Goal: Task Accomplishment & Management: Use online tool/utility

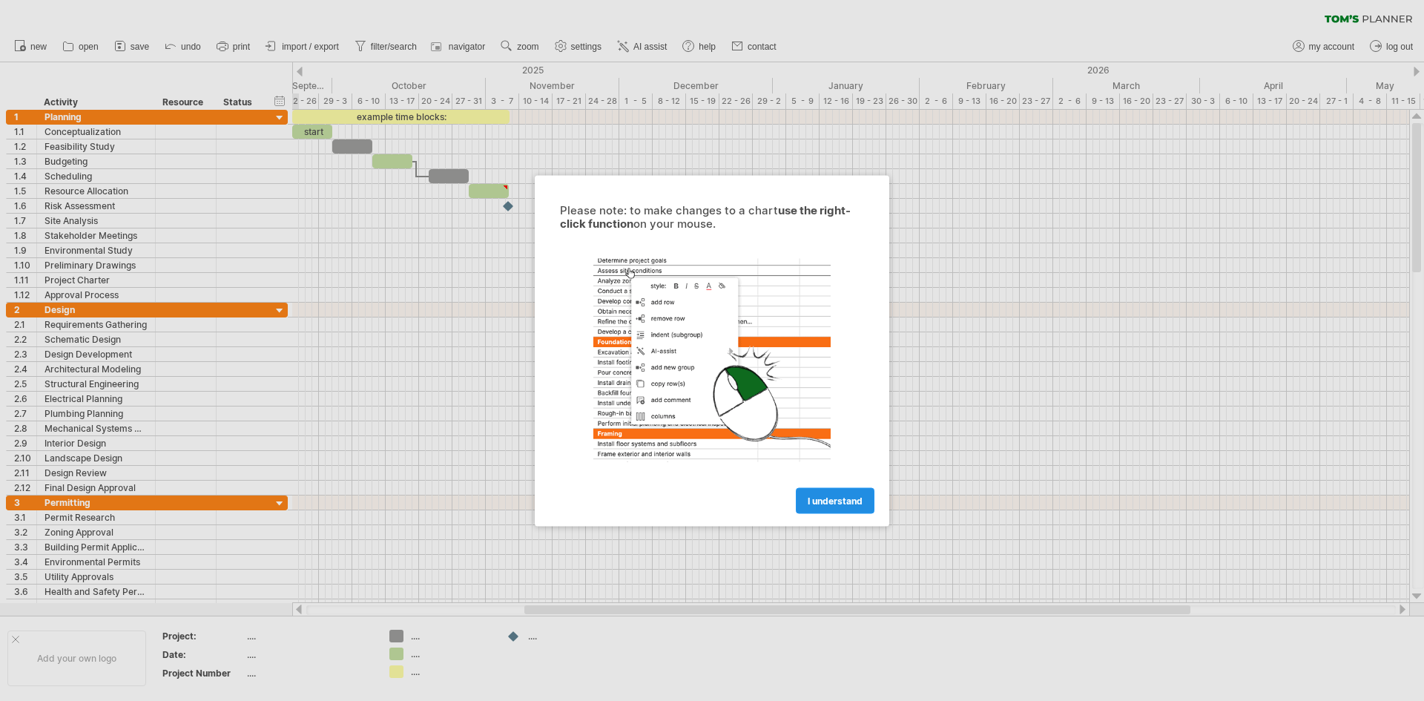
click at [852, 502] on span "I understand" at bounding box center [835, 500] width 55 height 11
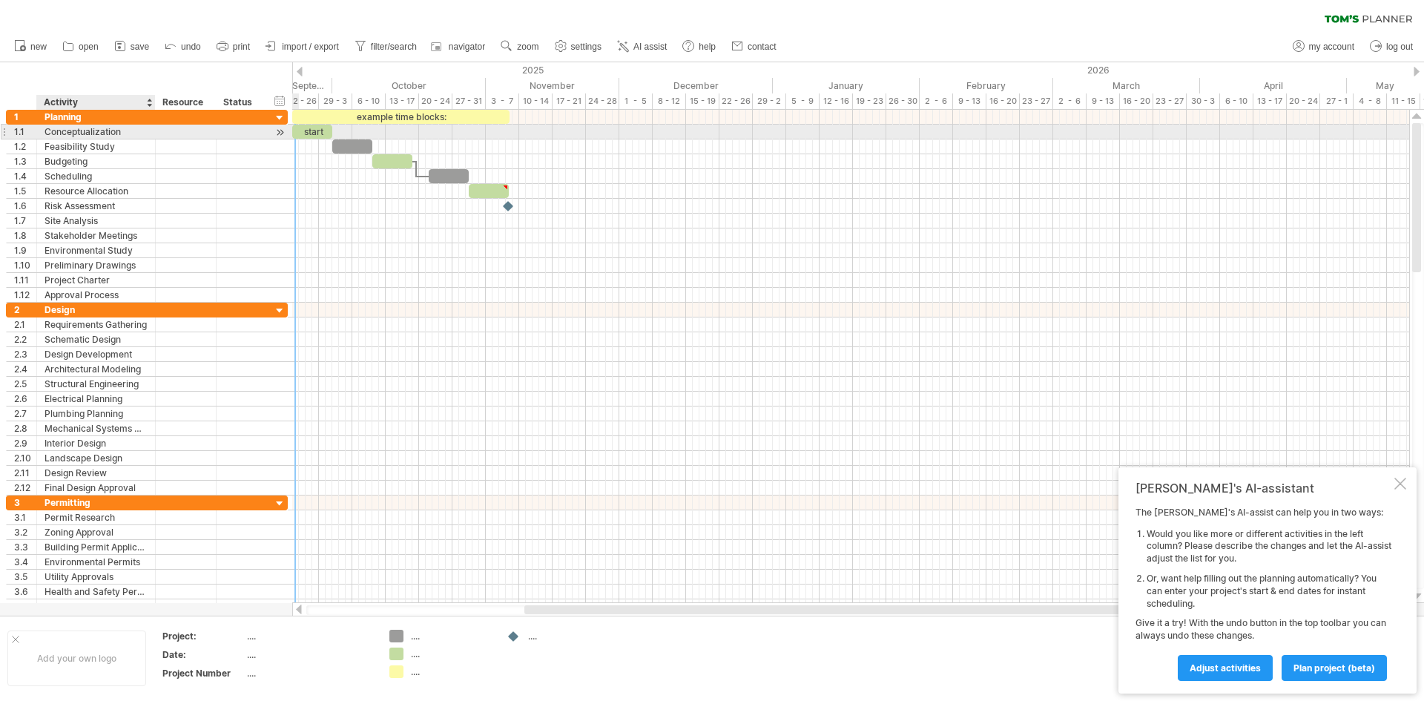
click at [121, 132] on div "Conceptualization" at bounding box center [95, 132] width 103 height 14
click at [121, 132] on input "**********" at bounding box center [95, 132] width 103 height 14
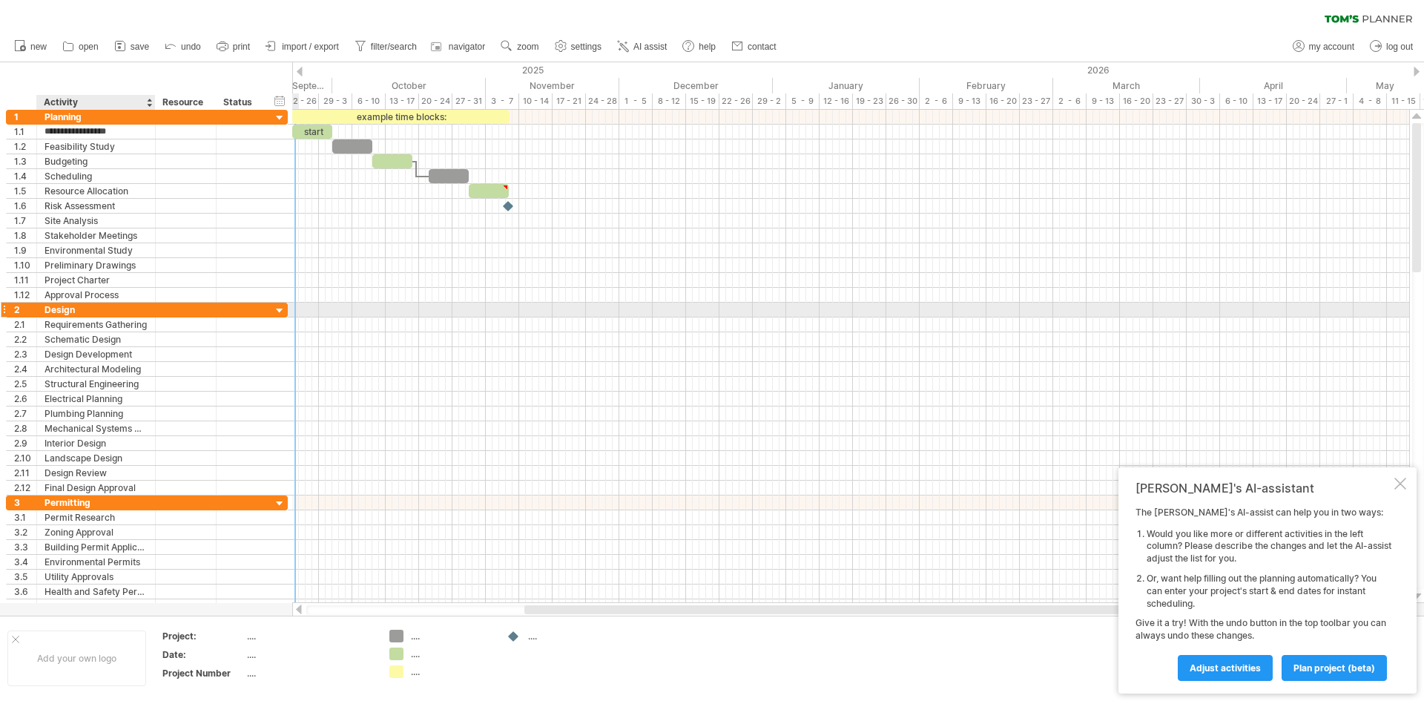
click at [79, 309] on div "Design" at bounding box center [95, 310] width 103 height 14
click at [75, 309] on input "******" at bounding box center [95, 310] width 103 height 14
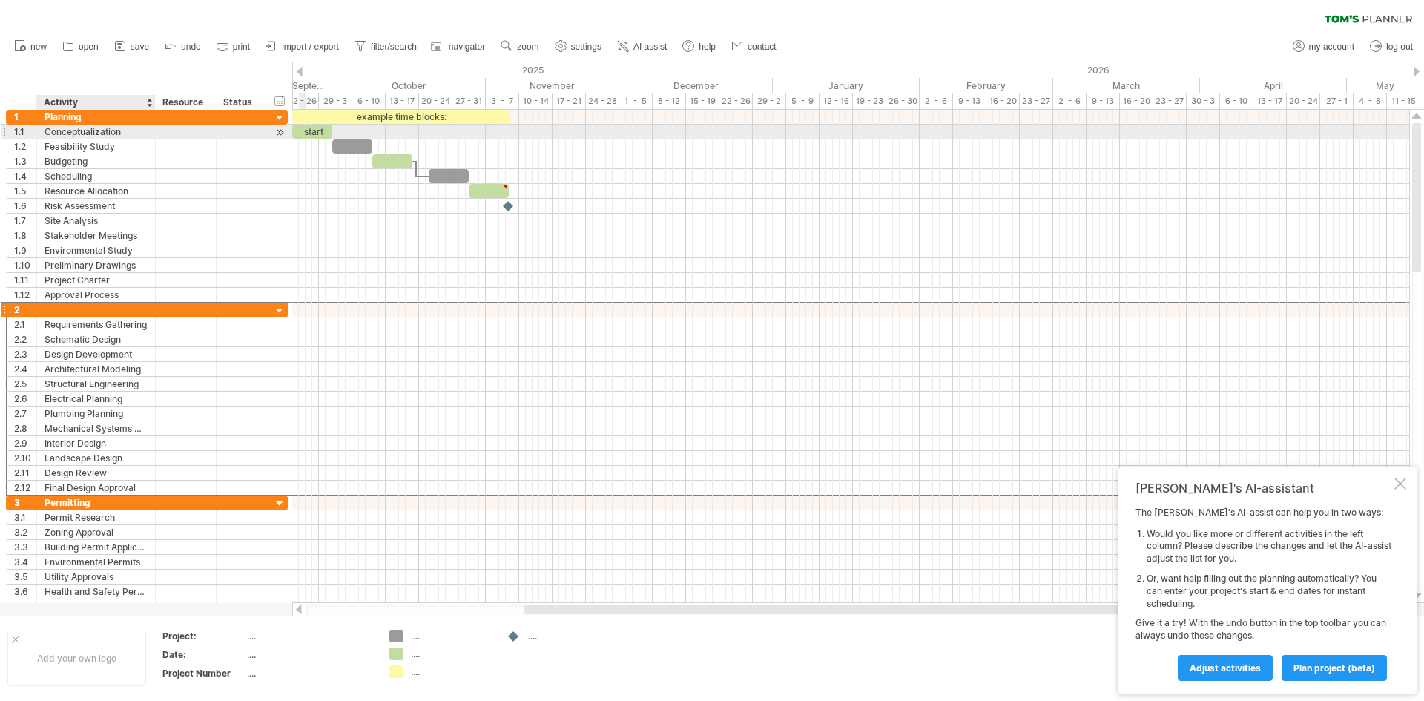
click at [113, 133] on div "Conceptualization" at bounding box center [95, 132] width 103 height 14
click at [125, 131] on input "**********" at bounding box center [95, 132] width 103 height 14
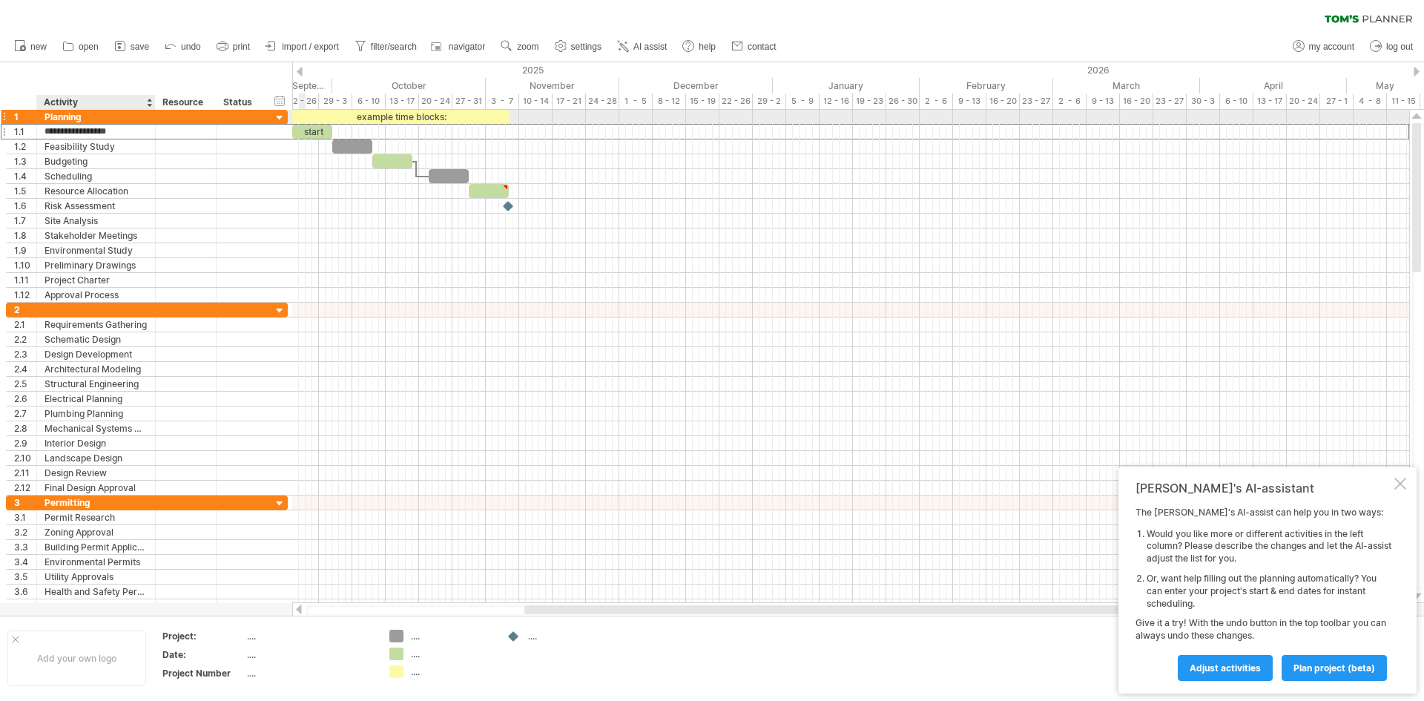
click at [88, 118] on div "Planning" at bounding box center [95, 117] width 103 height 14
type input "**********"
click at [85, 134] on div "Conceptualization" at bounding box center [95, 132] width 103 height 14
click at [142, 133] on input "**********" at bounding box center [95, 132] width 103 height 14
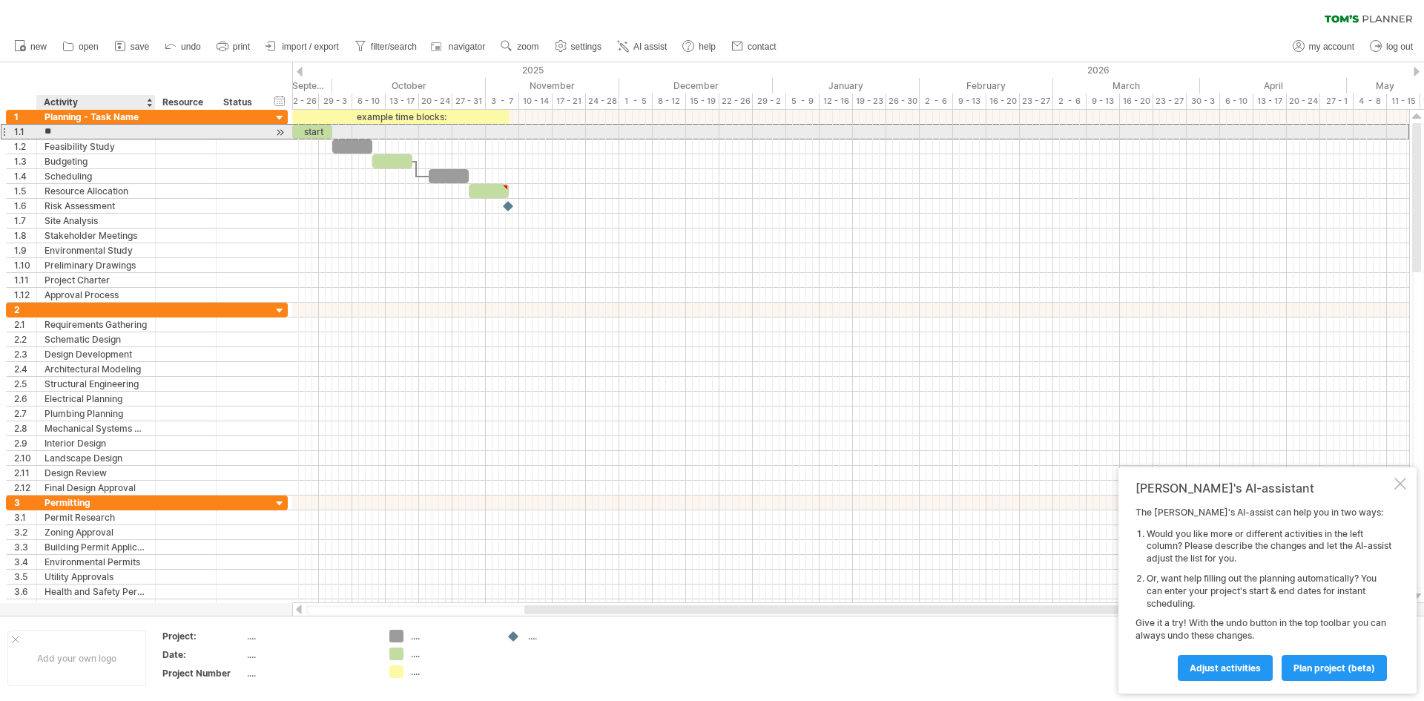
type input "*"
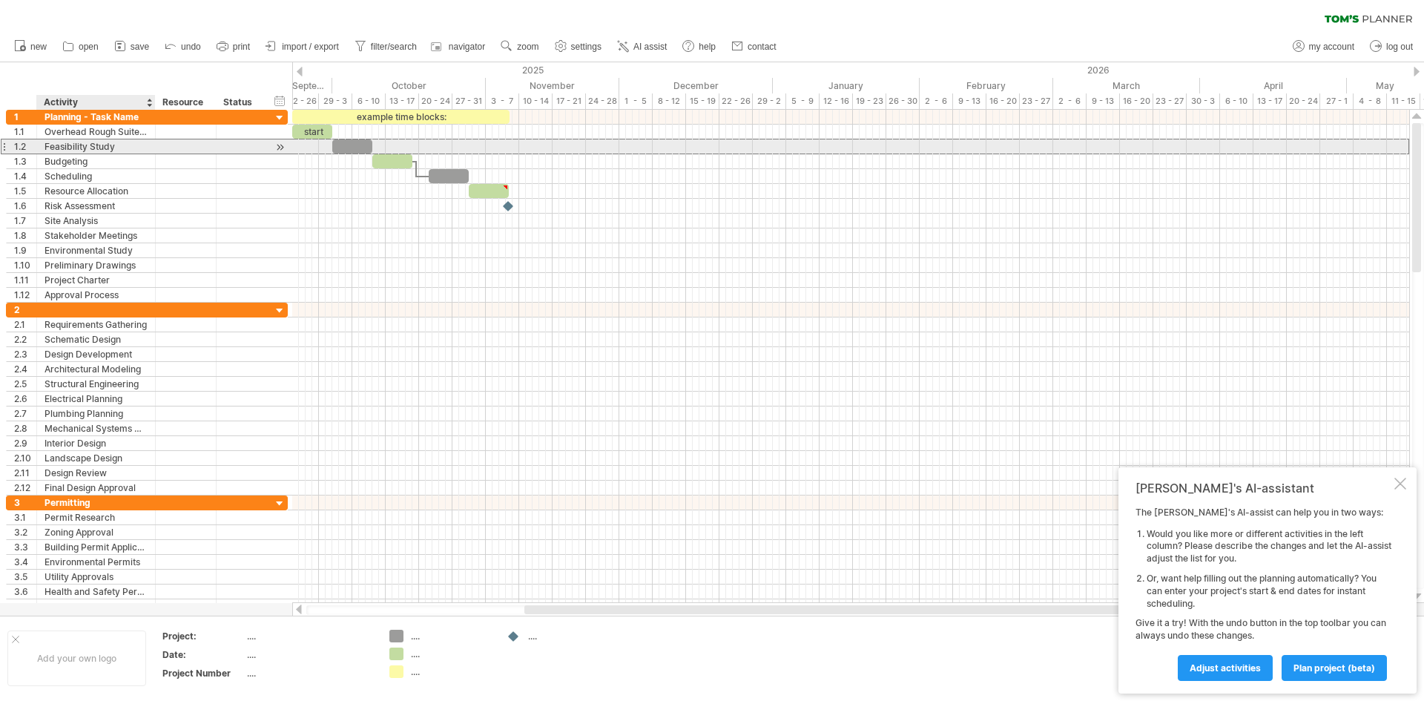
click at [113, 145] on div "Feasibility Study" at bounding box center [95, 146] width 103 height 14
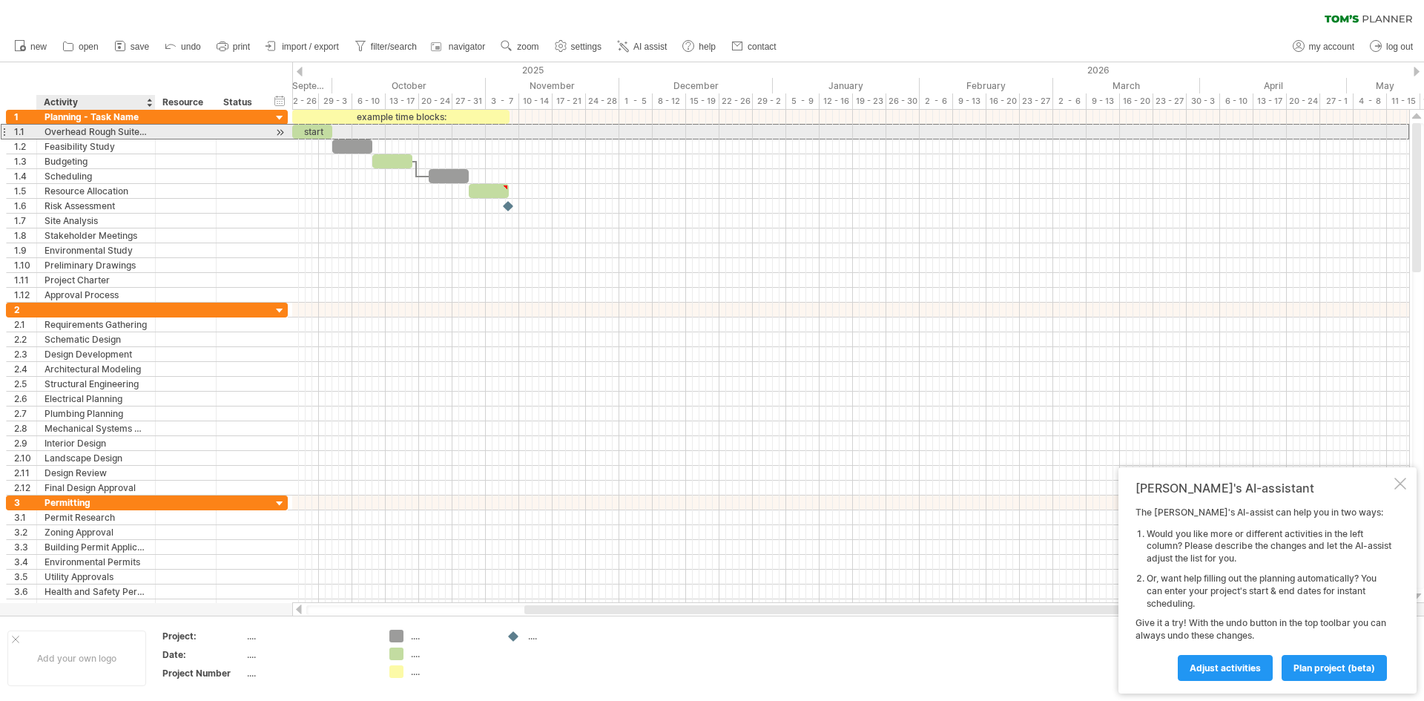
click at [142, 135] on div "Overhead Rough Suite 230" at bounding box center [95, 132] width 103 height 14
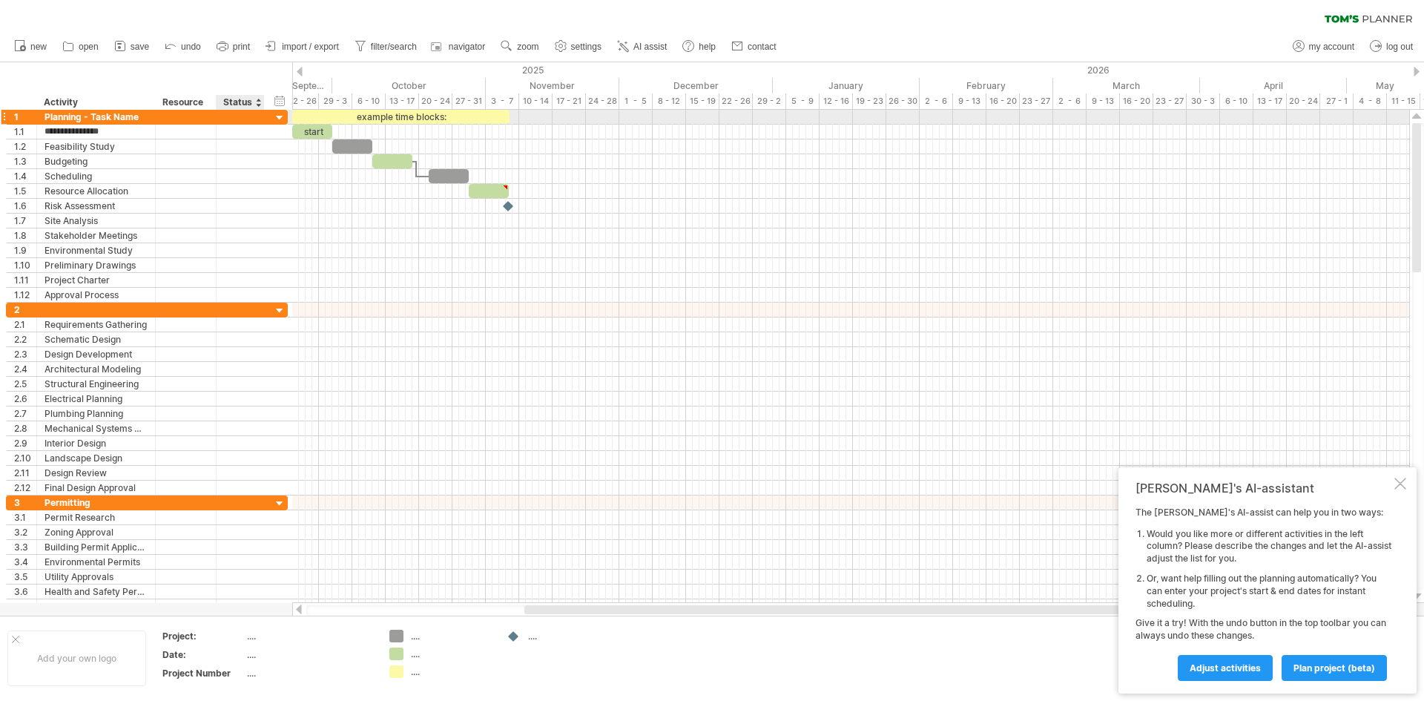
type input "**********"
click at [306, 132] on div "start" at bounding box center [312, 132] width 40 height 14
drag, startPoint x: 315, startPoint y: 131, endPoint x: 351, endPoint y: 131, distance: 35.6
click at [351, 131] on div "example time blocks: ***** [DATE] [DATE]" at bounding box center [850, 356] width 1117 height 493
click at [340, 131] on div at bounding box center [850, 132] width 1117 height 15
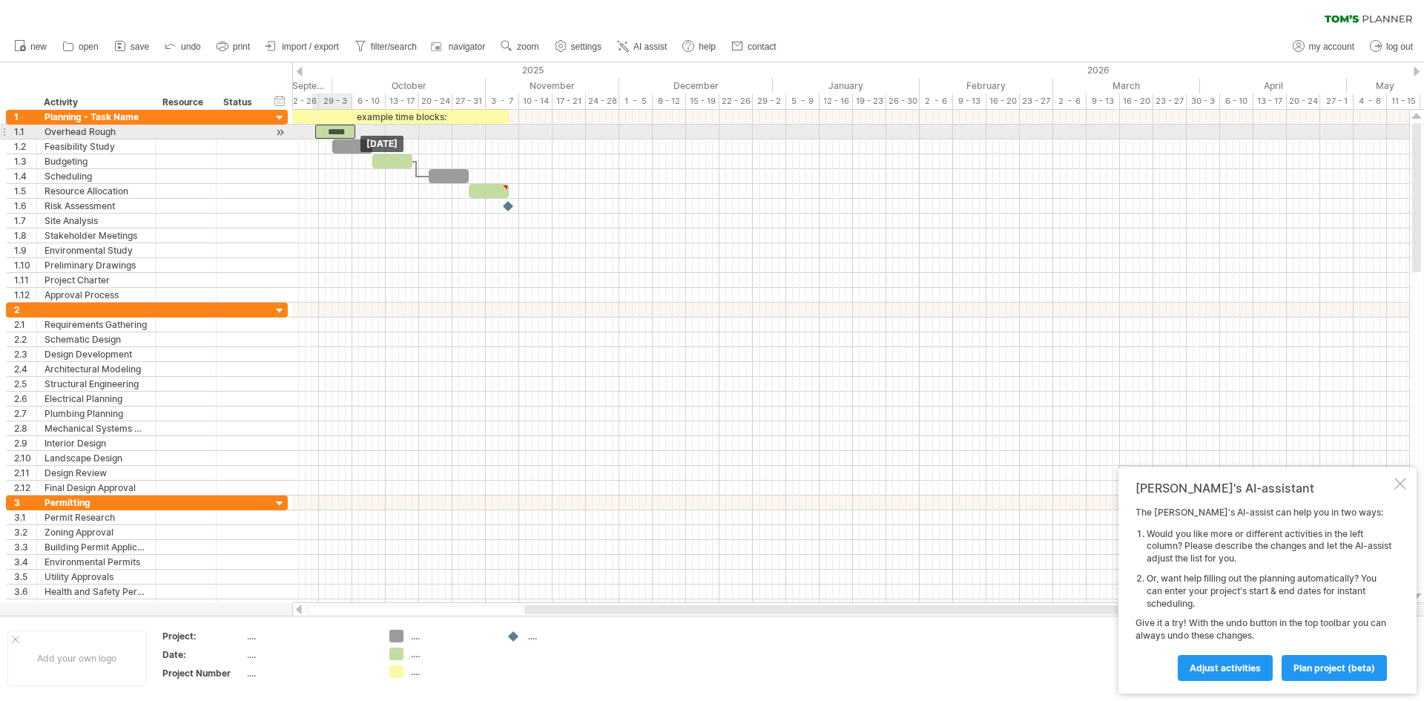
drag, startPoint x: 315, startPoint y: 133, endPoint x: 338, endPoint y: 128, distance: 23.4
click at [338, 128] on div "*****" at bounding box center [335, 132] width 40 height 14
drag, startPoint x: 343, startPoint y: 130, endPoint x: 306, endPoint y: 129, distance: 37.1
click at [306, 129] on div "*****" at bounding box center [299, 132] width 40 height 14
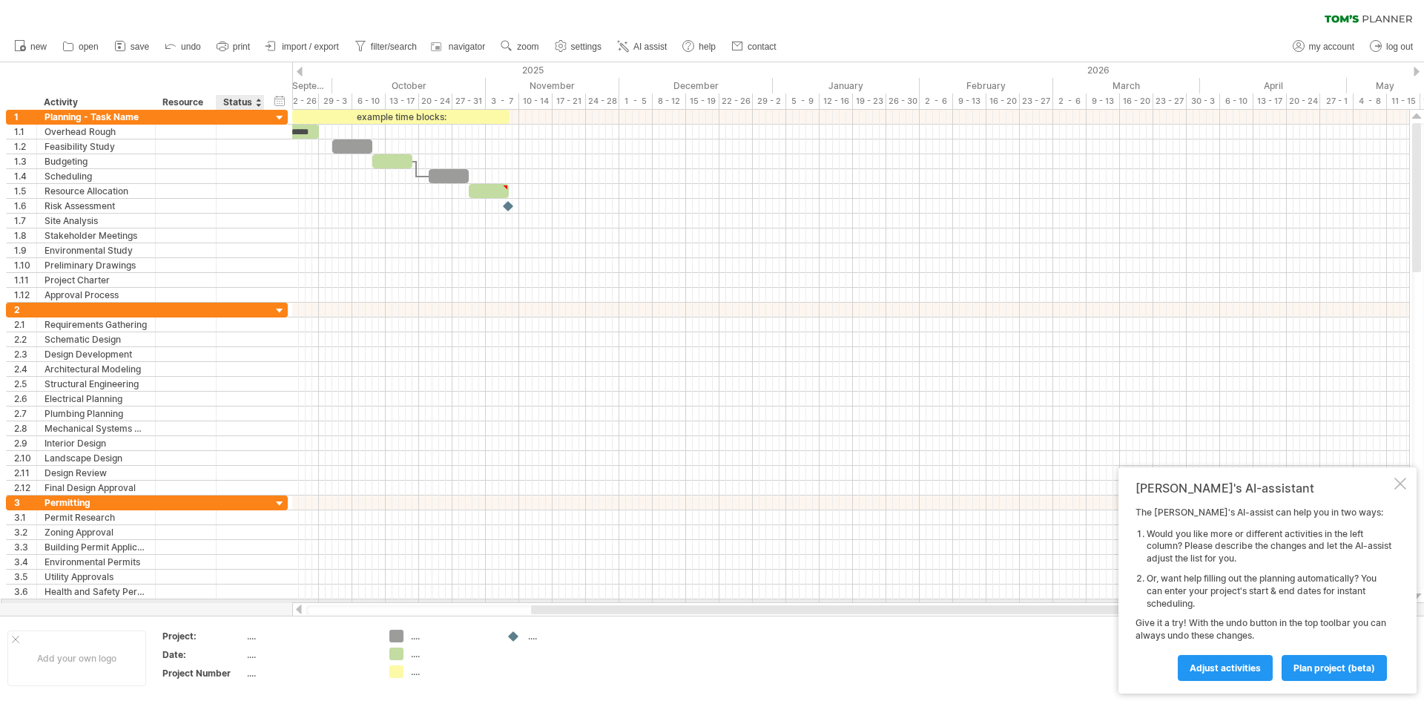
drag, startPoint x: 310, startPoint y: 606, endPoint x: 253, endPoint y: 602, distance: 57.2
click at [253, 602] on div "Trying to reach [DOMAIN_NAME] Connected again... 0% clear filter new 1" at bounding box center [712, 350] width 1424 height 701
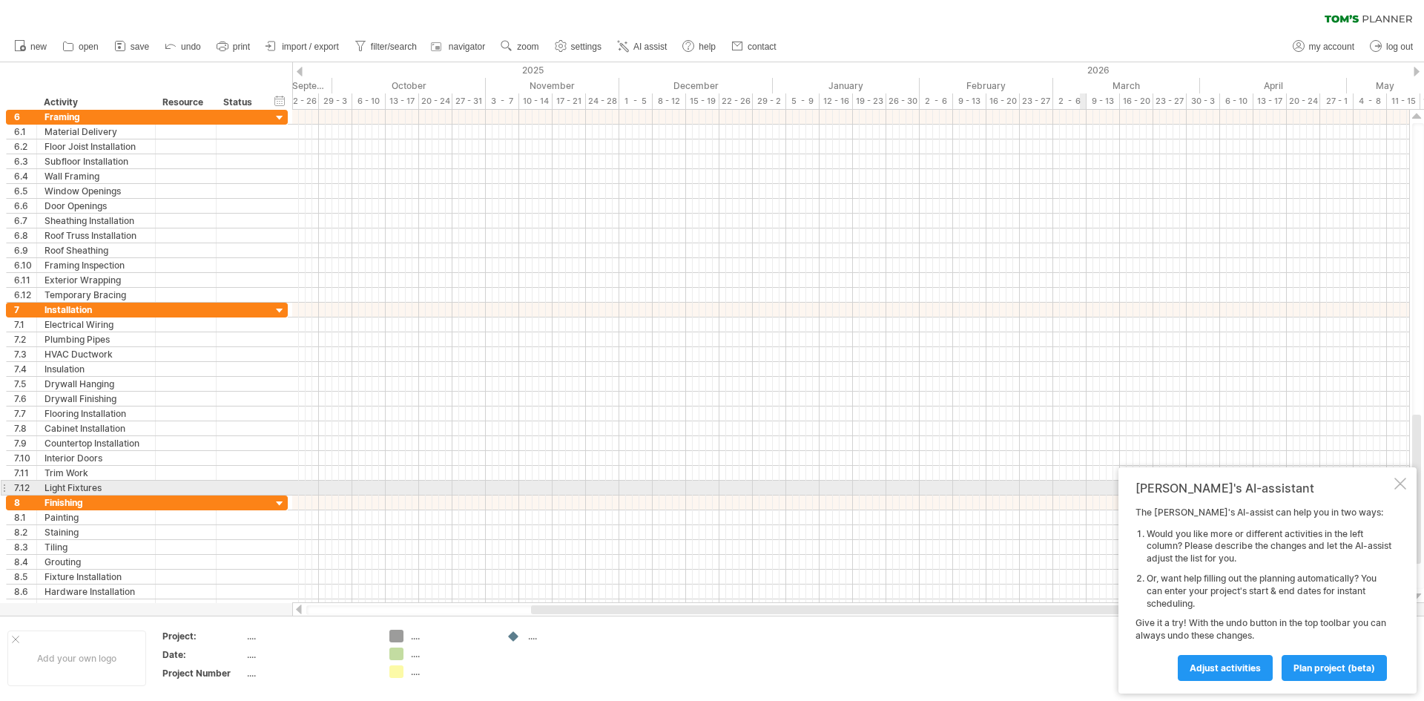
click at [1398, 481] on div at bounding box center [1400, 484] width 12 height 12
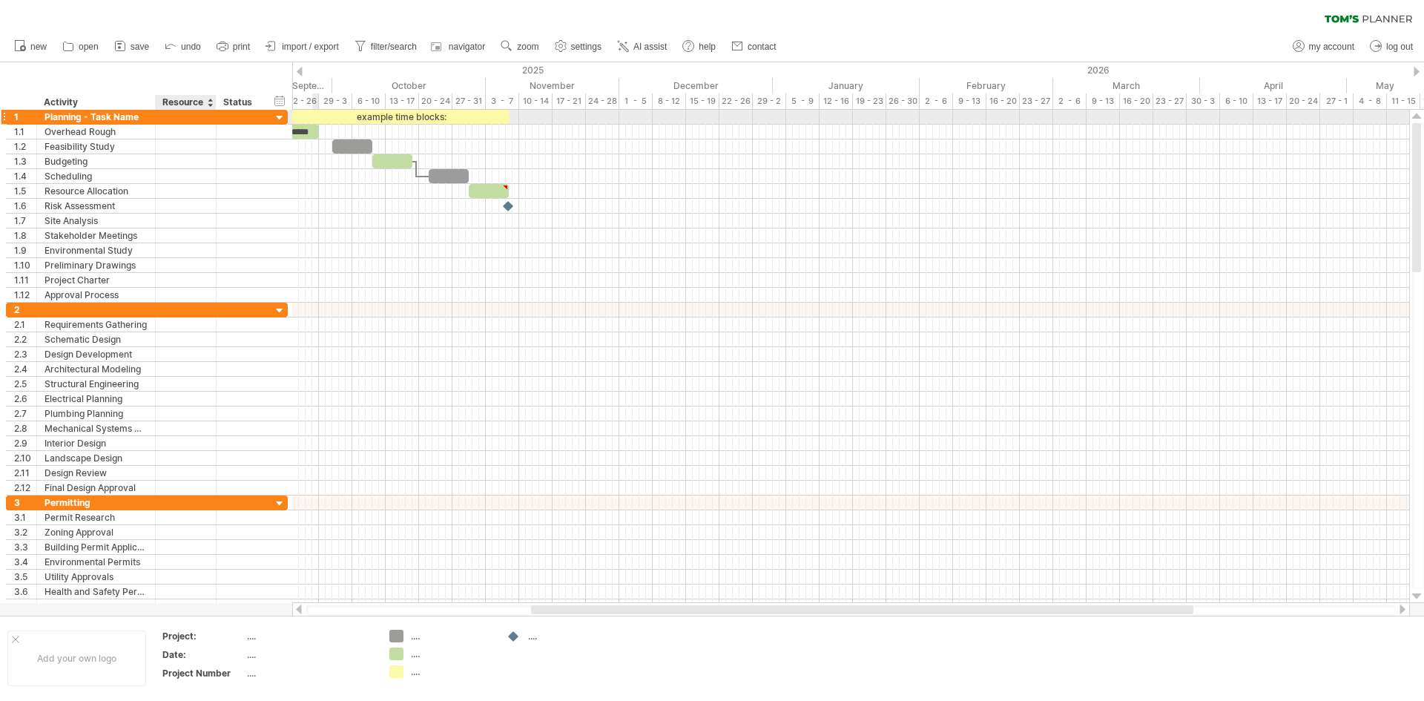
click at [179, 114] on div at bounding box center [185, 117] width 45 height 14
click at [179, 114] on input "text" at bounding box center [185, 117] width 45 height 14
type input "*****"
click at [231, 111] on div at bounding box center [240, 117] width 33 height 14
click at [247, 130] on div at bounding box center [240, 132] width 33 height 14
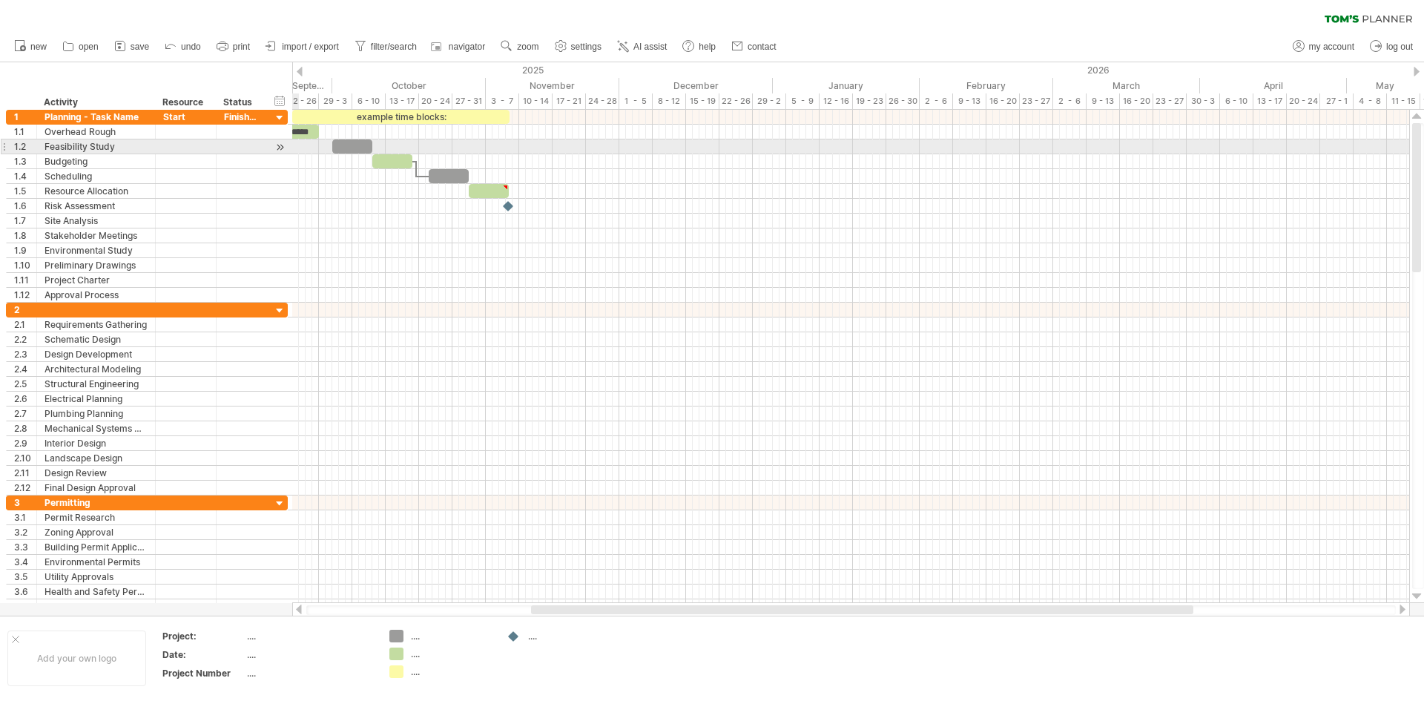
click at [284, 148] on div at bounding box center [280, 147] width 14 height 16
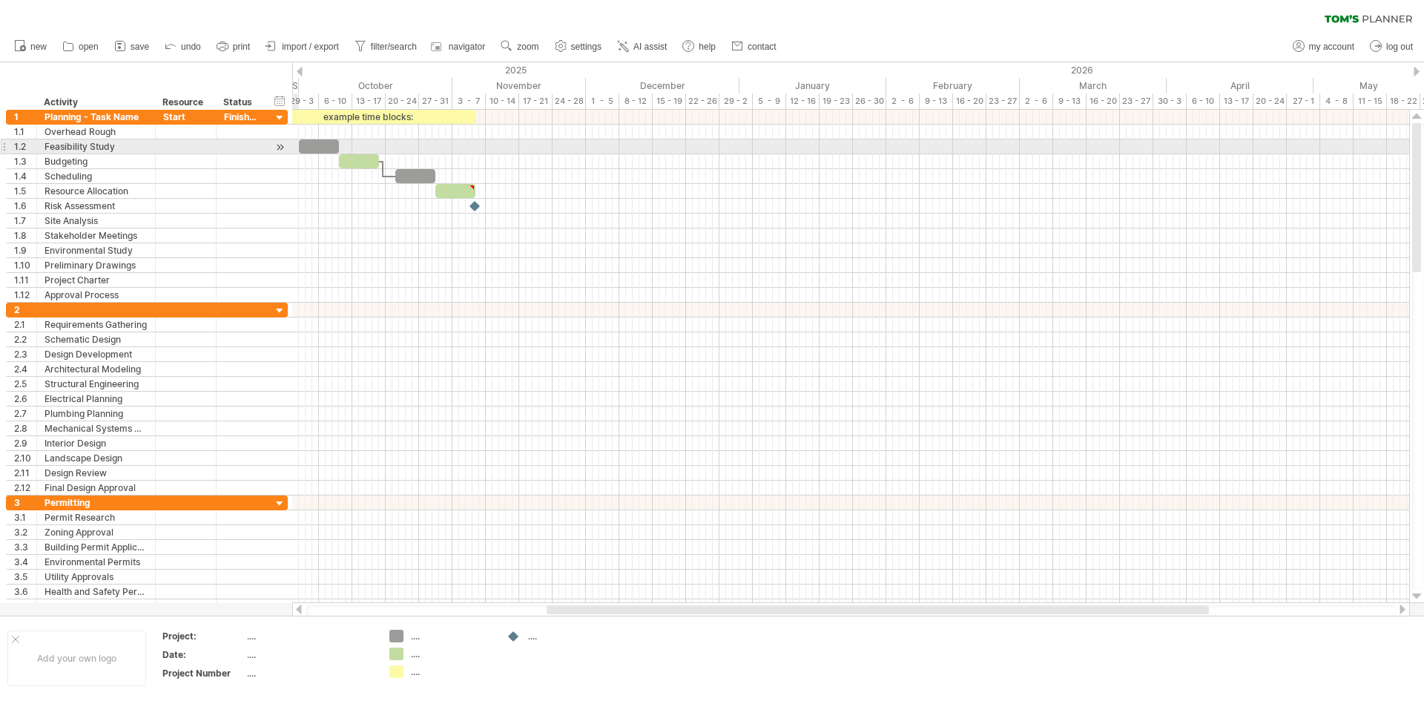
click at [284, 148] on div at bounding box center [280, 147] width 14 height 16
click at [281, 145] on div at bounding box center [280, 147] width 14 height 16
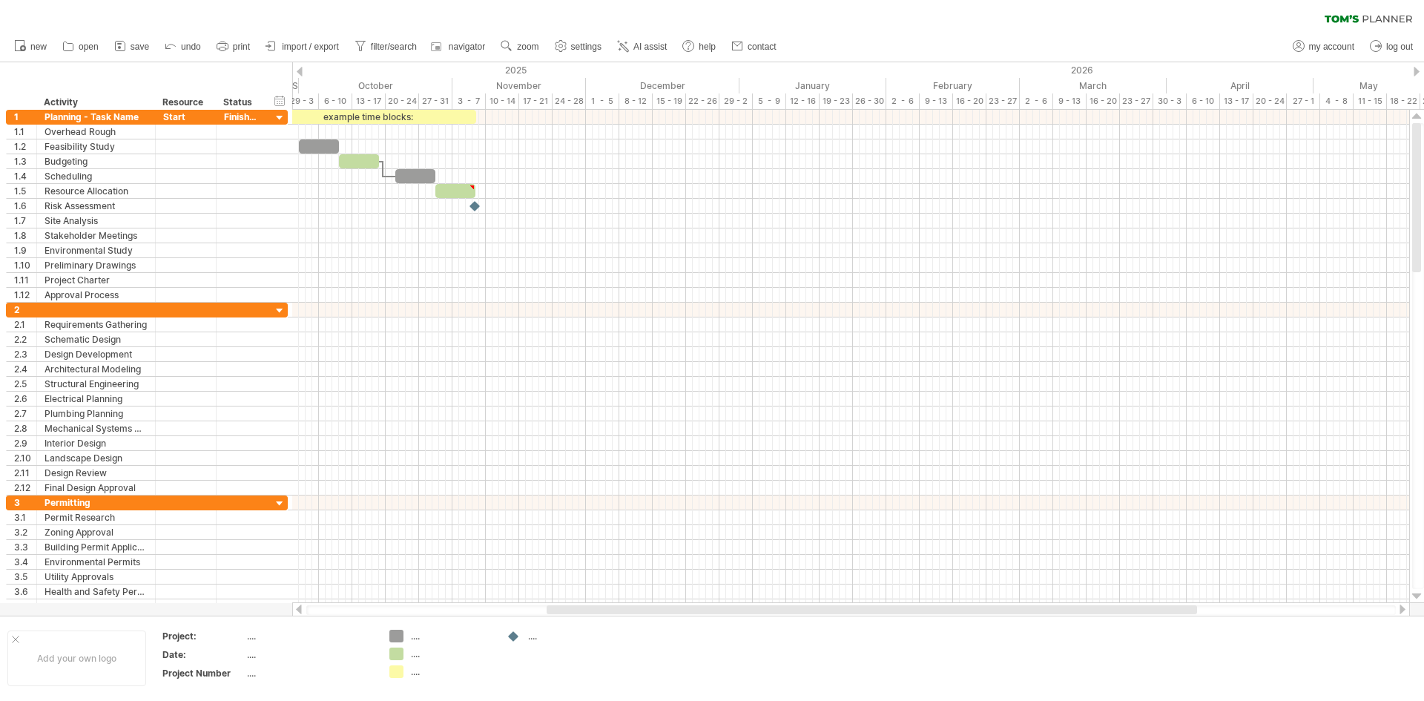
click at [298, 72] on div at bounding box center [300, 72] width 6 height 10
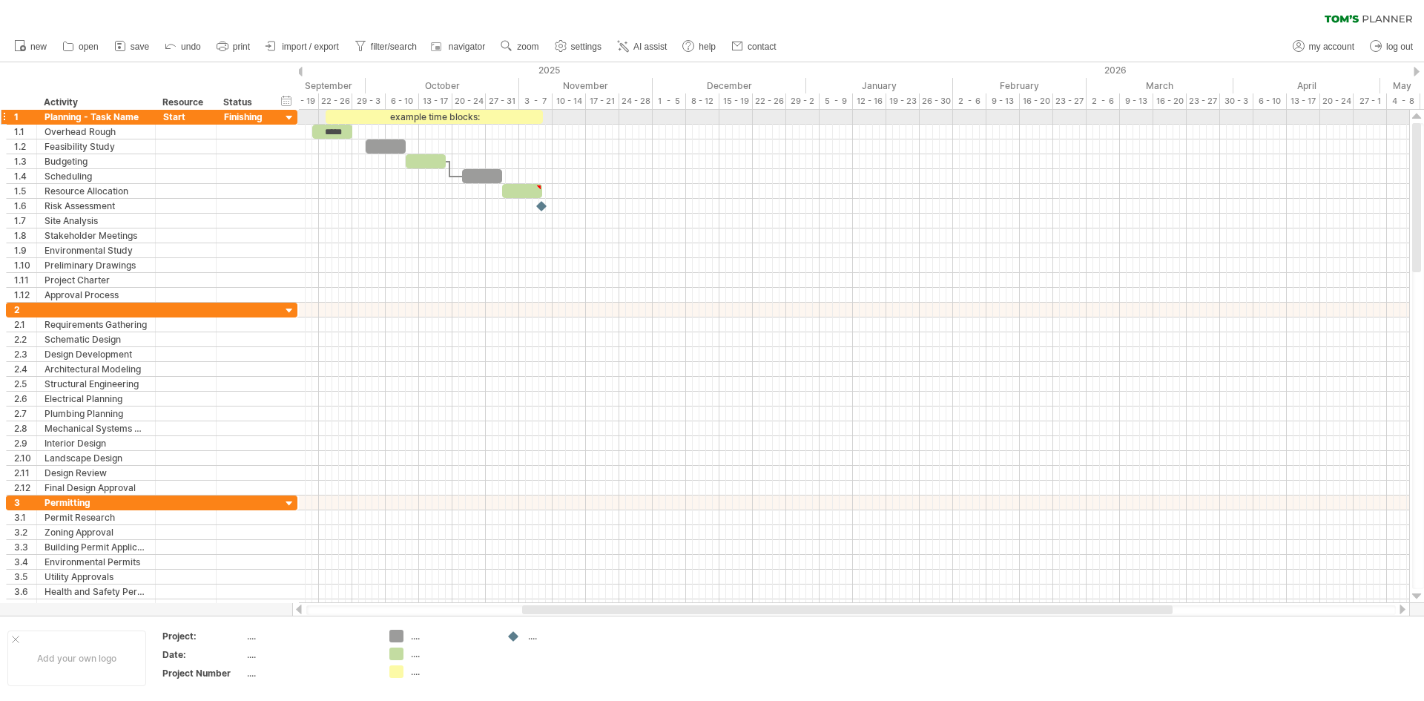
drag, startPoint x: 287, startPoint y: 113, endPoint x: 297, endPoint y: 114, distance: 9.7
click at [297, 114] on div at bounding box center [296, 117] width 4 height 14
click at [269, 117] on div at bounding box center [271, 117] width 7 height 15
click at [263, 119] on div "Finishing" at bounding box center [245, 117] width 42 height 14
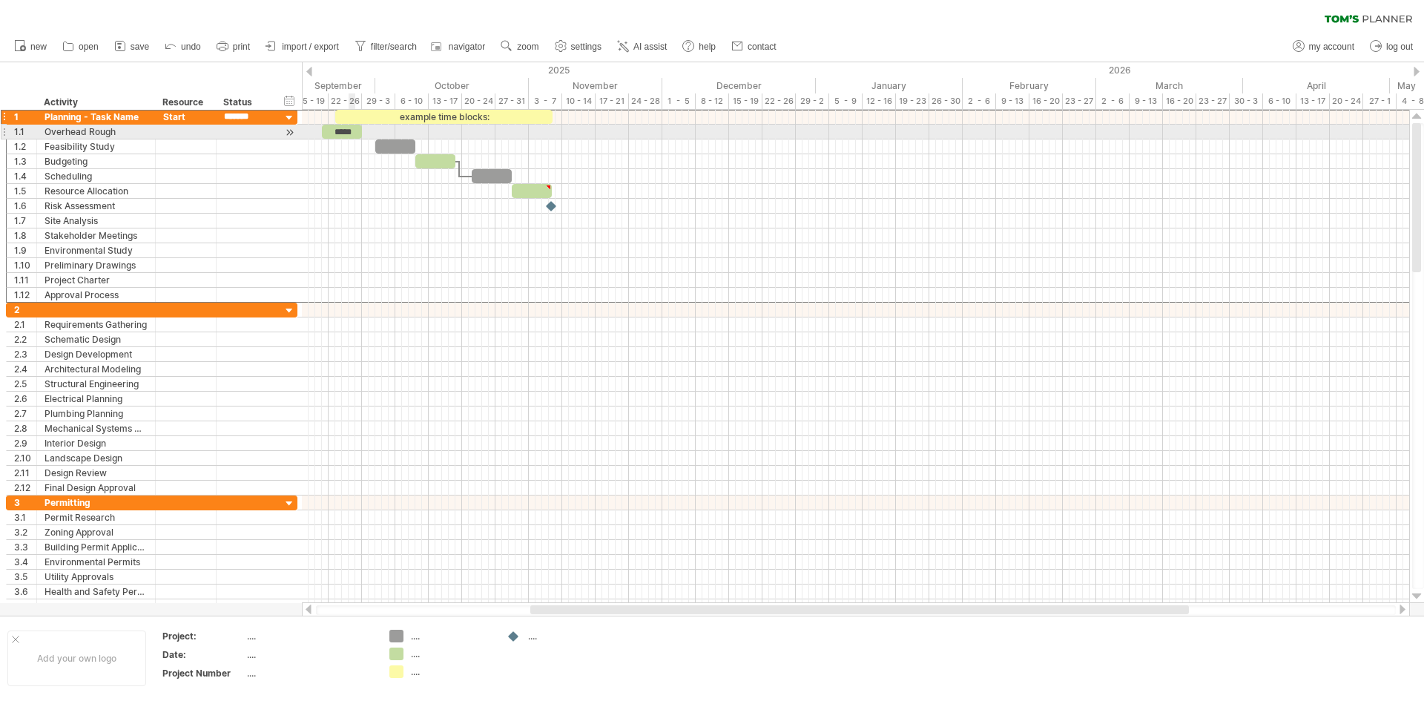
type input "******"
click at [176, 132] on div at bounding box center [185, 132] width 45 height 14
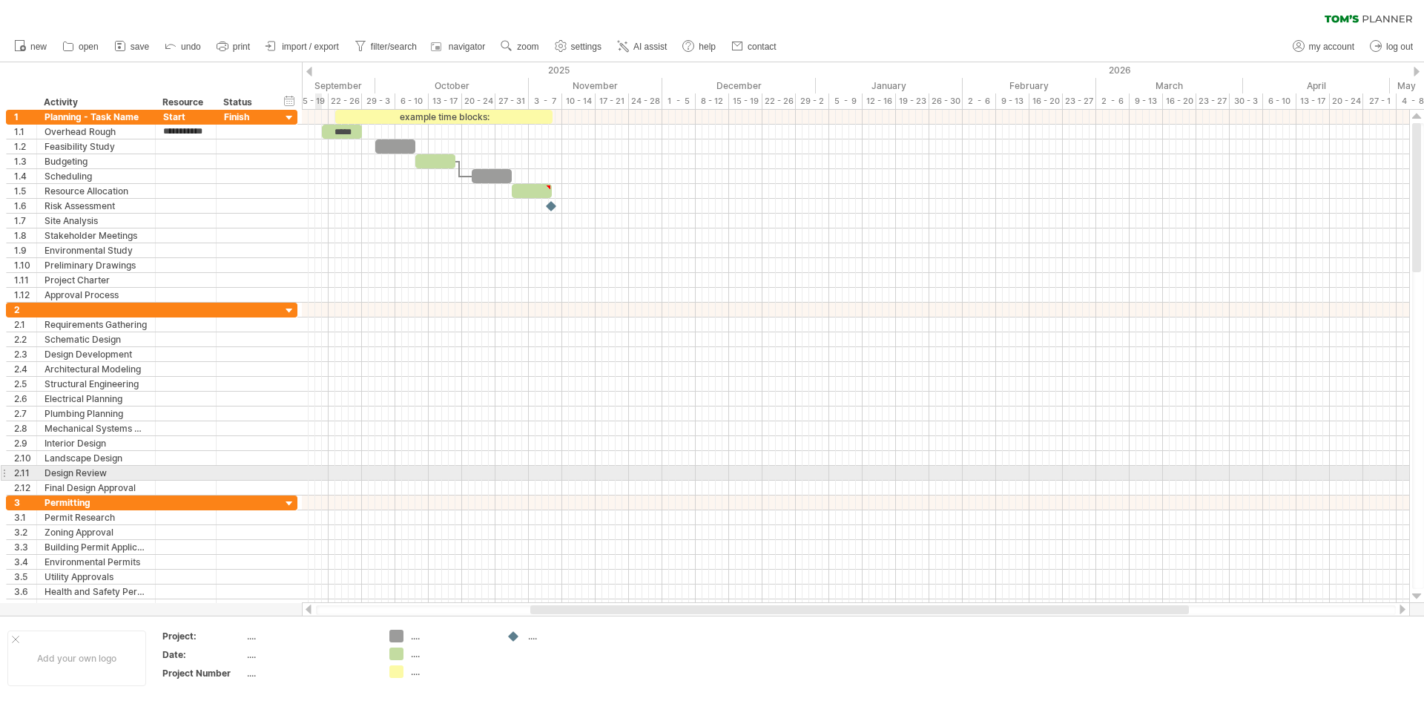
type input "**********"
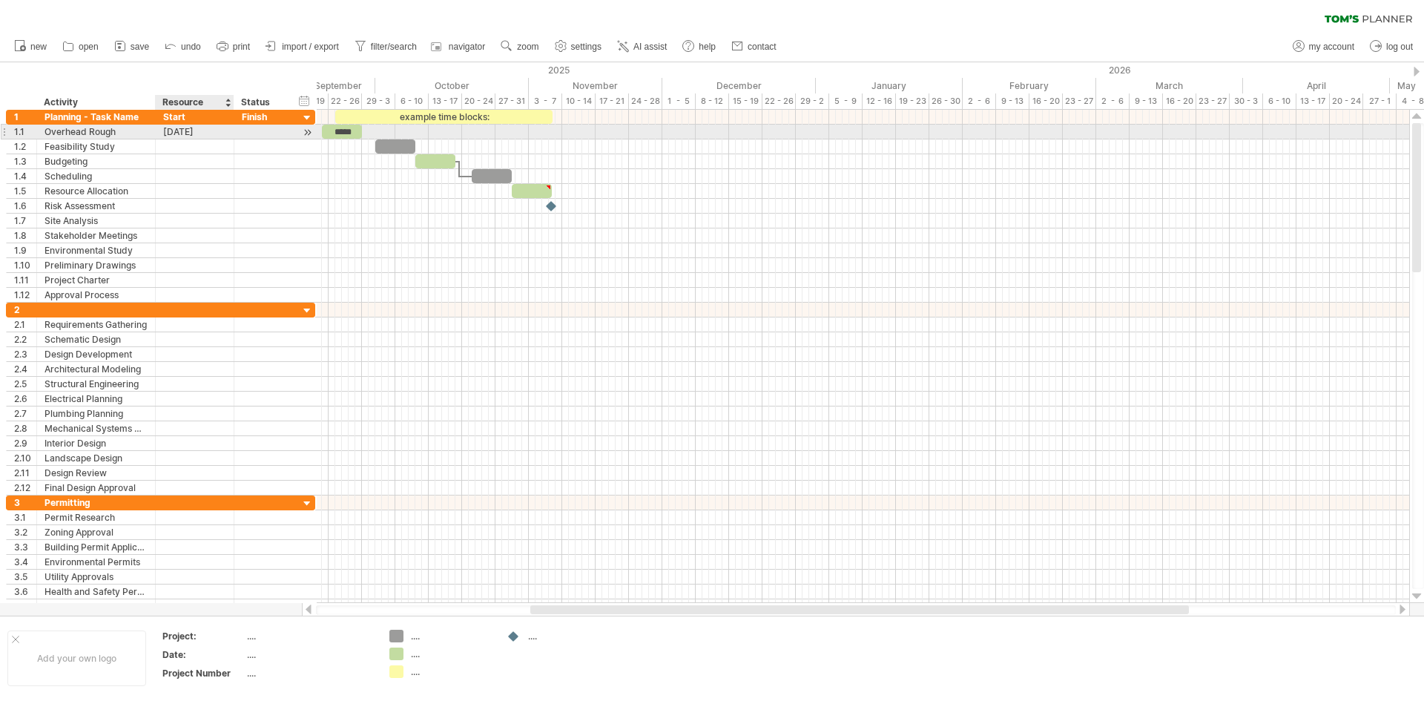
drag, startPoint x: 215, startPoint y: 131, endPoint x: 234, endPoint y: 128, distance: 18.8
click at [234, 128] on div at bounding box center [231, 132] width 7 height 15
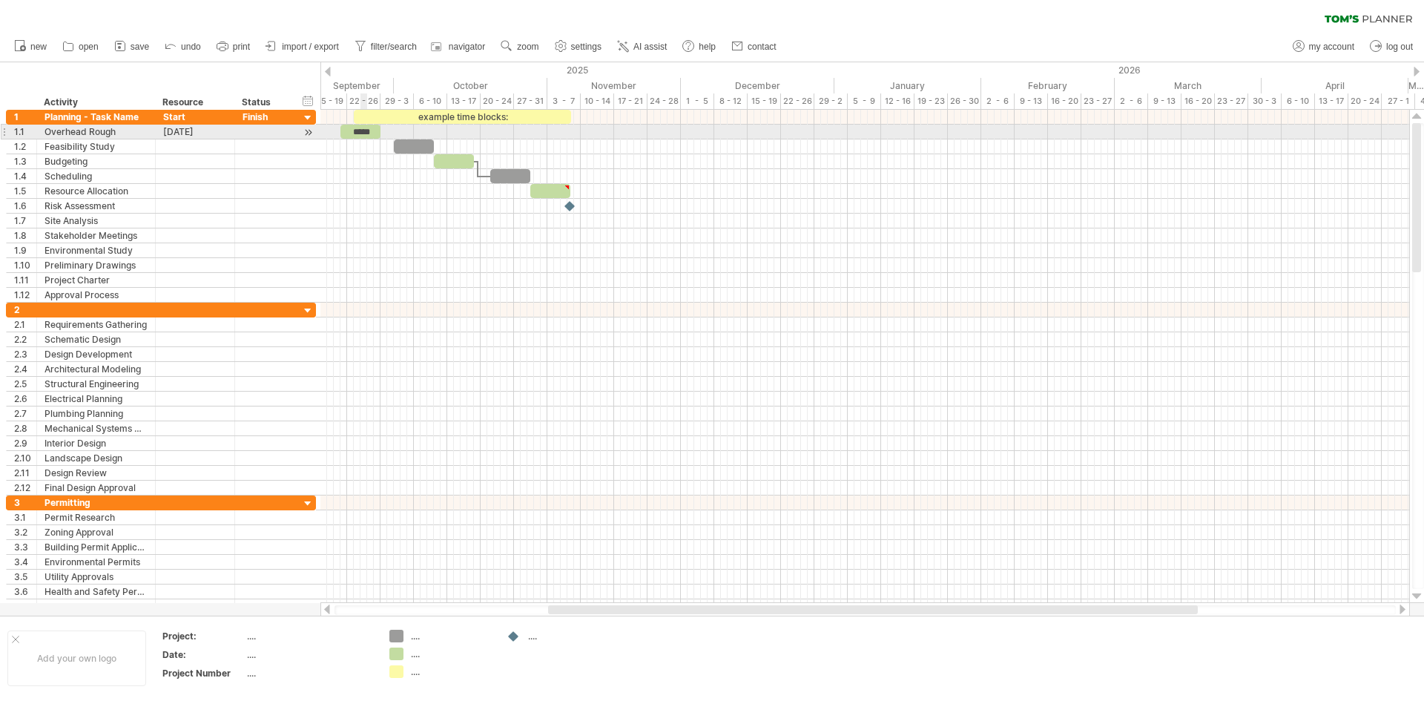
click at [363, 131] on div "*****" at bounding box center [360, 132] width 40 height 14
click at [271, 136] on div at bounding box center [264, 132] width 42 height 14
type input "*******"
click at [202, 132] on div "[DATE]" at bounding box center [195, 132] width 64 height 14
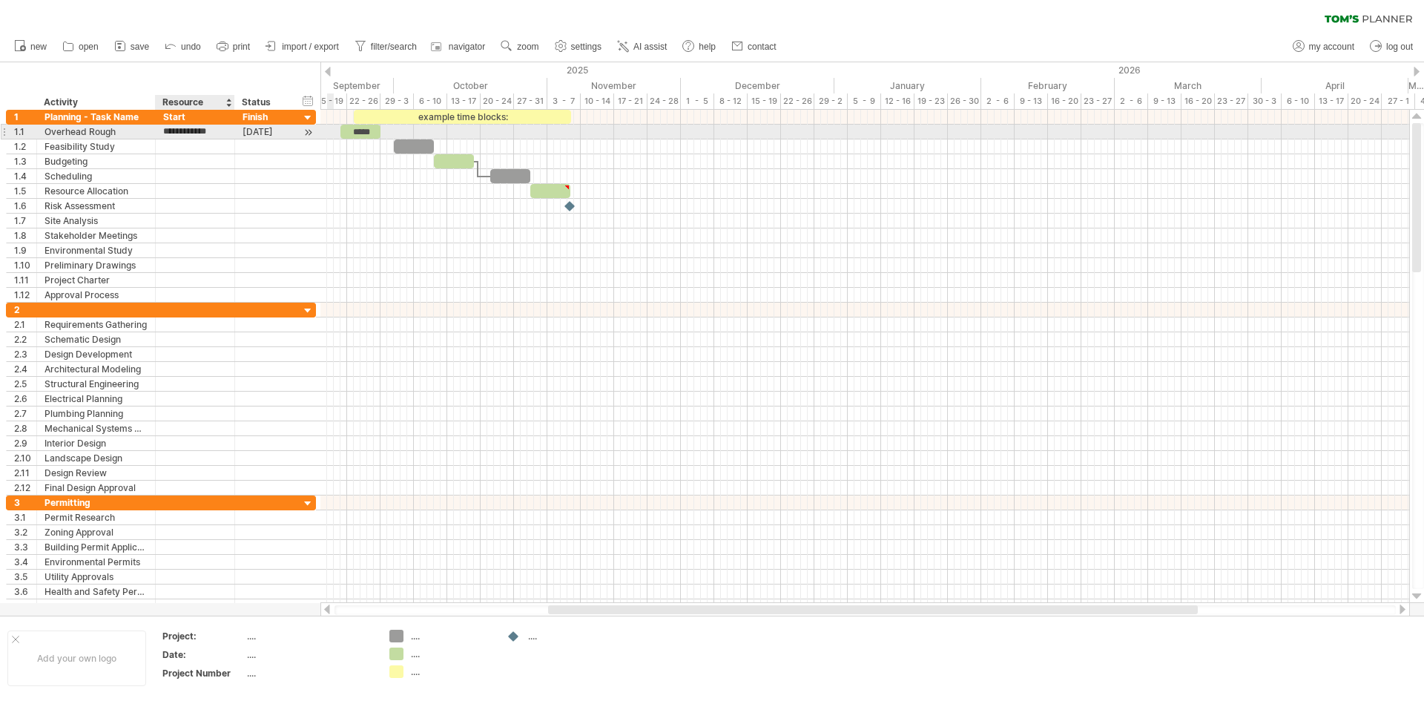
click at [202, 132] on input "**********" at bounding box center [195, 132] width 64 height 14
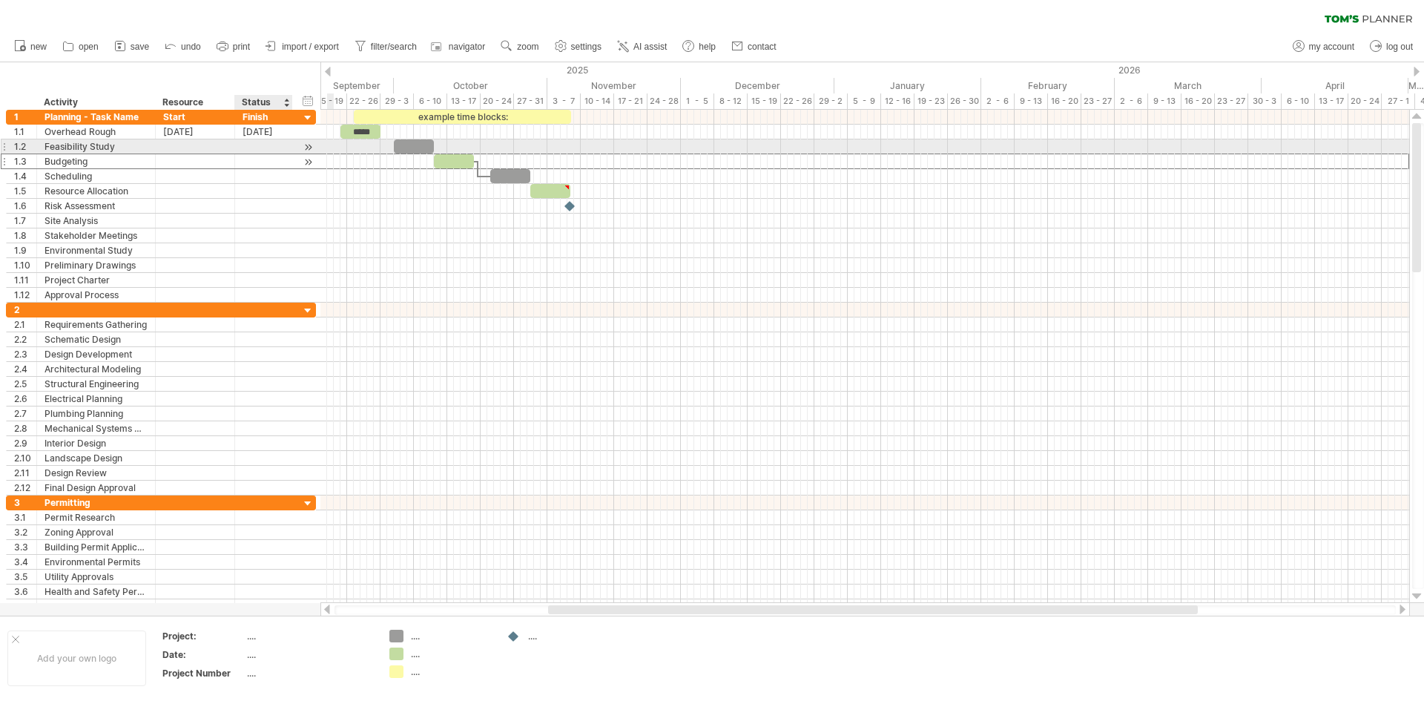
click at [255, 154] on div at bounding box center [264, 161] width 42 height 14
click at [133, 151] on div "Feasibility Study" at bounding box center [95, 146] width 103 height 14
drag, startPoint x: 124, startPoint y: 146, endPoint x: 44, endPoint y: 148, distance: 79.4
click at [44, 148] on input "**********" at bounding box center [95, 146] width 103 height 14
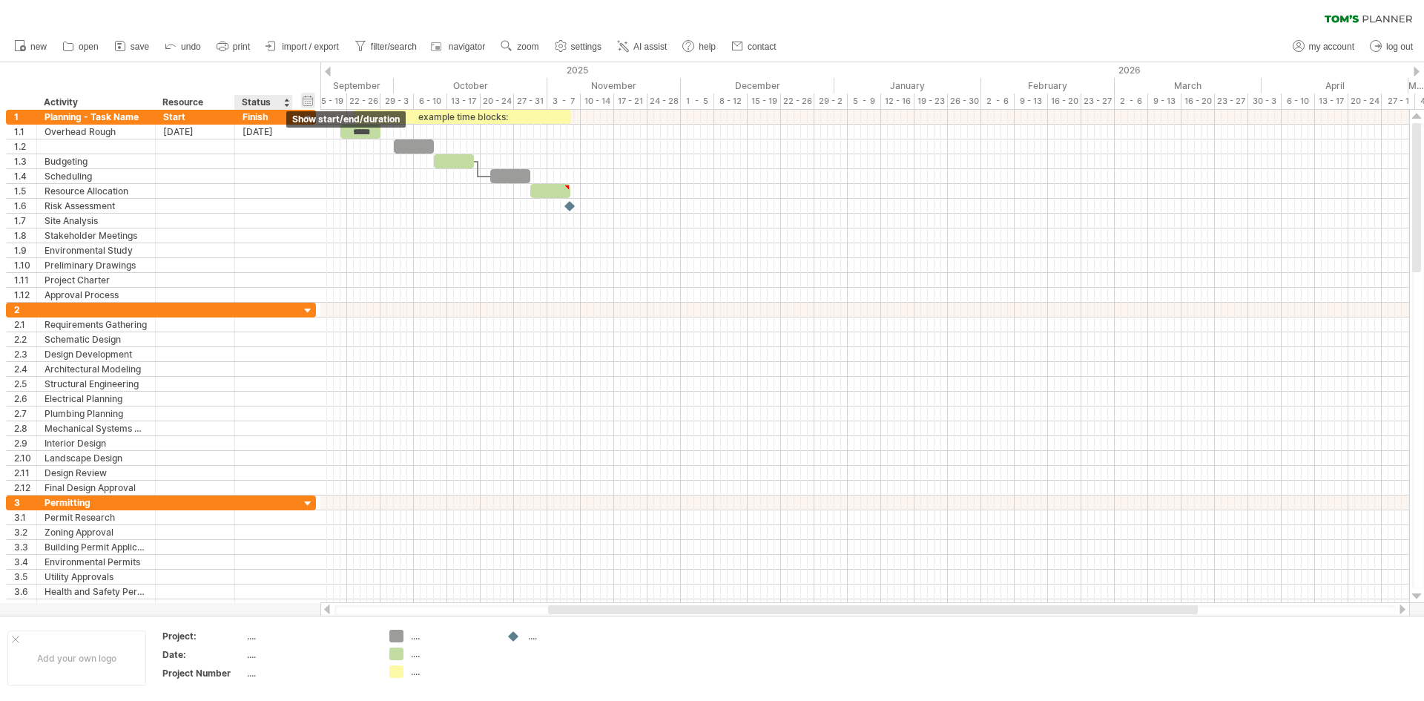
click at [305, 96] on div "hide start/end/duration show start/end/duration" at bounding box center [308, 101] width 14 height 16
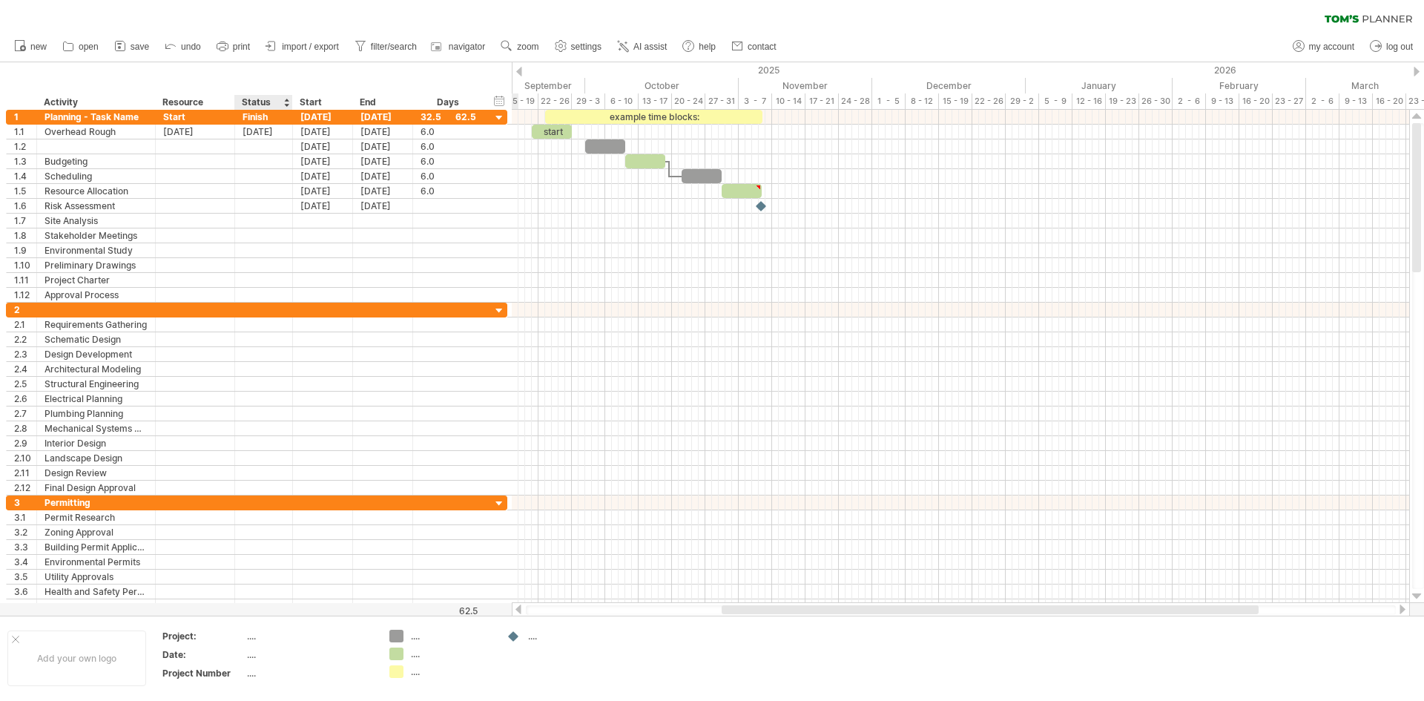
drag, startPoint x: 187, startPoint y: 104, endPoint x: 266, endPoint y: 102, distance: 78.6
click at [266, 102] on div "******** Activity ******** Resource ****** Status Start End Days" at bounding box center [245, 102] width 478 height 15
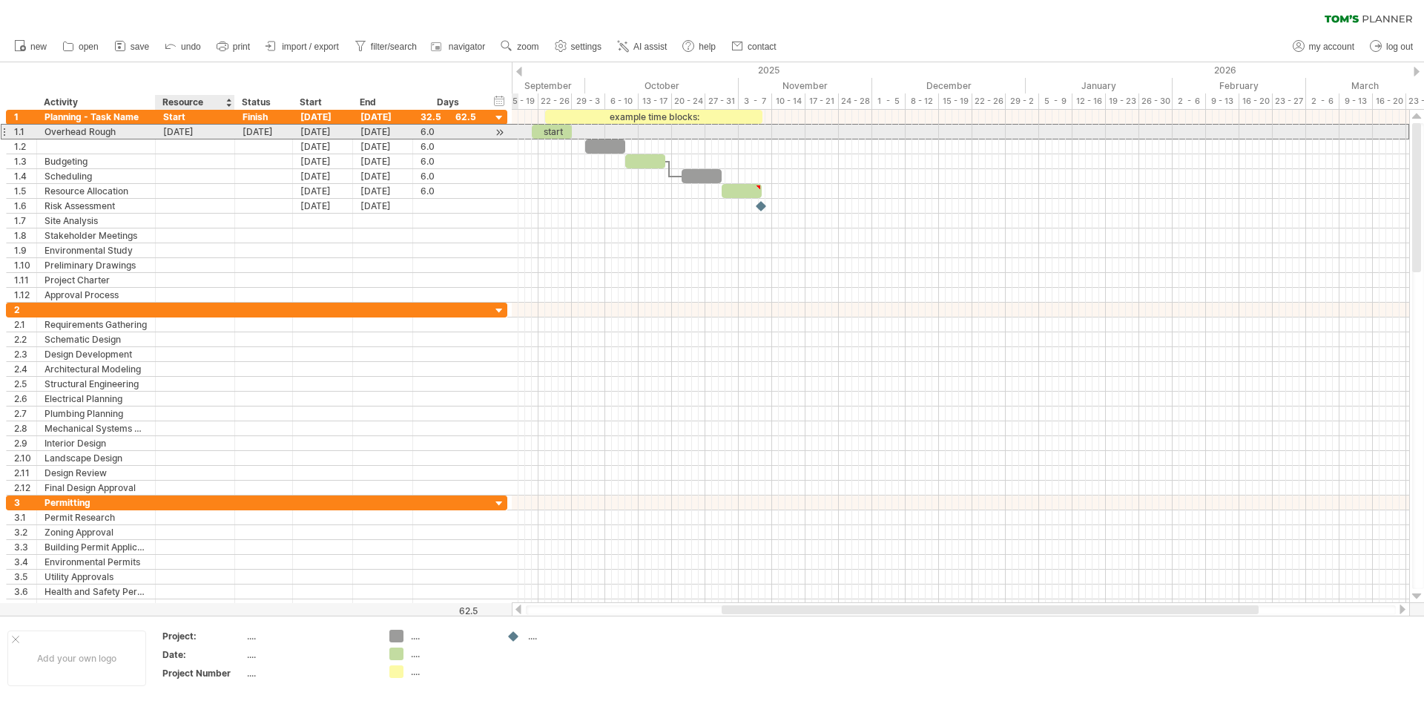
click at [181, 131] on div "[DATE]" at bounding box center [195, 132] width 64 height 14
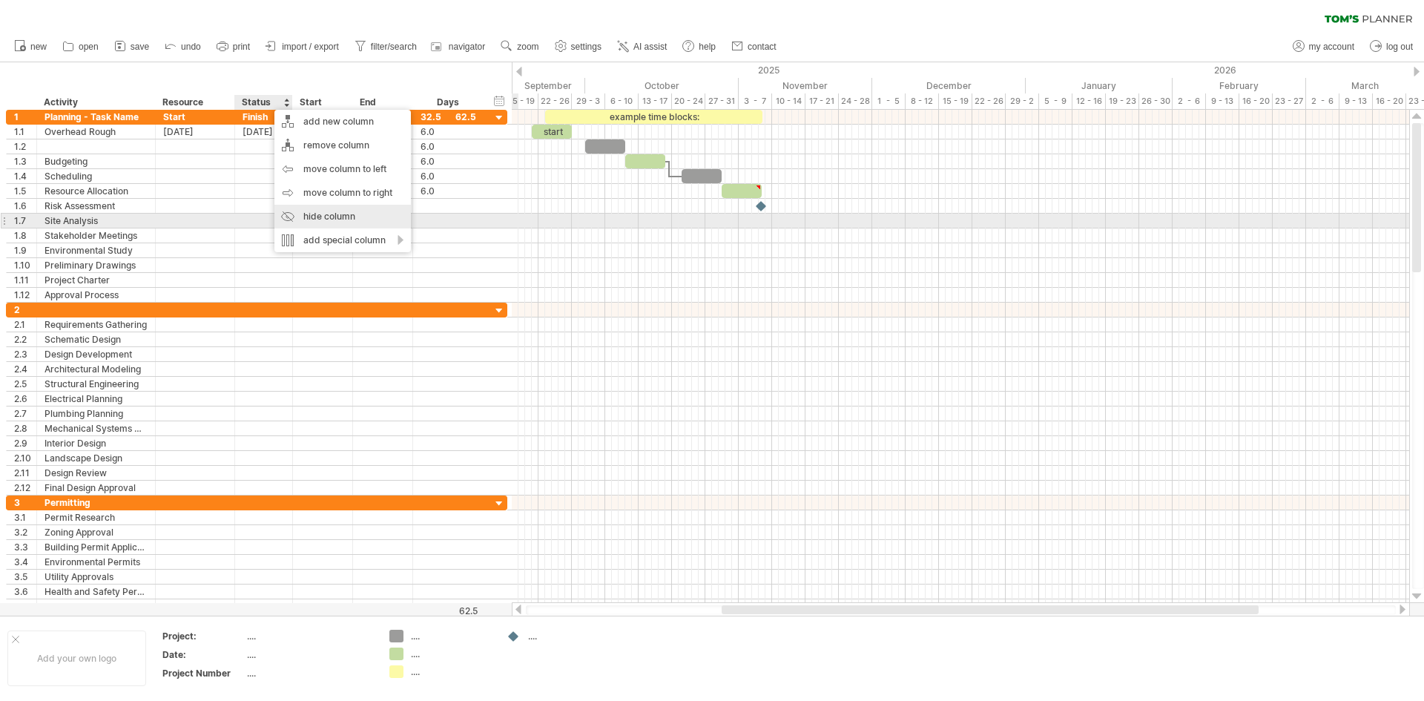
click at [343, 214] on div "hide column" at bounding box center [342, 217] width 136 height 24
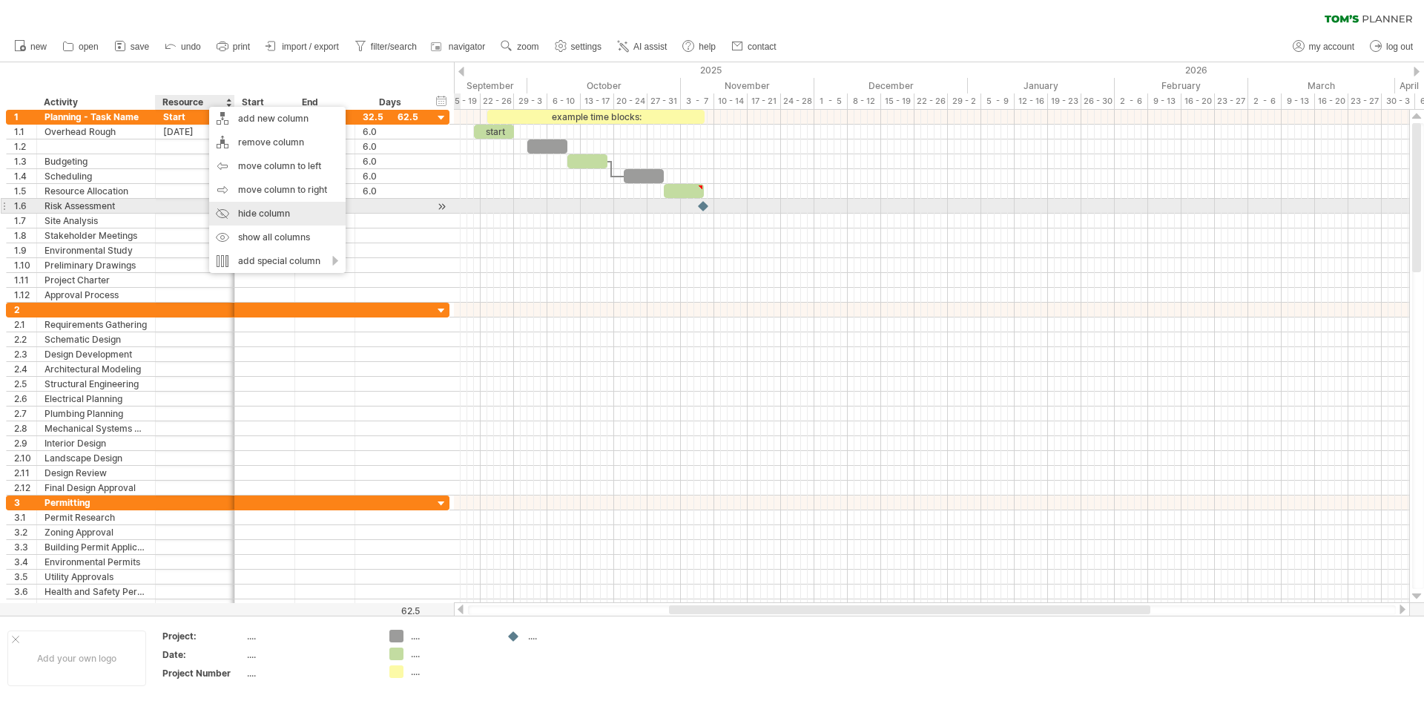
click at [260, 213] on div "hide column" at bounding box center [277, 214] width 136 height 24
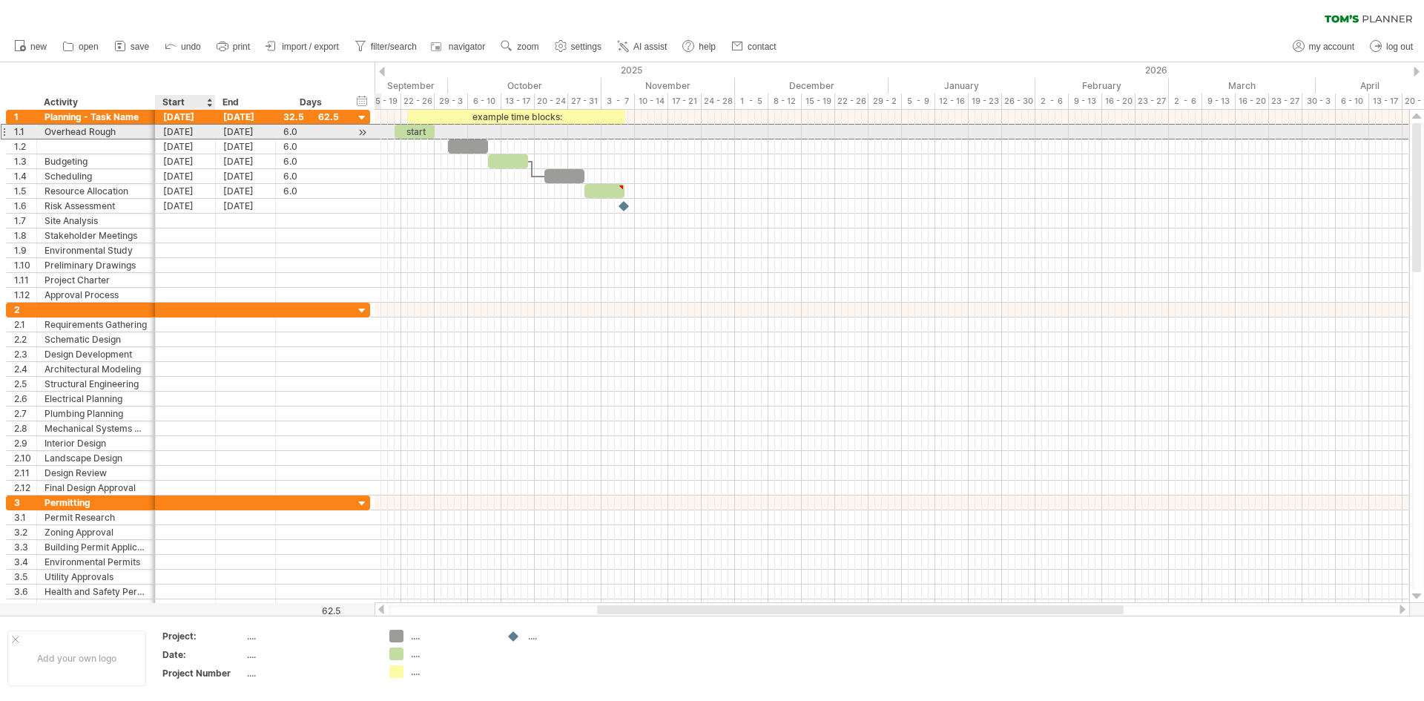
click at [187, 131] on div "[DATE]" at bounding box center [186, 132] width 60 height 14
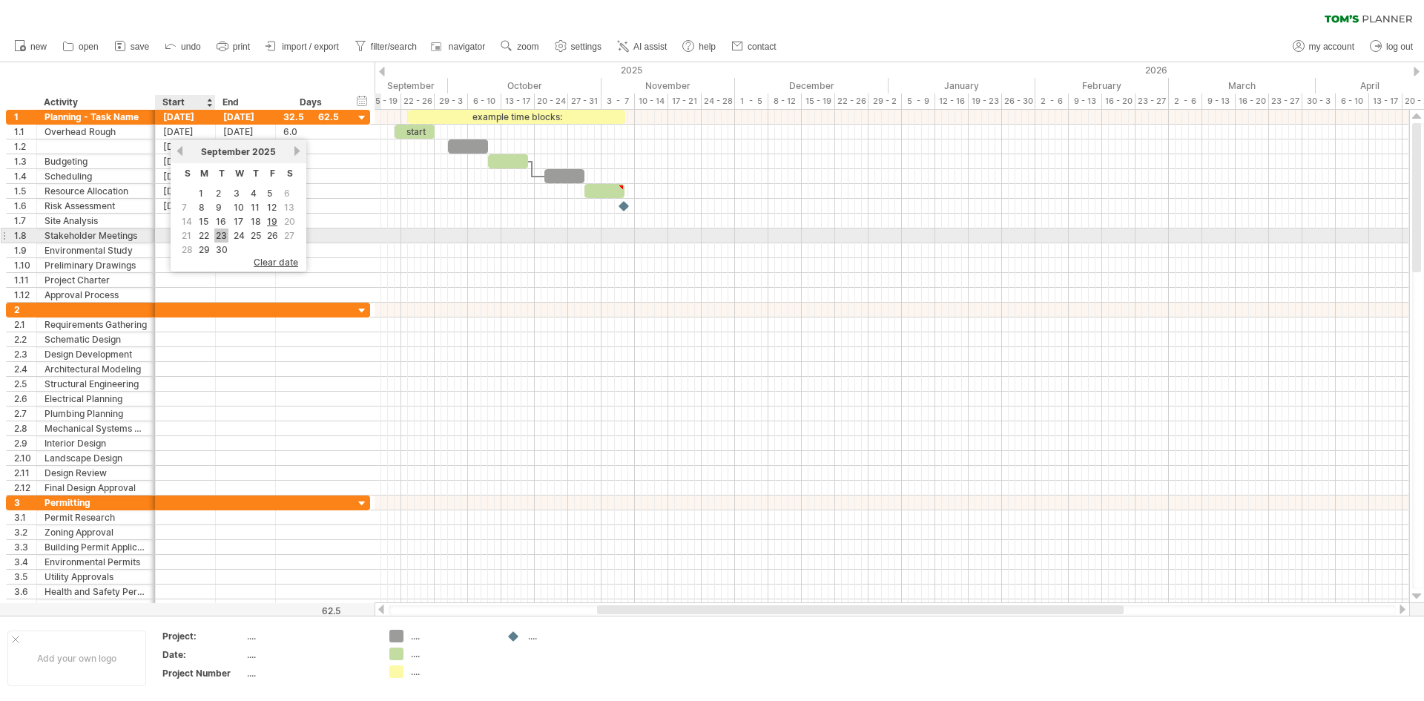
click at [219, 233] on link "23" at bounding box center [221, 235] width 14 height 14
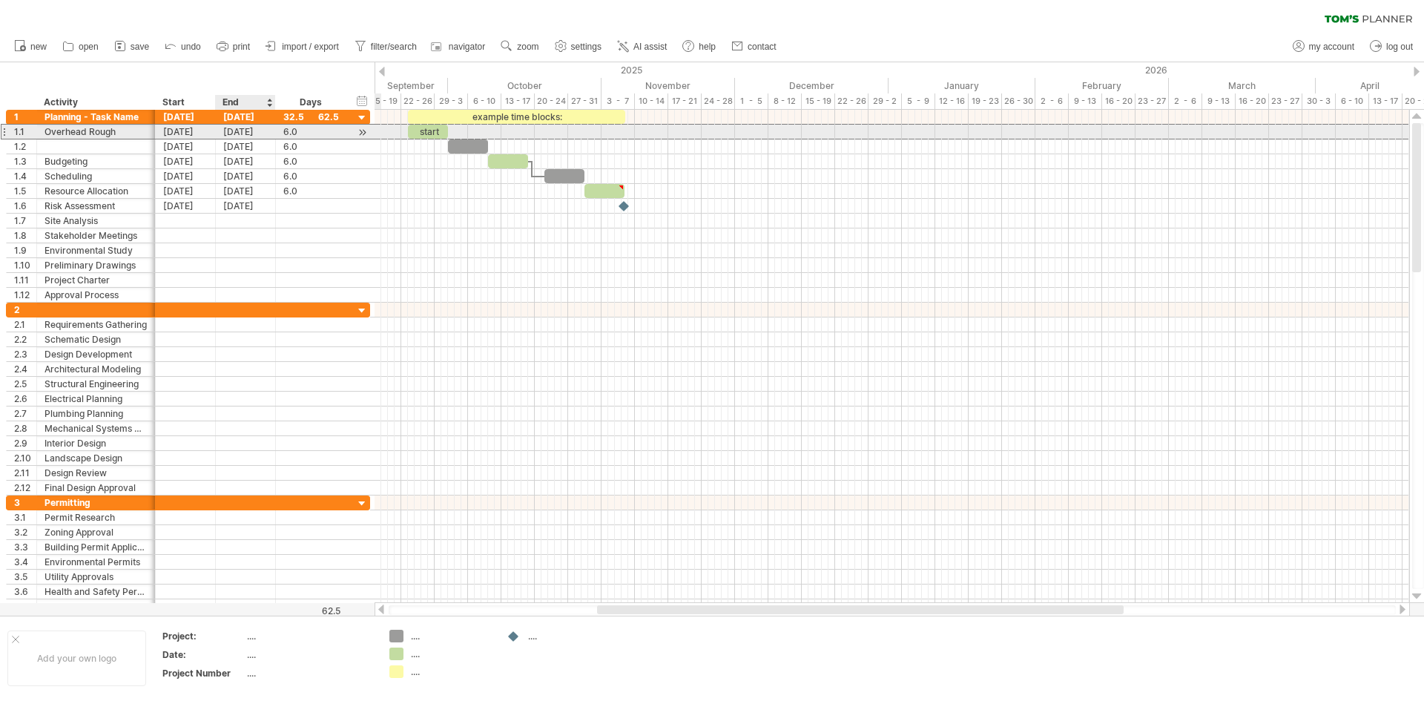
click at [247, 132] on div "[DATE]" at bounding box center [246, 132] width 60 height 14
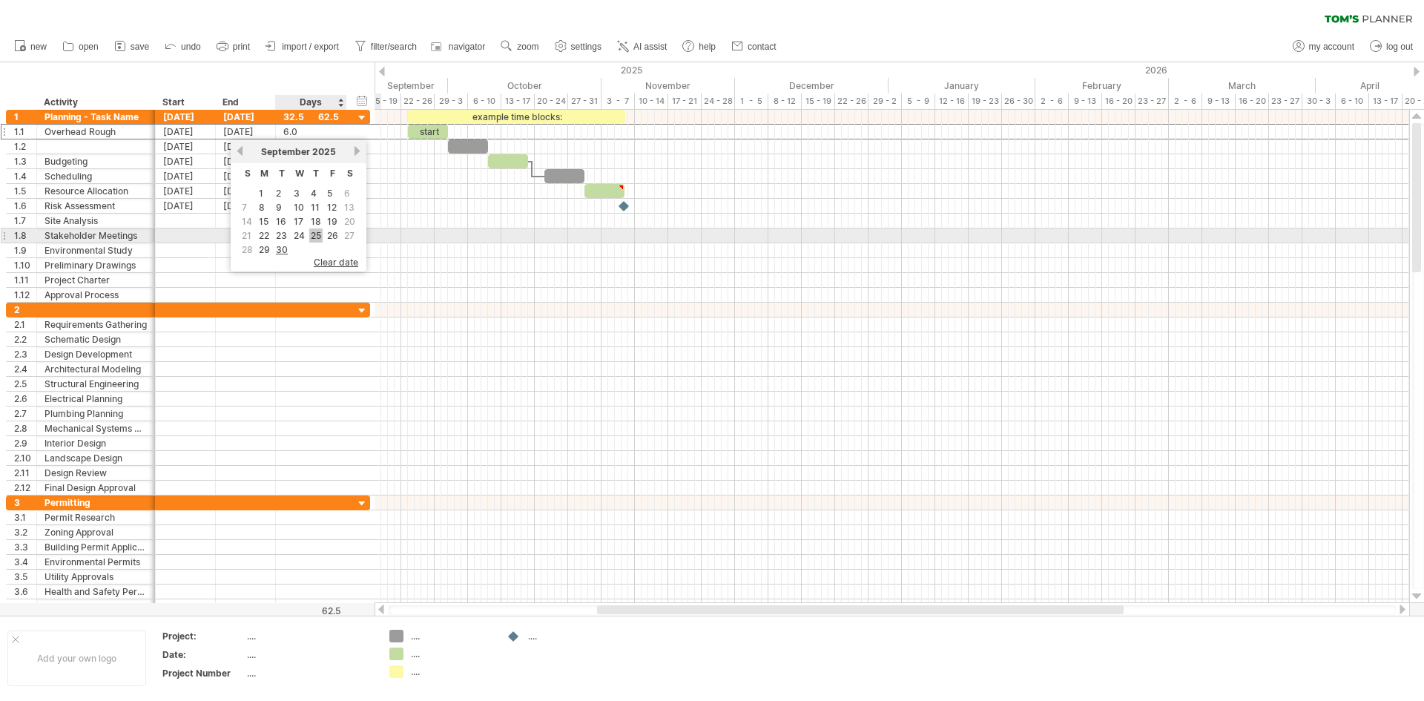
click at [313, 233] on link "25" at bounding box center [315, 235] width 13 height 14
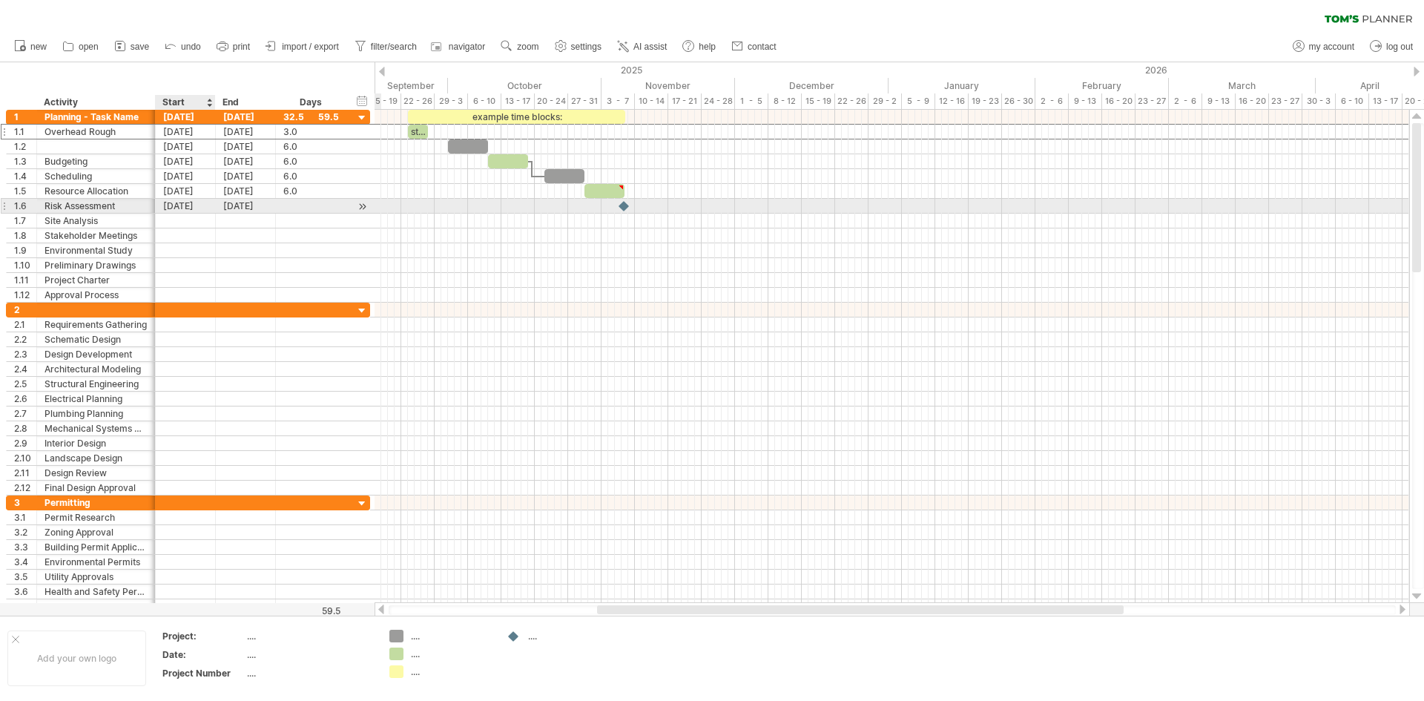
click at [184, 207] on div "[DATE]" at bounding box center [186, 206] width 60 height 14
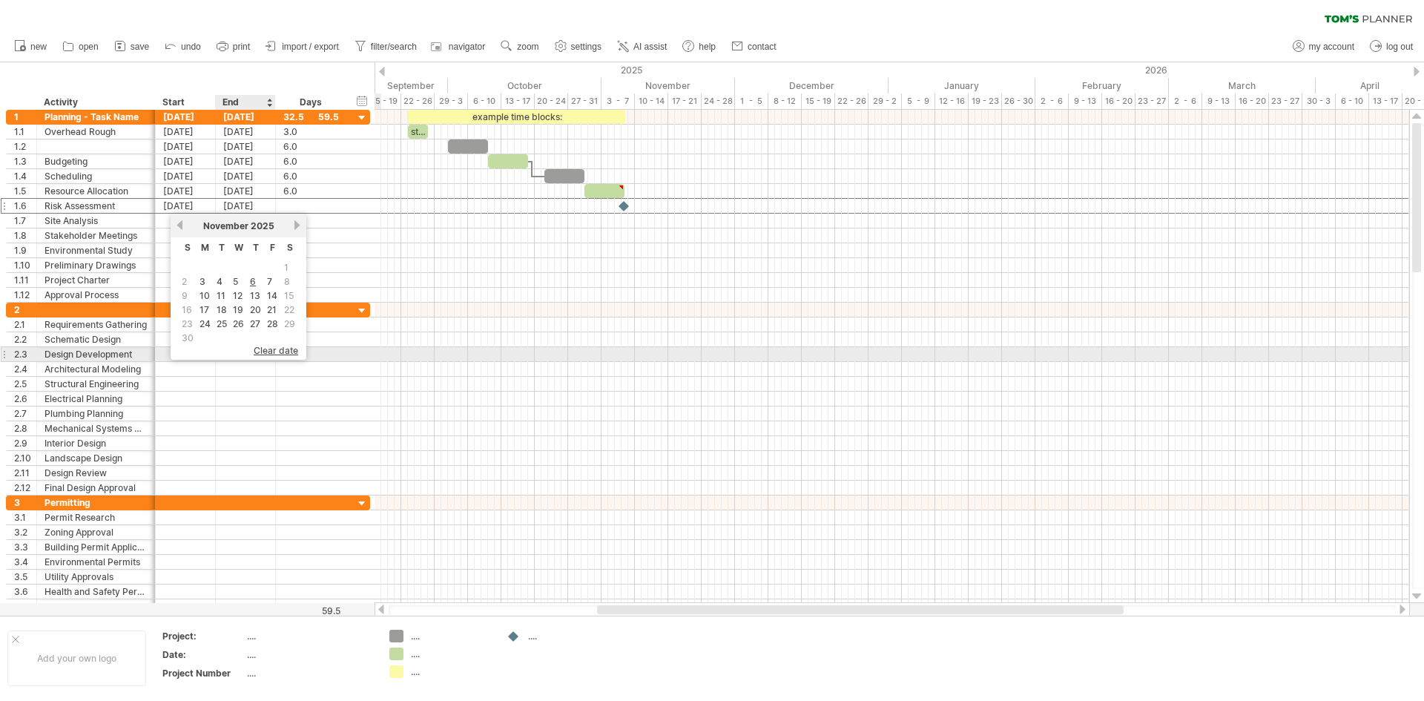
click at [265, 348] on span "clear date" at bounding box center [276, 350] width 44 height 11
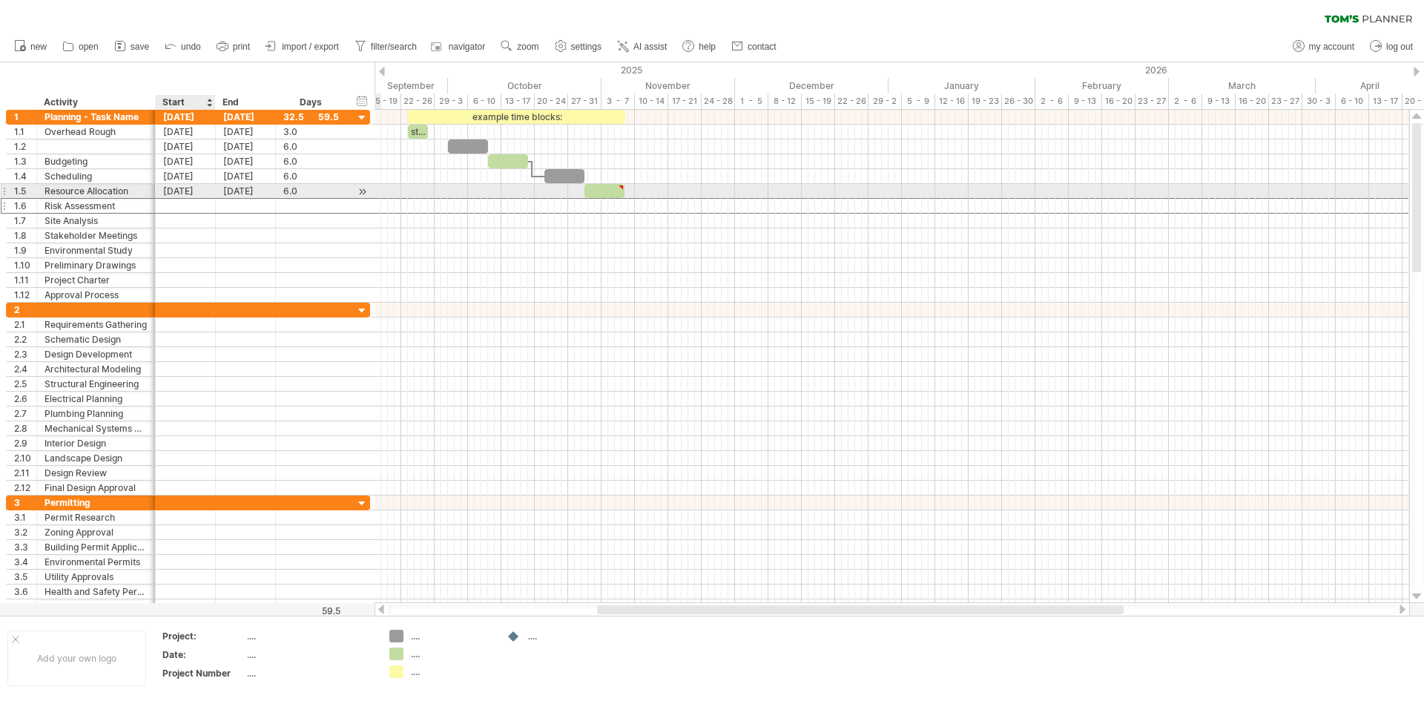
click at [196, 190] on div "[DATE]" at bounding box center [186, 191] width 60 height 14
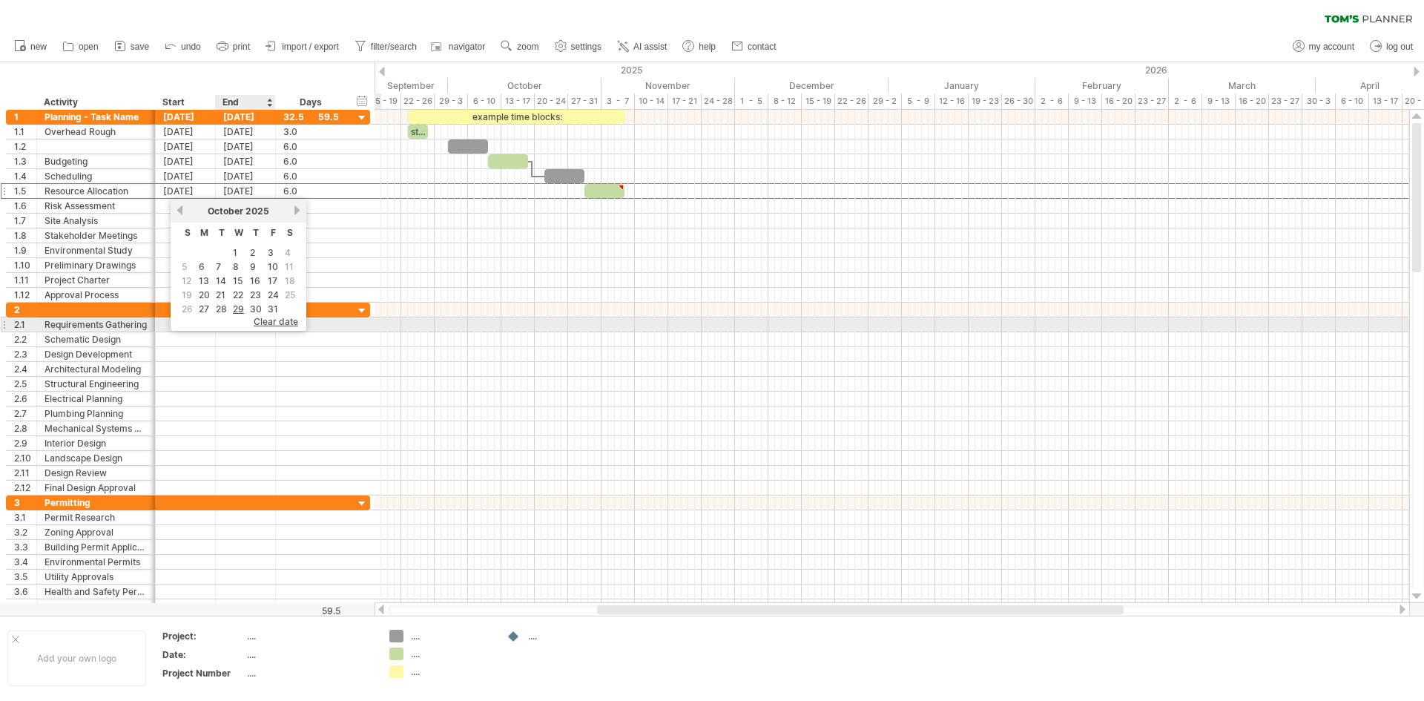
click at [273, 320] on span "clear date" at bounding box center [276, 321] width 44 height 11
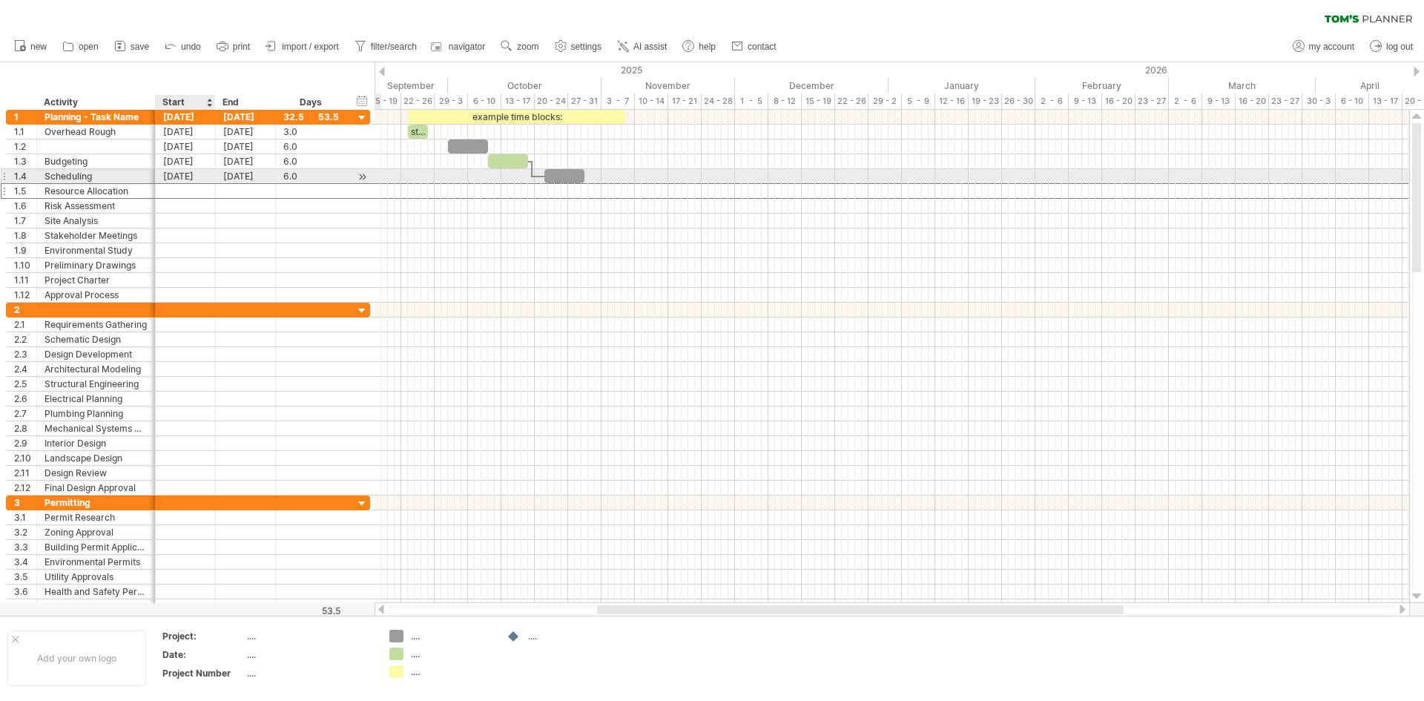
click at [206, 177] on div "[DATE]" at bounding box center [186, 176] width 60 height 14
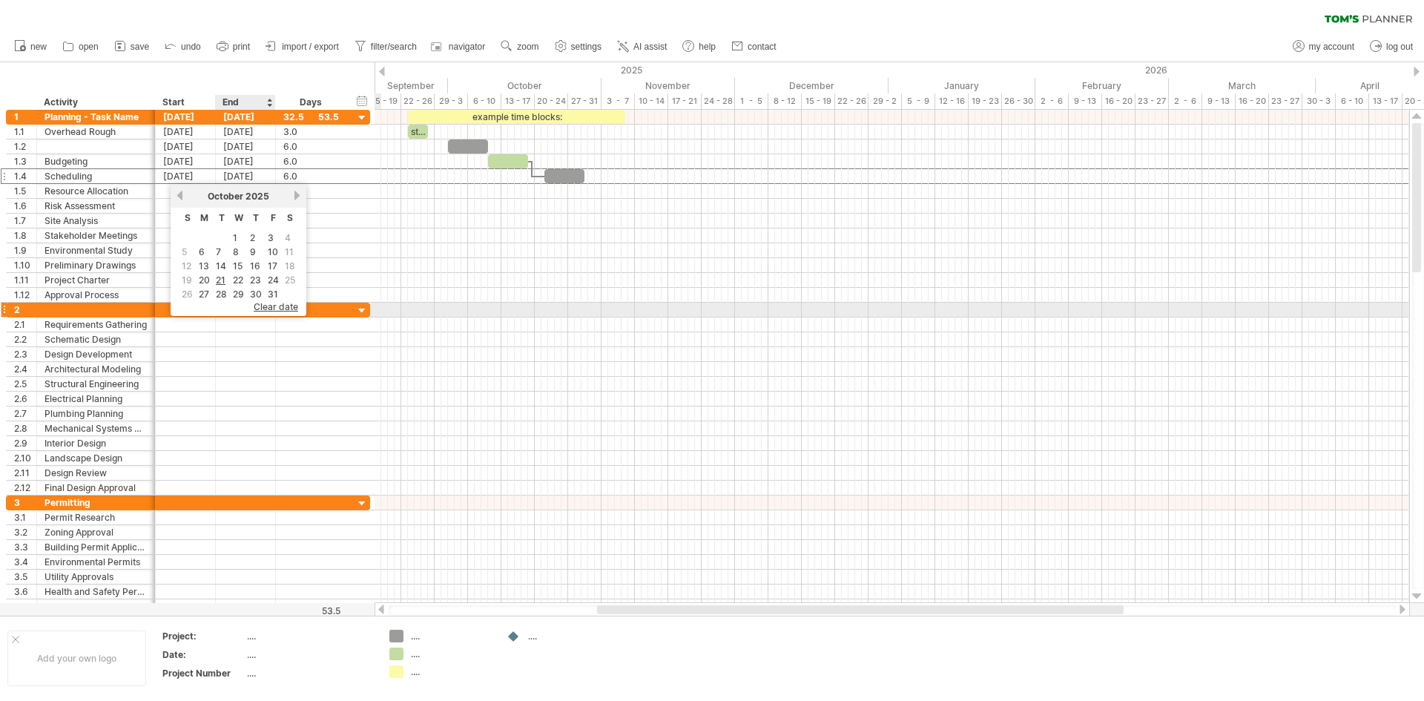
click at [268, 307] on span "clear date" at bounding box center [276, 306] width 44 height 11
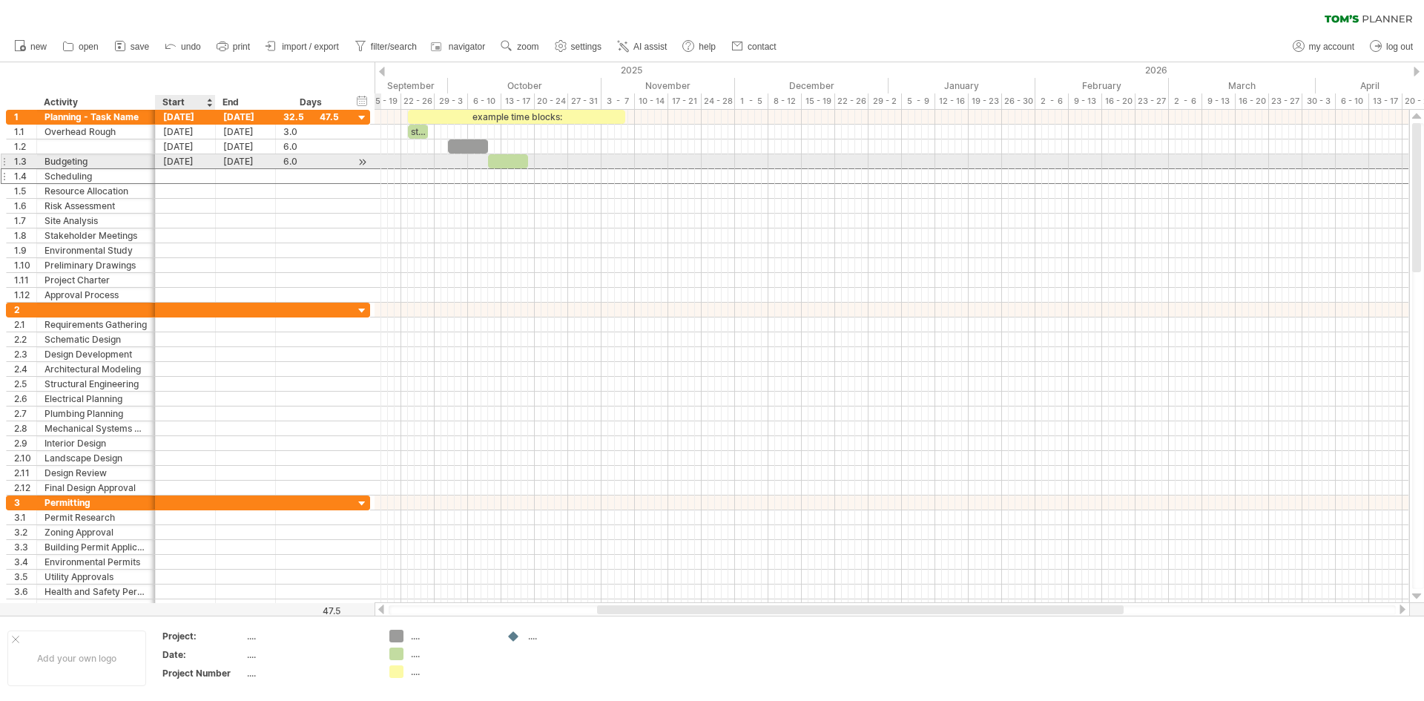
click at [188, 162] on div "[DATE]" at bounding box center [186, 161] width 60 height 14
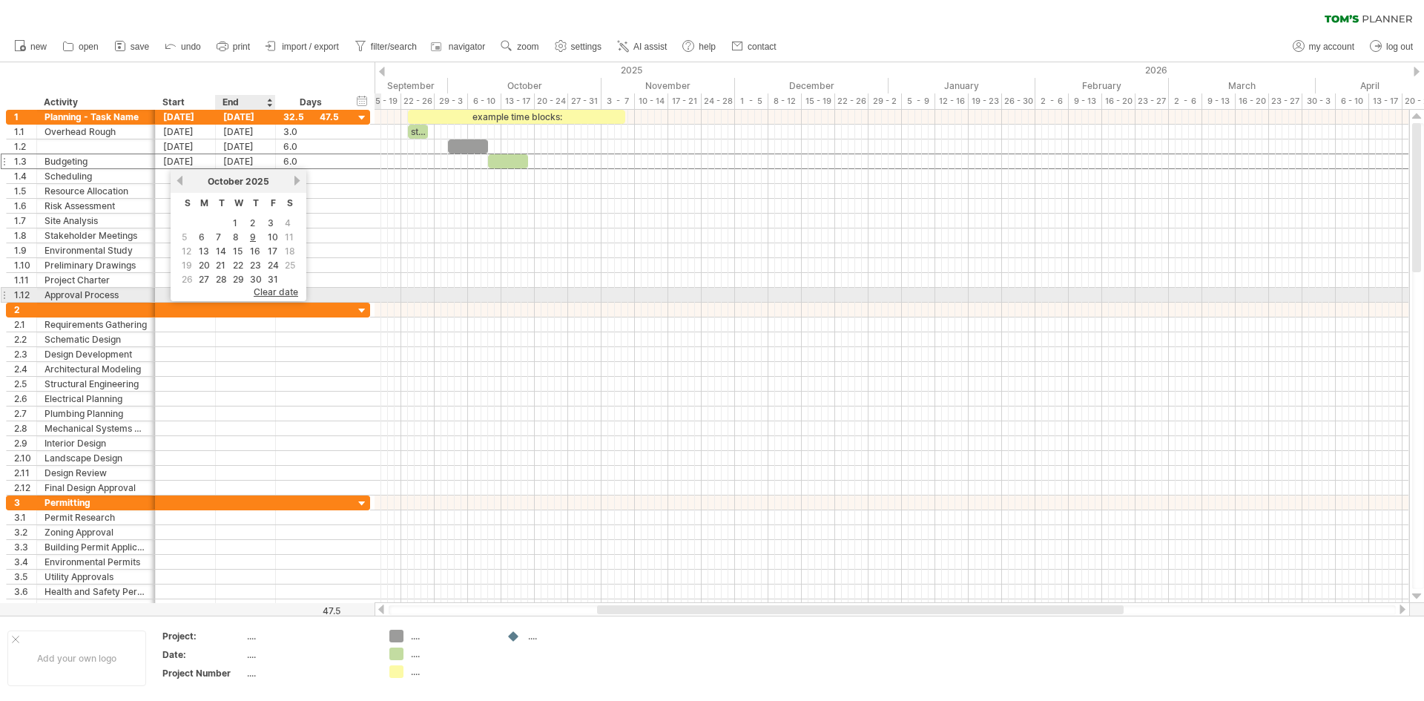
click at [277, 295] on span "clear date" at bounding box center [276, 291] width 44 height 11
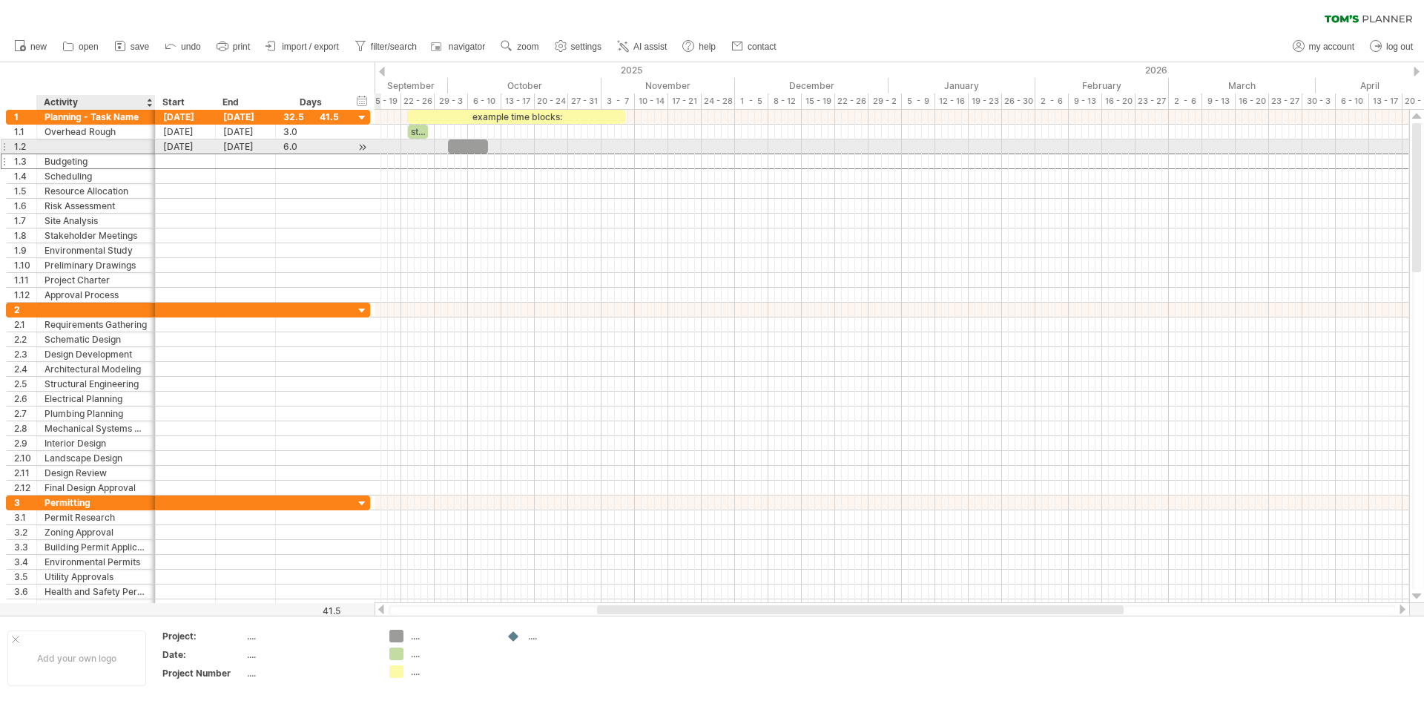
click at [70, 147] on div at bounding box center [95, 146] width 103 height 14
type input "*"
type input "**********"
click at [171, 148] on div "[DATE]" at bounding box center [186, 146] width 60 height 14
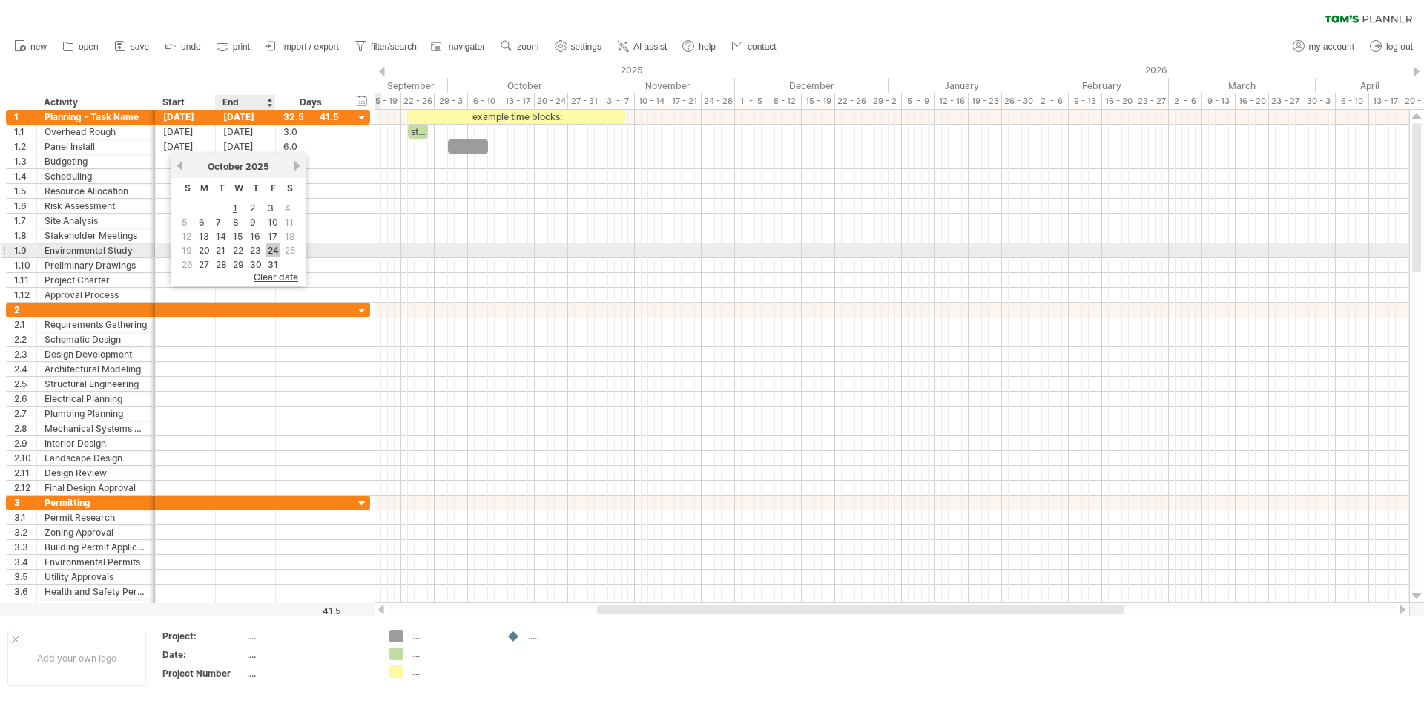
click at [273, 249] on link "24" at bounding box center [273, 250] width 14 height 14
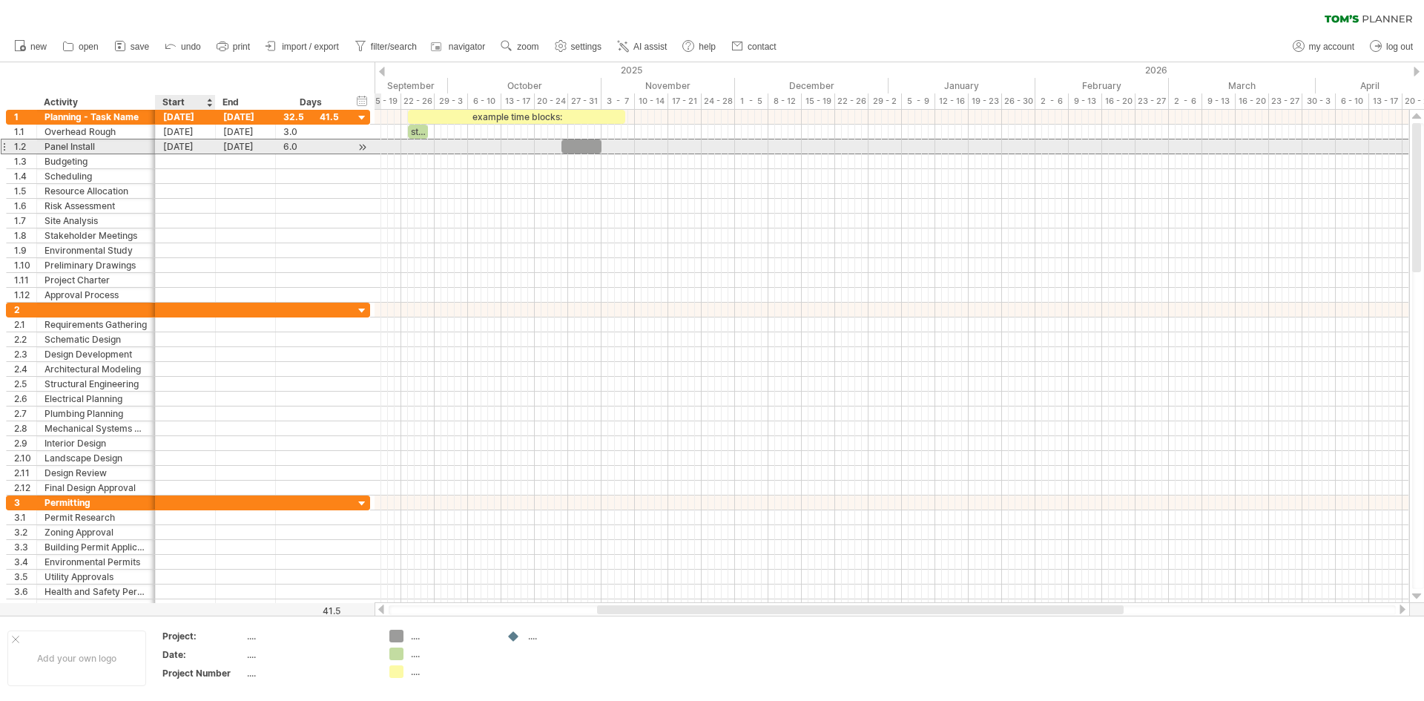
click at [177, 143] on div "[DATE]" at bounding box center [186, 146] width 60 height 14
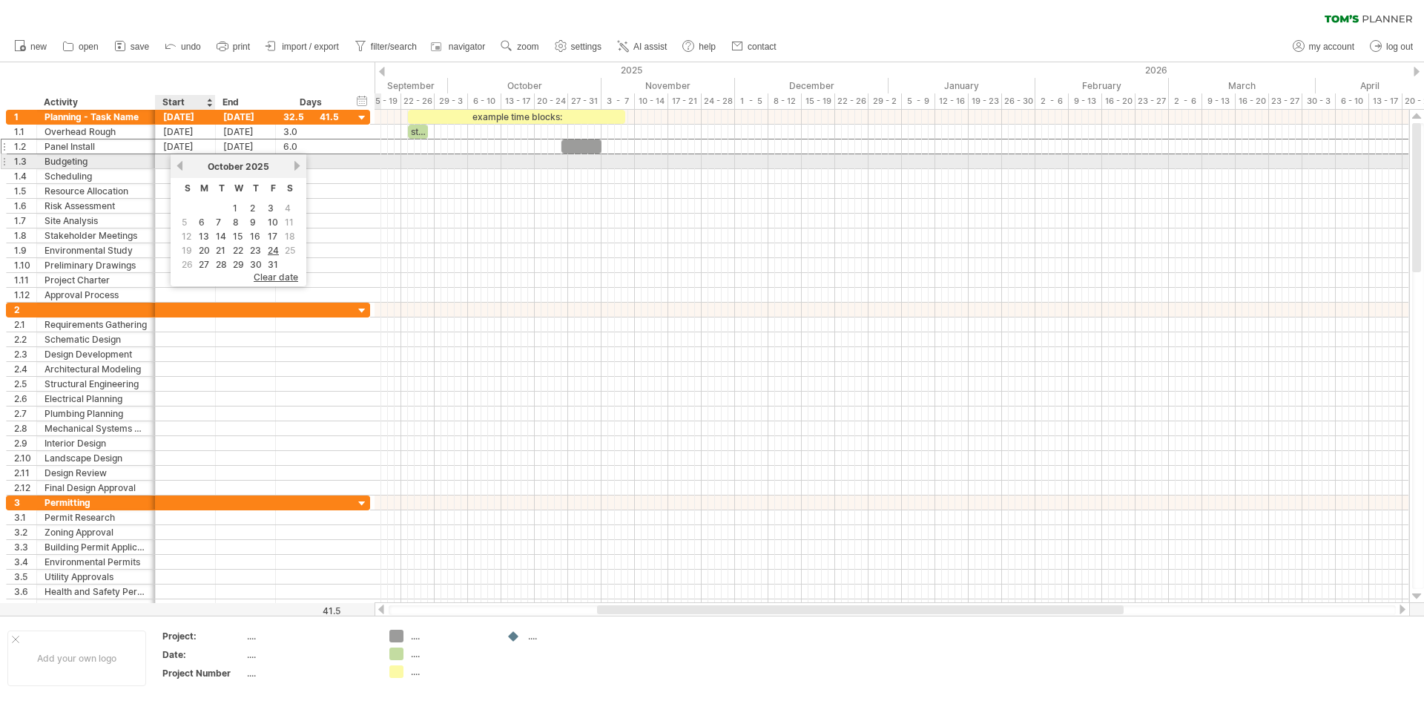
click at [180, 166] on link "previous" at bounding box center [179, 165] width 11 height 11
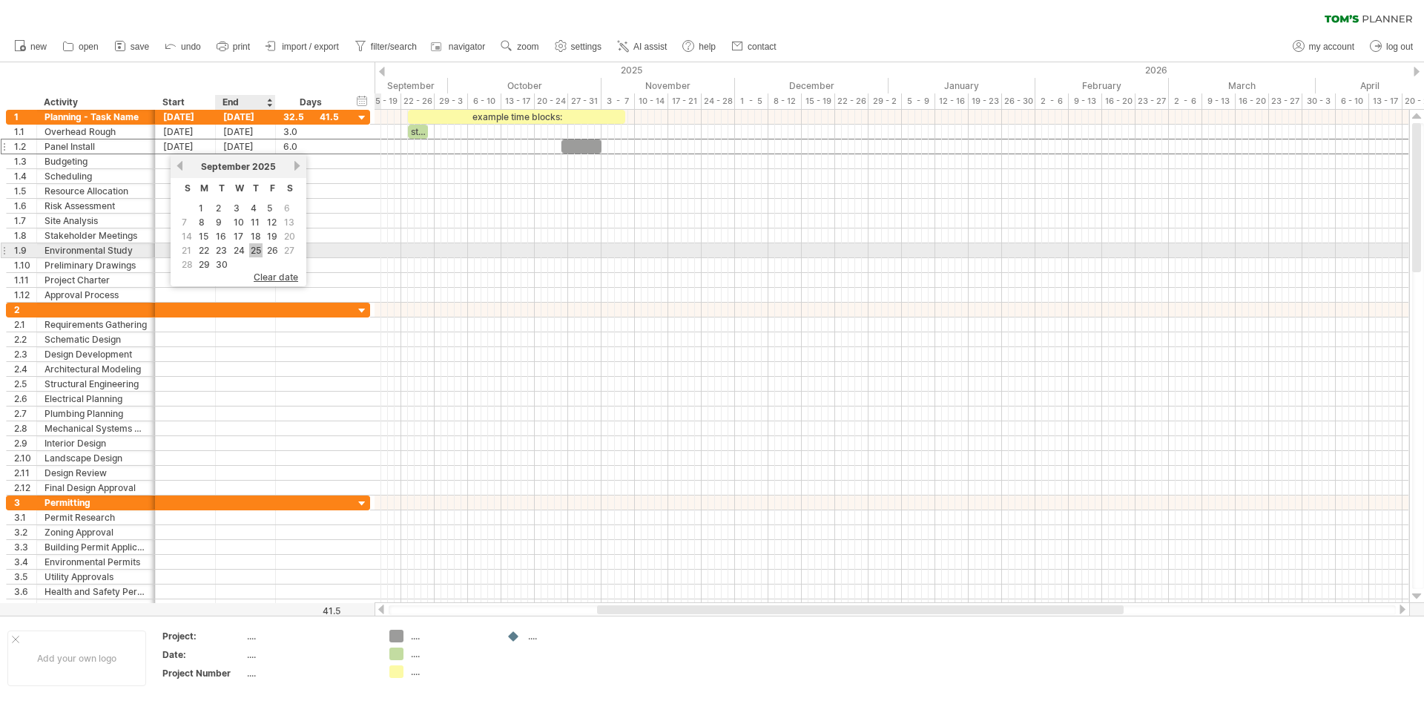
click at [258, 250] on link "25" at bounding box center [255, 250] width 13 height 14
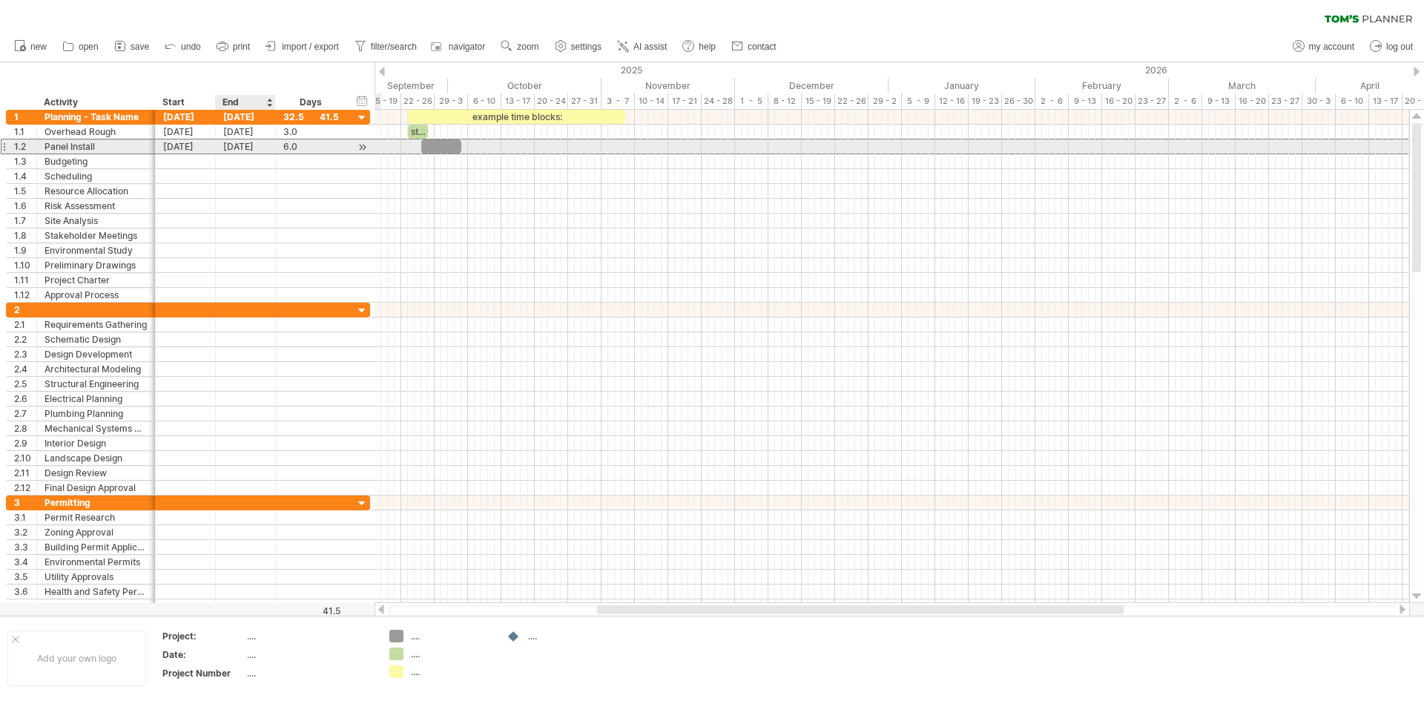
click at [243, 145] on div "[DATE]" at bounding box center [246, 146] width 60 height 14
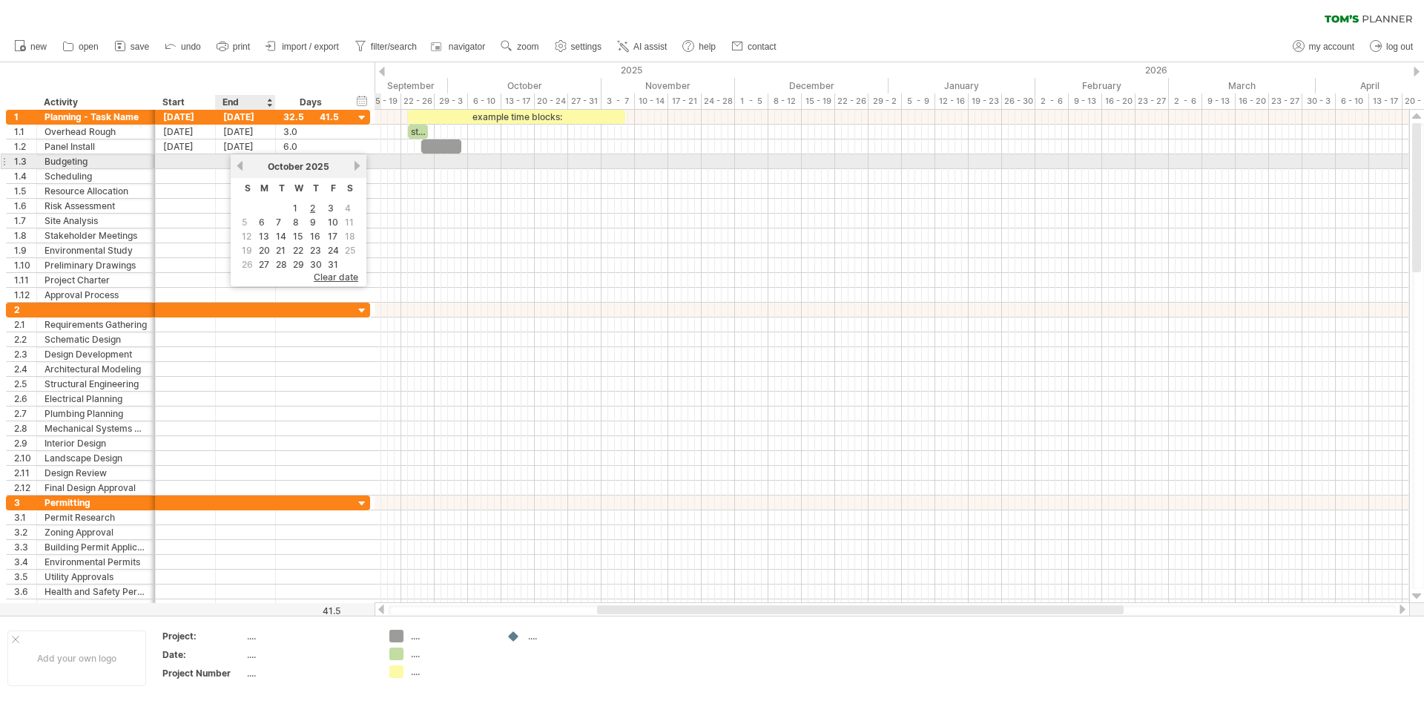
click at [241, 165] on link "previous" at bounding box center [239, 165] width 11 height 11
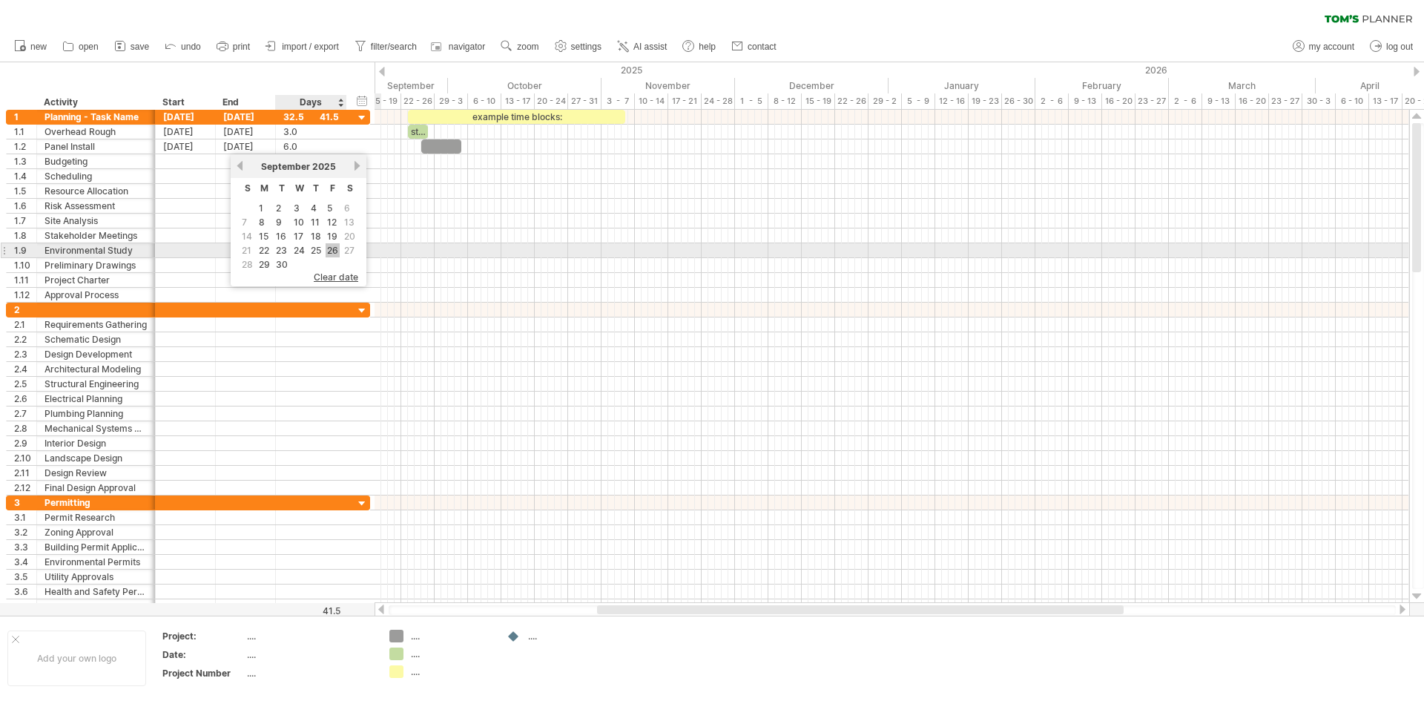
click at [329, 248] on link "26" at bounding box center [333, 250] width 14 height 14
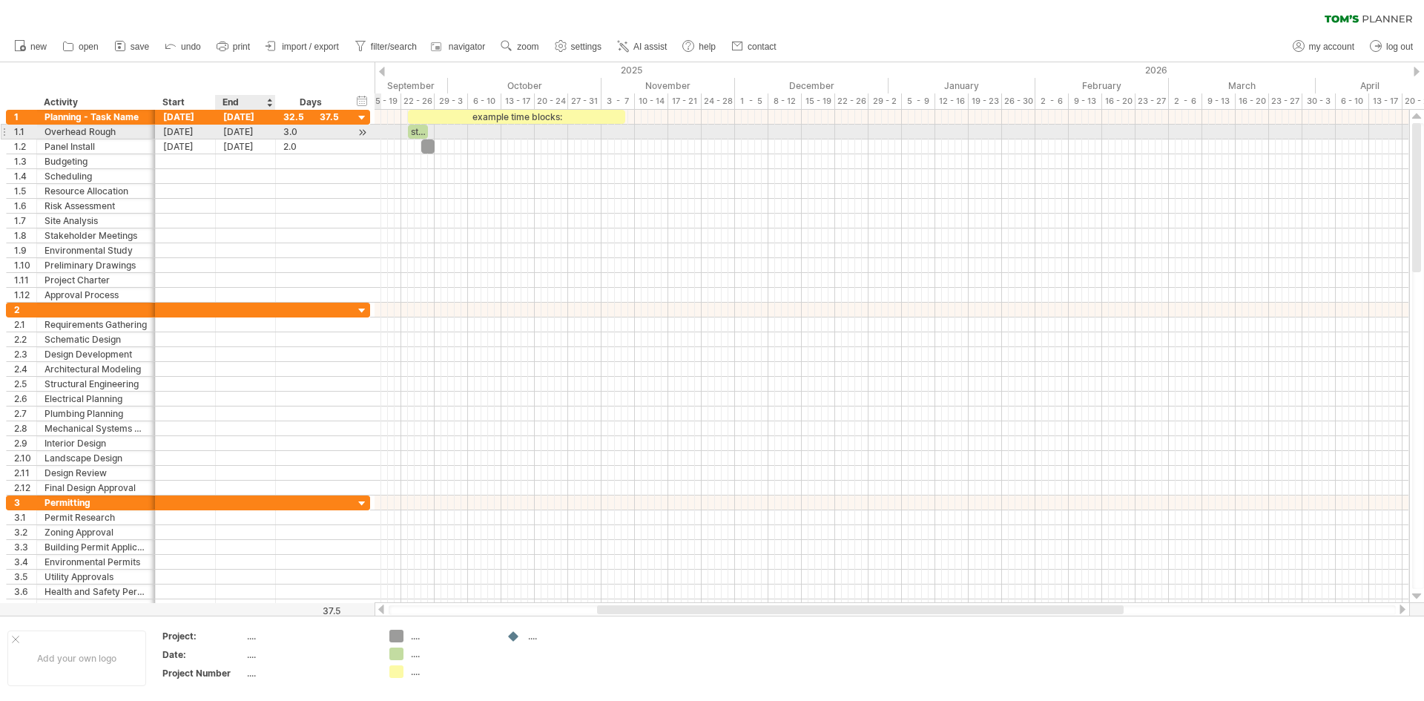
click at [235, 133] on div "[DATE]" at bounding box center [246, 132] width 60 height 14
click at [257, 133] on div "[DATE]" at bounding box center [246, 132] width 60 height 14
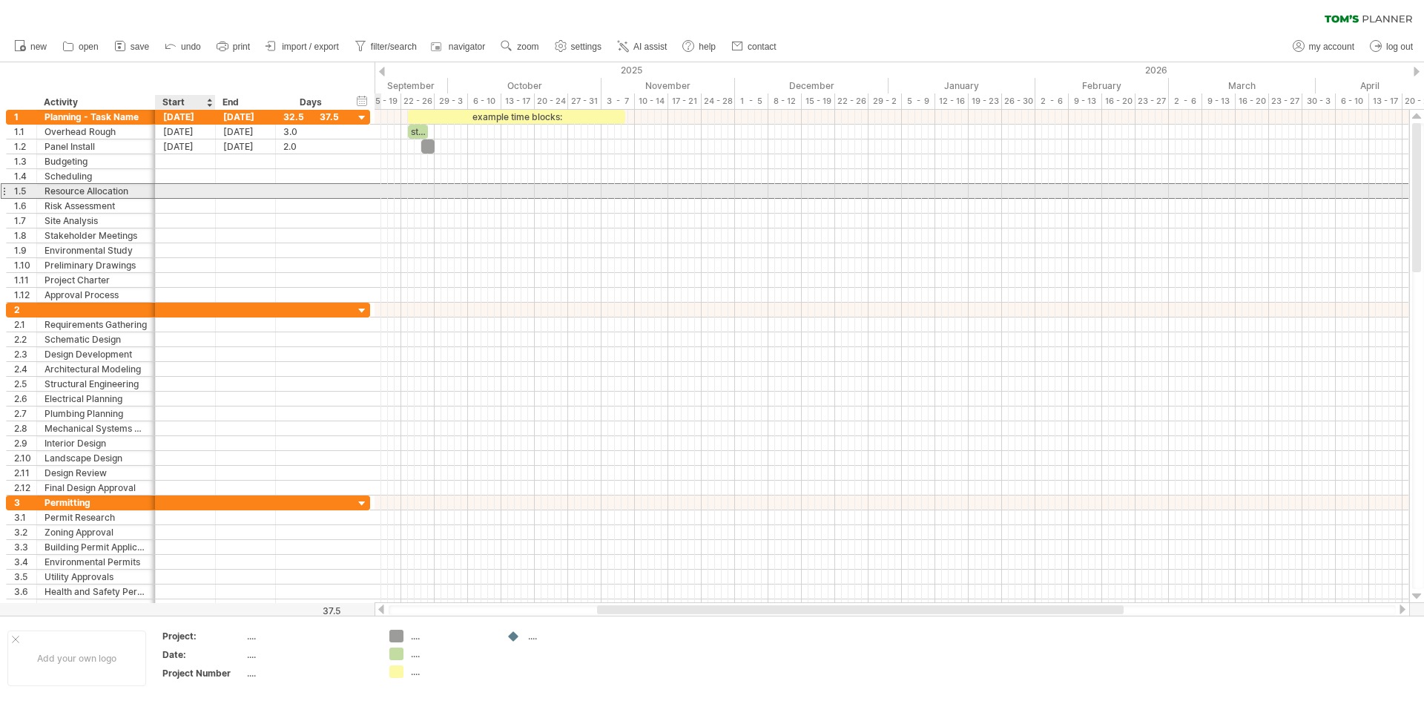
click at [205, 194] on div at bounding box center [186, 191] width 60 height 14
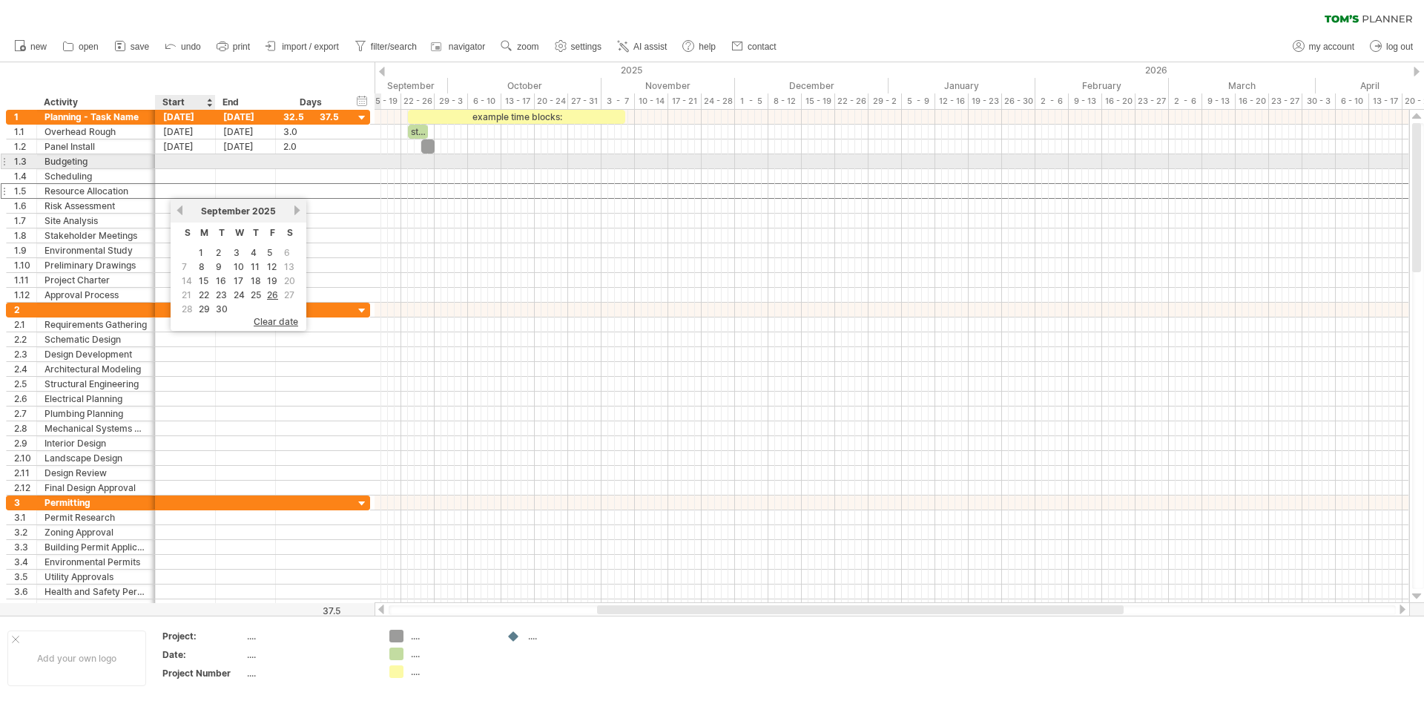
click at [209, 160] on div at bounding box center [186, 161] width 60 height 14
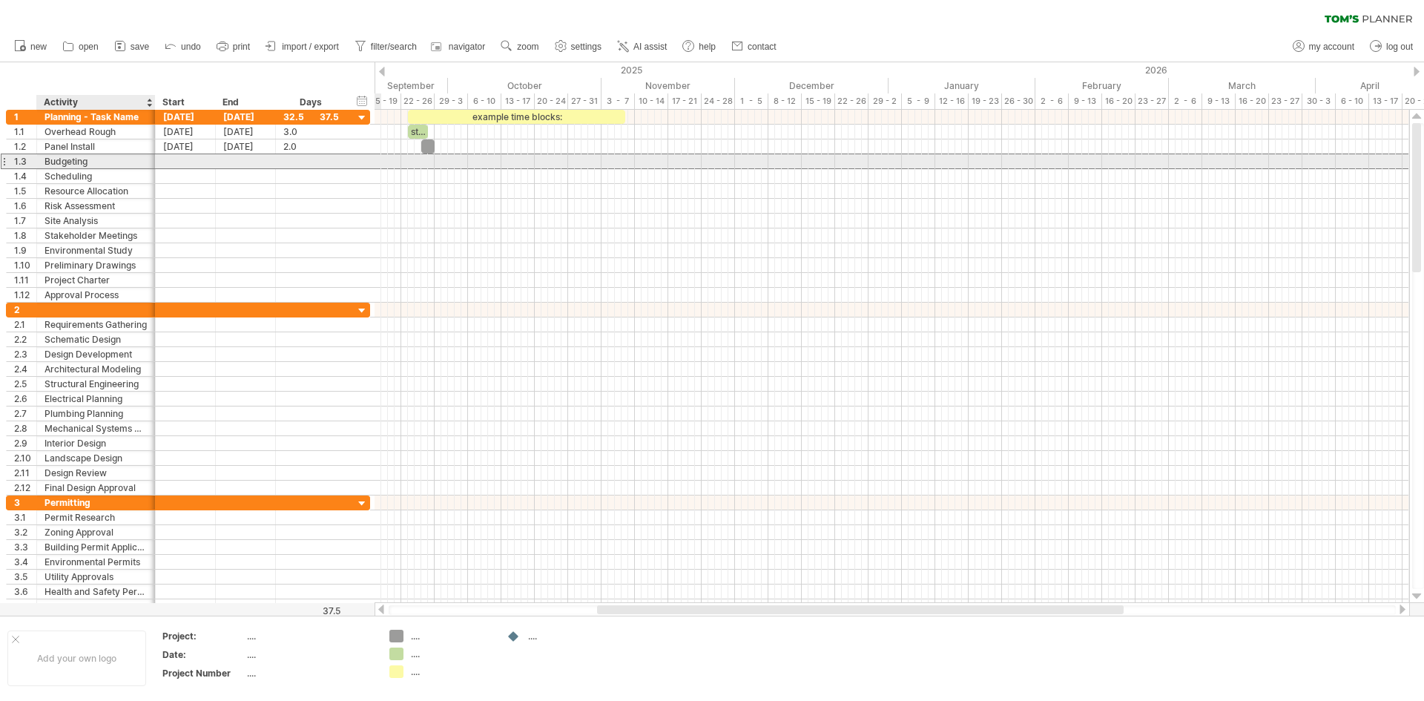
click at [89, 159] on div "Budgeting" at bounding box center [95, 161] width 103 height 14
drag, startPoint x: 103, startPoint y: 159, endPoint x: 29, endPoint y: 155, distance: 74.3
click at [29, 155] on div "1.3 ********* Budgeting" at bounding box center [188, 162] width 364 height 16
type input "**********"
click at [184, 162] on div at bounding box center [186, 161] width 60 height 14
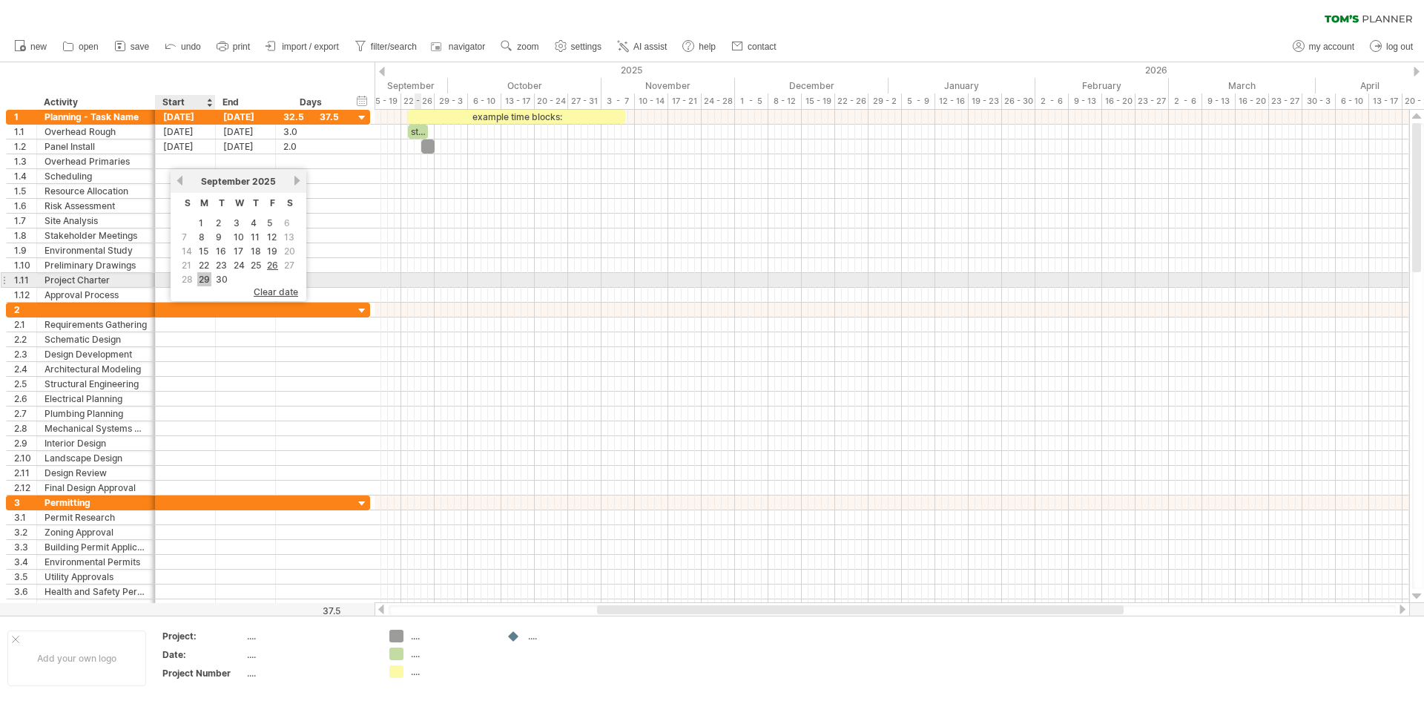
click at [205, 280] on link "29" at bounding box center [204, 279] width 14 height 14
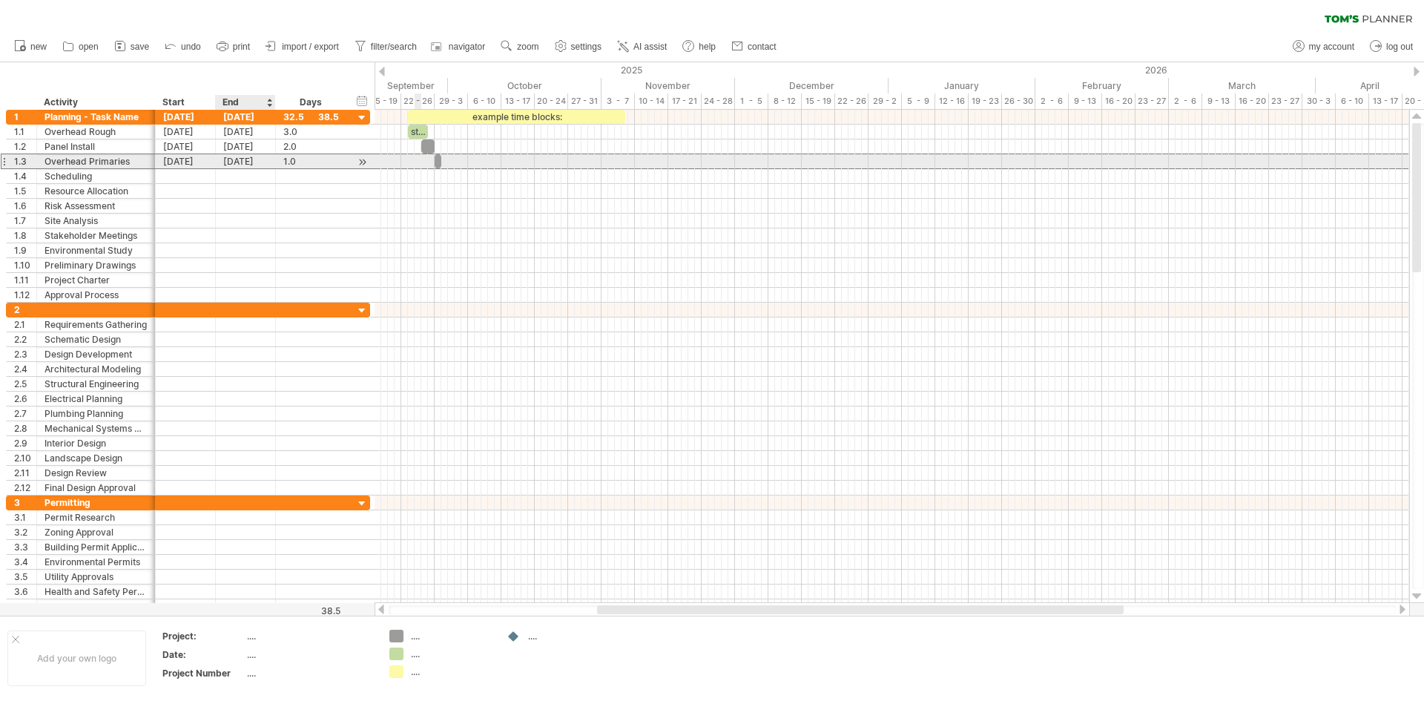
click at [258, 163] on div "[DATE]" at bounding box center [246, 161] width 60 height 14
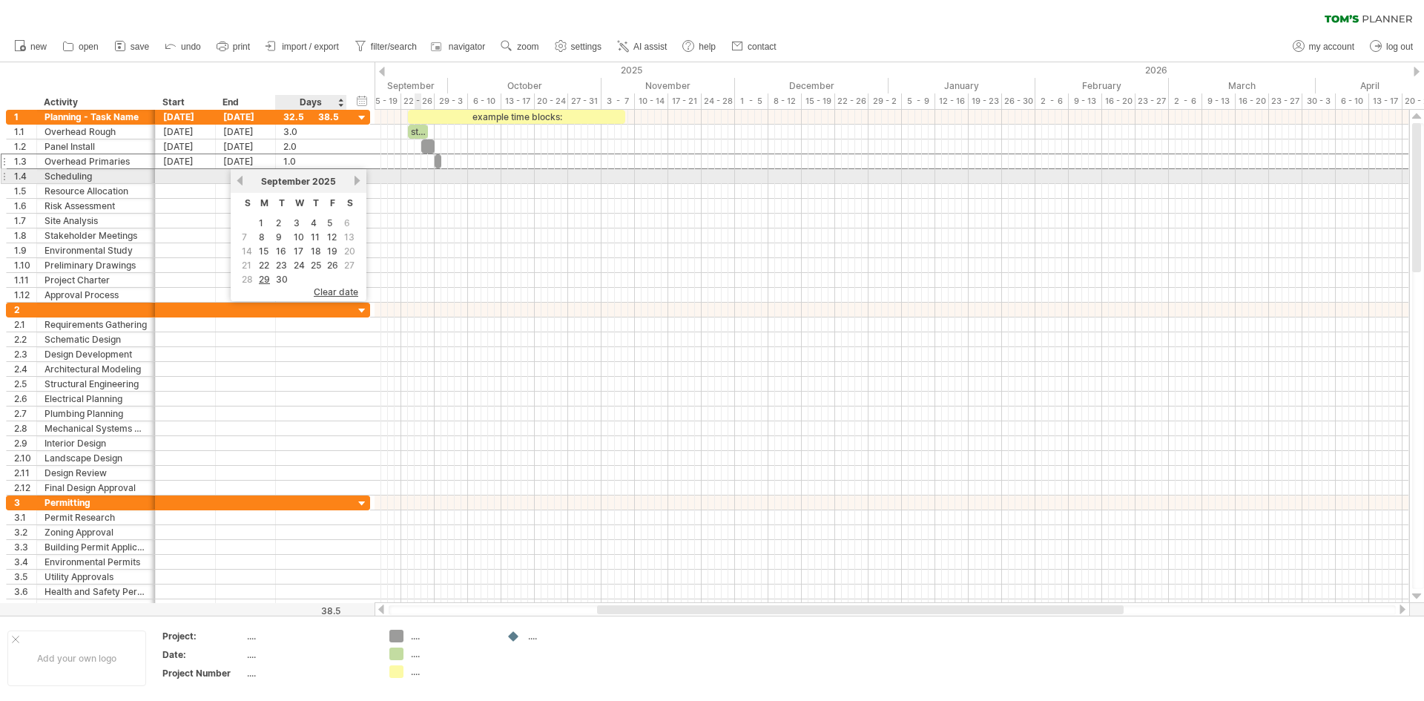
click at [357, 179] on link "next" at bounding box center [357, 180] width 11 height 11
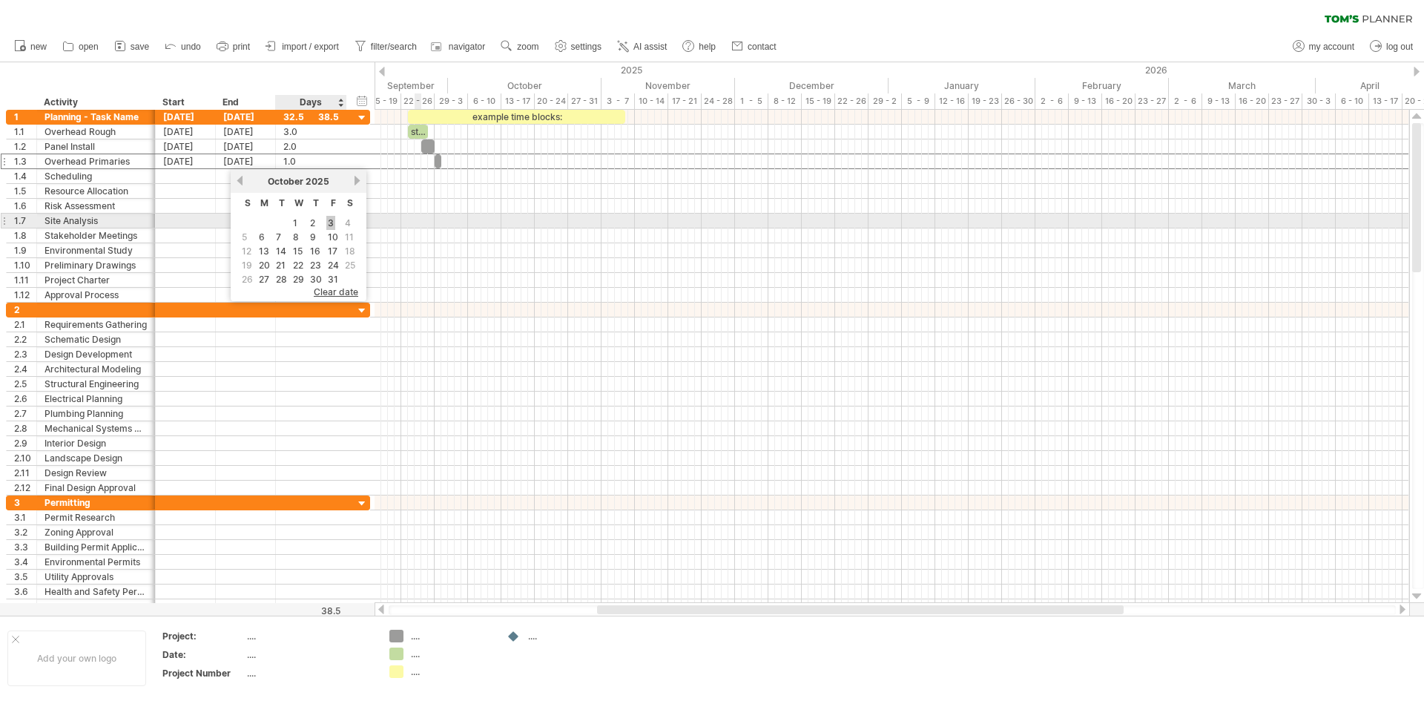
click at [327, 220] on link "3" at bounding box center [330, 223] width 9 height 14
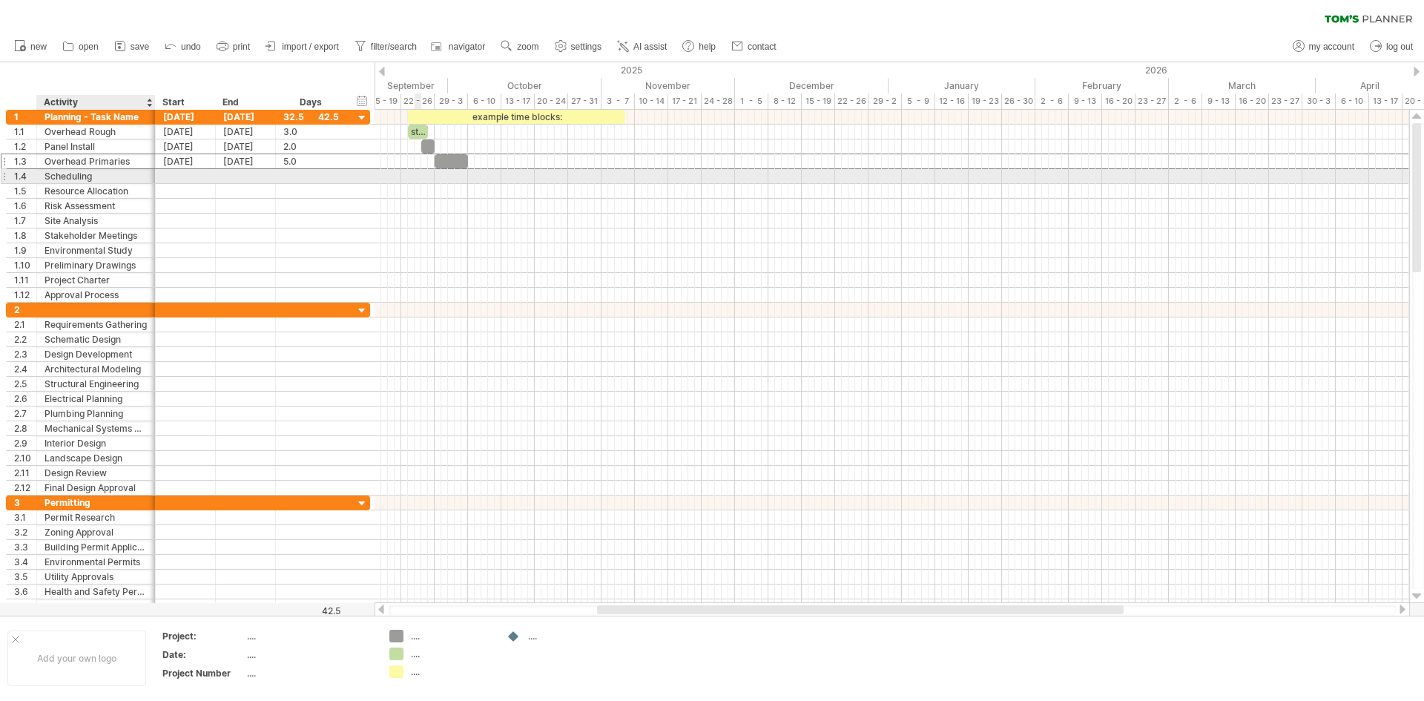
click at [106, 176] on div "Scheduling" at bounding box center [95, 176] width 103 height 14
drag, startPoint x: 105, startPoint y: 175, endPoint x: 34, endPoint y: 171, distance: 70.6
click at [34, 171] on div "**********" at bounding box center [188, 176] width 364 height 16
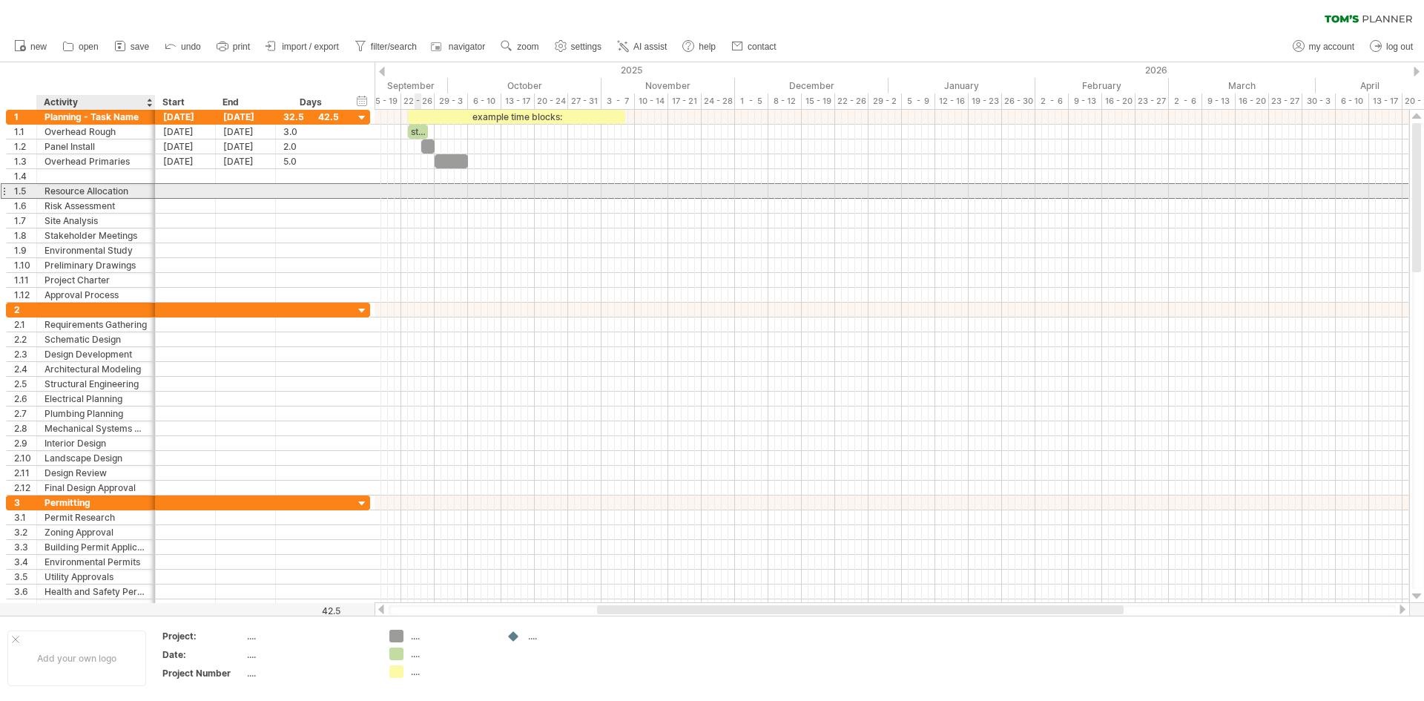
drag, startPoint x: 141, startPoint y: 191, endPoint x: 45, endPoint y: 188, distance: 95.7
click at [45, 188] on div "Resource Allocation" at bounding box center [95, 191] width 103 height 14
drag, startPoint x: 142, startPoint y: 191, endPoint x: 32, endPoint y: 185, distance: 110.0
click at [32, 185] on div "**********" at bounding box center [188, 191] width 364 height 16
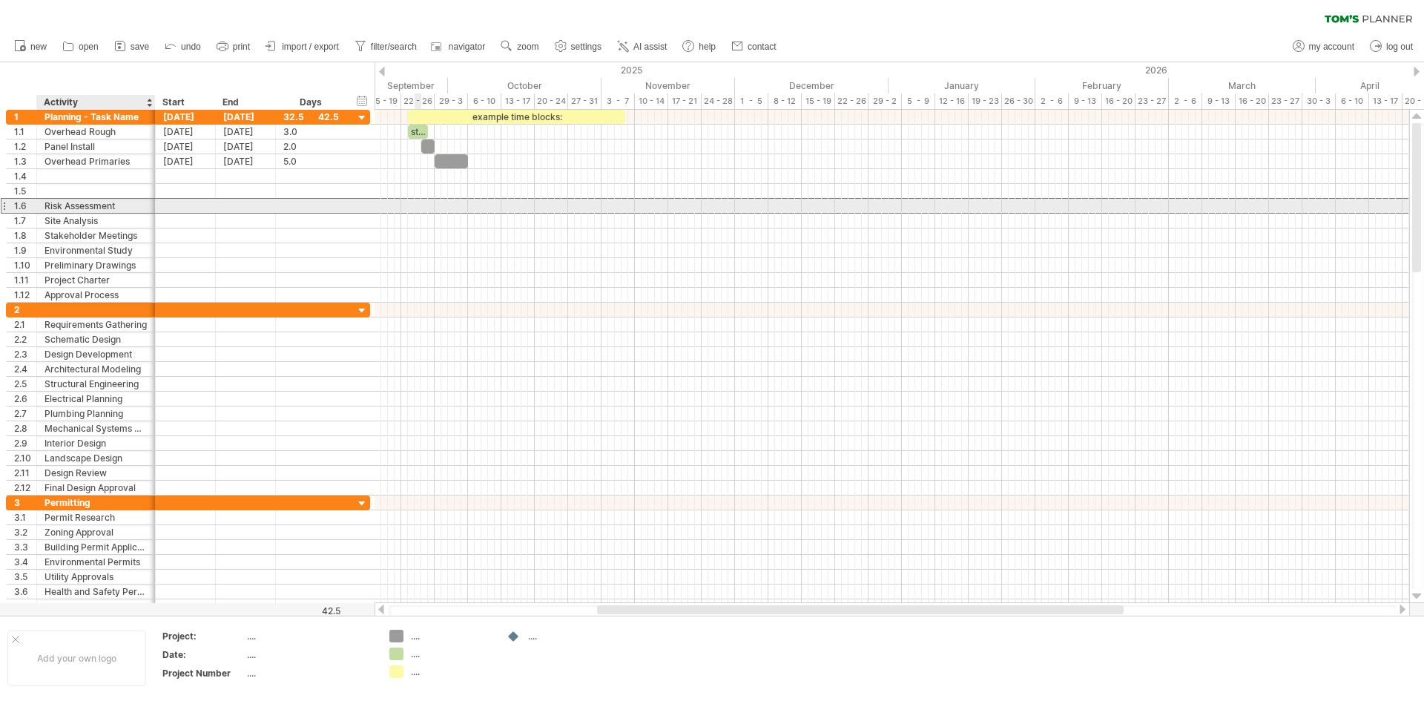
drag, startPoint x: 122, startPoint y: 203, endPoint x: 112, endPoint y: 203, distance: 9.6
click at [112, 203] on div "Risk Assessment" at bounding box center [95, 206] width 103 height 14
drag, startPoint x: 121, startPoint y: 204, endPoint x: 34, endPoint y: 204, distance: 86.8
click at [34, 204] on div "**********" at bounding box center [188, 206] width 364 height 16
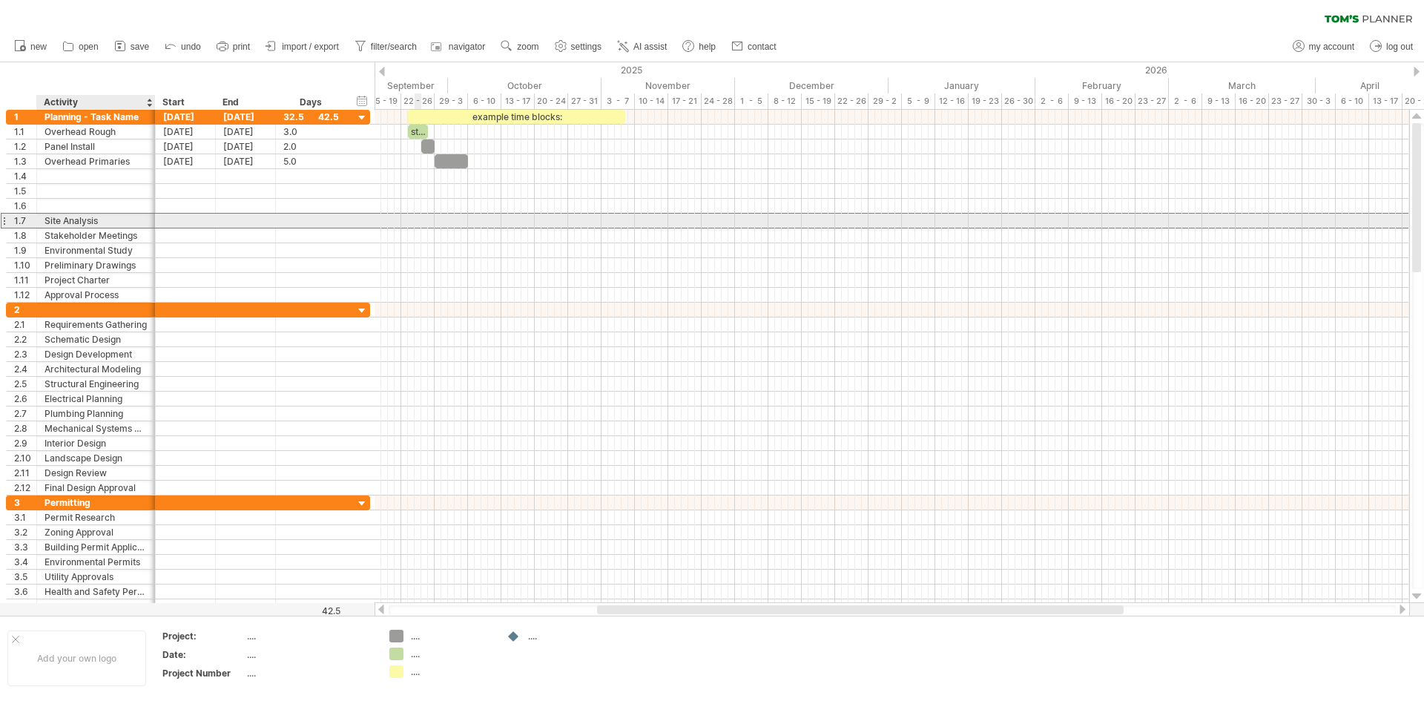
click at [110, 219] on div "Site Analysis" at bounding box center [95, 221] width 103 height 14
drag, startPoint x: 111, startPoint y: 222, endPoint x: 33, endPoint y: 222, distance: 77.1
click at [33, 222] on div "**********" at bounding box center [188, 221] width 364 height 16
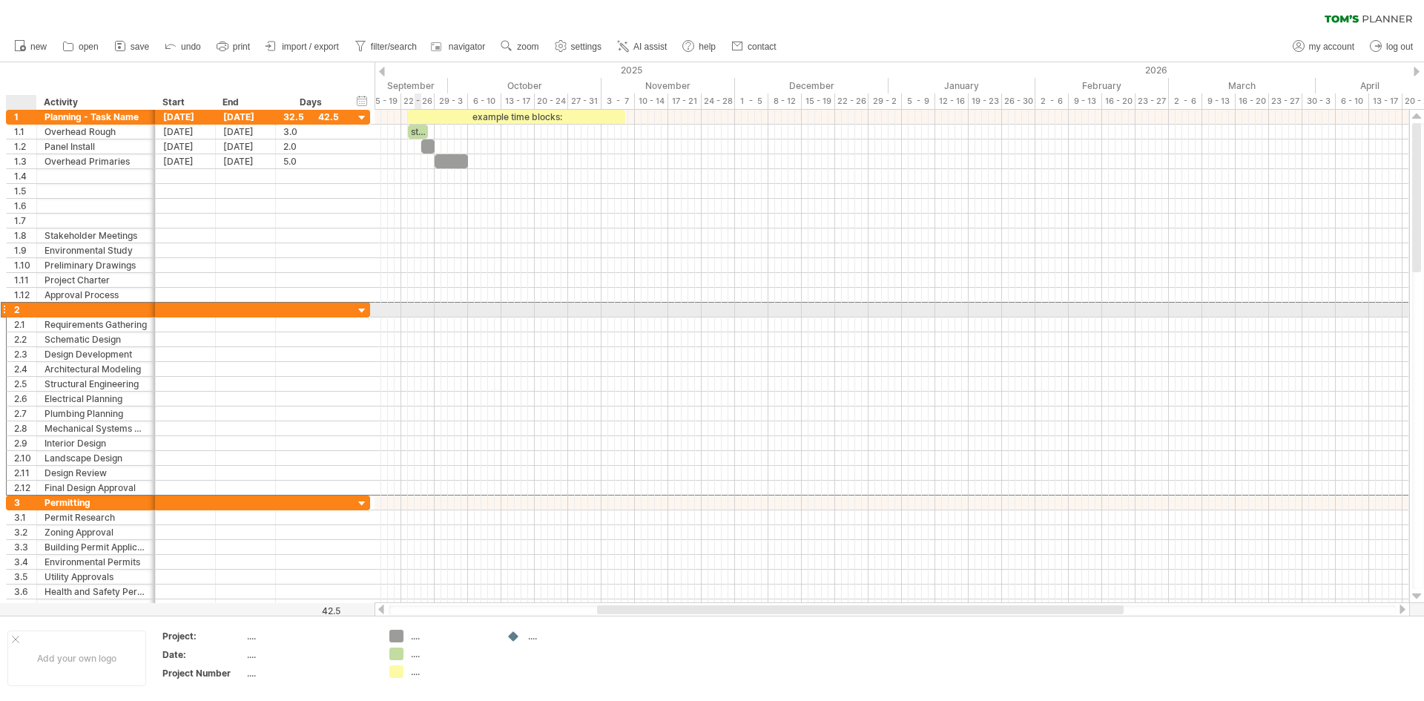
click at [40, 311] on div at bounding box center [96, 310] width 119 height 14
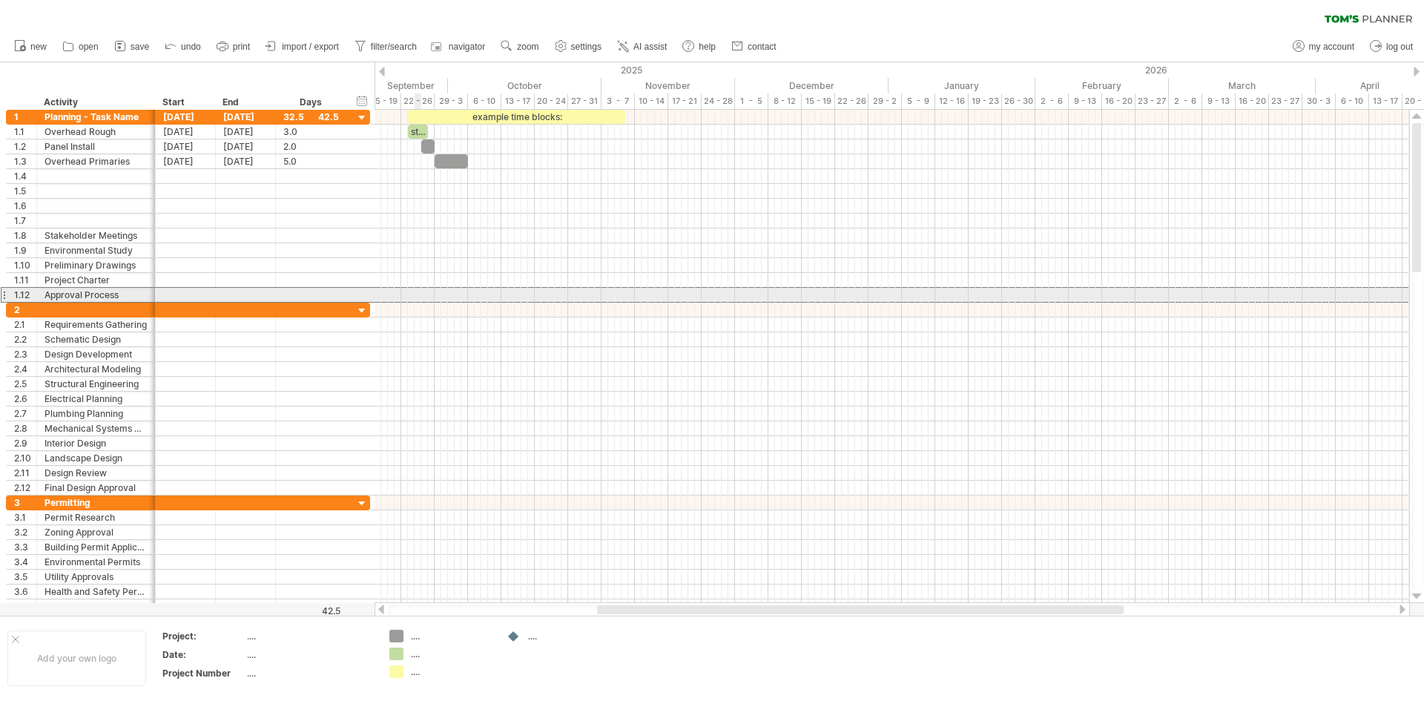
drag, startPoint x: 125, startPoint y: 291, endPoint x: -1, endPoint y: 292, distance: 126.1
click at [0, 292] on html "progress(100%) Trying to reach [DOMAIN_NAME] Connected again... 0% clear filter…" at bounding box center [712, 352] width 1424 height 704
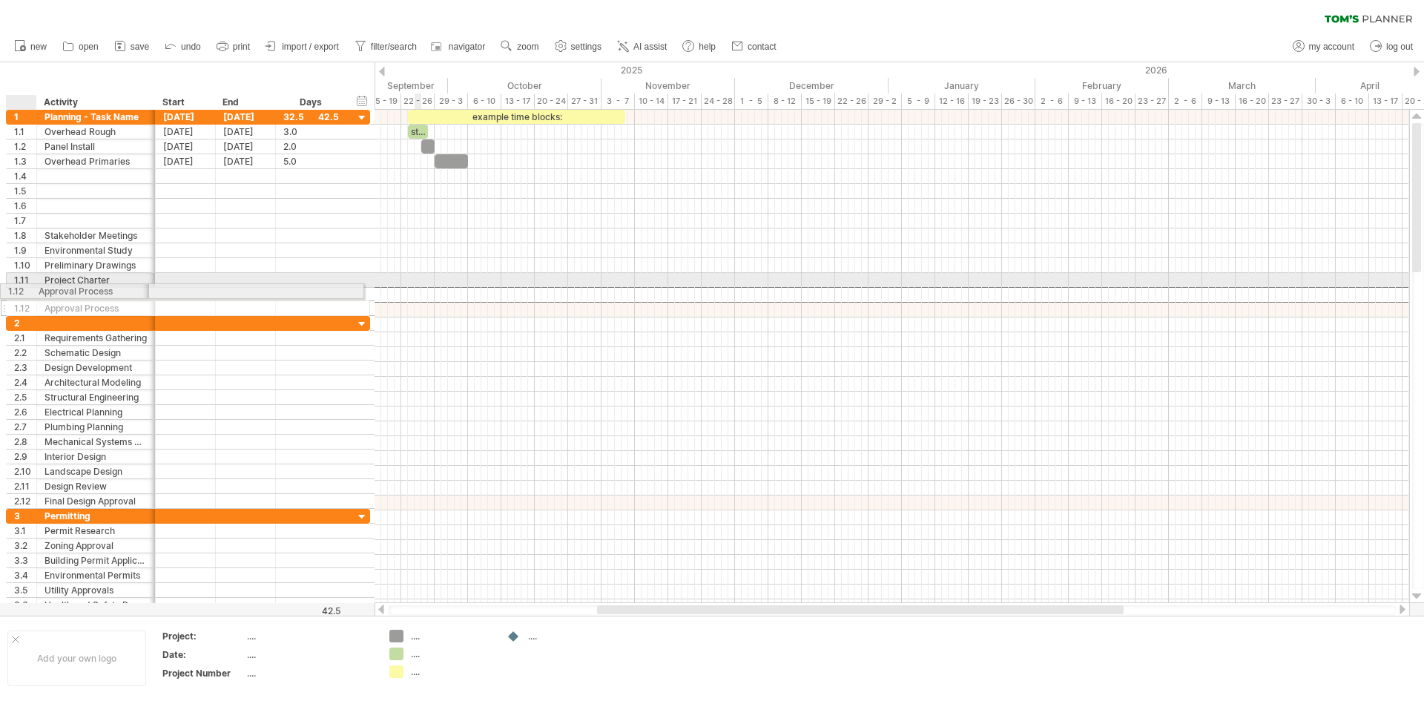
drag, startPoint x: 124, startPoint y: 294, endPoint x: 29, endPoint y: 288, distance: 95.2
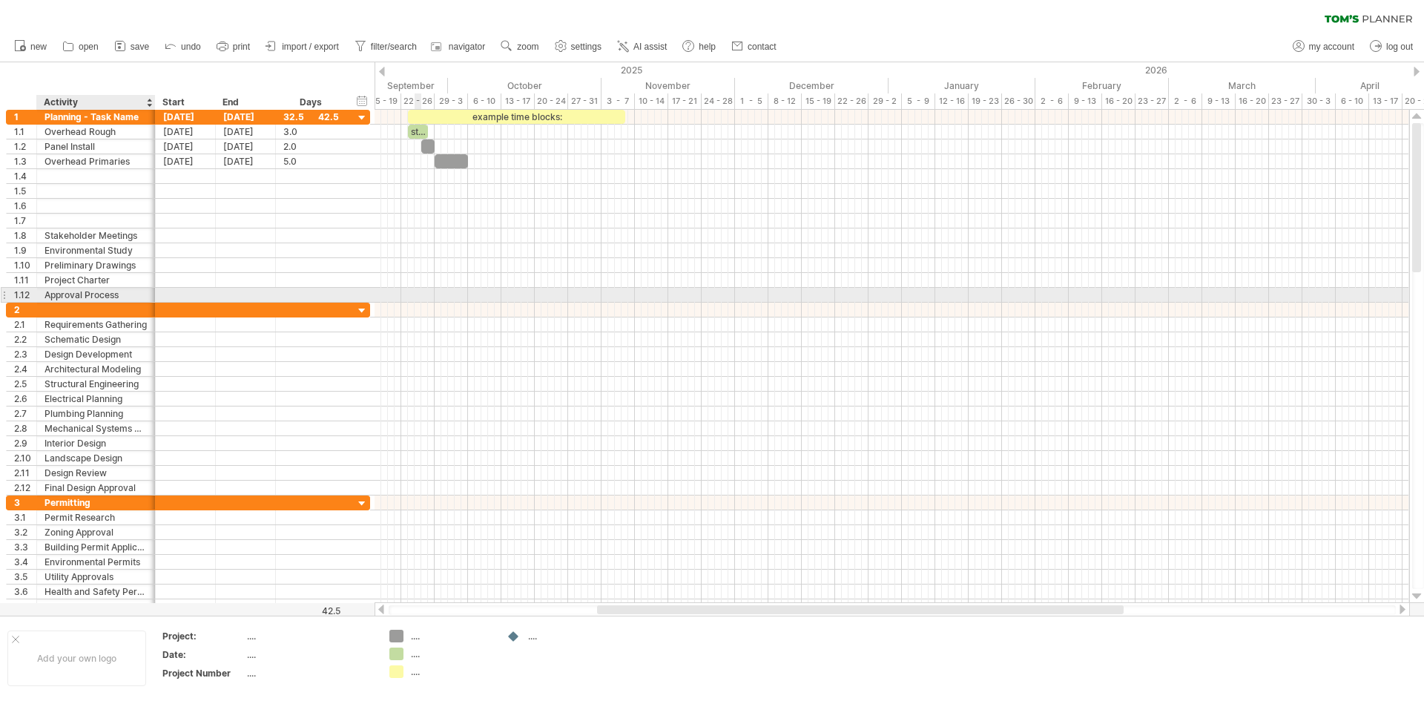
click at [128, 297] on div "Approval Process" at bounding box center [95, 295] width 103 height 14
click at [128, 297] on input "**********" at bounding box center [95, 295] width 103 height 14
click at [129, 297] on input "**********" at bounding box center [95, 295] width 103 height 14
drag, startPoint x: 129, startPoint y: 293, endPoint x: 23, endPoint y: 291, distance: 106.1
click at [23, 291] on div "**********" at bounding box center [188, 295] width 364 height 16
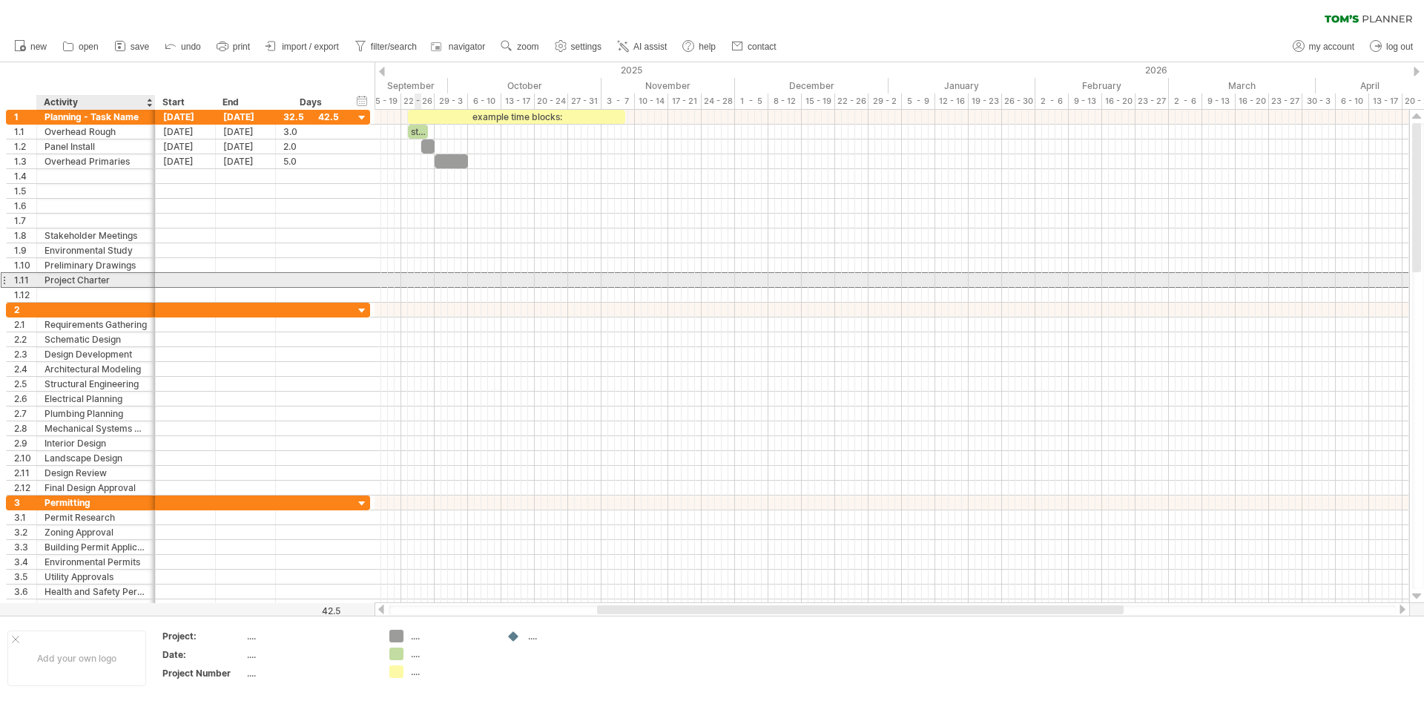
click at [113, 279] on div "Project Charter" at bounding box center [95, 280] width 103 height 14
drag, startPoint x: 128, startPoint y: 279, endPoint x: 38, endPoint y: 280, distance: 89.7
click at [38, 280] on div "**********" at bounding box center [96, 280] width 119 height 14
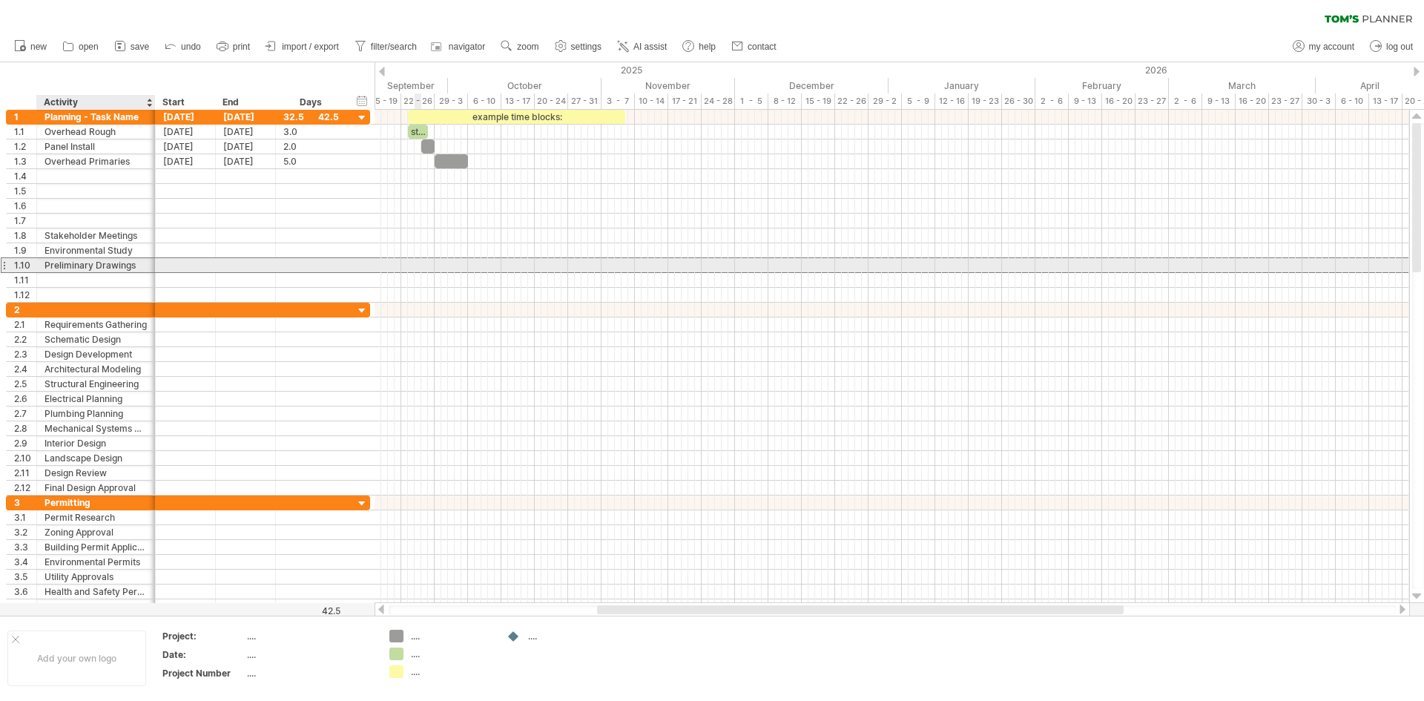
click at [145, 268] on div "Preliminary Drawings" at bounding box center [95, 265] width 103 height 14
drag, startPoint x: 142, startPoint y: 267, endPoint x: 39, endPoint y: 267, distance: 103.1
click at [39, 267] on div "**********" at bounding box center [96, 265] width 119 height 14
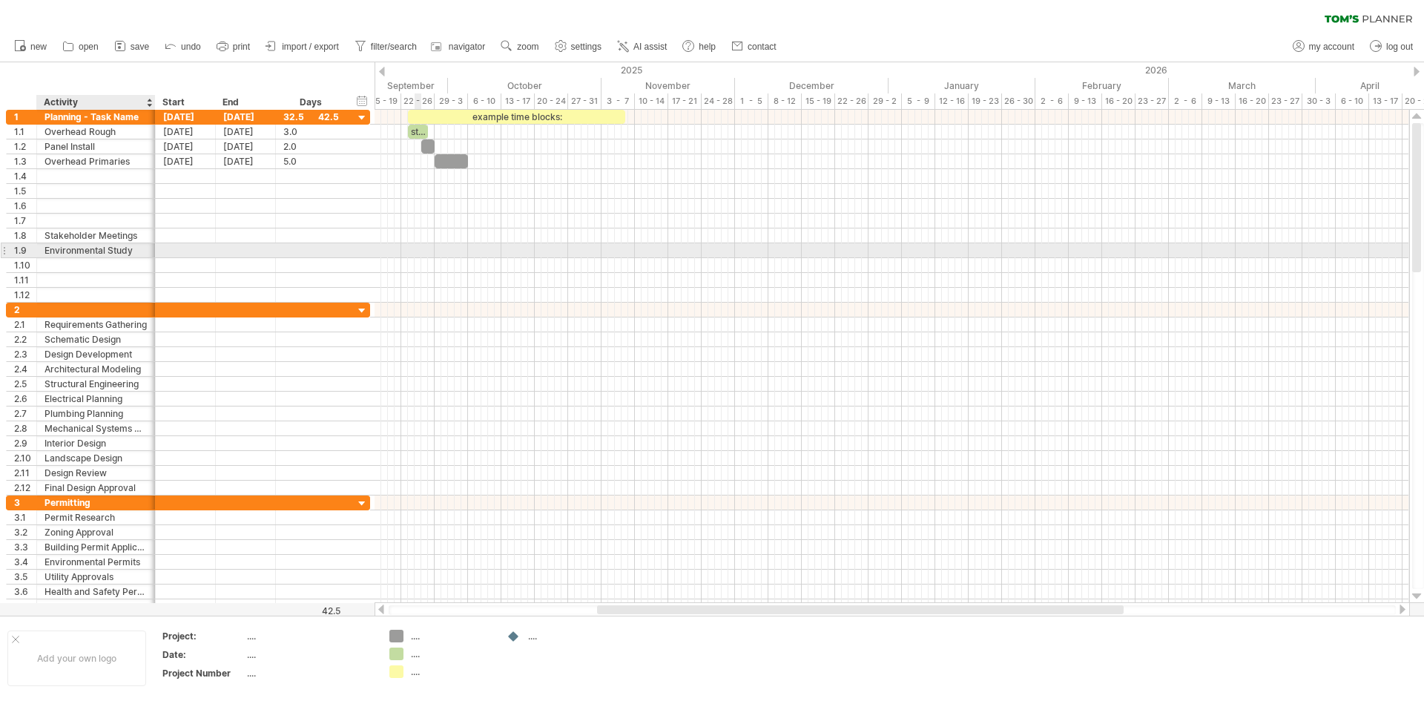
click at [143, 248] on div "Environmental Study" at bounding box center [95, 250] width 103 height 14
drag, startPoint x: 140, startPoint y: 251, endPoint x: 39, endPoint y: 251, distance: 100.9
click at [39, 251] on div "**********" at bounding box center [96, 250] width 119 height 14
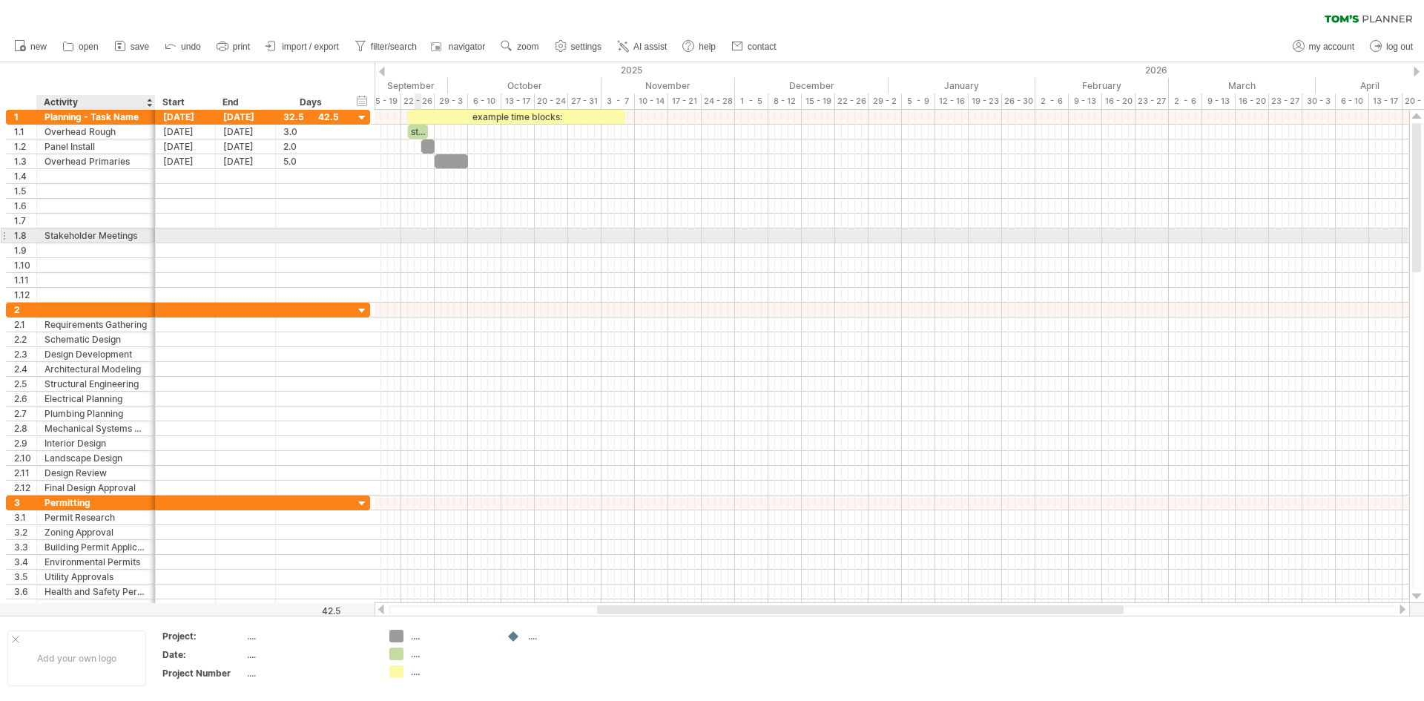
click at [145, 232] on div "Stakeholder Meetings" at bounding box center [95, 235] width 103 height 14
drag, startPoint x: 145, startPoint y: 235, endPoint x: 44, endPoint y: 235, distance: 100.1
click at [44, 235] on input "**********" at bounding box center [95, 235] width 103 height 14
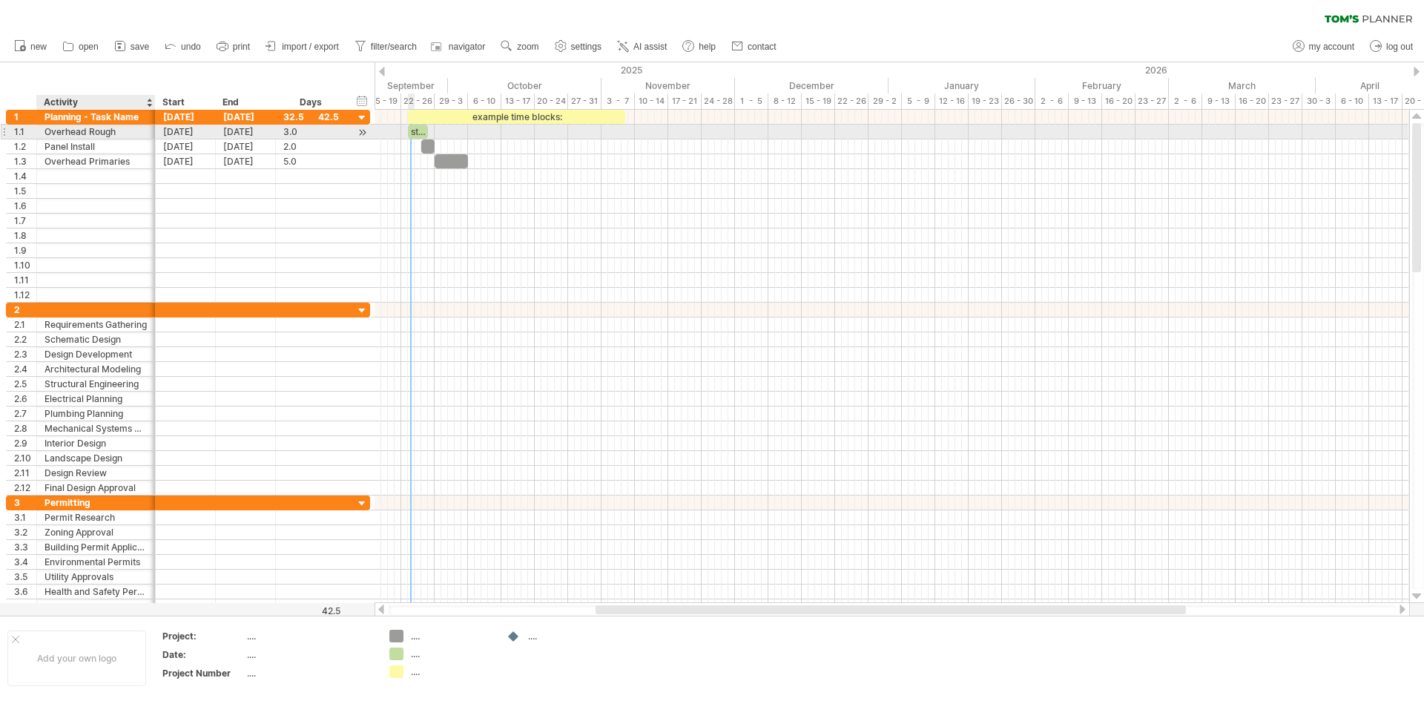
click at [119, 128] on div "Overhead Rough" at bounding box center [95, 132] width 103 height 14
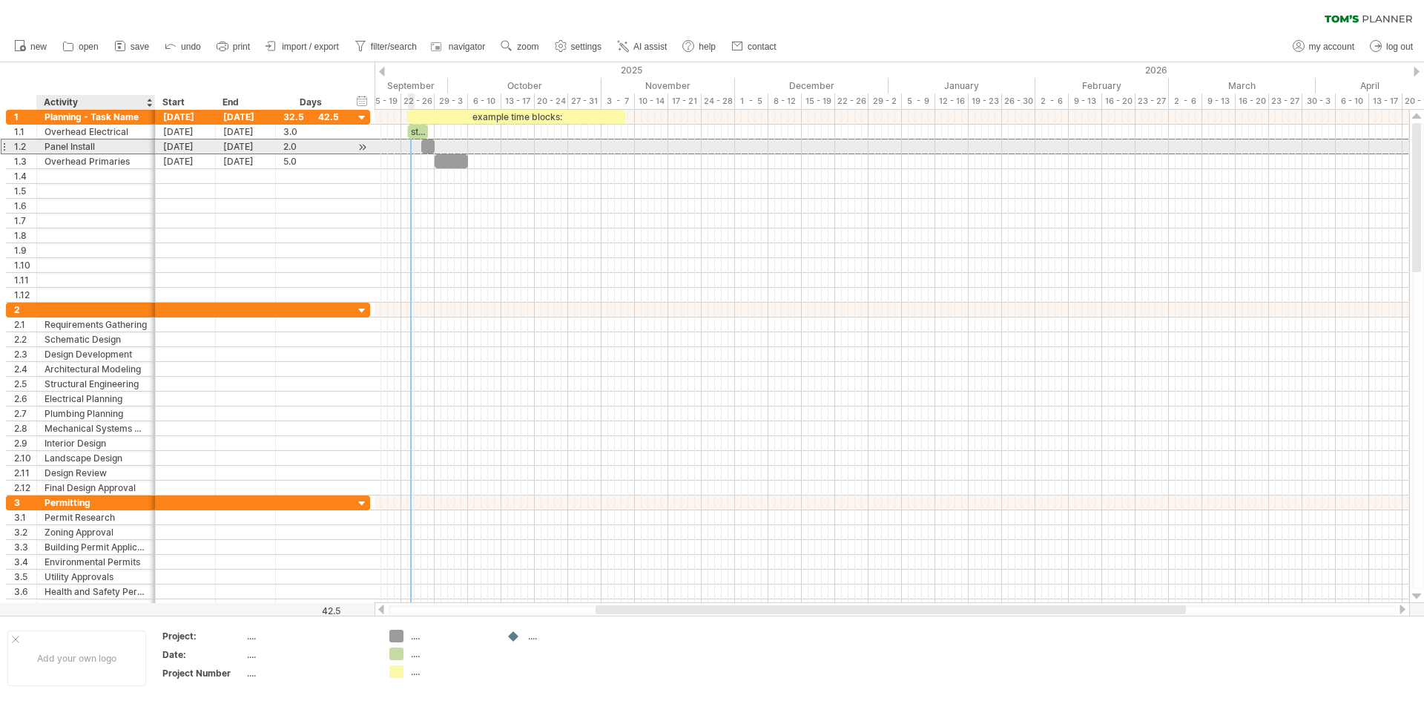
click at [91, 149] on div "Panel Install" at bounding box center [95, 146] width 103 height 14
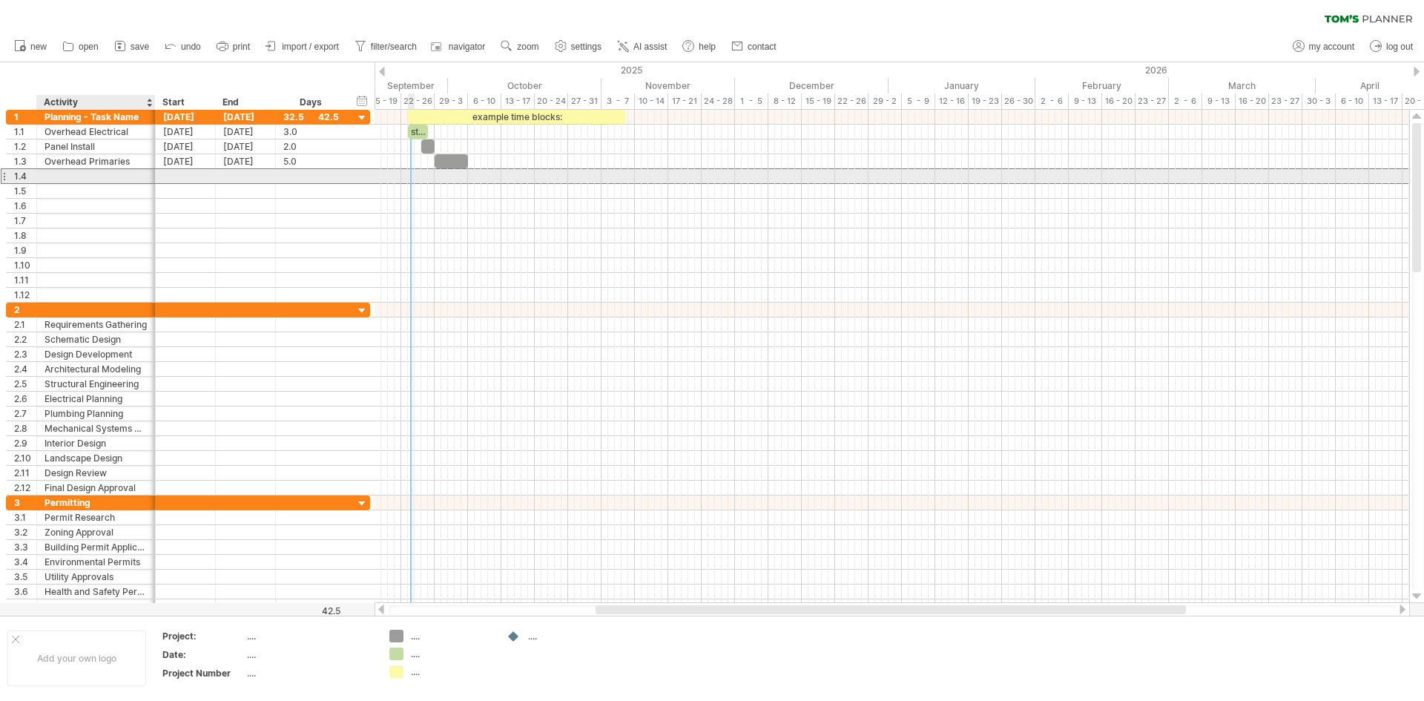
click at [88, 175] on div at bounding box center [95, 176] width 103 height 14
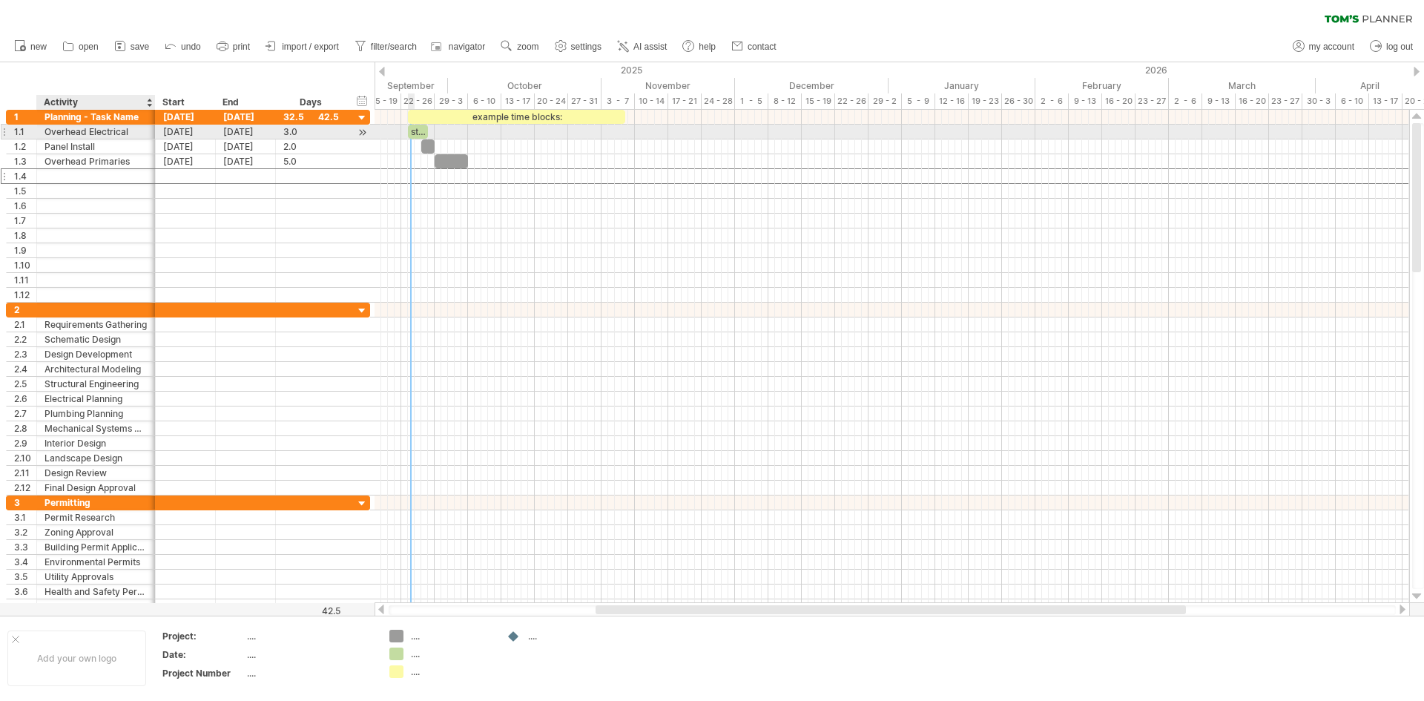
click at [85, 133] on div "Overhead Electrical" at bounding box center [95, 132] width 103 height 14
click at [85, 133] on input "**********" at bounding box center [95, 132] width 103 height 14
type input "**********"
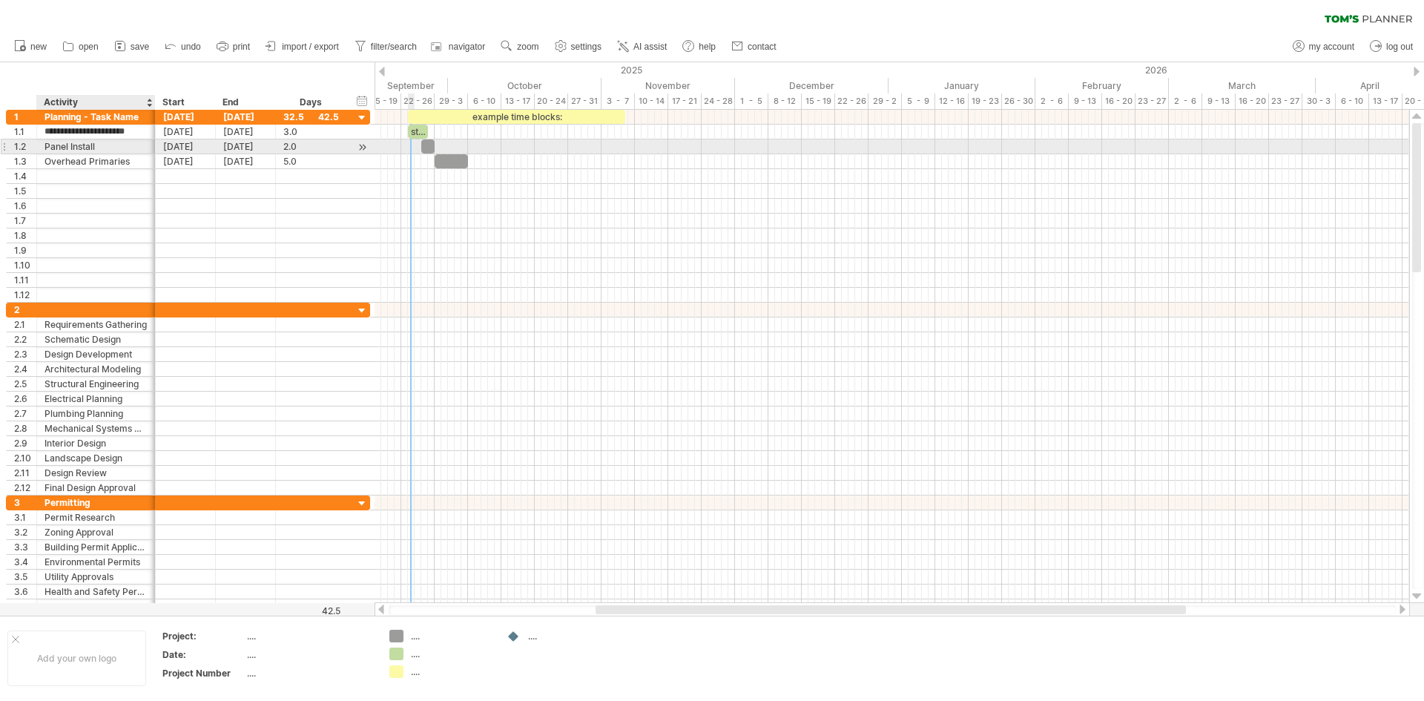
click at [68, 144] on div "Panel Install" at bounding box center [95, 146] width 103 height 14
type input "*******"
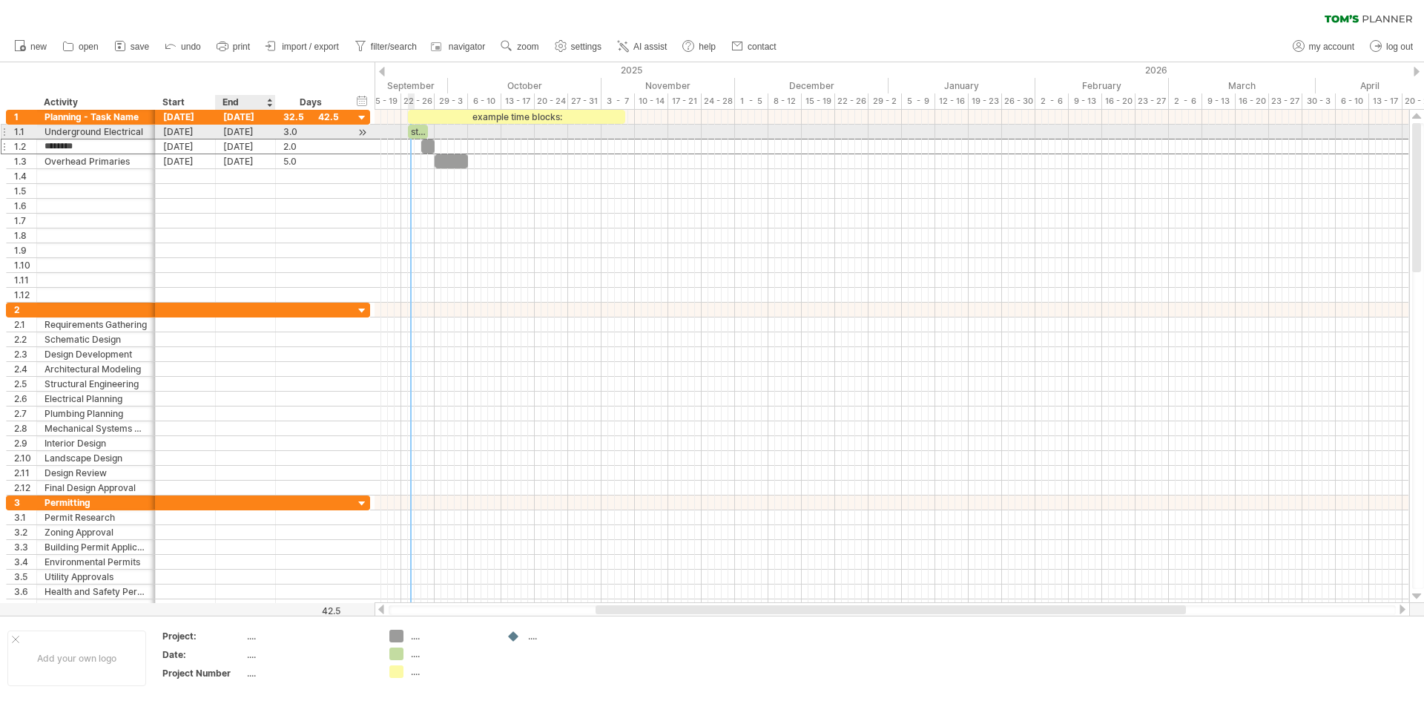
click at [242, 133] on div "[DATE]" at bounding box center [246, 132] width 60 height 14
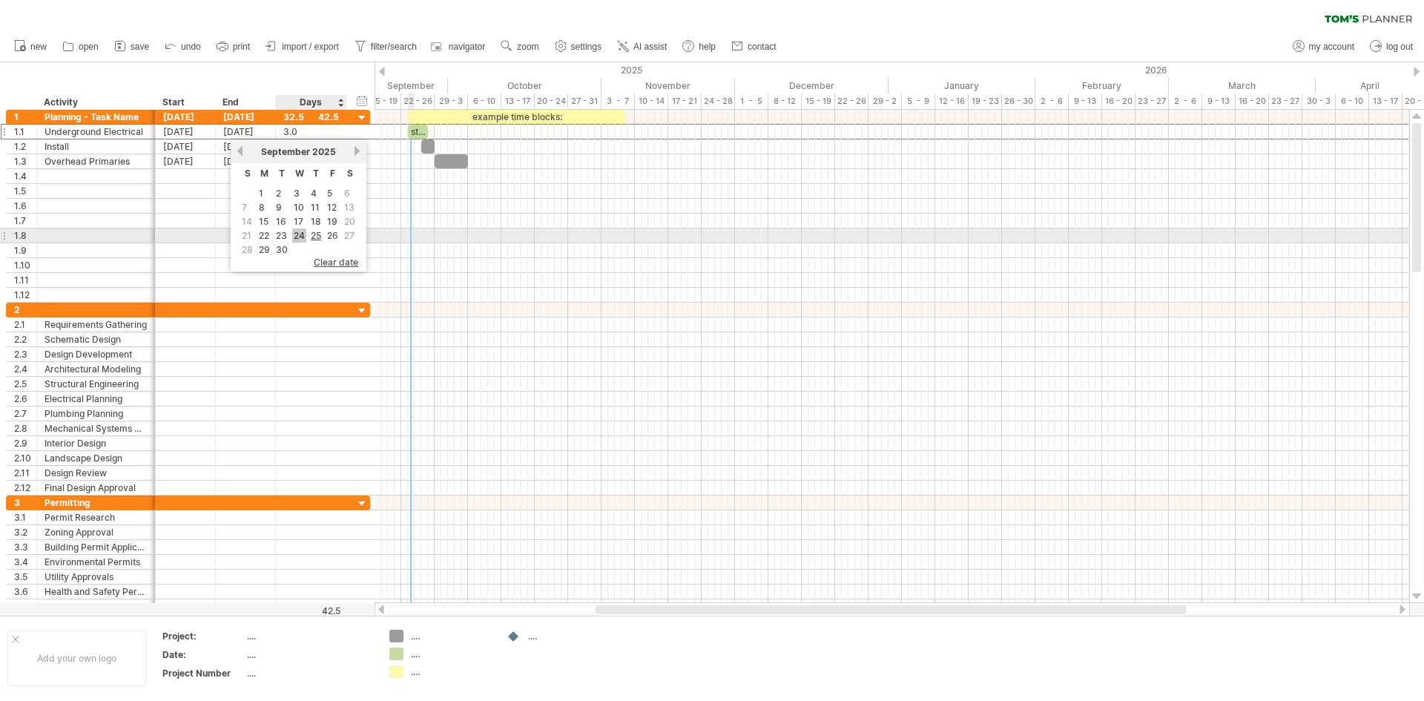
click at [301, 235] on link "24" at bounding box center [299, 235] width 14 height 14
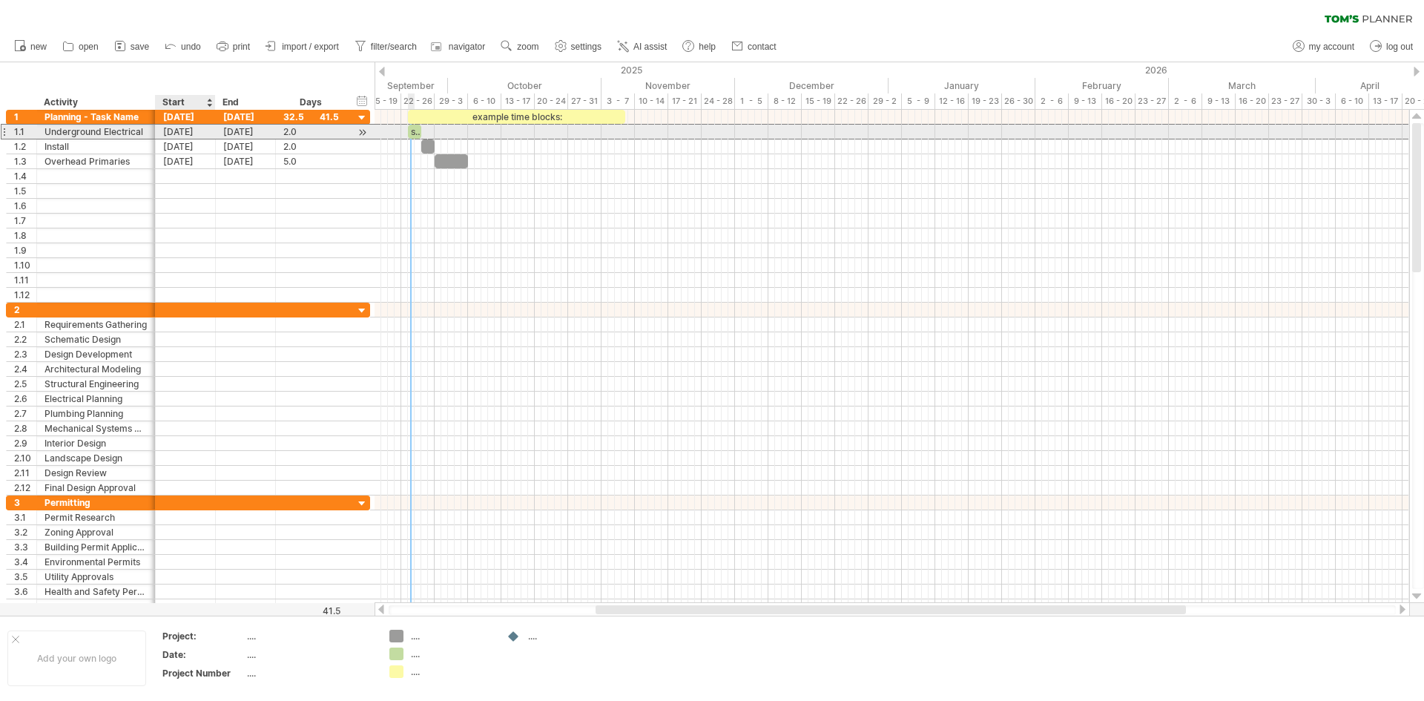
click at [188, 132] on div "[DATE]" at bounding box center [186, 132] width 60 height 14
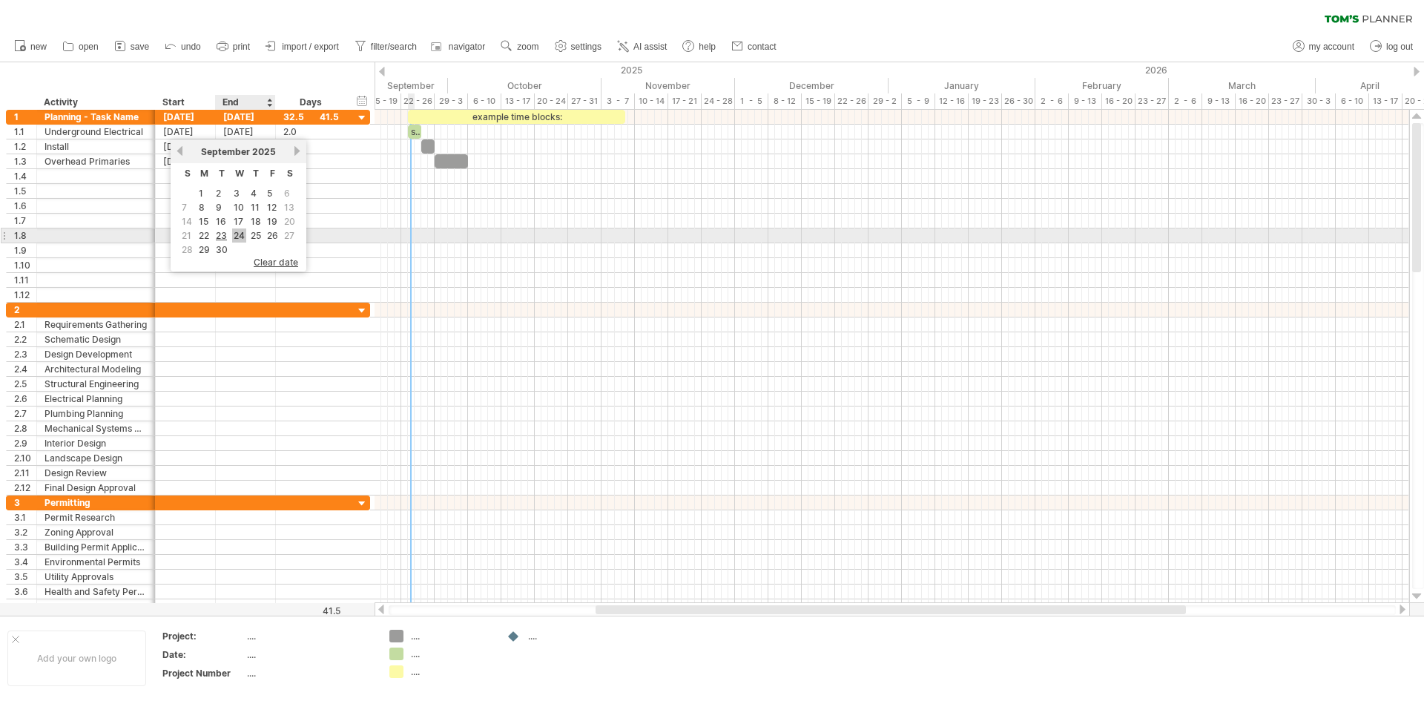
click at [235, 231] on link "24" at bounding box center [239, 235] width 14 height 14
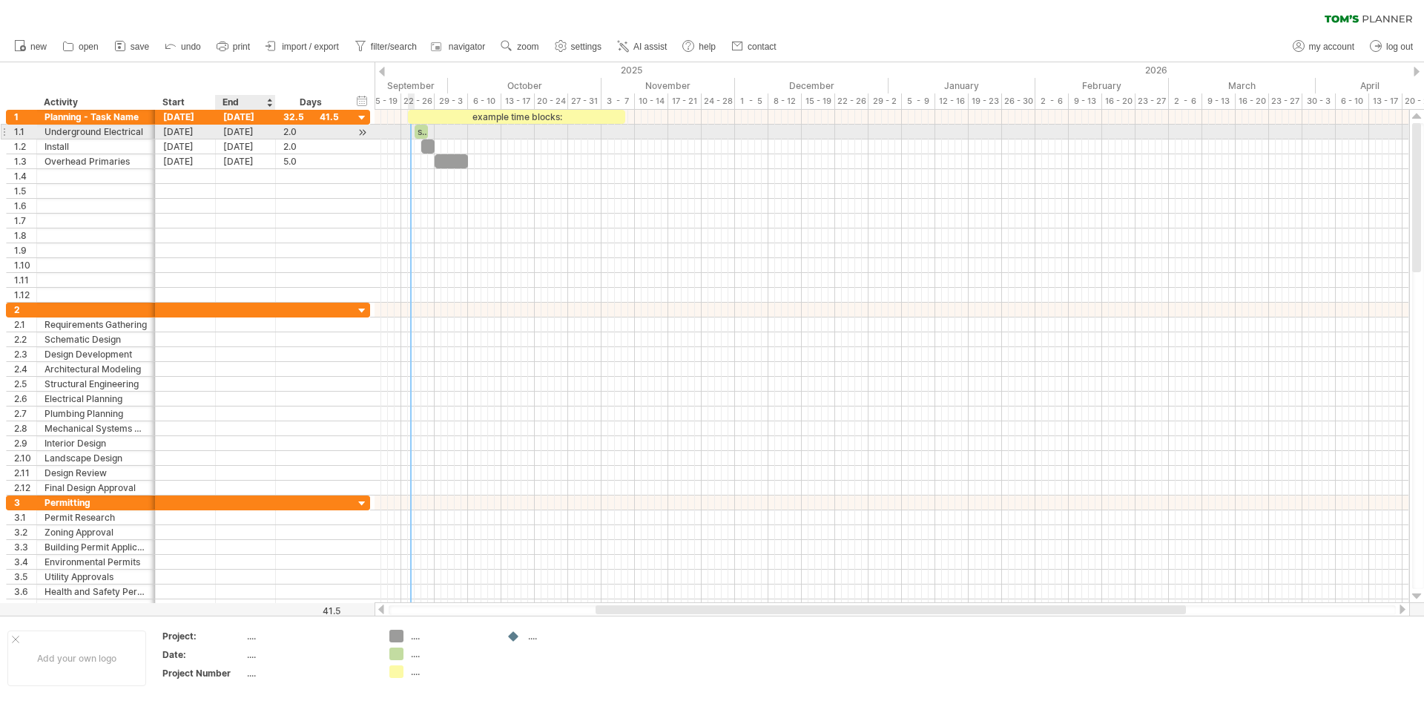
click at [242, 133] on div "[DATE]" at bounding box center [246, 132] width 60 height 14
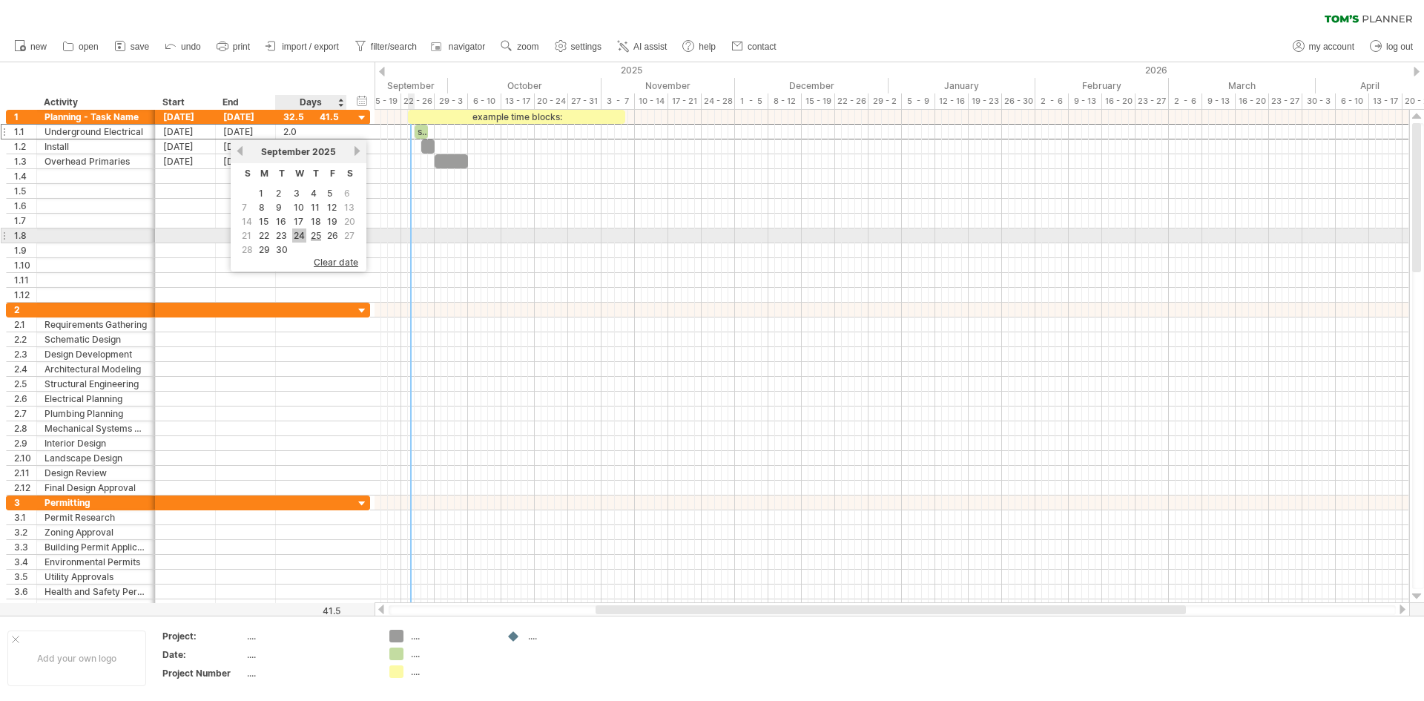
click at [294, 230] on link "24" at bounding box center [299, 235] width 14 height 14
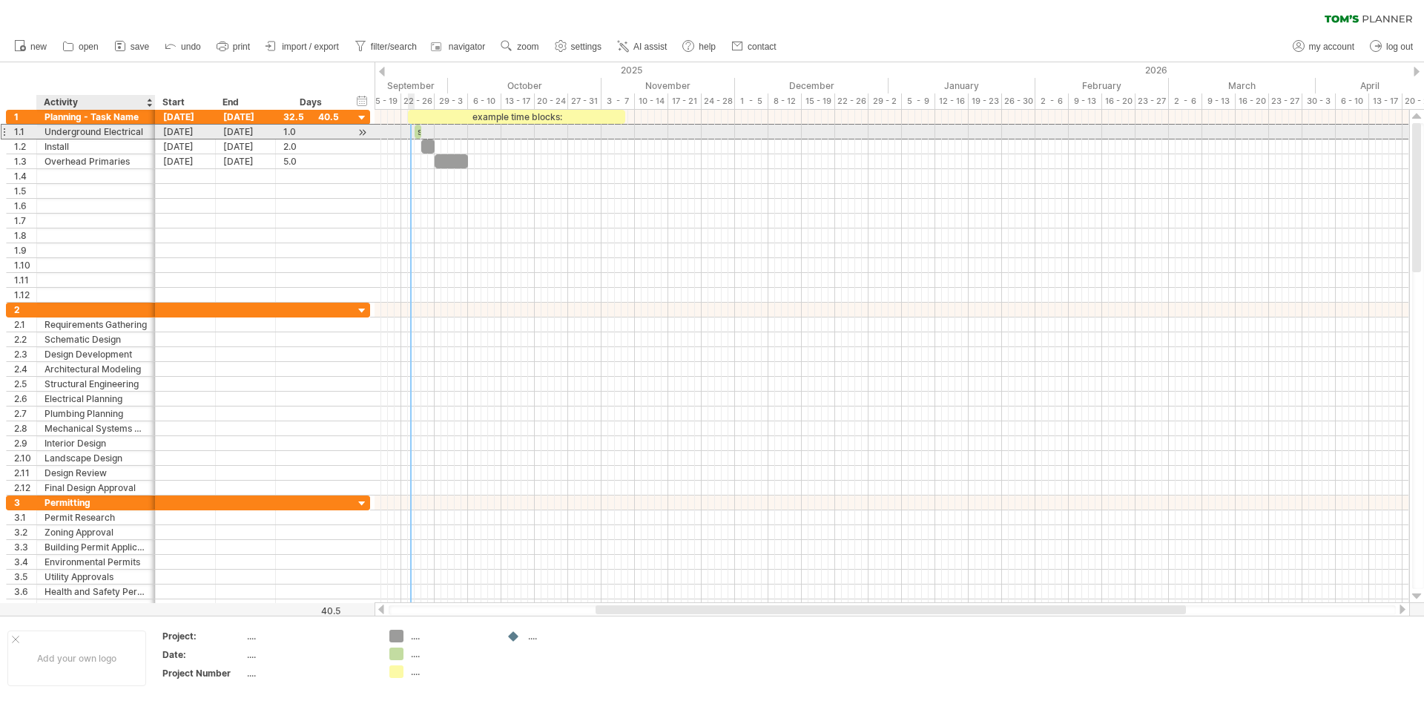
click at [145, 131] on div "Underground Electrical" at bounding box center [95, 132] width 103 height 14
type input "**********"
click at [239, 129] on div "[DATE]" at bounding box center [246, 132] width 60 height 14
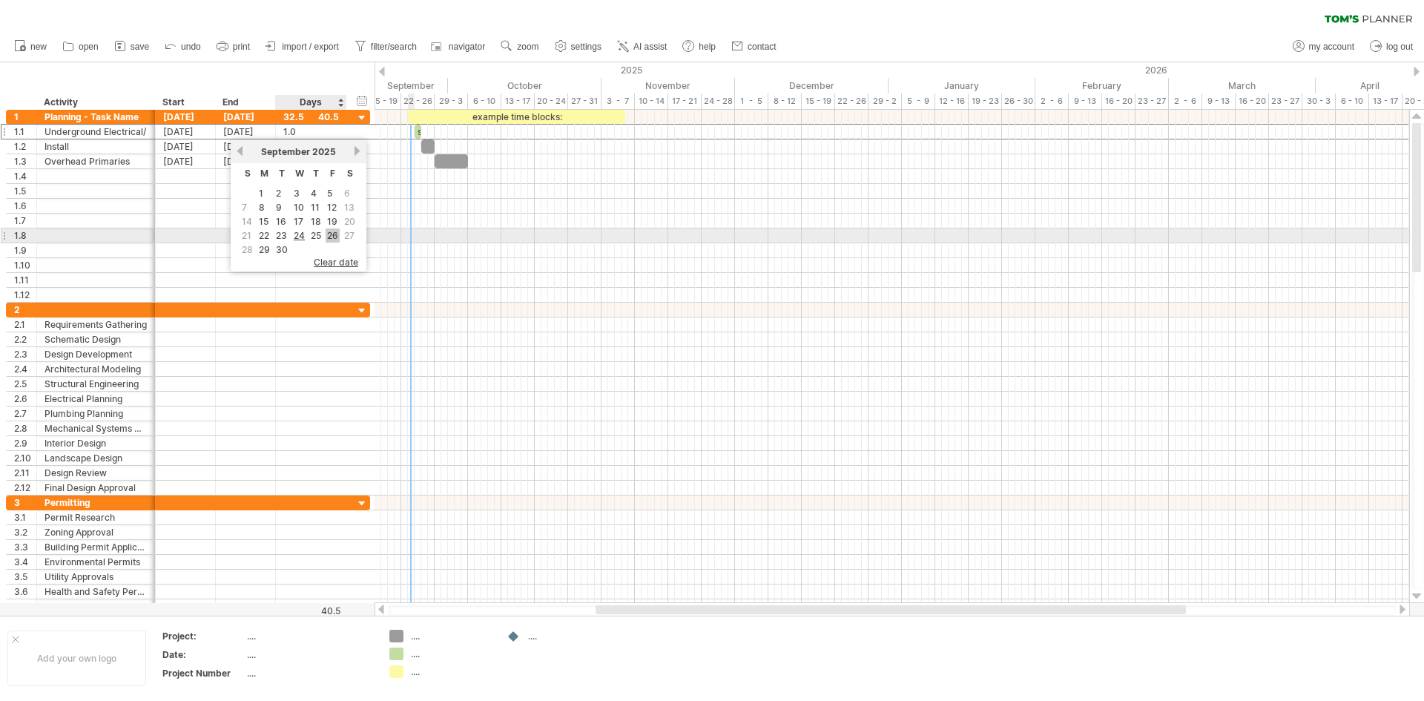
click at [329, 233] on link "26" at bounding box center [333, 235] width 14 height 14
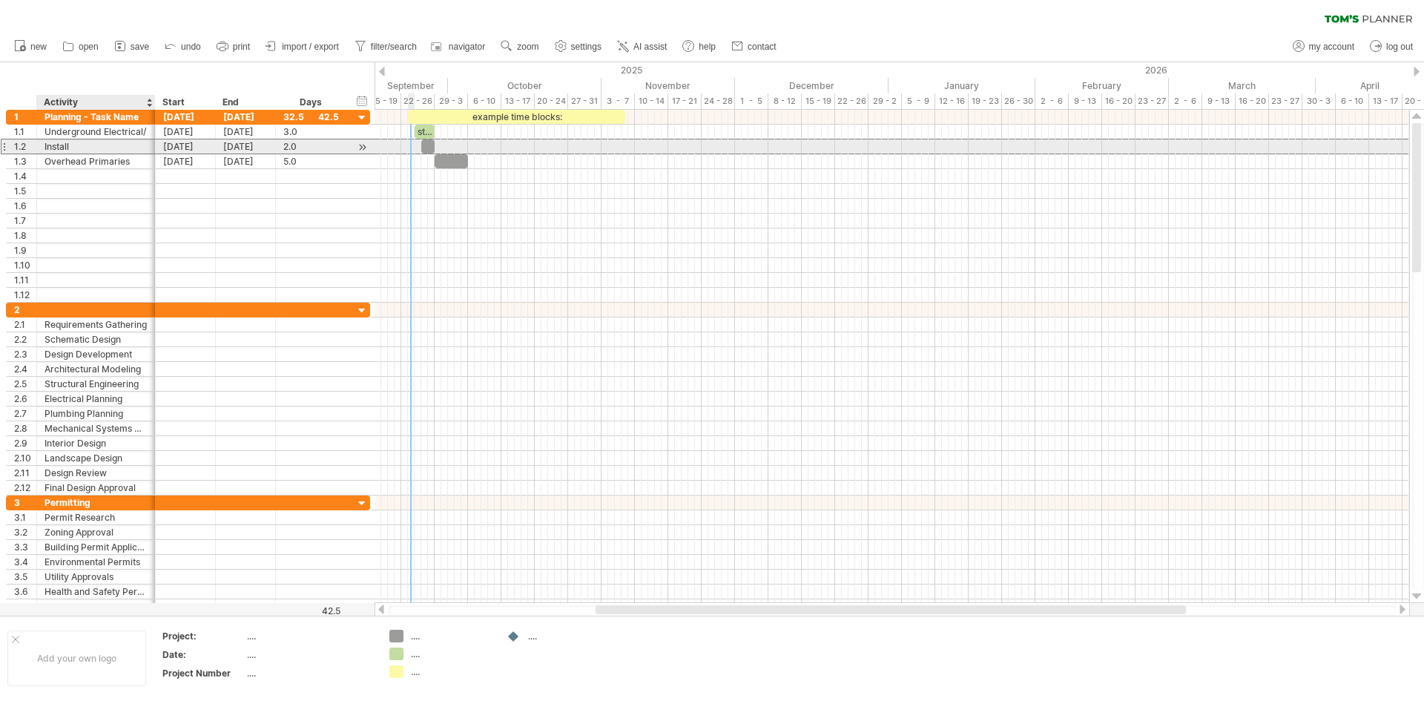
click at [88, 146] on div "Install" at bounding box center [95, 146] width 103 height 14
type input "*"
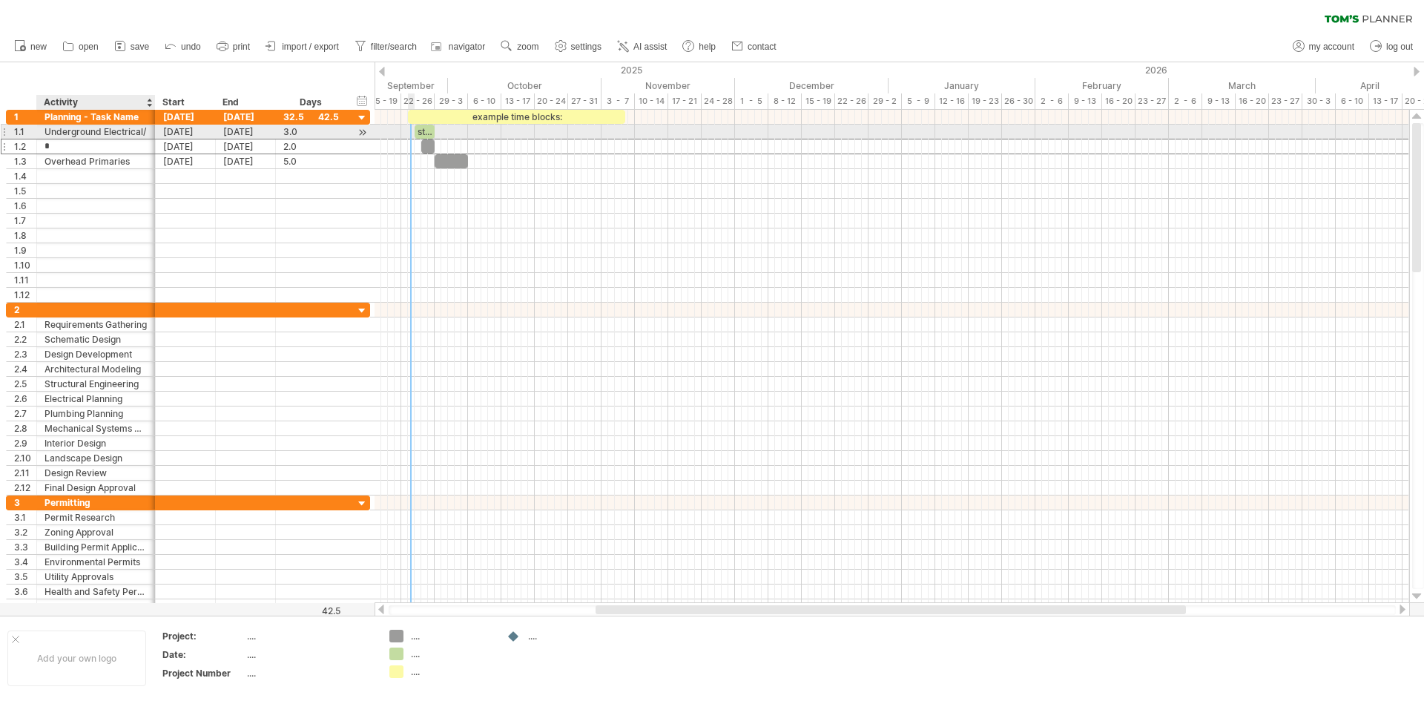
click at [145, 133] on div "Underground Electrical/" at bounding box center [95, 132] width 103 height 14
type input "**********"
click at [63, 144] on div at bounding box center [95, 146] width 103 height 14
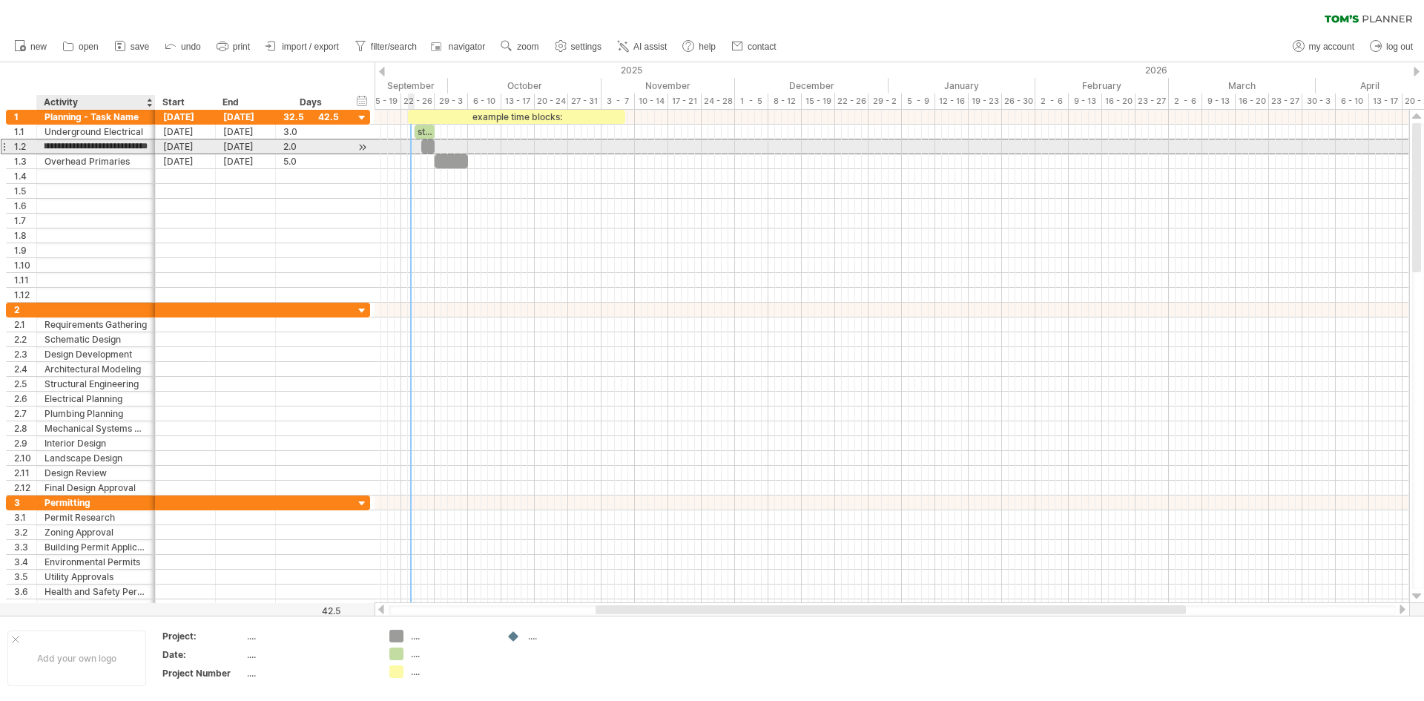
type input "**********"
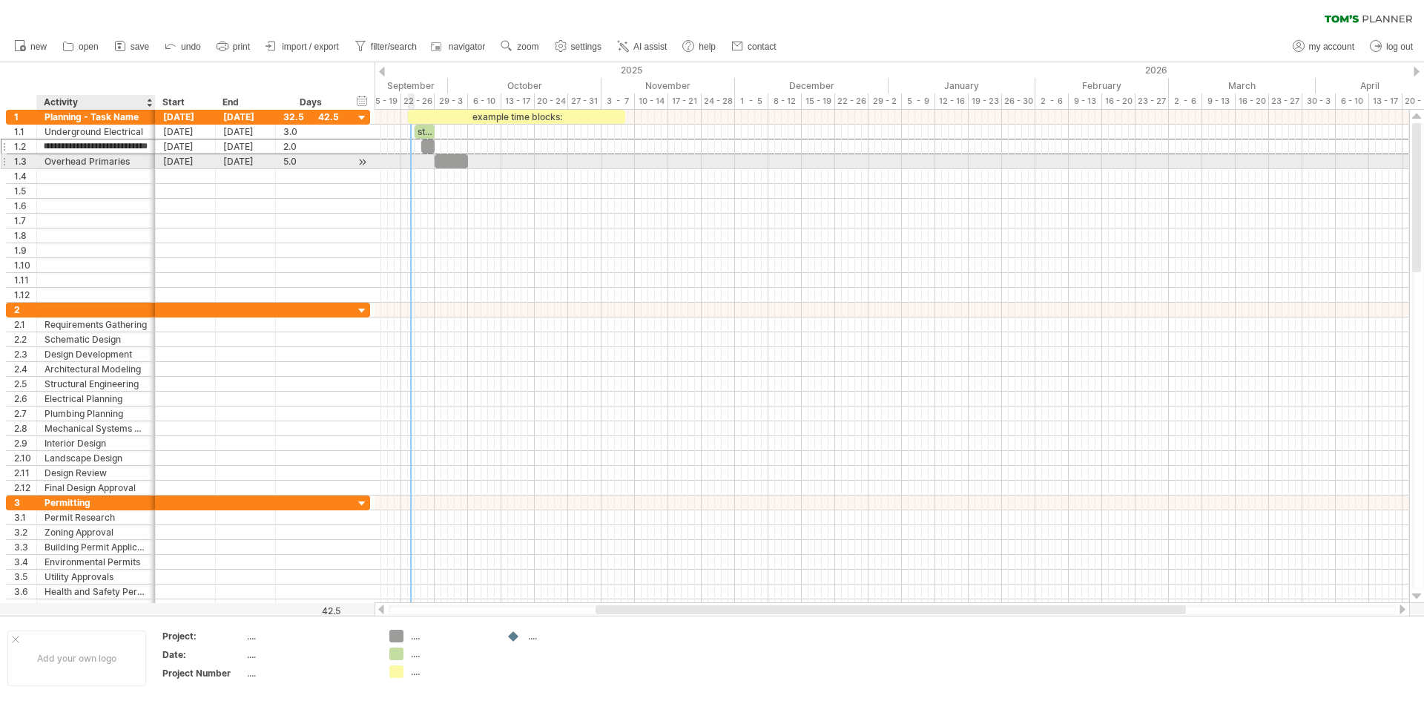
click at [126, 160] on div "Overhead Primaries" at bounding box center [95, 161] width 103 height 14
click at [234, 144] on div "[DATE]" at bounding box center [246, 146] width 60 height 14
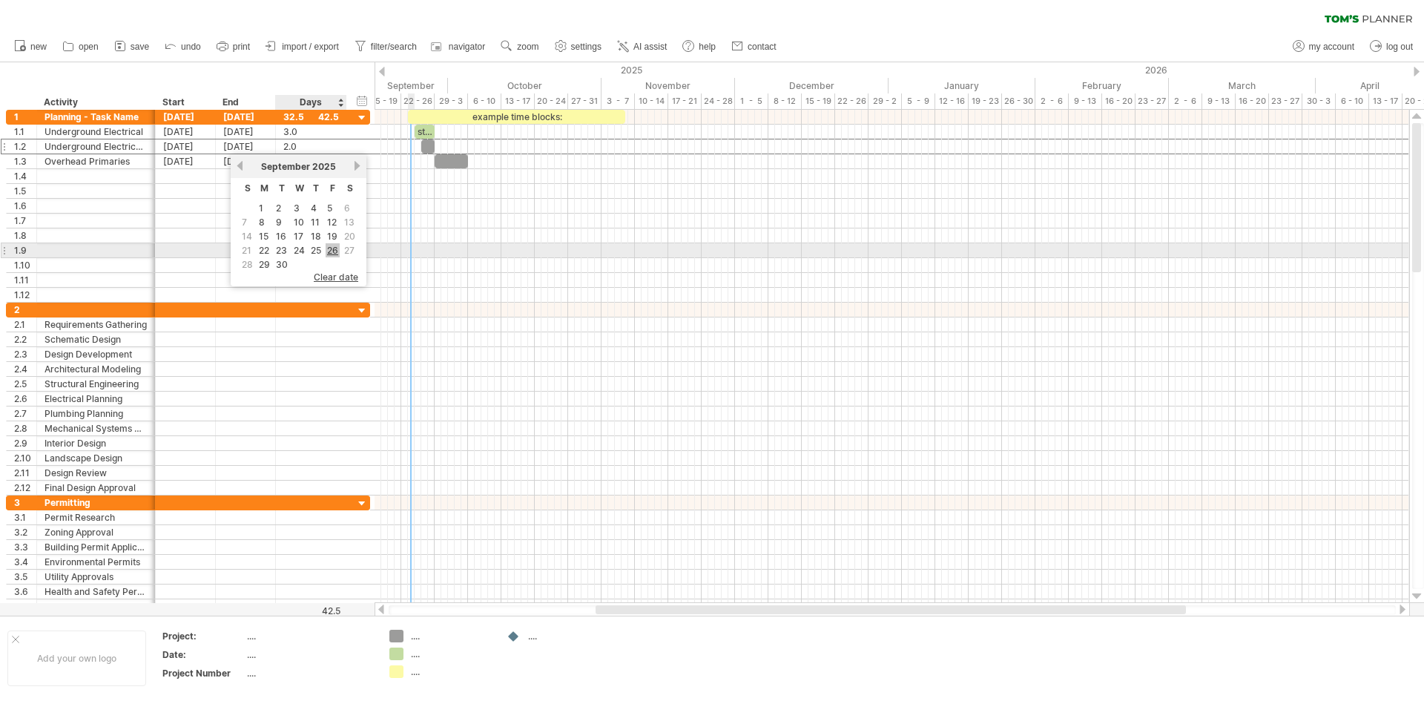
click at [329, 247] on link "26" at bounding box center [333, 250] width 14 height 14
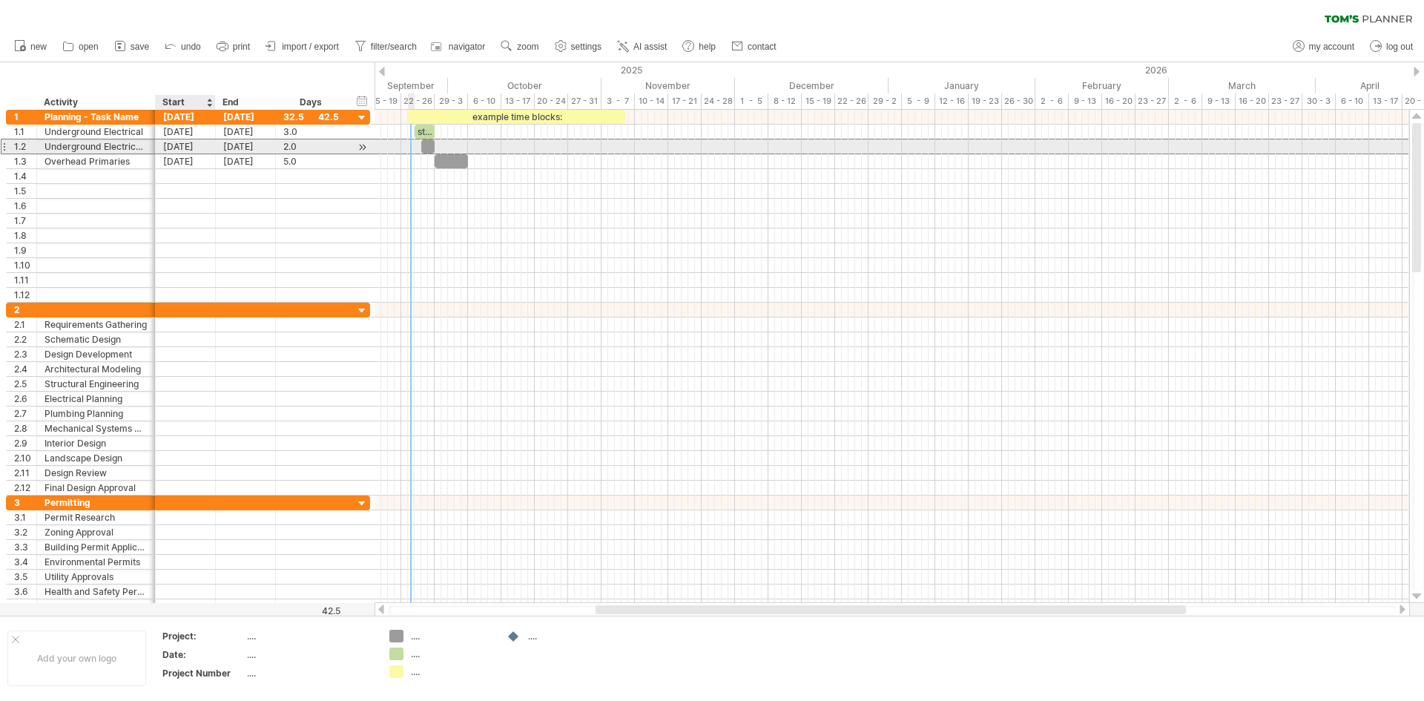
click at [199, 148] on div "[DATE]" at bounding box center [186, 146] width 60 height 14
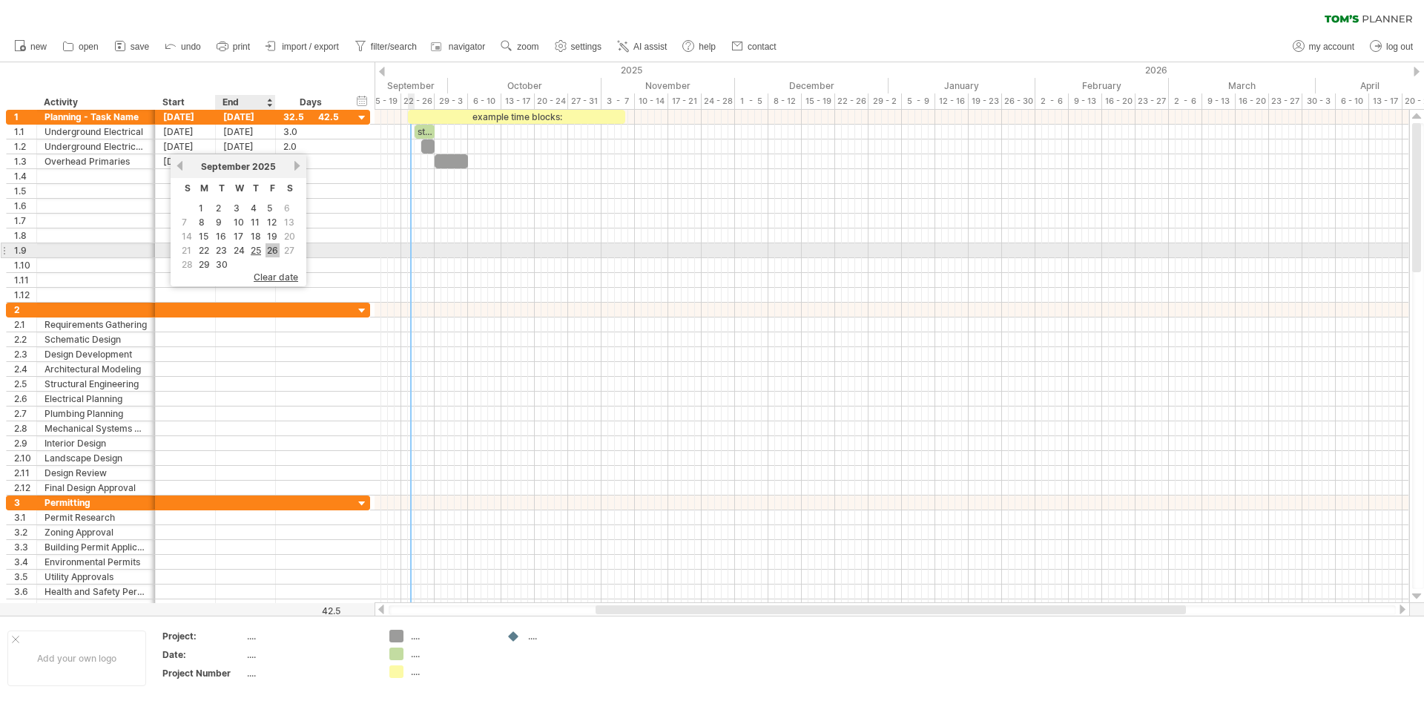
click at [268, 248] on link "26" at bounding box center [273, 250] width 14 height 14
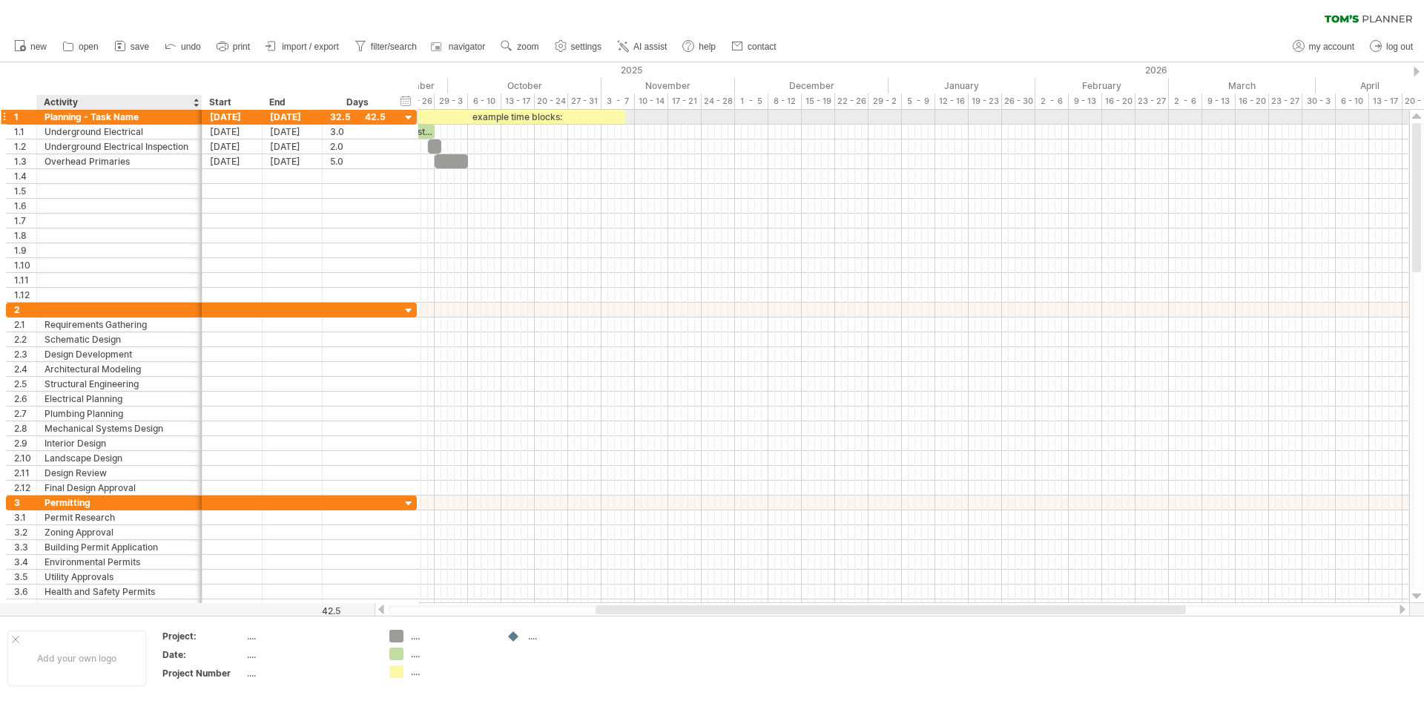
drag, startPoint x: 154, startPoint y: 123, endPoint x: 201, endPoint y: 122, distance: 47.5
click at [201, 122] on div at bounding box center [200, 117] width 7 height 15
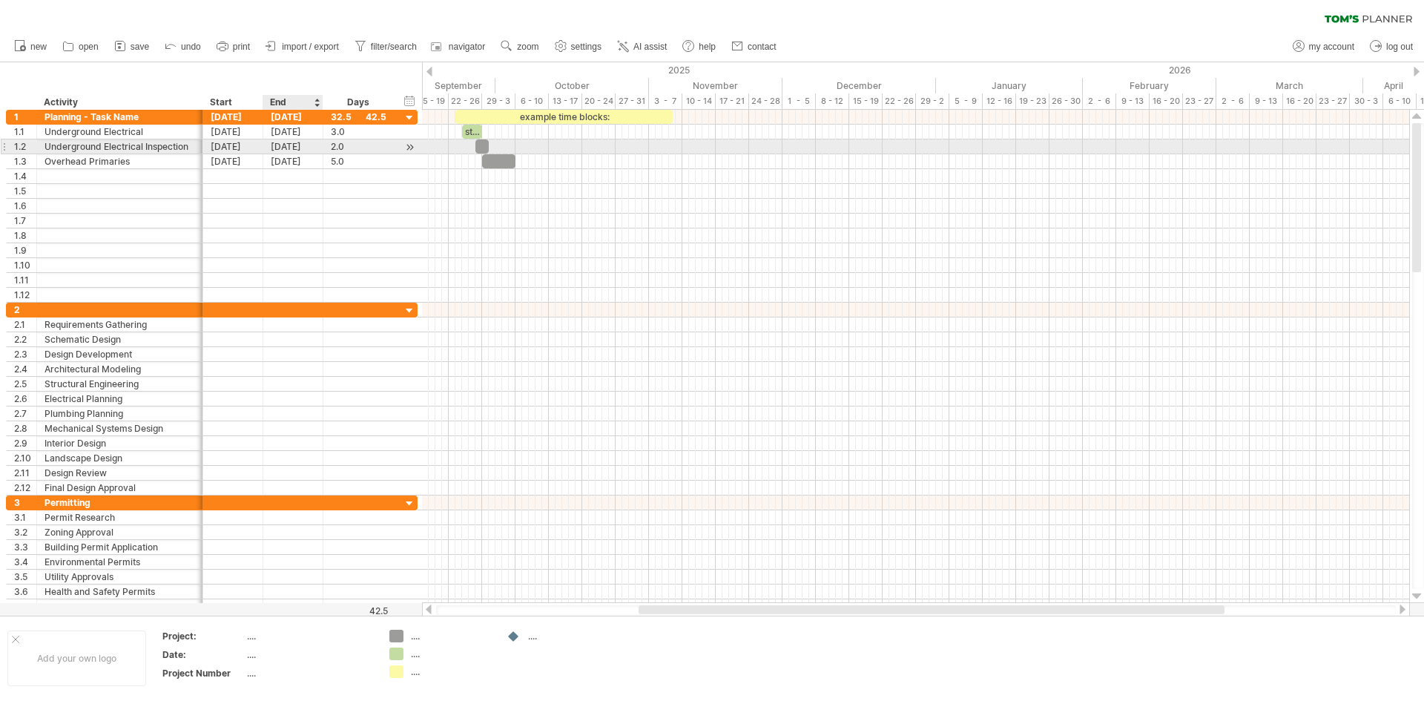
click at [305, 146] on div "[DATE]" at bounding box center [293, 146] width 60 height 14
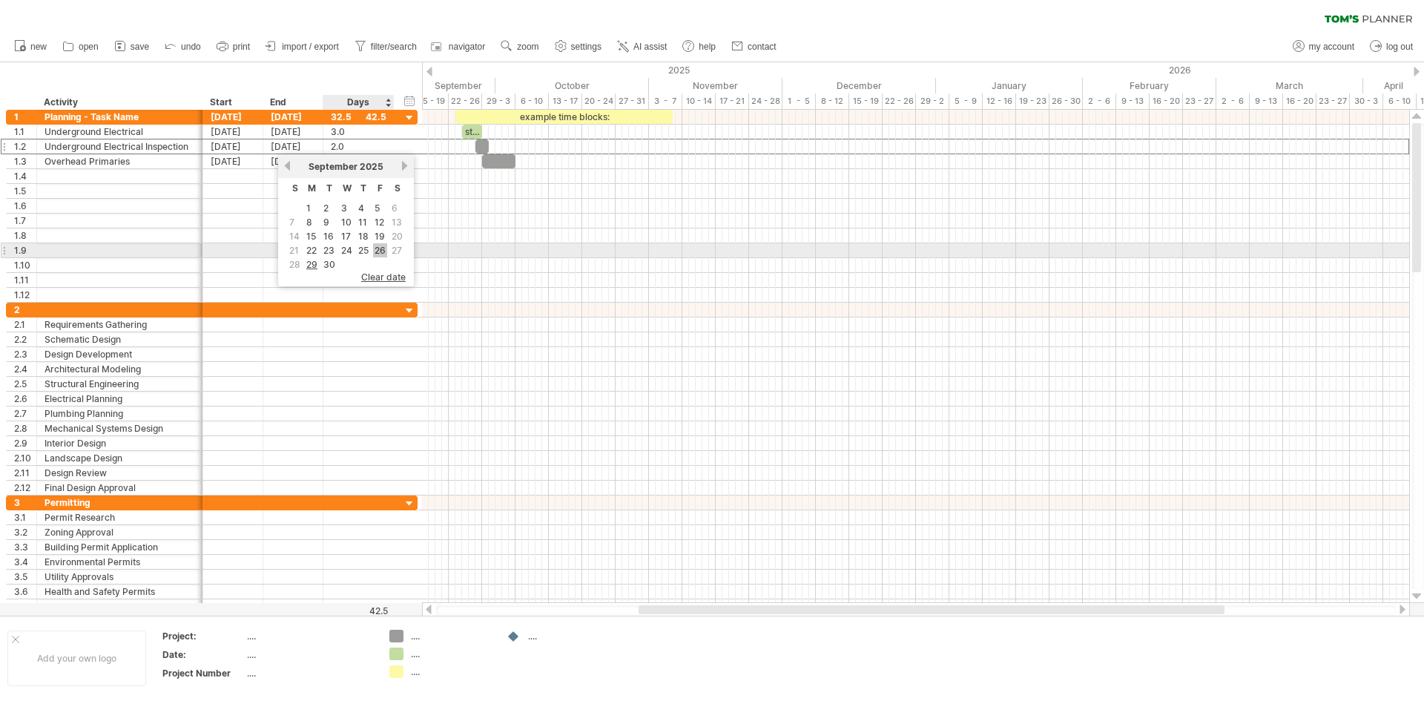
click at [379, 247] on link "26" at bounding box center [380, 250] width 14 height 14
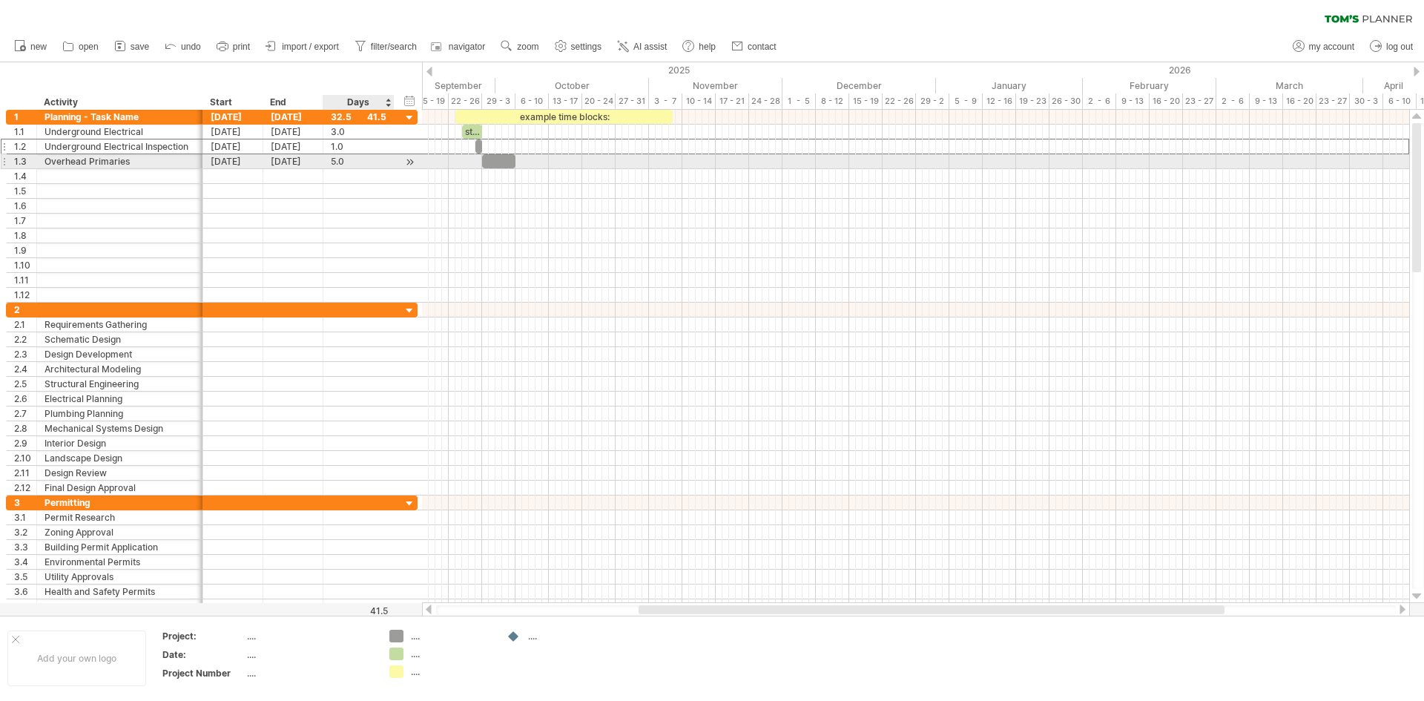
click at [371, 161] on div "5.0" at bounding box center [359, 161] width 56 height 14
click at [343, 170] on div at bounding box center [359, 176] width 56 height 14
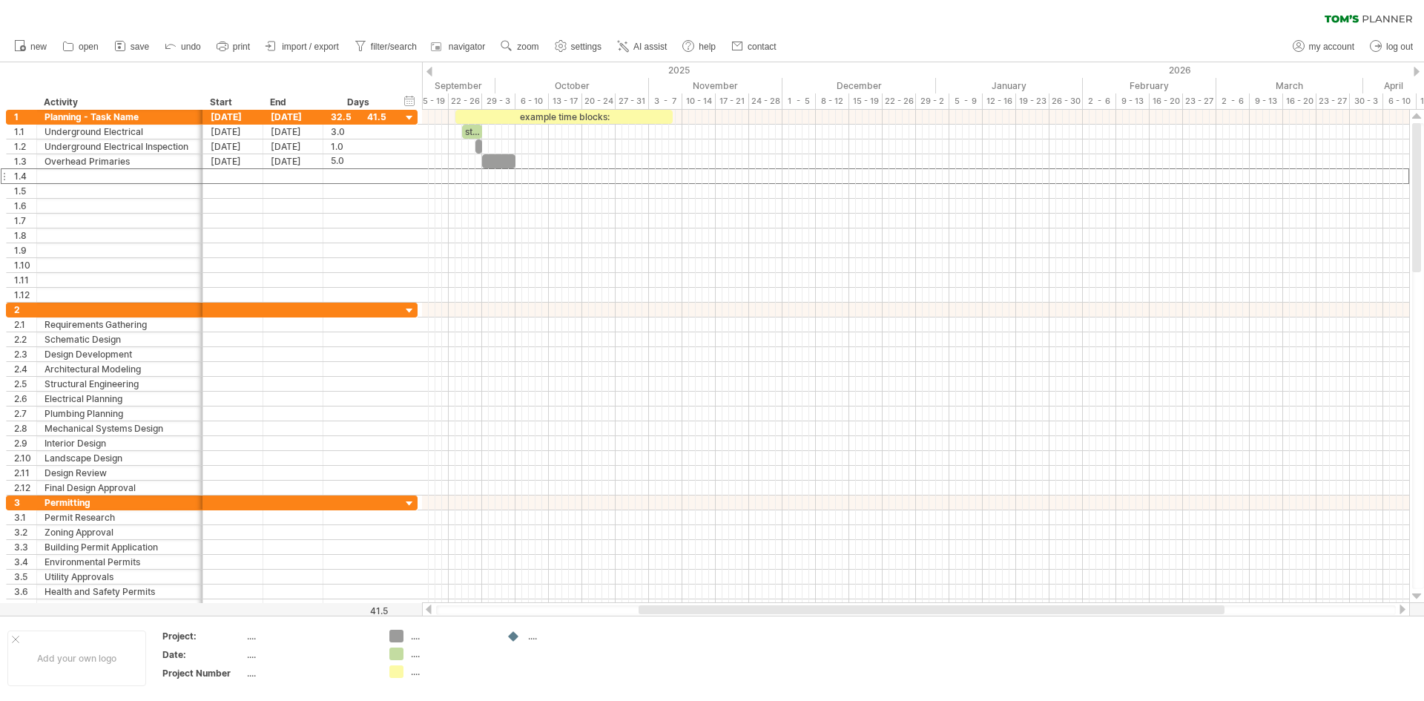
scroll to position [0, 0]
click at [292, 116] on div "[DATE]" at bounding box center [293, 117] width 60 height 14
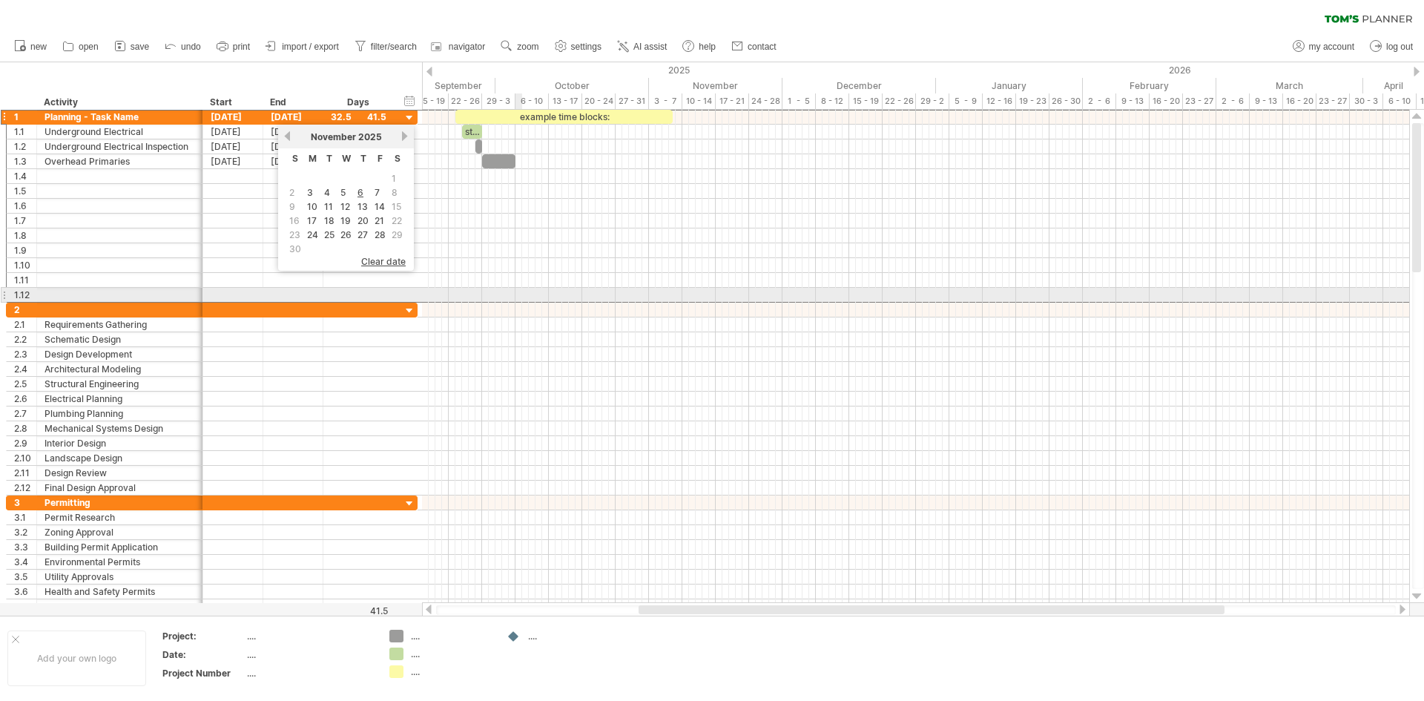
click at [520, 300] on div at bounding box center [915, 295] width 987 height 15
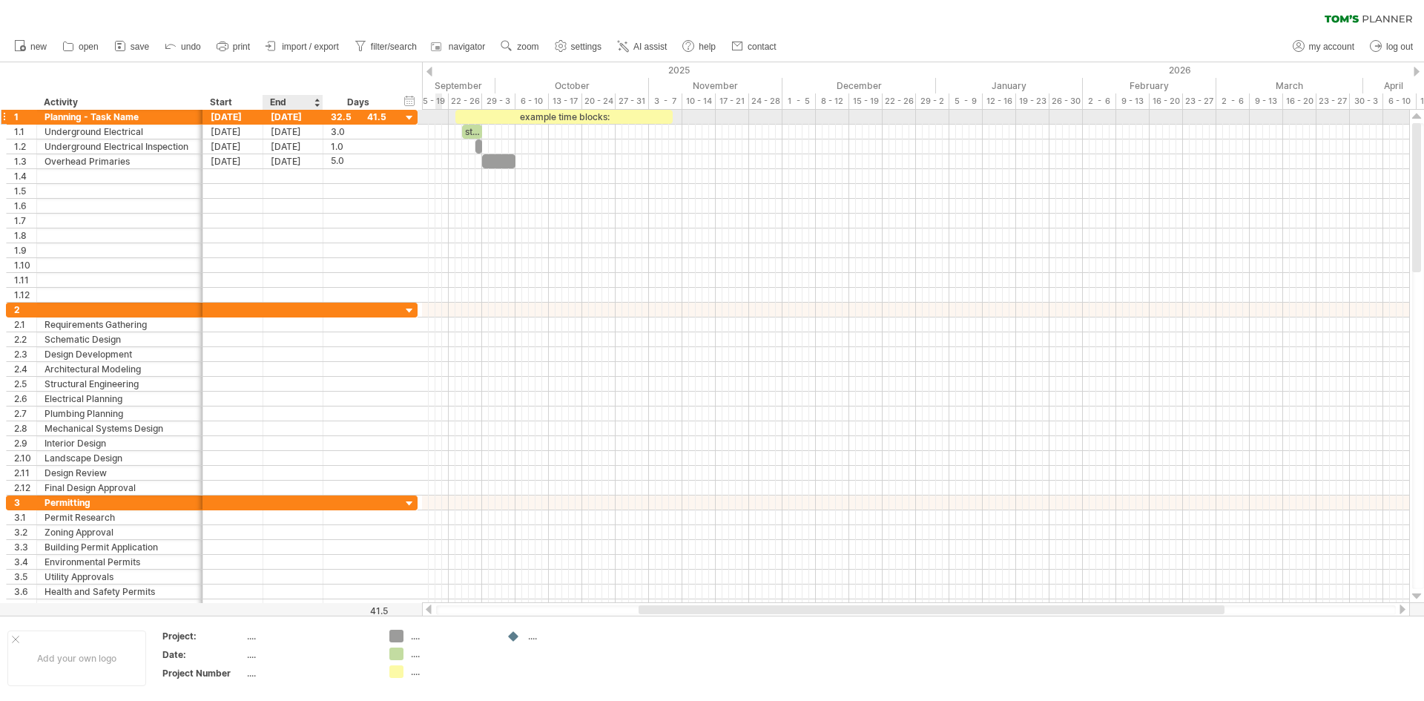
click at [294, 117] on div "[DATE]" at bounding box center [293, 117] width 60 height 14
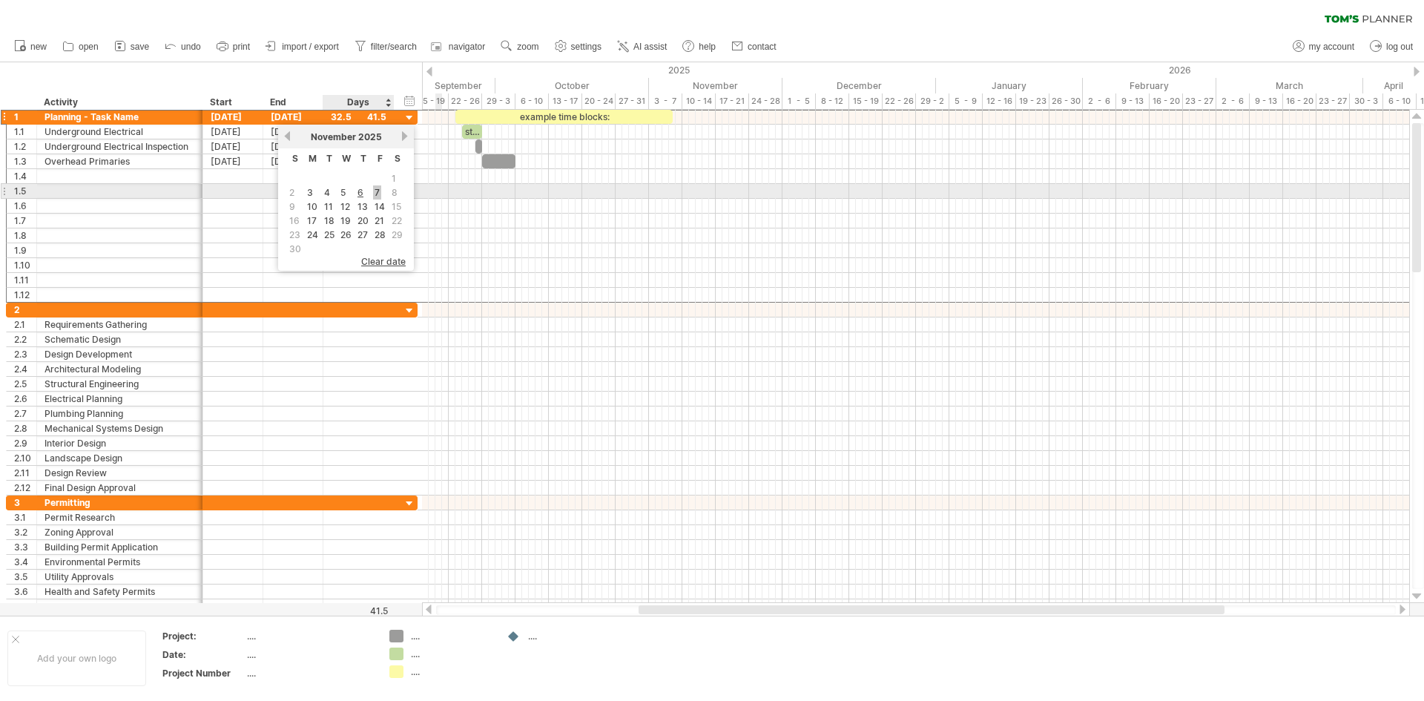
click at [375, 192] on link "7" at bounding box center [377, 192] width 8 height 14
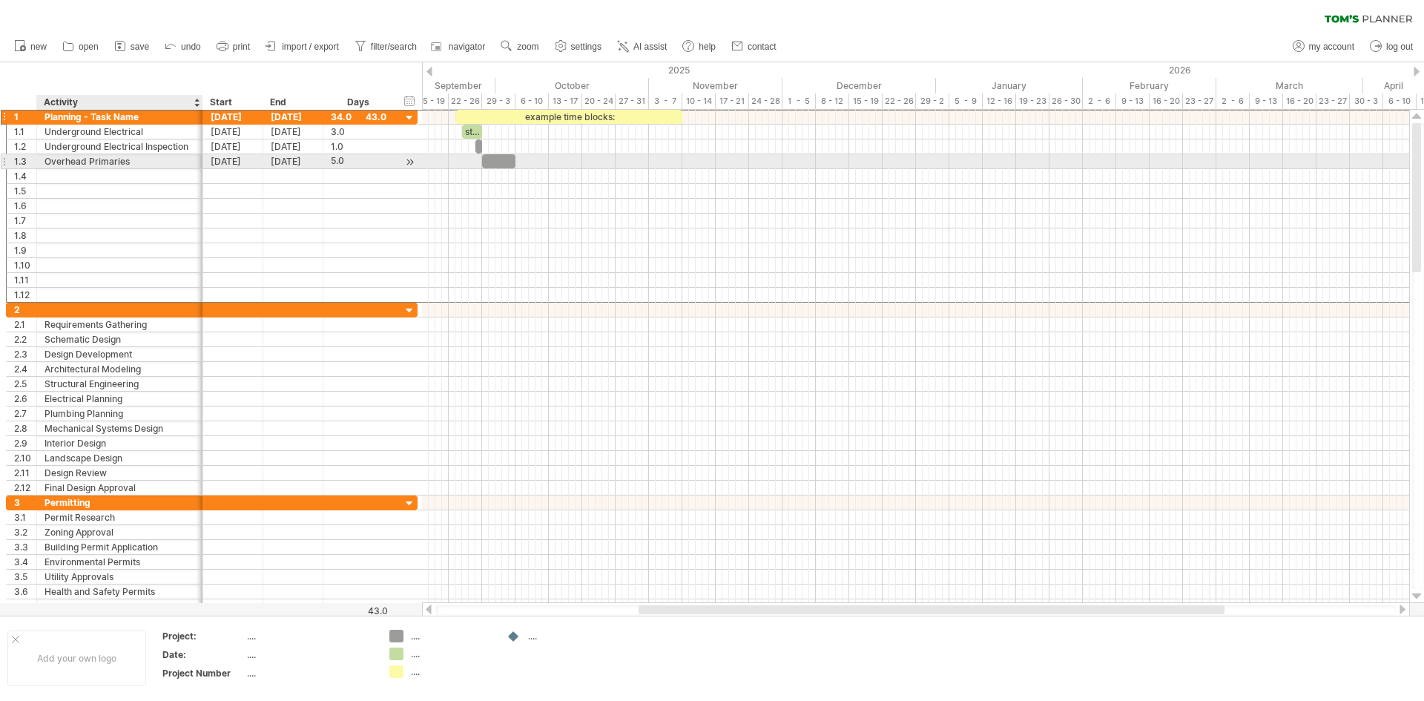
click at [145, 160] on div "Overhead Primaries" at bounding box center [119, 161] width 151 height 14
click at [140, 164] on input "**********" at bounding box center [119, 161] width 151 height 14
type input "**********"
click at [241, 159] on div "[DATE]" at bounding box center [233, 161] width 60 height 14
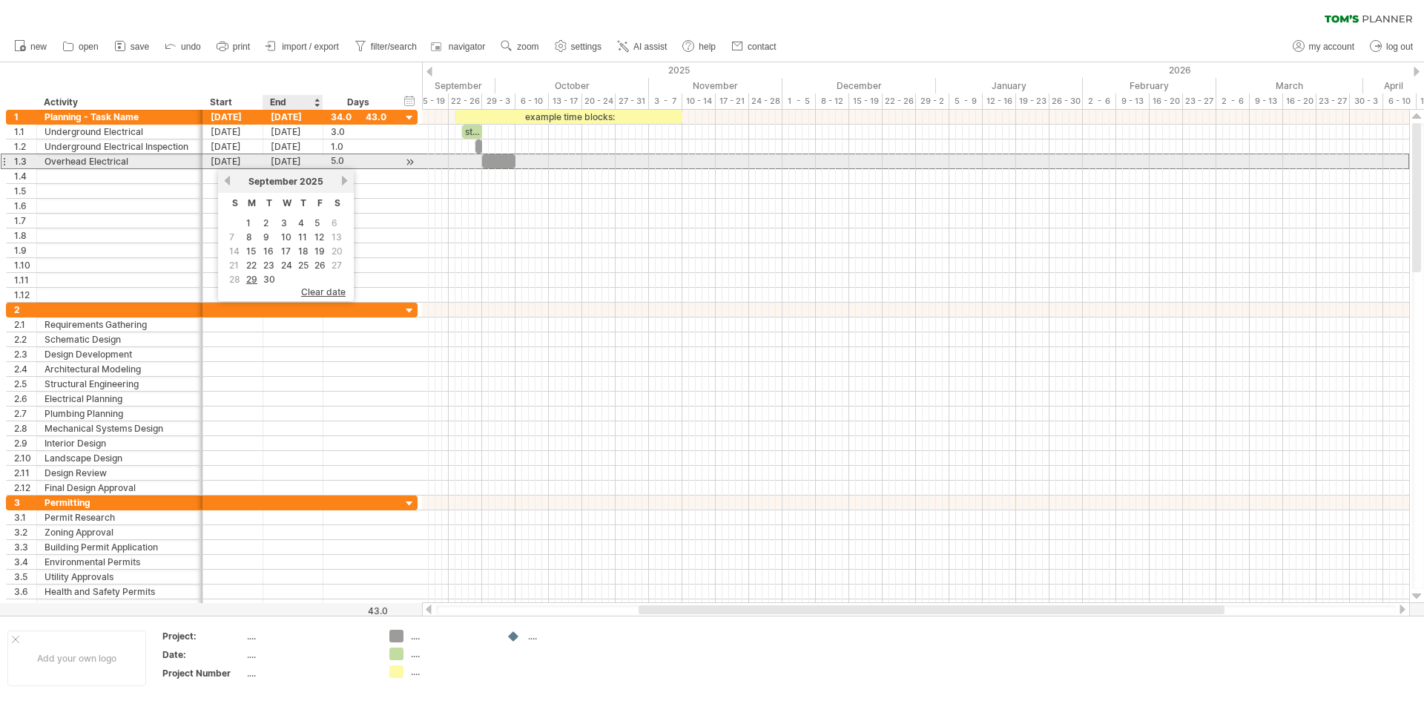
click at [291, 159] on div "[DATE]" at bounding box center [293, 161] width 60 height 14
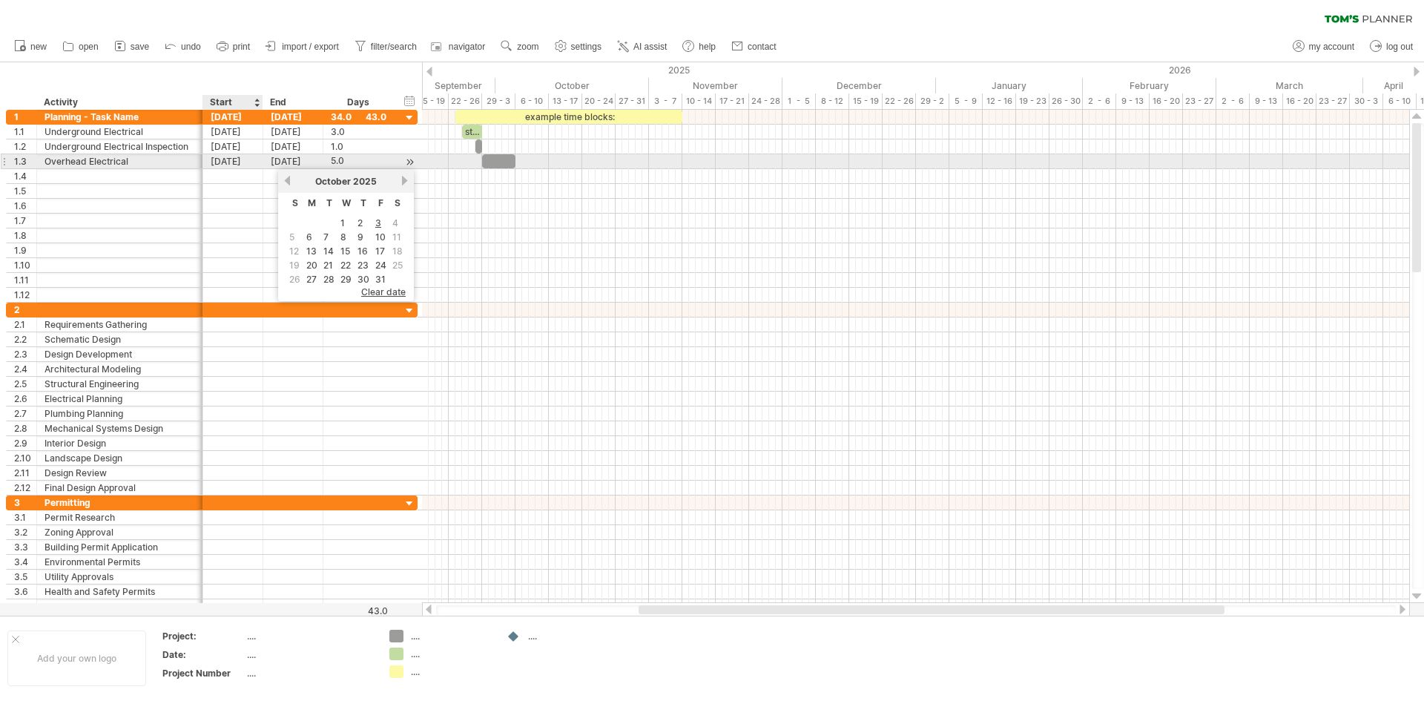
click at [230, 159] on div "[DATE]" at bounding box center [233, 161] width 60 height 14
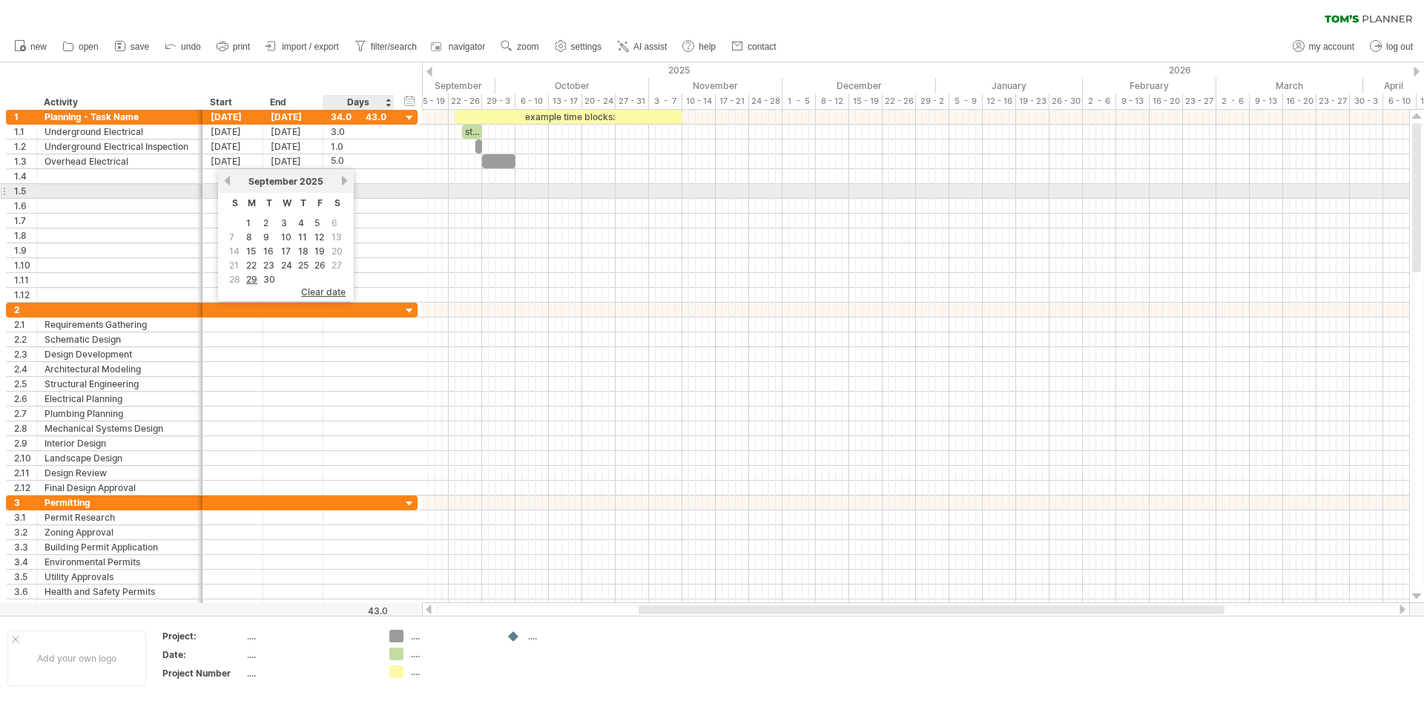
click at [384, 194] on div at bounding box center [359, 191] width 56 height 14
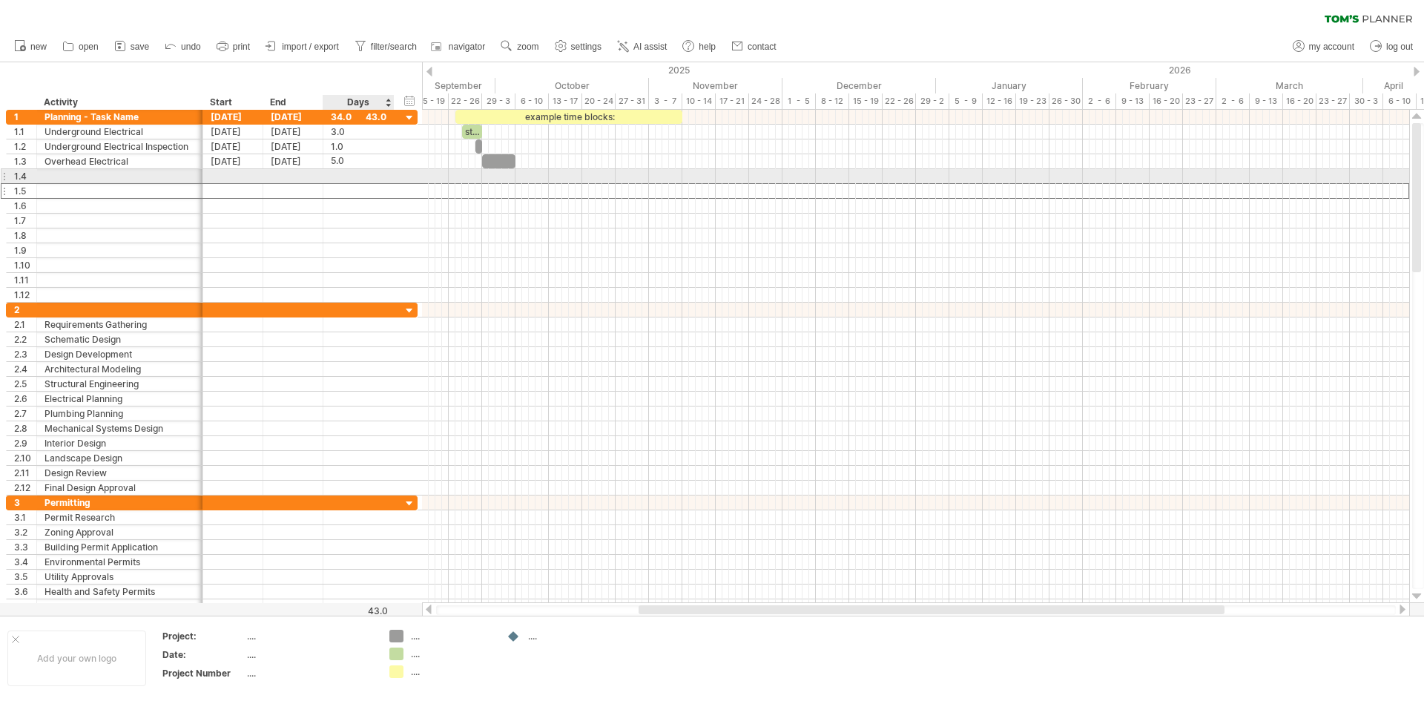
click at [386, 177] on div at bounding box center [359, 176] width 56 height 14
click at [143, 174] on div at bounding box center [119, 176] width 151 height 14
type input "**********"
click at [251, 180] on div at bounding box center [233, 176] width 60 height 14
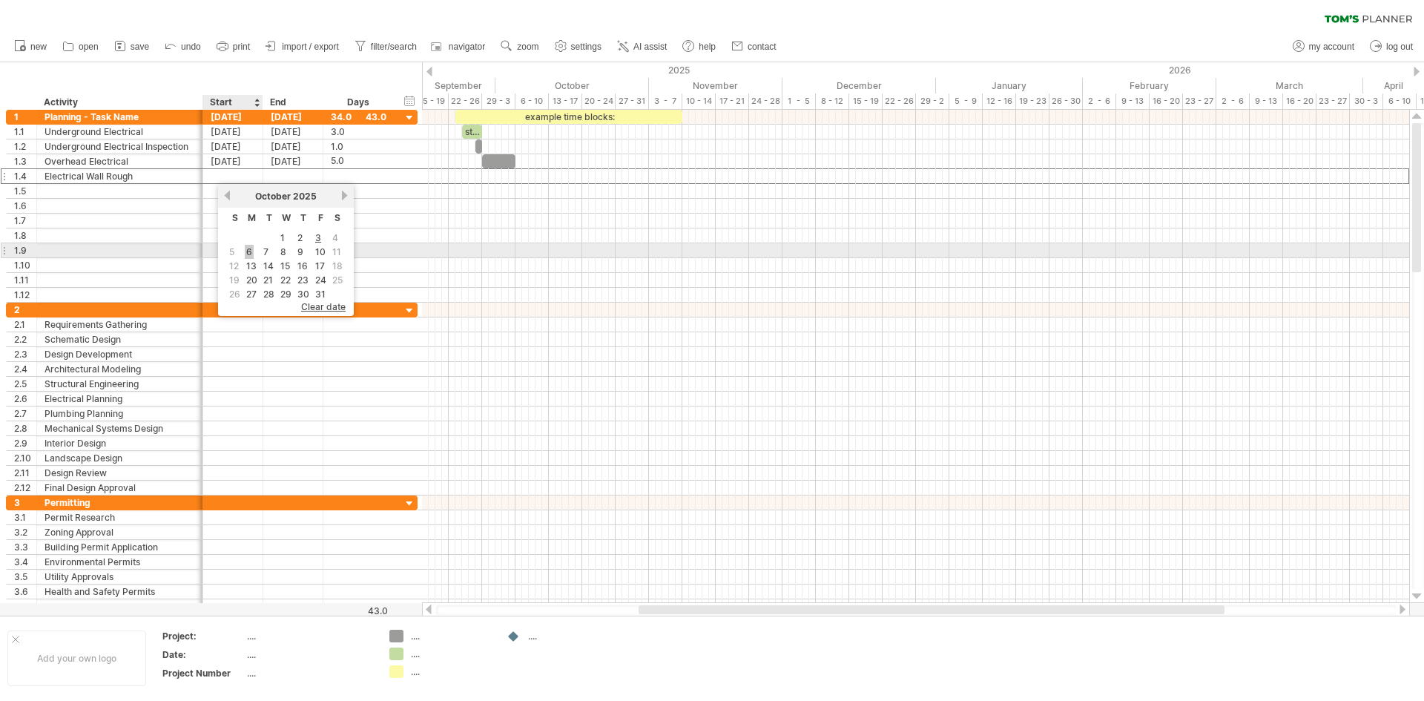
click at [246, 249] on link "6" at bounding box center [249, 252] width 9 height 14
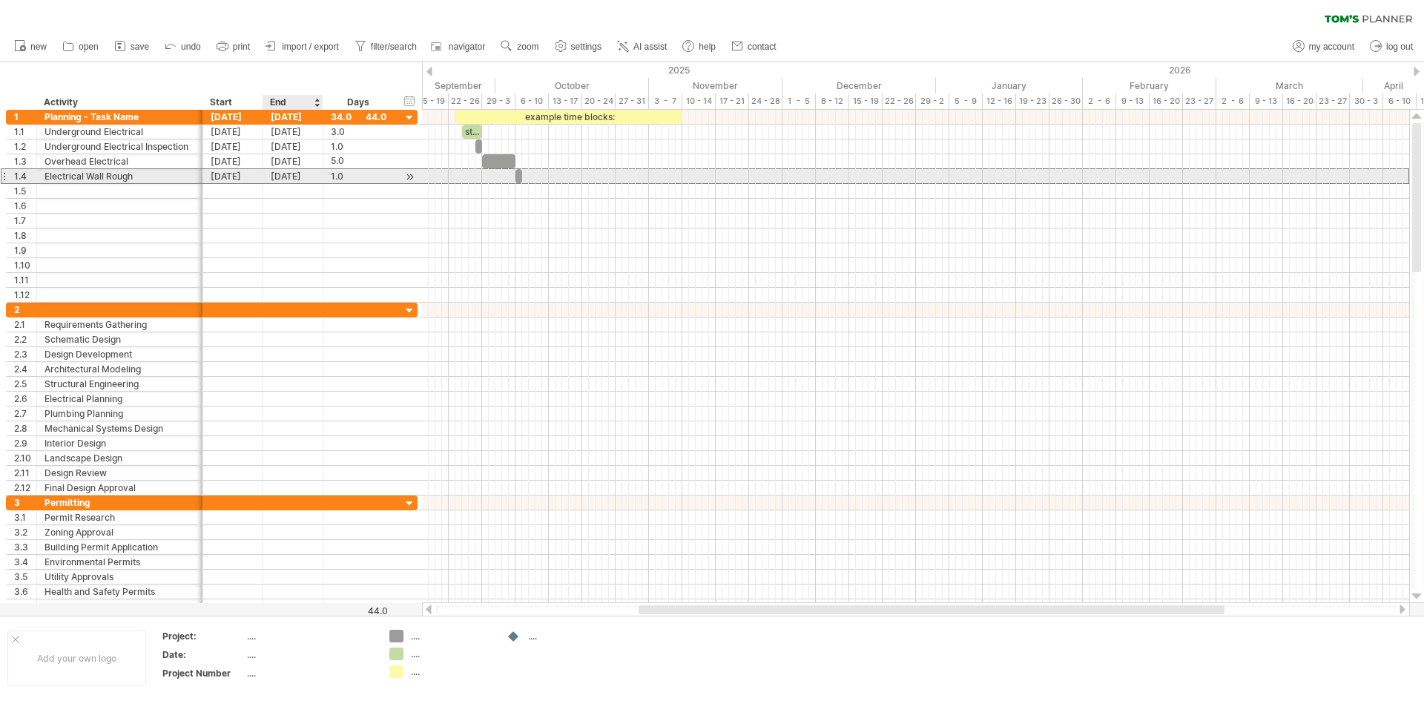
click at [298, 177] on div "[DATE]" at bounding box center [293, 176] width 60 height 14
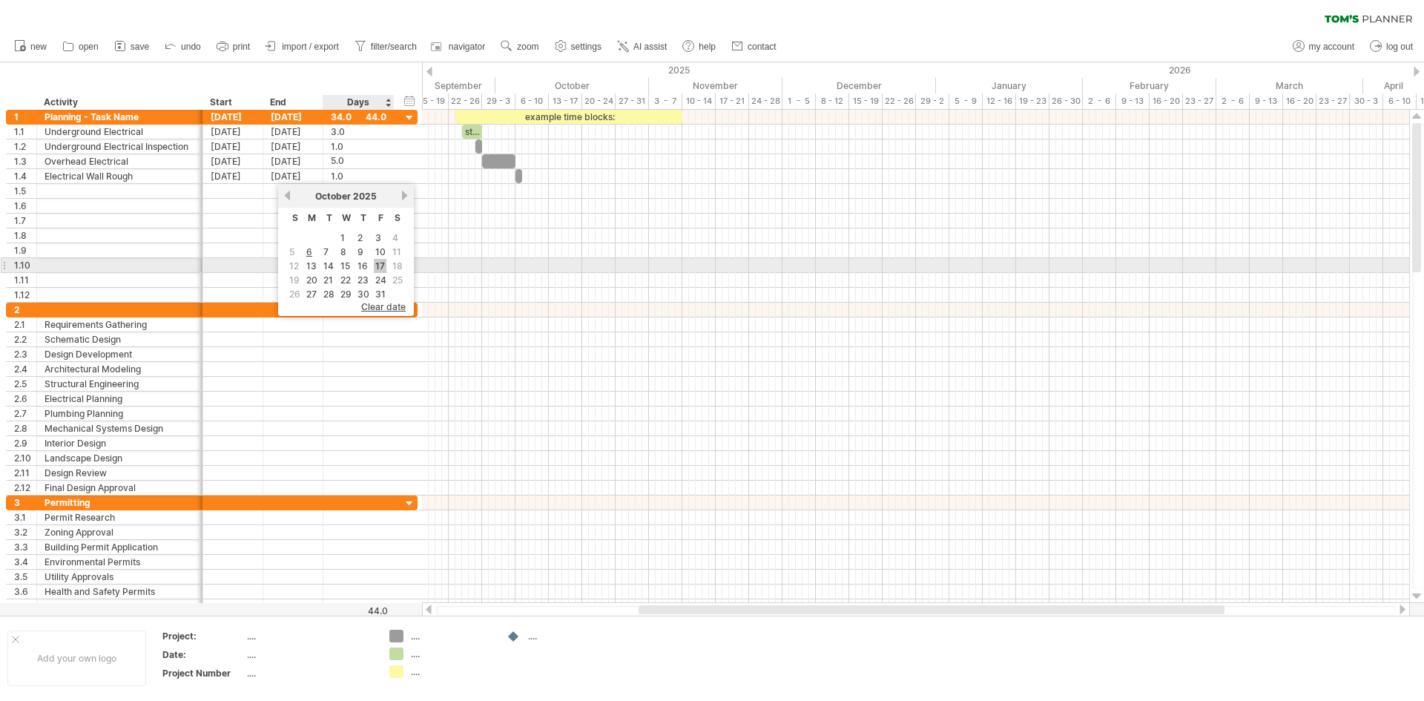
click at [379, 263] on link "17" at bounding box center [380, 266] width 13 height 14
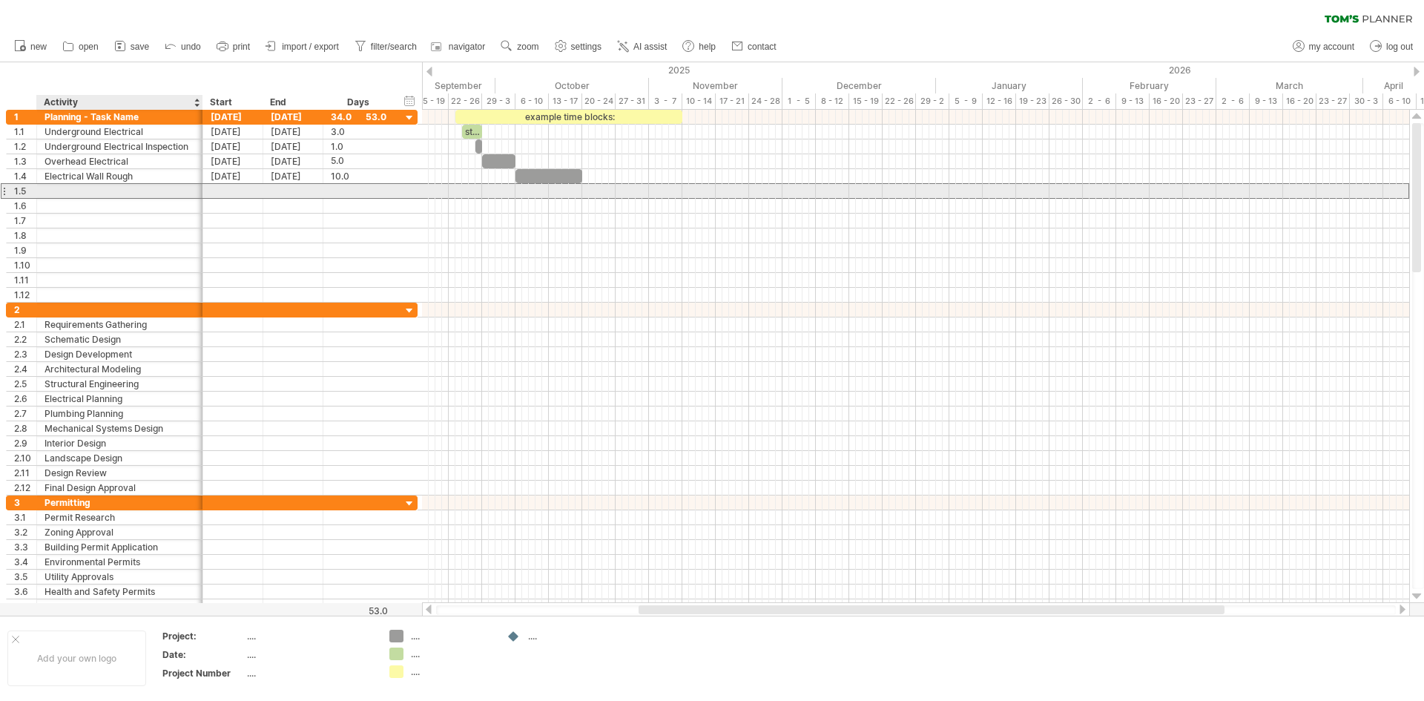
click at [119, 189] on div at bounding box center [119, 191] width 151 height 14
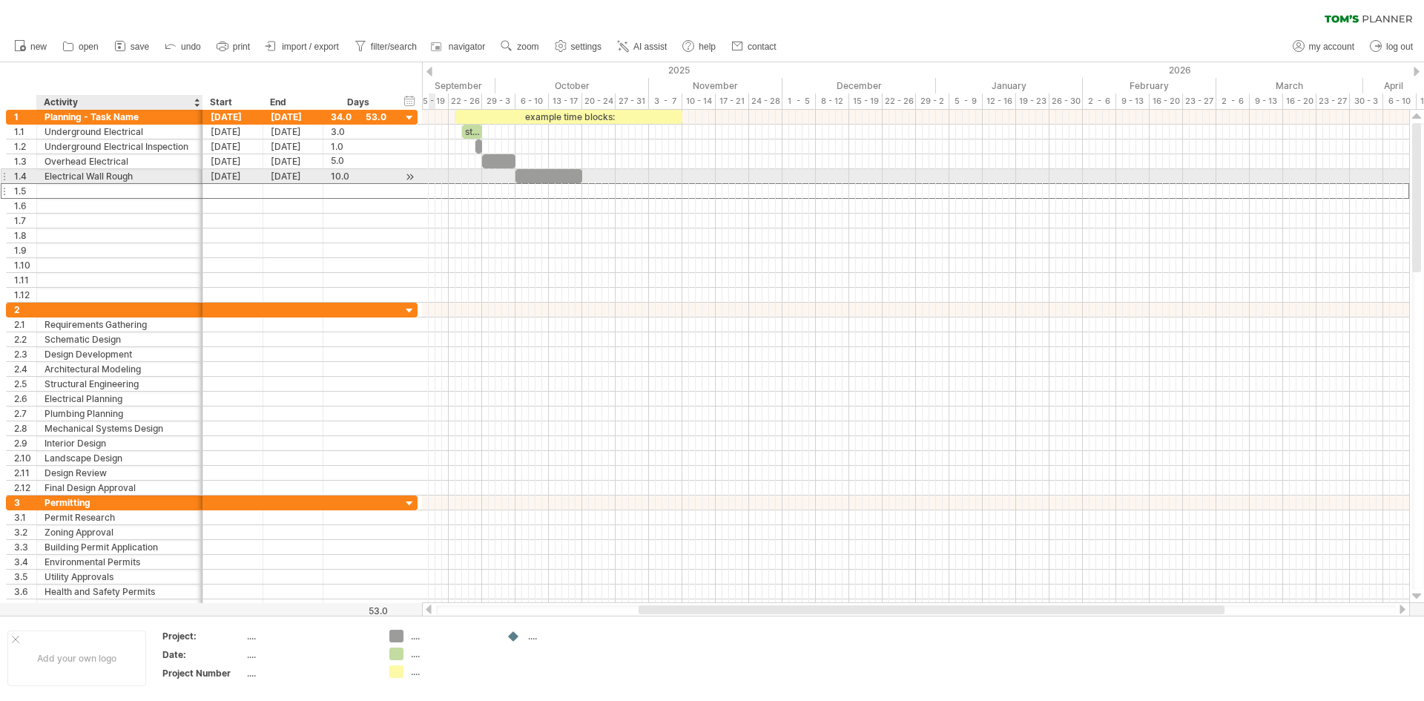
click at [138, 176] on div "Electrical Wall Rough" at bounding box center [119, 176] width 151 height 14
drag, startPoint x: 139, startPoint y: 176, endPoint x: 29, endPoint y: 174, distance: 109.8
click at [29, 174] on div "**********" at bounding box center [212, 176] width 412 height 16
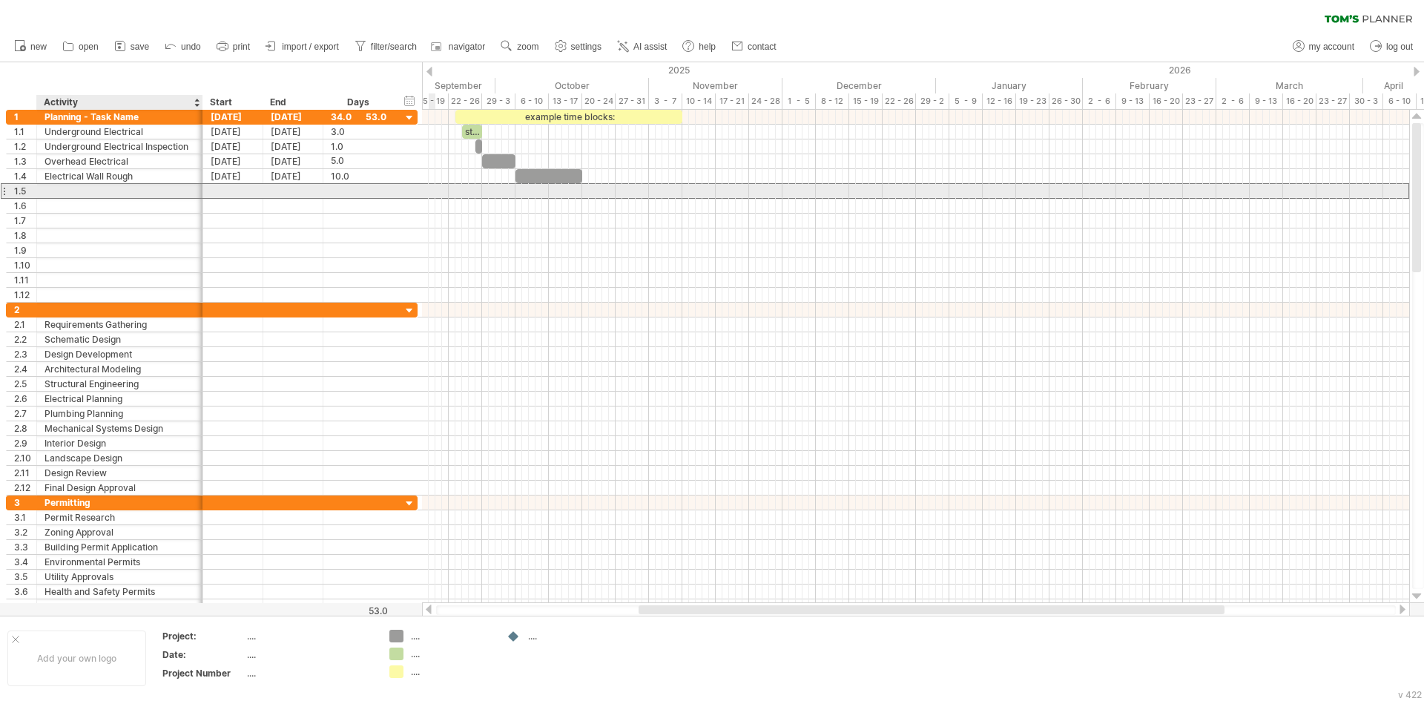
click at [91, 198] on div "1.5" at bounding box center [212, 191] width 412 height 16
click at [93, 194] on div at bounding box center [119, 191] width 151 height 14
paste input "**********"
type input "**********"
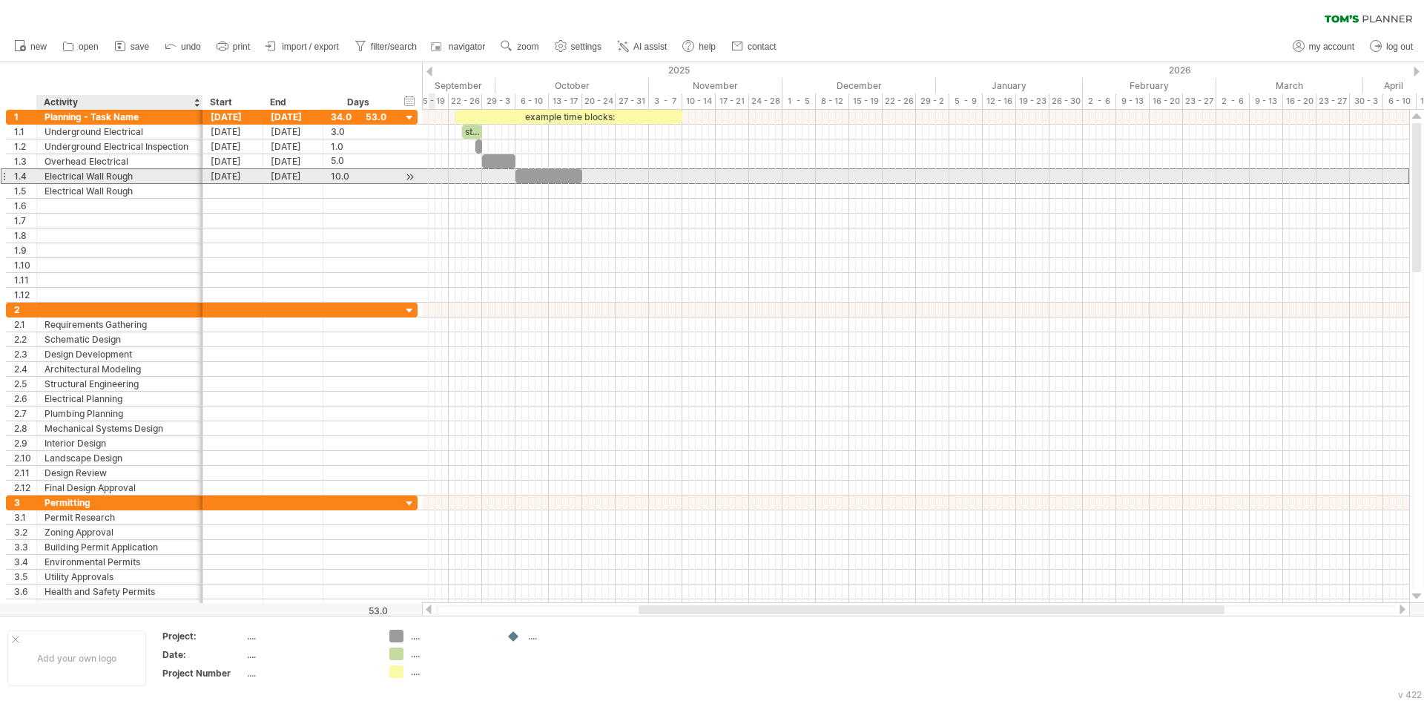
drag, startPoint x: 139, startPoint y: 179, endPoint x: 106, endPoint y: 175, distance: 33.7
click at [73, 178] on div "Electrical Wall Rough" at bounding box center [119, 176] width 151 height 14
click at [144, 174] on input "**********" at bounding box center [119, 176] width 151 height 14
drag, startPoint x: 143, startPoint y: 176, endPoint x: 42, endPoint y: 174, distance: 101.6
click at [42, 174] on div "**********" at bounding box center [120, 176] width 166 height 14
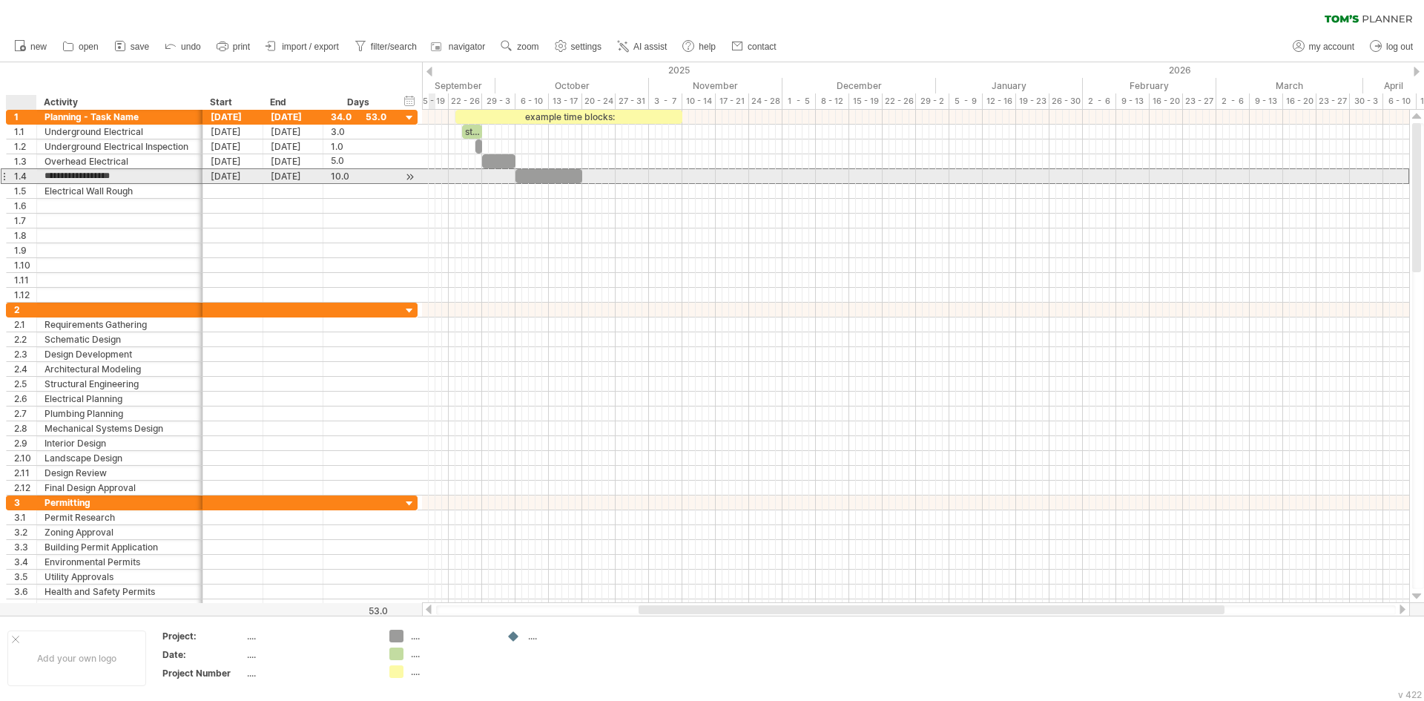
type input "**********"
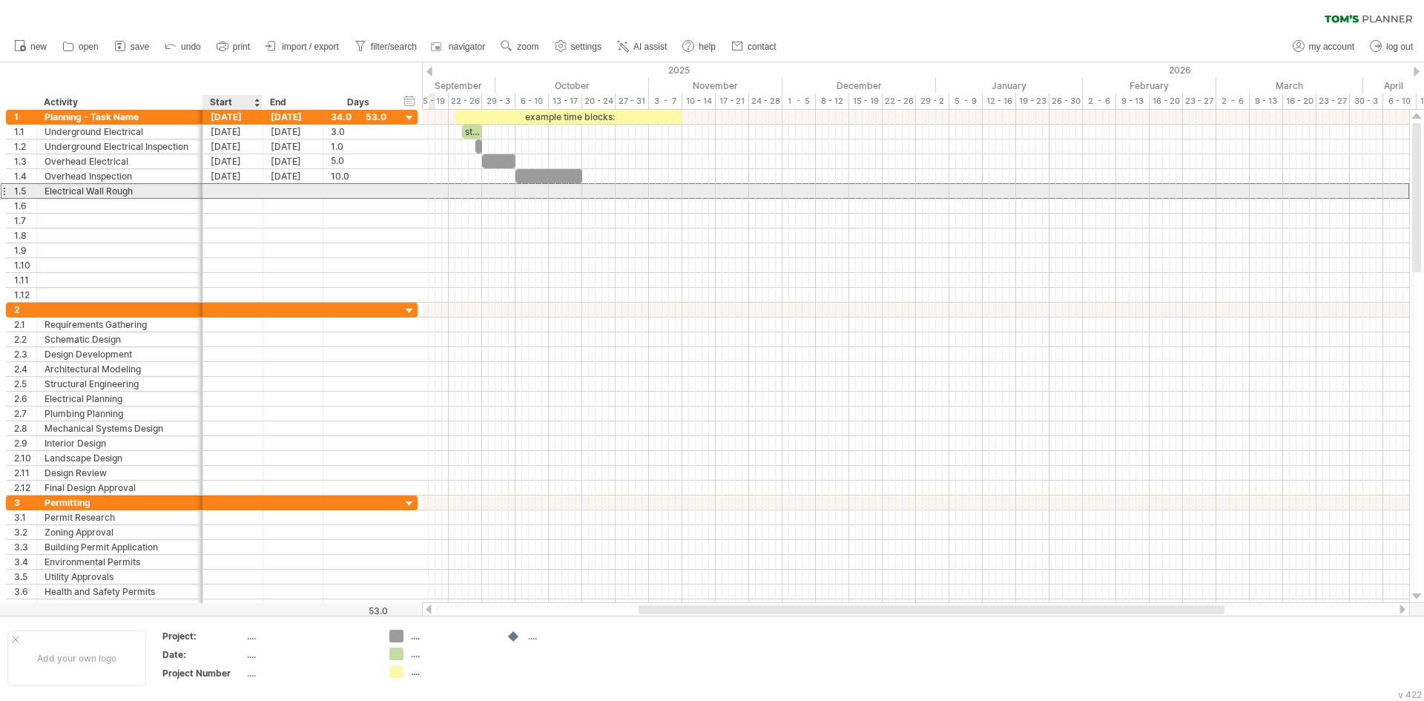
click at [243, 194] on div at bounding box center [233, 191] width 60 height 14
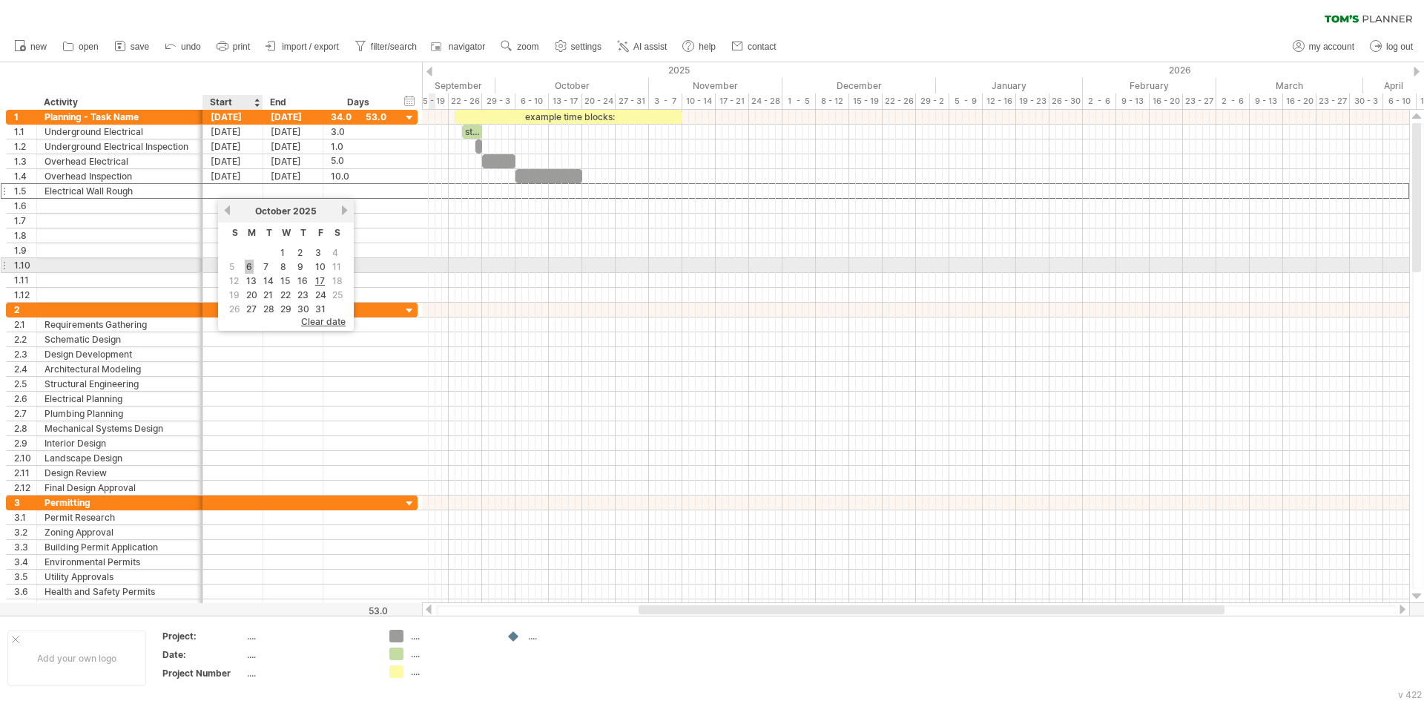
click at [248, 266] on link "6" at bounding box center [249, 267] width 9 height 14
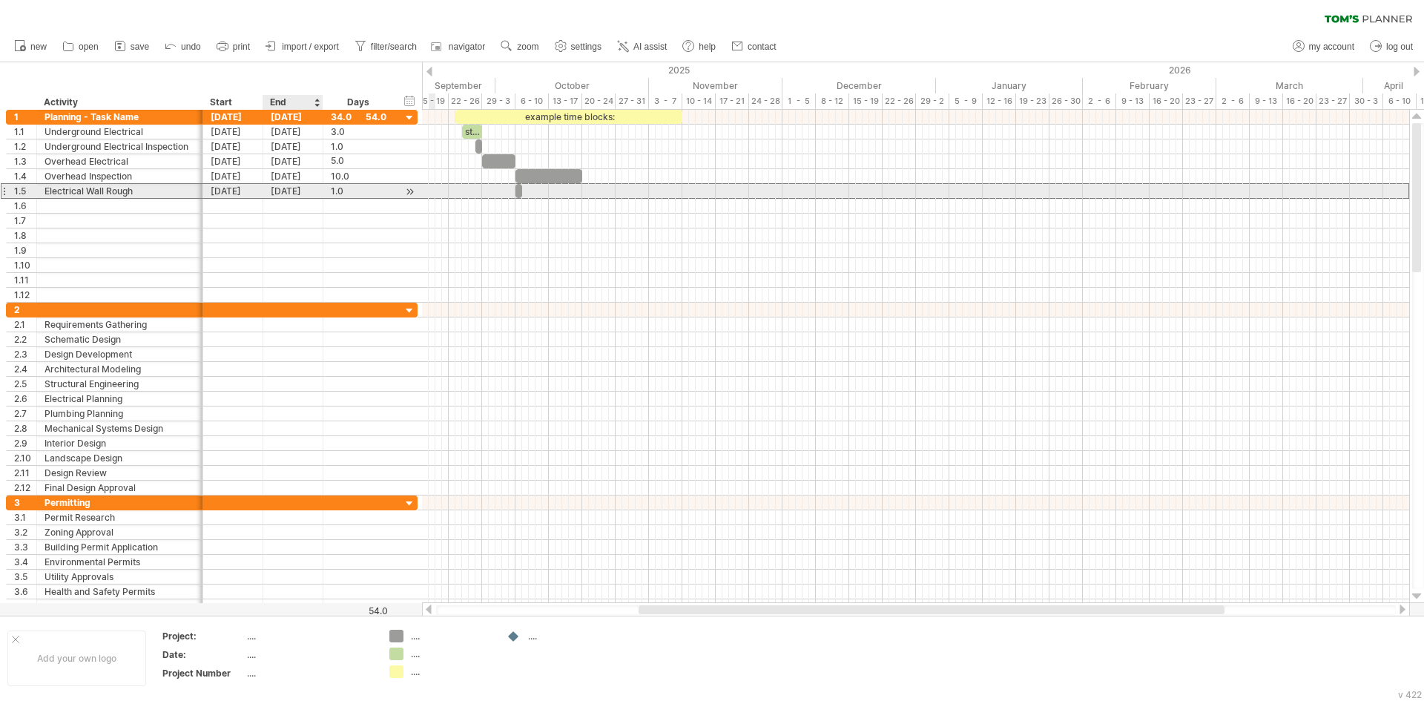
click at [303, 188] on div "[DATE]" at bounding box center [293, 191] width 60 height 14
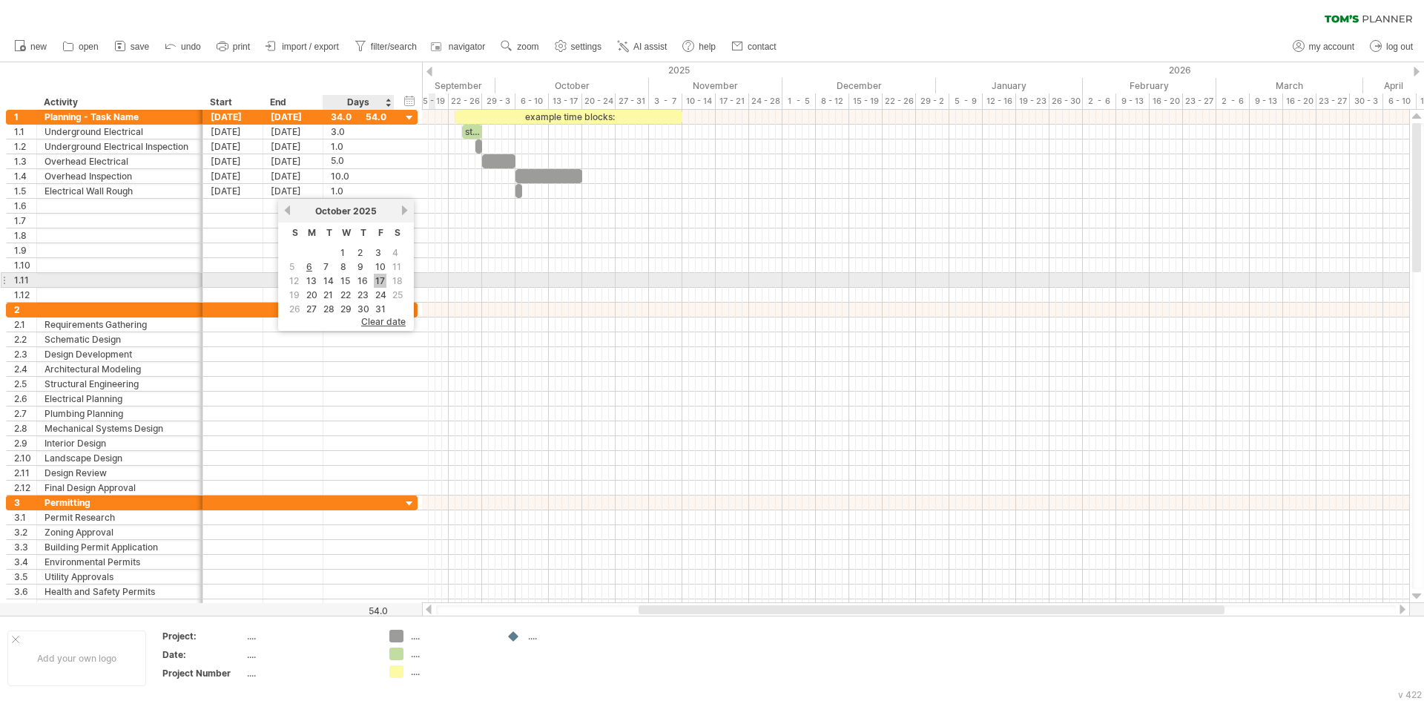
click at [378, 275] on link "17" at bounding box center [380, 281] width 13 height 14
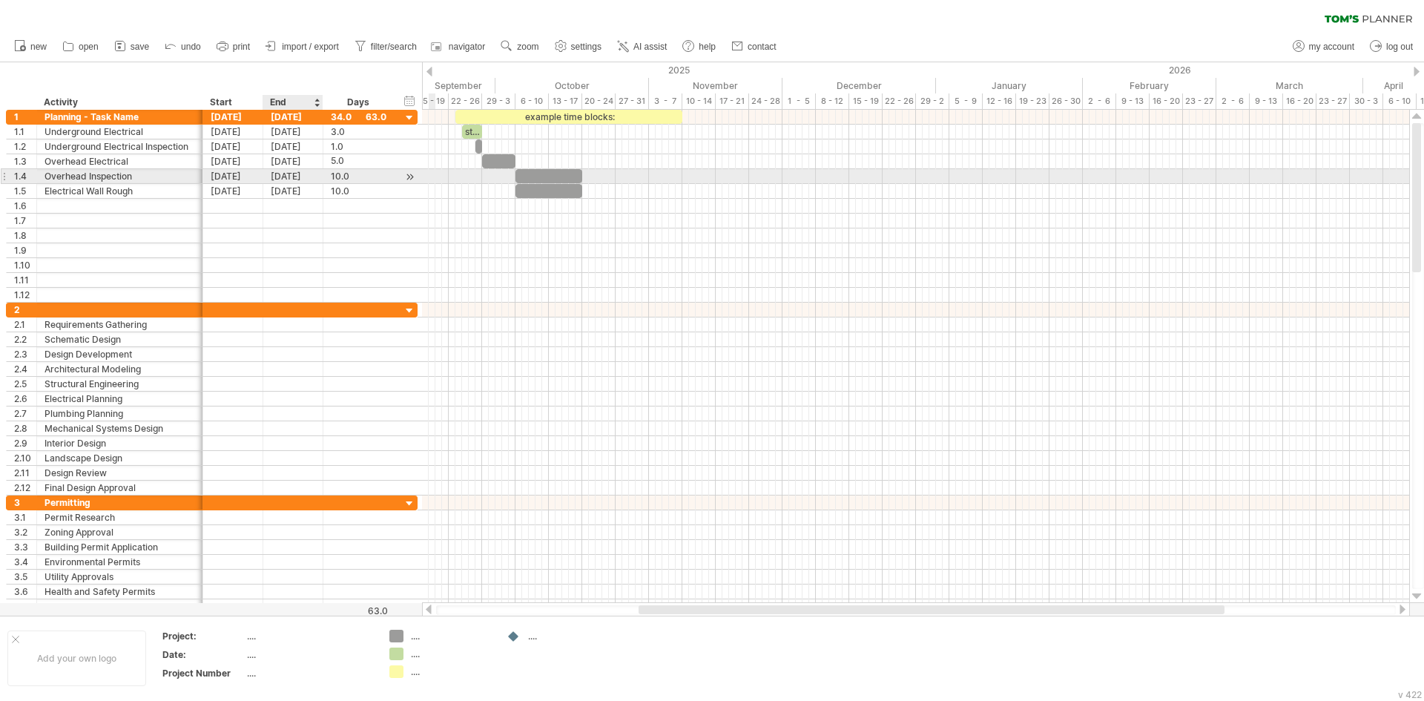
click at [283, 174] on div "[DATE]" at bounding box center [293, 176] width 60 height 14
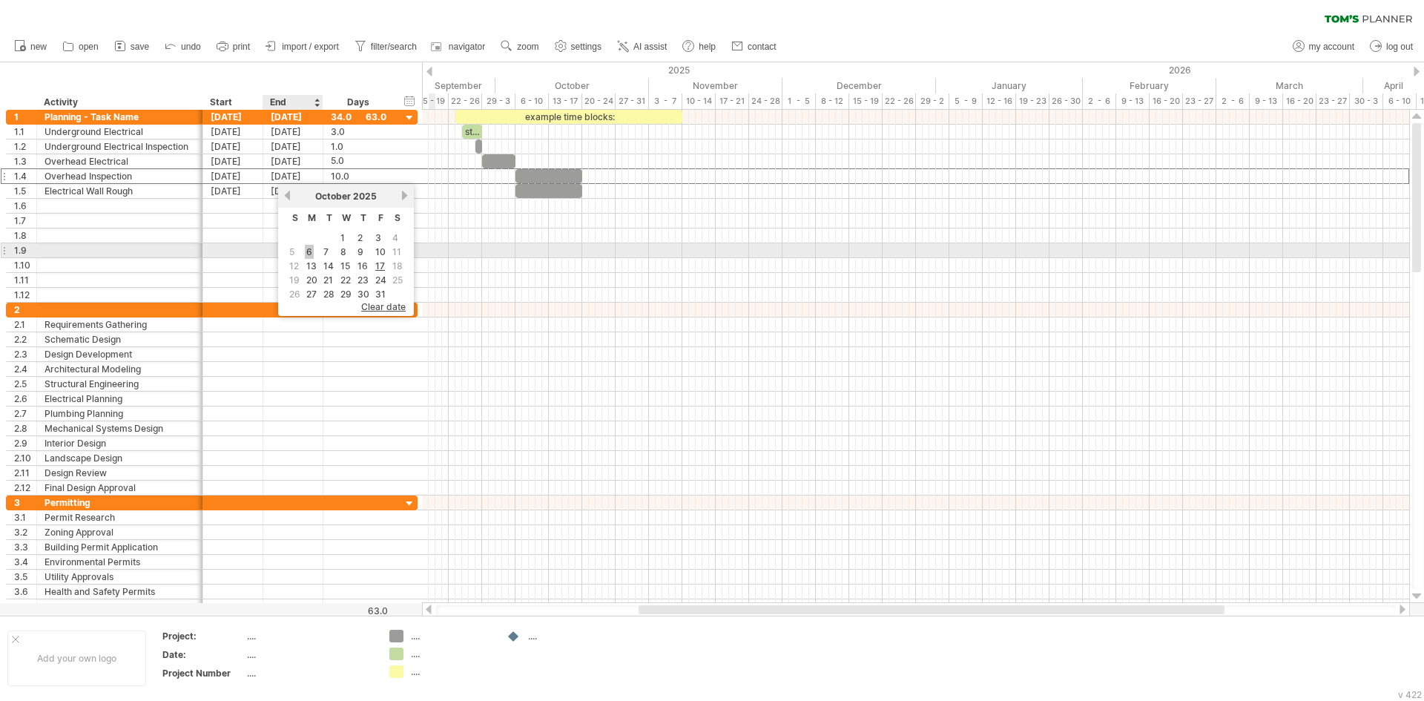
click at [306, 245] on link "6" at bounding box center [309, 252] width 9 height 14
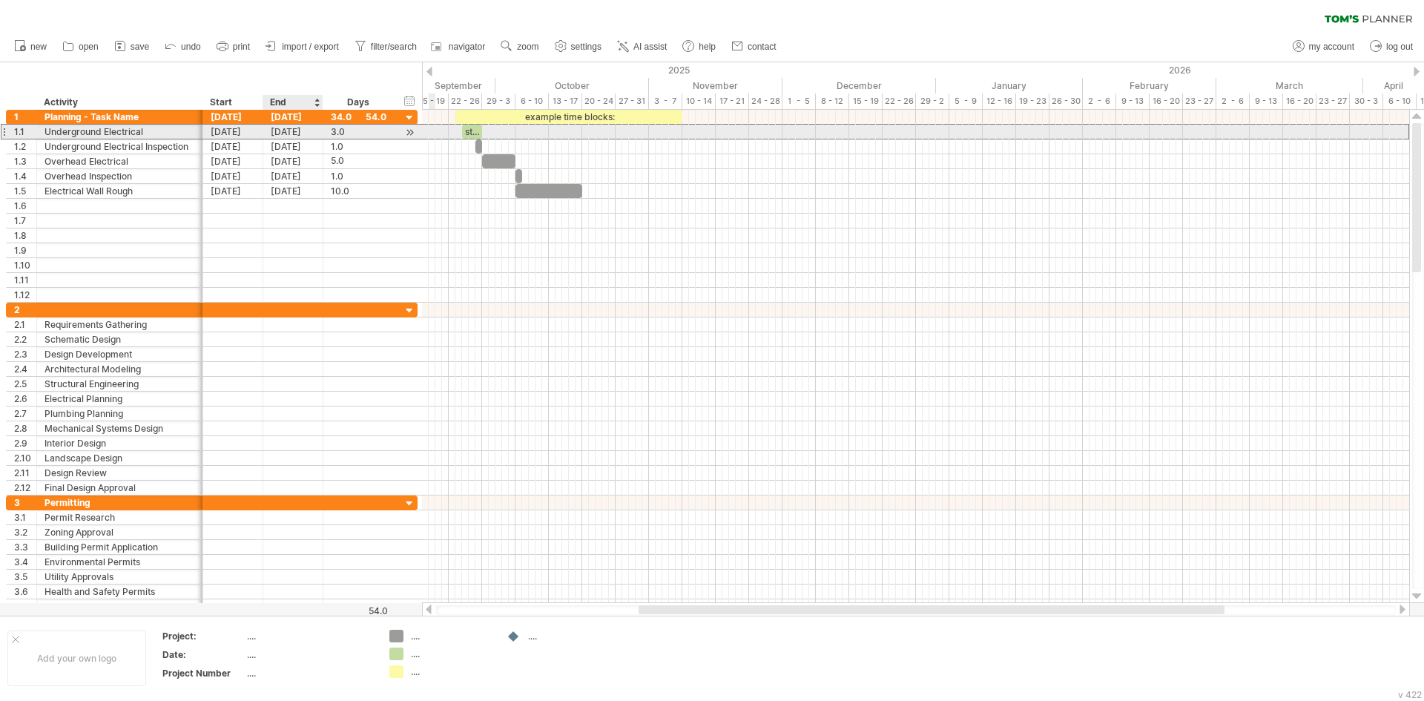
click at [292, 131] on div "[DATE]" at bounding box center [293, 132] width 60 height 14
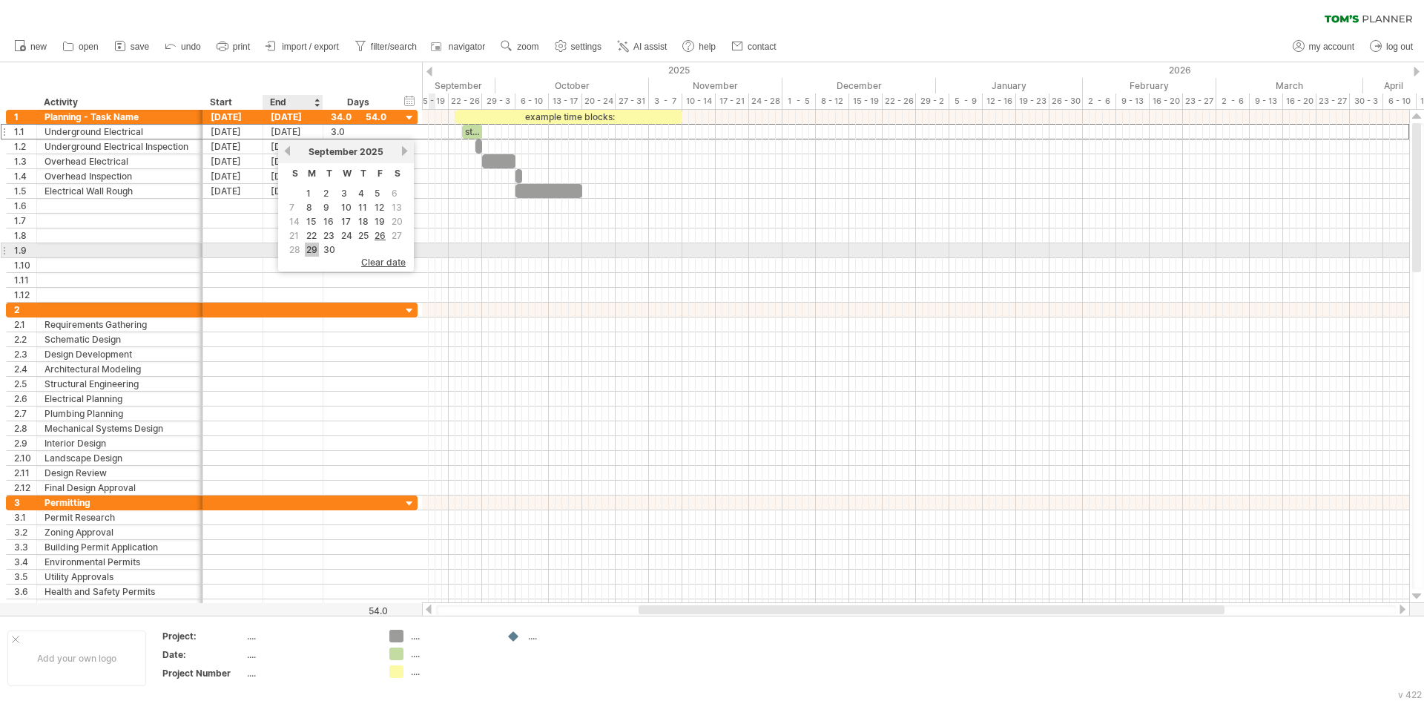
click at [313, 246] on link "29" at bounding box center [312, 250] width 14 height 14
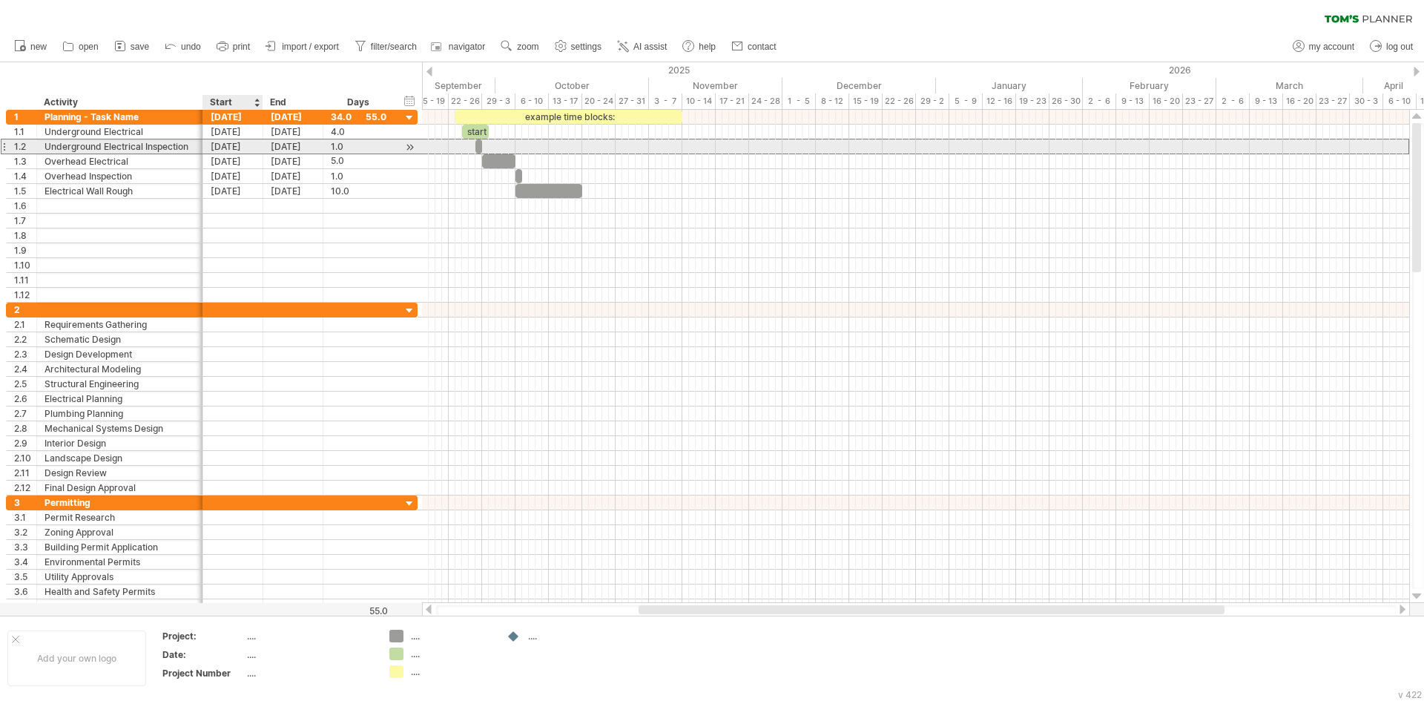
click at [244, 146] on div "[DATE]" at bounding box center [233, 146] width 60 height 14
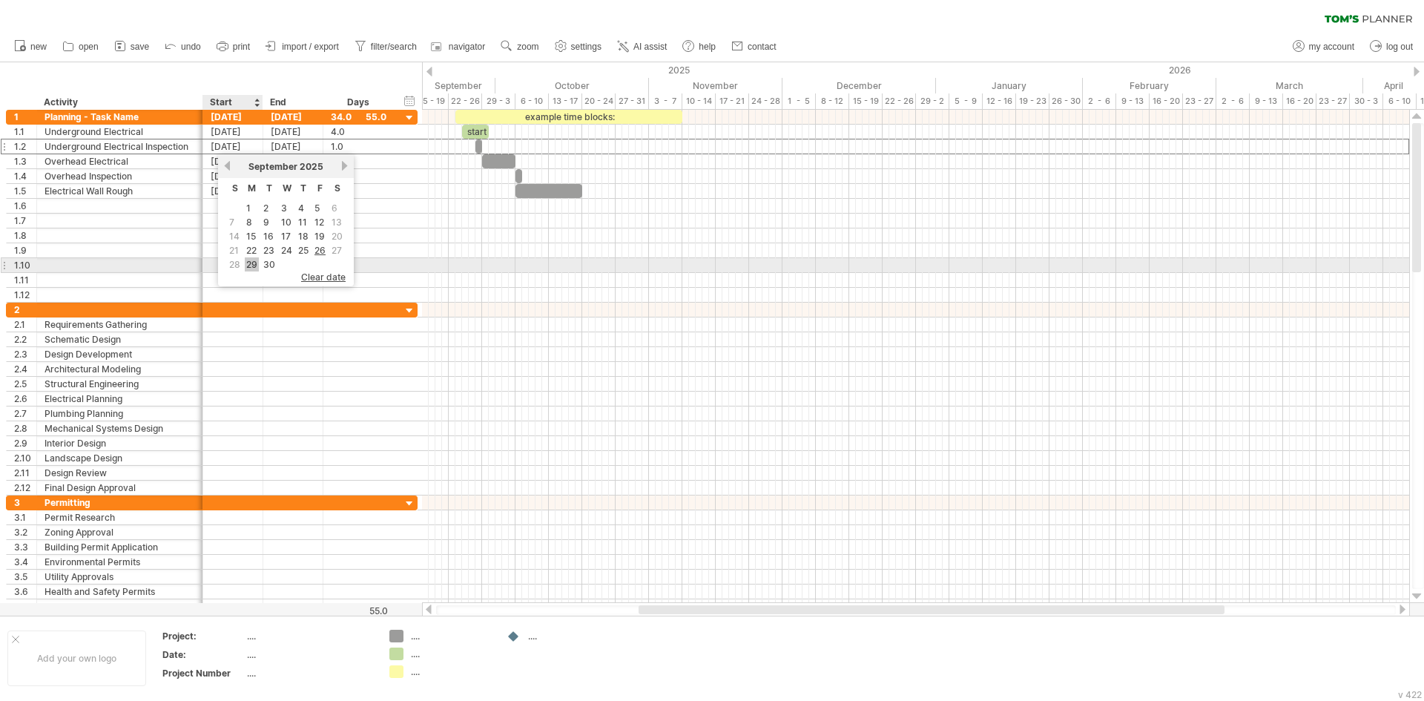
click at [254, 263] on link "29" at bounding box center [252, 264] width 14 height 14
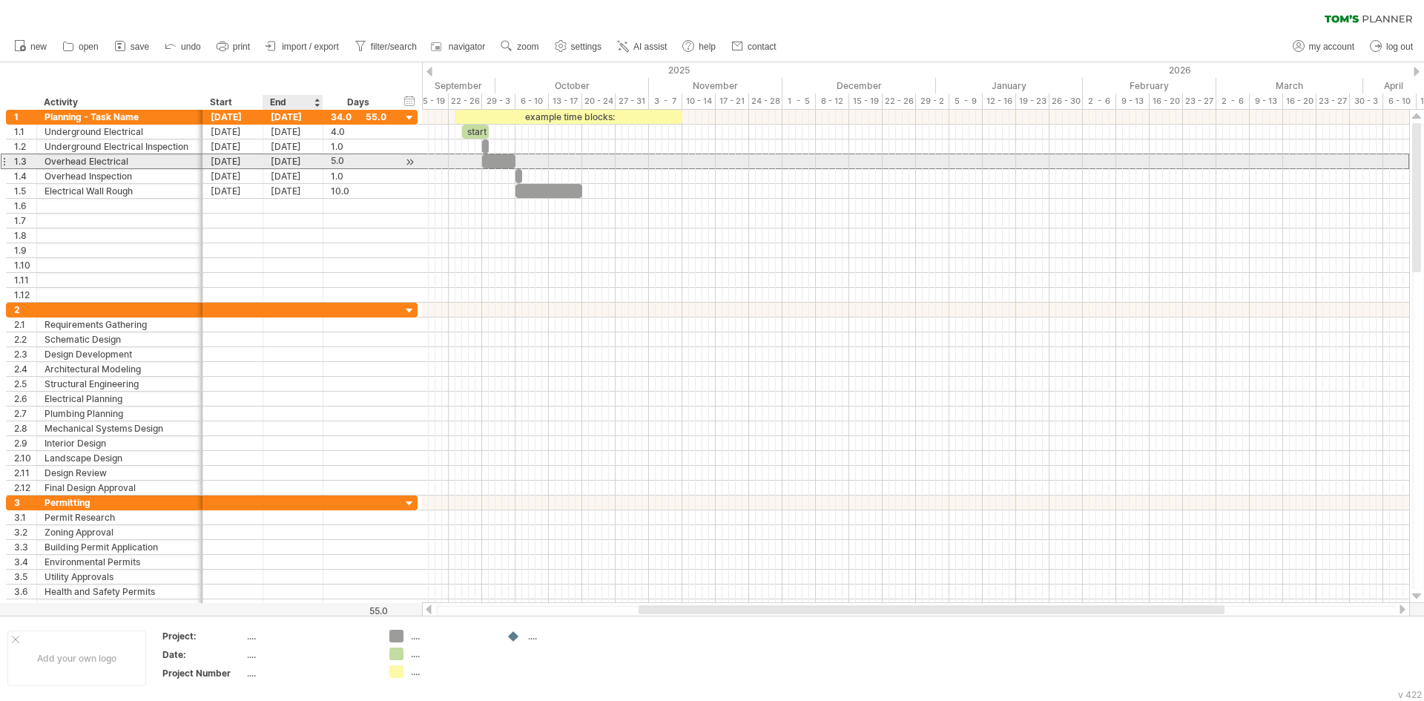
click at [299, 162] on div "[DATE]" at bounding box center [293, 161] width 60 height 14
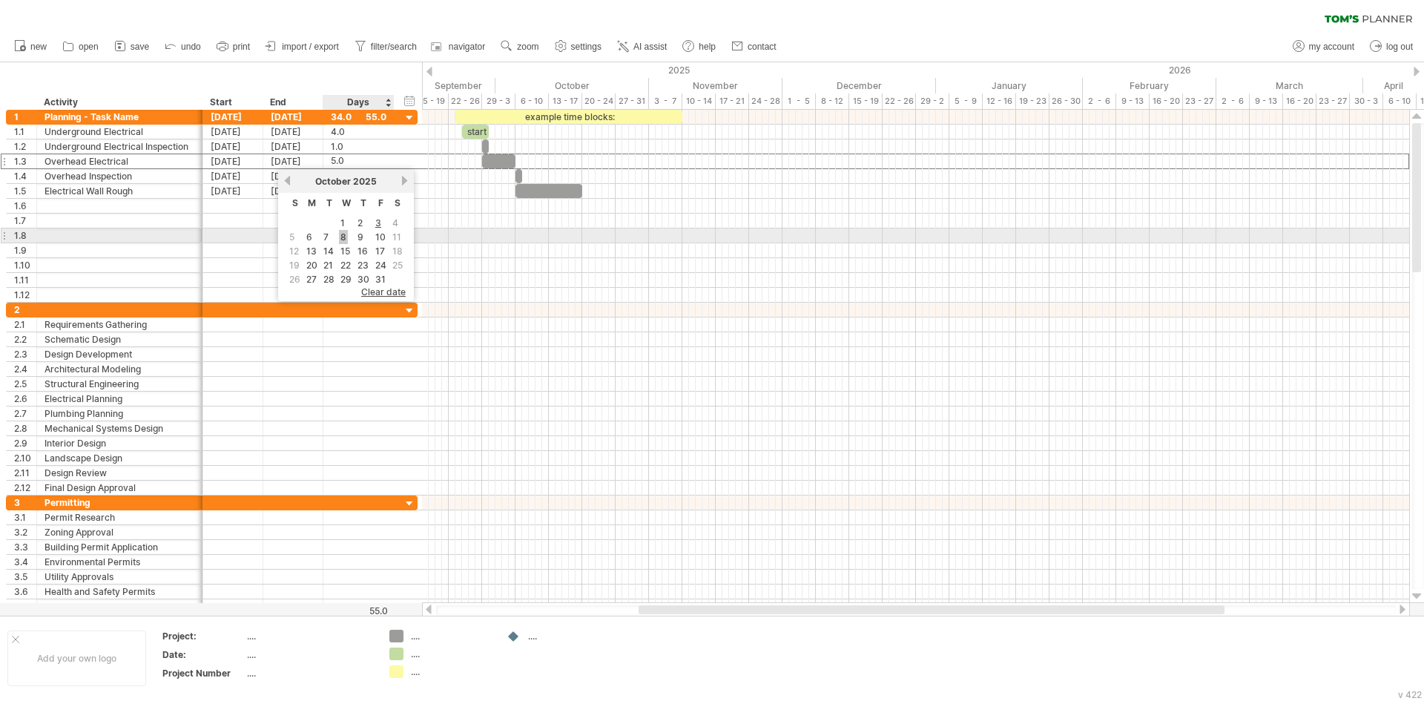
click at [341, 234] on link "8" at bounding box center [343, 237] width 9 height 14
click at [287, 237] on div at bounding box center [293, 235] width 60 height 14
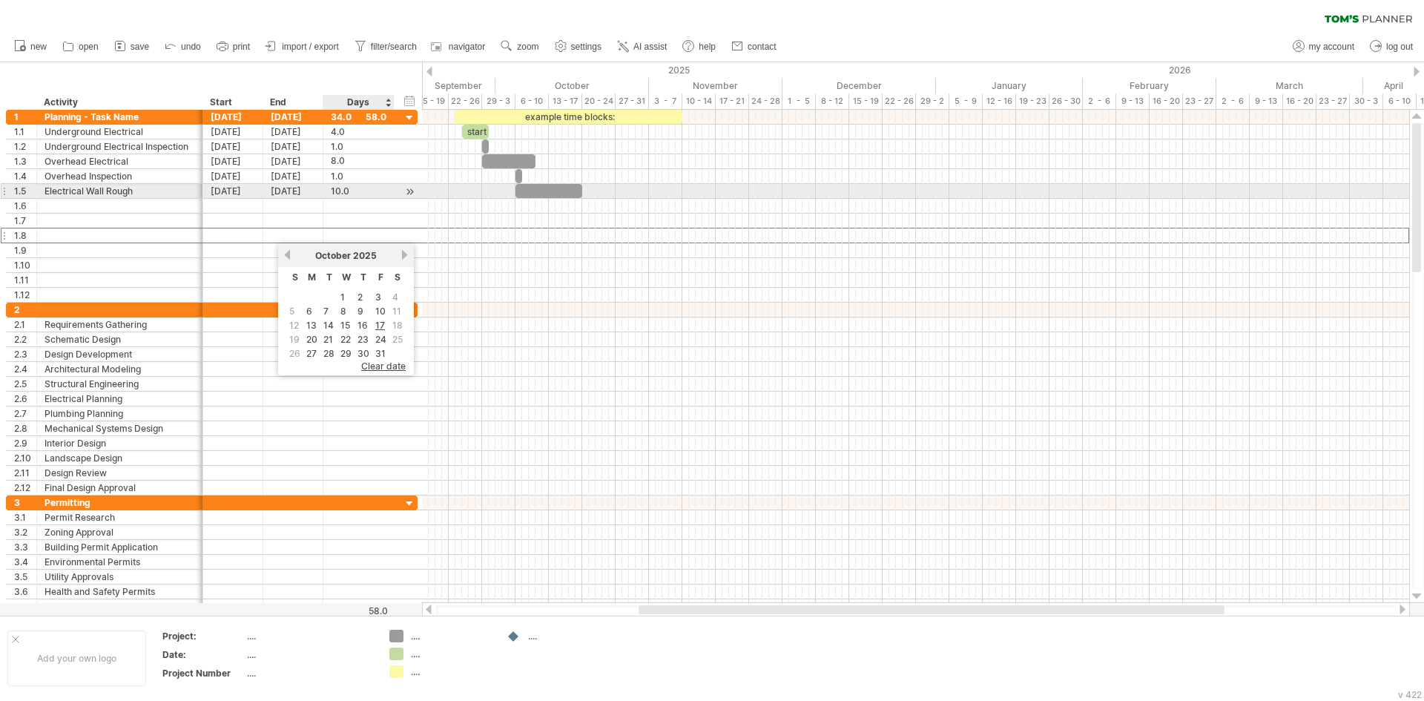
click at [357, 191] on div "10.0" at bounding box center [359, 191] width 56 height 14
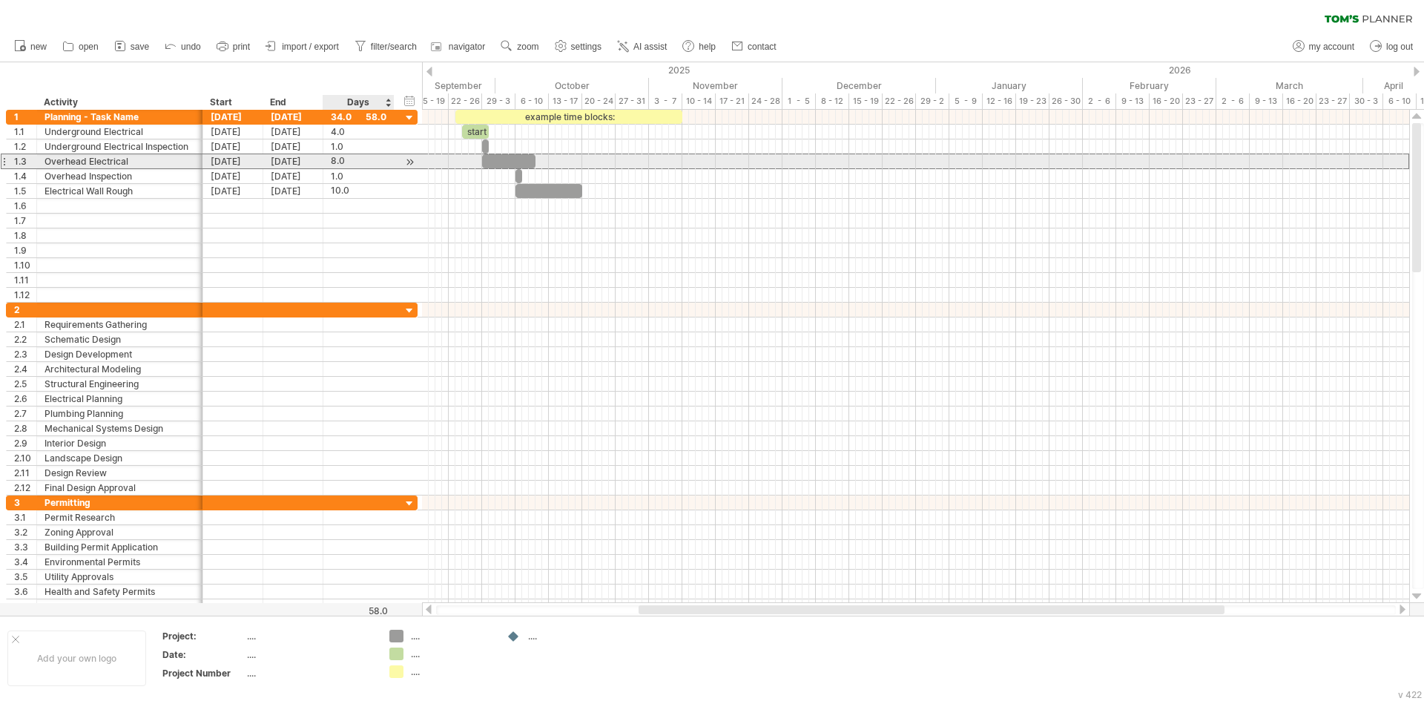
click at [359, 167] on div "8.0" at bounding box center [359, 161] width 56 height 14
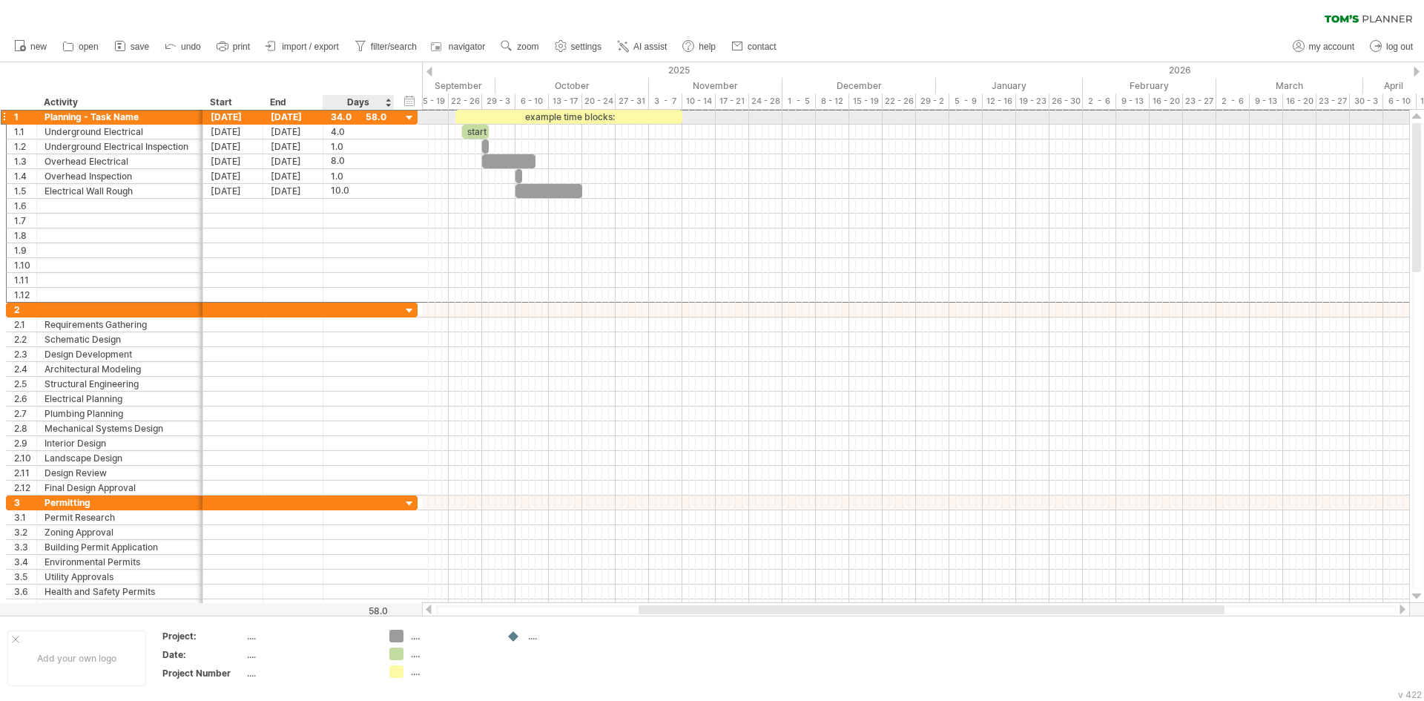
click at [349, 116] on div "34.0" at bounding box center [359, 117] width 56 height 14
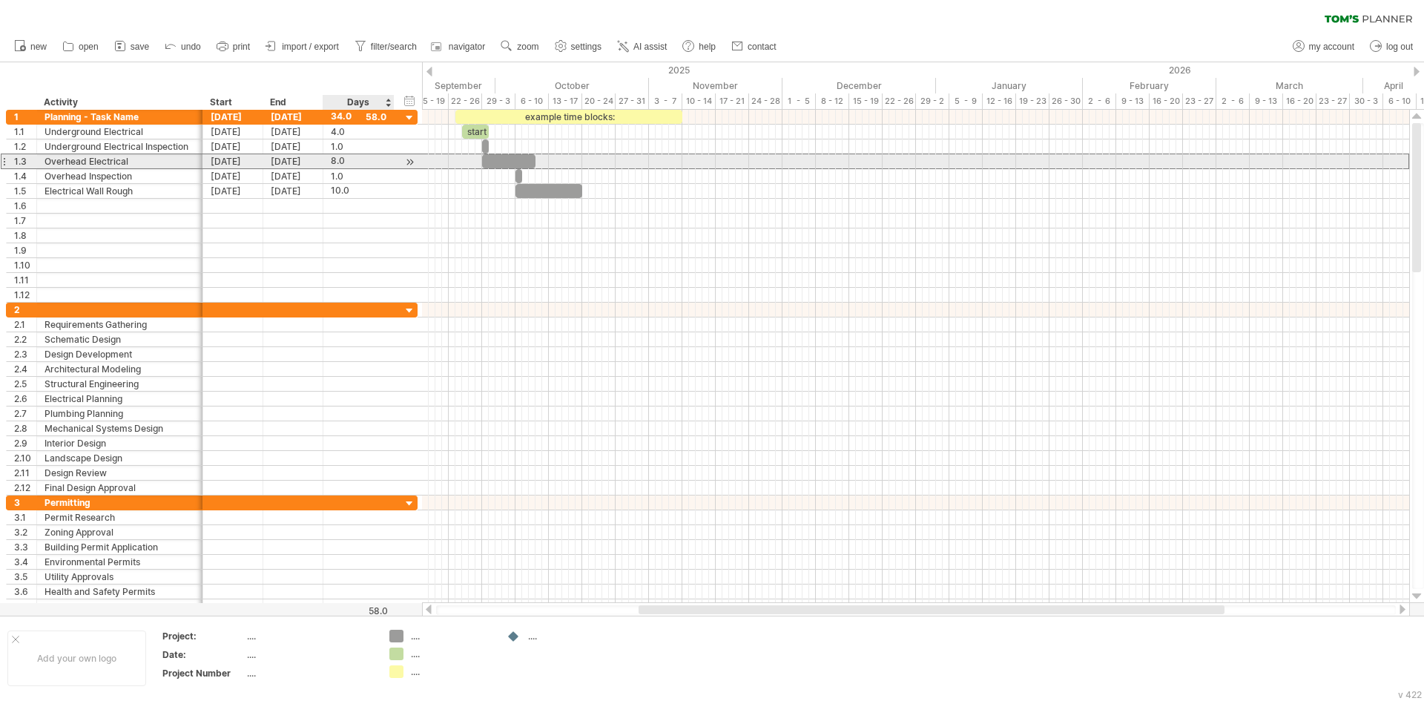
click at [368, 165] on div "8.0" at bounding box center [359, 161] width 56 height 14
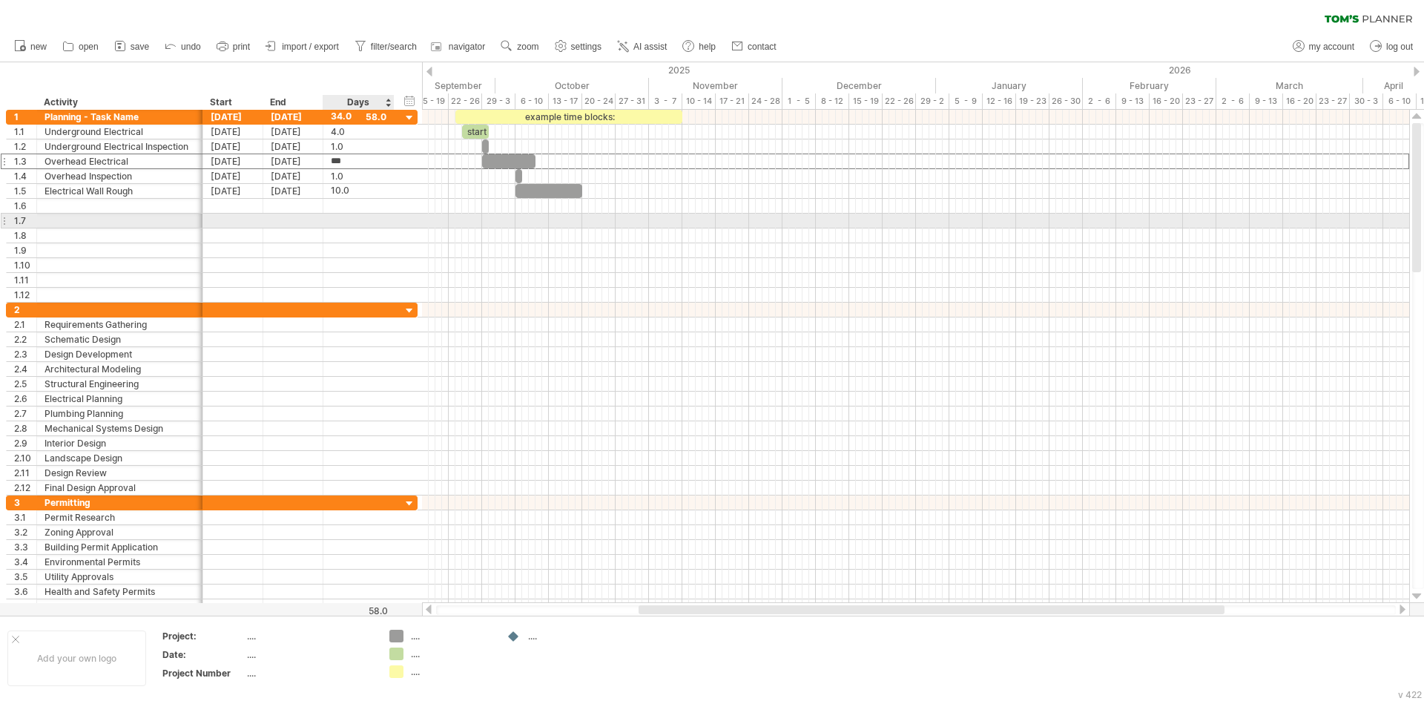
click at [348, 225] on div at bounding box center [359, 221] width 56 height 14
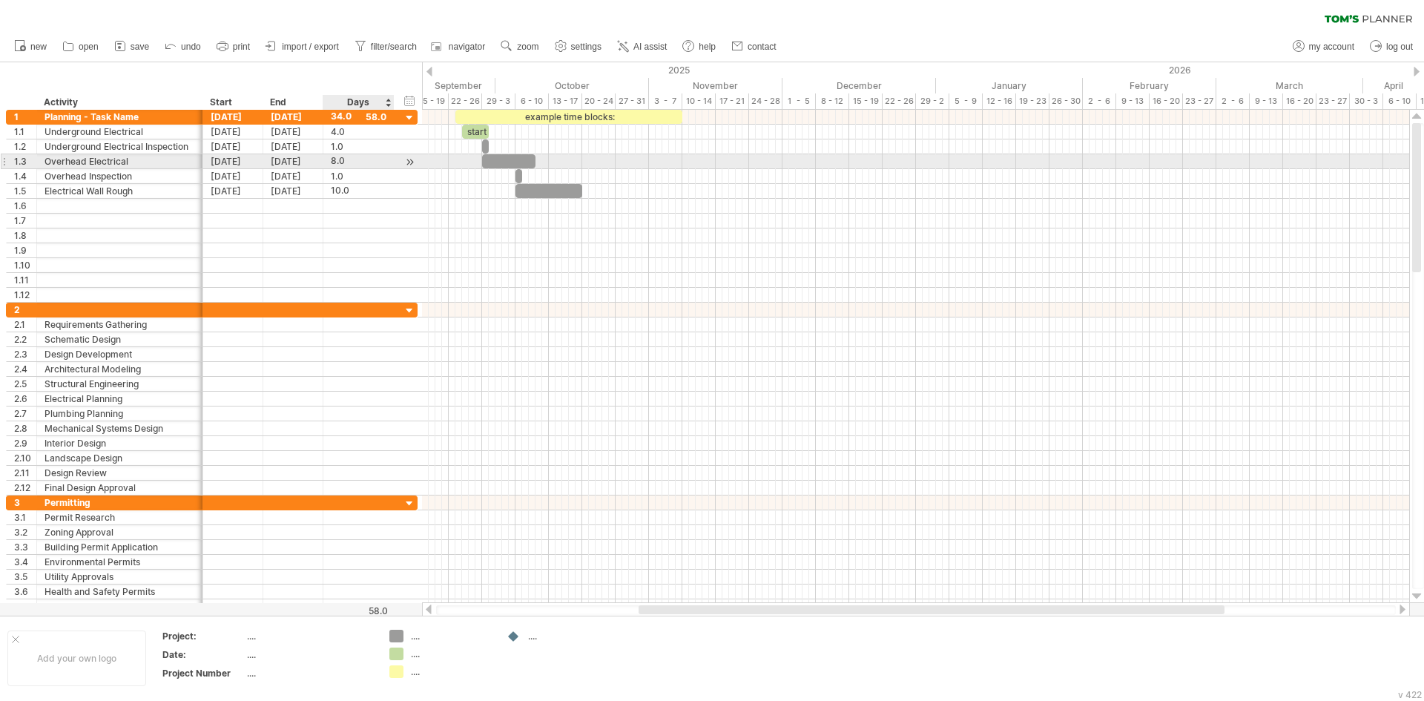
click at [392, 162] on div at bounding box center [392, 161] width 7 height 15
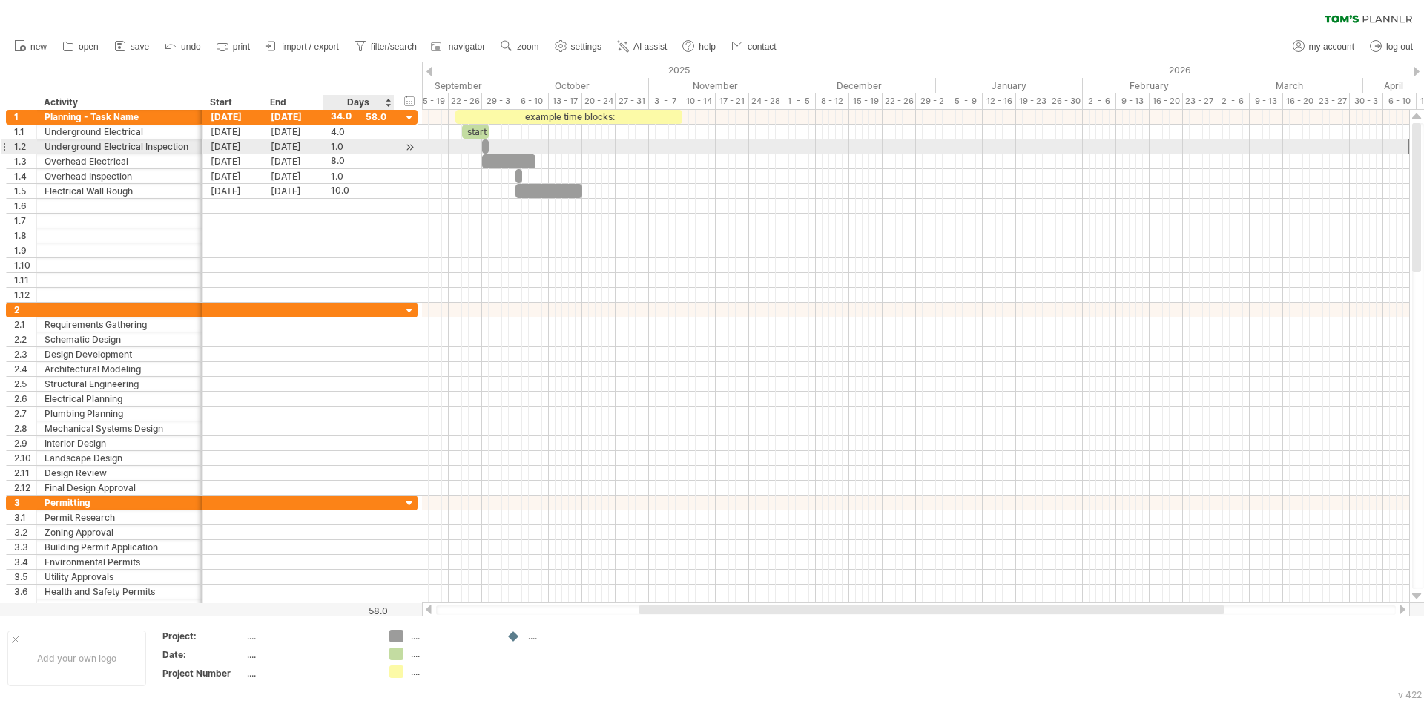
click at [380, 139] on div "1.0" at bounding box center [359, 146] width 56 height 14
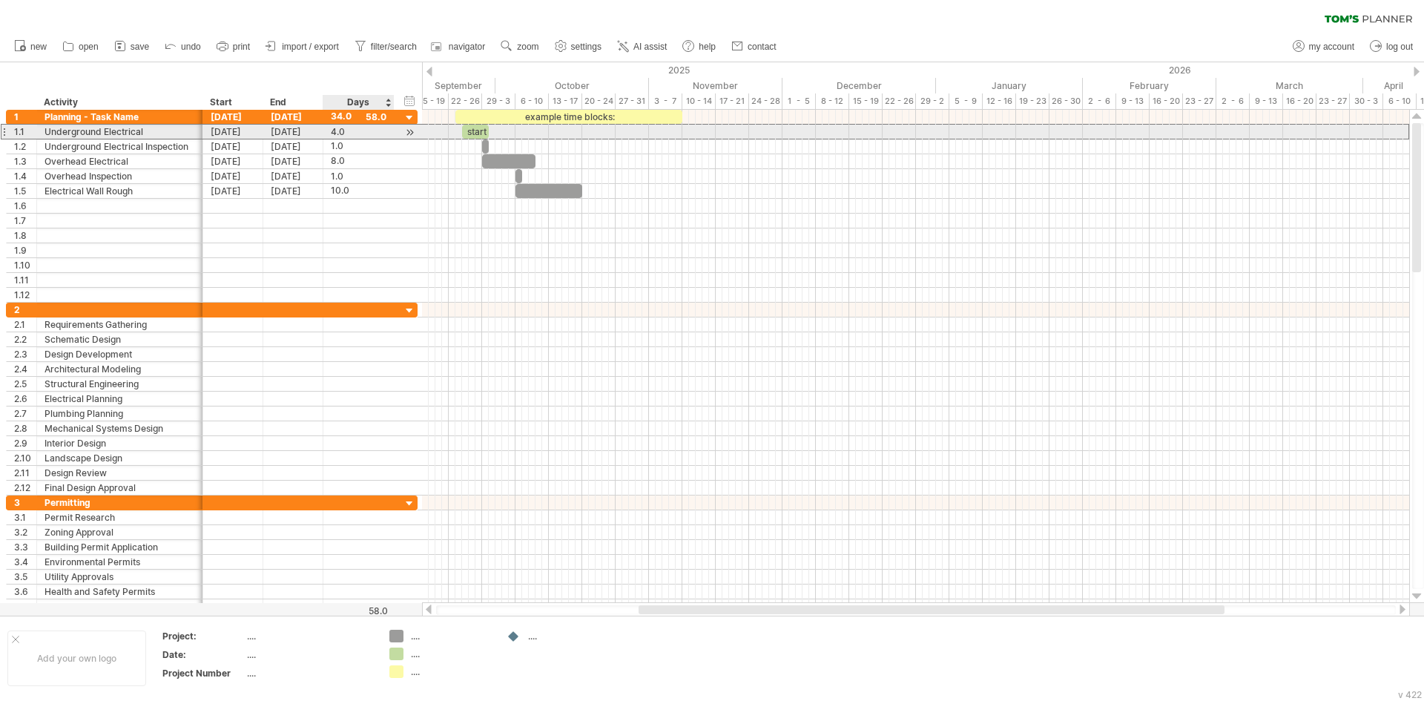
click at [379, 133] on div "4.0" at bounding box center [359, 132] width 56 height 14
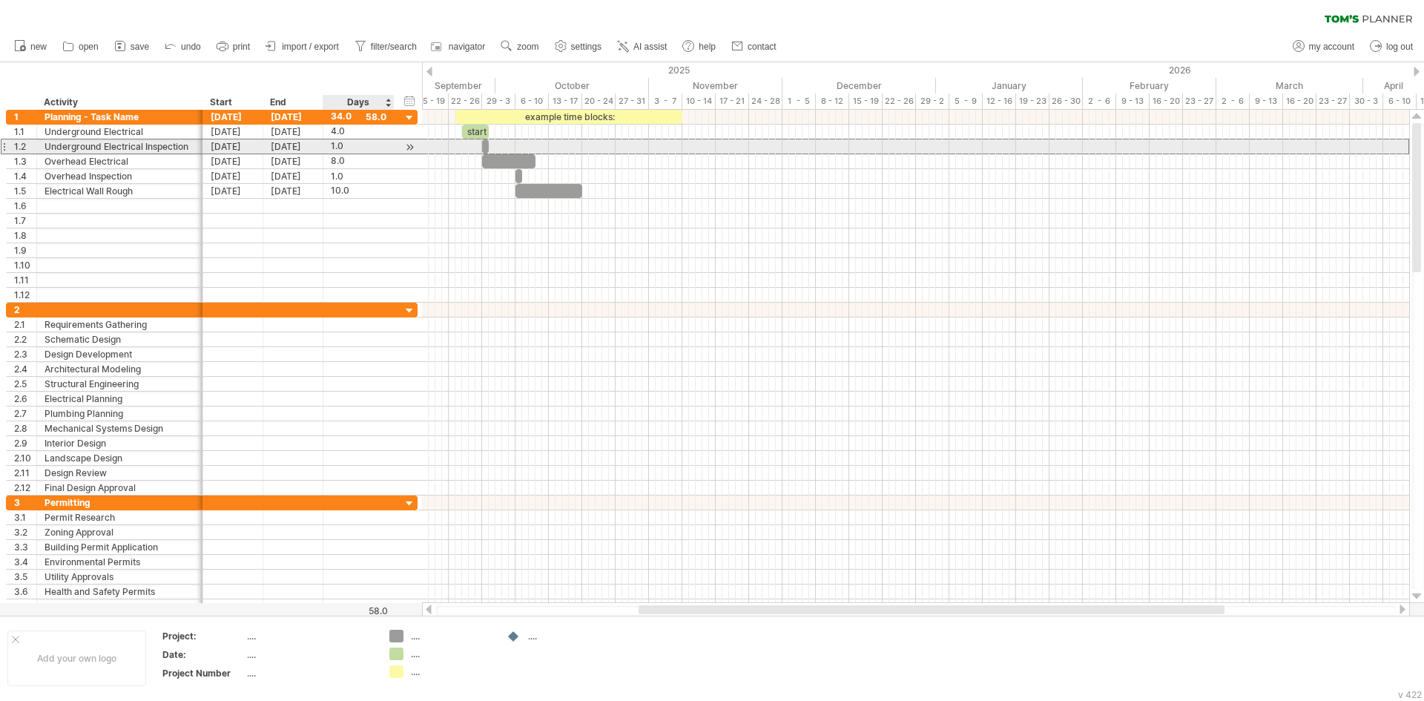
click at [372, 150] on div "1.0" at bounding box center [359, 146] width 56 height 14
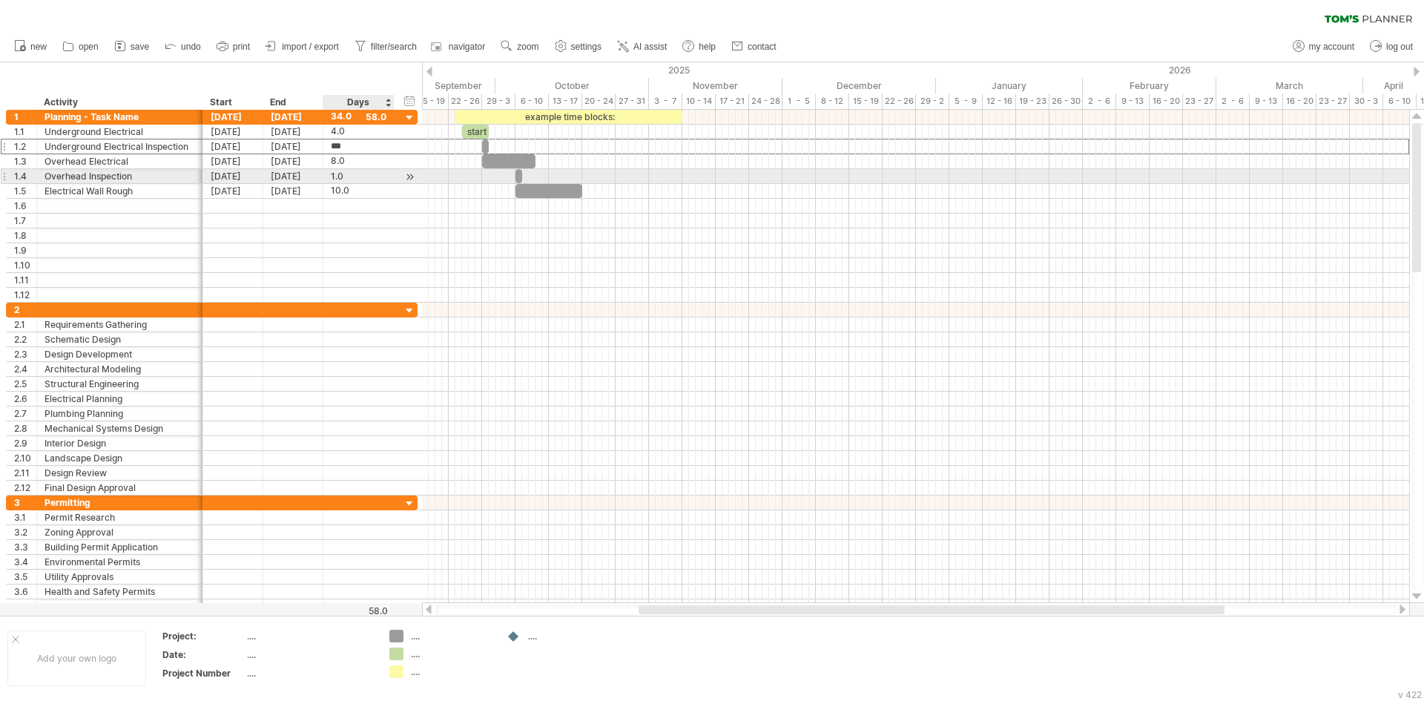
click at [372, 173] on div "1.0" at bounding box center [359, 176] width 56 height 14
click at [363, 191] on div "10.0" at bounding box center [359, 191] width 56 height 14
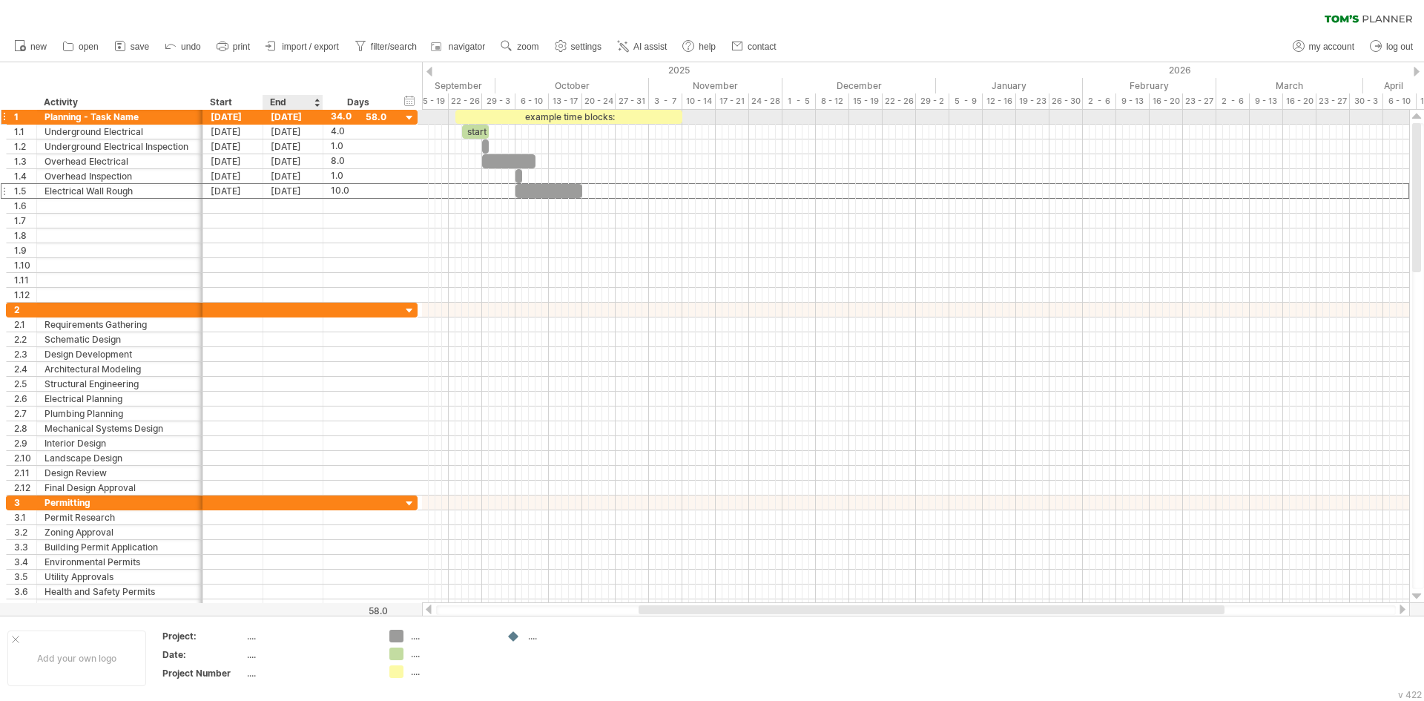
click at [293, 113] on div "[DATE]" at bounding box center [293, 117] width 60 height 14
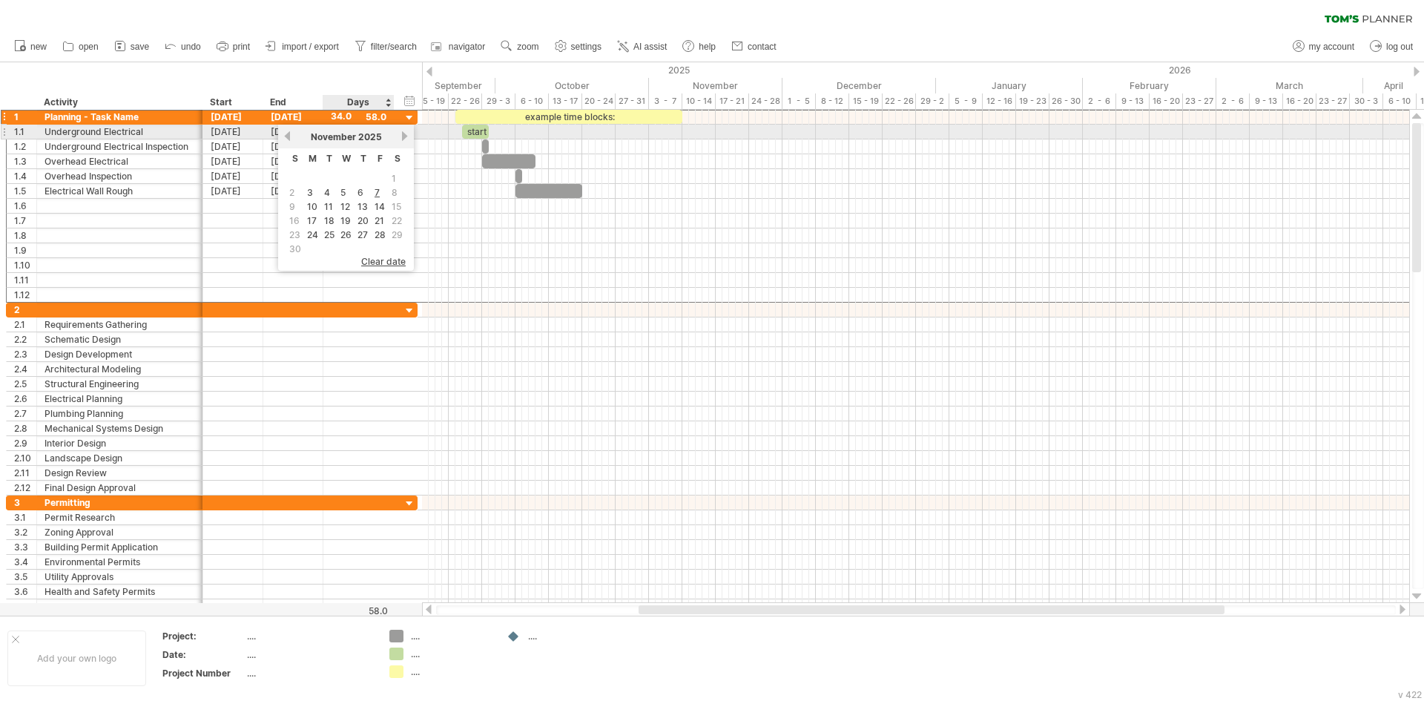
click at [403, 135] on link "next" at bounding box center [404, 136] width 11 height 11
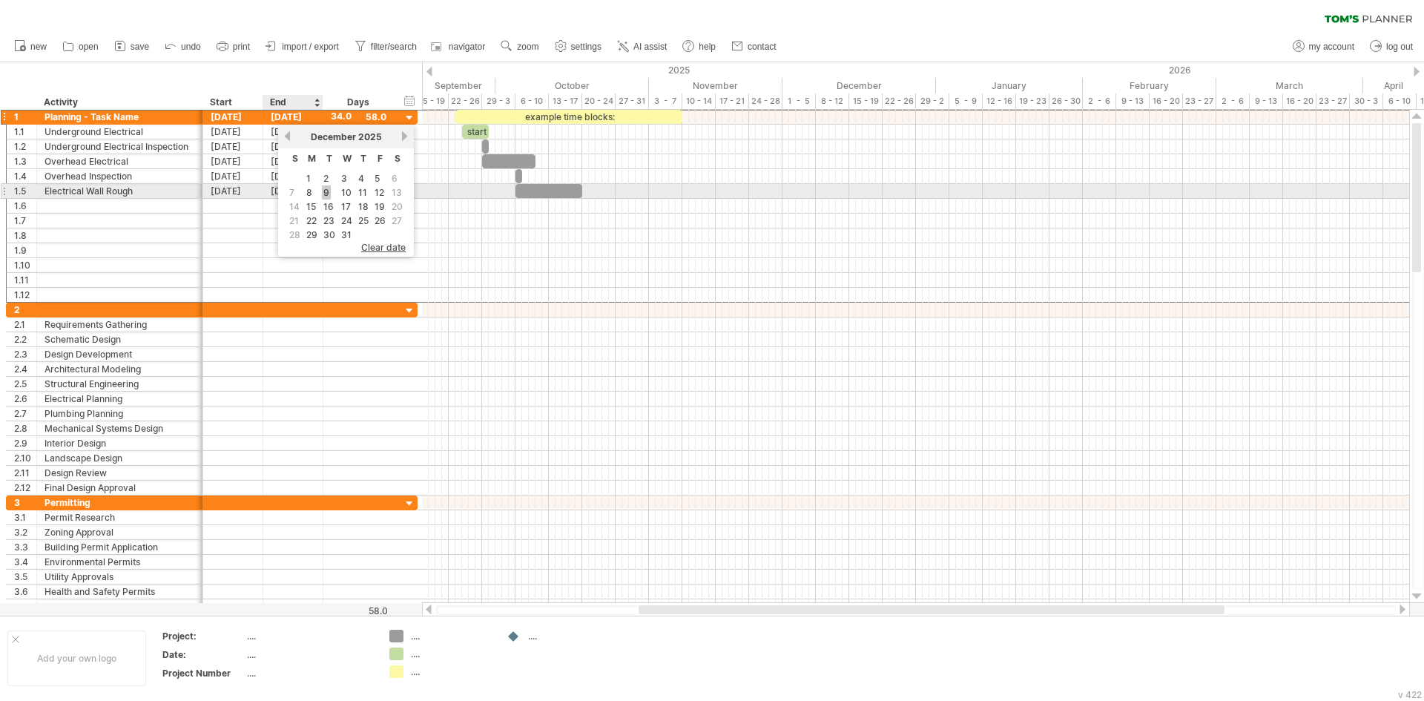
click at [324, 188] on link "9" at bounding box center [326, 192] width 9 height 14
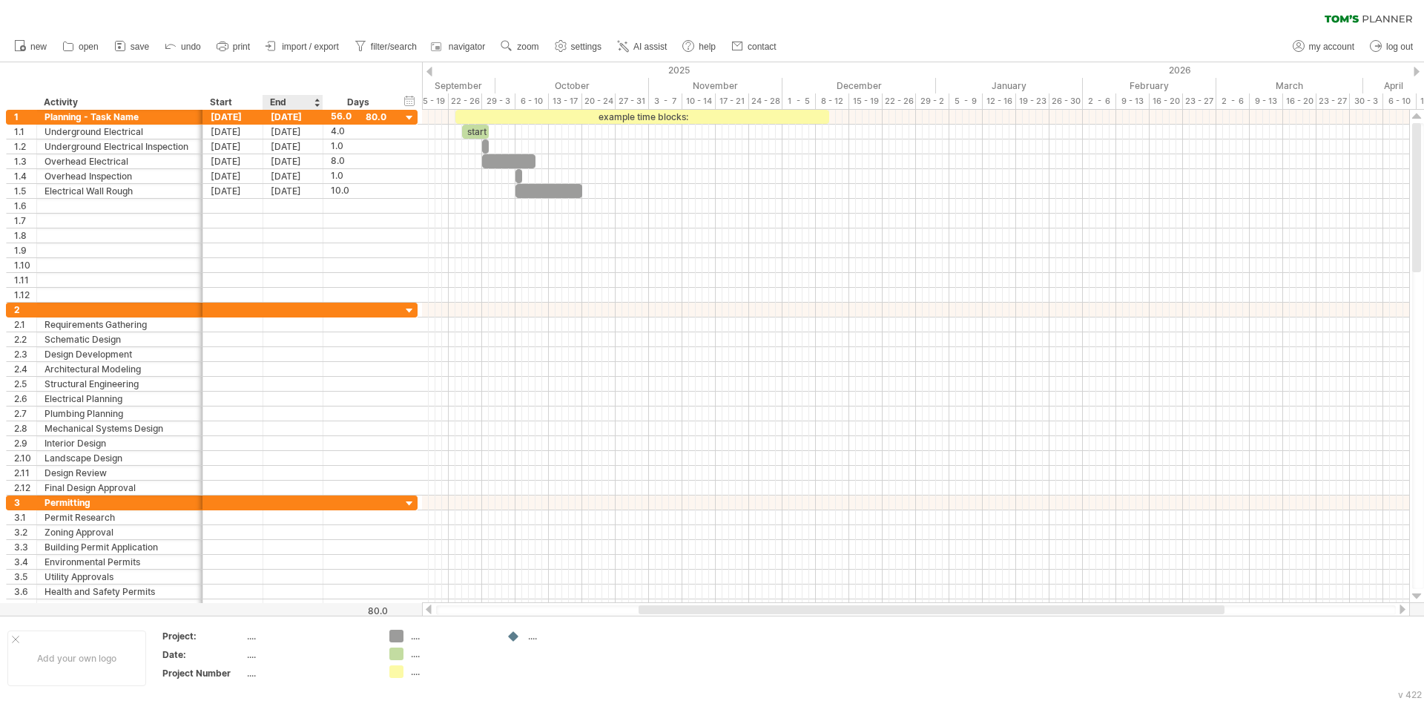
click at [309, 103] on div "End" at bounding box center [292, 102] width 44 height 15
click at [315, 102] on div at bounding box center [317, 102] width 6 height 15
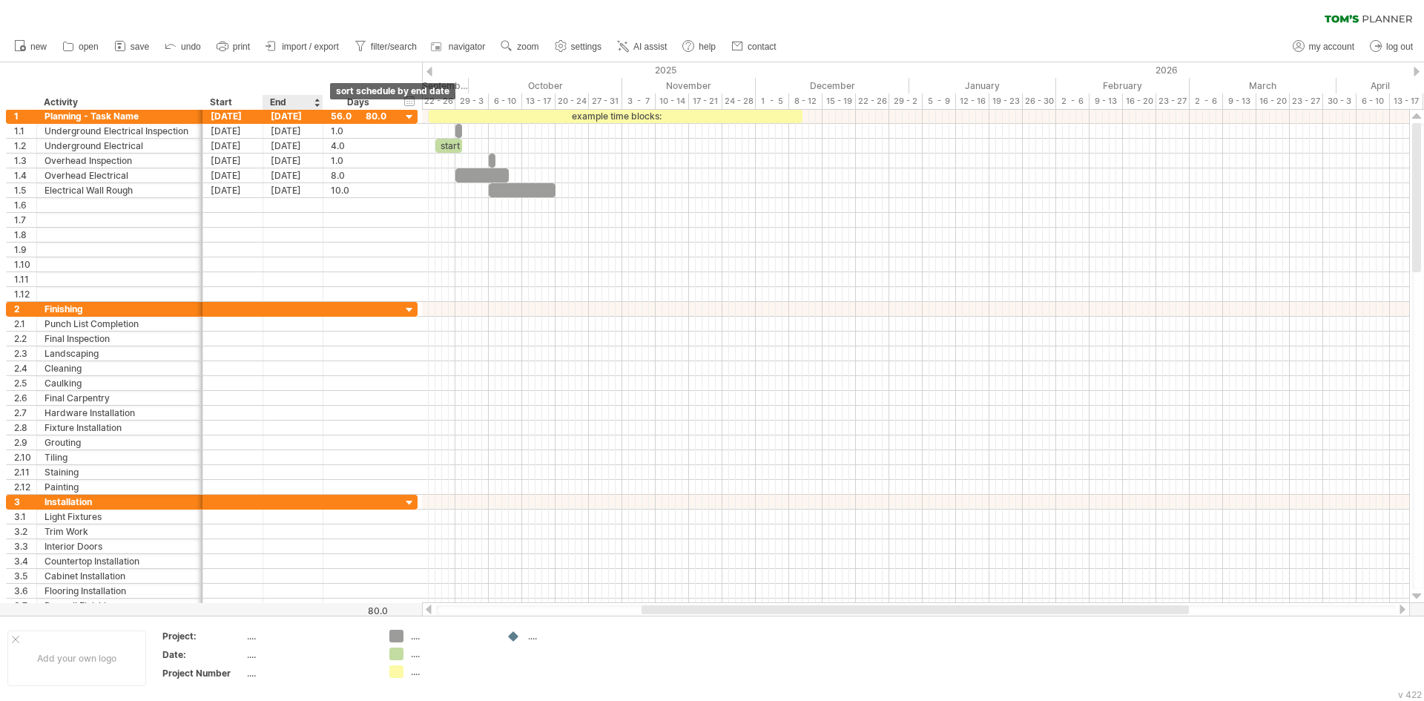
click at [316, 102] on div at bounding box center [317, 102] width 6 height 15
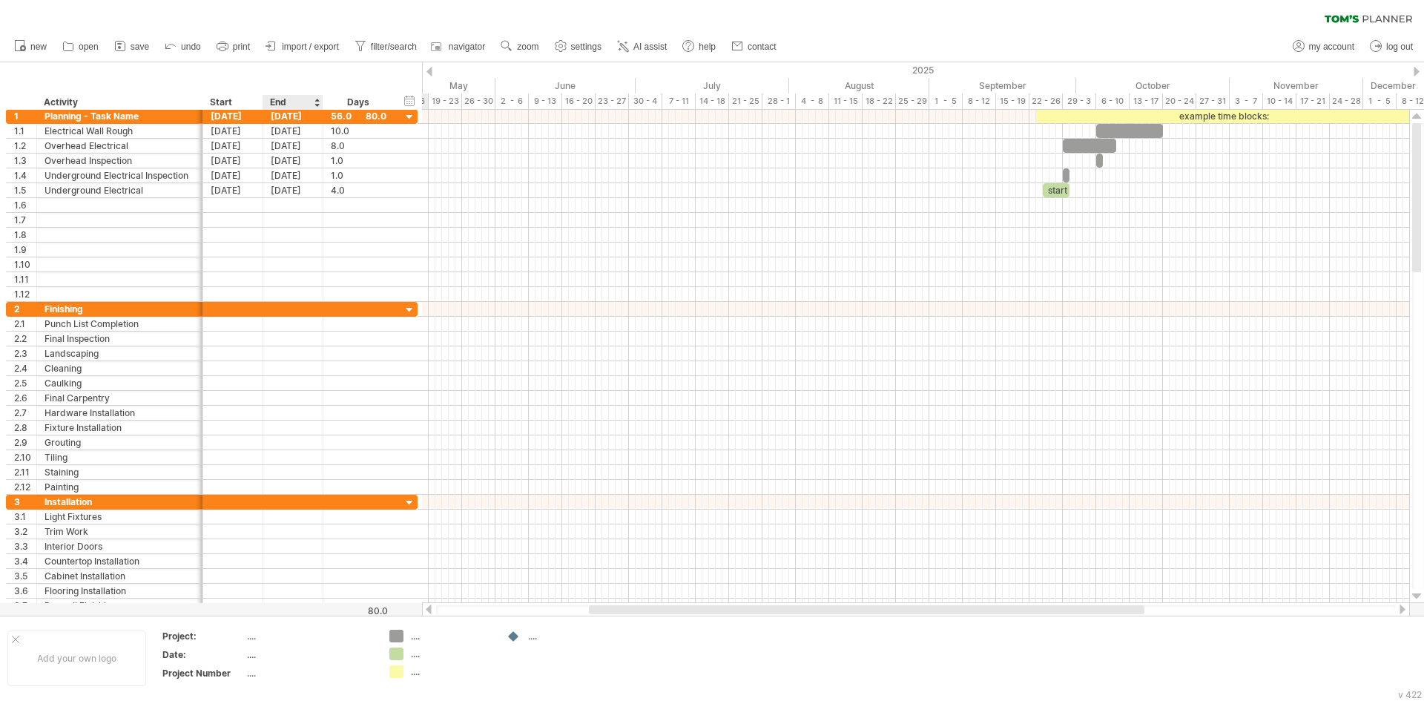
click at [316, 102] on div at bounding box center [317, 102] width 6 height 15
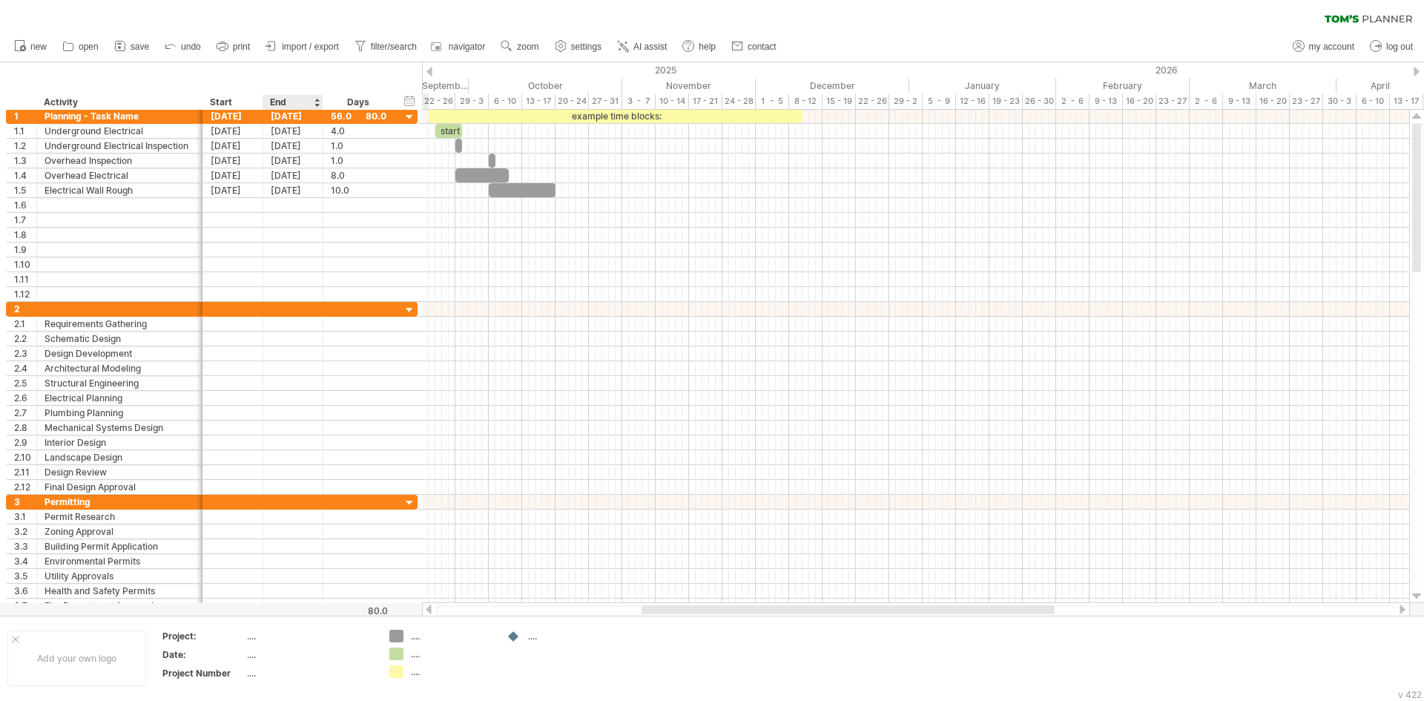
click at [316, 102] on div at bounding box center [317, 102] width 6 height 15
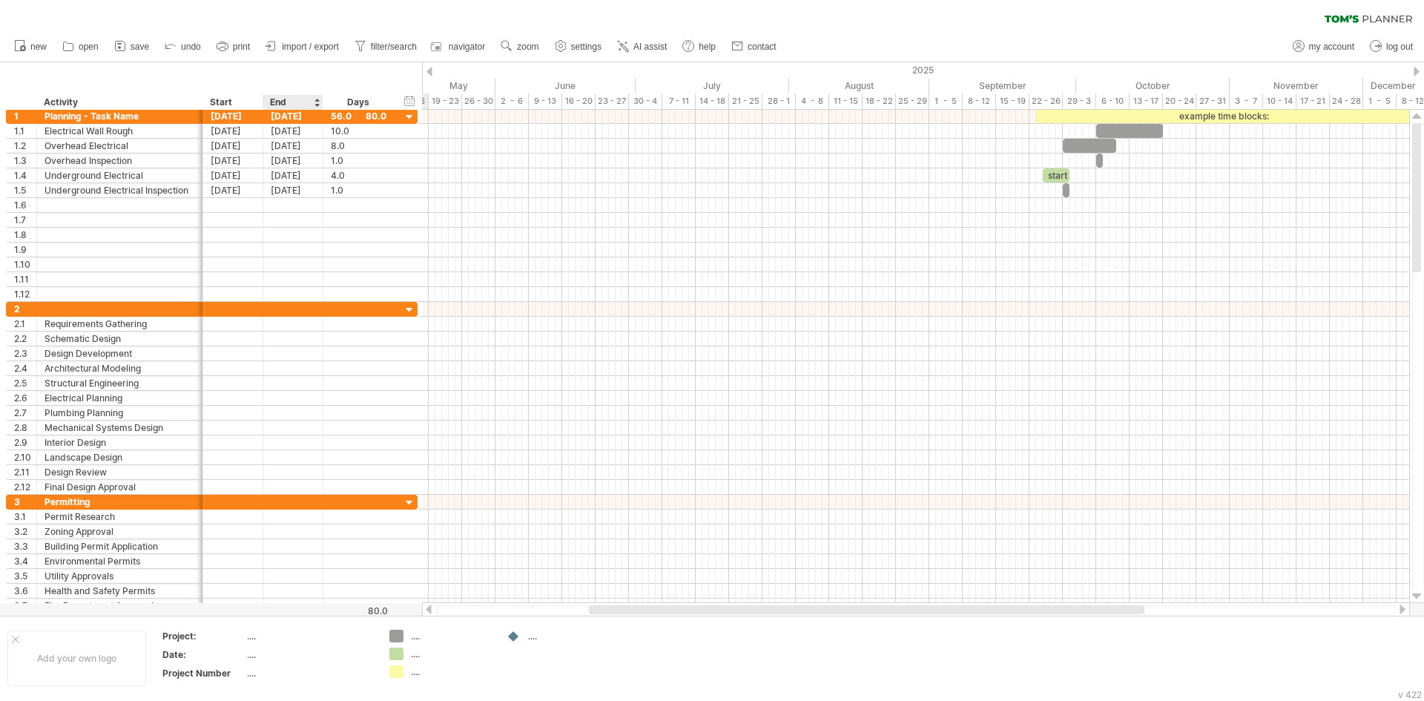
click at [316, 102] on div at bounding box center [317, 102] width 6 height 15
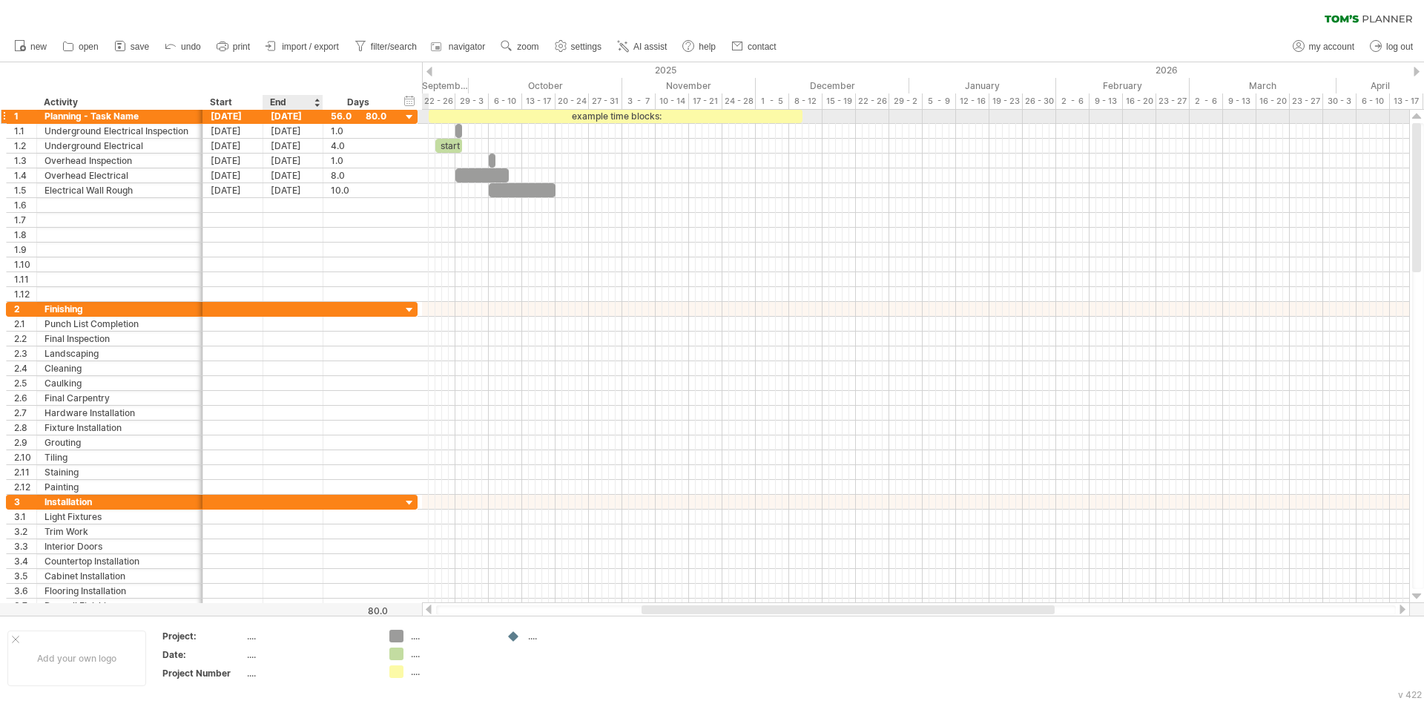
click at [301, 113] on div "[DATE]" at bounding box center [293, 116] width 60 height 14
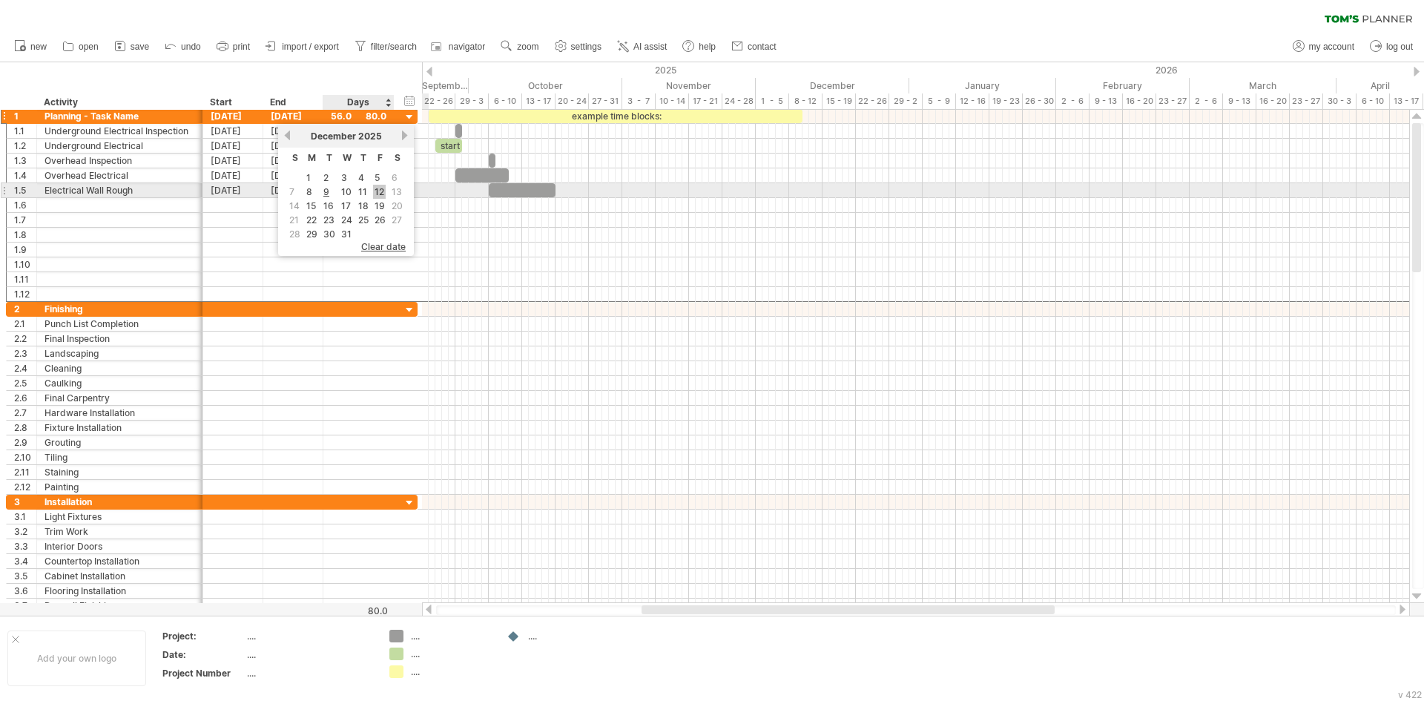
click at [377, 189] on link "12" at bounding box center [379, 192] width 13 height 14
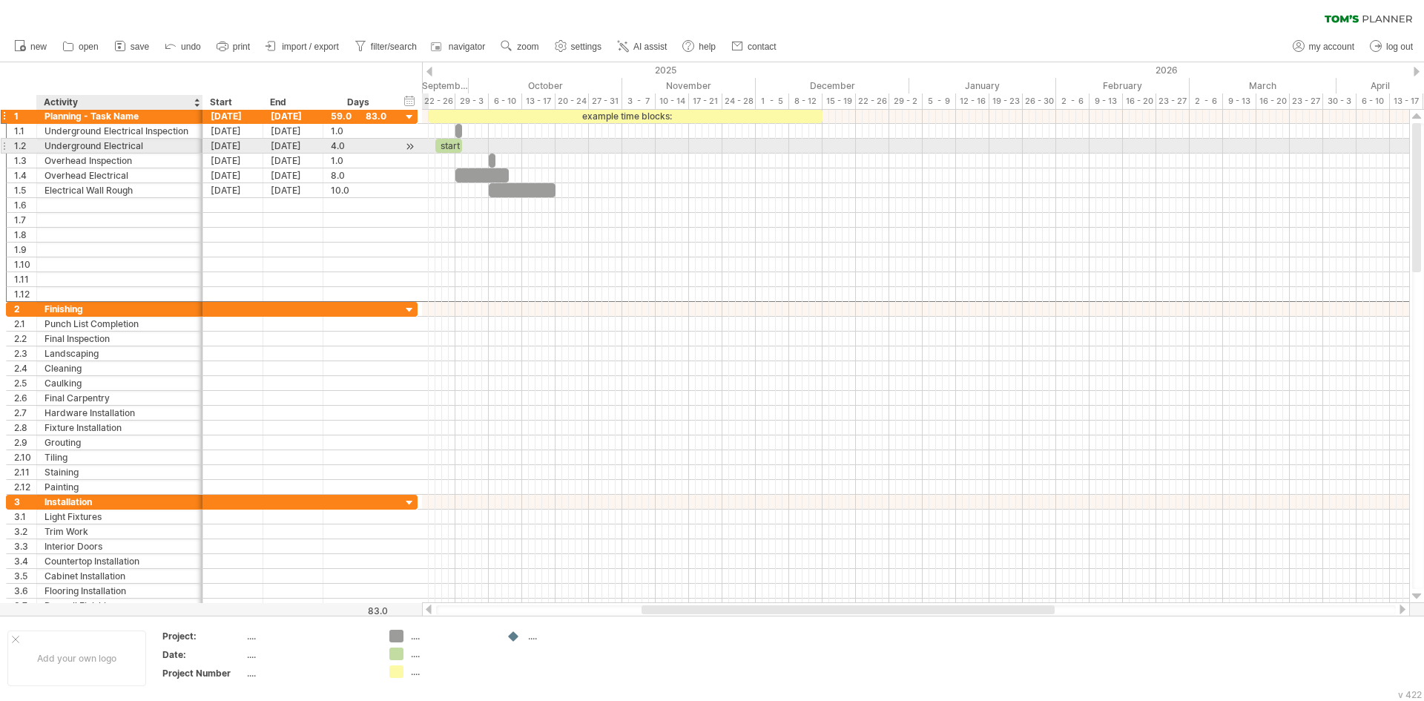
click at [152, 145] on div "Underground Electrical" at bounding box center [119, 146] width 151 height 14
click at [317, 101] on div at bounding box center [317, 102] width 6 height 15
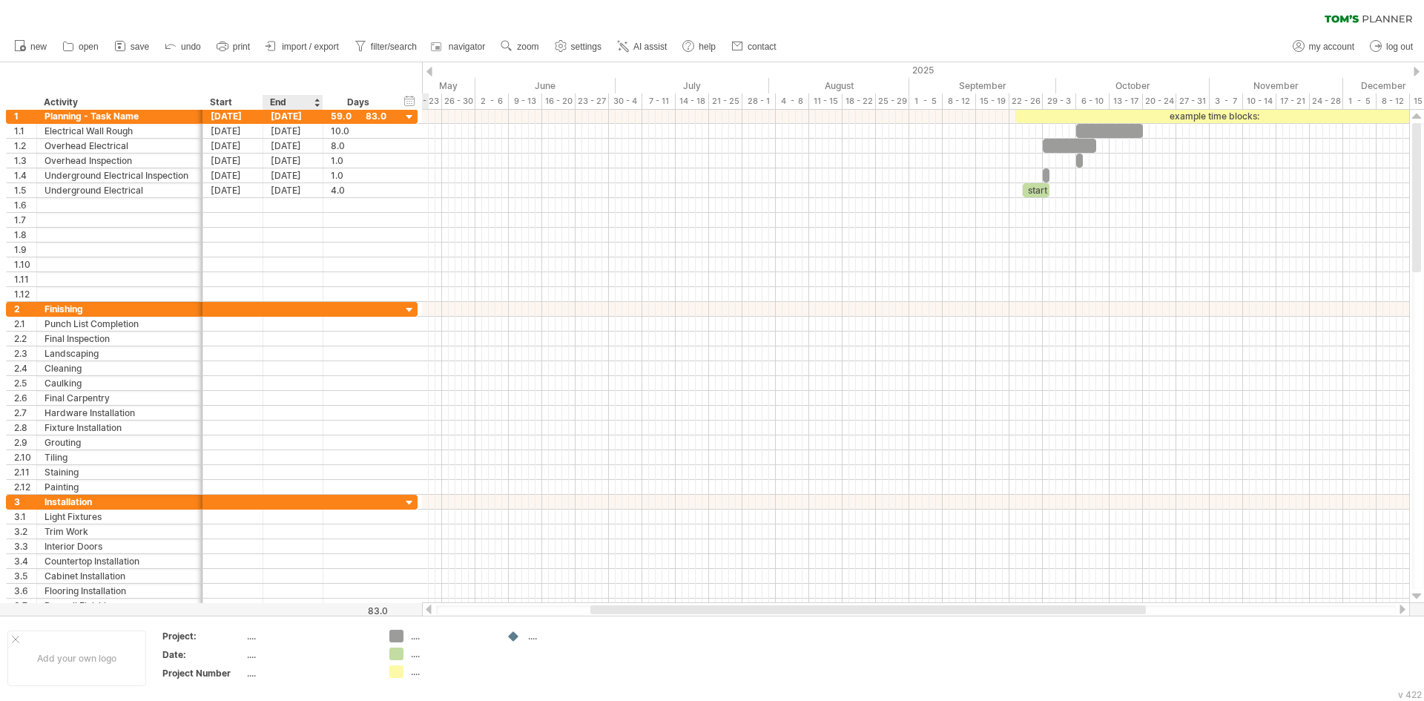
click at [317, 100] on div at bounding box center [317, 102] width 6 height 15
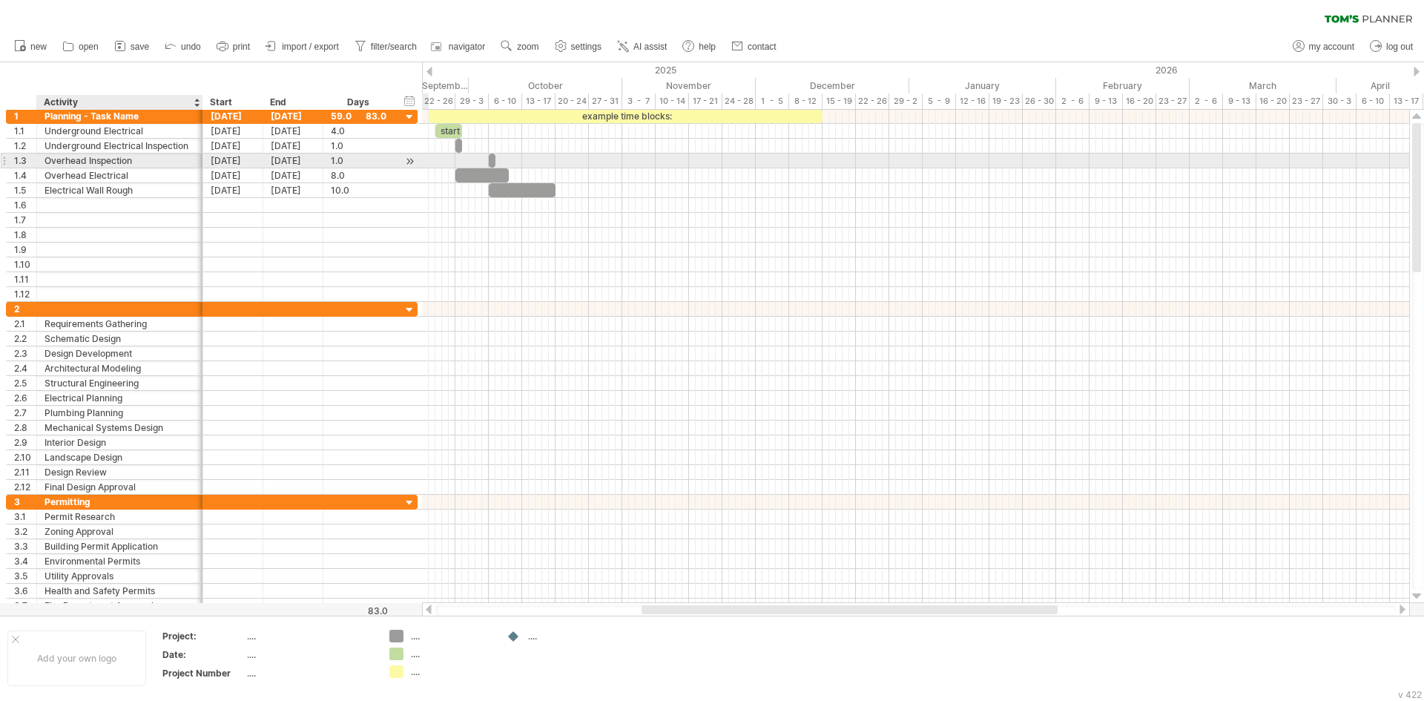
click at [146, 159] on div "Overhead Inspection" at bounding box center [119, 161] width 151 height 14
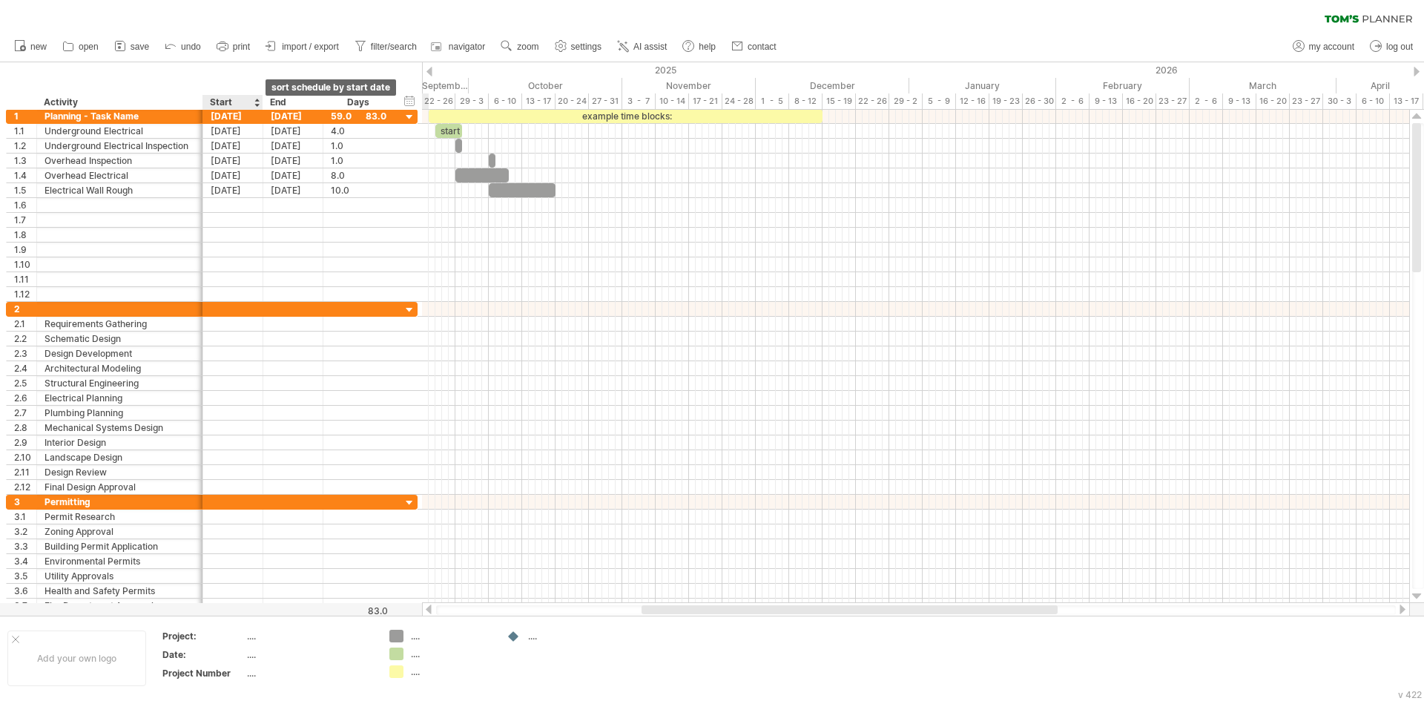
click at [255, 101] on div at bounding box center [257, 102] width 6 height 15
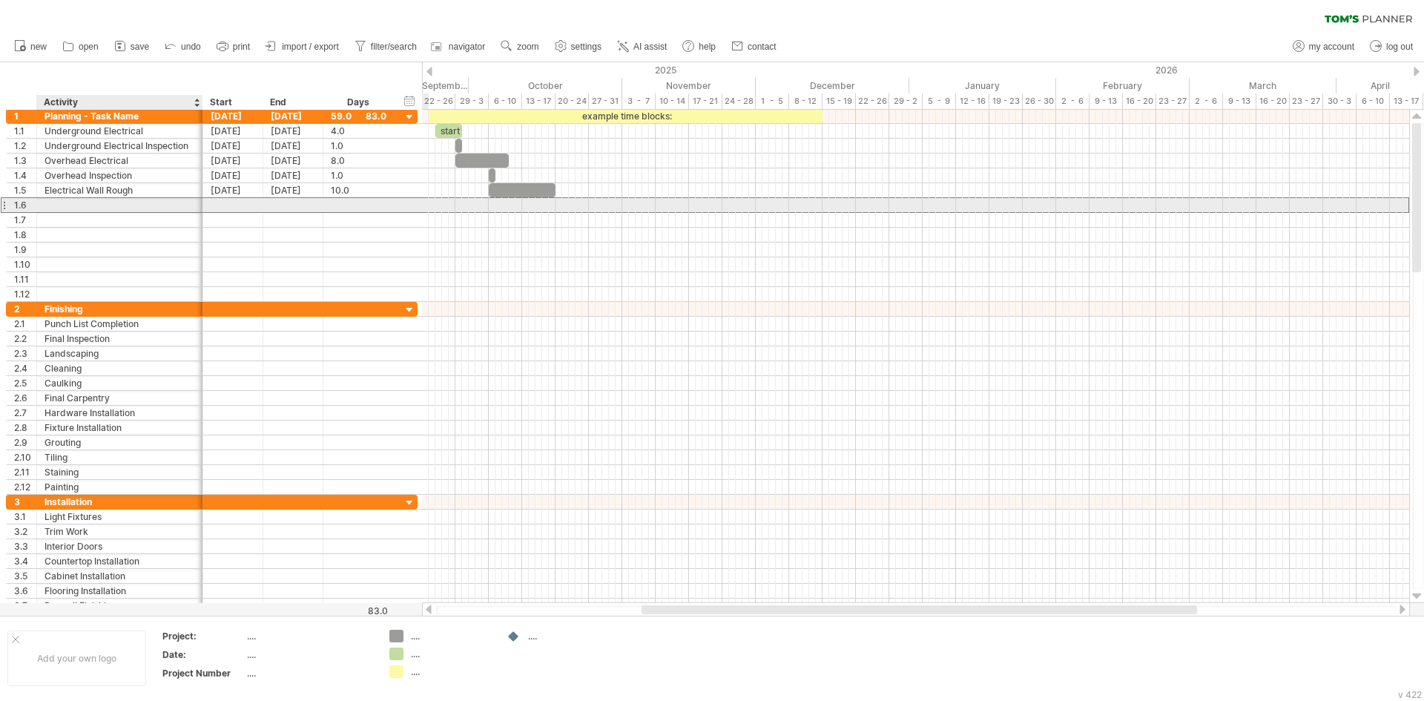
click at [142, 205] on div at bounding box center [119, 205] width 151 height 14
type input "**********"
click at [254, 206] on div at bounding box center [233, 205] width 60 height 14
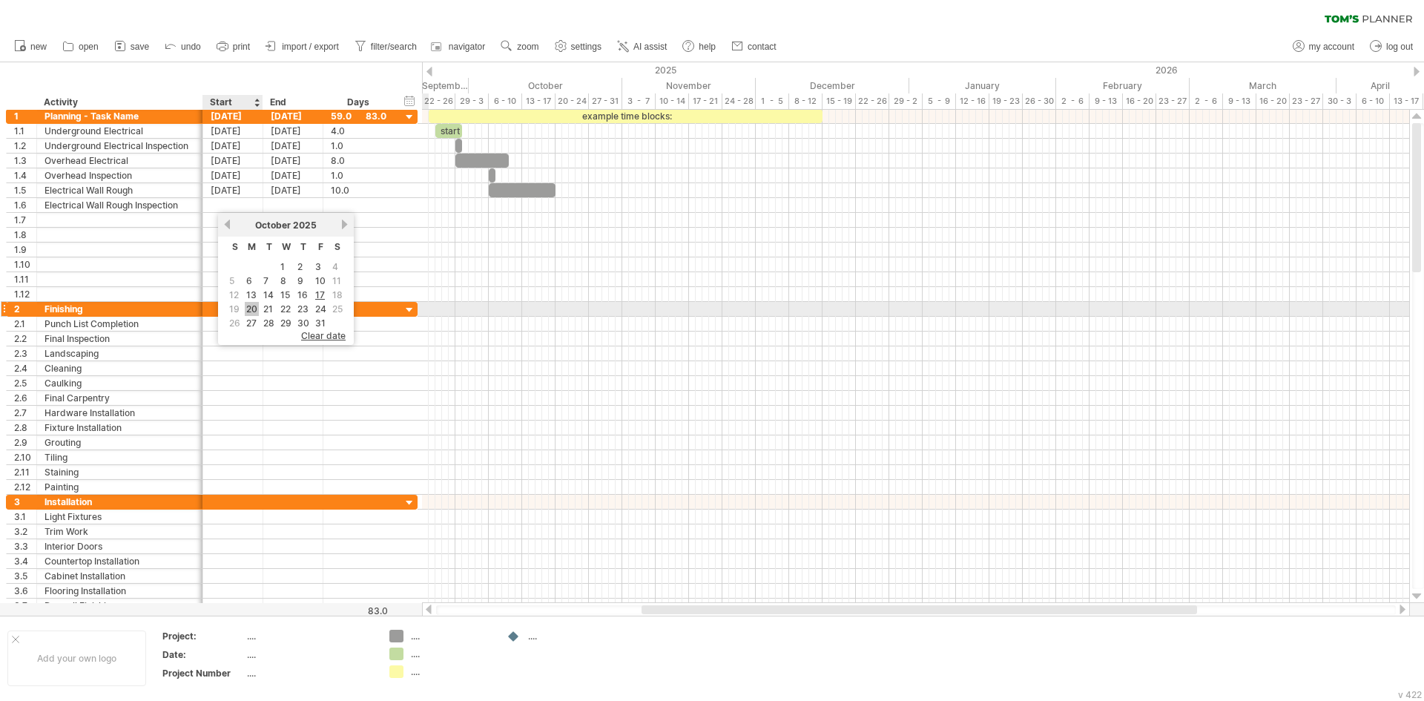
click at [251, 306] on link "20" at bounding box center [252, 309] width 14 height 14
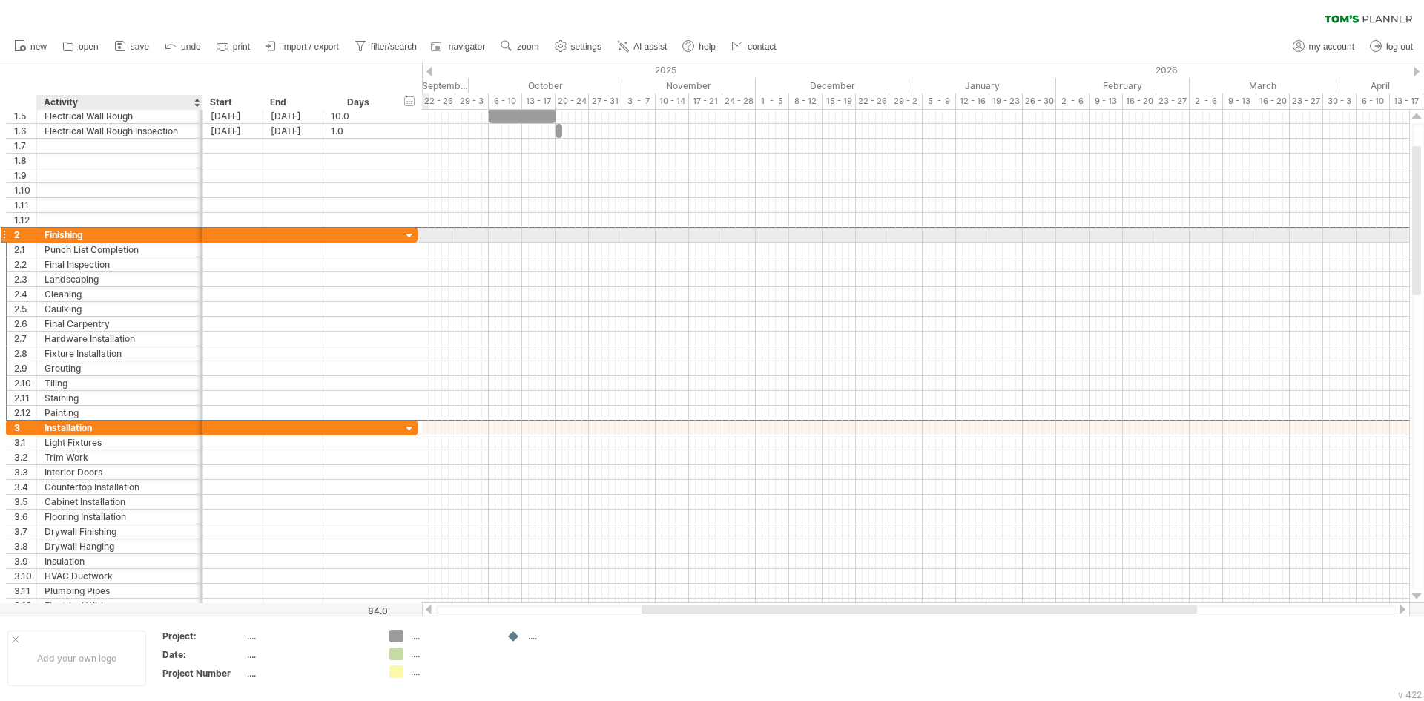
drag, startPoint x: 20, startPoint y: 235, endPoint x: 54, endPoint y: 238, distance: 34.2
click at [54, 238] on div "2 ********* Finishing" at bounding box center [212, 235] width 412 height 16
click at [4, 234] on div at bounding box center [4, 235] width 6 height 16
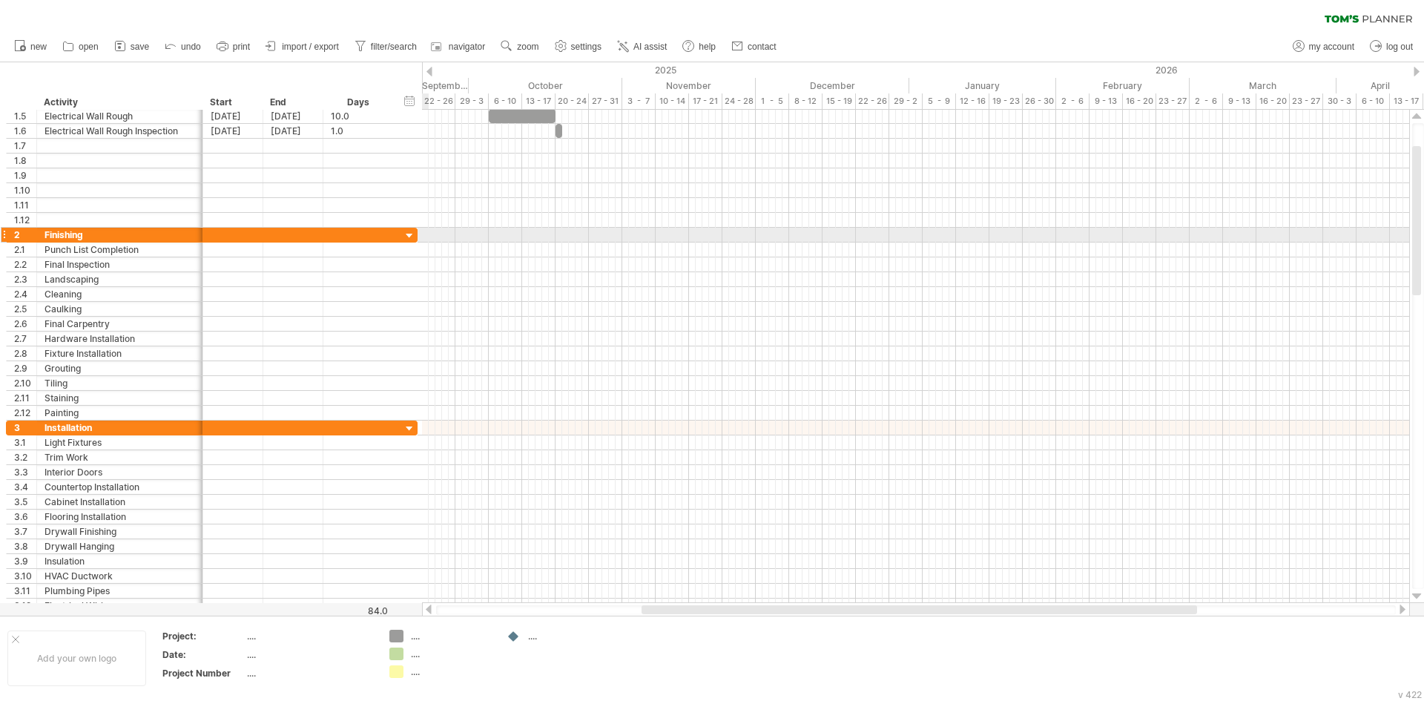
click at [4, 234] on div at bounding box center [4, 235] width 6 height 16
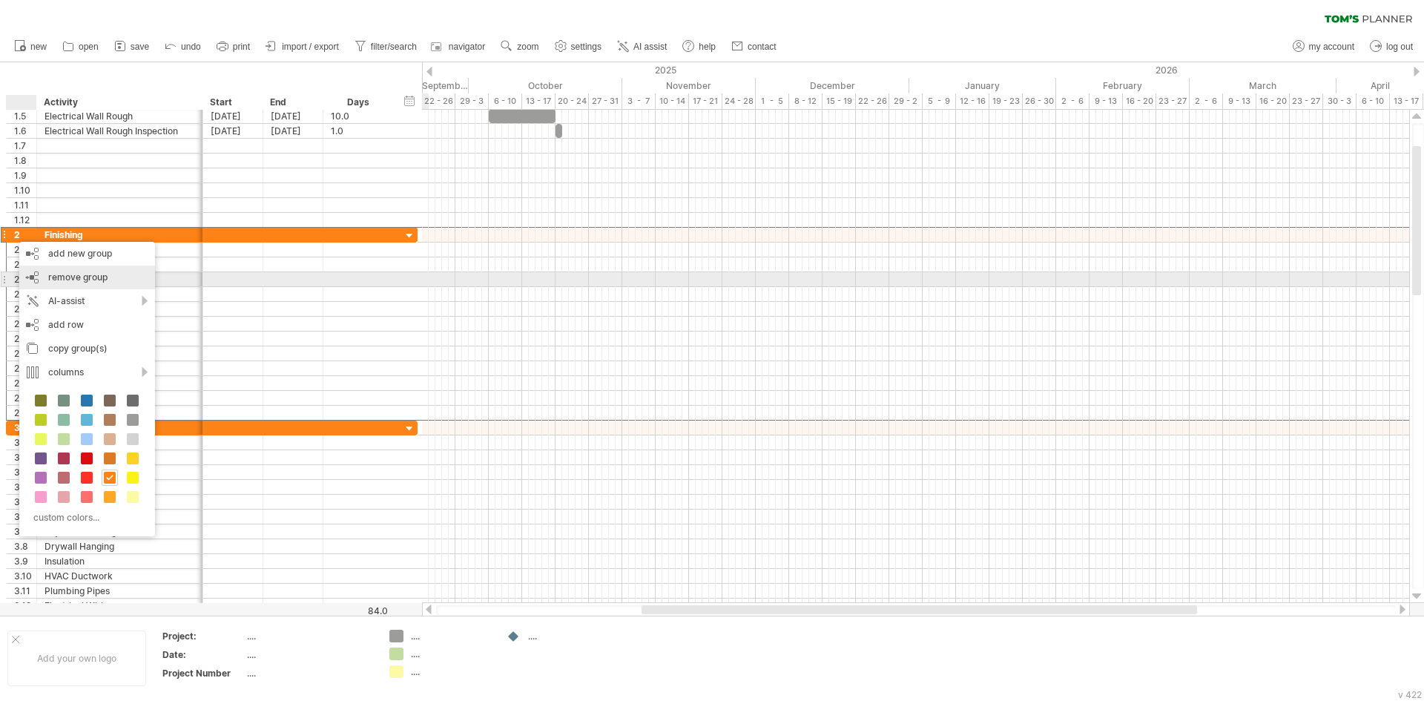
click at [93, 280] on span "remove group" at bounding box center [77, 276] width 59 height 11
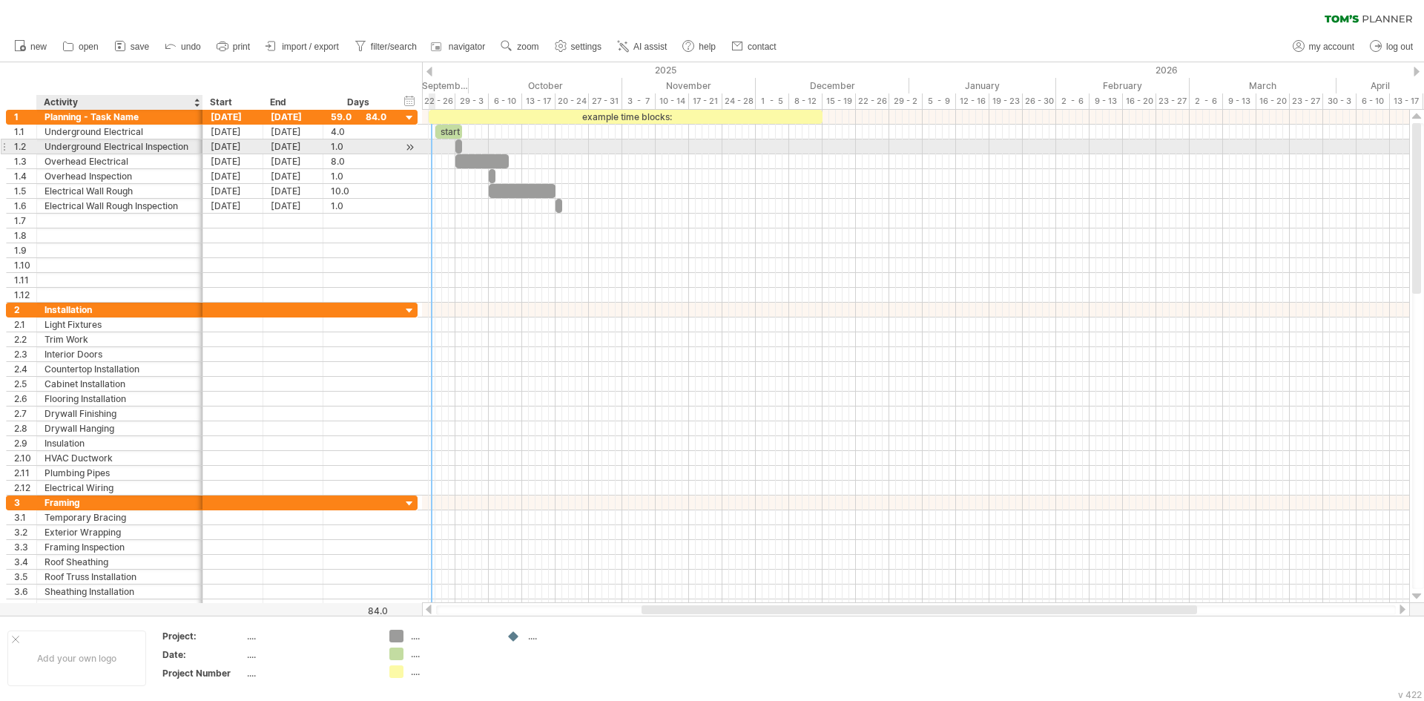
click at [46, 145] on div "Underground Electrical Inspection" at bounding box center [119, 146] width 151 height 14
click at [49, 144] on input "**********" at bounding box center [119, 146] width 151 height 14
type input "**********"
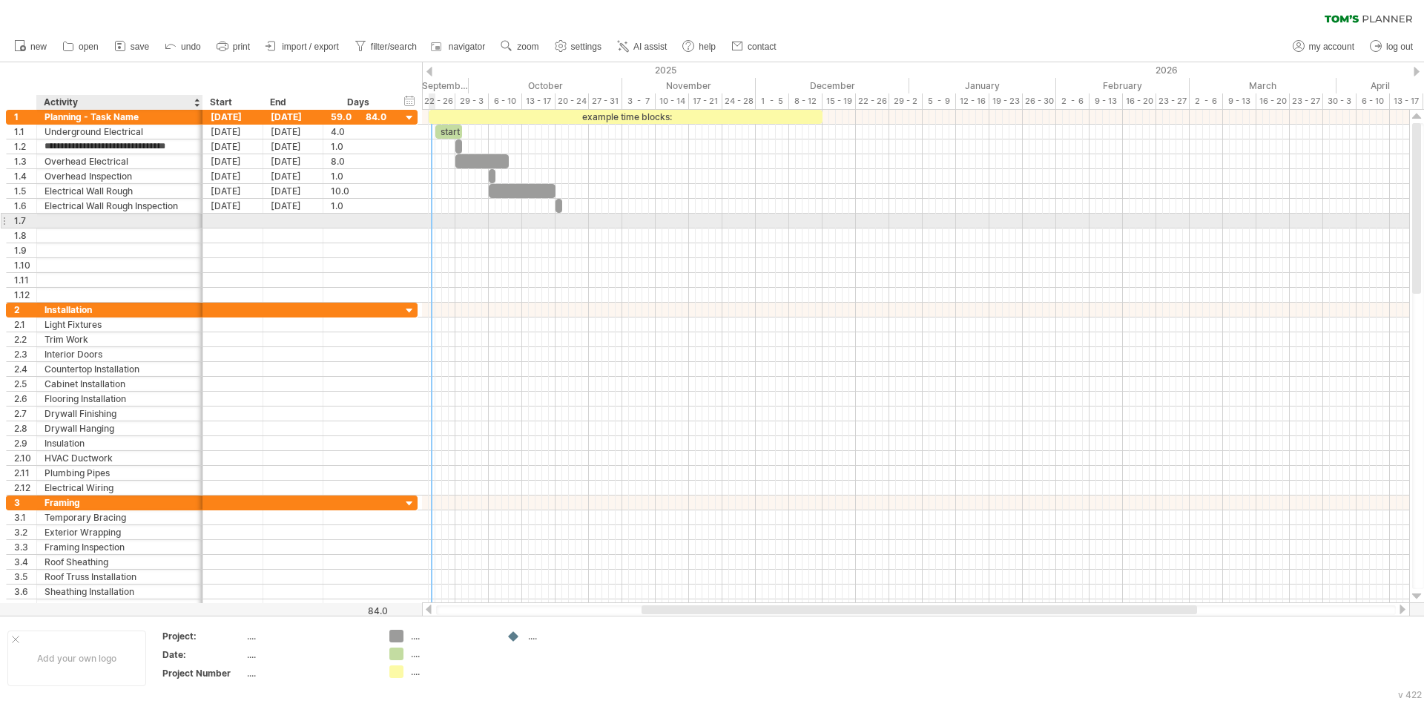
click at [96, 225] on div at bounding box center [119, 221] width 151 height 14
type input "**********"
click at [73, 237] on div at bounding box center [119, 235] width 151 height 14
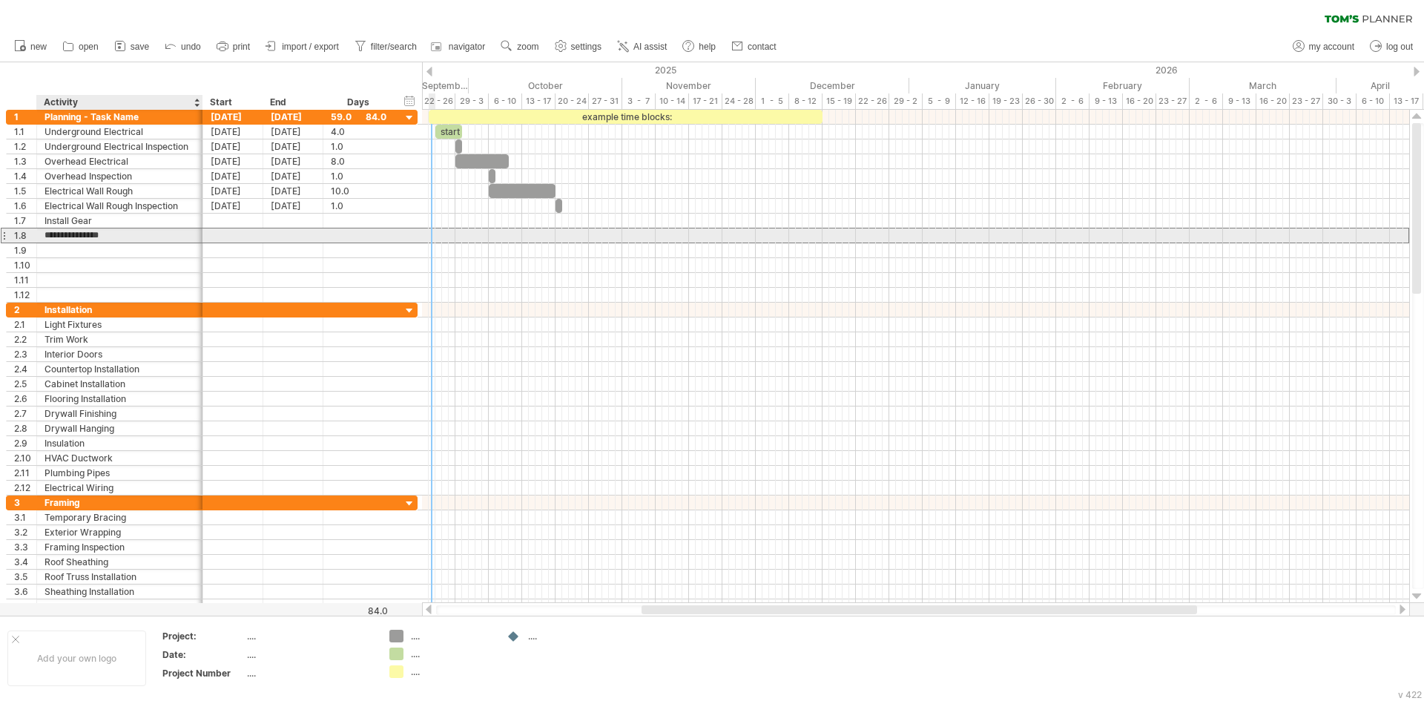
type input "**********"
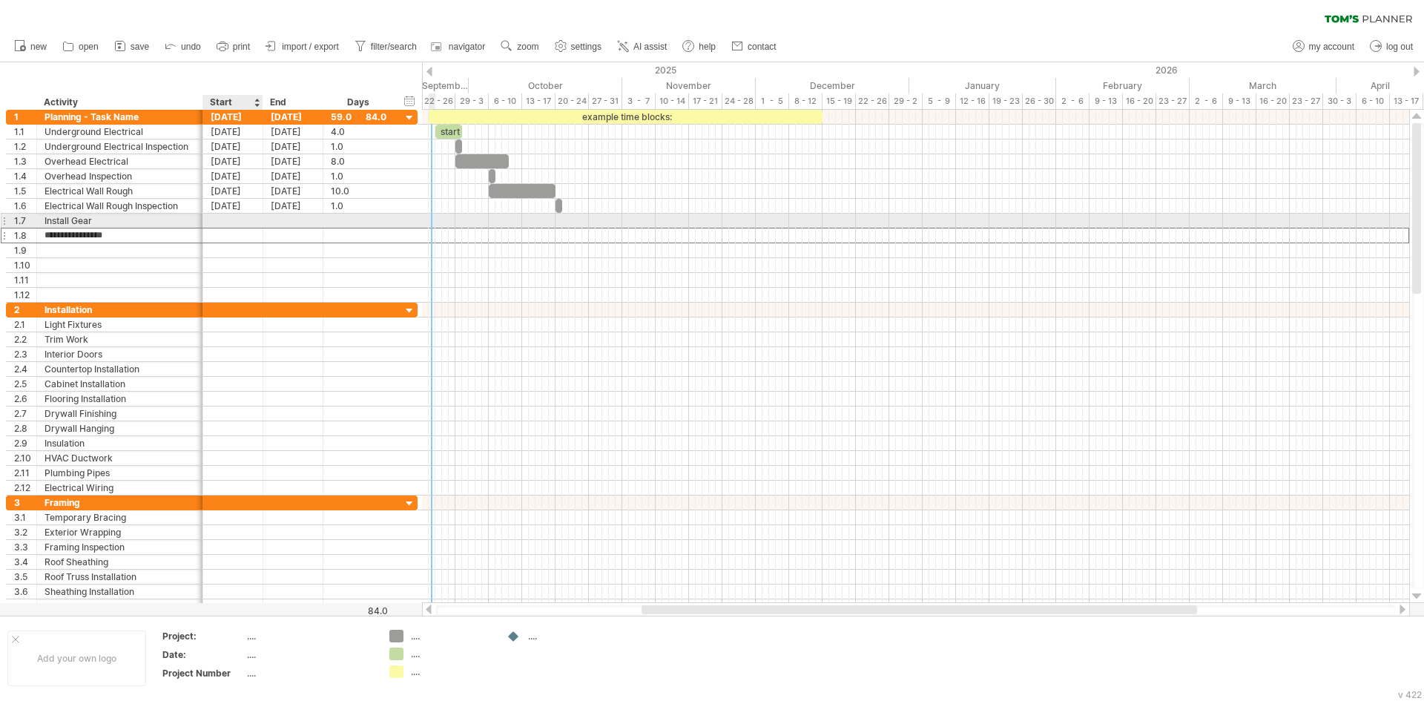
click at [242, 222] on div at bounding box center [233, 221] width 60 height 14
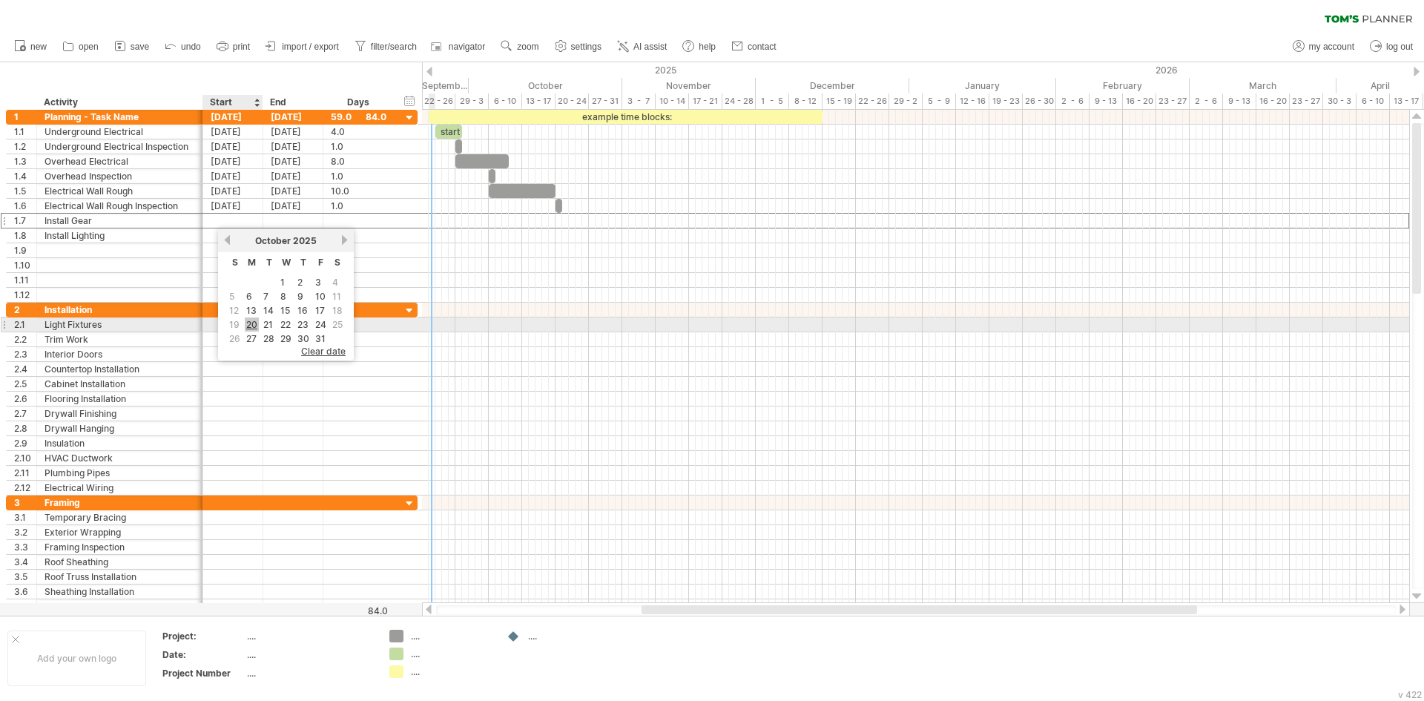
click at [254, 327] on link "20" at bounding box center [252, 324] width 14 height 14
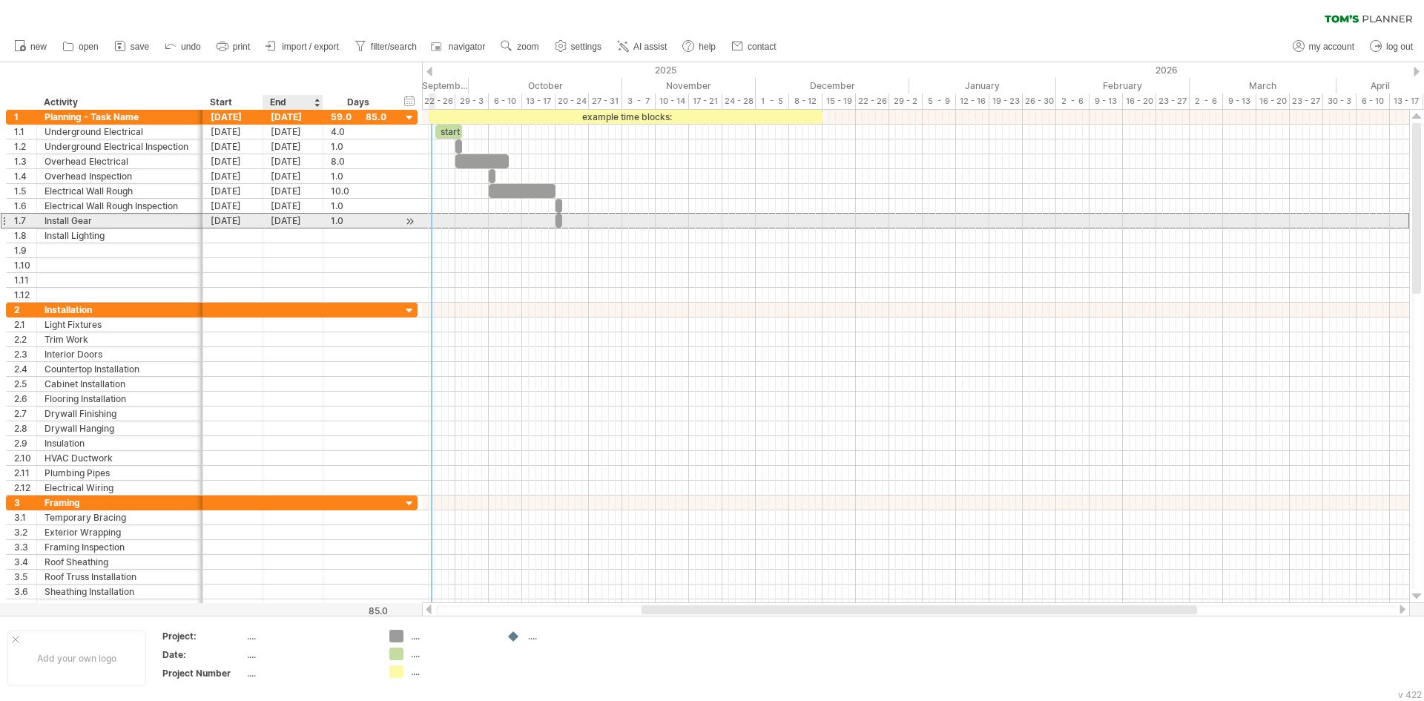
click at [291, 223] on div "[DATE]" at bounding box center [293, 221] width 60 height 14
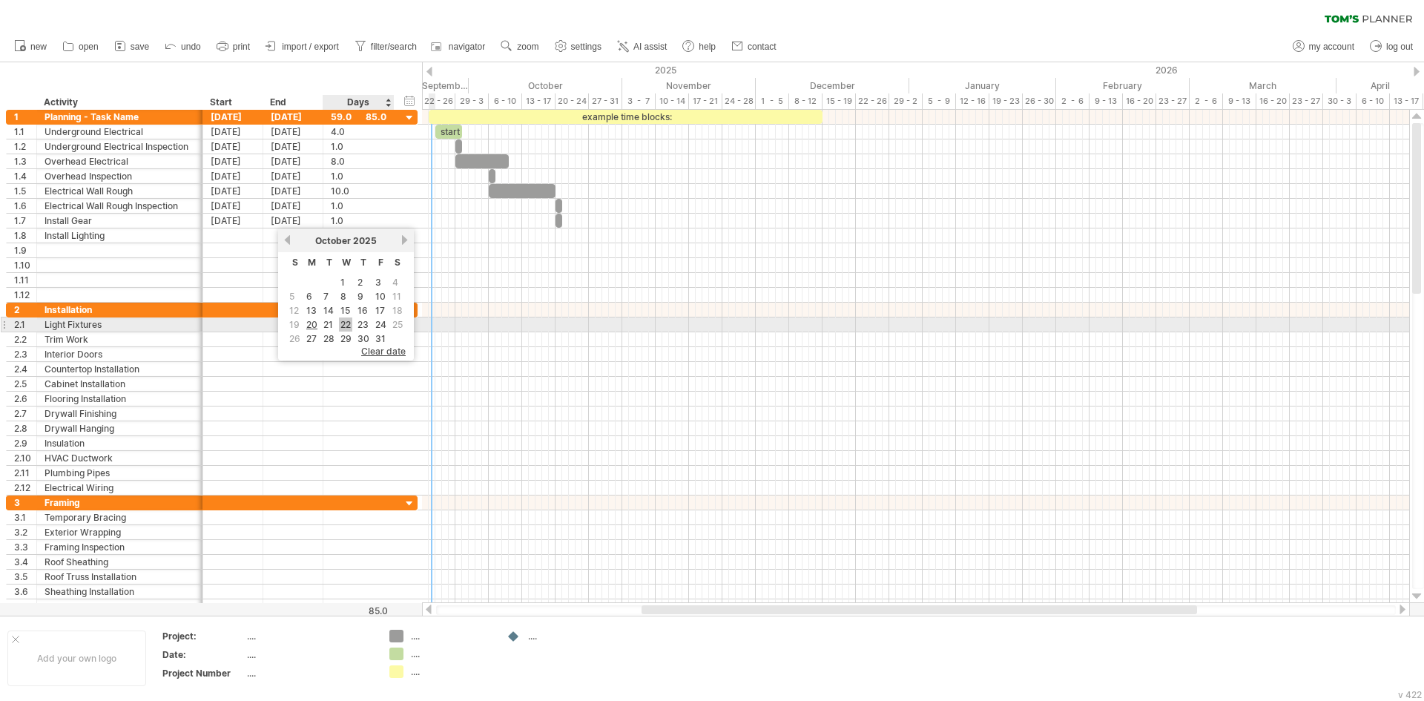
click at [349, 322] on link "22" at bounding box center [345, 324] width 13 height 14
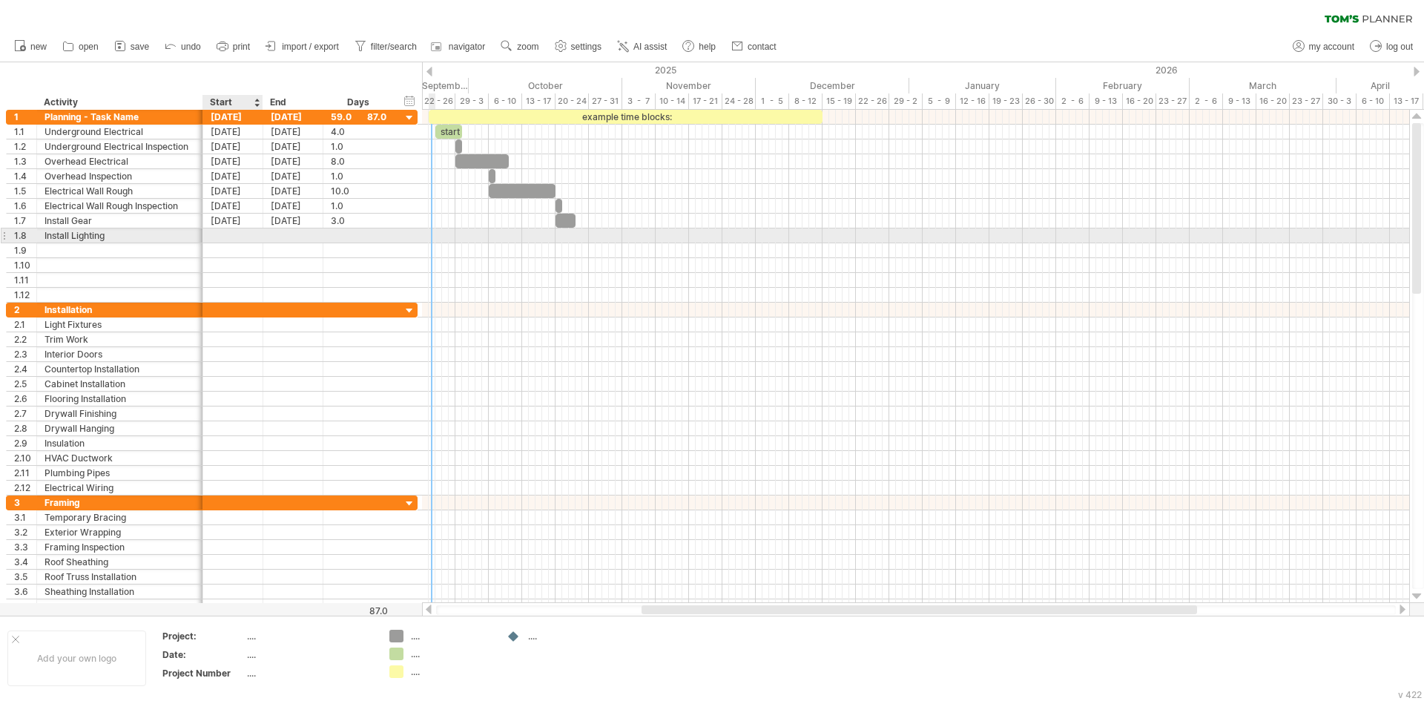
click at [241, 236] on div at bounding box center [233, 235] width 60 height 14
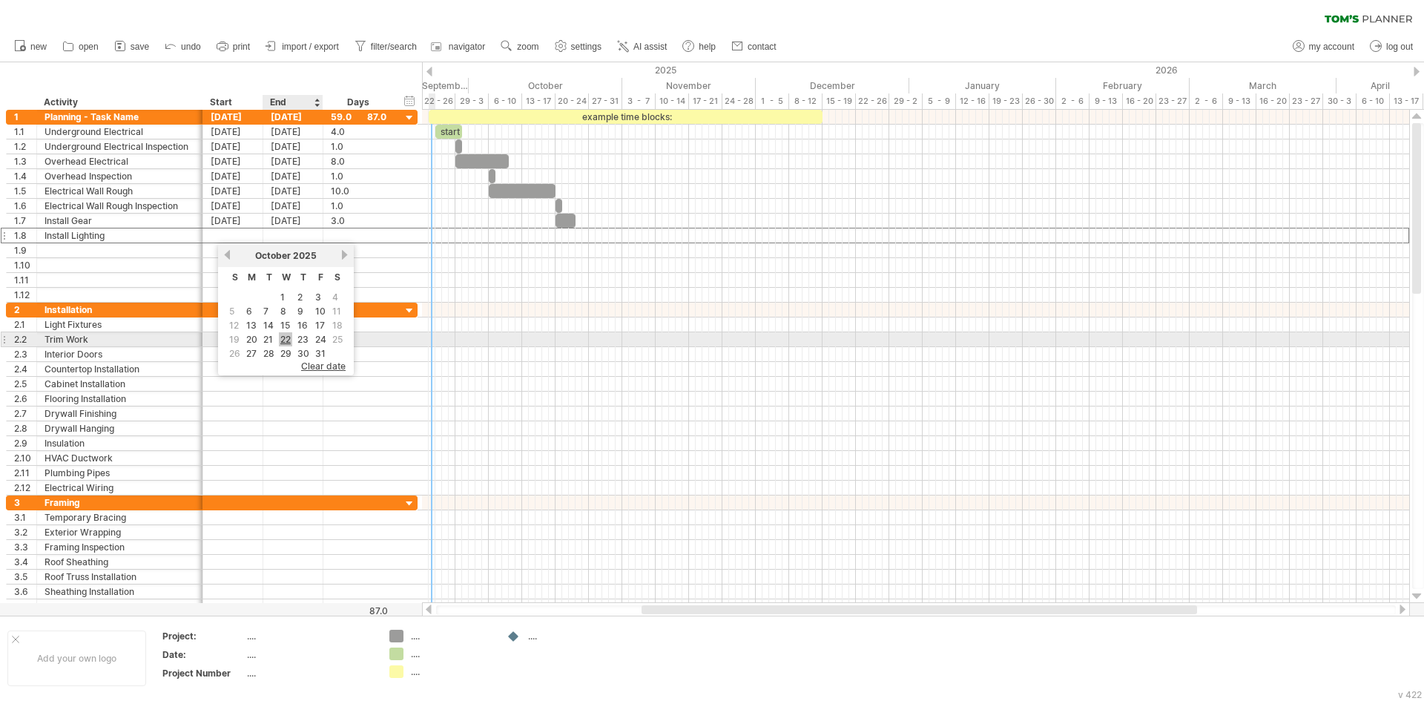
click at [288, 340] on link "22" at bounding box center [285, 339] width 13 height 14
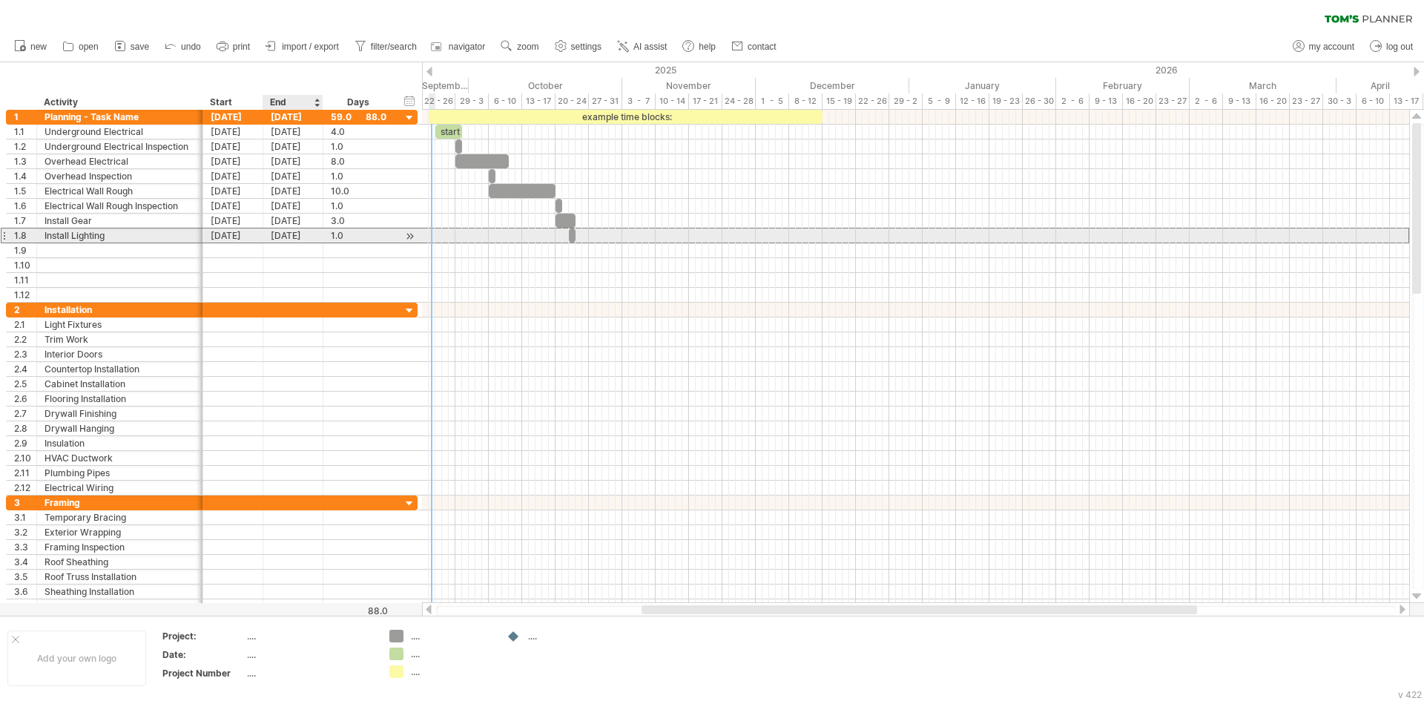
click at [309, 235] on div "[DATE]" at bounding box center [293, 235] width 60 height 14
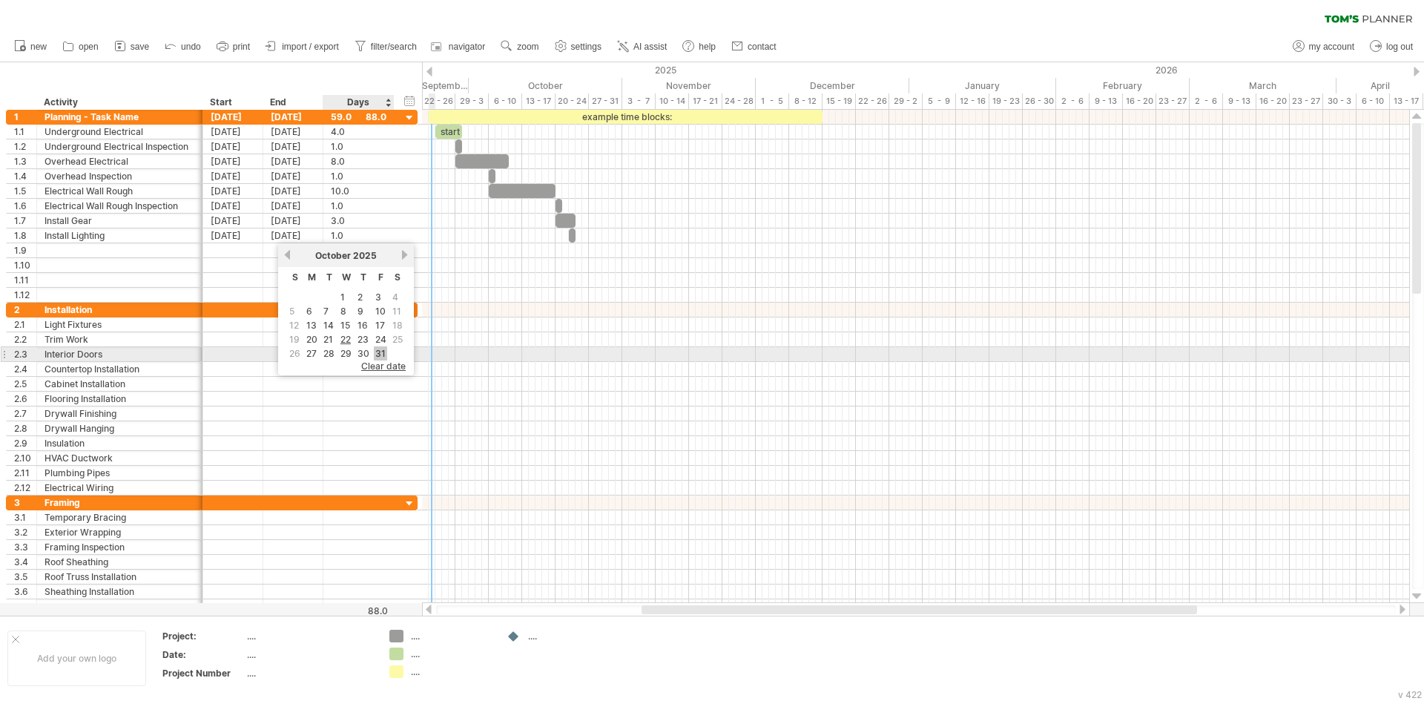
click at [375, 351] on link "31" at bounding box center [380, 353] width 13 height 14
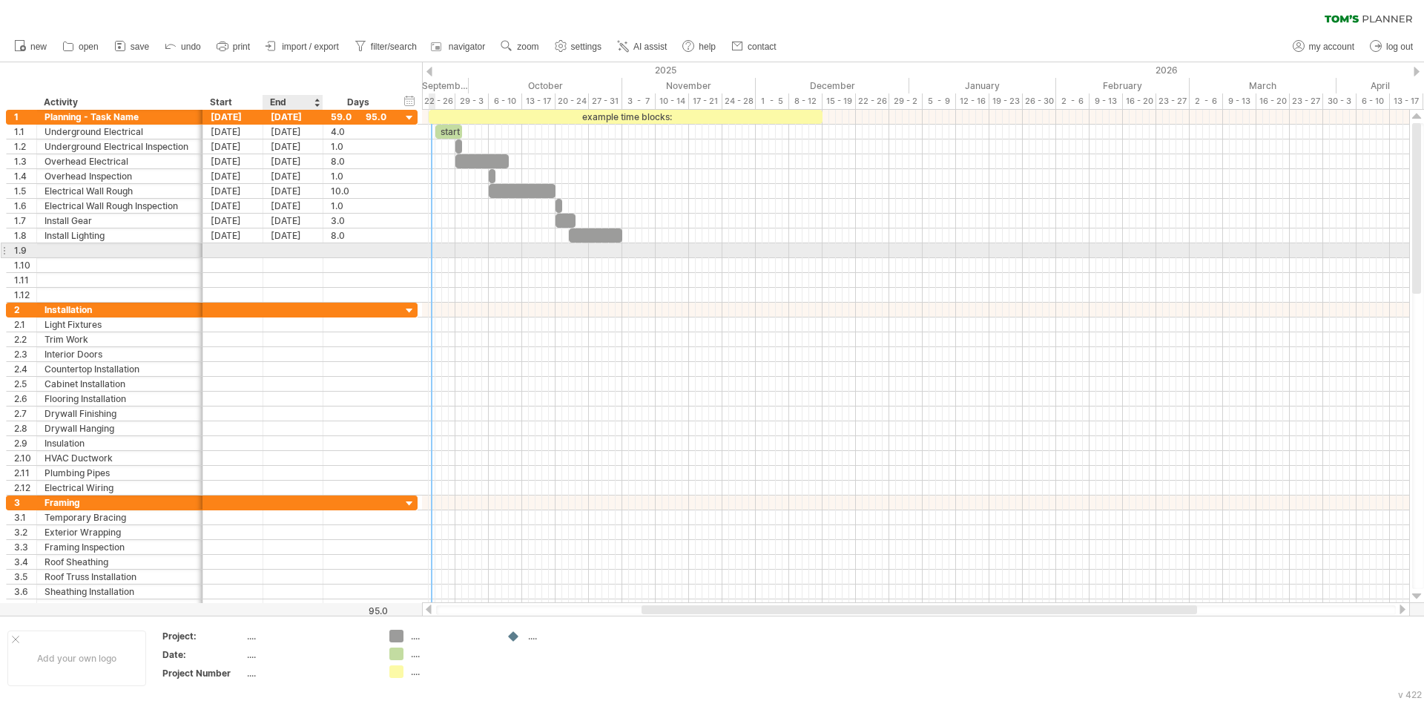
click at [310, 246] on div at bounding box center [293, 250] width 60 height 14
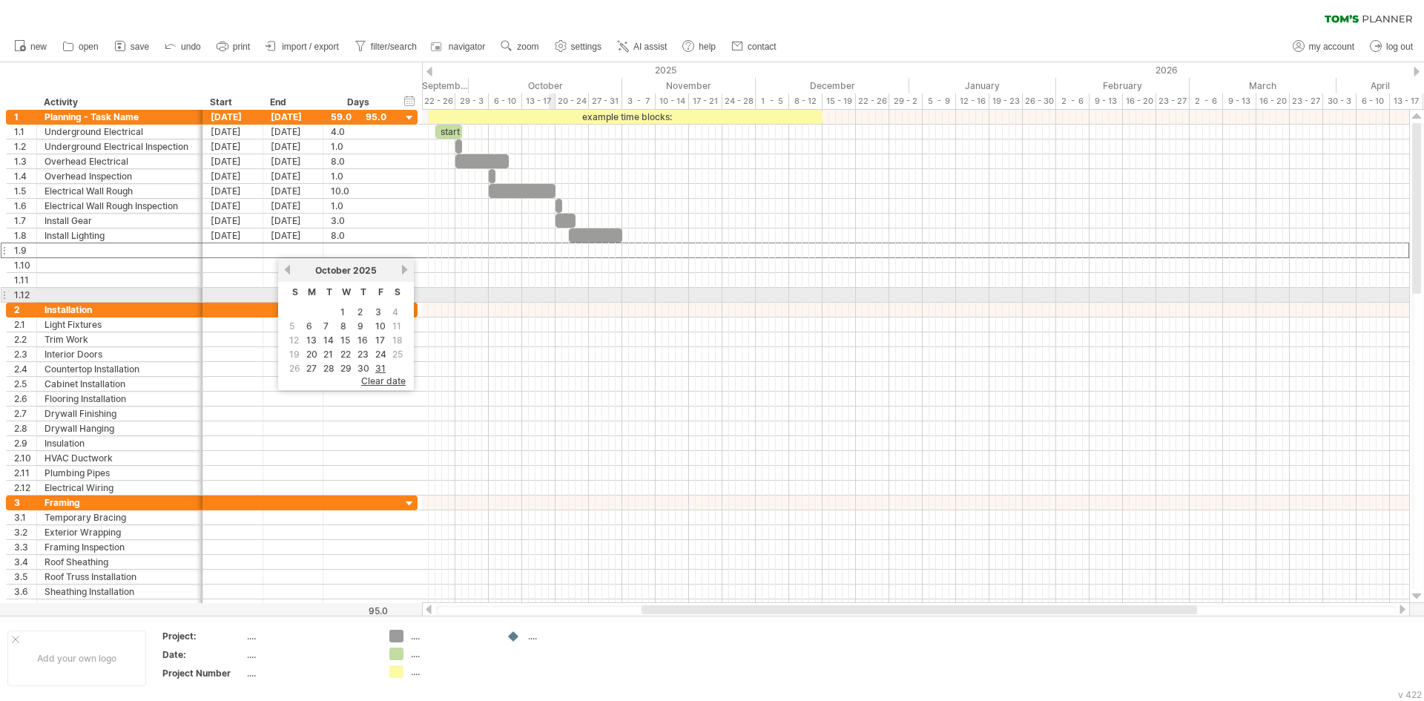
click at [549, 295] on div at bounding box center [915, 295] width 987 height 15
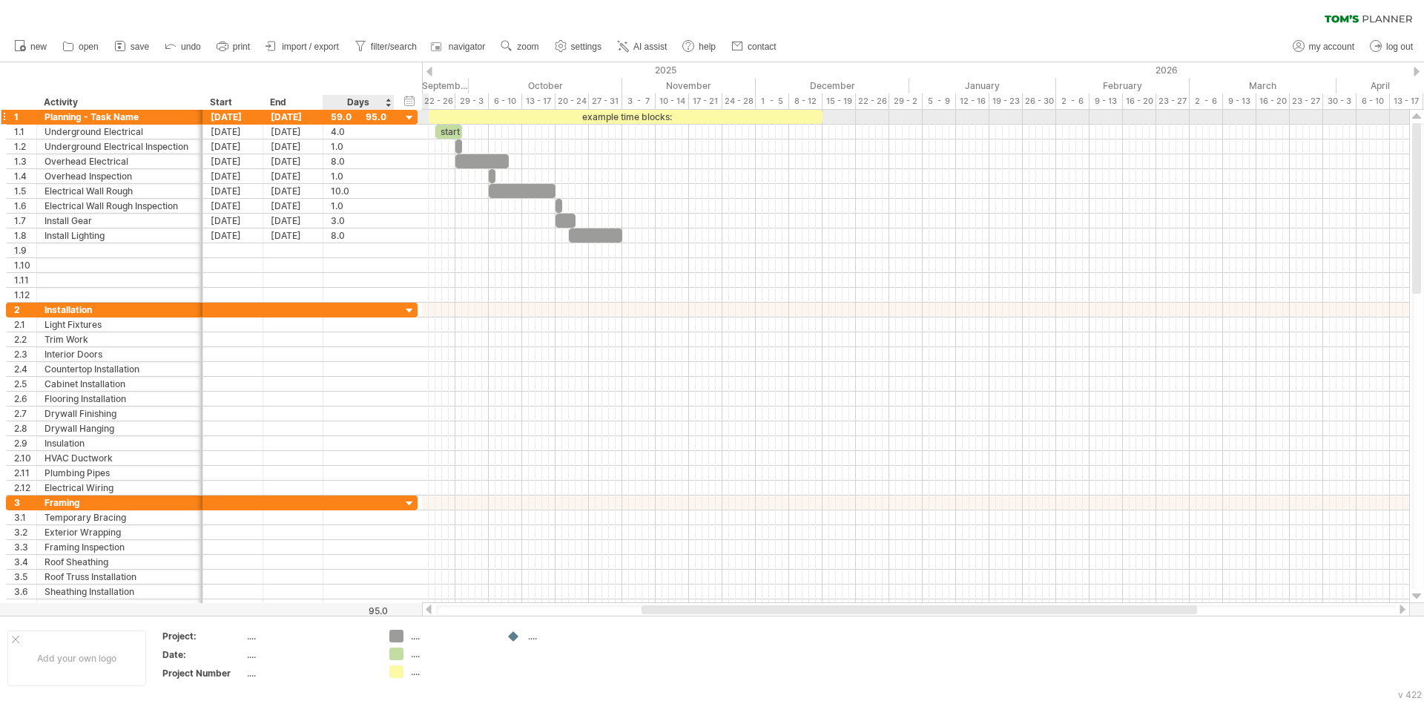
click at [410, 117] on div at bounding box center [410, 118] width 14 height 14
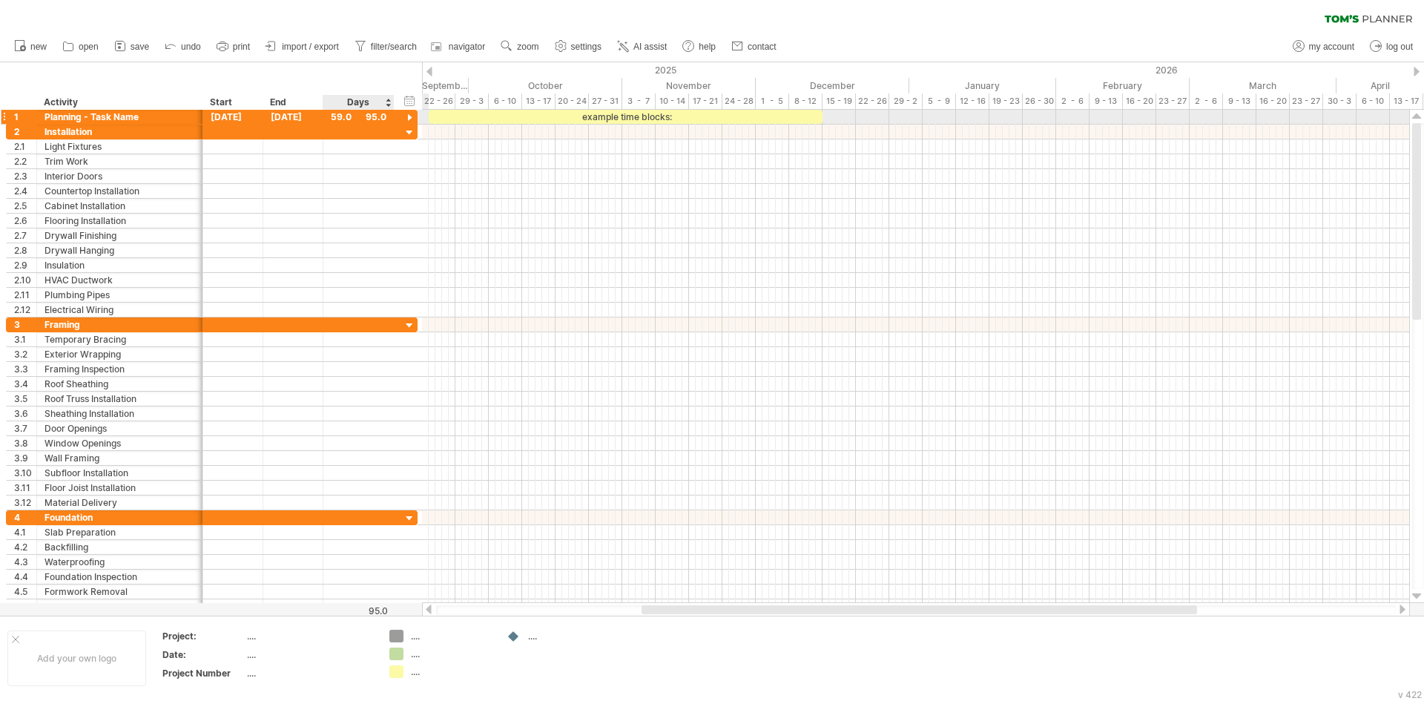
click at [410, 117] on div at bounding box center [410, 118] width 14 height 14
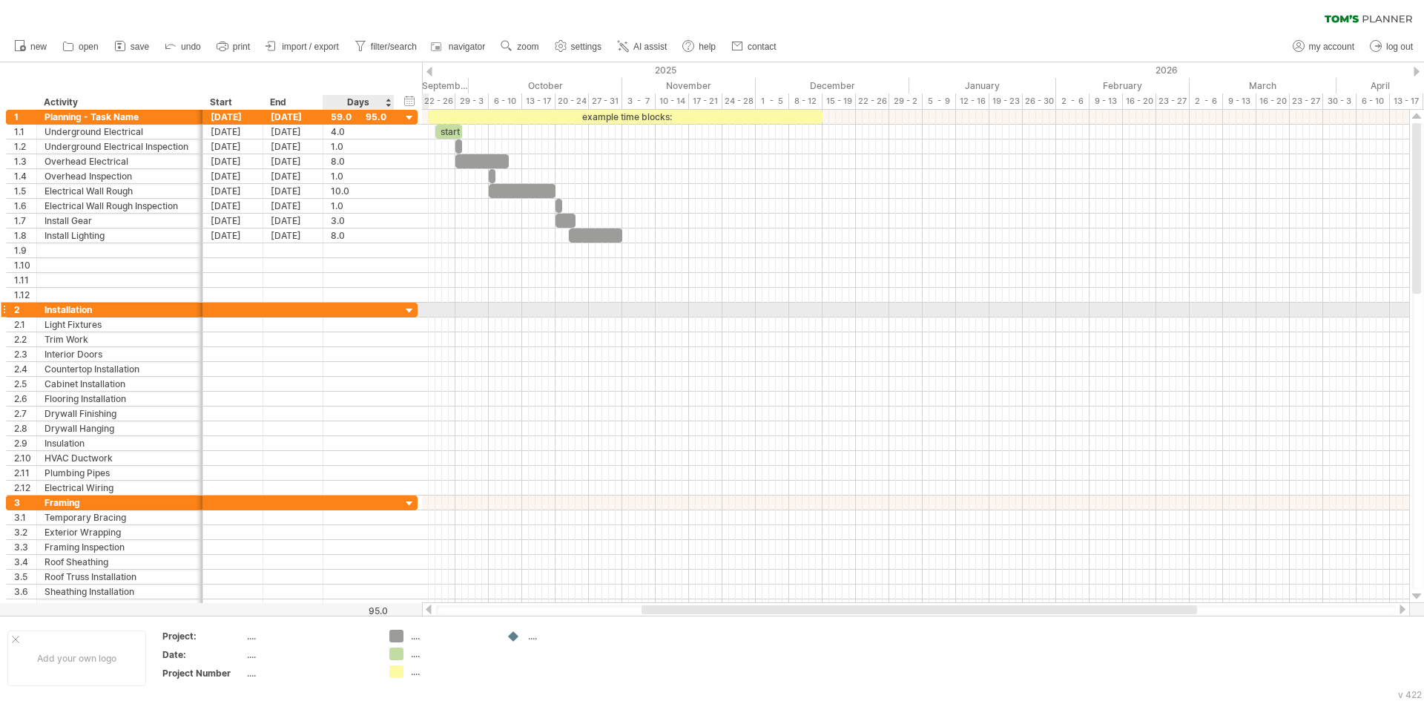
click at [408, 309] on div at bounding box center [410, 311] width 14 height 14
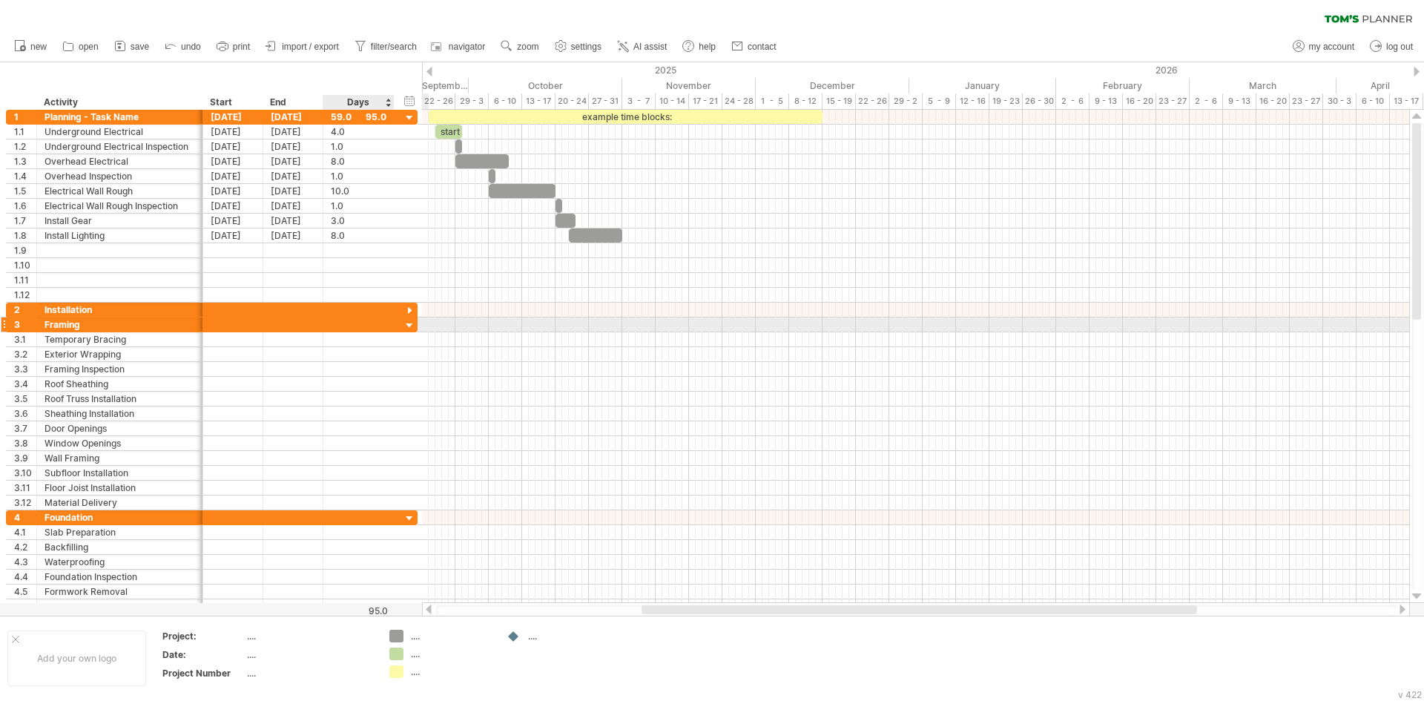
click at [409, 324] on div at bounding box center [410, 326] width 14 height 14
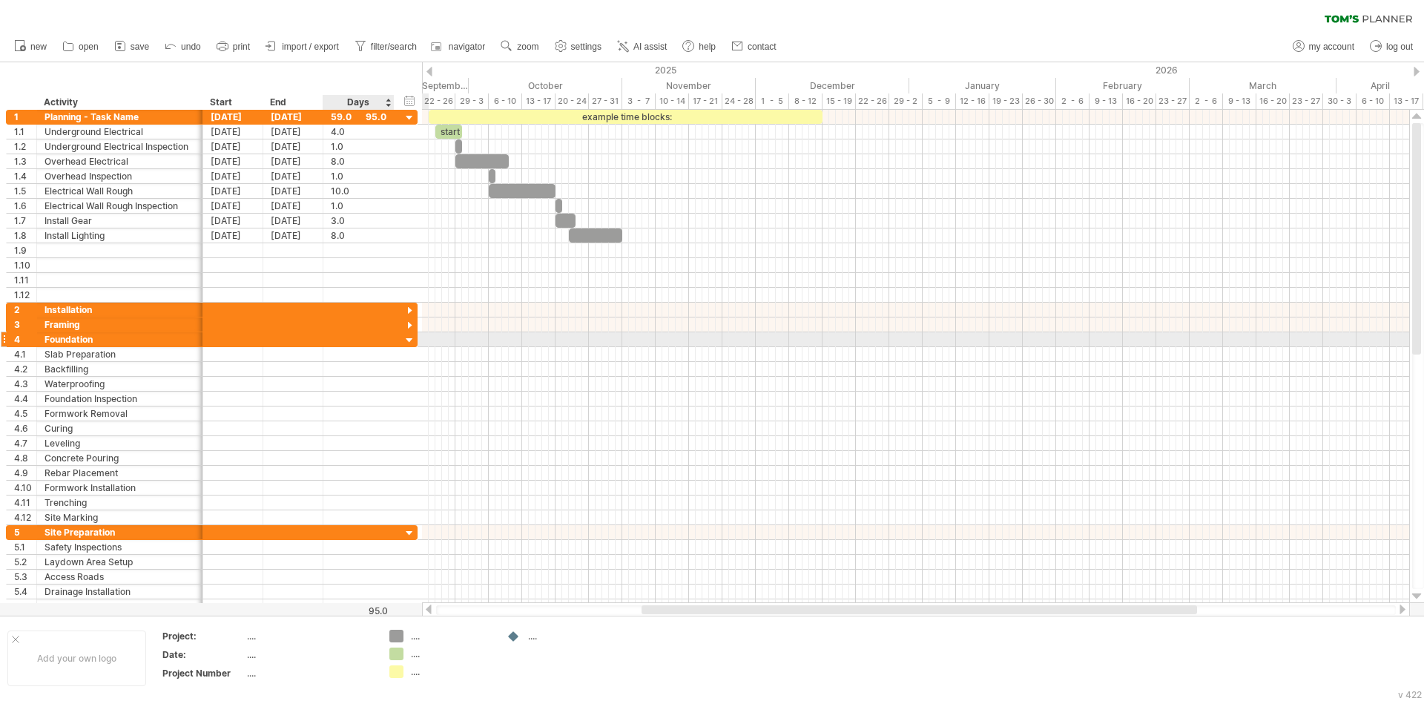
click at [409, 337] on div at bounding box center [410, 341] width 14 height 14
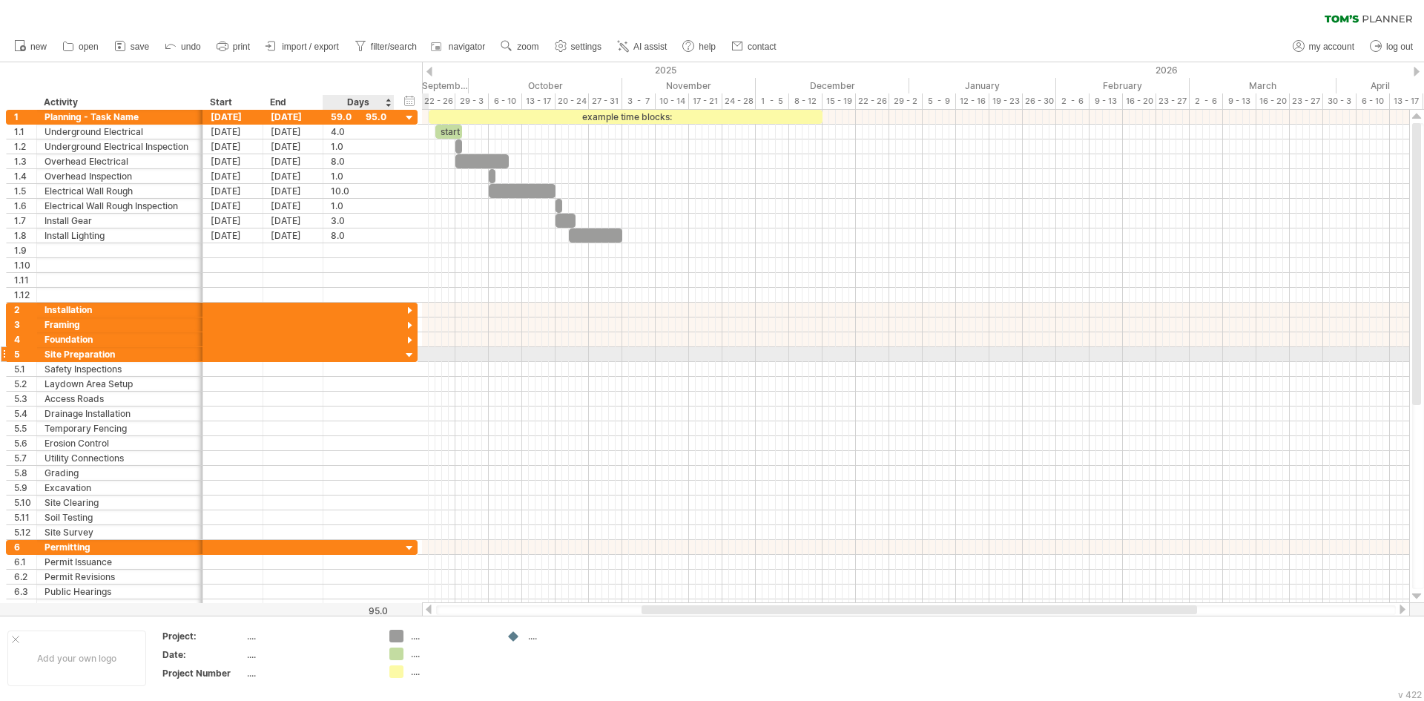
click at [409, 354] on div at bounding box center [410, 356] width 14 height 14
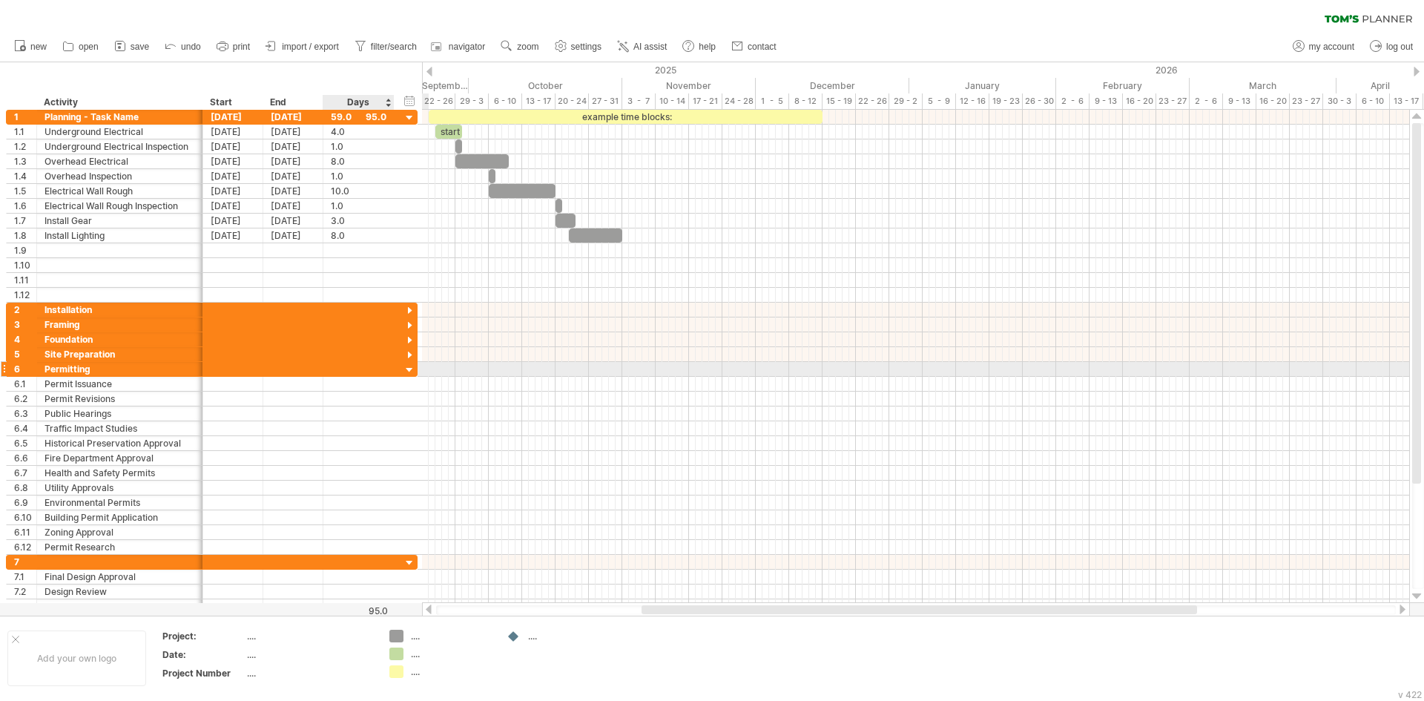
click at [408, 369] on div at bounding box center [410, 370] width 14 height 14
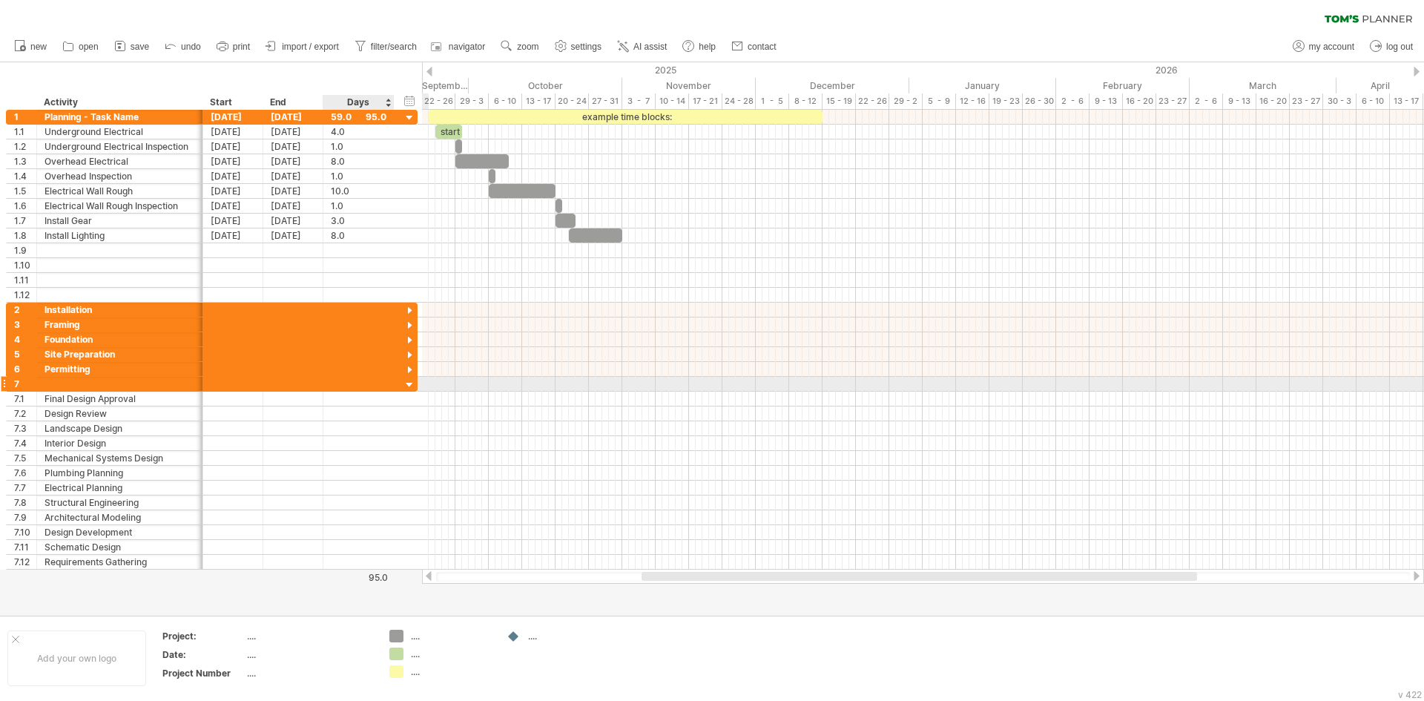
click at [411, 385] on div at bounding box center [410, 385] width 14 height 14
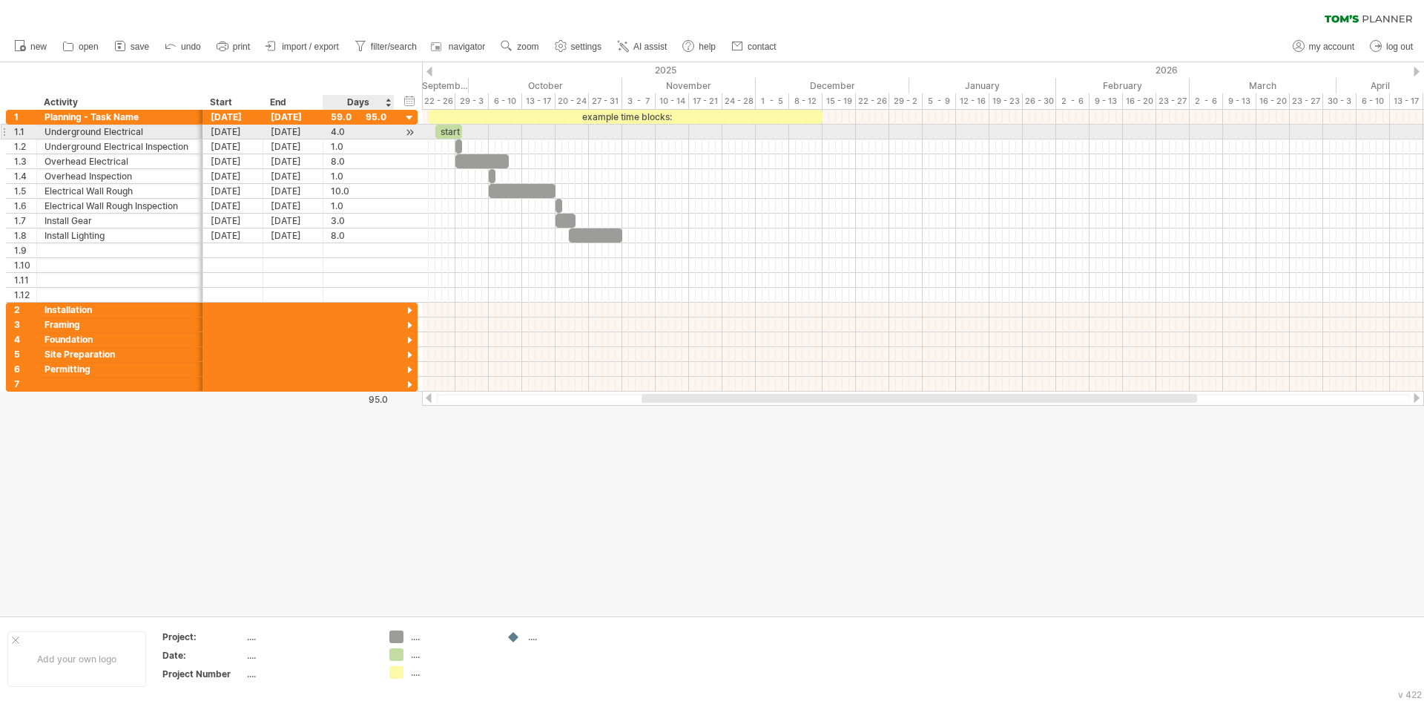
click at [340, 136] on div "4.0" at bounding box center [359, 132] width 56 height 14
click at [340, 131] on input "***" at bounding box center [345, 132] width 28 height 14
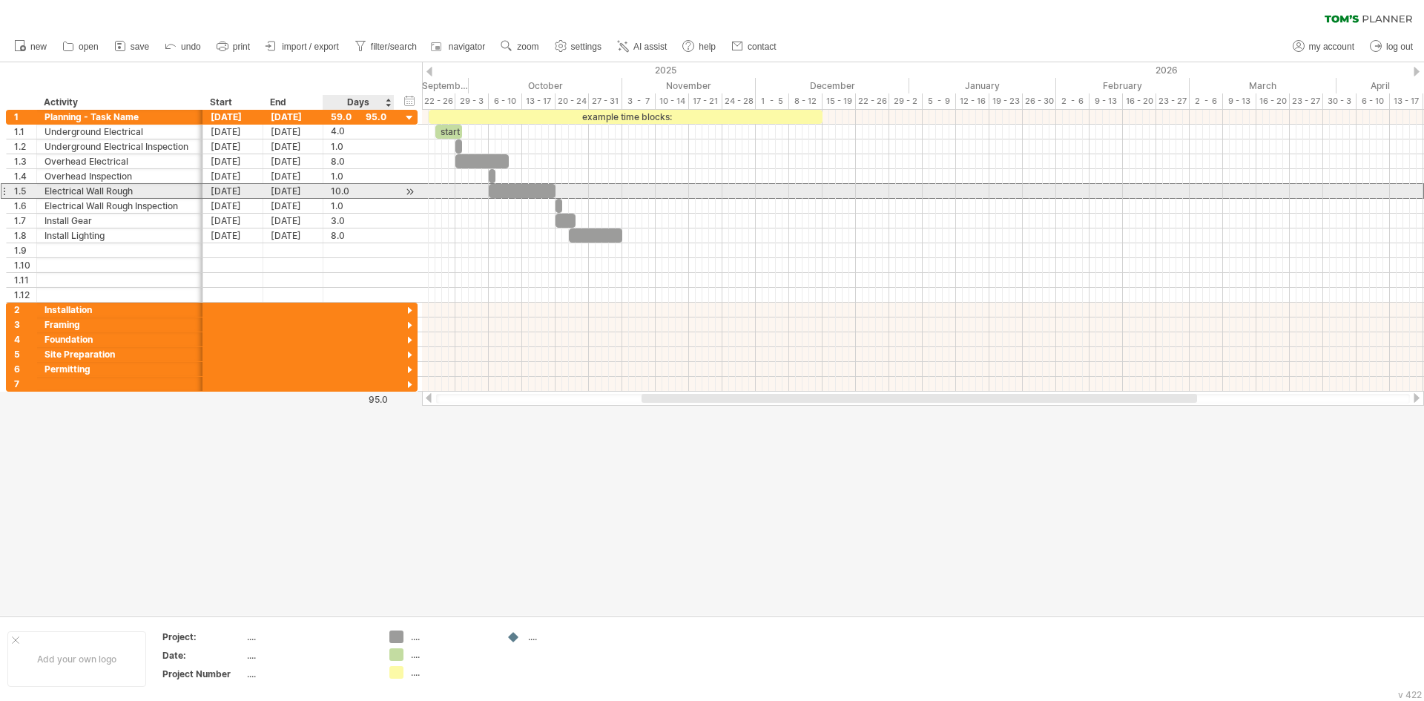
click at [365, 187] on div "10.0" at bounding box center [359, 191] width 56 height 14
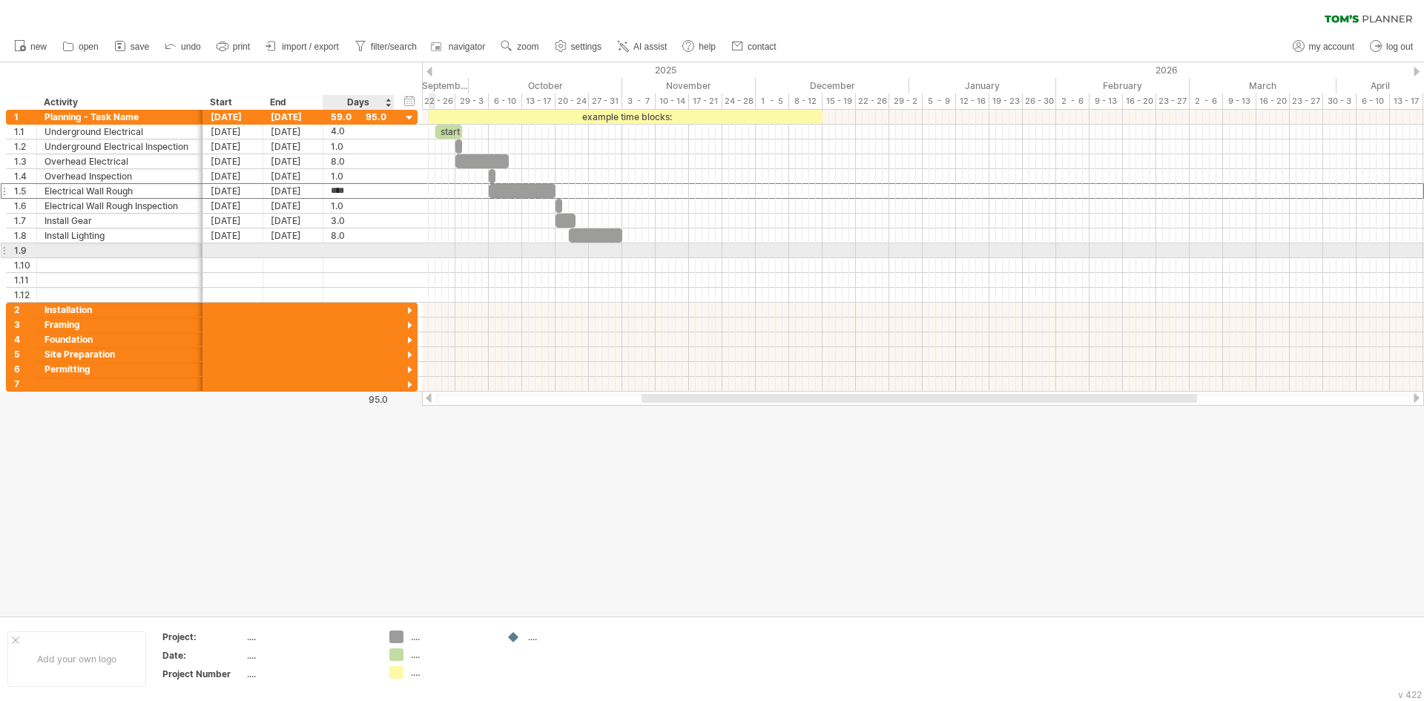
click at [384, 256] on div at bounding box center [359, 250] width 56 height 14
click at [412, 99] on div "hide start/end/duration show start/end/duration" at bounding box center [410, 101] width 14 height 16
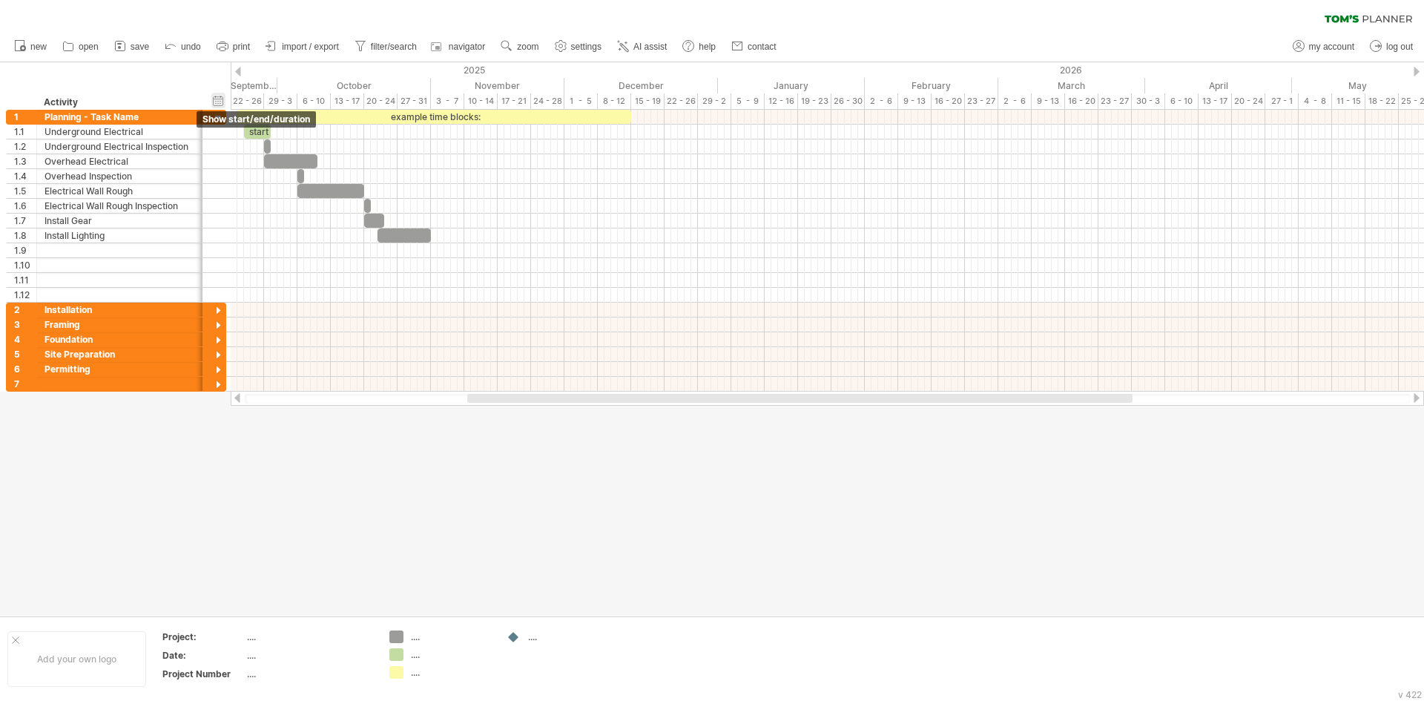
click at [220, 99] on div "hide start/end/duration show start/end/duration" at bounding box center [218, 101] width 14 height 16
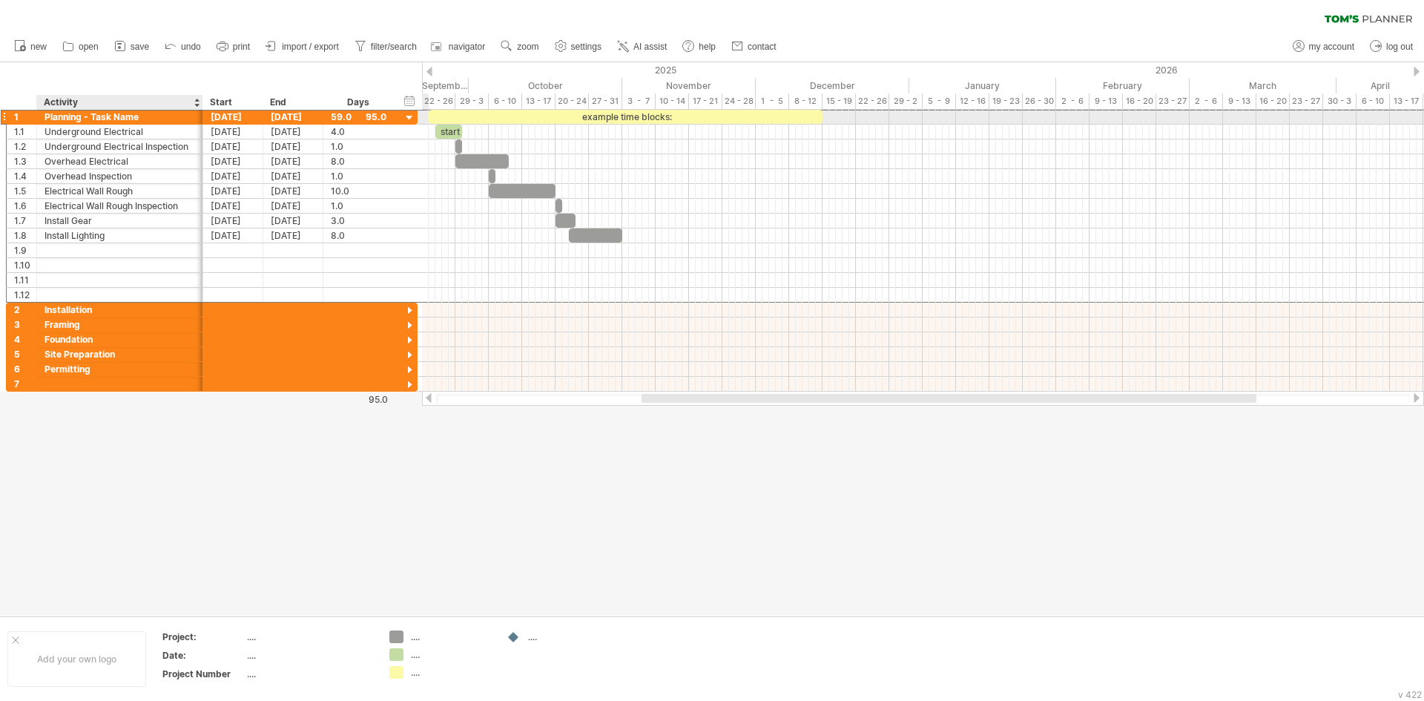
click at [202, 119] on div "**********" at bounding box center [120, 117] width 166 height 14
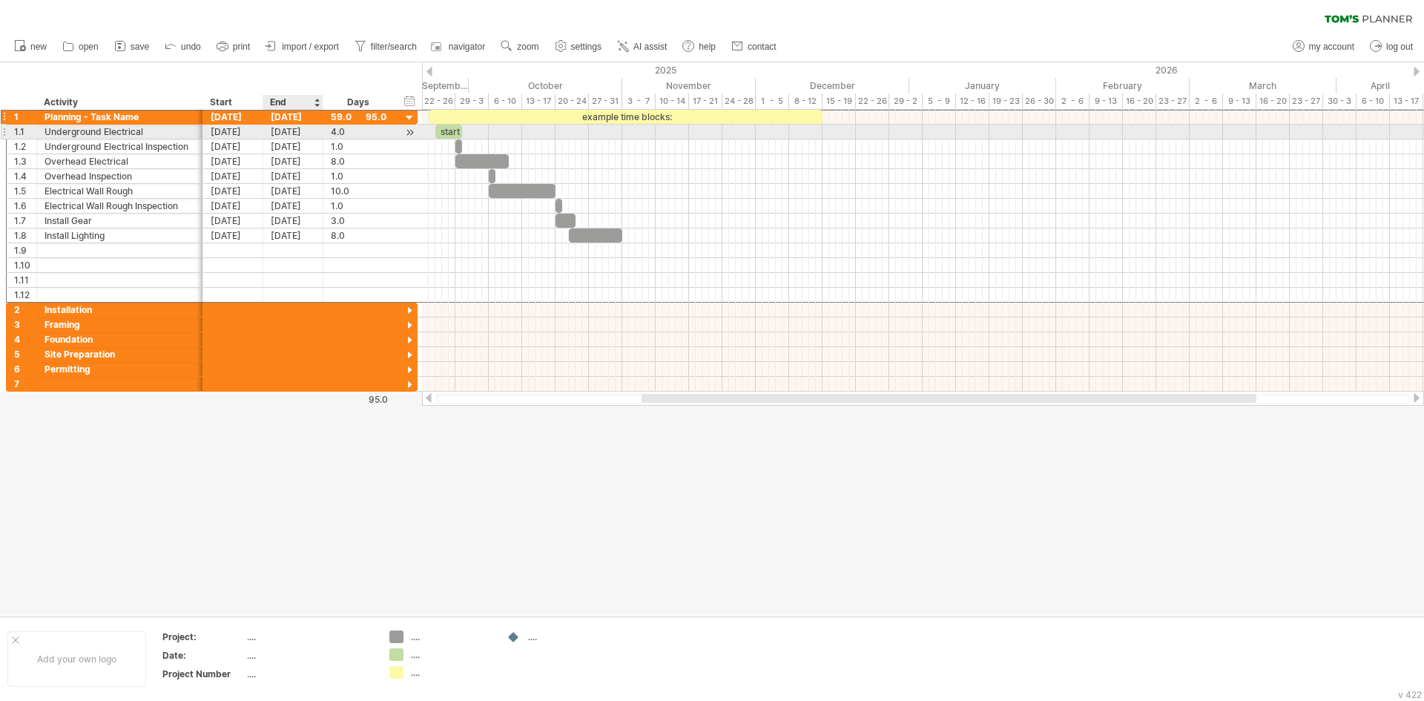
click at [297, 128] on div "[DATE]" at bounding box center [293, 132] width 60 height 14
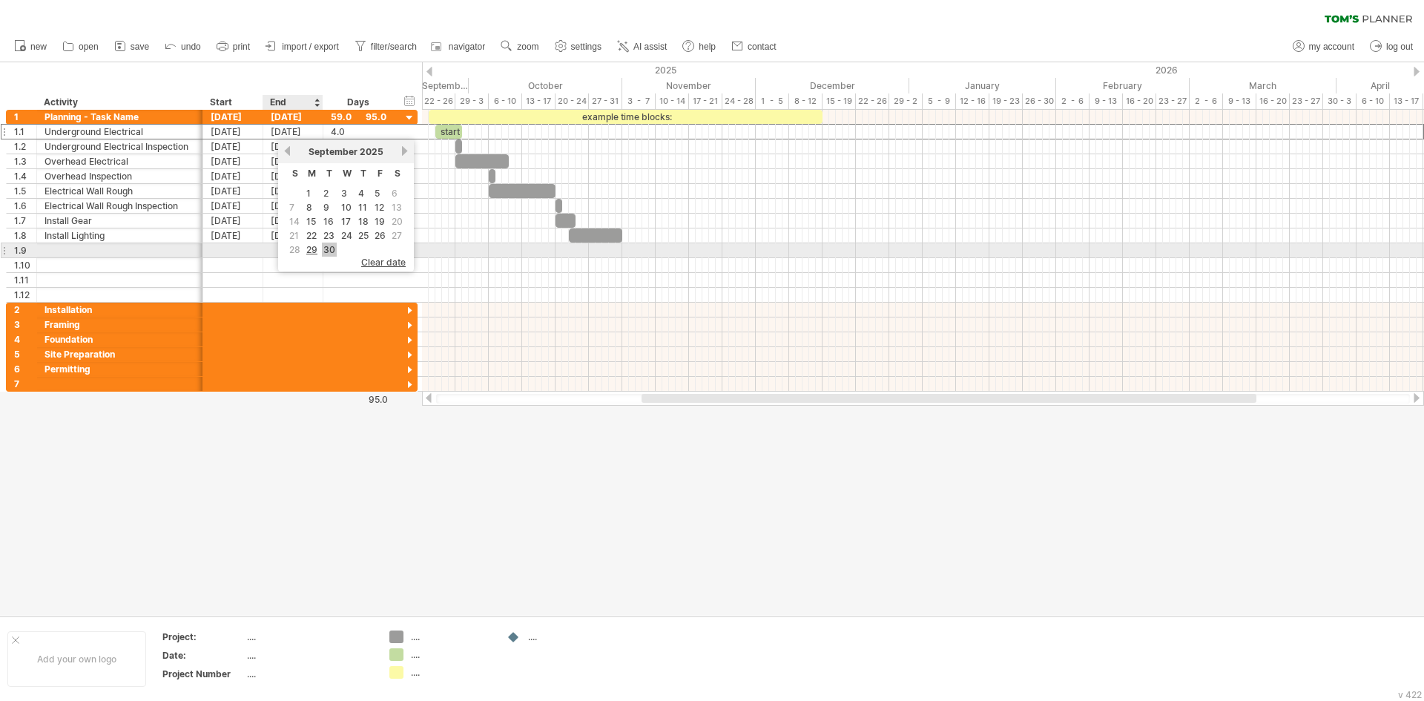
click at [330, 246] on link "30" at bounding box center [329, 250] width 15 height 14
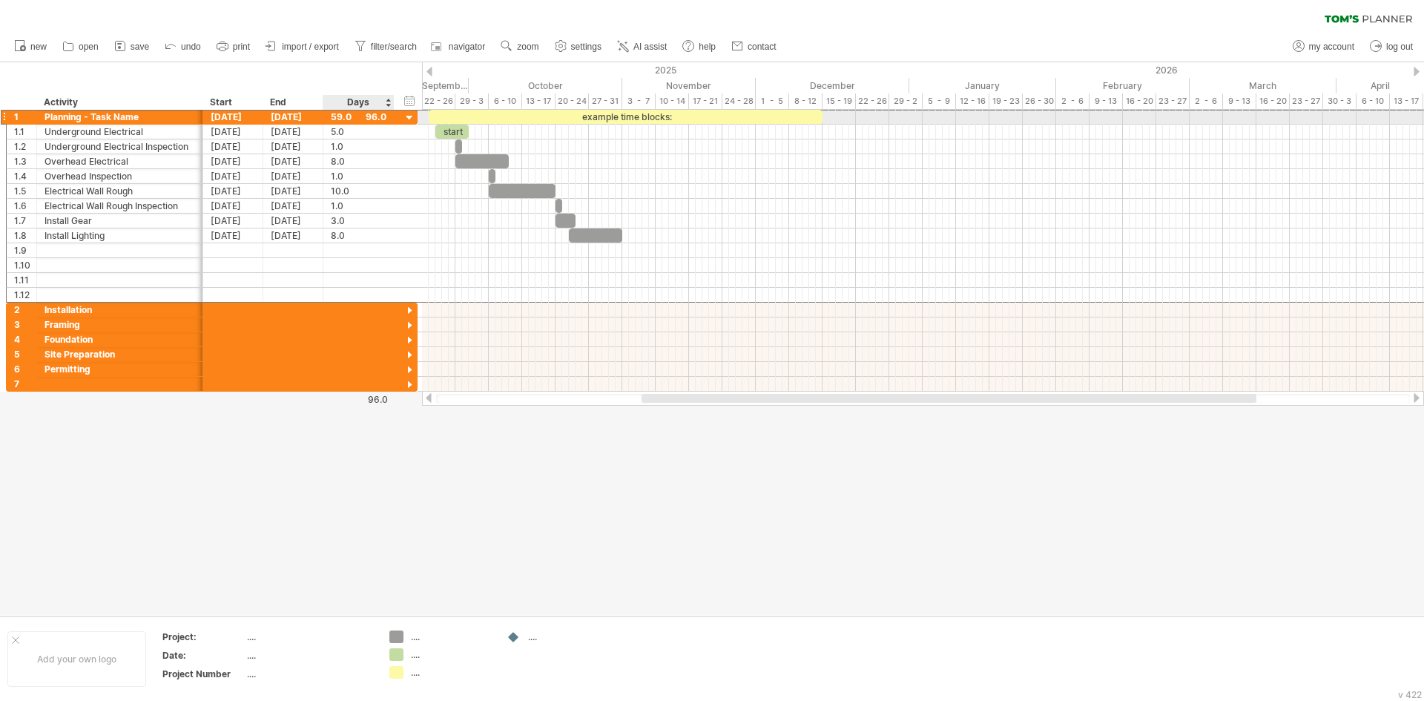
click at [343, 116] on div "59.0" at bounding box center [359, 117] width 56 height 14
click at [343, 116] on input "****" at bounding box center [345, 117] width 28 height 14
type input "****"
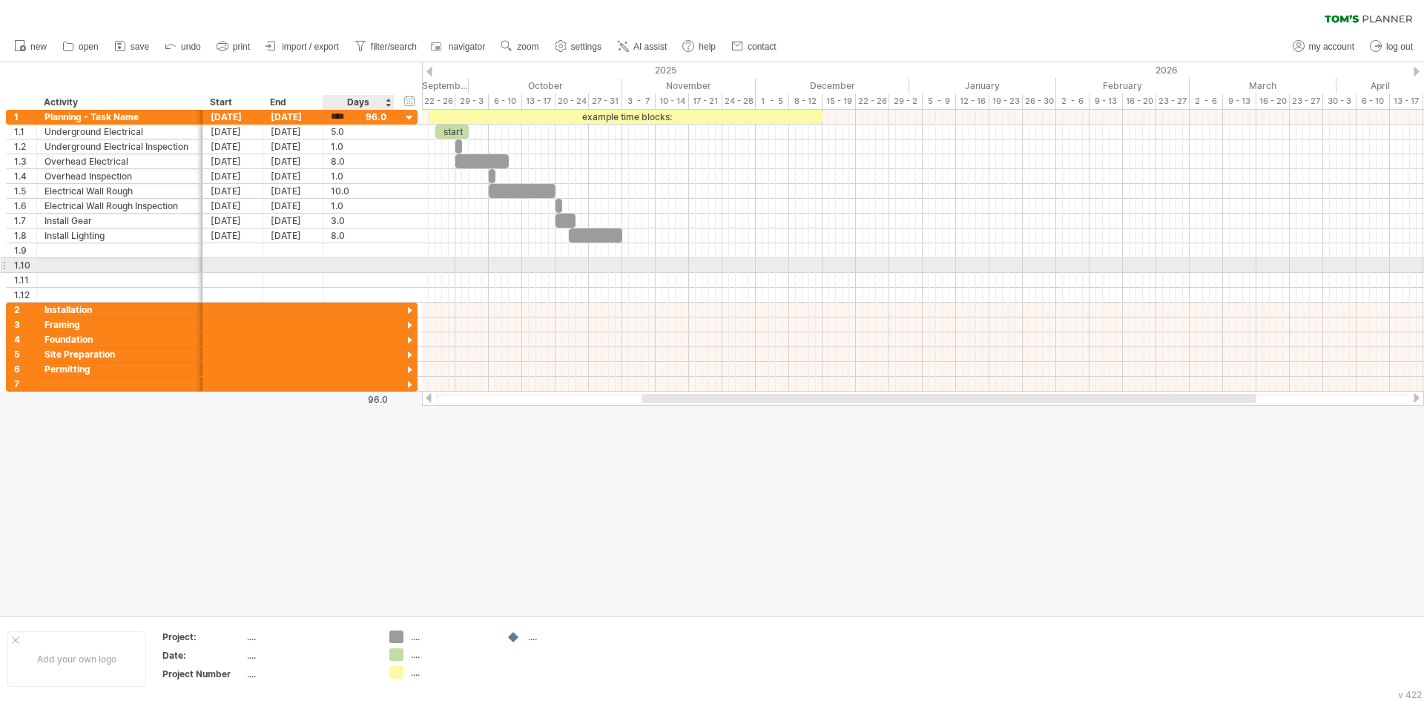
click at [376, 264] on div at bounding box center [359, 265] width 56 height 14
click at [409, 116] on div at bounding box center [410, 118] width 14 height 14
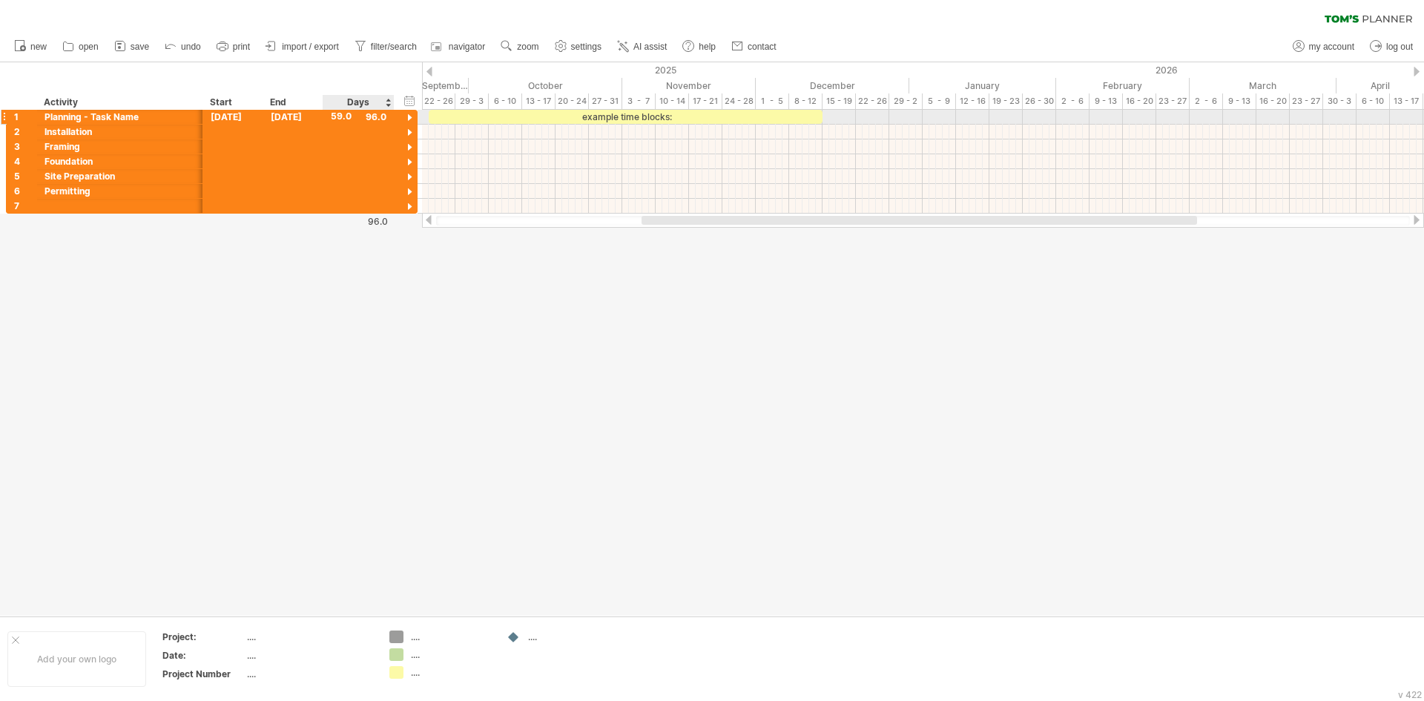
click at [409, 115] on div at bounding box center [410, 118] width 14 height 14
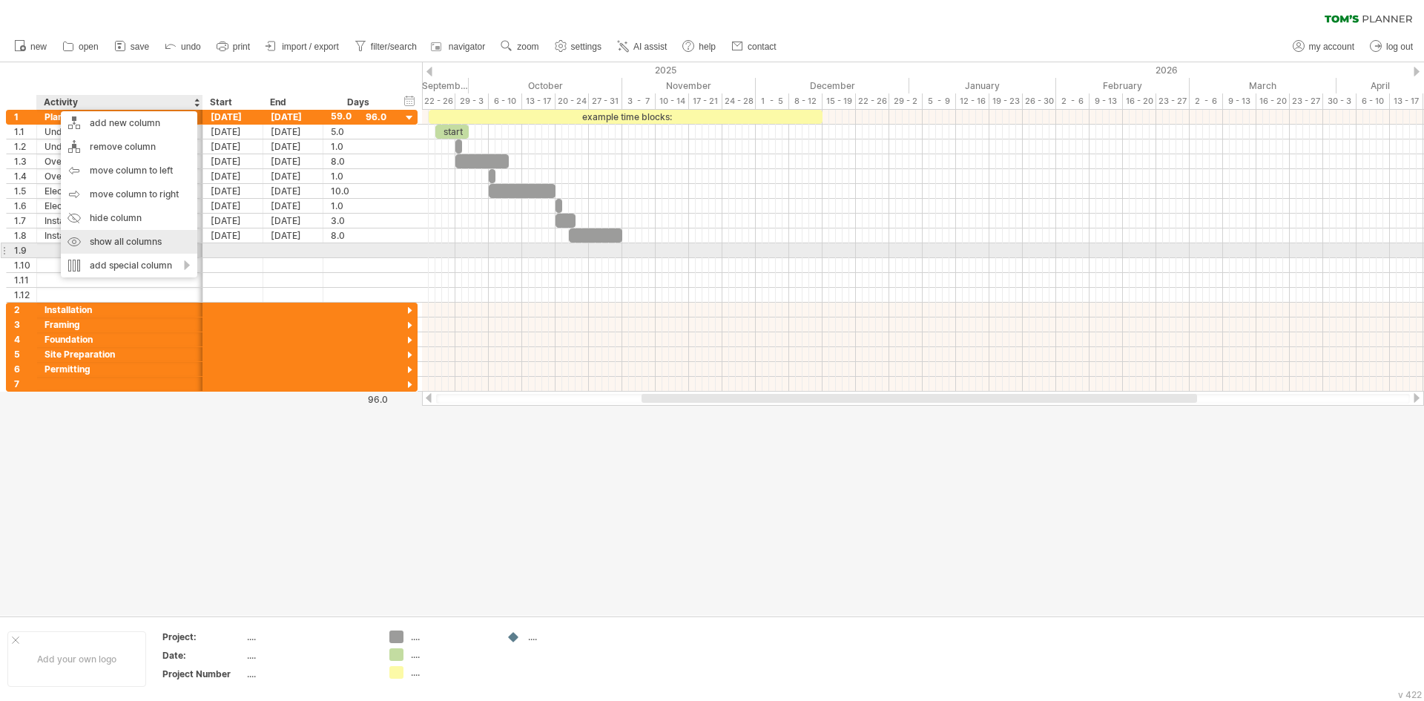
click at [113, 243] on div "show all columns" at bounding box center [129, 242] width 136 height 24
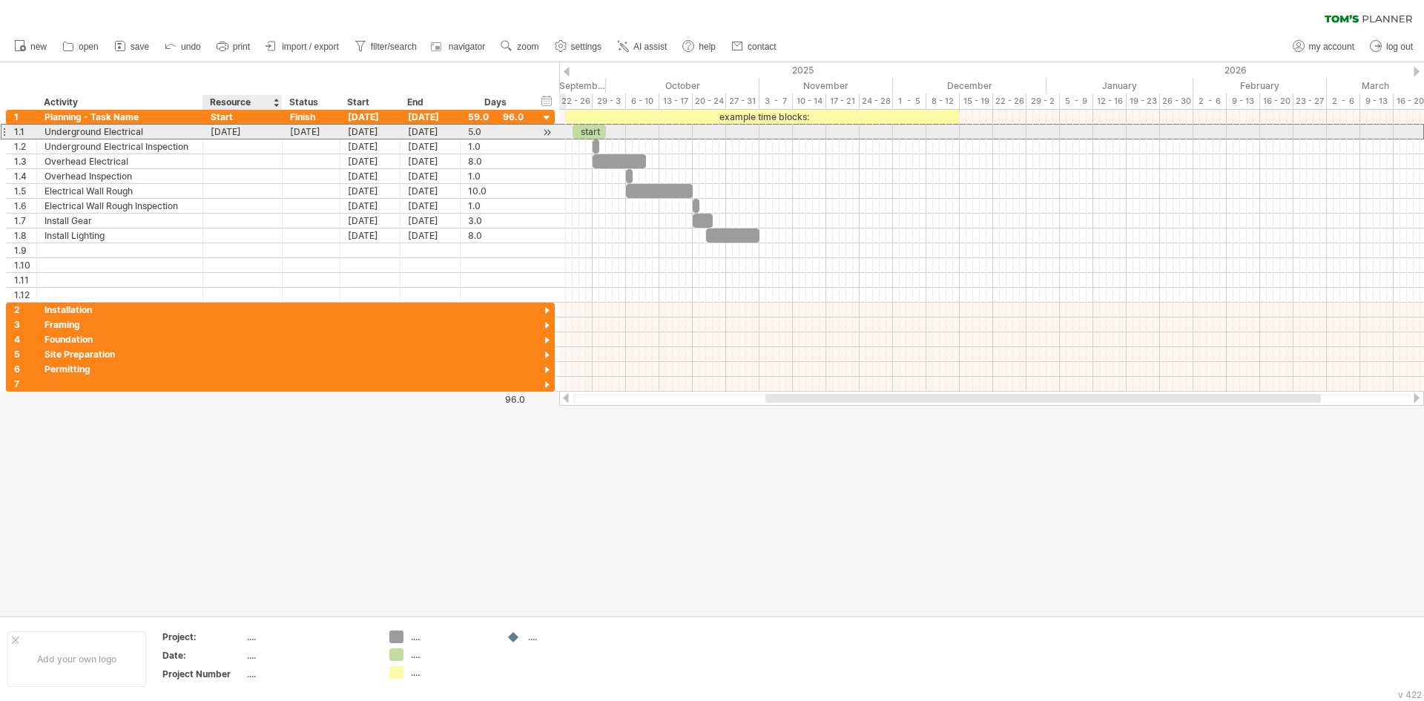
click at [255, 133] on div "[DATE]" at bounding box center [243, 132] width 64 height 14
click at [274, 127] on div "**********" at bounding box center [242, 132] width 79 height 14
click at [272, 132] on div "[DATE]" at bounding box center [243, 132] width 64 height 14
type input "*"
click at [326, 132] on div "[DATE]" at bounding box center [311, 132] width 42 height 14
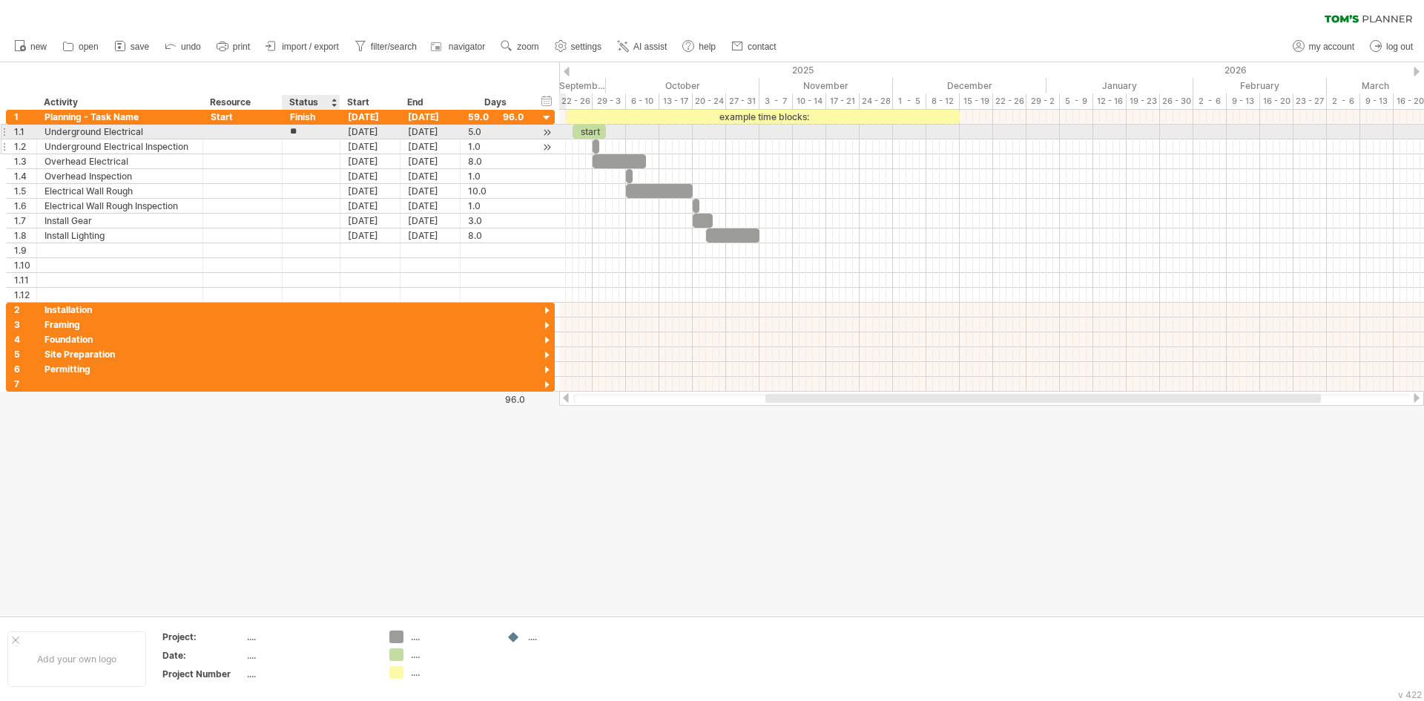
type input "*"
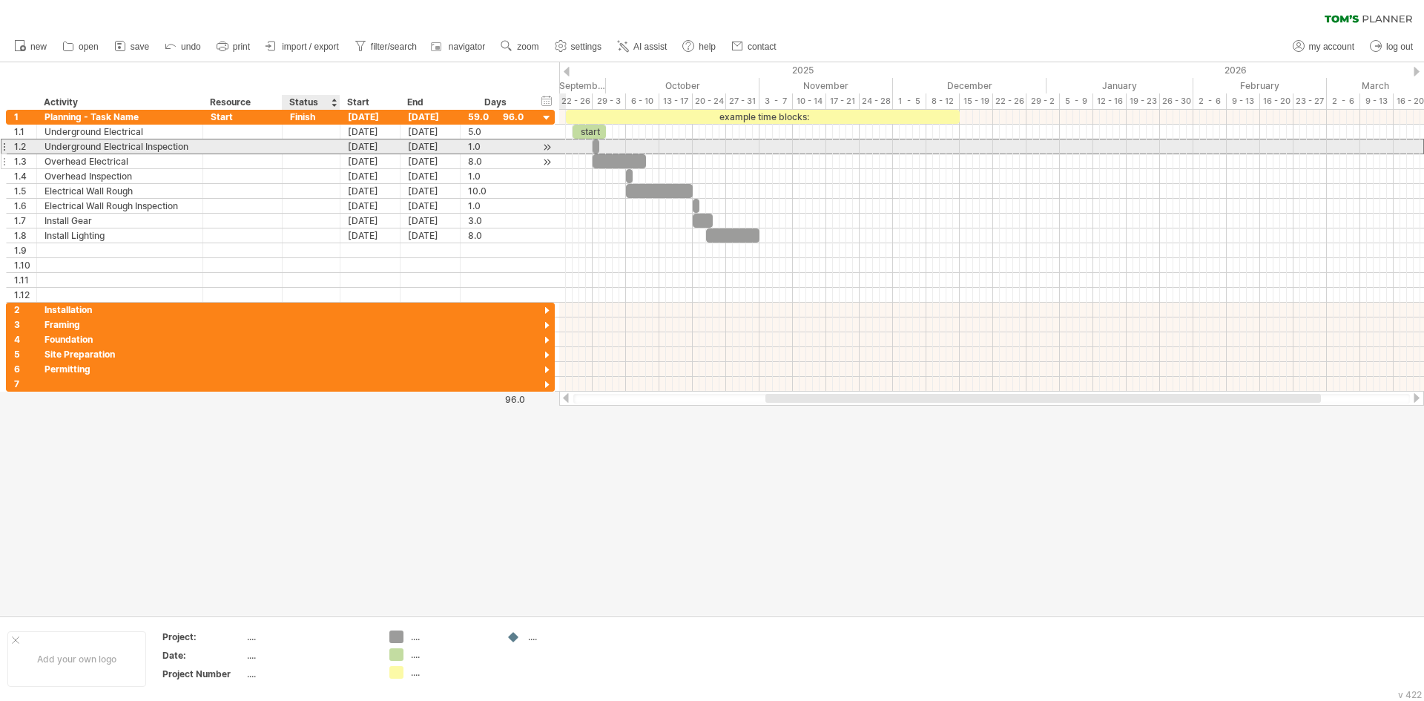
click at [302, 154] on div "**********" at bounding box center [280, 206] width 549 height 193
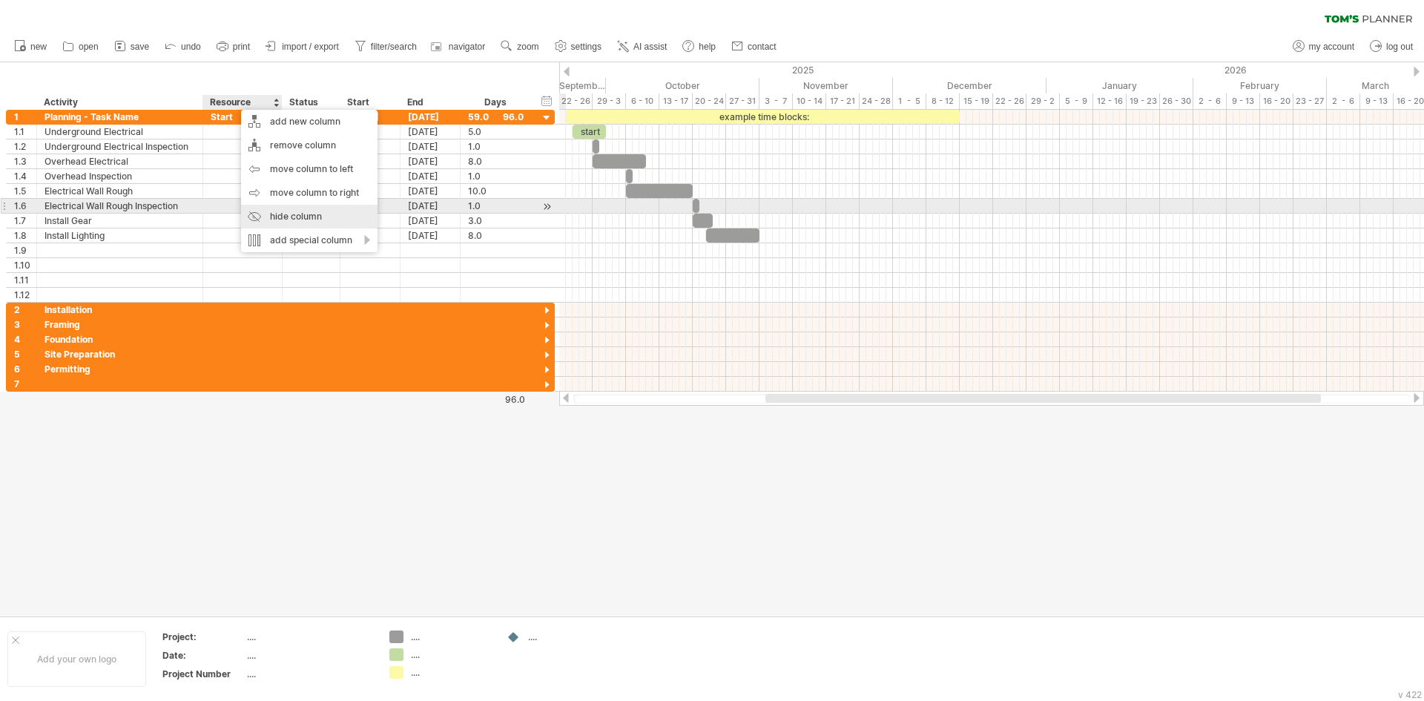
click at [298, 213] on div "hide column" at bounding box center [309, 217] width 136 height 24
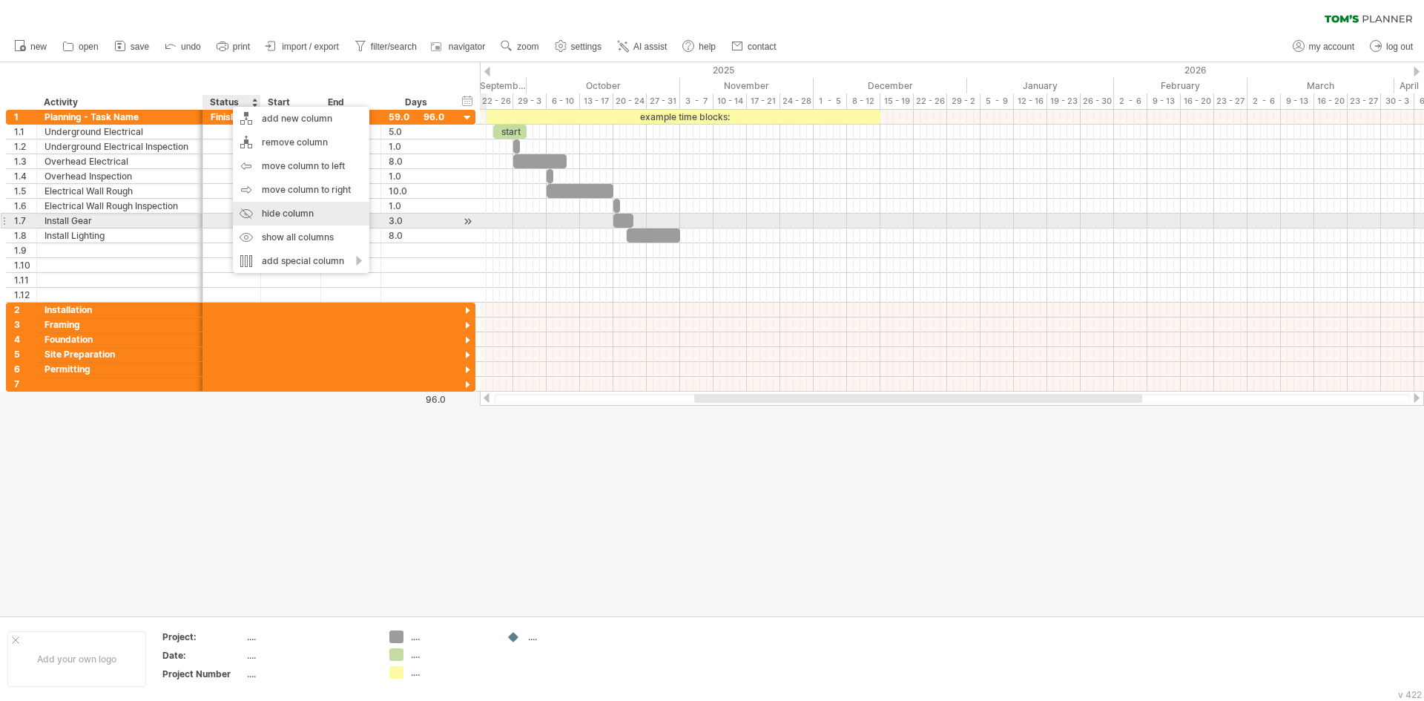
click at [294, 217] on div "hide column" at bounding box center [301, 214] width 136 height 24
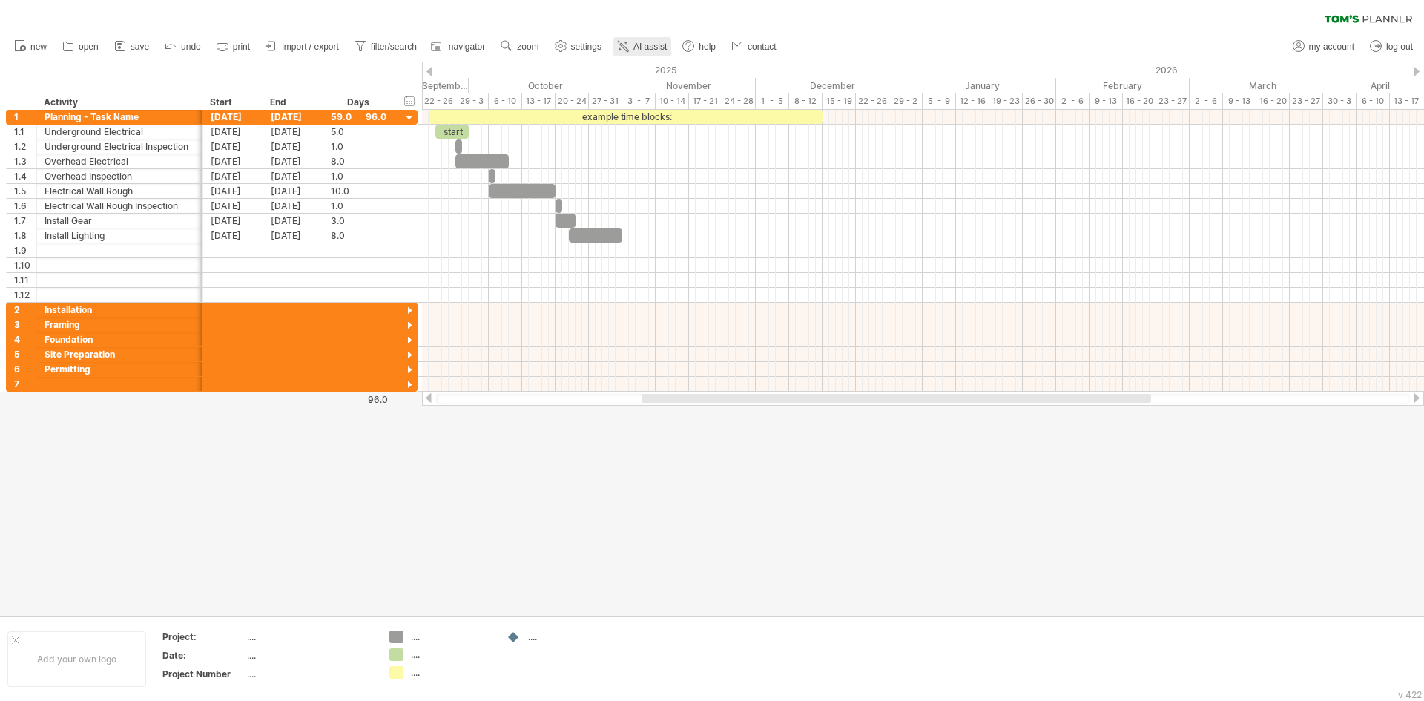
click at [637, 50] on span "AI assist" at bounding box center [649, 47] width 33 height 10
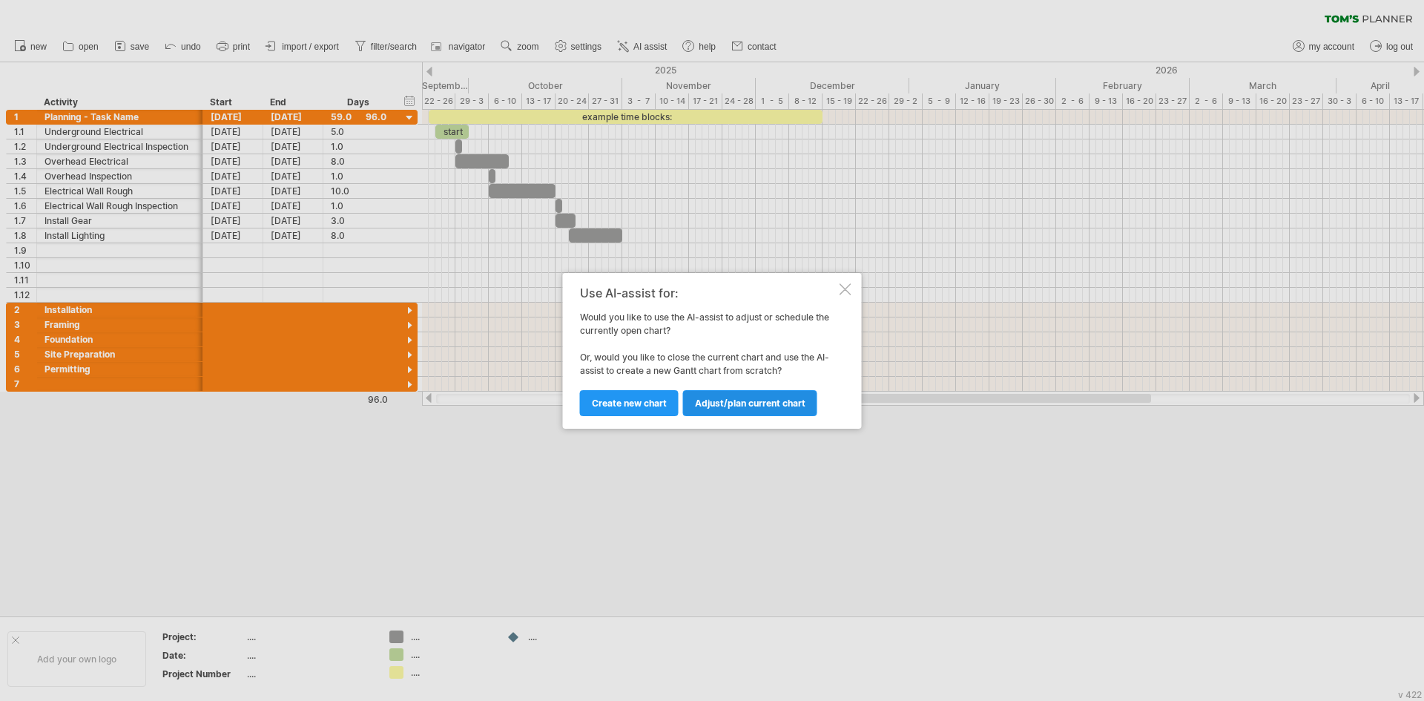
click at [785, 401] on span "Adjust/plan current chart" at bounding box center [750, 403] width 111 height 11
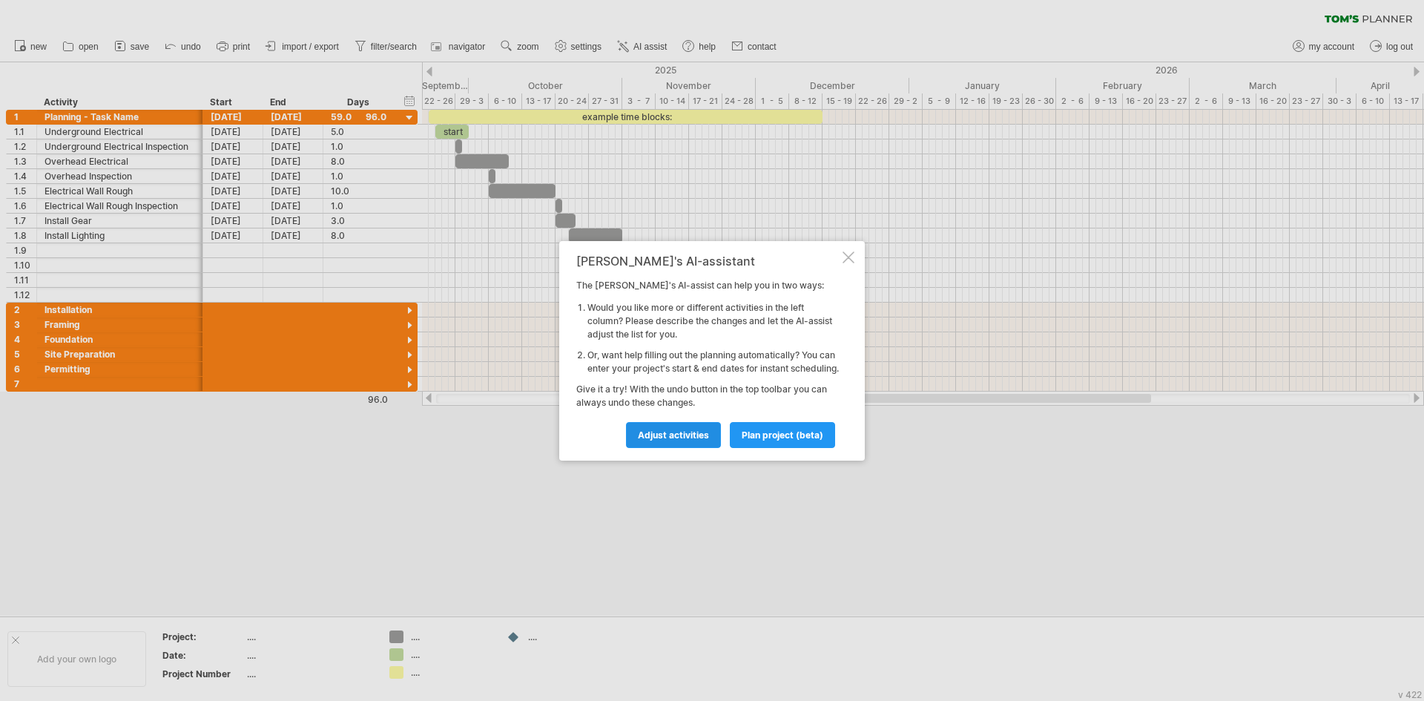
click at [690, 441] on span "Adjust activities" at bounding box center [673, 434] width 71 height 11
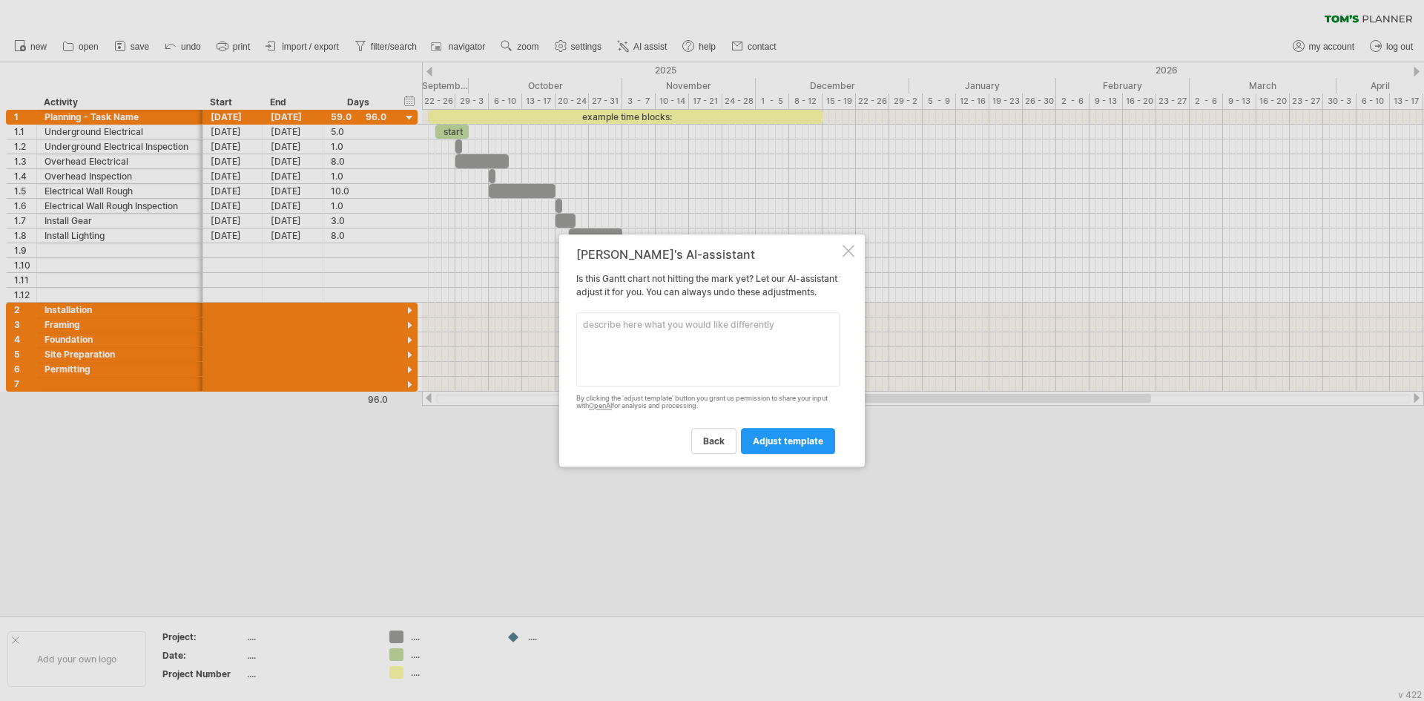
click at [851, 245] on div at bounding box center [848, 251] width 12 height 12
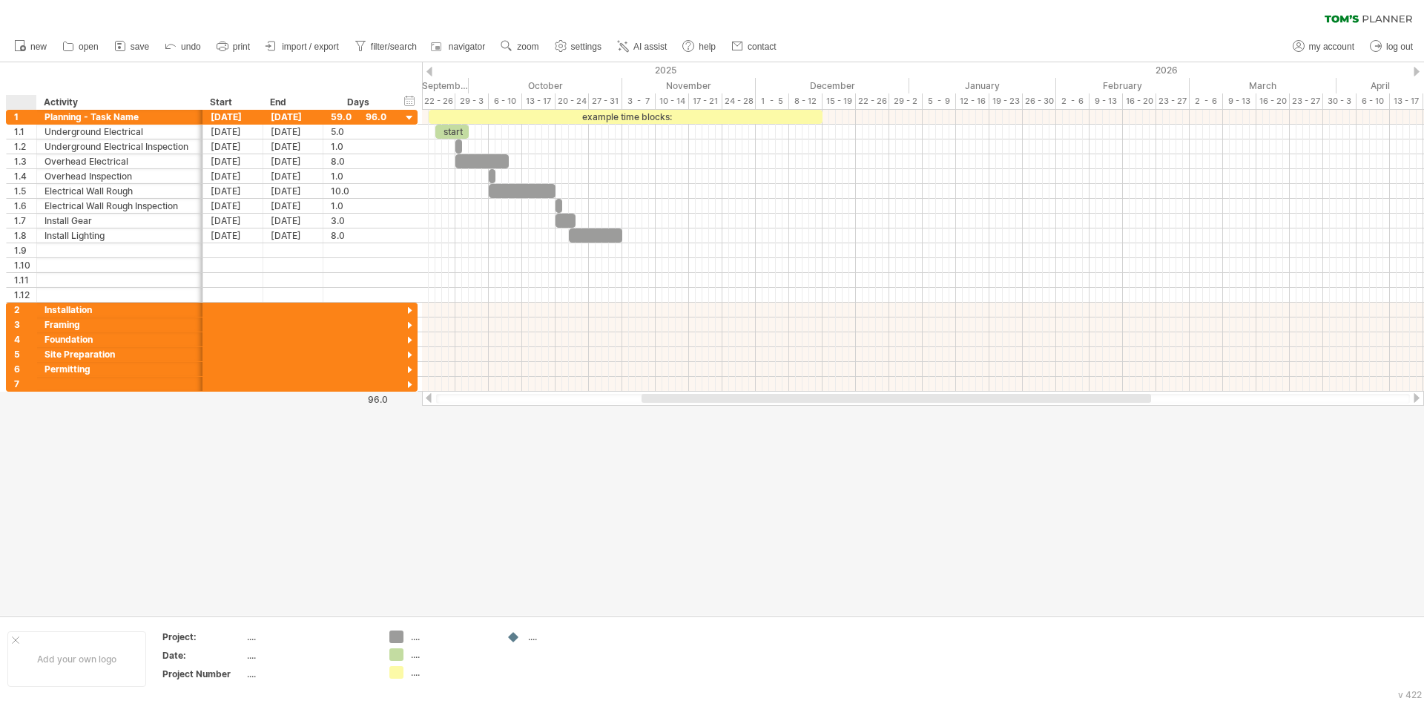
click at [316, 495] on div at bounding box center [712, 338] width 1424 height 553
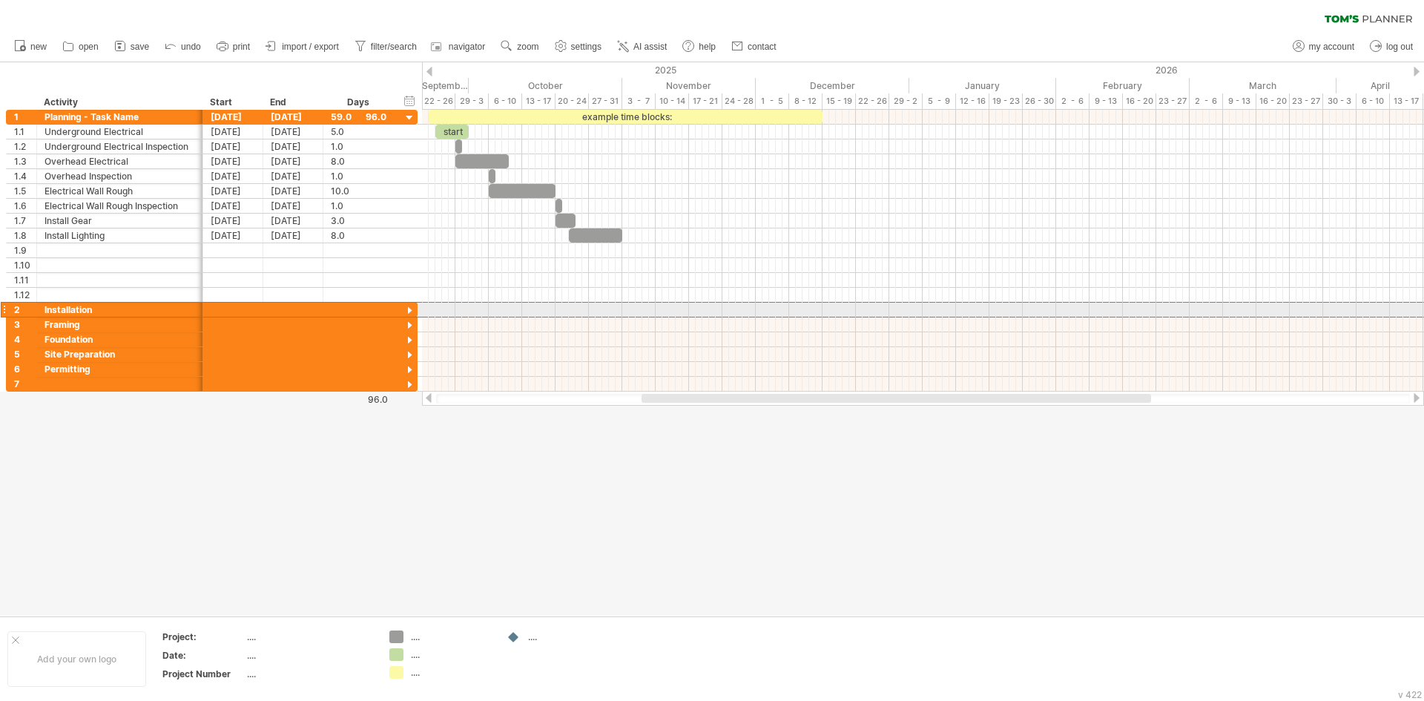
click at [5, 310] on div at bounding box center [4, 310] width 6 height 16
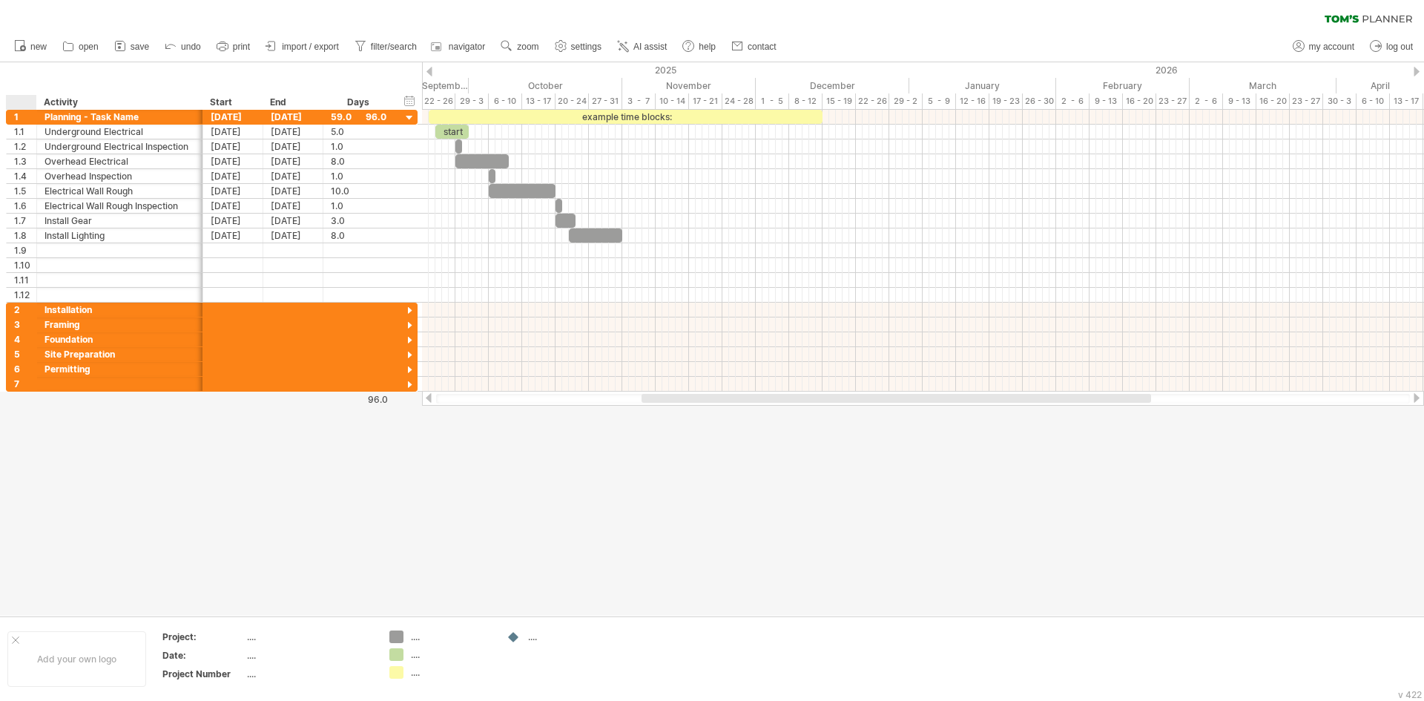
click at [286, 504] on div at bounding box center [712, 338] width 1424 height 553
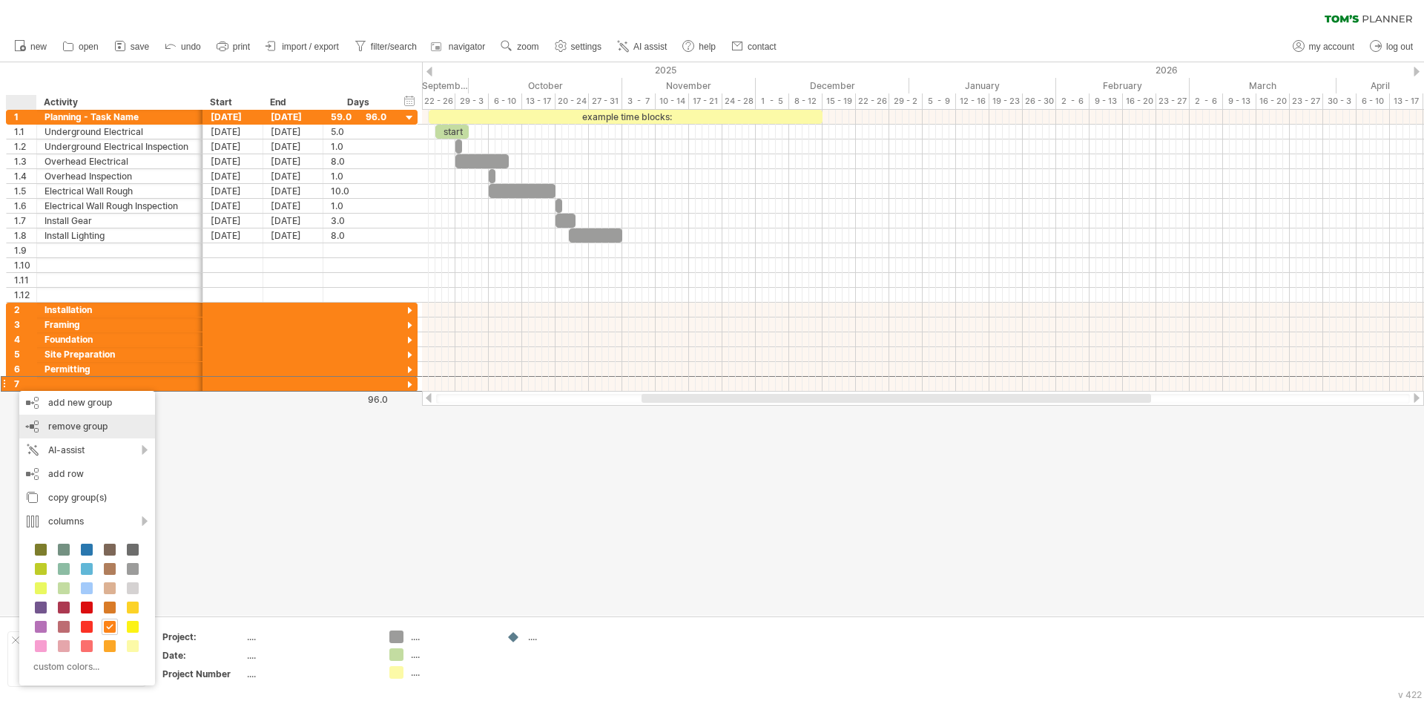
click at [82, 423] on span "remove group" at bounding box center [77, 426] width 59 height 11
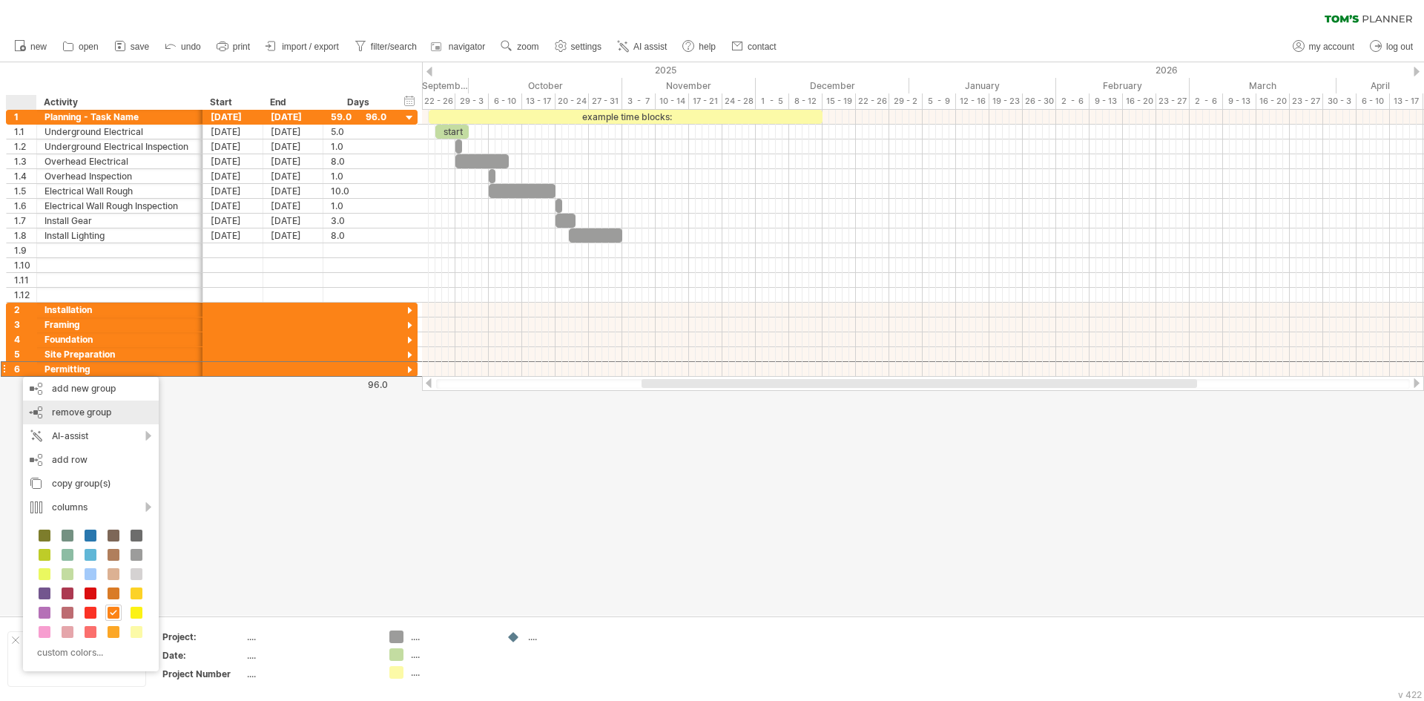
click at [69, 410] on span "remove group" at bounding box center [81, 411] width 59 height 11
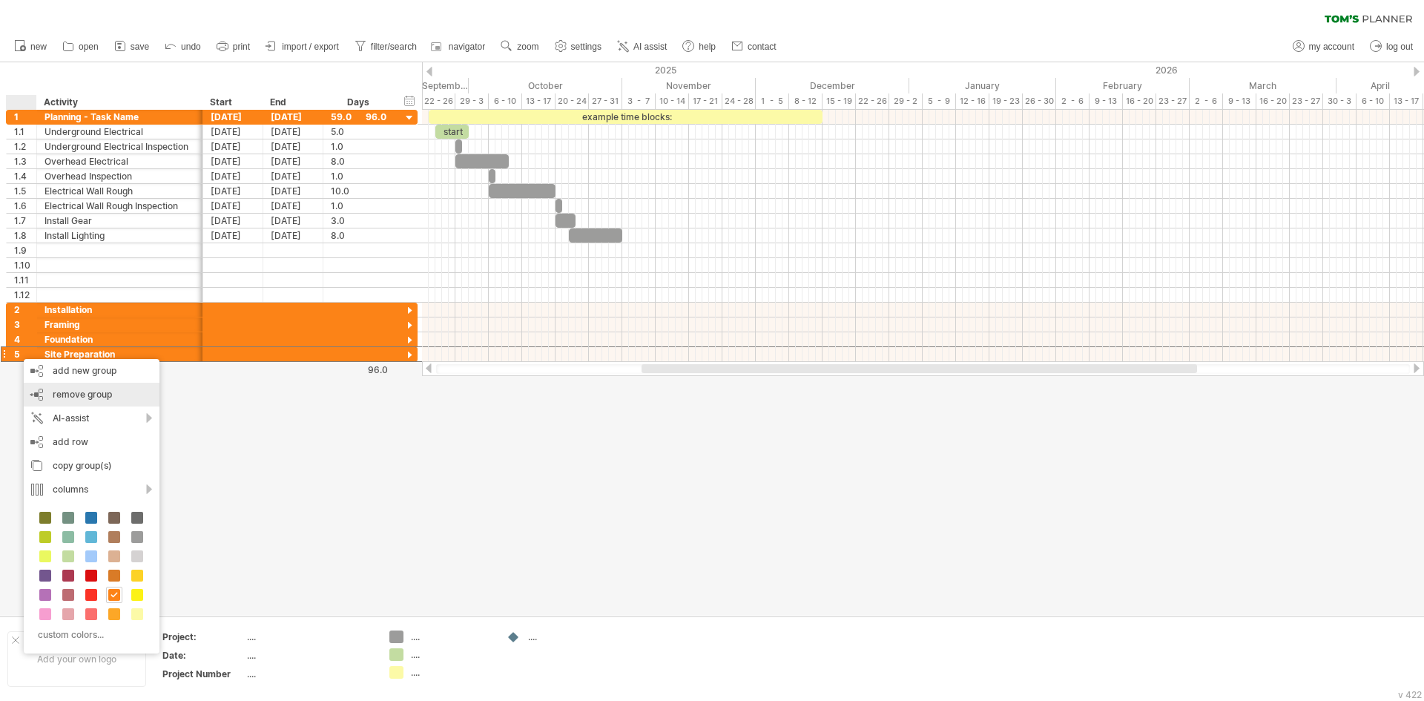
click at [54, 393] on span "remove group" at bounding box center [82, 394] width 59 height 11
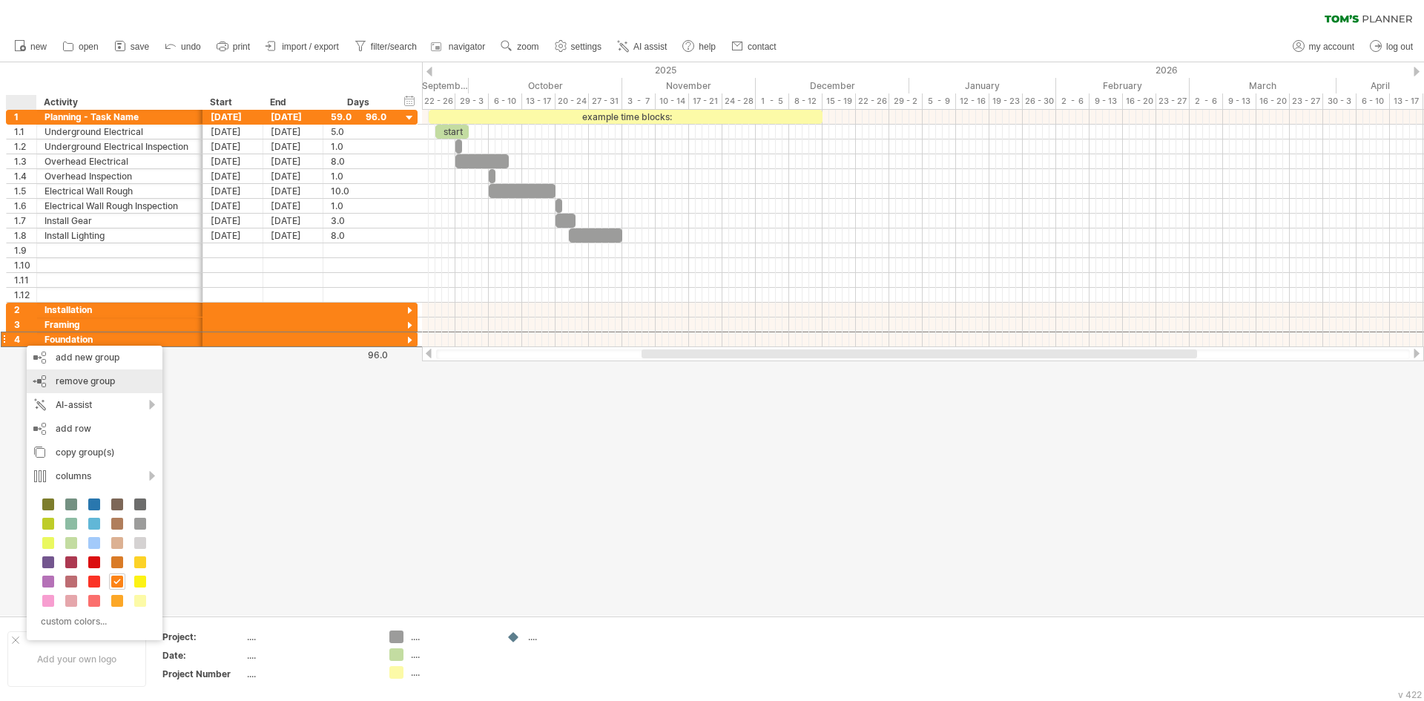
click at [62, 378] on span "remove group" at bounding box center [85, 380] width 59 height 11
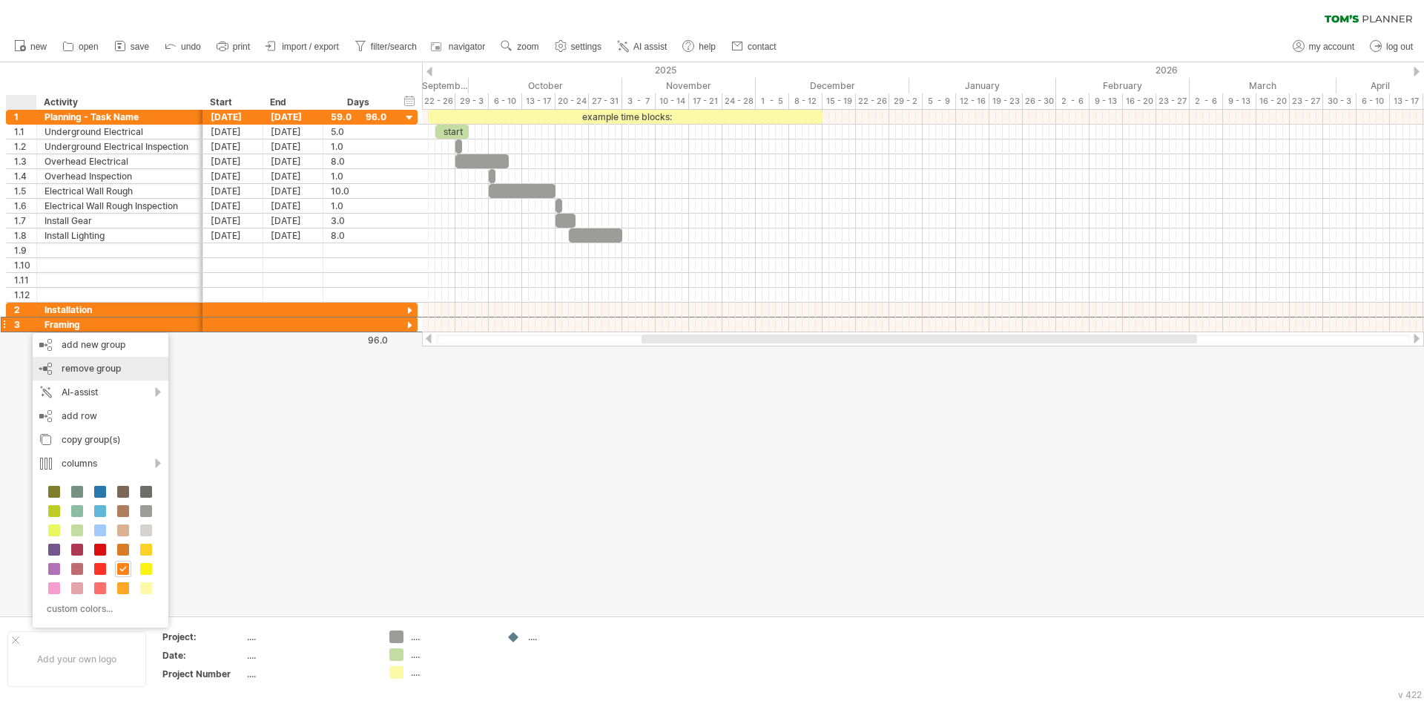
click at [63, 365] on span "remove group" at bounding box center [91, 368] width 59 height 11
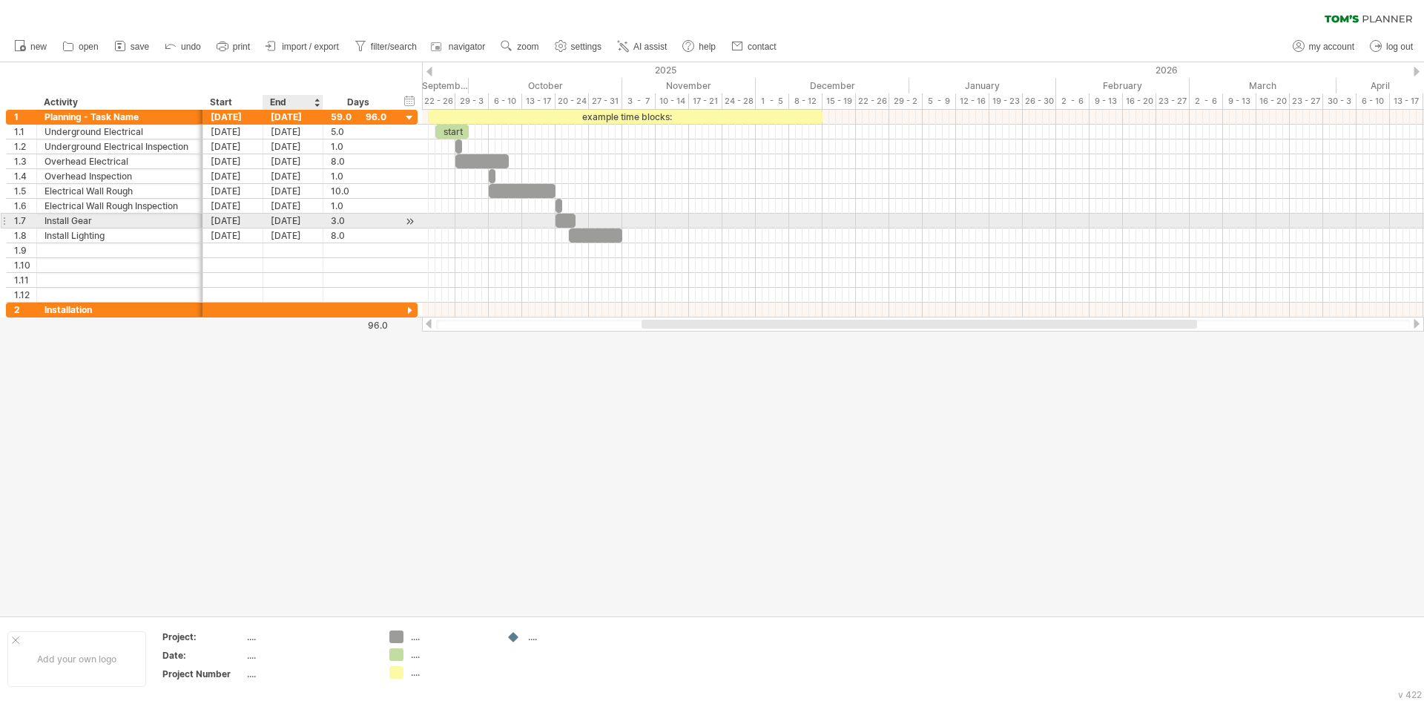
click at [307, 223] on div "[DATE]" at bounding box center [293, 221] width 60 height 14
click at [376, 323] on link "24" at bounding box center [381, 324] width 14 height 14
click at [241, 237] on div "[DATE]" at bounding box center [233, 235] width 60 height 14
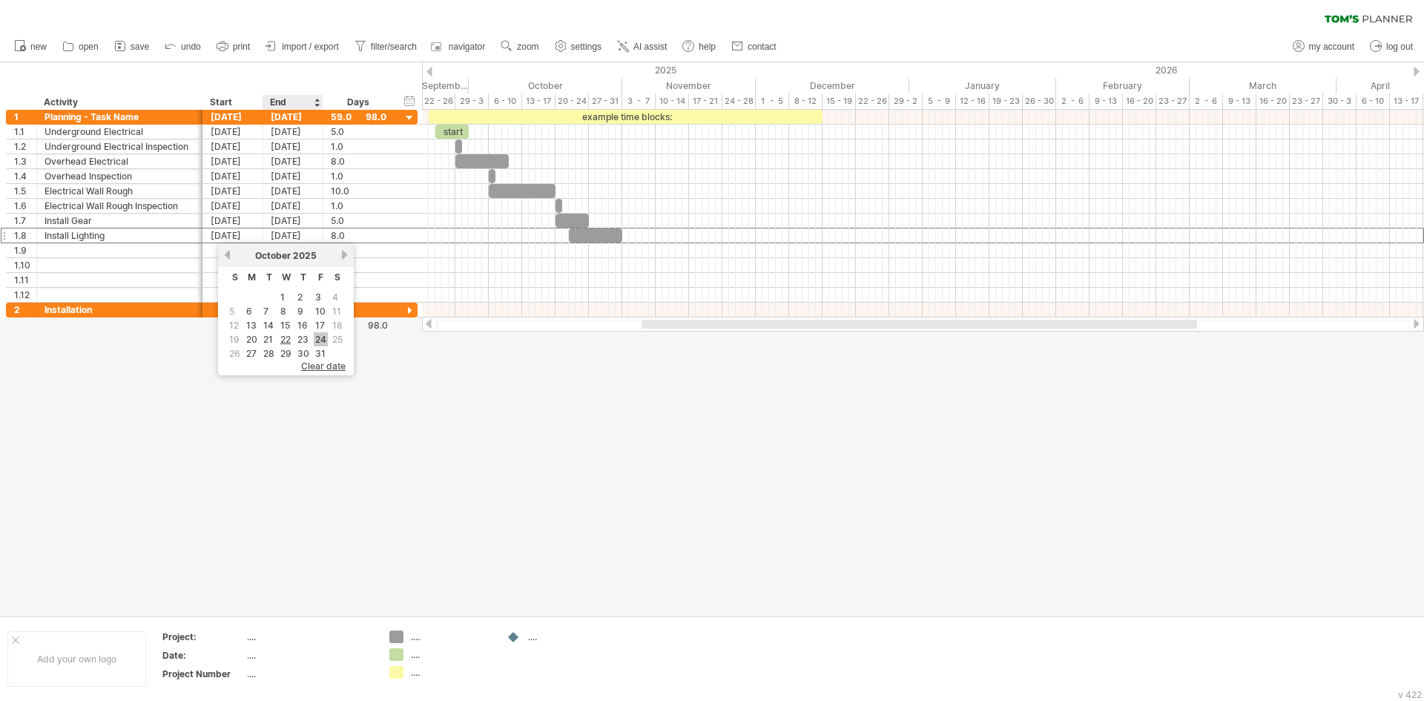
click at [318, 339] on link "24" at bounding box center [321, 339] width 14 height 14
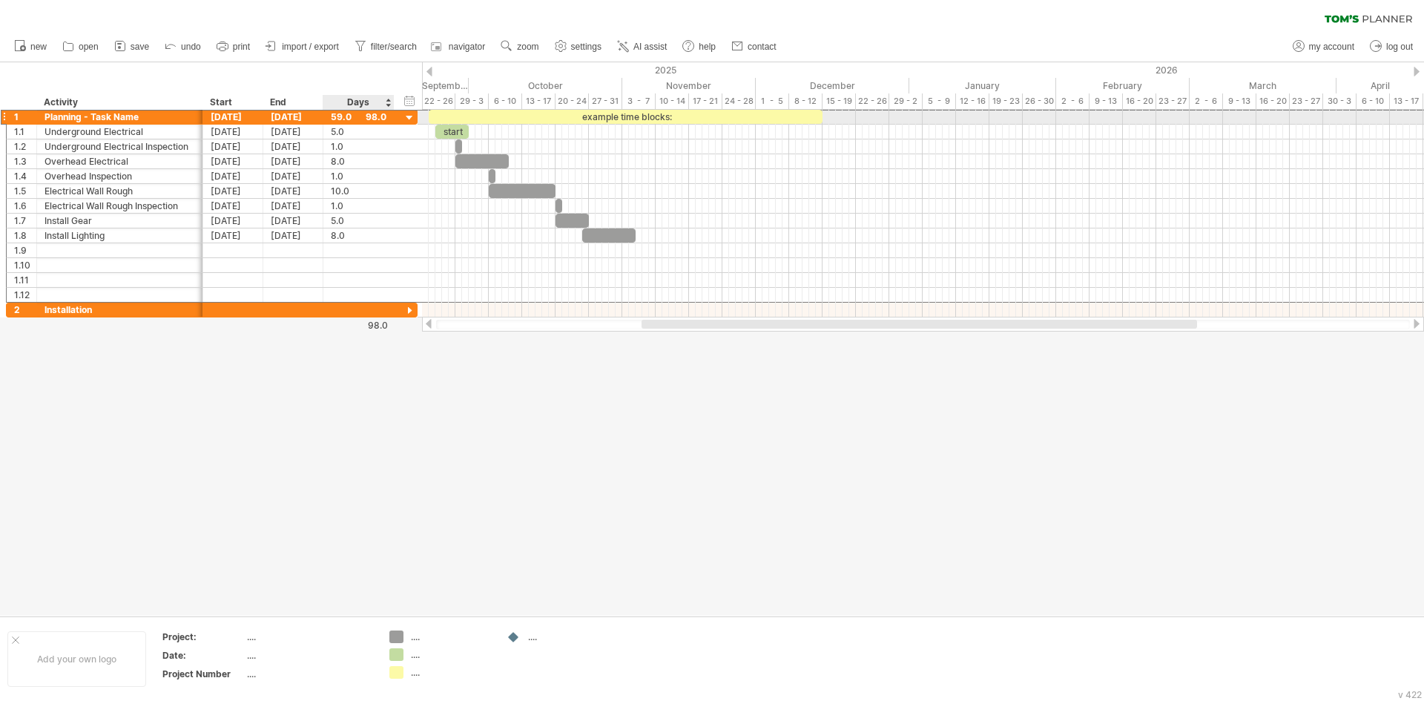
click at [334, 116] on div "59.0" at bounding box center [359, 117] width 56 height 14
type input "**"
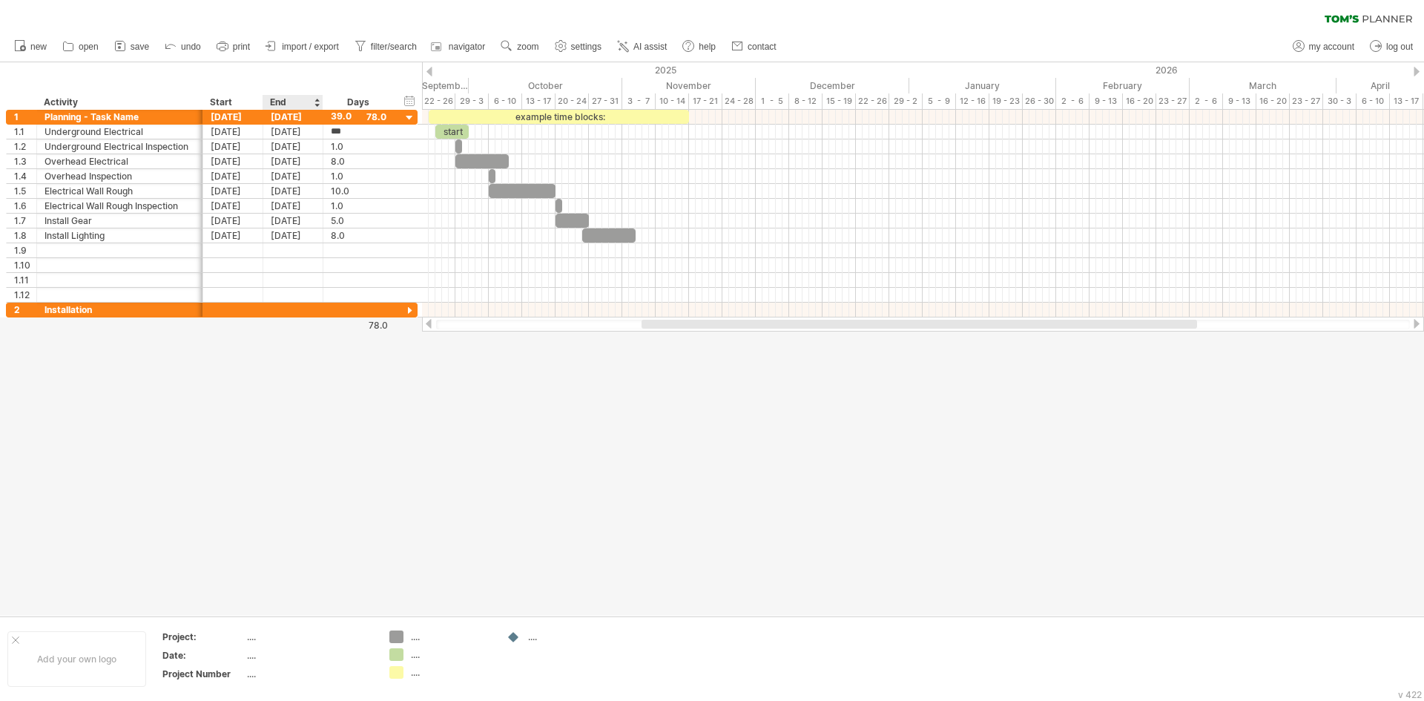
click at [319, 76] on div "hide start/end/duration show start/end/duration ******** Activity Start End Days" at bounding box center [211, 85] width 422 height 47
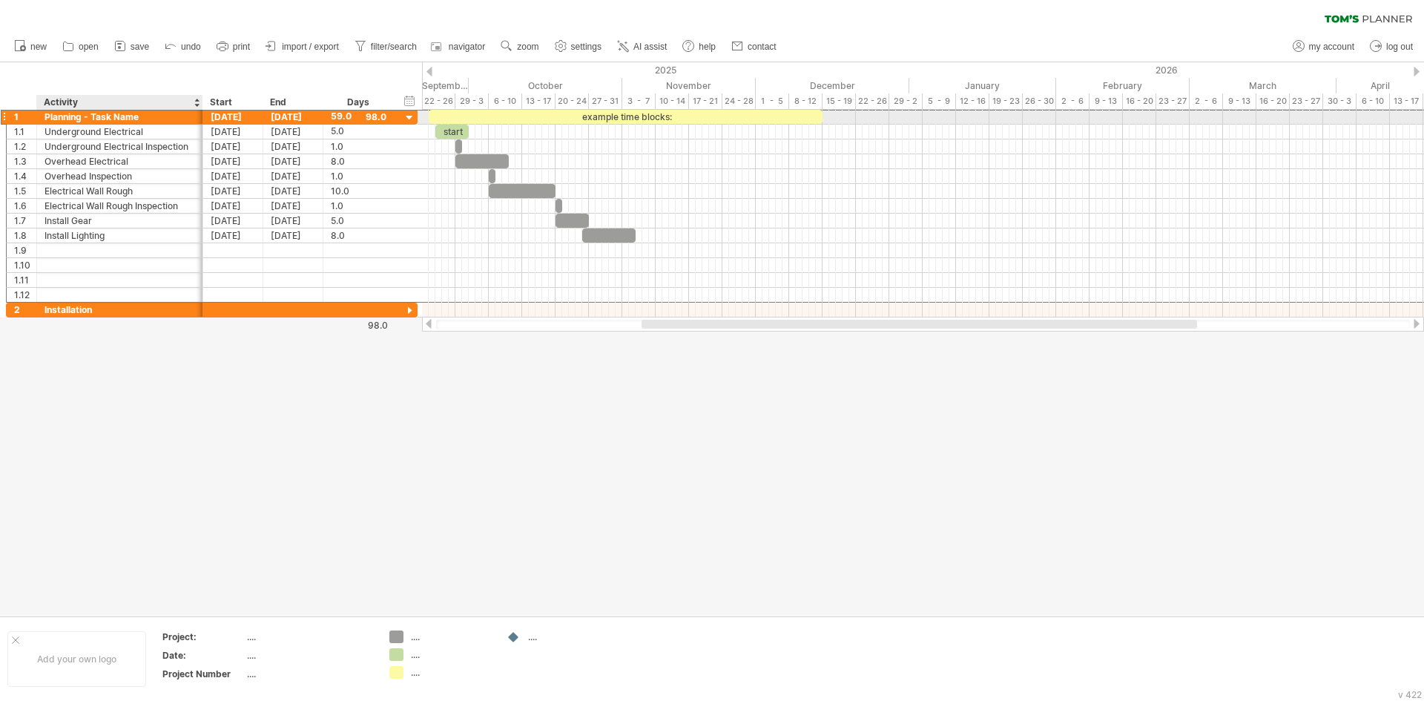
click at [159, 116] on div "Planning - Task Name" at bounding box center [119, 117] width 151 height 14
type input "**********"
click at [374, 117] on div "59.0" at bounding box center [359, 117] width 56 height 14
click at [383, 117] on div "****" at bounding box center [359, 117] width 56 height 14
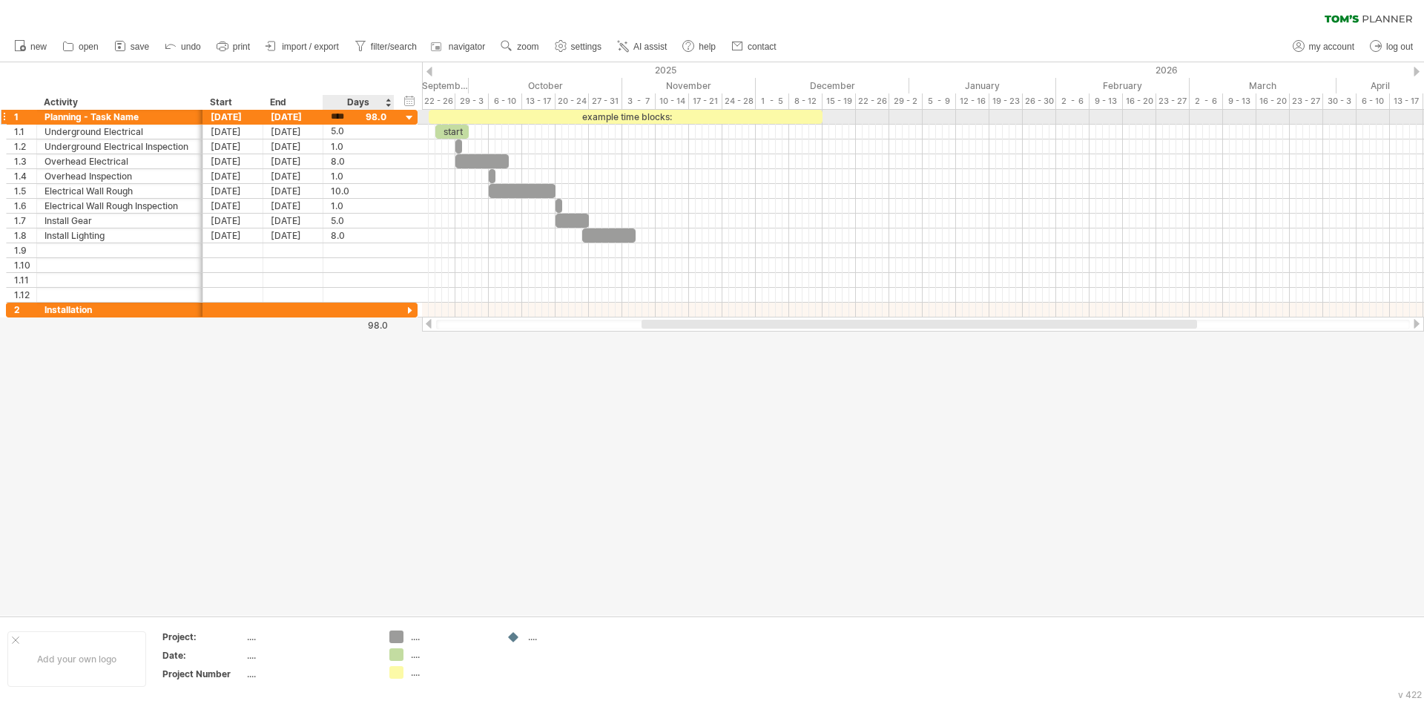
click at [384, 122] on div "****" at bounding box center [359, 117] width 56 height 14
click at [384, 122] on div "59.0" at bounding box center [359, 117] width 56 height 14
click at [385, 116] on div "****" at bounding box center [359, 117] width 56 height 14
click at [379, 114] on div "59.0" at bounding box center [359, 117] width 56 height 14
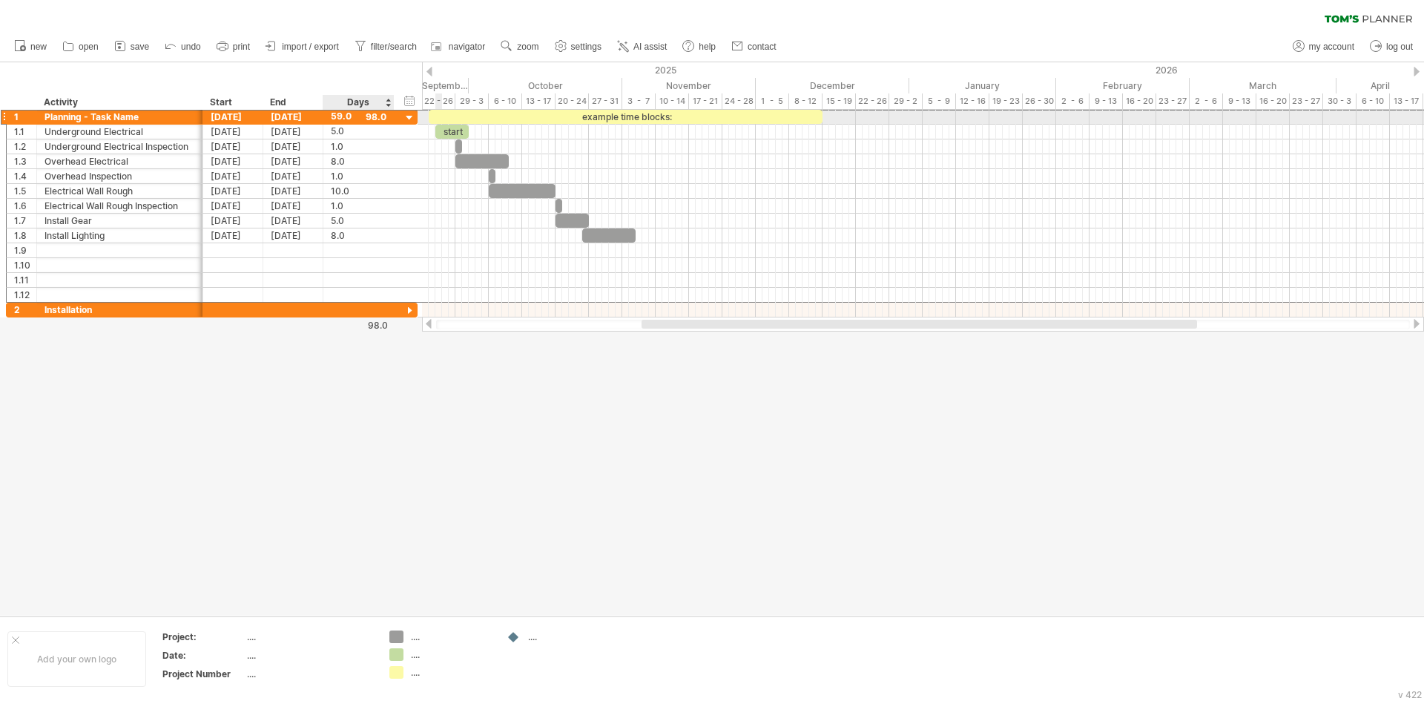
click at [378, 114] on div "59.0" at bounding box center [359, 117] width 56 height 14
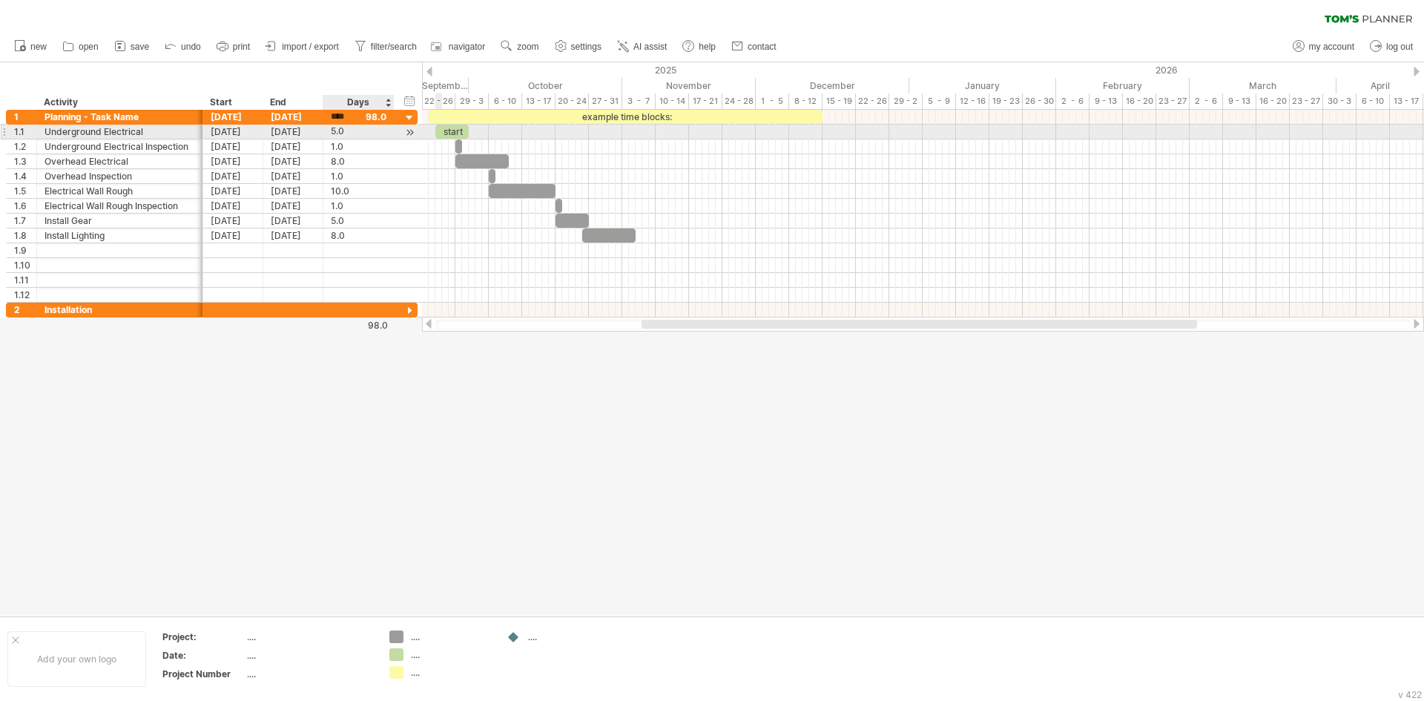
click at [354, 131] on div "5.0" at bounding box center [359, 132] width 56 height 14
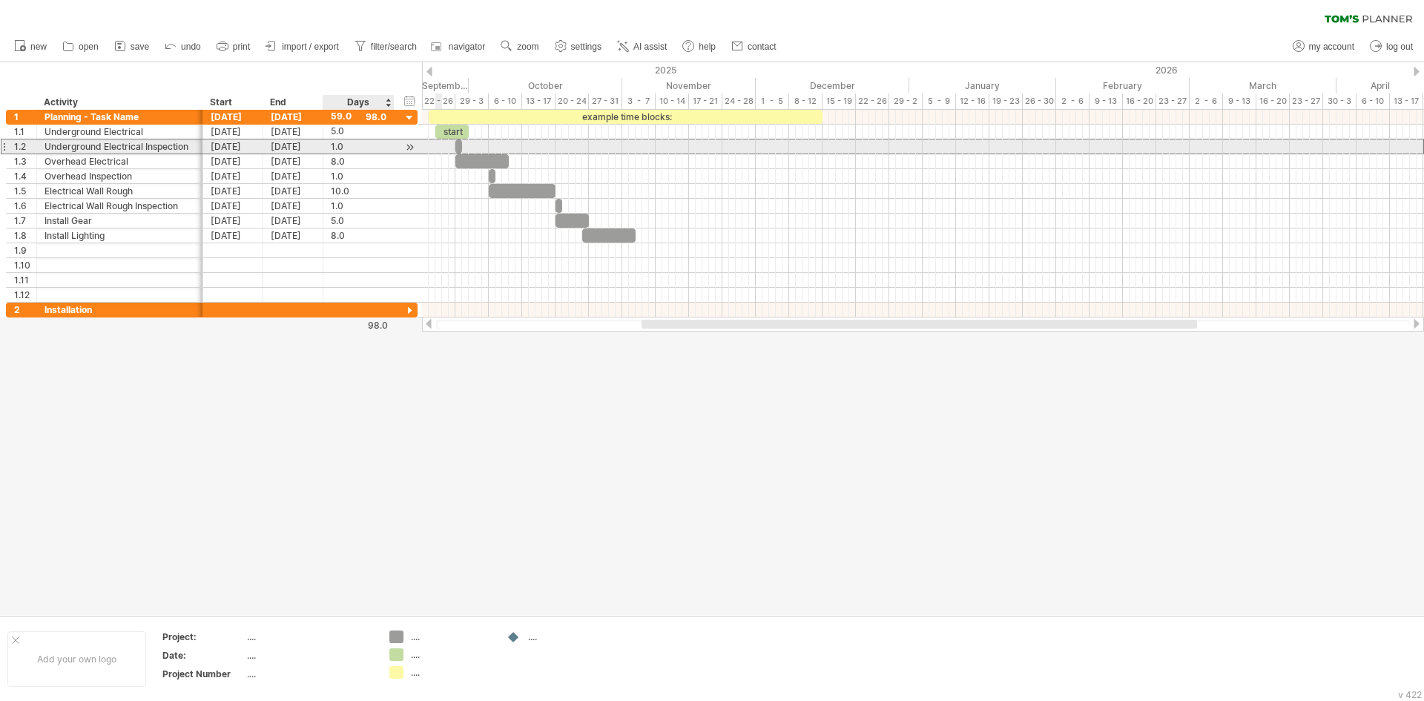
click at [357, 151] on div "1.0" at bounding box center [359, 146] width 56 height 14
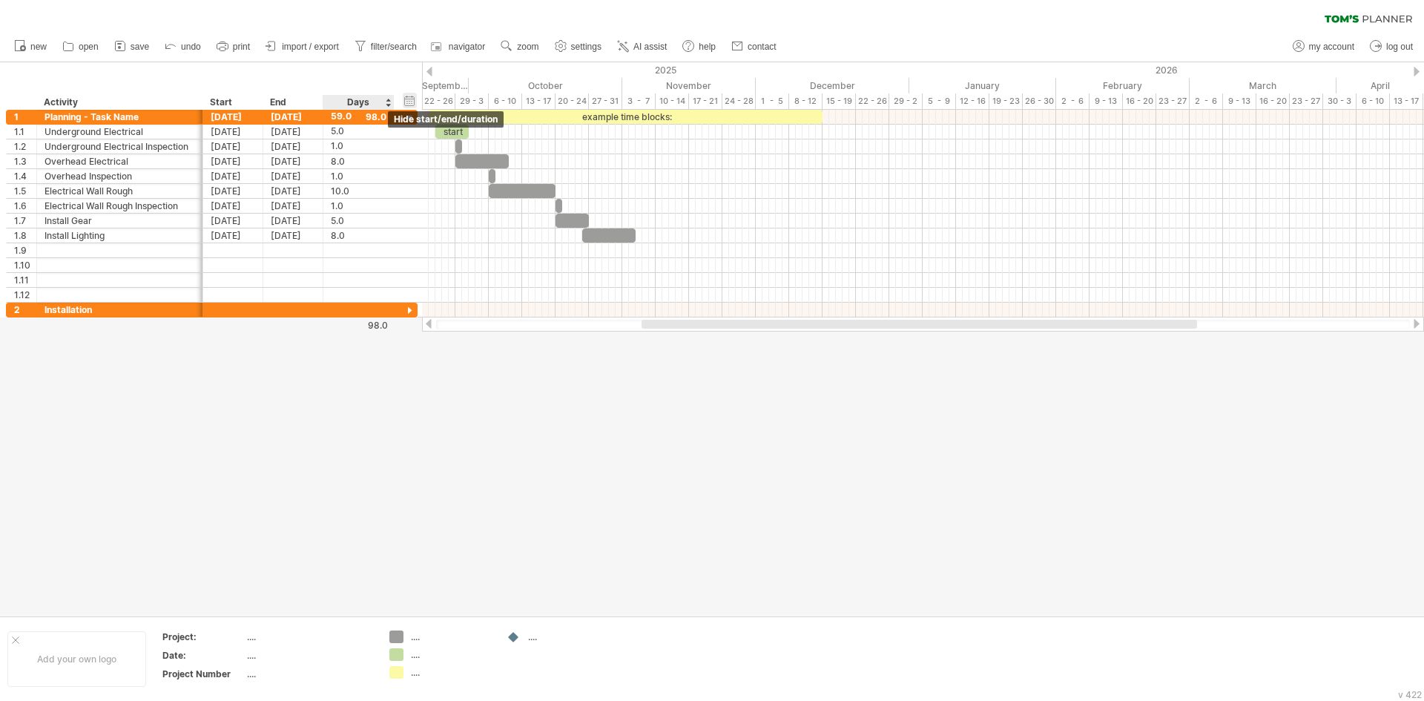
click at [414, 102] on div "hide start/end/duration show start/end/duration" at bounding box center [410, 101] width 14 height 16
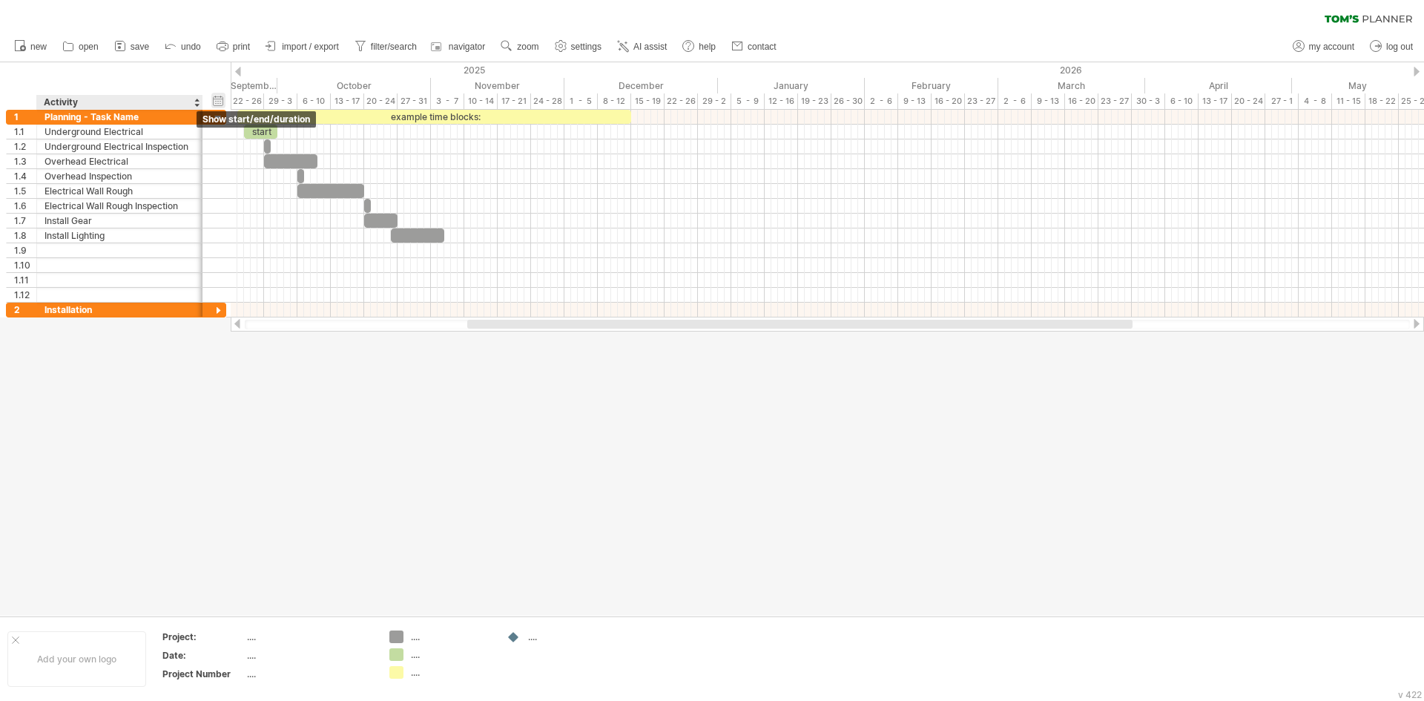
click at [220, 100] on div "hide start/end/duration show start/end/duration" at bounding box center [218, 101] width 14 height 16
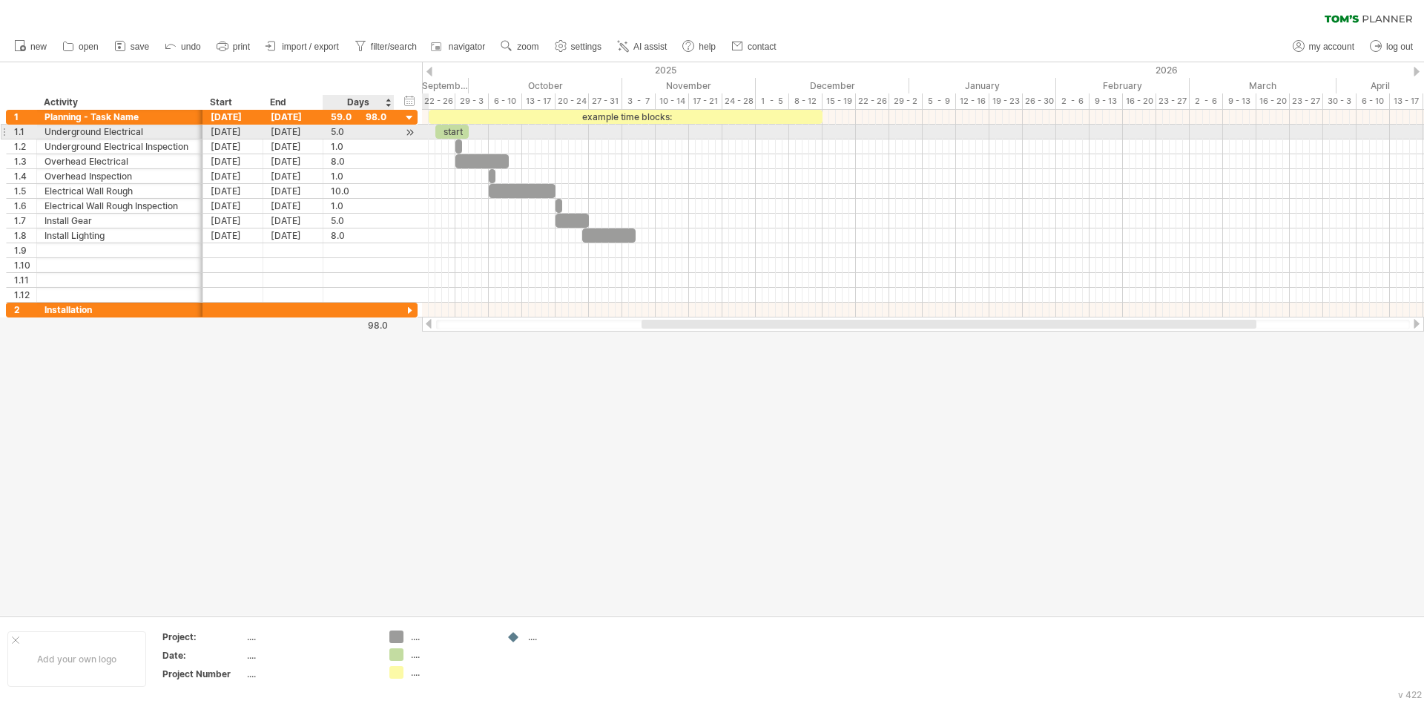
click at [372, 130] on div "5.0" at bounding box center [359, 132] width 56 height 14
click at [354, 133] on input "***" at bounding box center [345, 132] width 28 height 14
click at [349, 133] on input "***" at bounding box center [345, 132] width 28 height 14
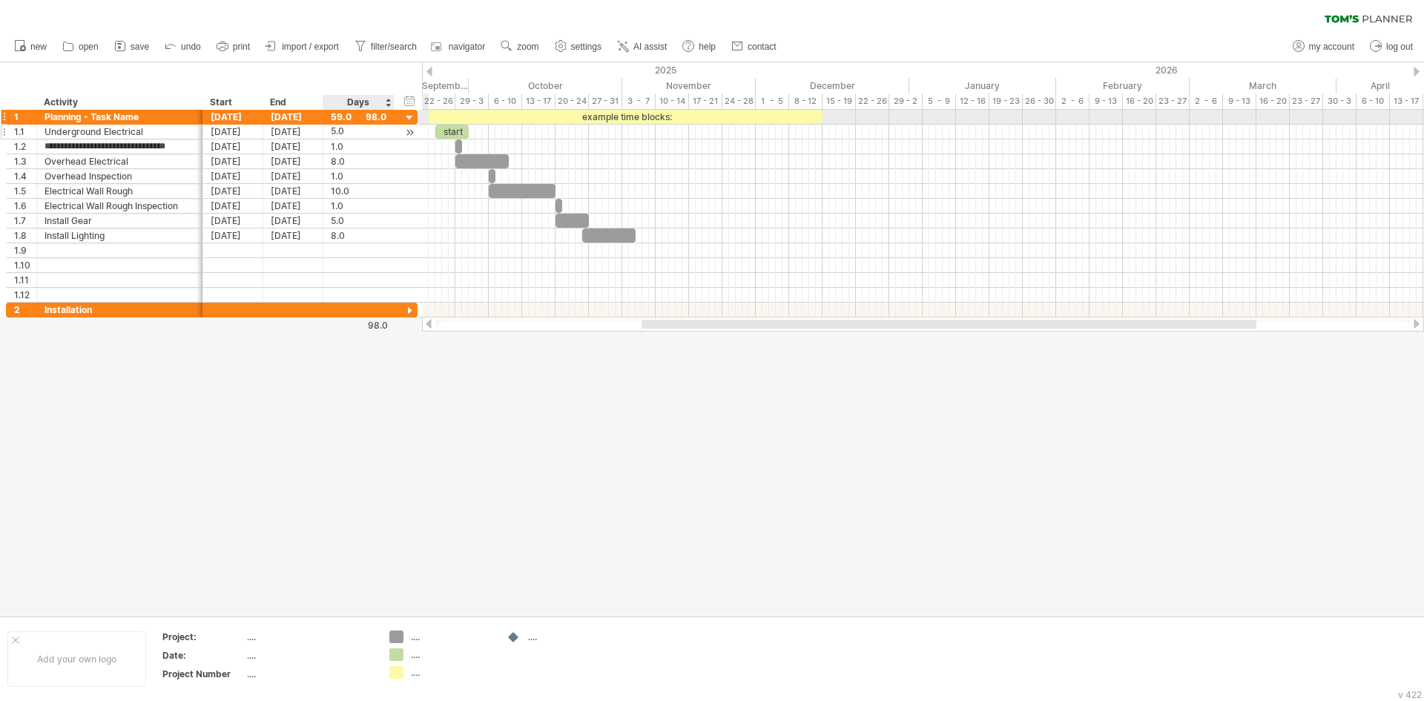
click at [380, 115] on div "59.0" at bounding box center [359, 117] width 56 height 14
click at [380, 115] on div "****" at bounding box center [359, 117] width 56 height 14
click at [258, 504] on div at bounding box center [712, 338] width 1424 height 553
click at [254, 640] on div "...." at bounding box center [309, 636] width 125 height 13
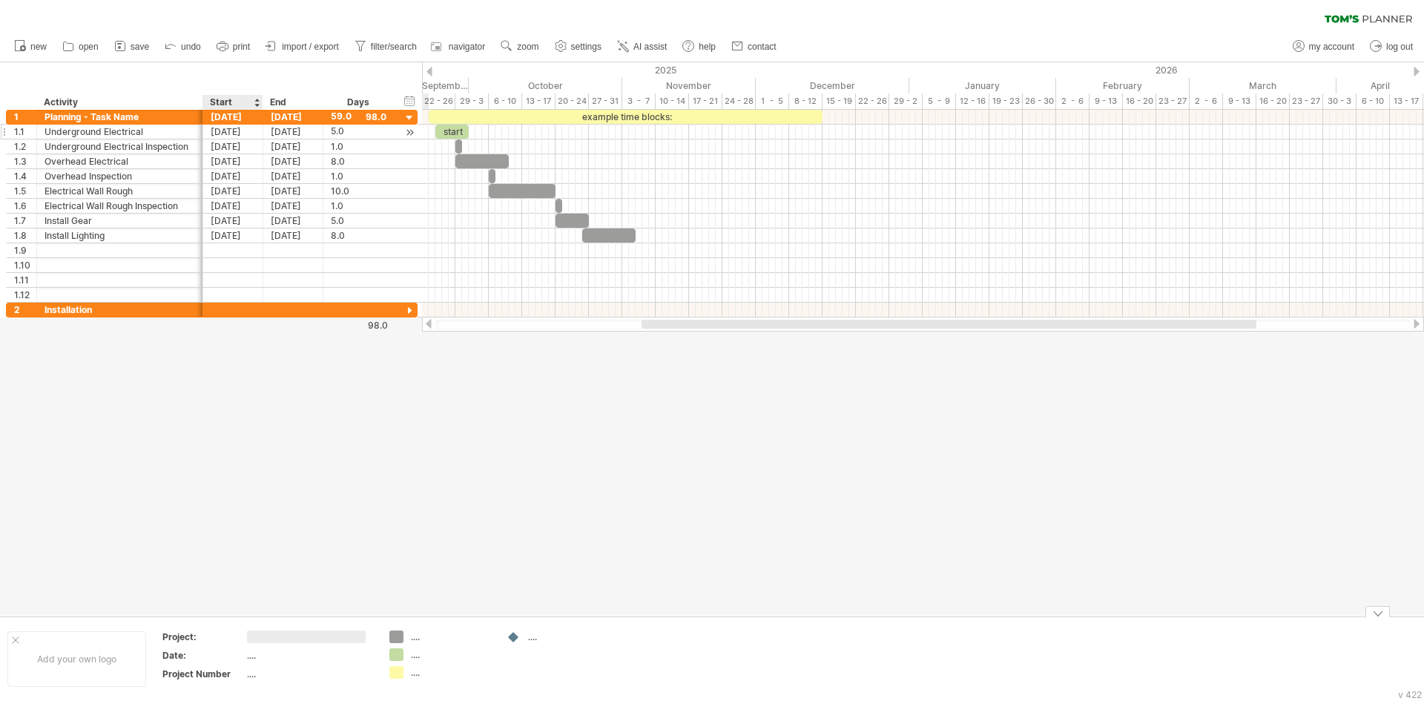
click at [254, 640] on input "text" at bounding box center [306, 636] width 119 height 13
click at [300, 503] on div at bounding box center [712, 338] width 1424 height 553
click at [260, 639] on div "...." at bounding box center [309, 636] width 125 height 13
type input "**********"
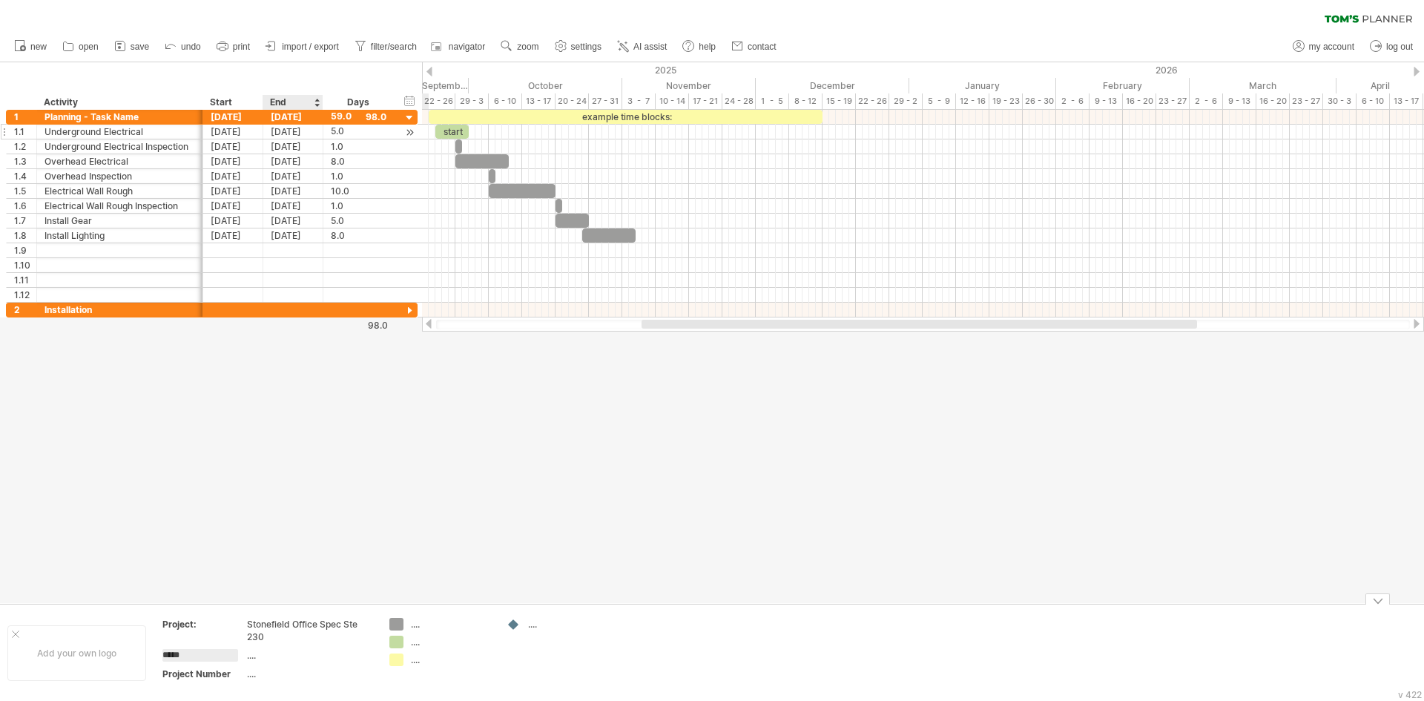
click at [280, 652] on div "...." at bounding box center [309, 655] width 125 height 13
click at [222, 634] on th "Project:" at bounding box center [203, 633] width 83 height 30
click at [201, 648] on table "******** Stonefield Office [GEOGRAPHIC_DATA] 230 Date: .... Project Number ...." at bounding box center [268, 652] width 214 height 70
click at [300, 568] on div at bounding box center [712, 332] width 1424 height 541
click at [267, 659] on div "...." at bounding box center [309, 655] width 125 height 13
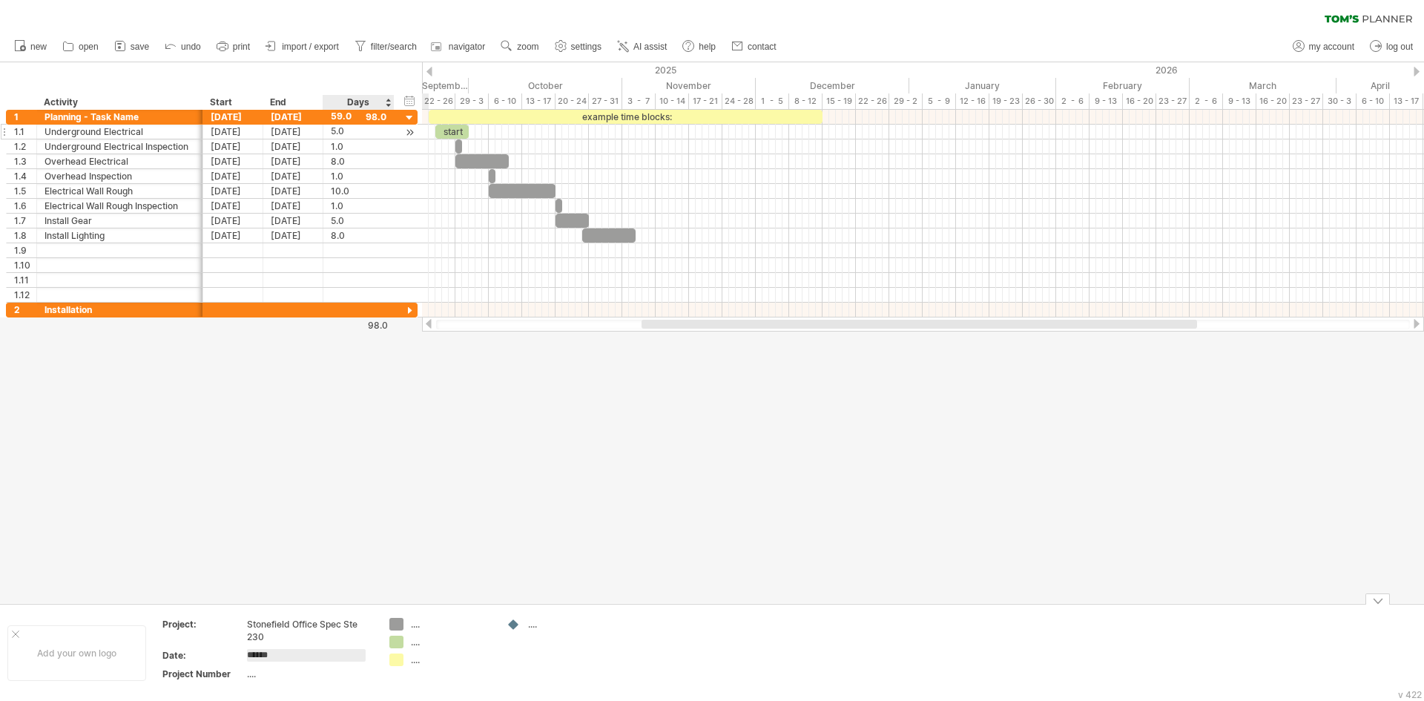
type input "*******"
click at [291, 676] on div "...." at bounding box center [309, 673] width 125 height 13
type input "*****"
click at [591, 639] on td "...." at bounding box center [557, 653] width 117 height 70
click at [333, 543] on div at bounding box center [712, 332] width 1424 height 541
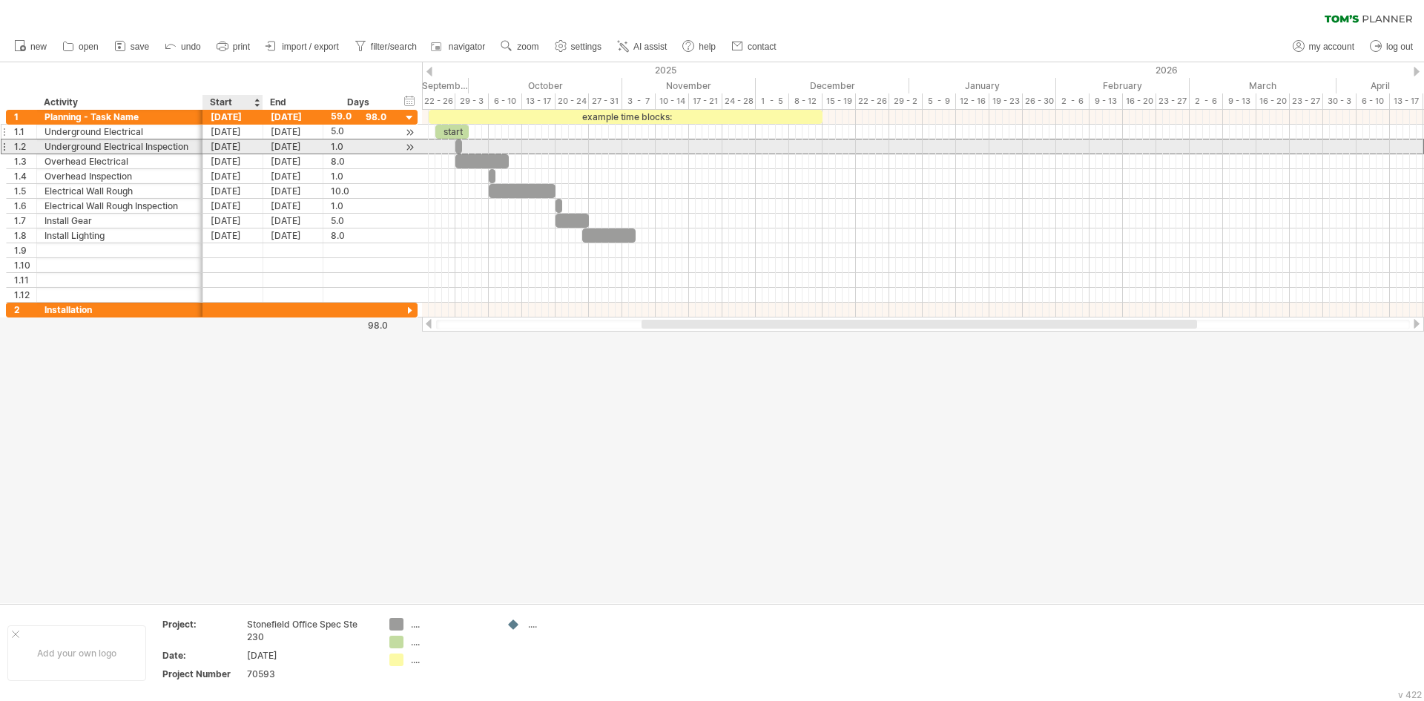
click at [233, 146] on div "[DATE]" at bounding box center [233, 146] width 60 height 14
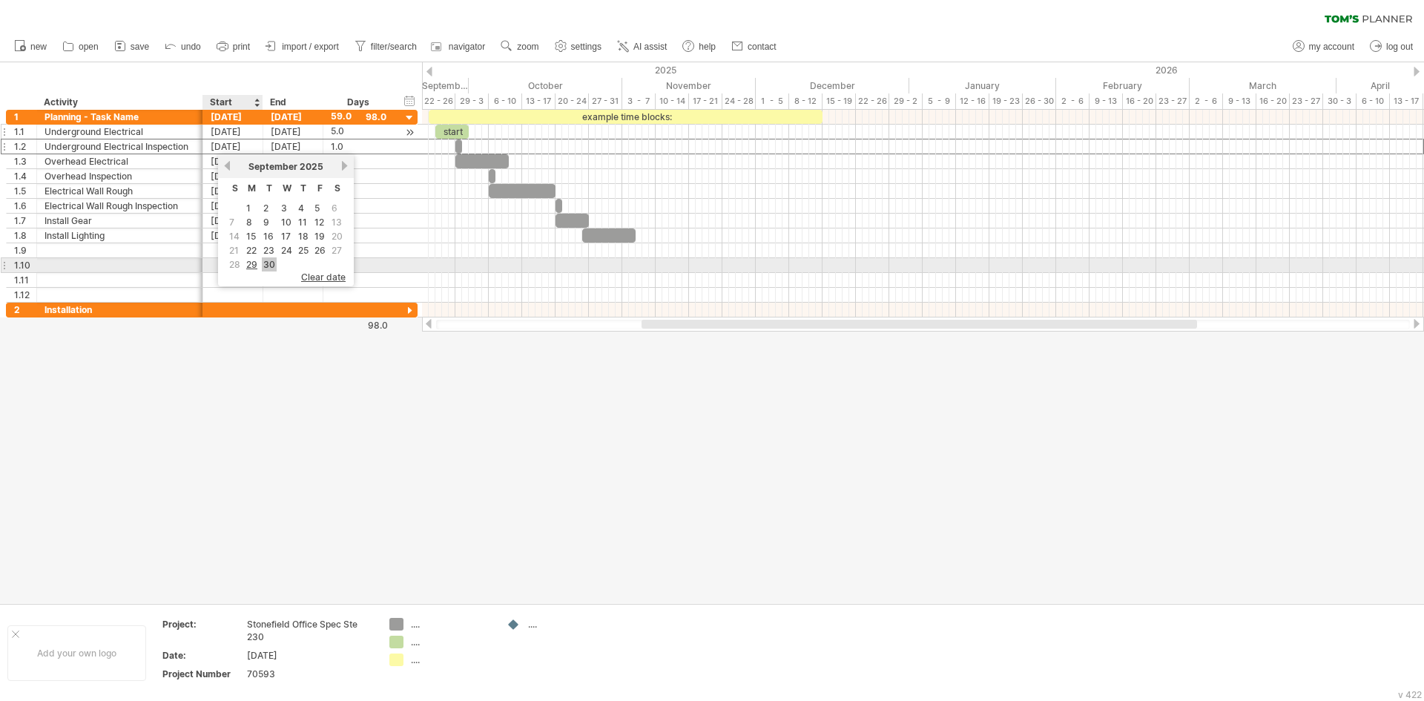
click at [266, 264] on link "30" at bounding box center [269, 264] width 15 height 14
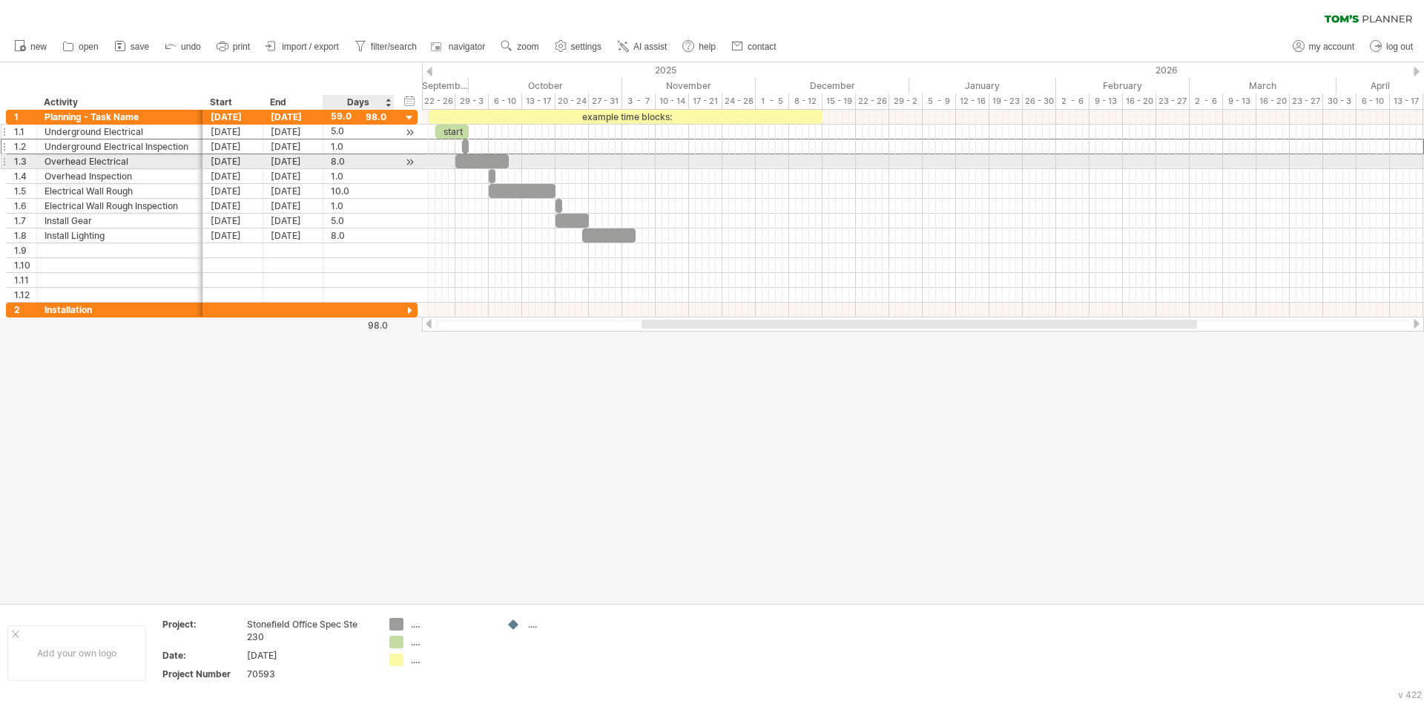
click at [341, 163] on div "8.0" at bounding box center [359, 161] width 56 height 14
click at [311, 163] on div "[DATE]" at bounding box center [293, 161] width 60 height 14
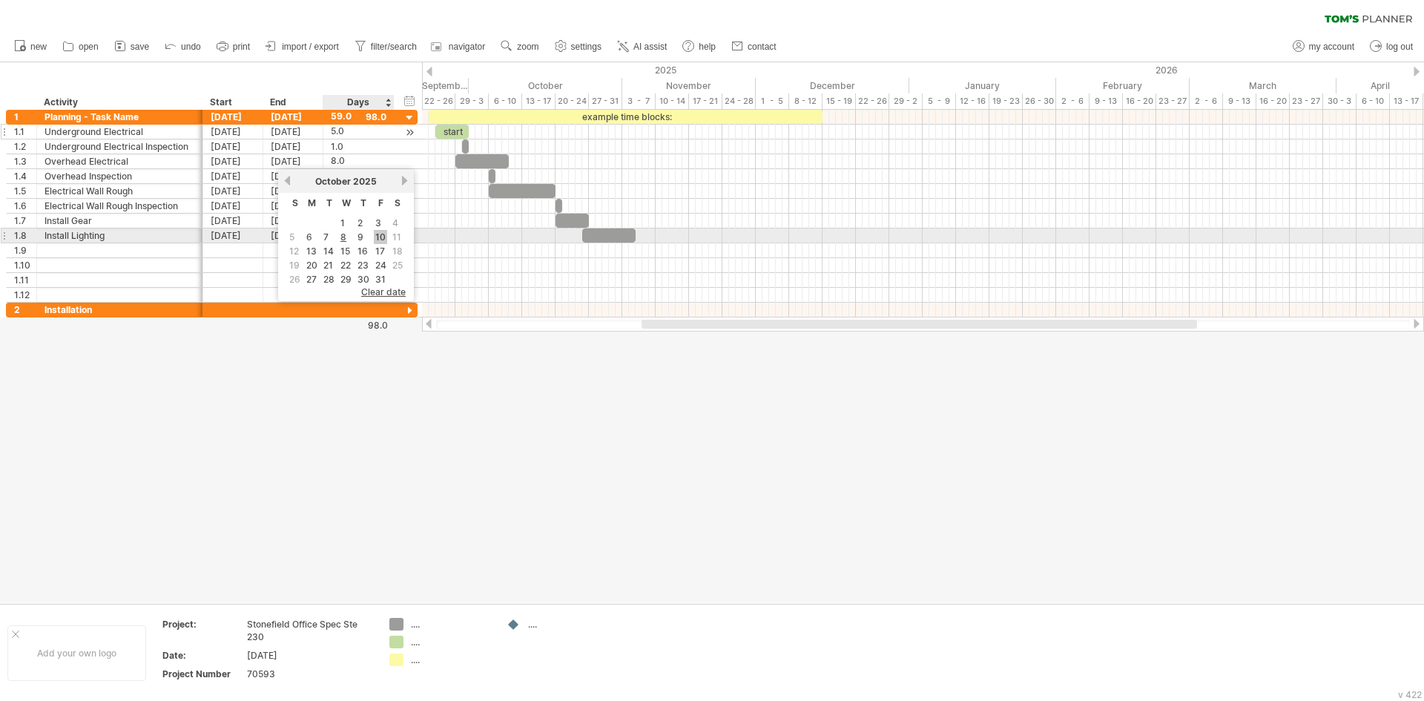
click at [380, 236] on link "10" at bounding box center [380, 237] width 13 height 14
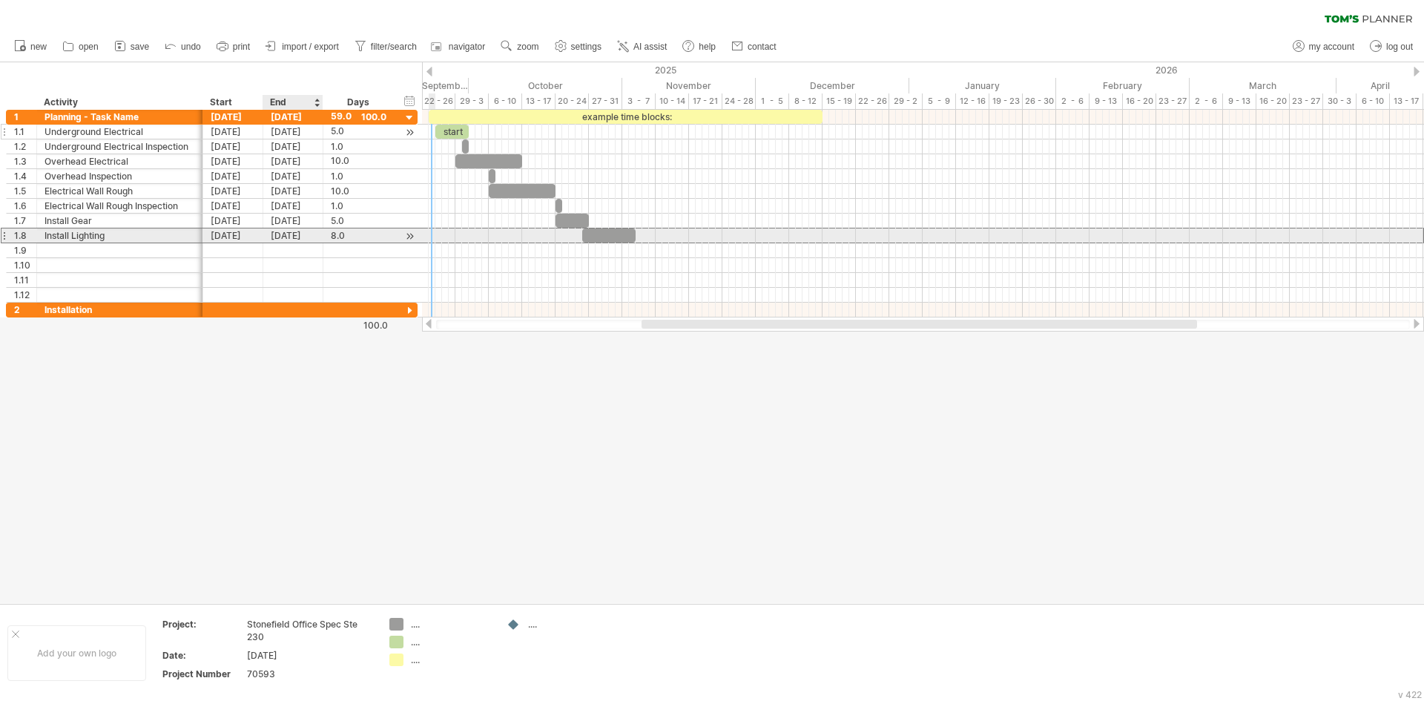
click at [297, 234] on div "[DATE]" at bounding box center [293, 235] width 60 height 14
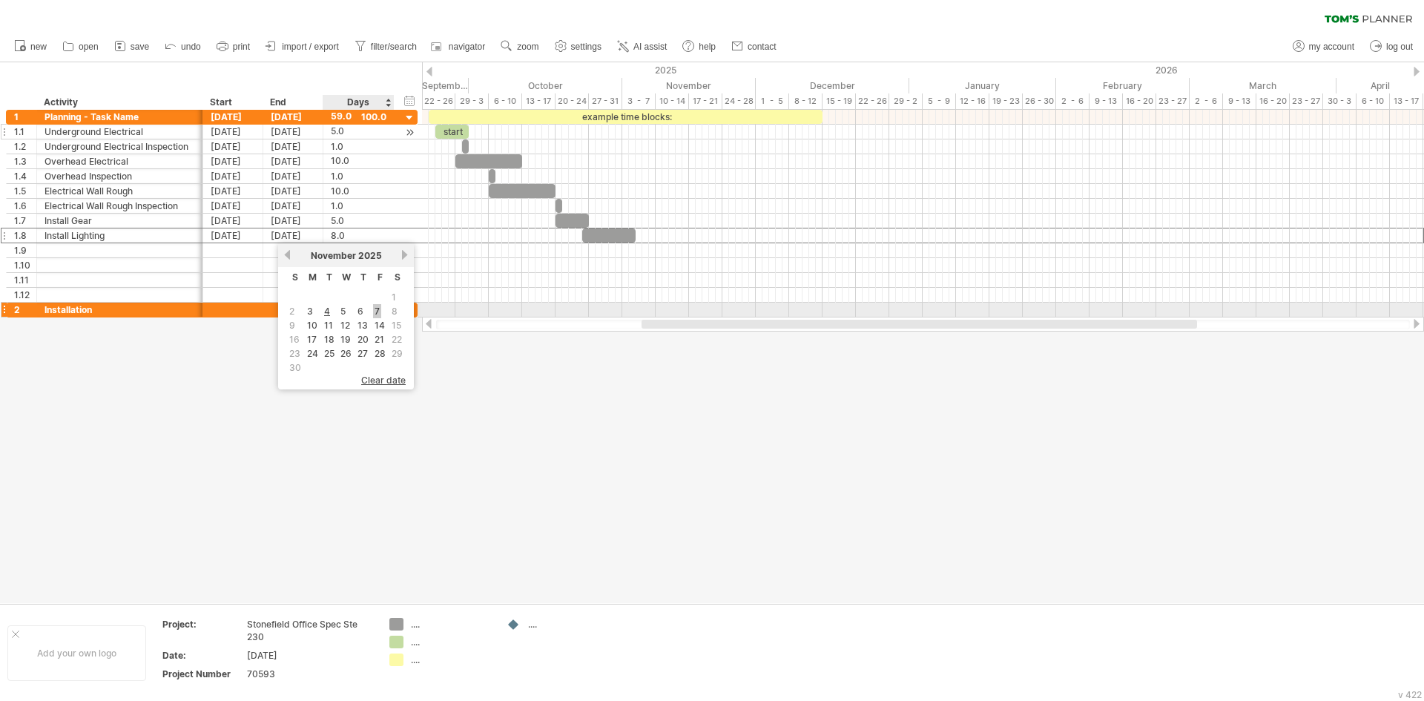
click at [377, 311] on link "7" at bounding box center [377, 311] width 8 height 14
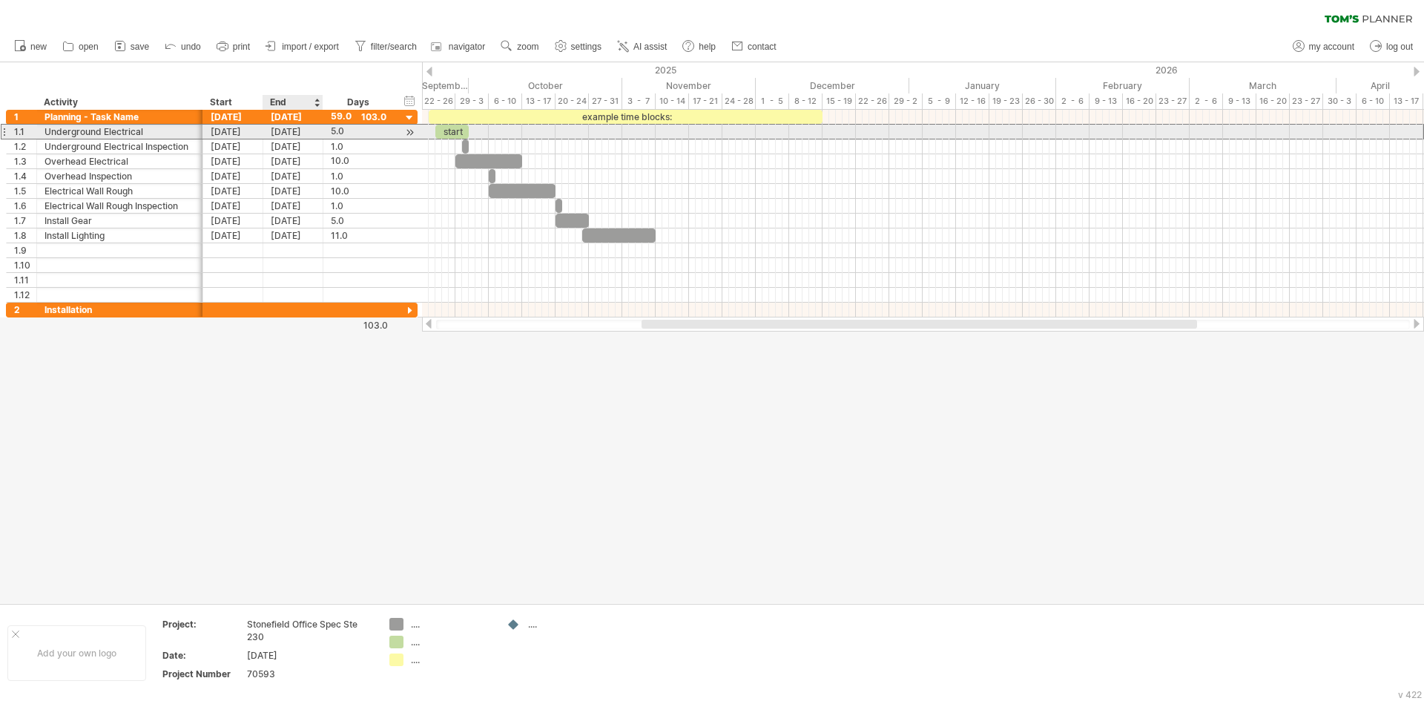
click at [304, 131] on div "[DATE]" at bounding box center [293, 132] width 60 height 14
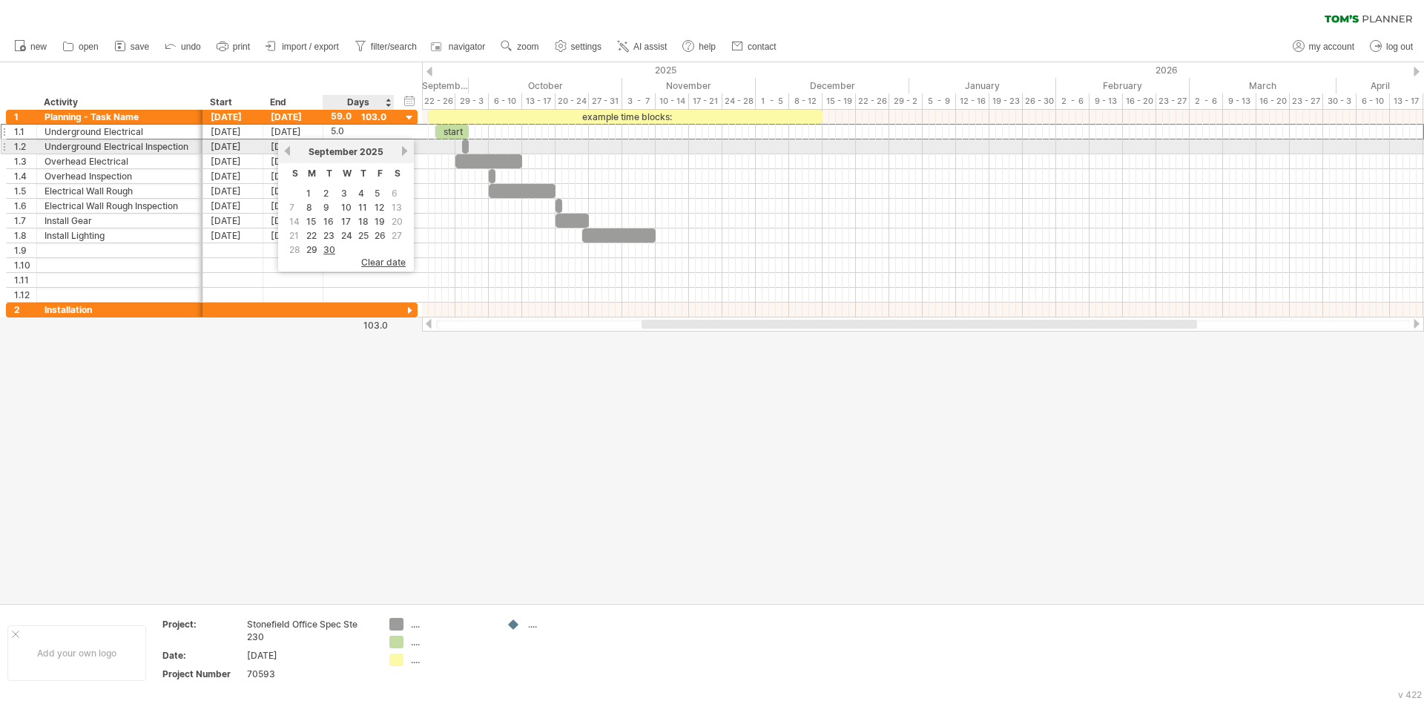
click at [404, 149] on link "next" at bounding box center [404, 150] width 11 height 11
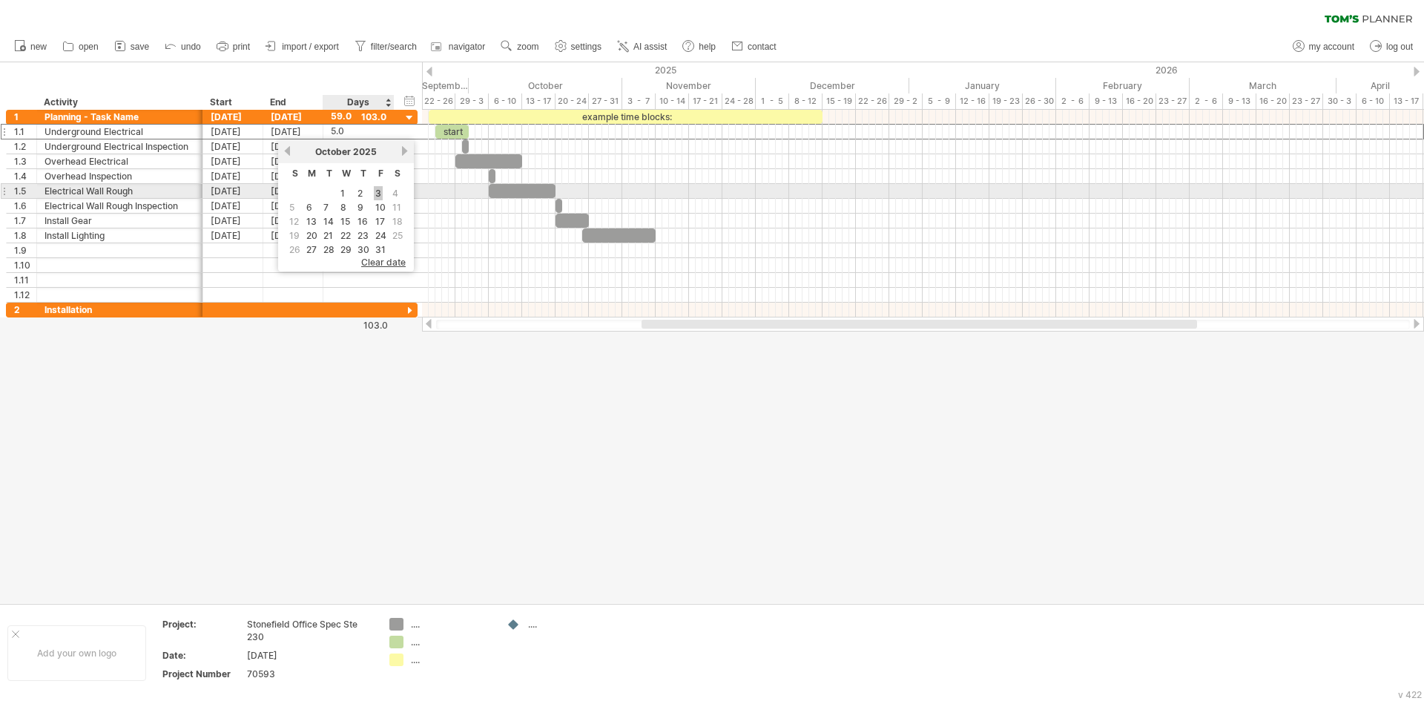
click at [377, 193] on link "3" at bounding box center [378, 193] width 9 height 14
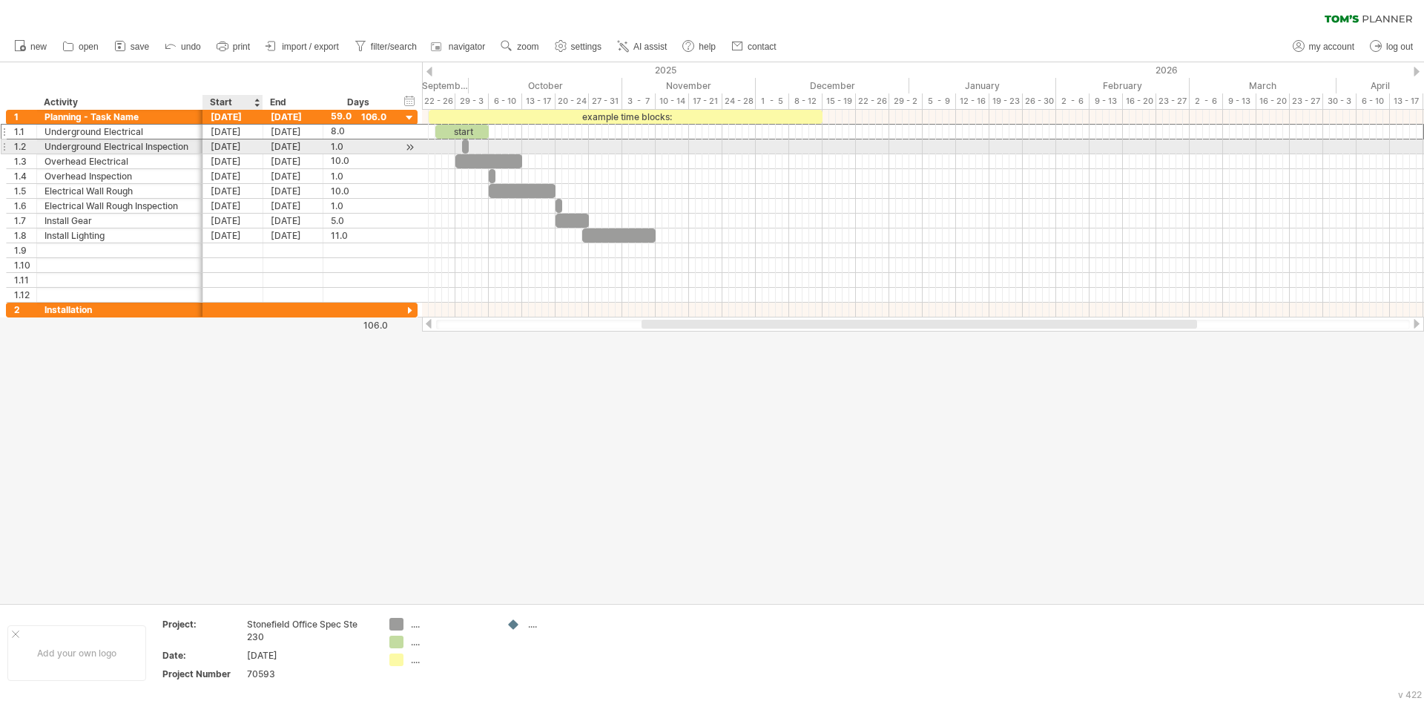
click at [238, 146] on div "[DATE]" at bounding box center [233, 146] width 60 height 14
click at [346, 166] on link "next" at bounding box center [344, 165] width 11 height 11
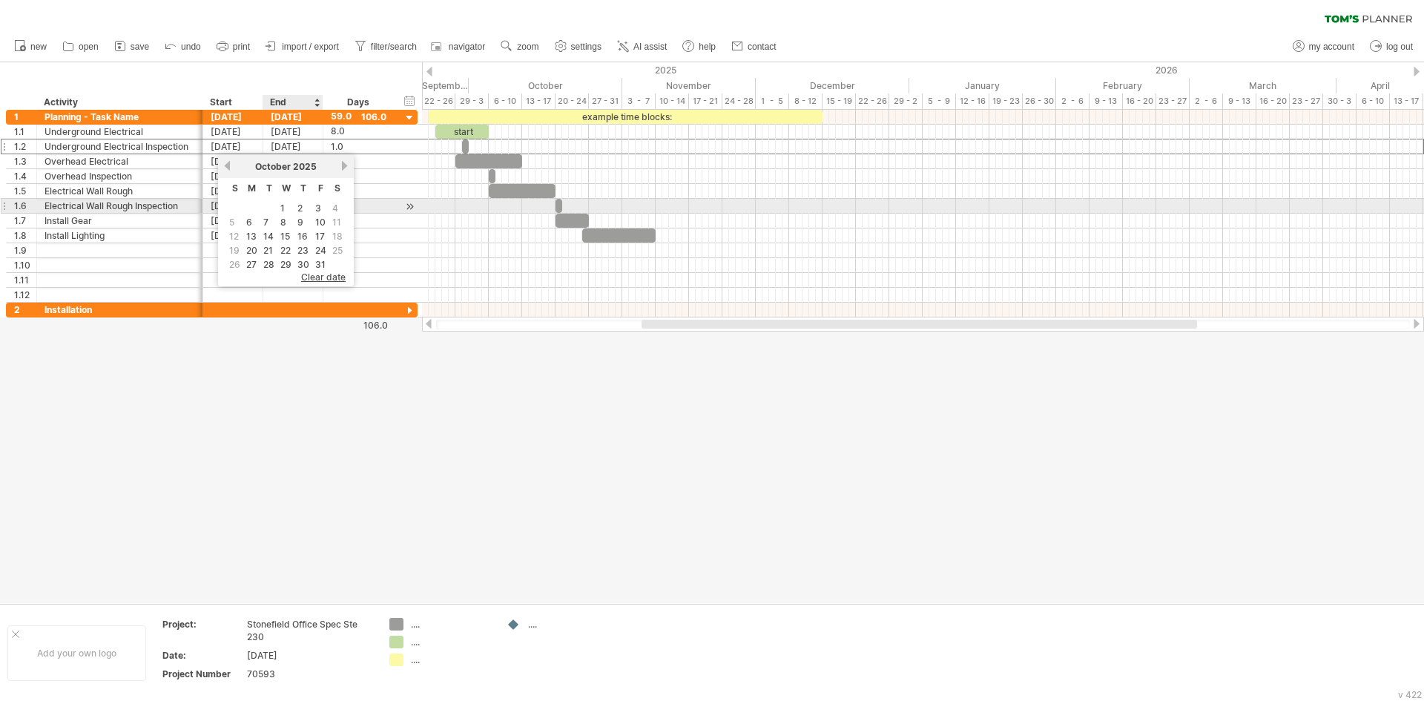
click at [318, 205] on link "3" at bounding box center [318, 208] width 9 height 14
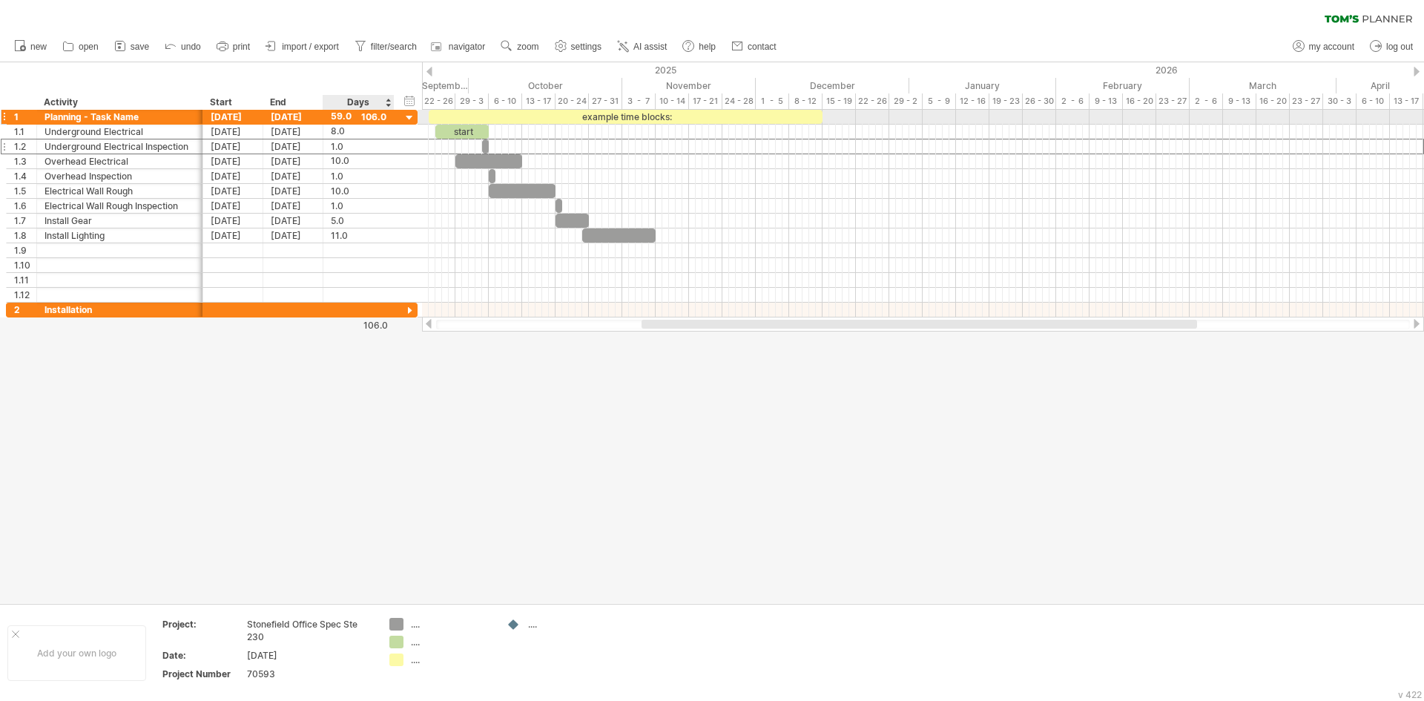
click at [339, 116] on div "59.0" at bounding box center [359, 117] width 56 height 14
type input "*"
click at [332, 113] on div at bounding box center [359, 117] width 56 height 14
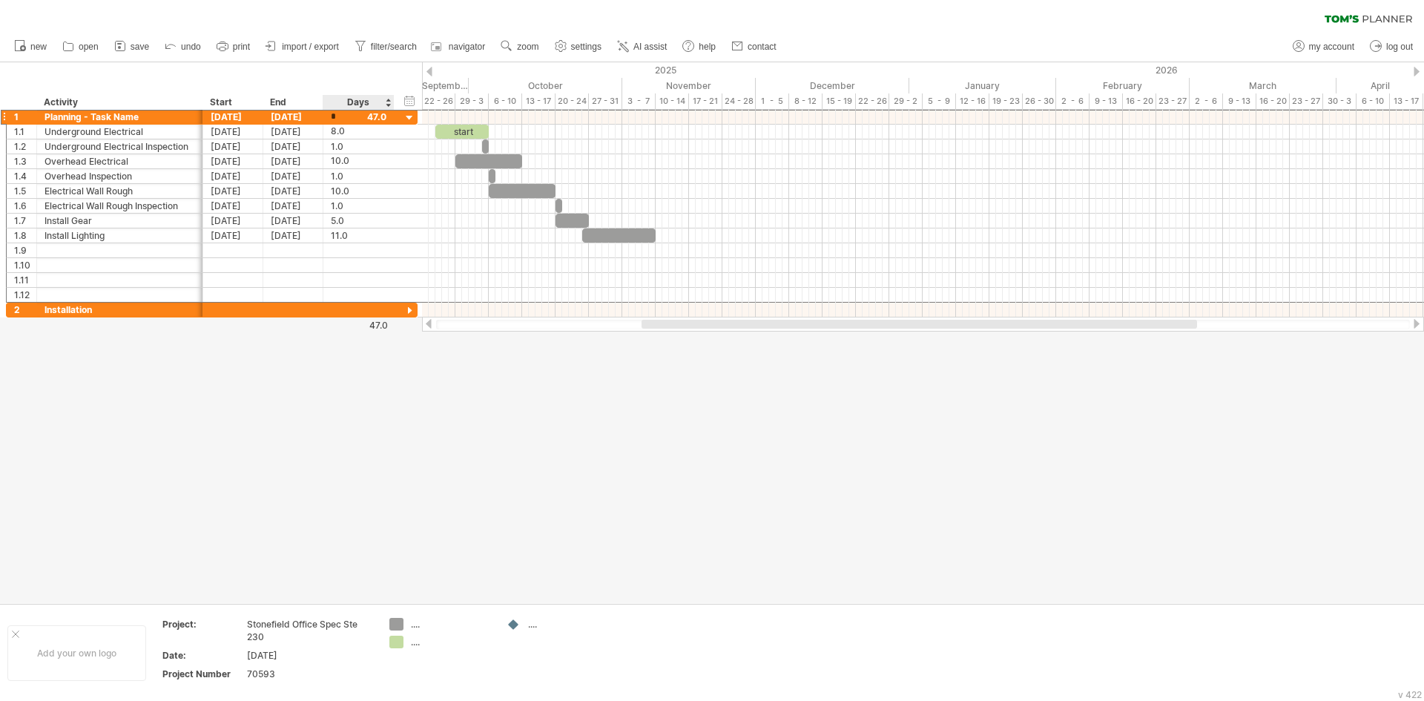
type input "**"
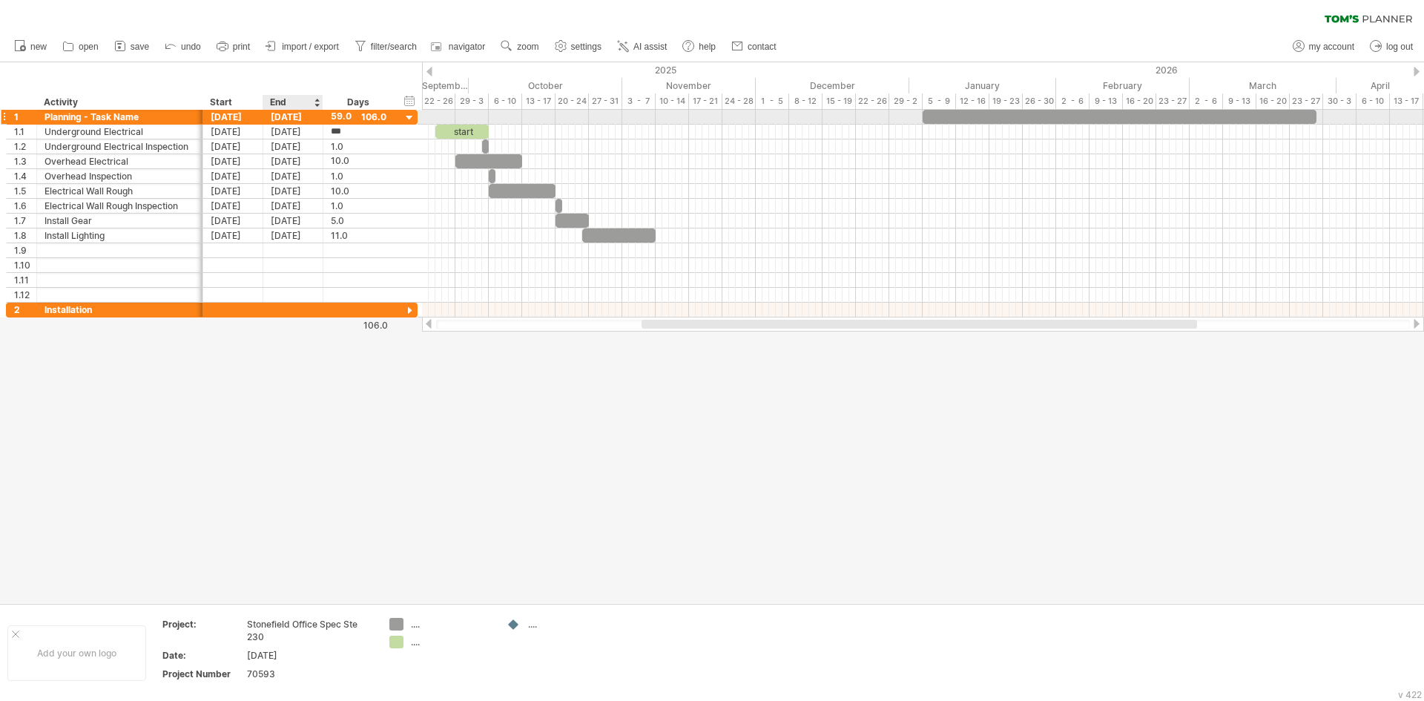
click at [299, 116] on div "[DATE]" at bounding box center [293, 117] width 60 height 14
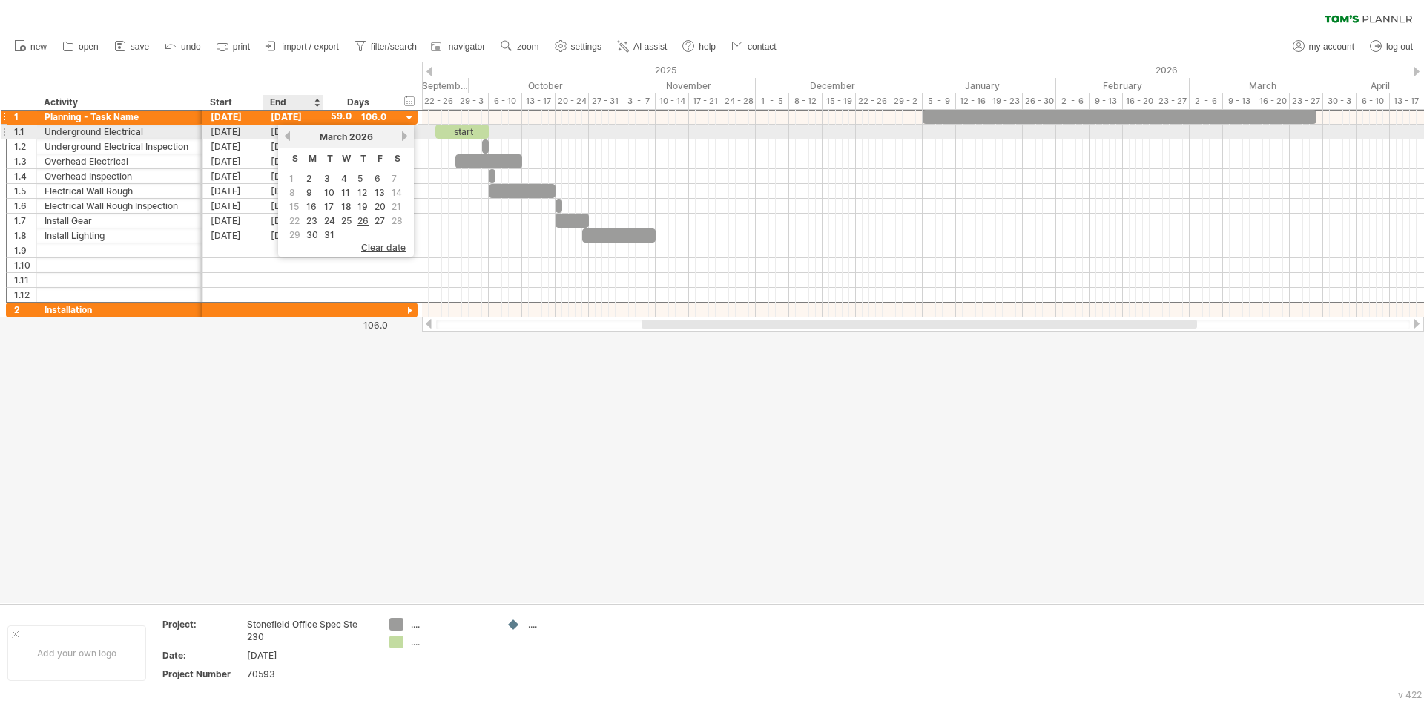
click at [288, 133] on link "previous" at bounding box center [287, 136] width 11 height 11
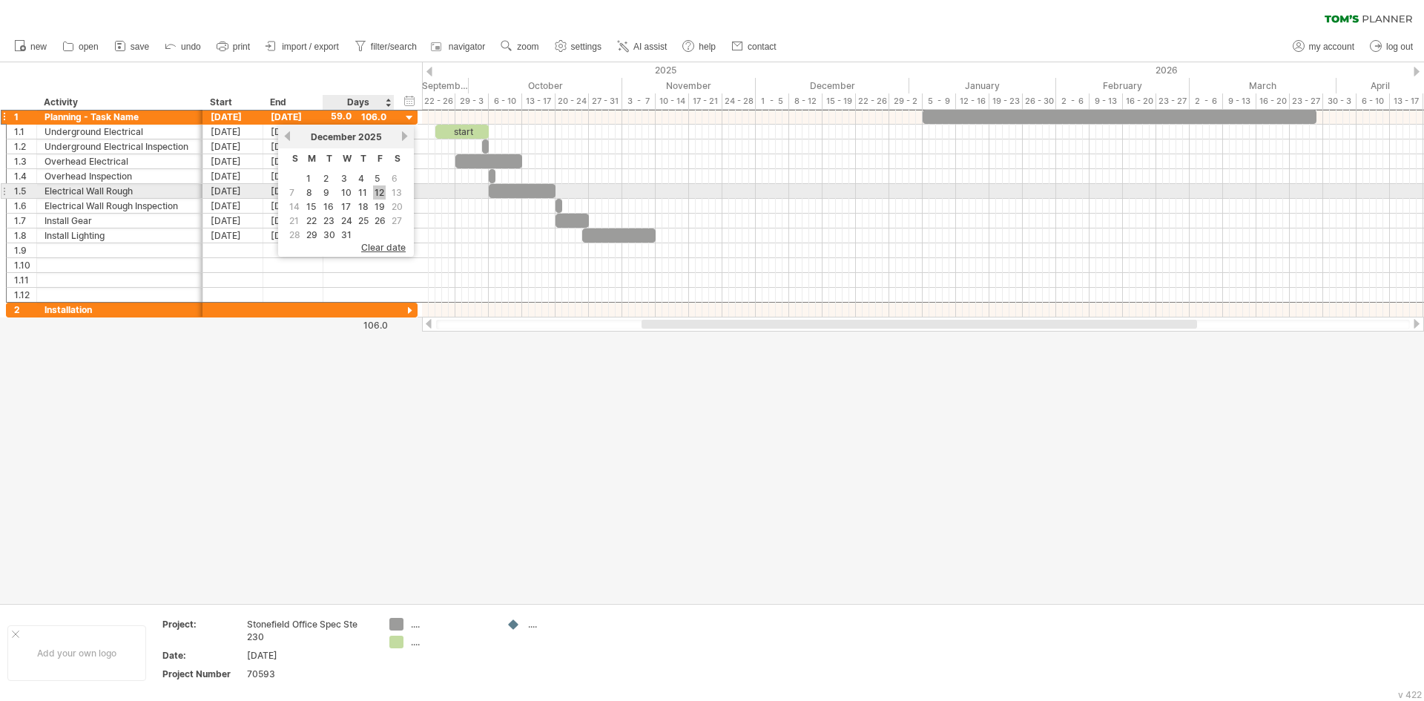
click at [384, 191] on link "12" at bounding box center [379, 192] width 13 height 14
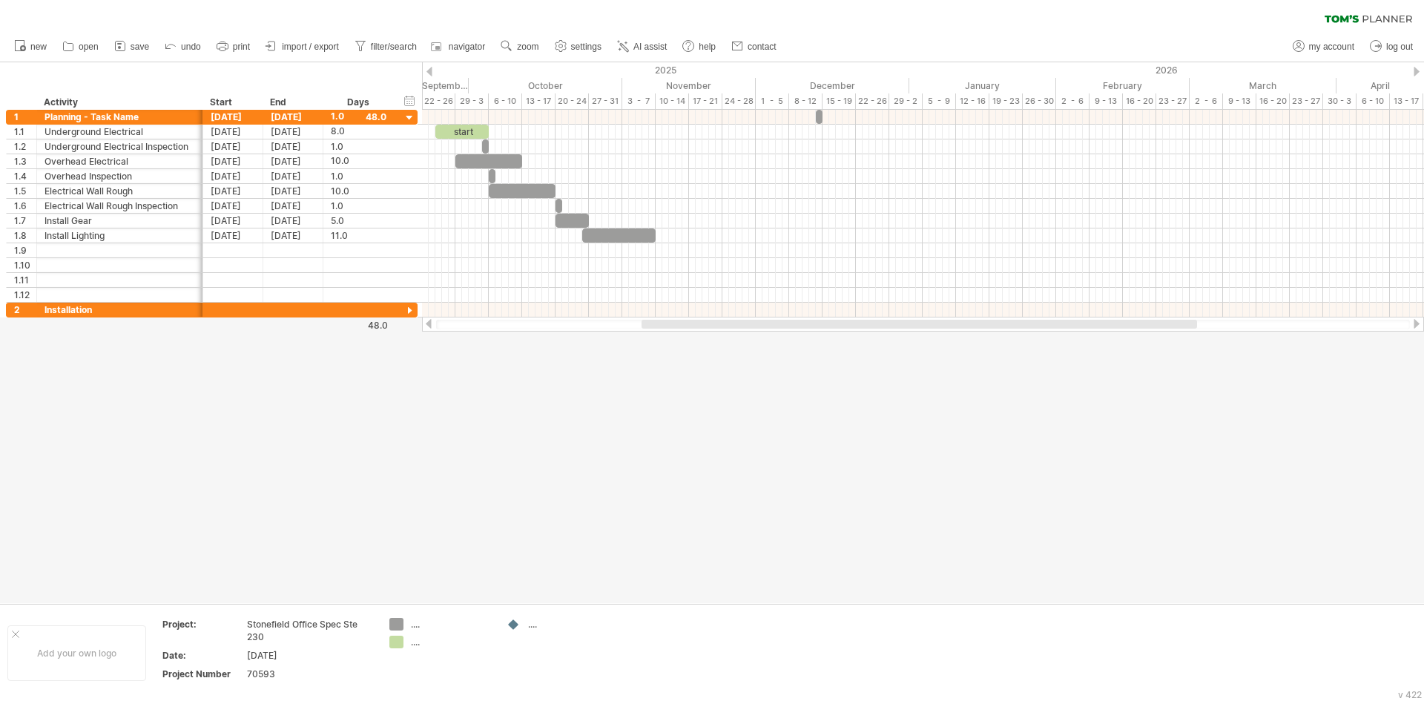
click at [429, 403] on div at bounding box center [712, 332] width 1424 height 541
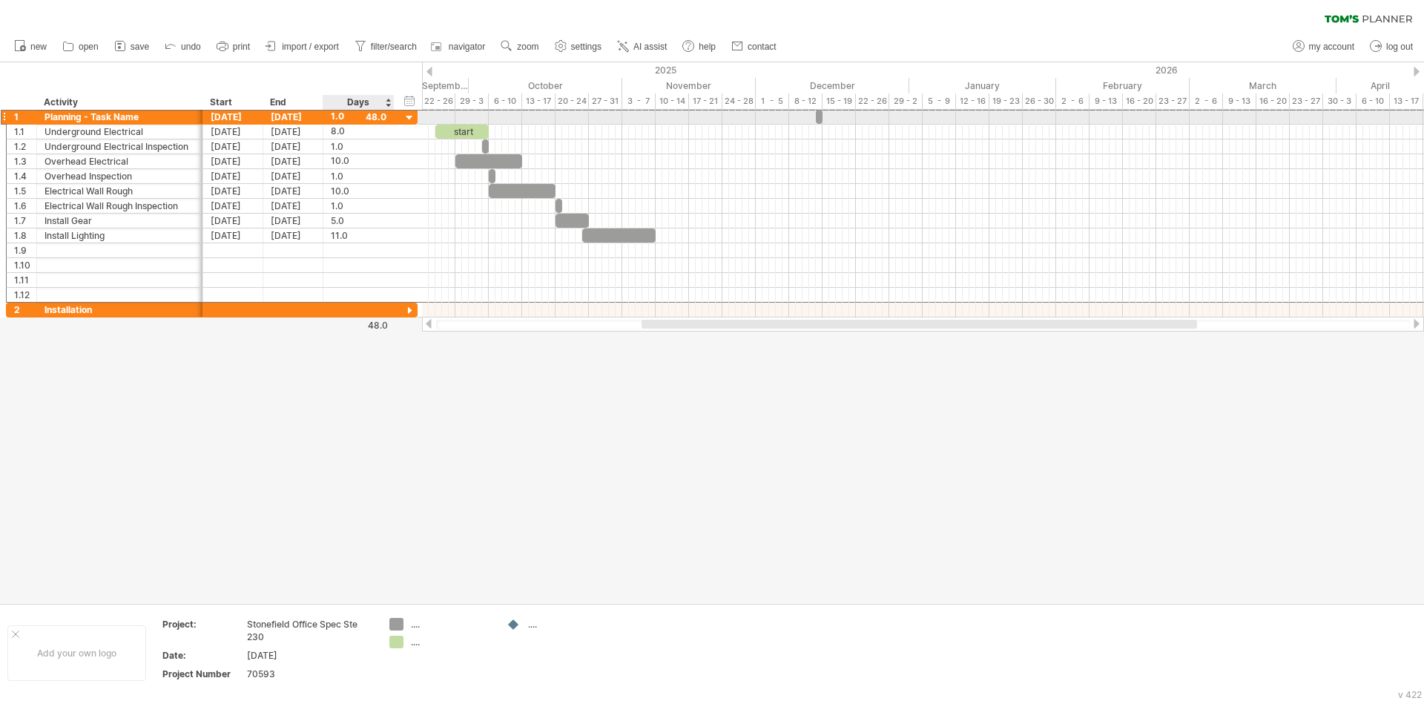
click at [340, 116] on div "1.0" at bounding box center [359, 117] width 56 height 14
type input "**"
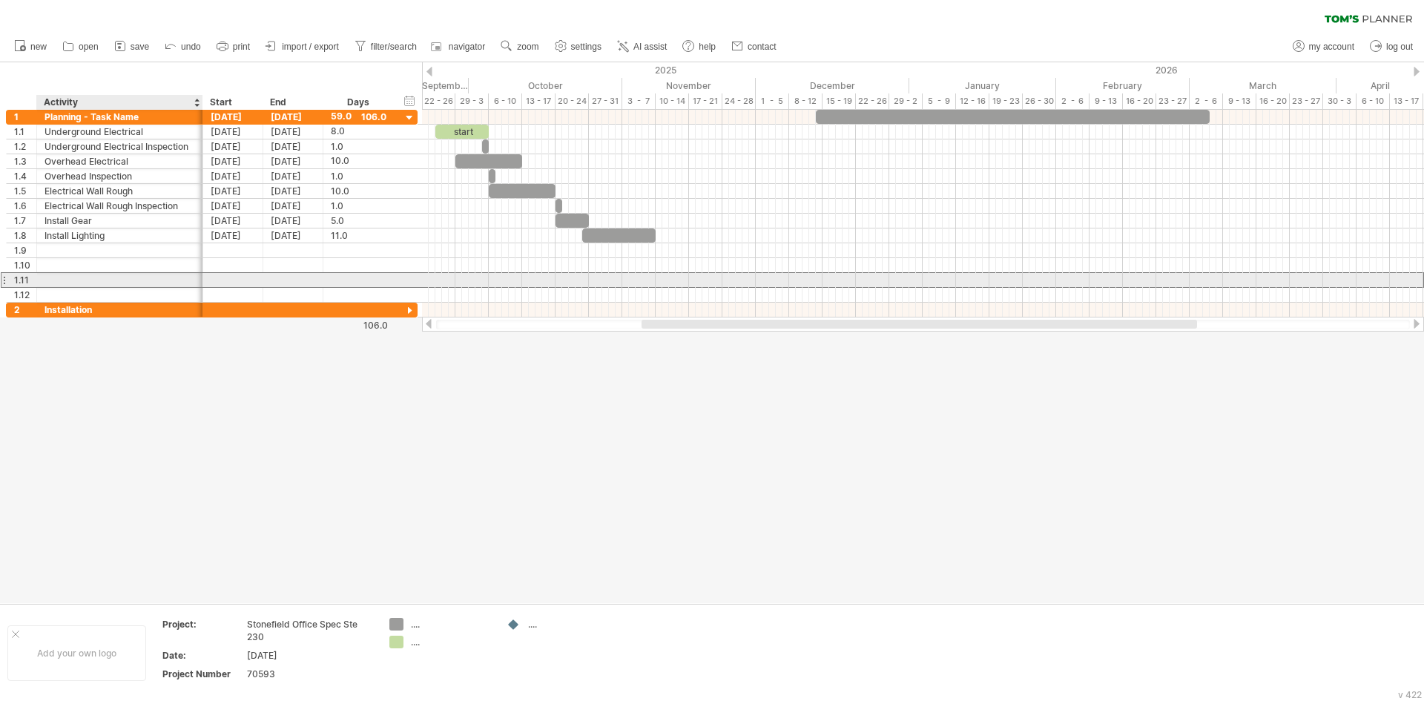
click at [99, 277] on div at bounding box center [119, 280] width 151 height 14
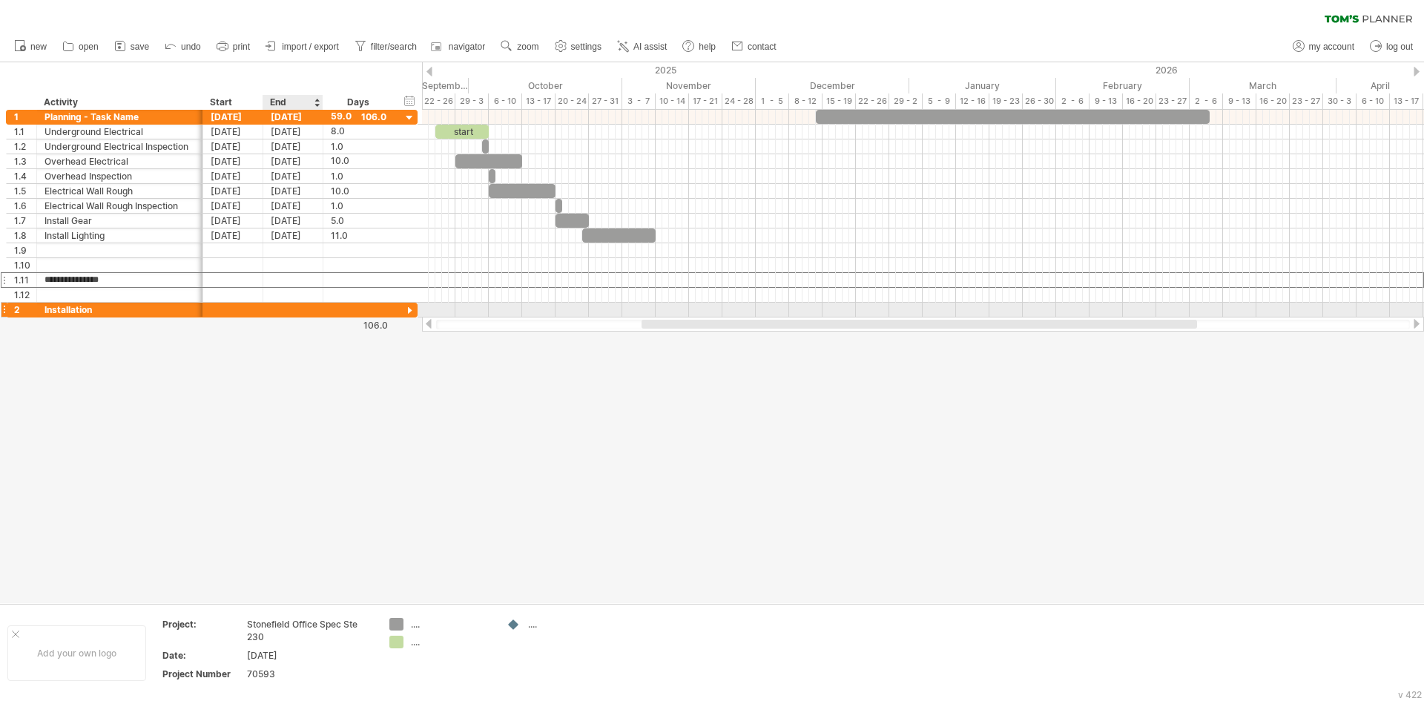
type input "**********"
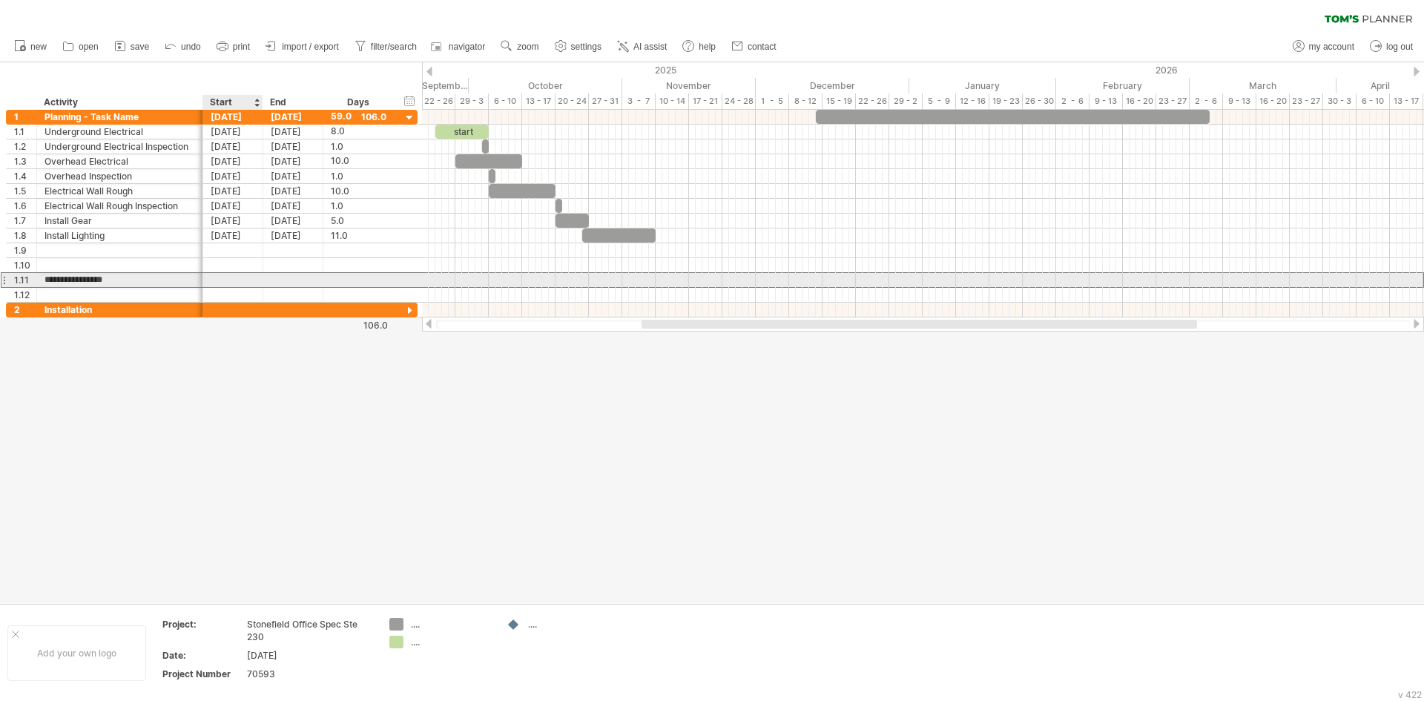
click at [225, 280] on div at bounding box center [233, 280] width 60 height 14
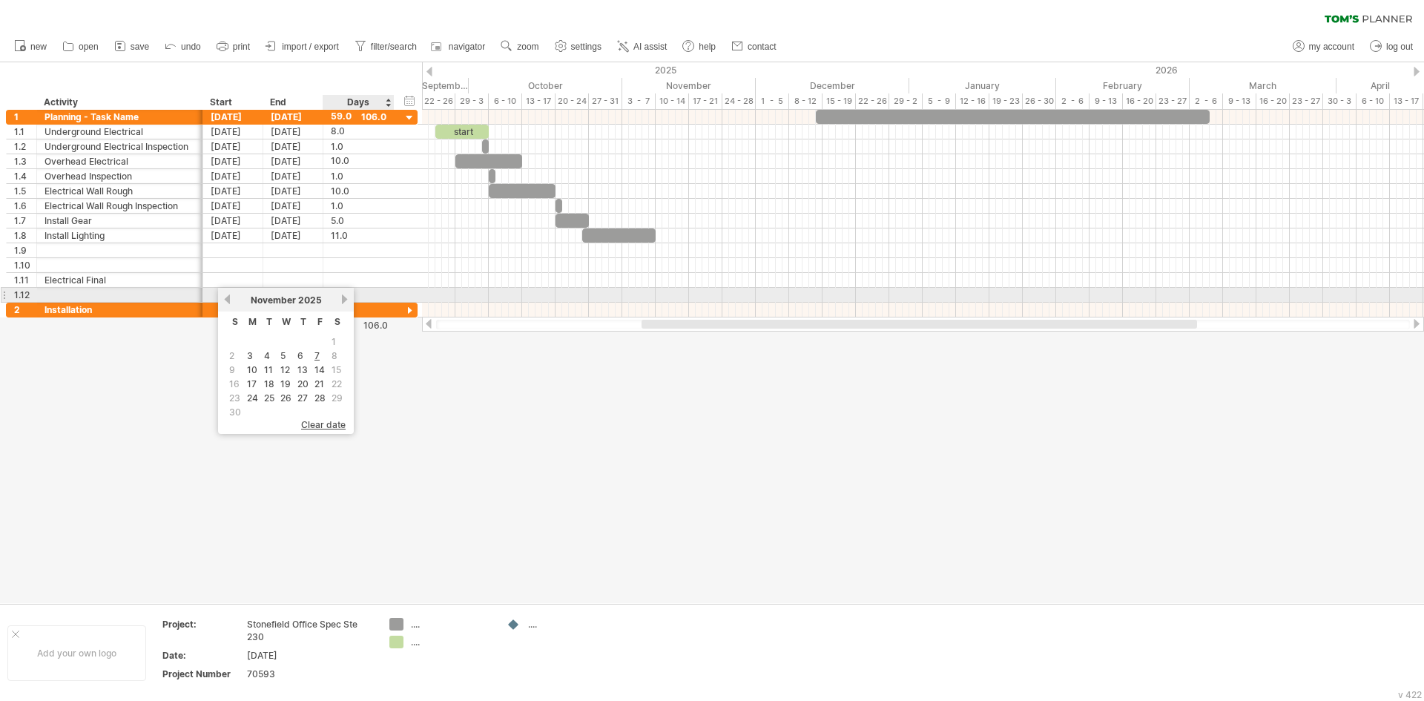
click at [345, 300] on link "next" at bounding box center [344, 299] width 11 height 11
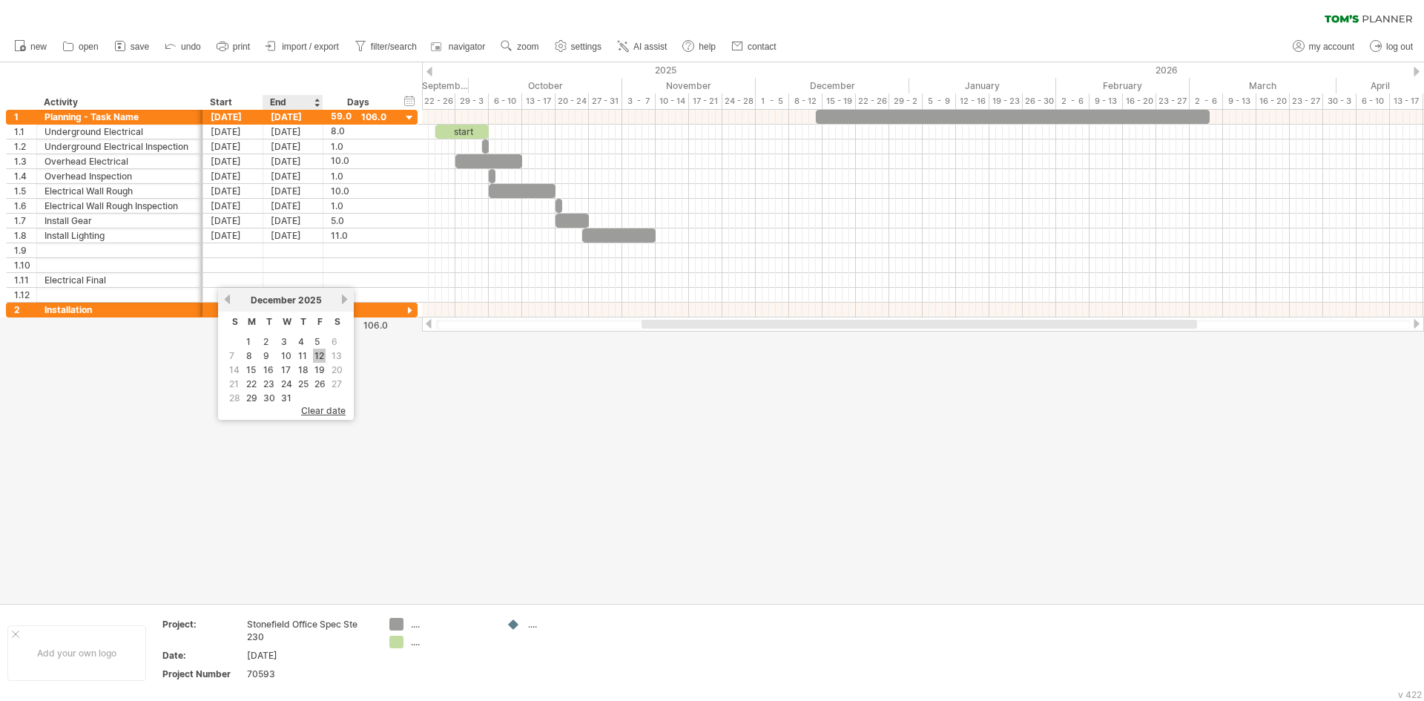
click at [318, 356] on link "12" at bounding box center [319, 356] width 13 height 14
click at [231, 43] on link "print" at bounding box center [234, 46] width 42 height 19
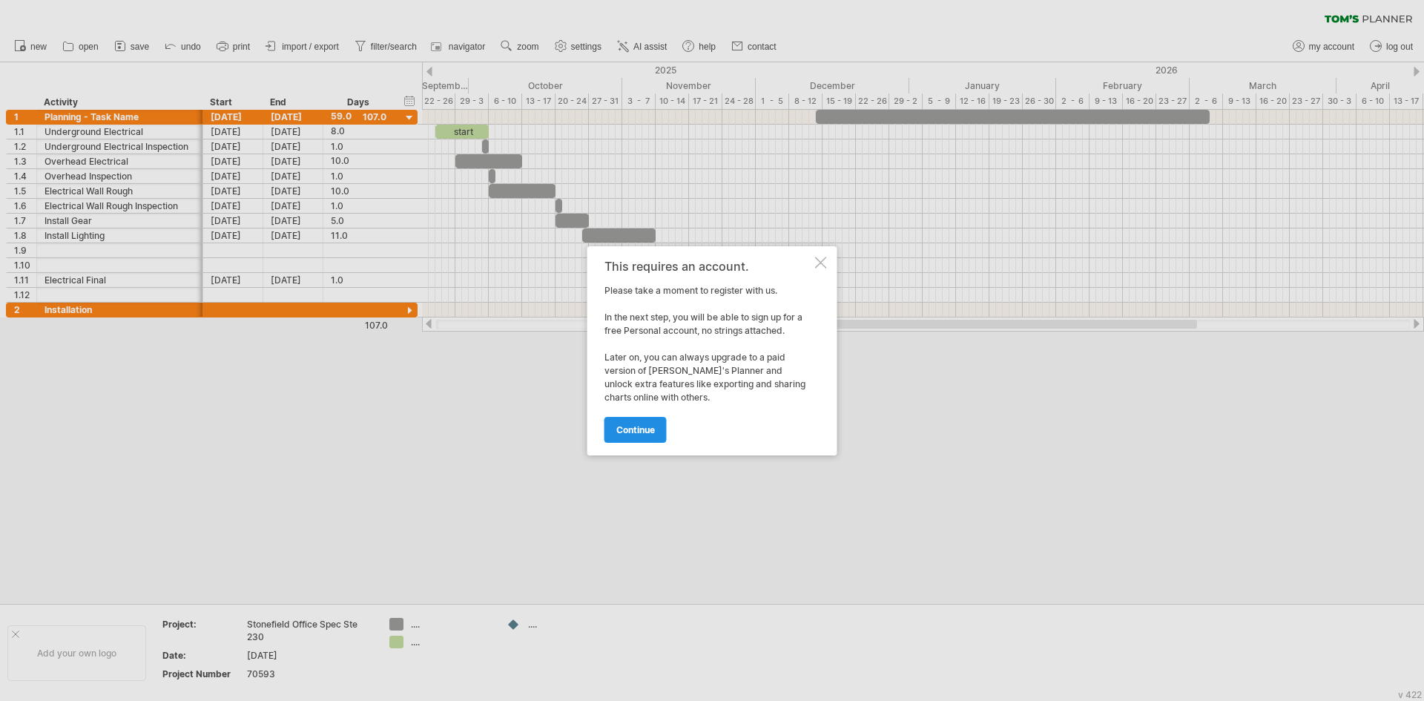
click at [654, 424] on span "continue" at bounding box center [635, 429] width 39 height 11
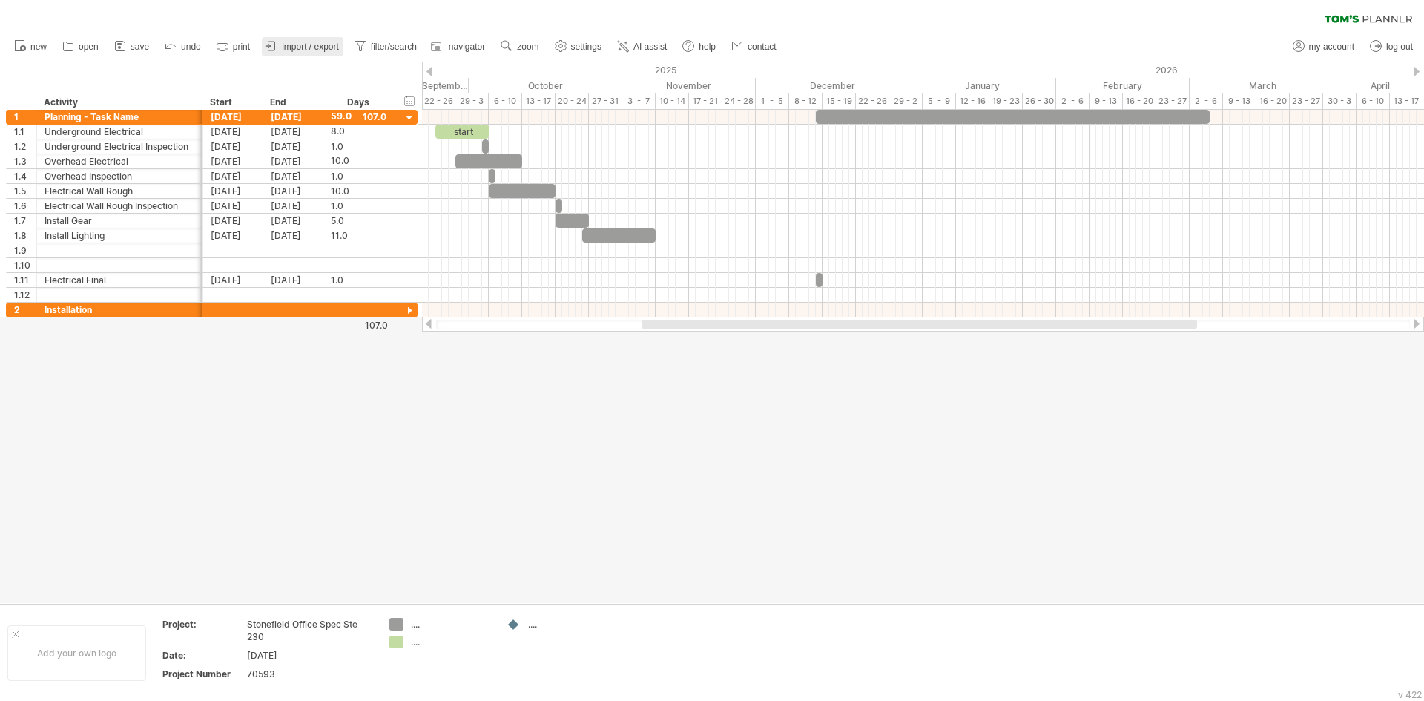
click at [300, 42] on link "import / export" at bounding box center [303, 46] width 82 height 19
click at [128, 50] on link "save" at bounding box center [132, 46] width 43 height 19
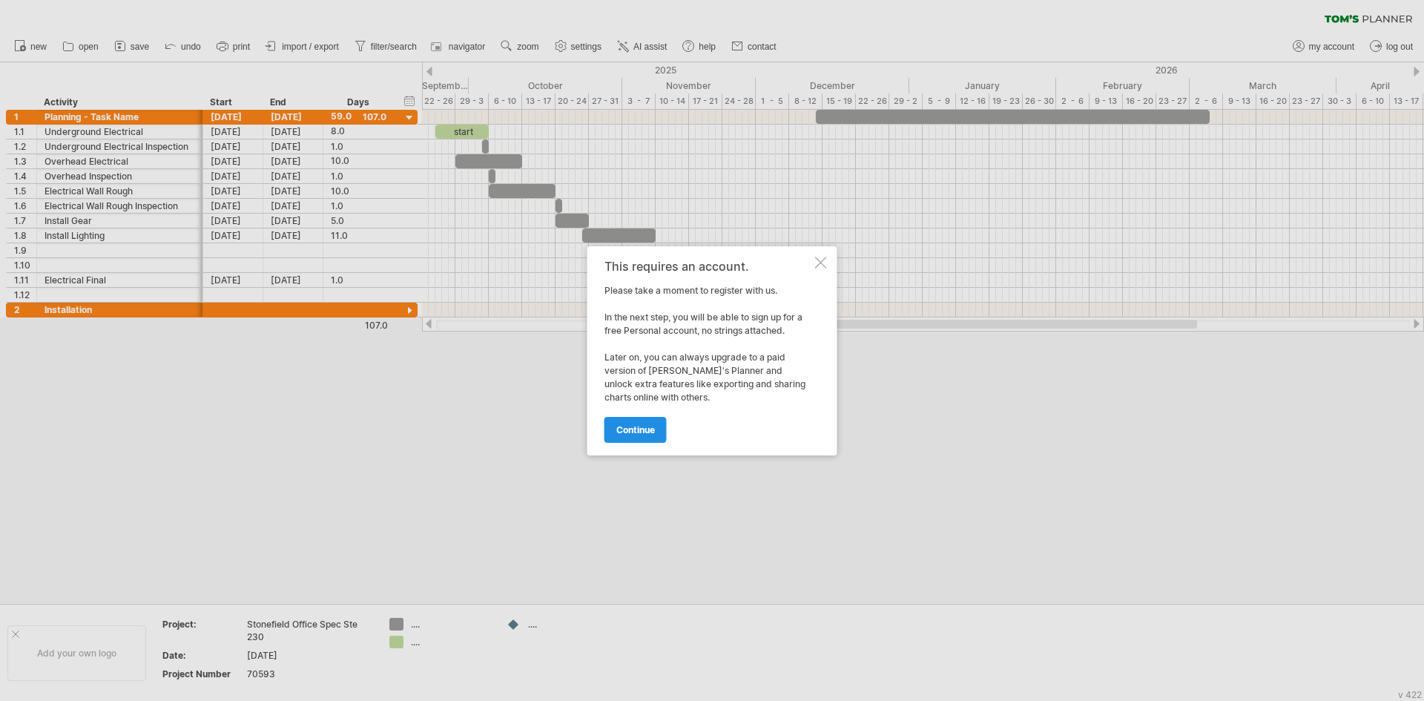
click at [650, 432] on span "continue" at bounding box center [635, 429] width 39 height 11
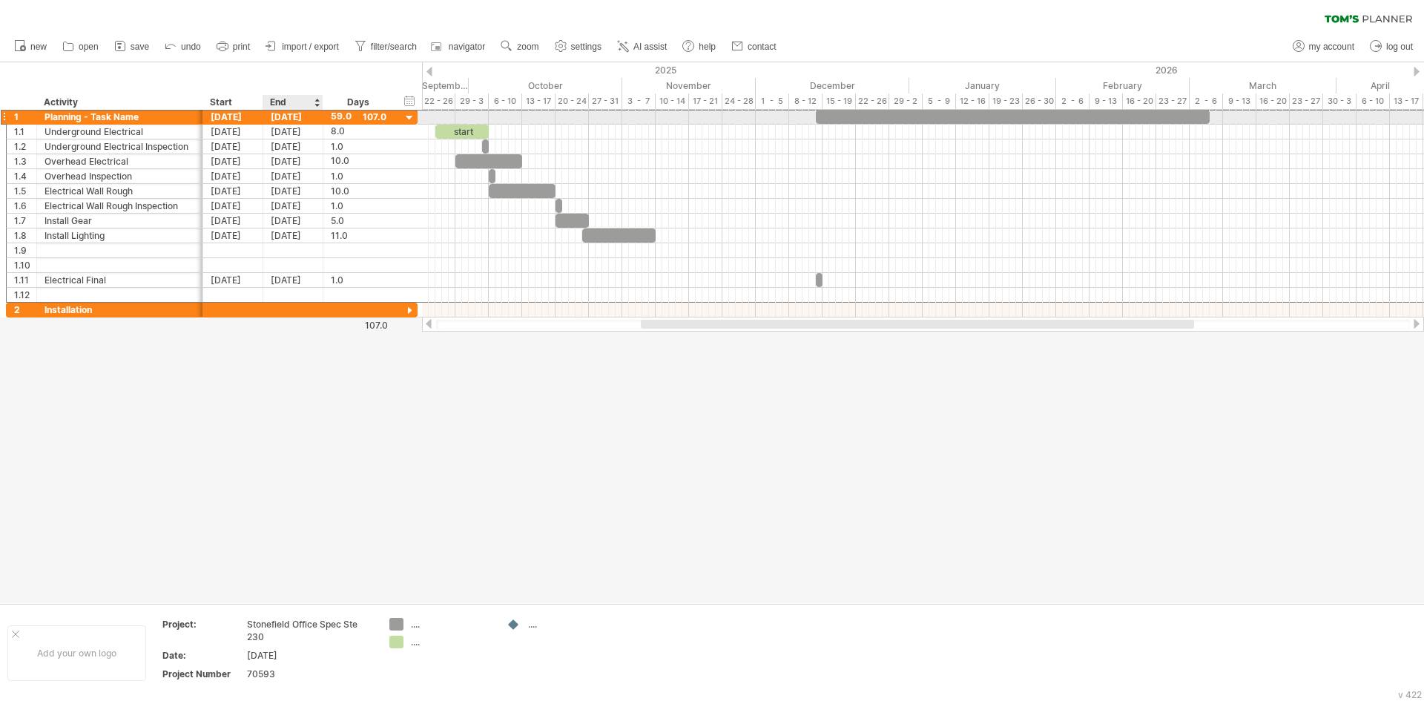
click at [309, 116] on div "[DATE]" at bounding box center [293, 117] width 60 height 14
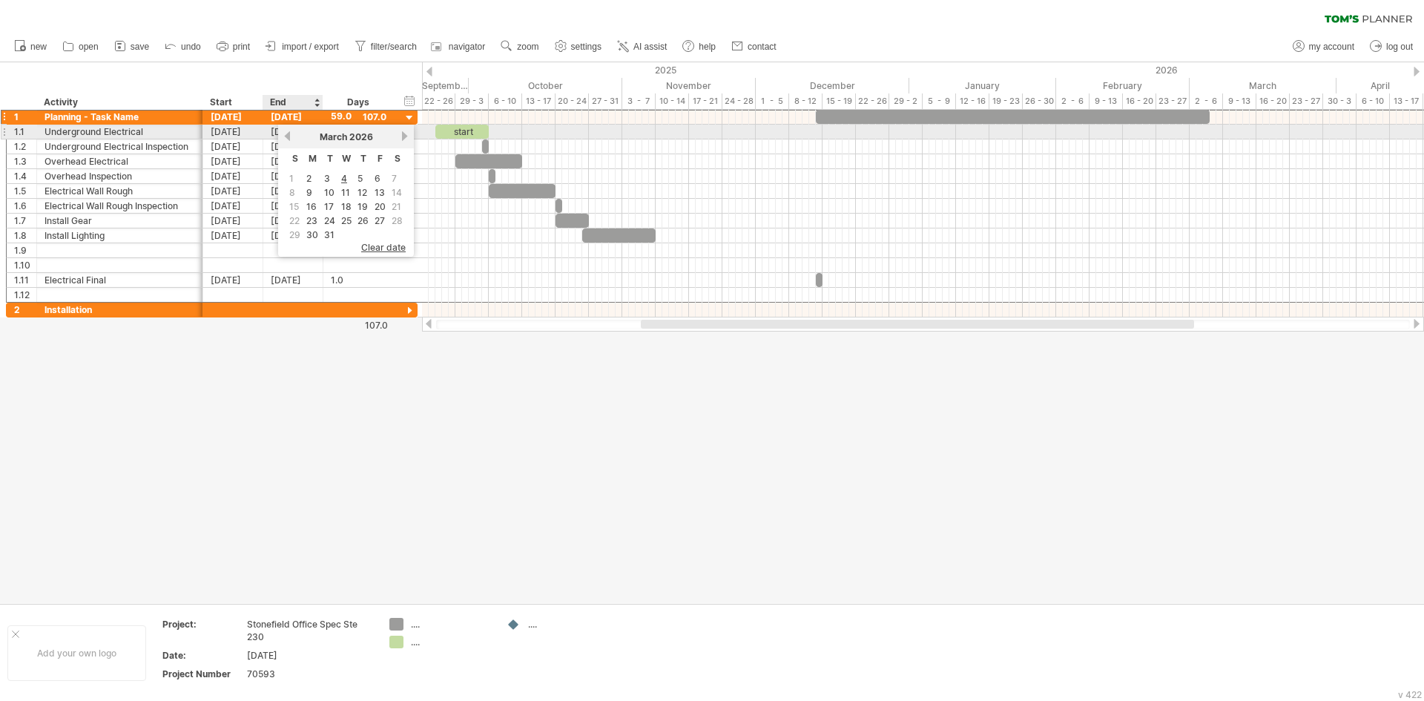
click at [287, 133] on link "previous" at bounding box center [287, 136] width 11 height 11
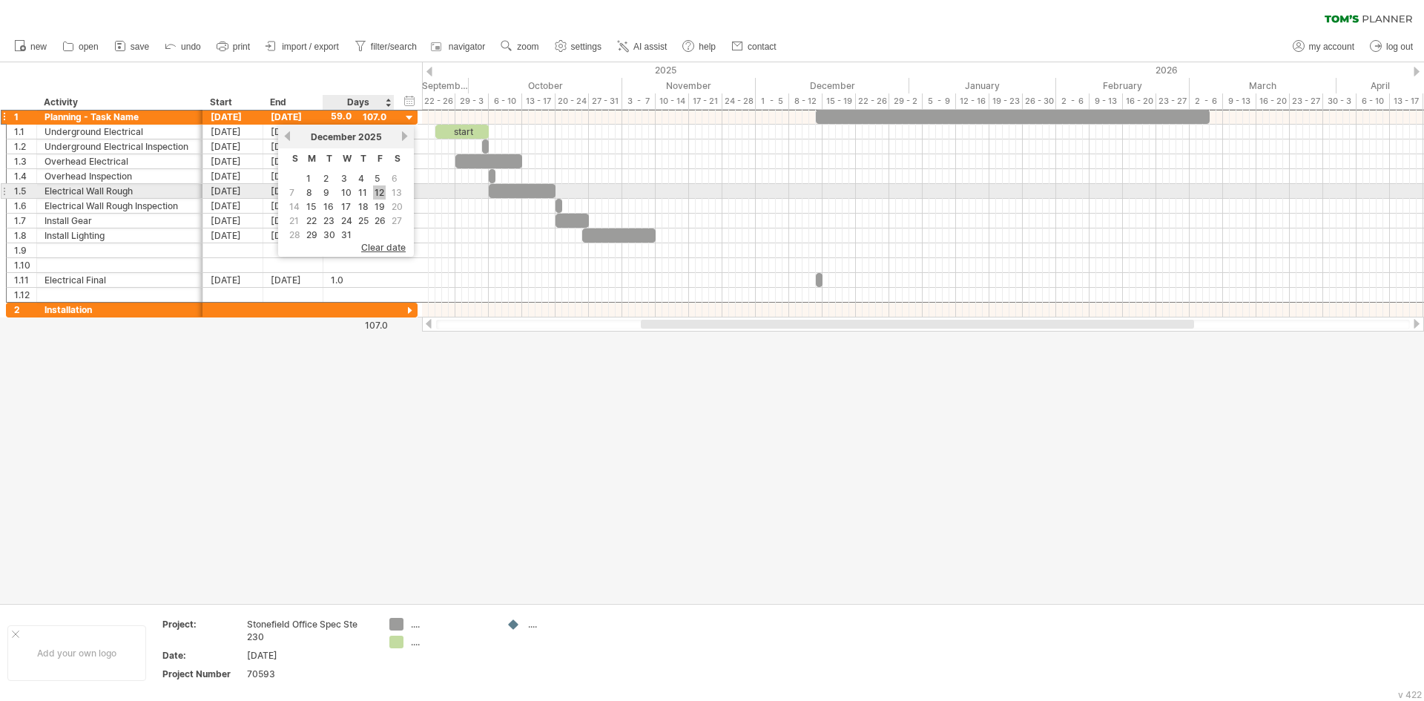
click at [379, 190] on link "12" at bounding box center [379, 192] width 13 height 14
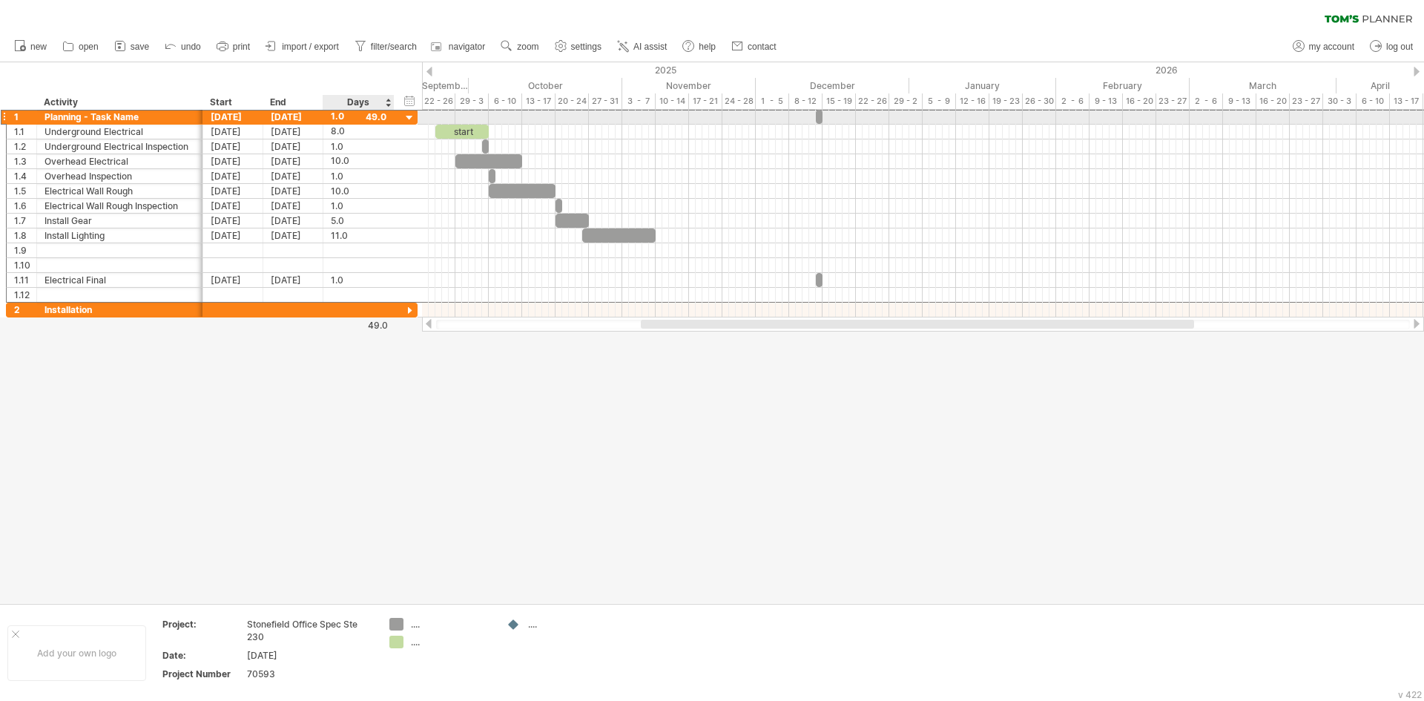
click at [384, 115] on div "1.0" at bounding box center [359, 117] width 56 height 14
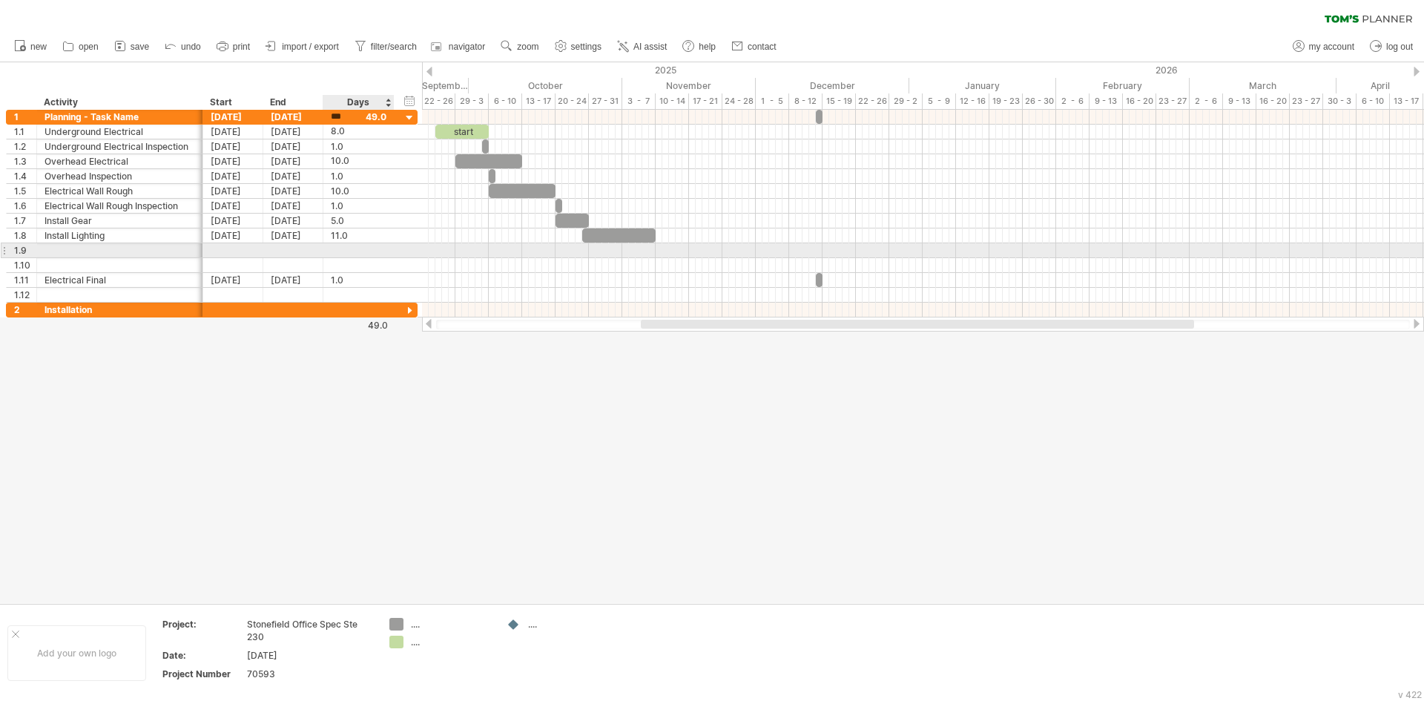
click at [354, 248] on div at bounding box center [359, 250] width 56 height 14
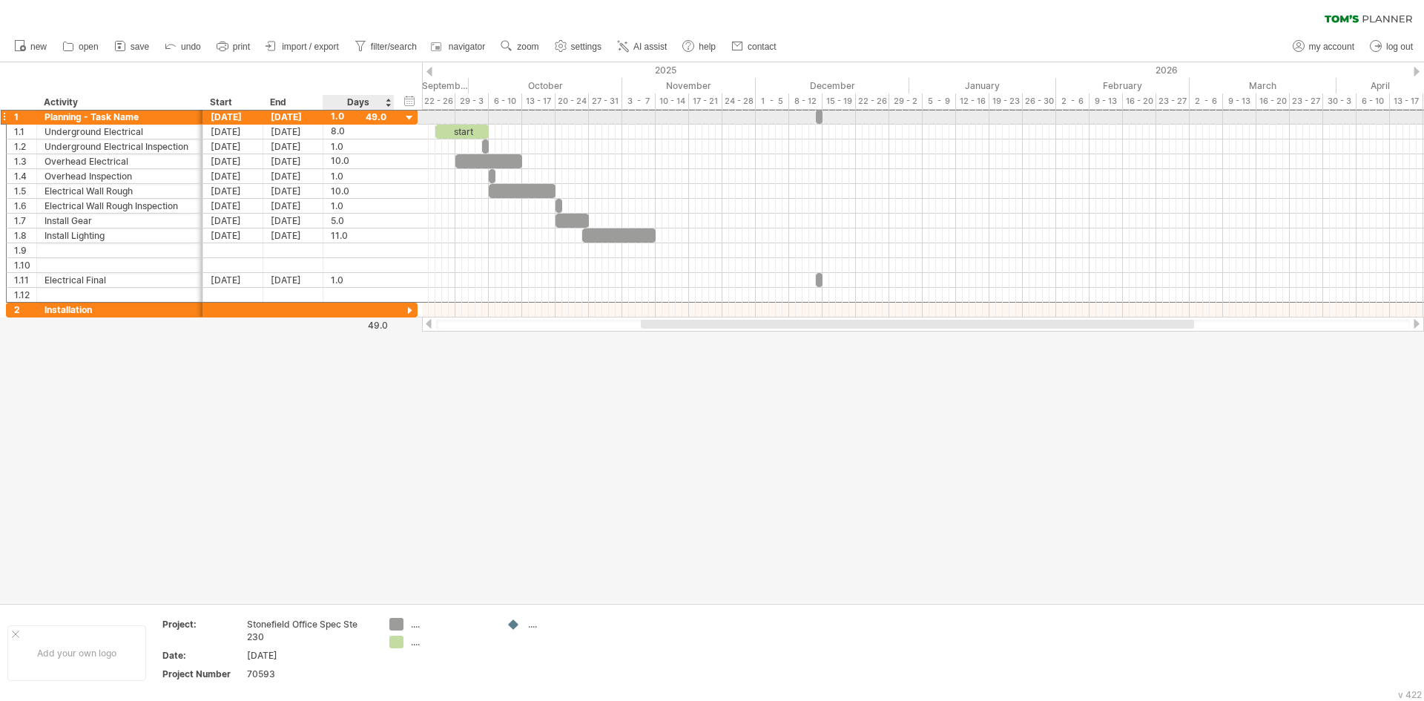
click at [343, 116] on div "1.0" at bounding box center [359, 117] width 56 height 14
click at [345, 111] on div "1.0" at bounding box center [359, 117] width 56 height 14
type input "*"
click at [306, 117] on div "[DATE]" at bounding box center [293, 117] width 60 height 14
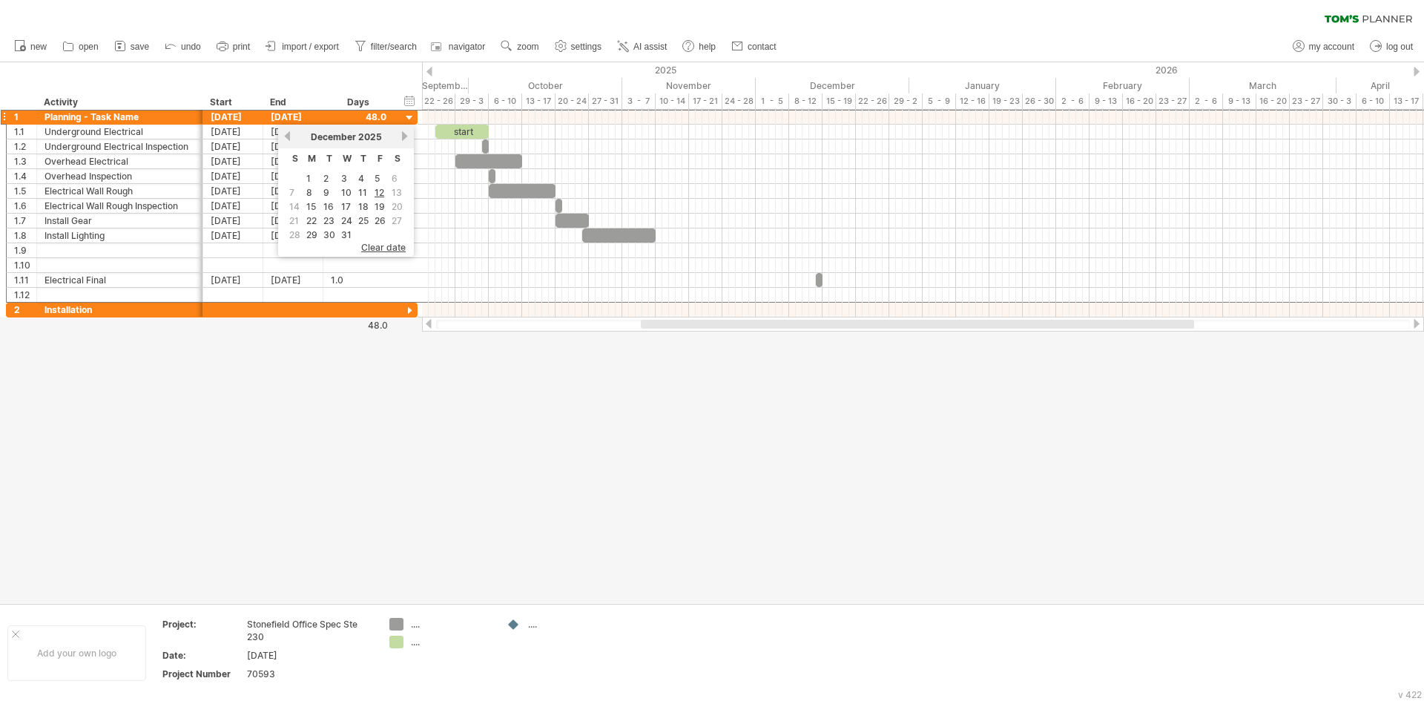
click at [478, 378] on div at bounding box center [712, 332] width 1424 height 541
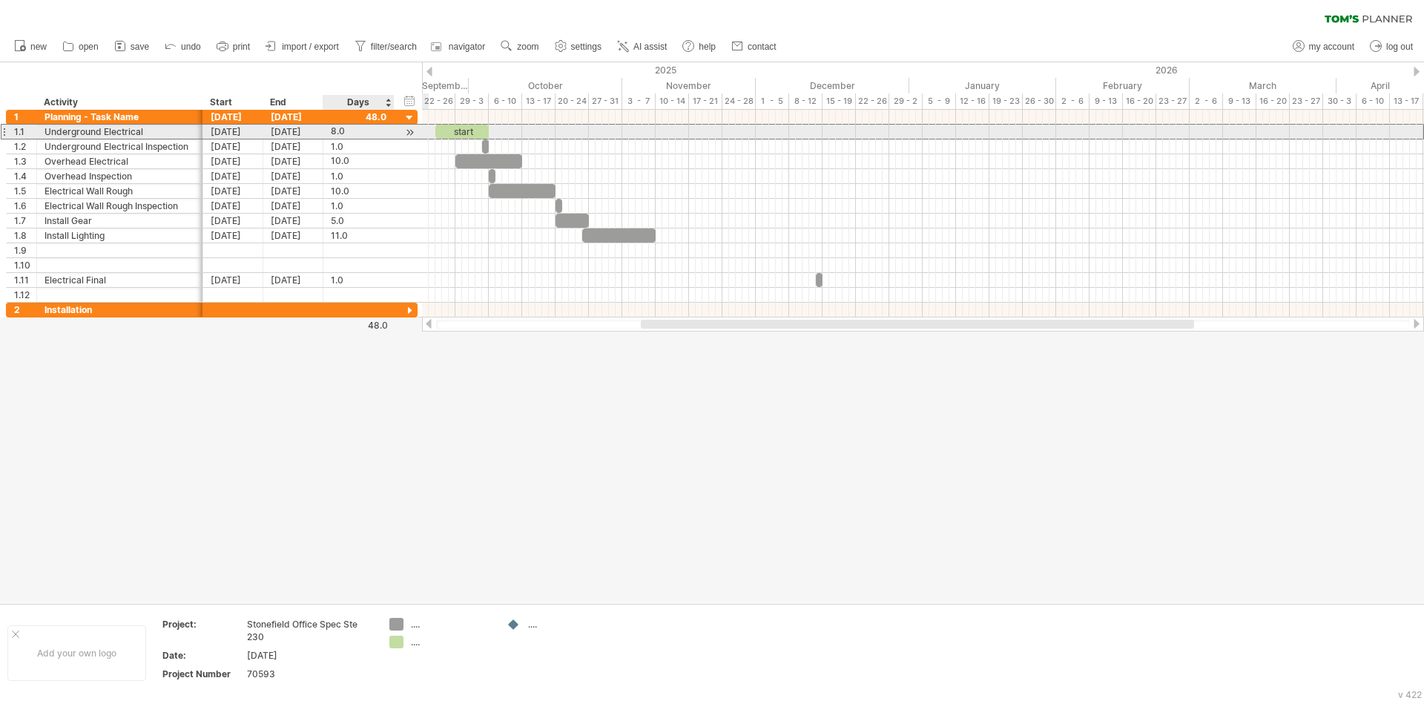
click at [342, 130] on div "8.0" at bounding box center [359, 132] width 56 height 14
type input "**"
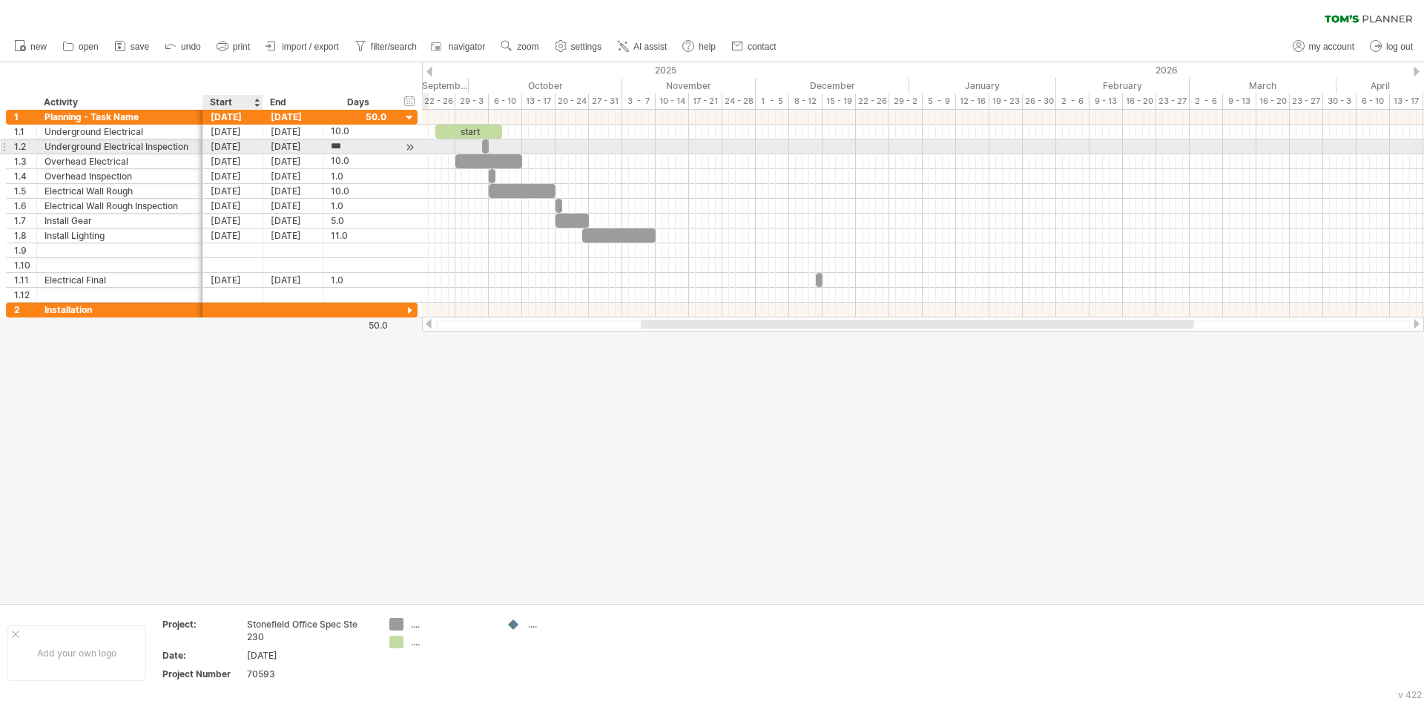
click at [237, 149] on div "[DATE]" at bounding box center [233, 146] width 60 height 14
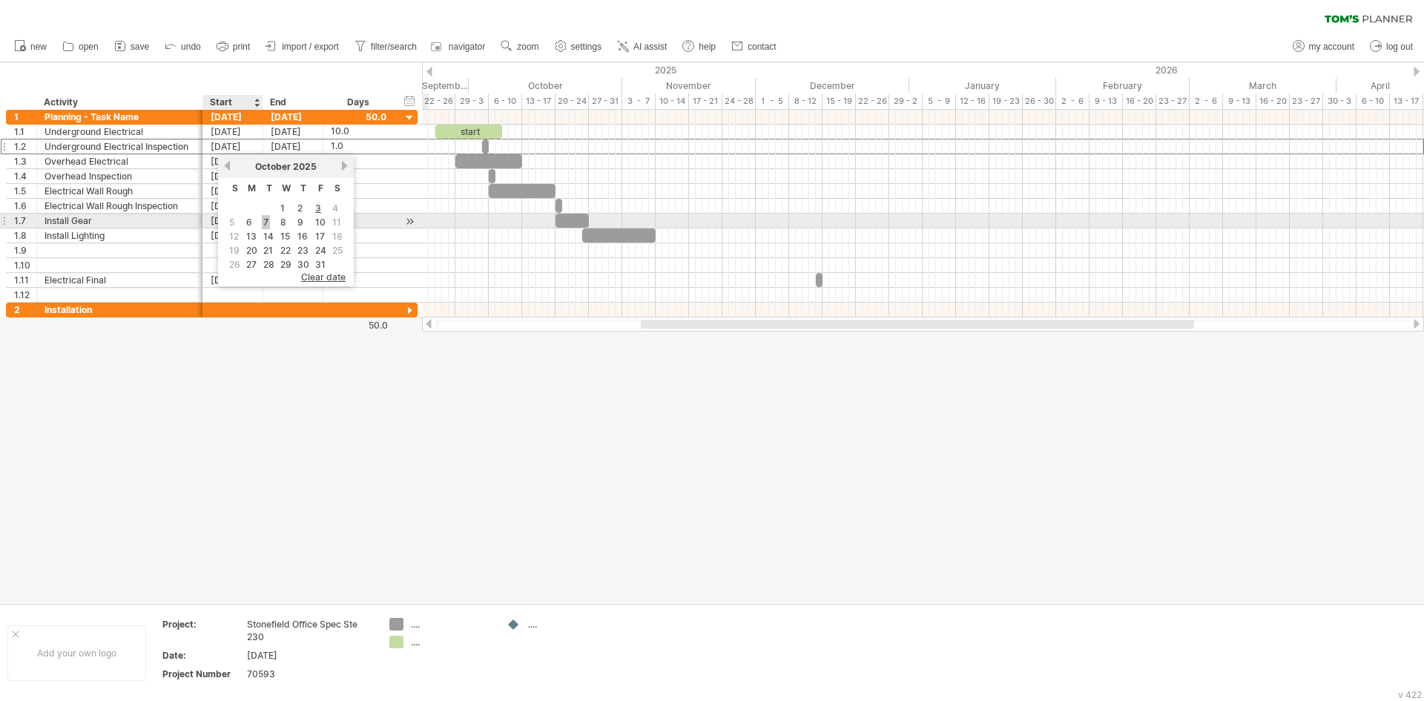
click at [266, 224] on link "7" at bounding box center [266, 222] width 8 height 14
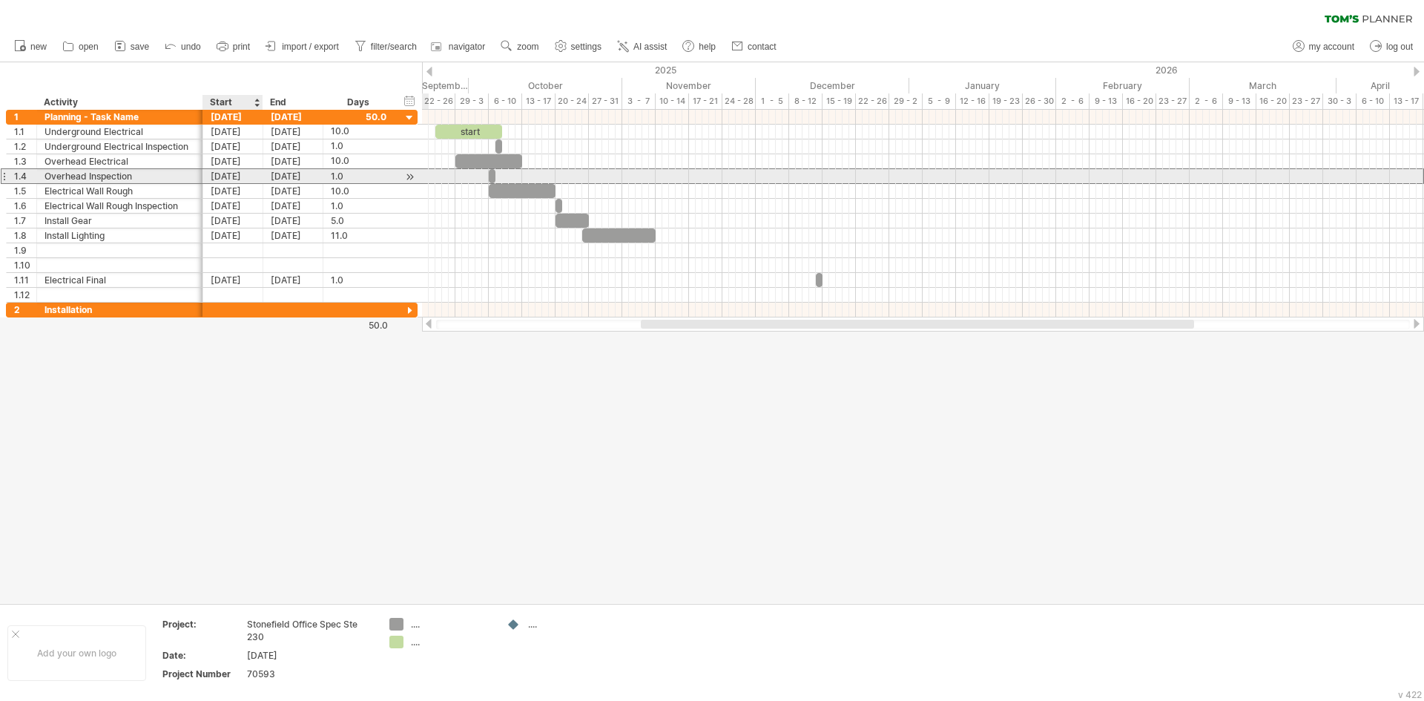
click at [234, 177] on div "[DATE]" at bounding box center [233, 176] width 60 height 14
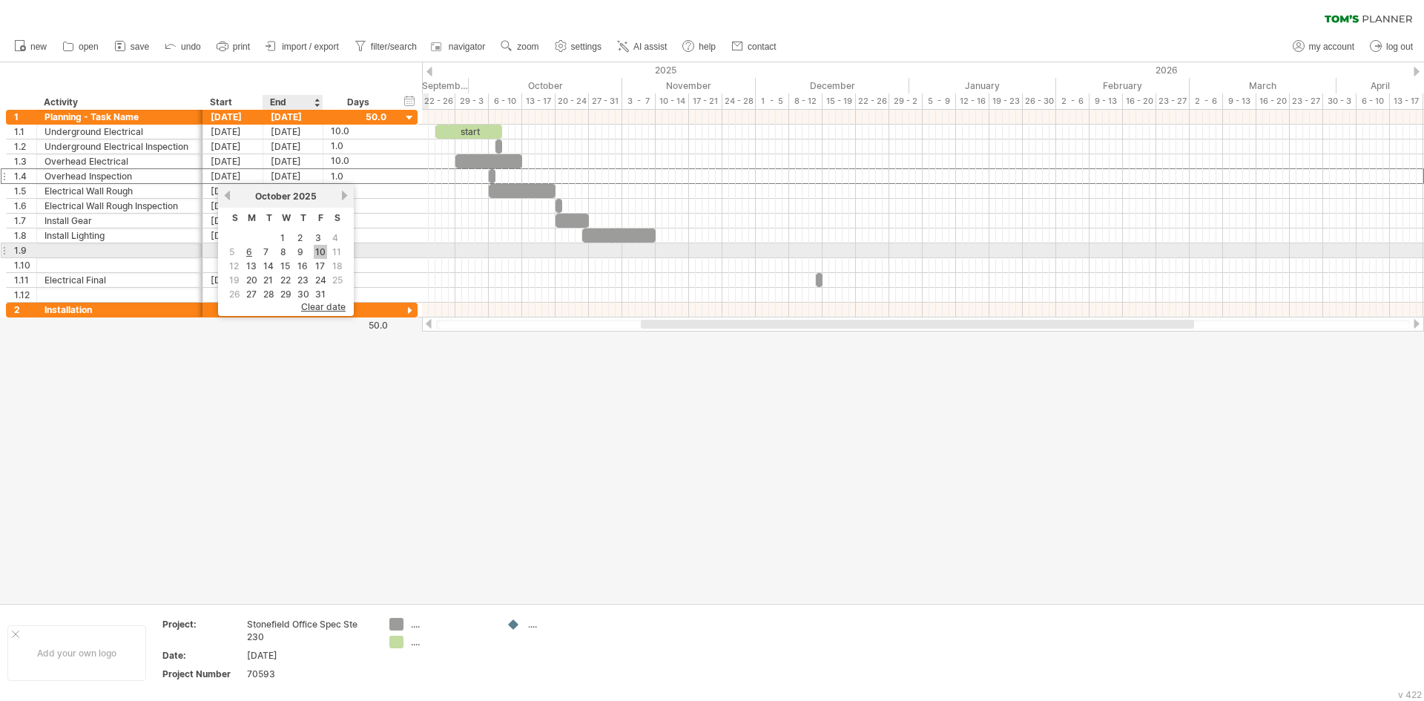
click at [317, 249] on link "10" at bounding box center [320, 252] width 13 height 14
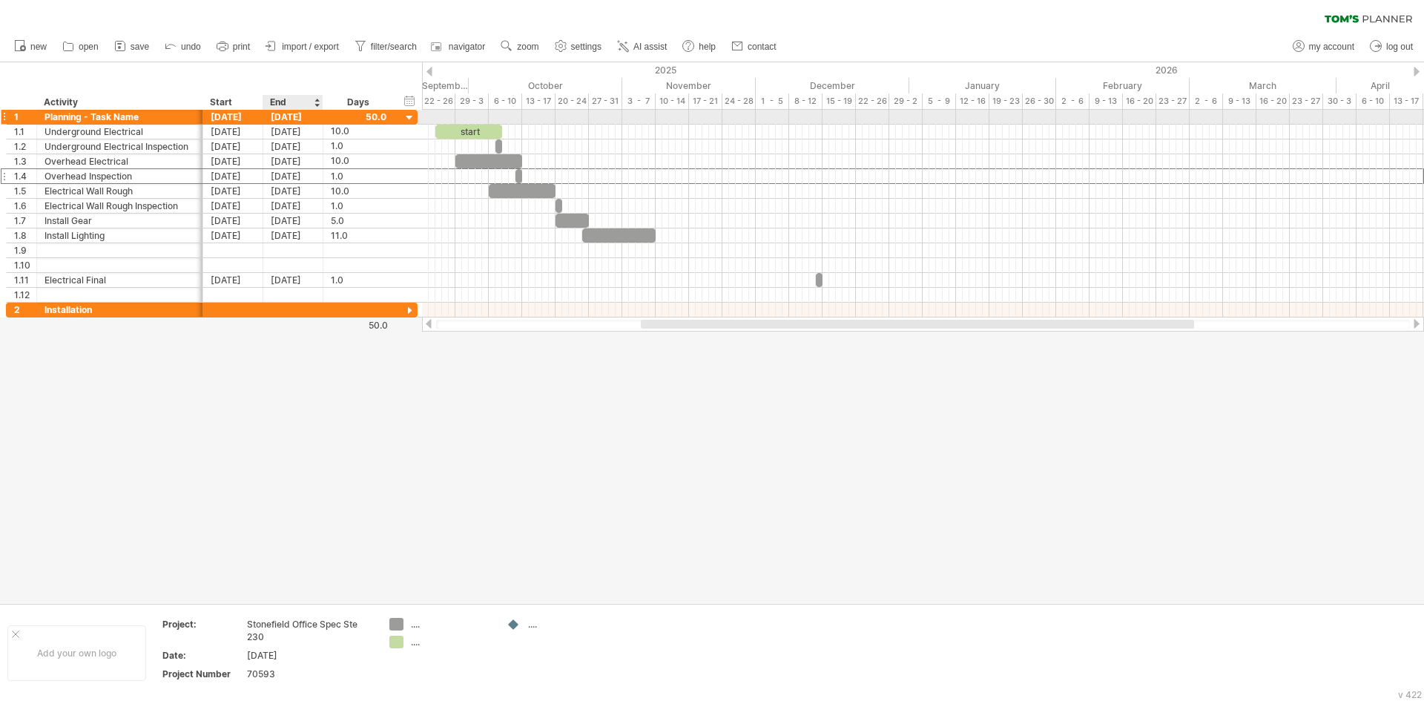
click at [300, 116] on div "[DATE]" at bounding box center [293, 117] width 60 height 14
click at [376, 176] on link "5" at bounding box center [377, 178] width 8 height 14
click at [264, 435] on div at bounding box center [712, 332] width 1424 height 541
click at [338, 116] on div "1.0" at bounding box center [359, 117] width 56 height 14
type input "*"
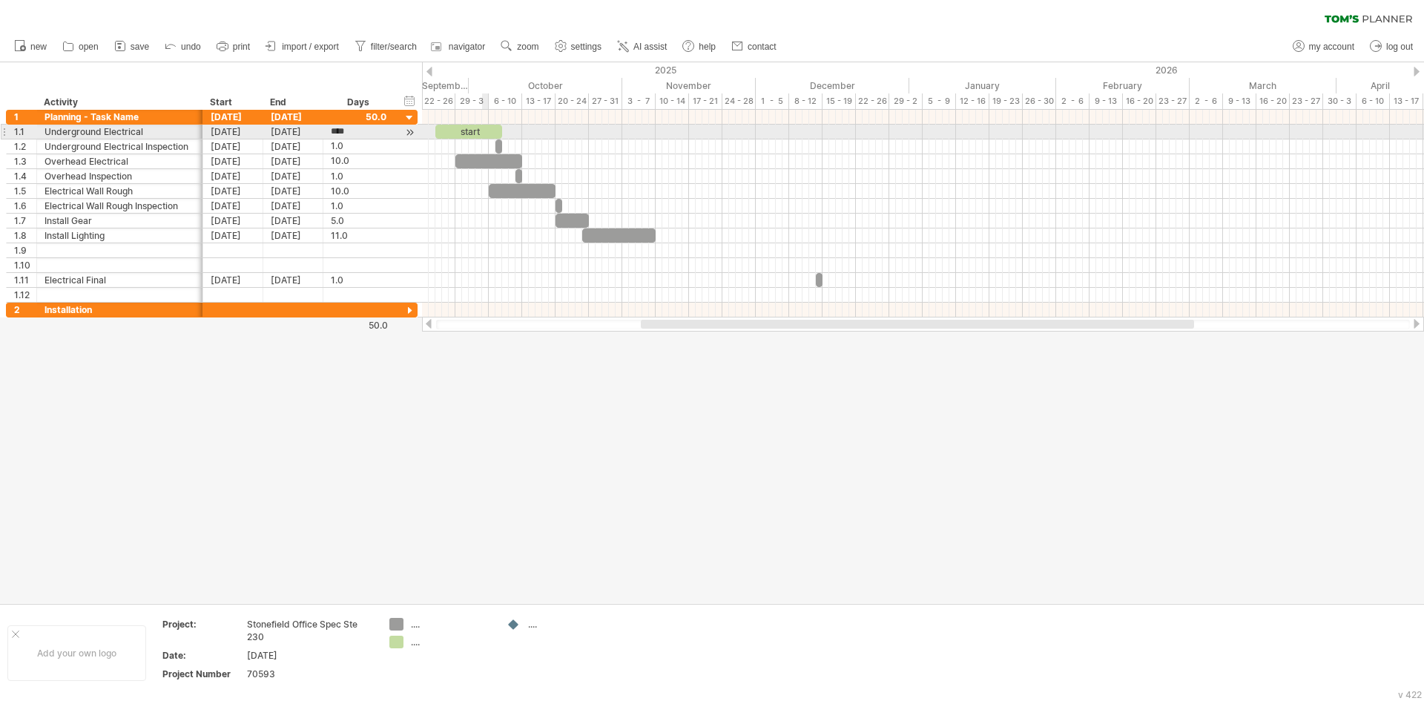
scroll to position [0, 0]
type input "**"
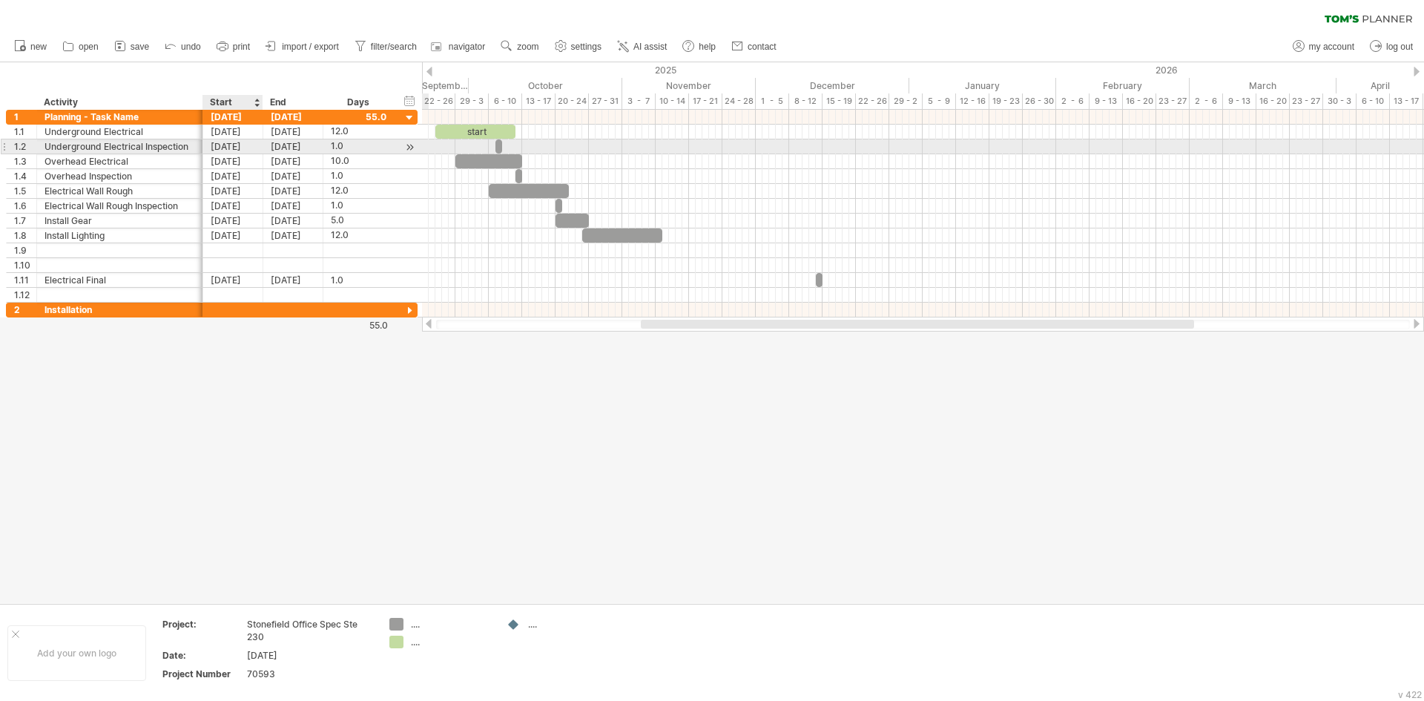
scroll to position [0, 0]
click at [236, 149] on div "[DATE]" at bounding box center [233, 146] width 60 height 14
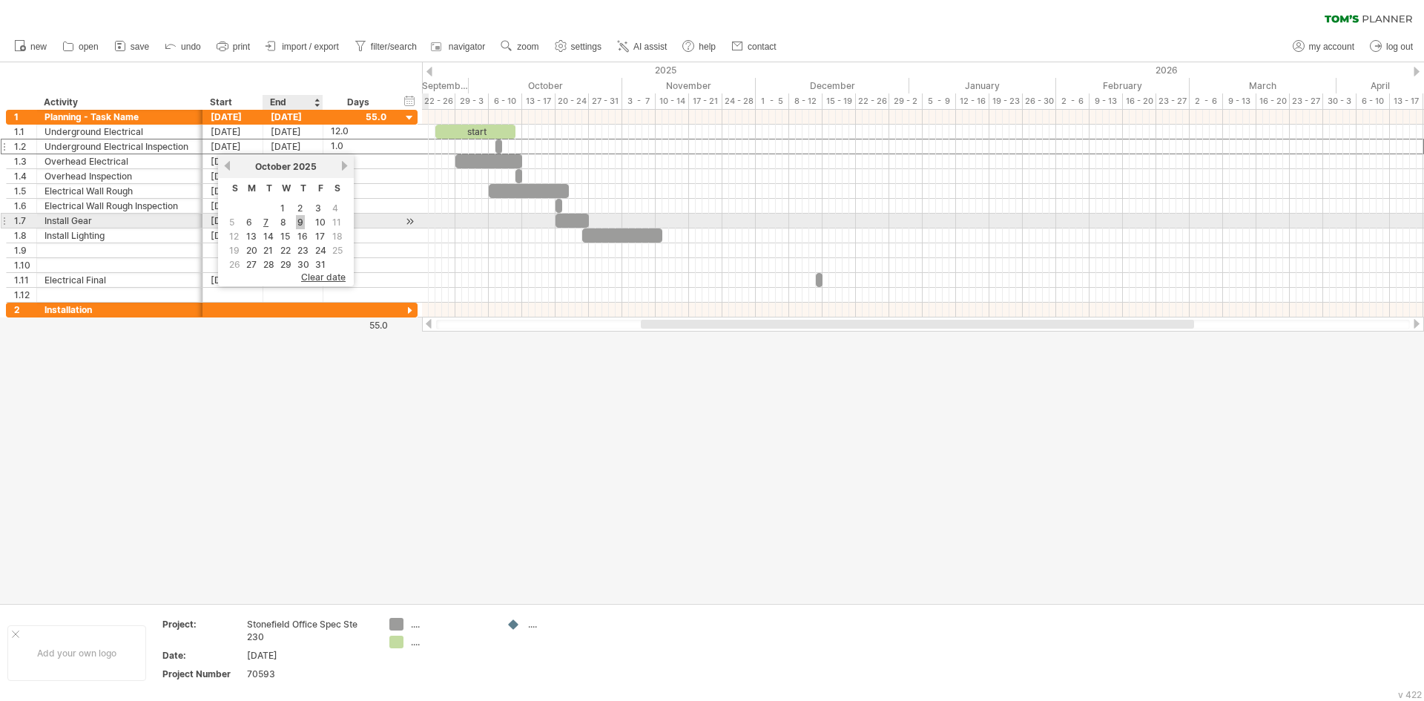
click at [300, 222] on link "9" at bounding box center [300, 222] width 9 height 14
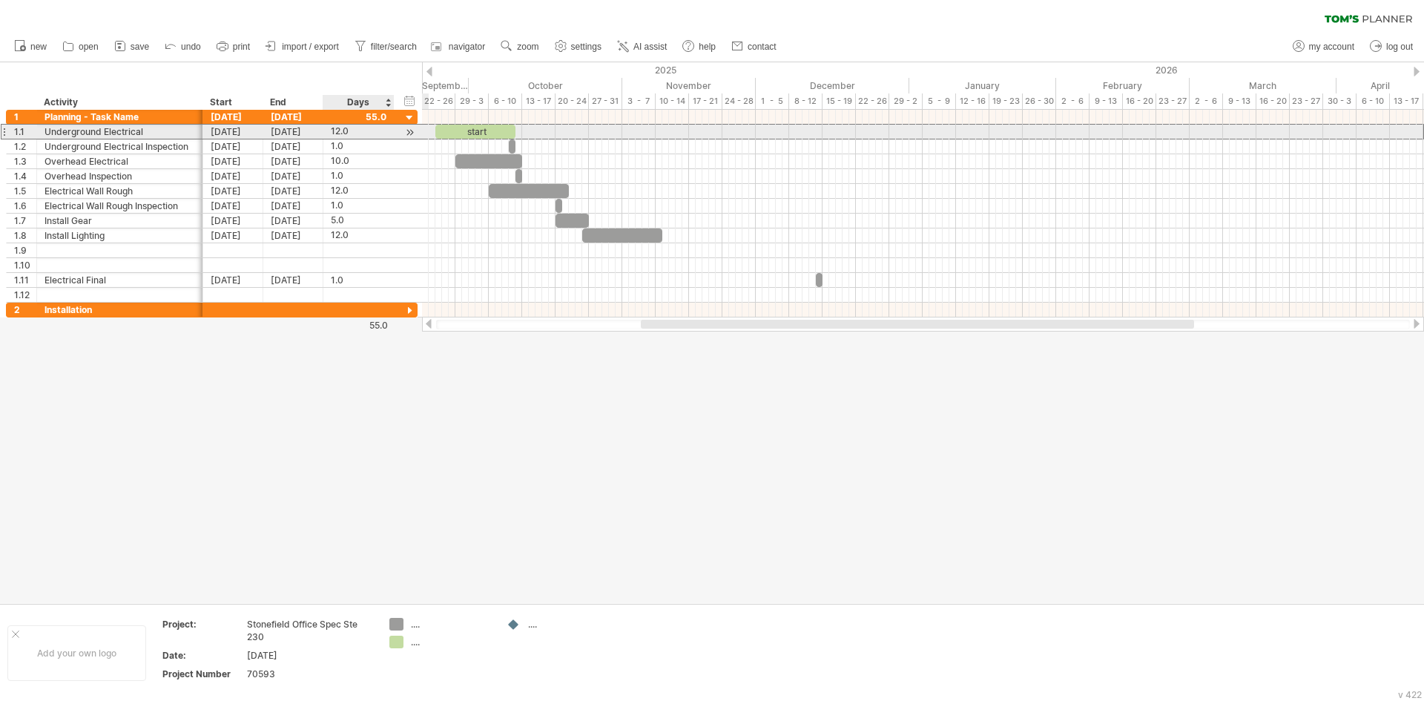
click at [337, 130] on div "12.0" at bounding box center [359, 132] width 56 height 14
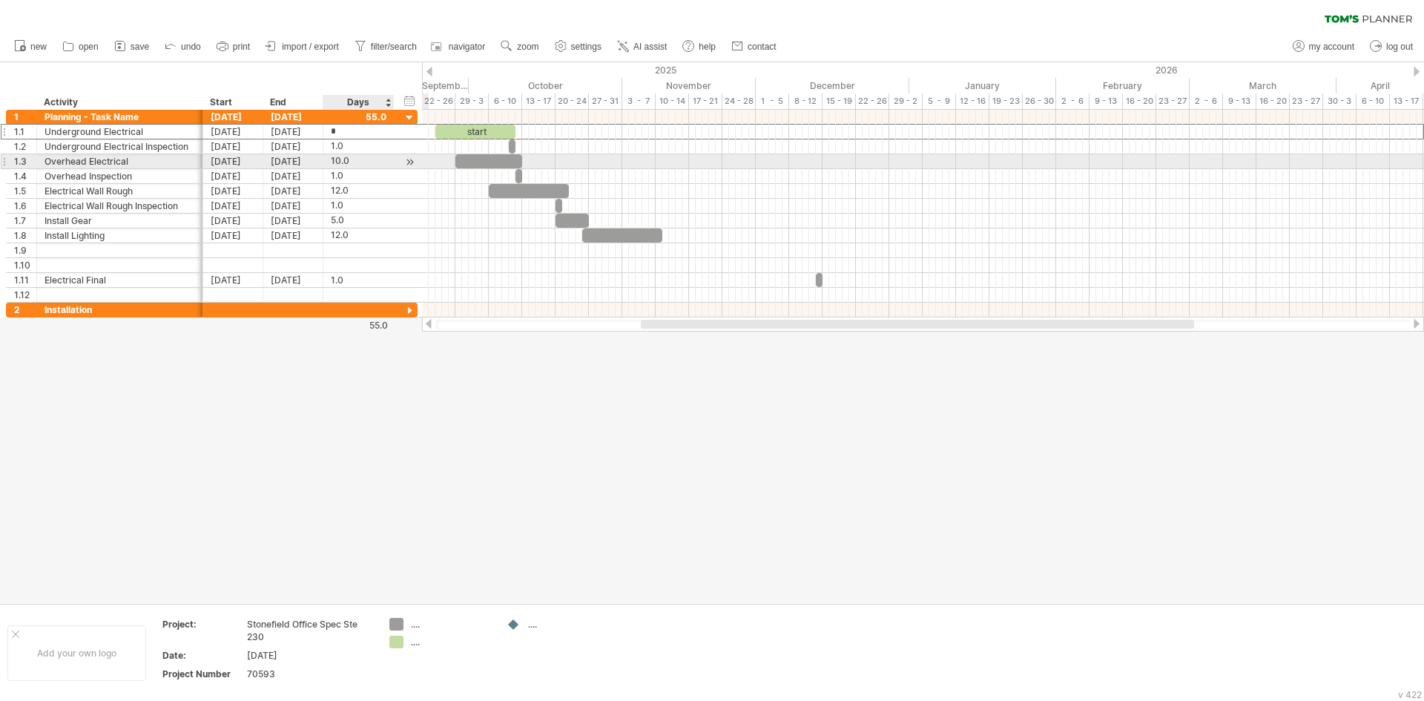
type input "**"
click at [340, 160] on div "10.0" at bounding box center [359, 161] width 56 height 14
type input "**"
click at [370, 379] on div at bounding box center [712, 332] width 1424 height 541
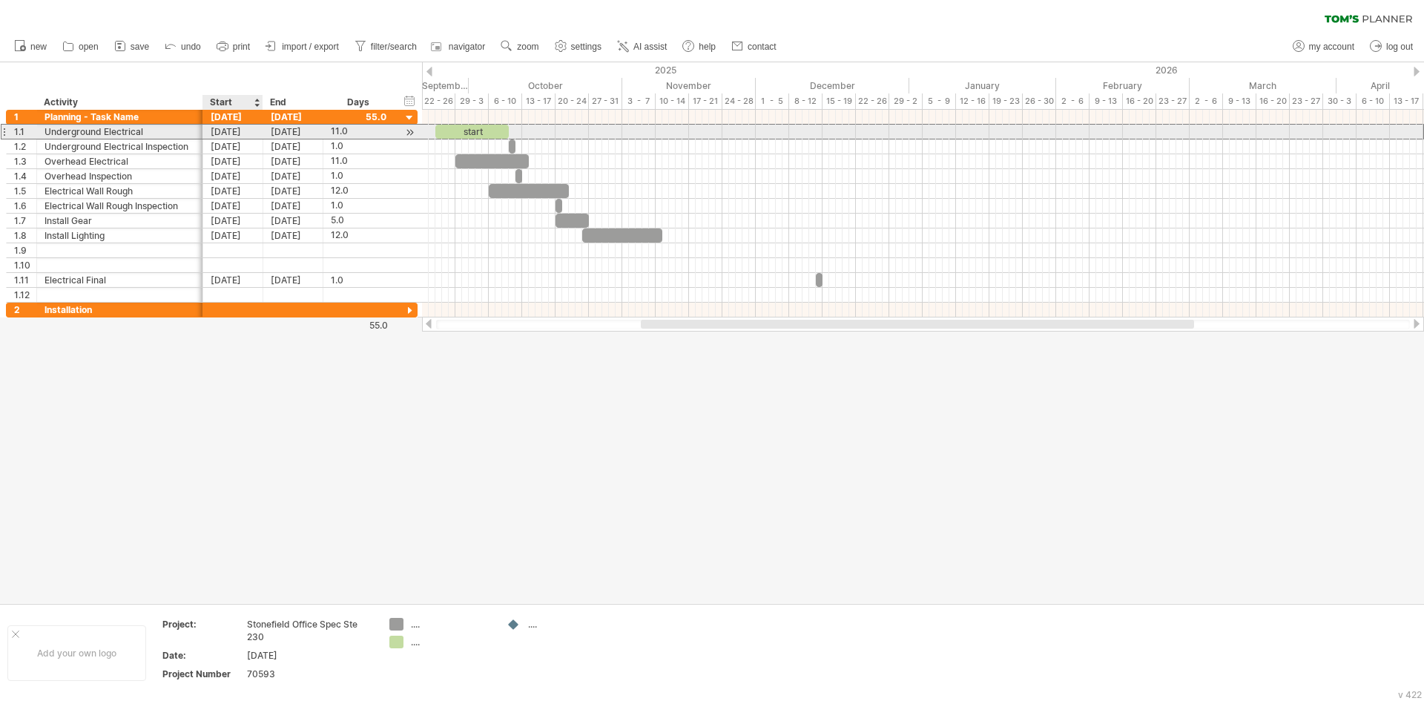
click at [235, 131] on div "[DATE]" at bounding box center [233, 132] width 60 height 14
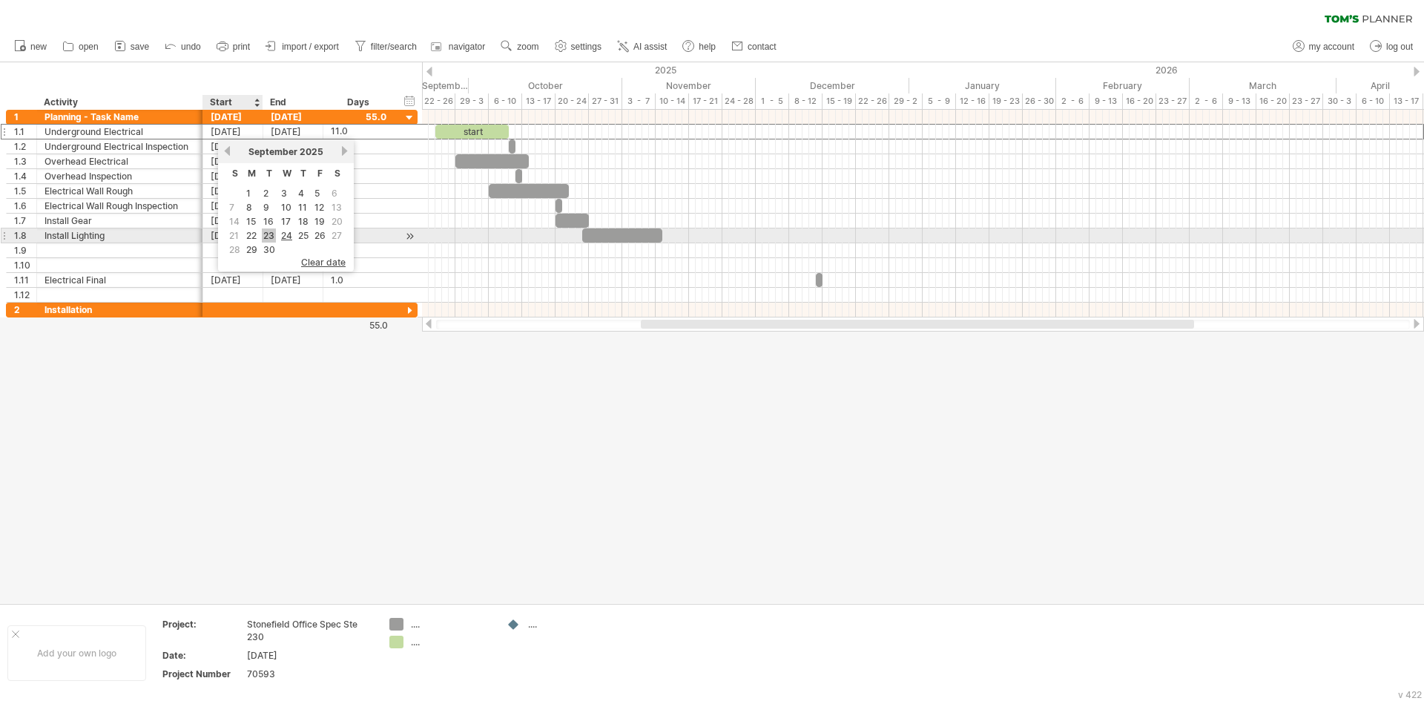
click at [271, 234] on link "23" at bounding box center [269, 235] width 14 height 14
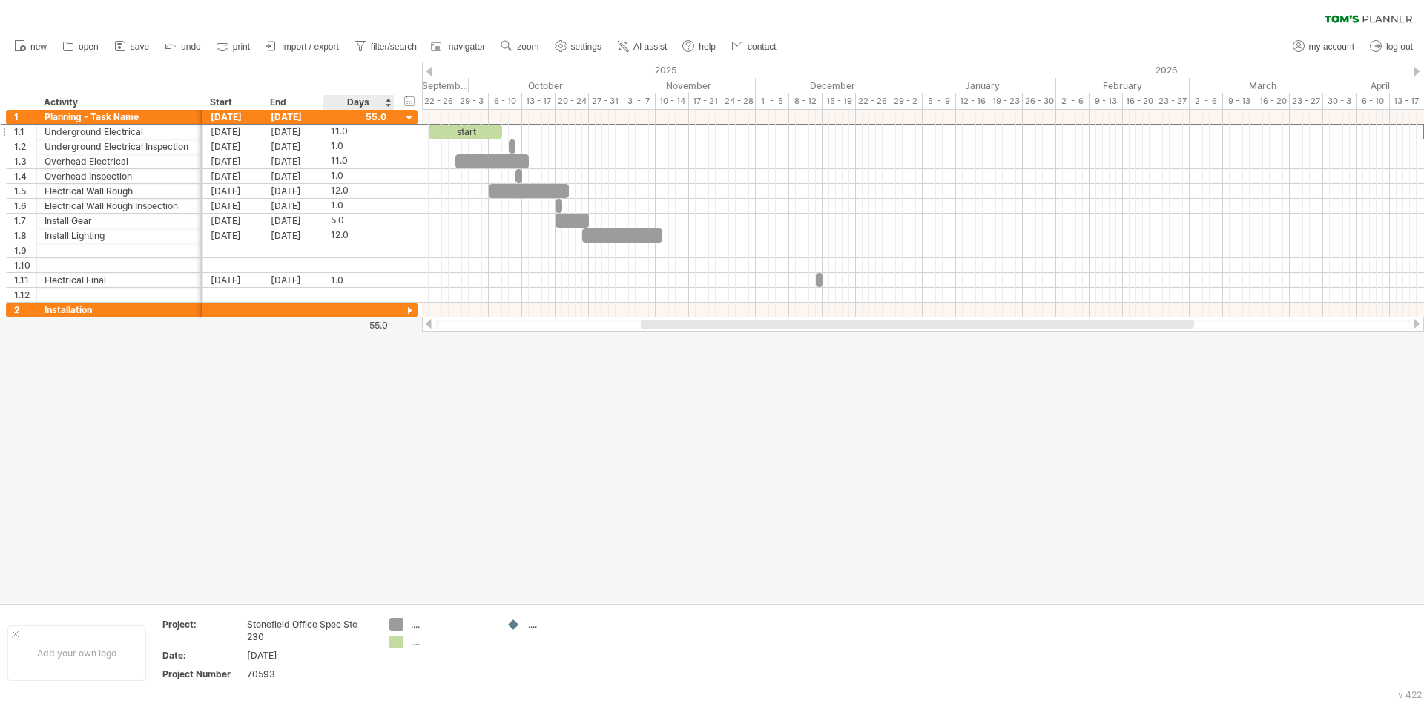
click at [358, 398] on div at bounding box center [712, 332] width 1424 height 541
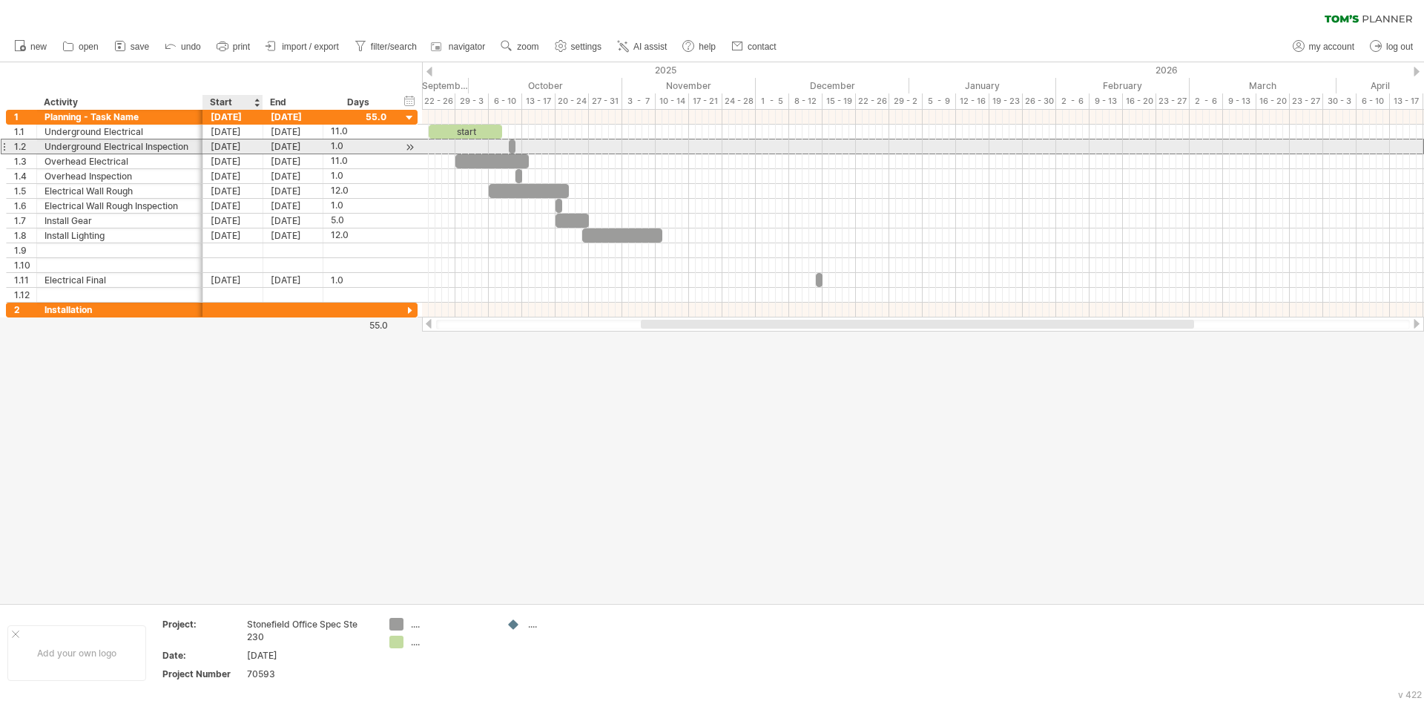
click at [236, 145] on div "[DATE]" at bounding box center [233, 146] width 60 height 14
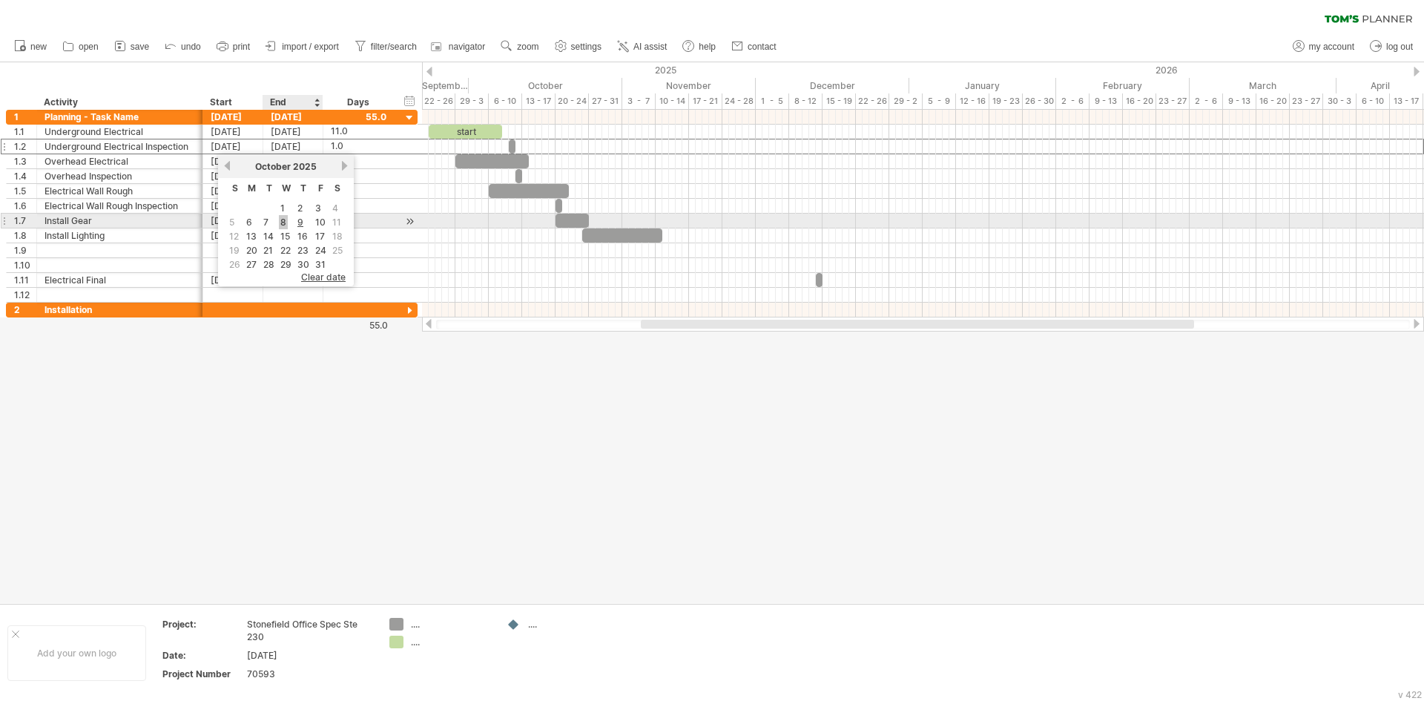
click at [283, 222] on link "8" at bounding box center [283, 222] width 9 height 14
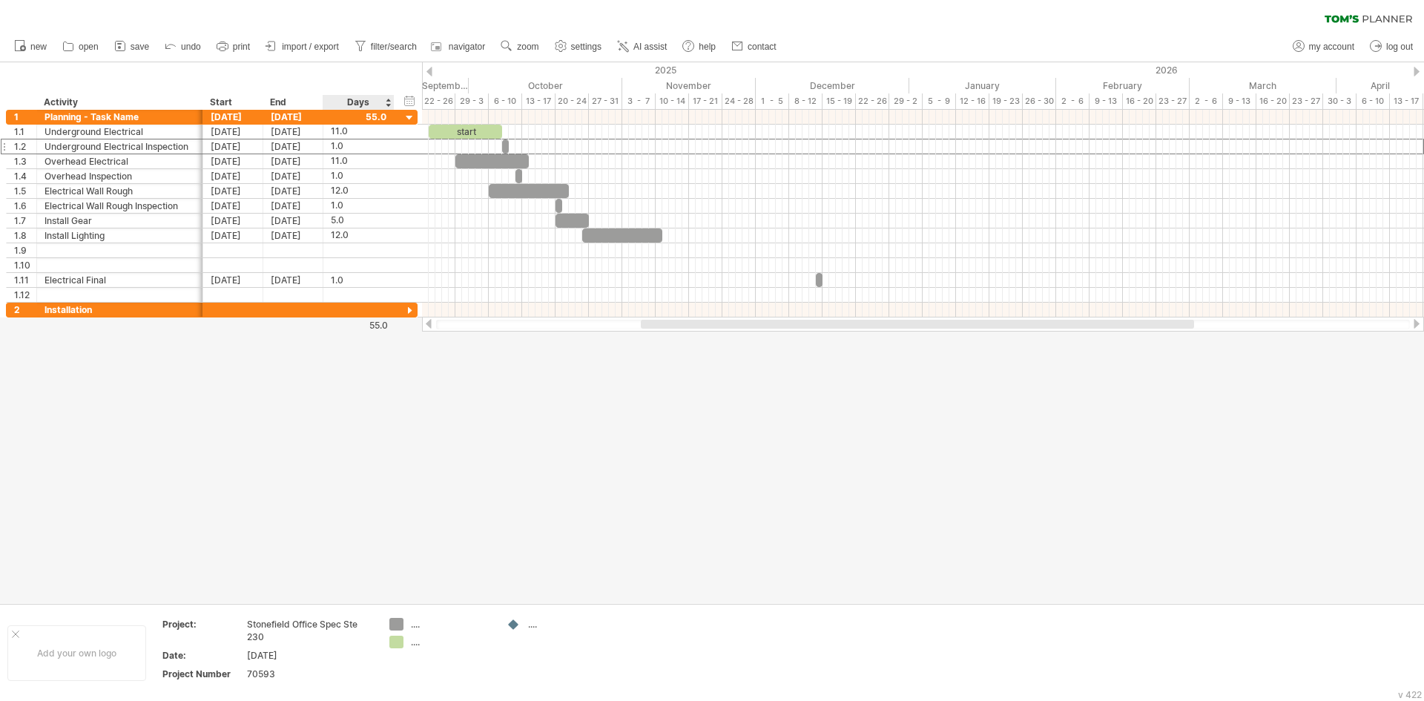
click at [339, 433] on div at bounding box center [712, 332] width 1424 height 541
click at [131, 45] on span "save" at bounding box center [140, 47] width 19 height 10
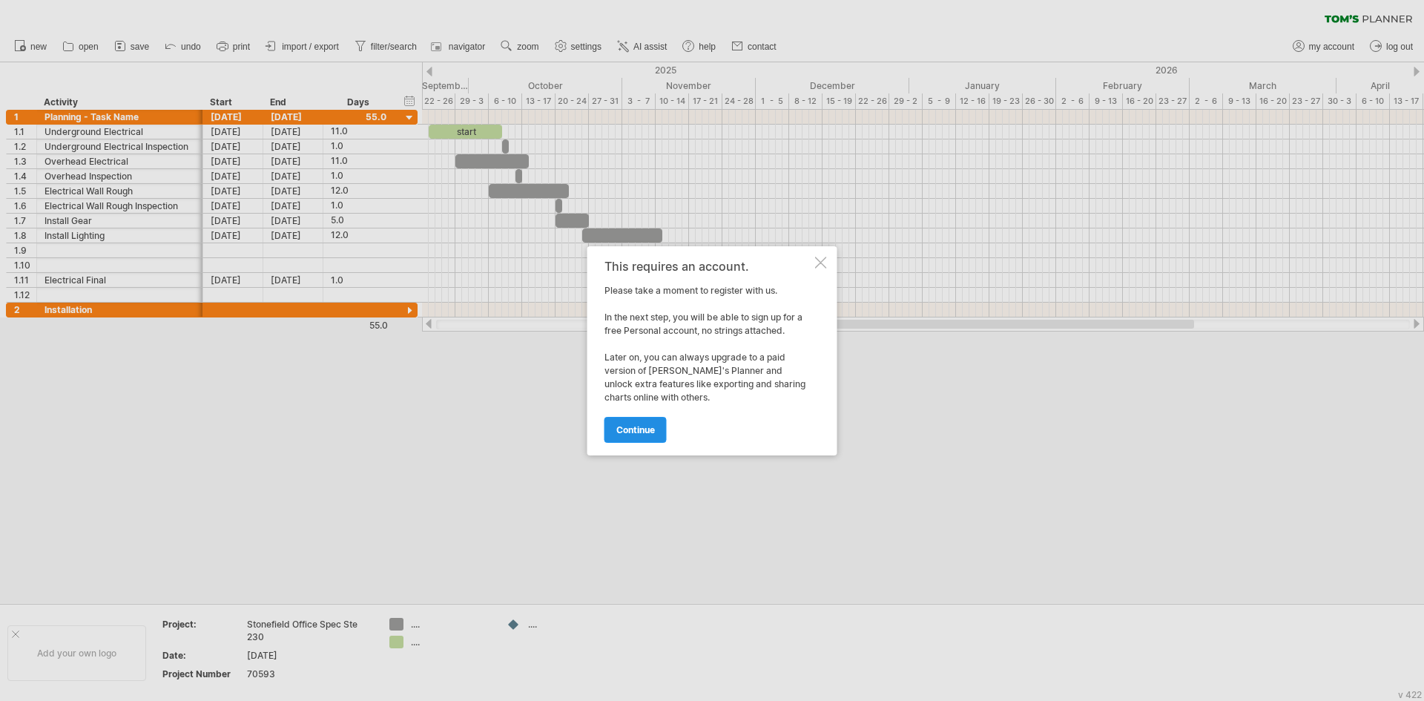
click at [647, 432] on span "continue" at bounding box center [635, 429] width 39 height 11
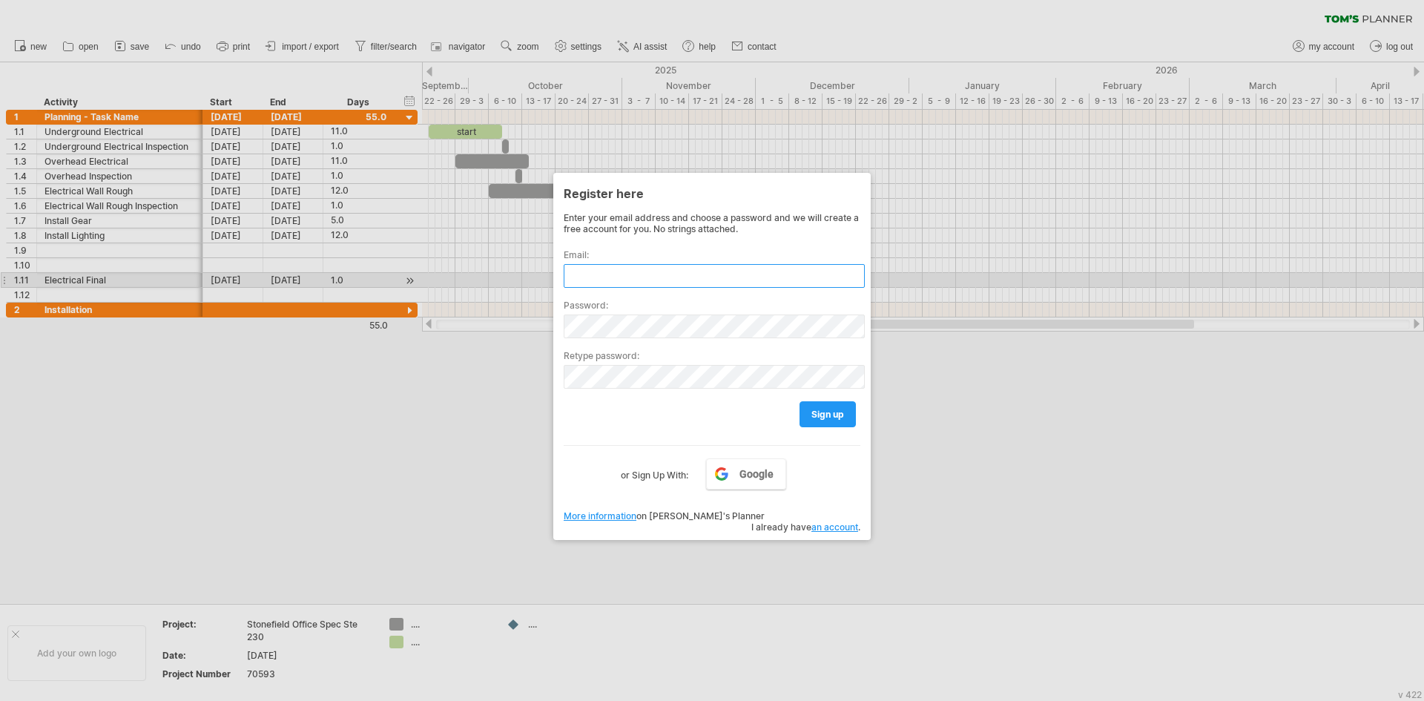
click at [693, 276] on input "text" at bounding box center [714, 276] width 301 height 24
type input "**********"
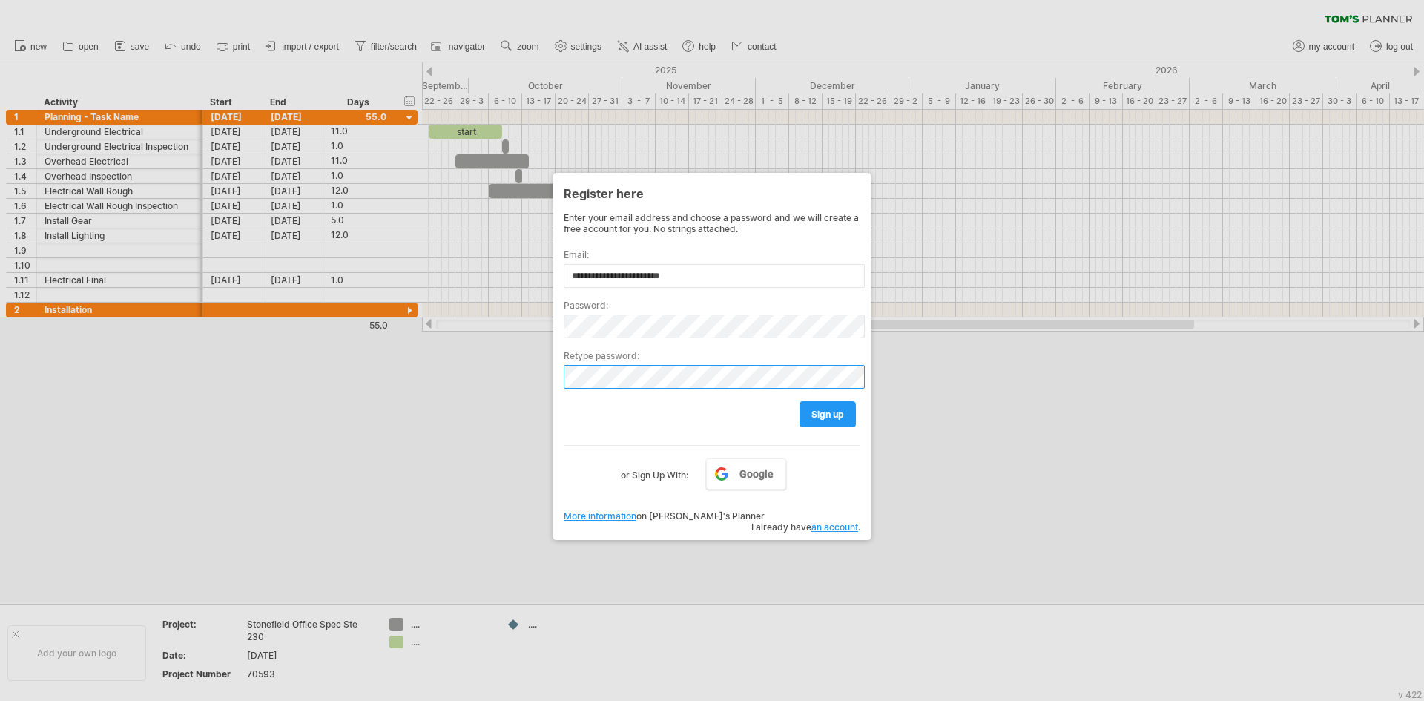
click at [524, 371] on div "Trying to reach [DOMAIN_NAME] Connected again... 0% clear filter new 1" at bounding box center [712, 350] width 1424 height 701
click at [503, 309] on div "Trying to reach [DOMAIN_NAME] Connected again... 0% clear filter new 1" at bounding box center [712, 350] width 1424 height 701
click at [845, 400] on div "sign up" at bounding box center [712, 408] width 297 height 38
click at [840, 406] on link "sign up" at bounding box center [827, 414] width 56 height 26
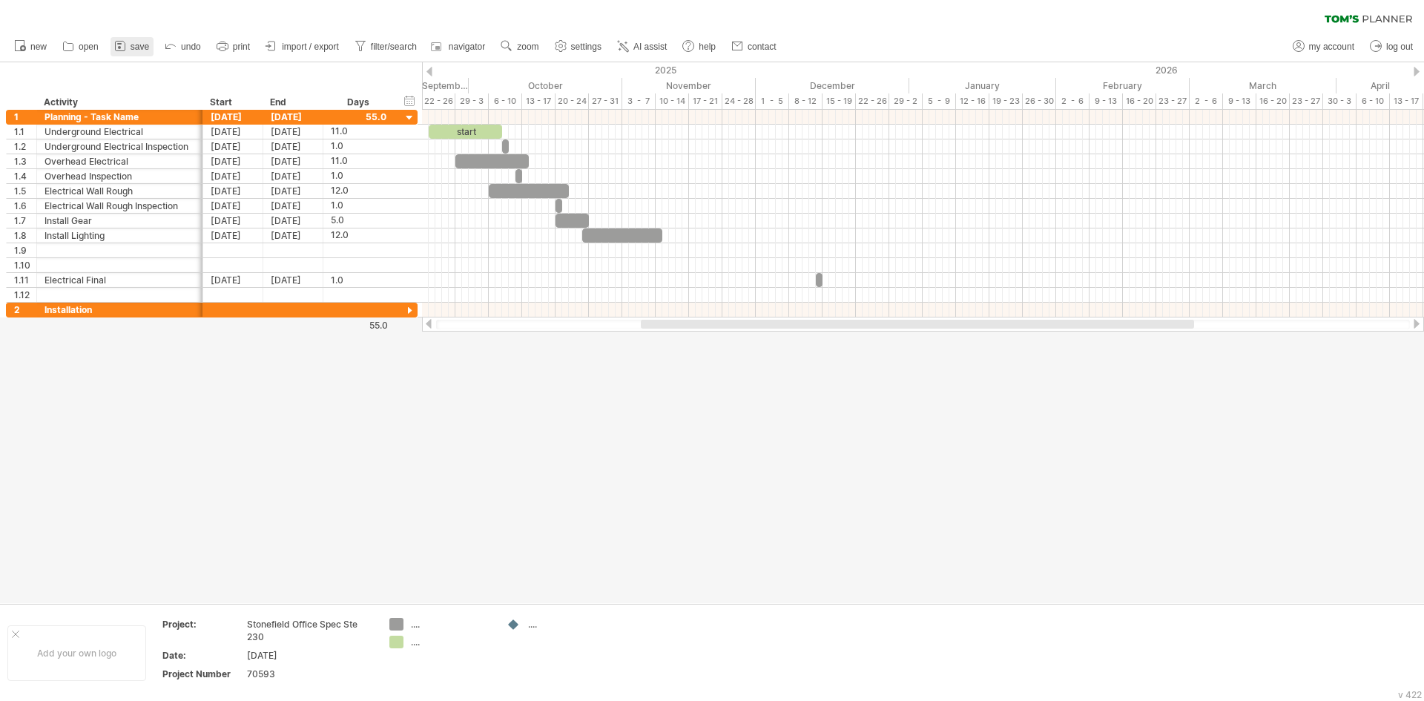
click at [131, 42] on span "save" at bounding box center [140, 47] width 19 height 10
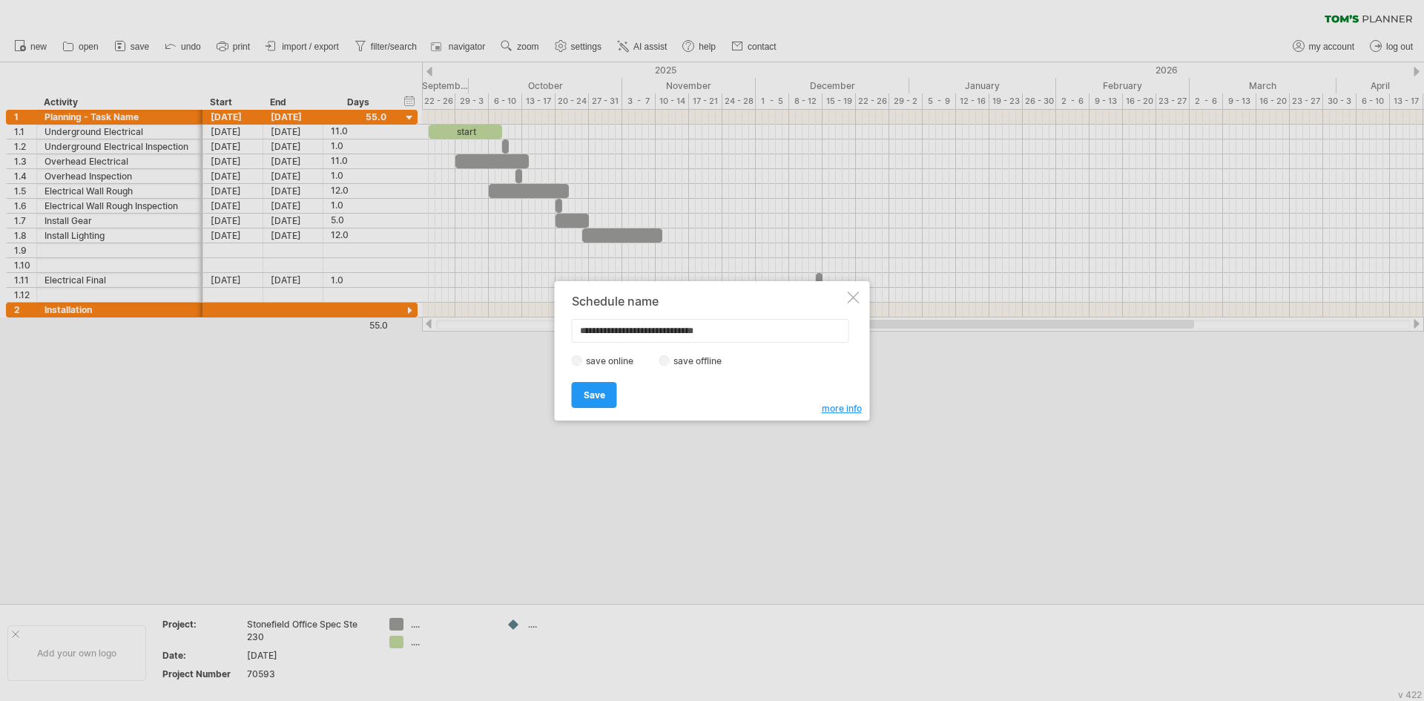
type input "**********"
click at [589, 394] on span "Save" at bounding box center [595, 394] width 22 height 11
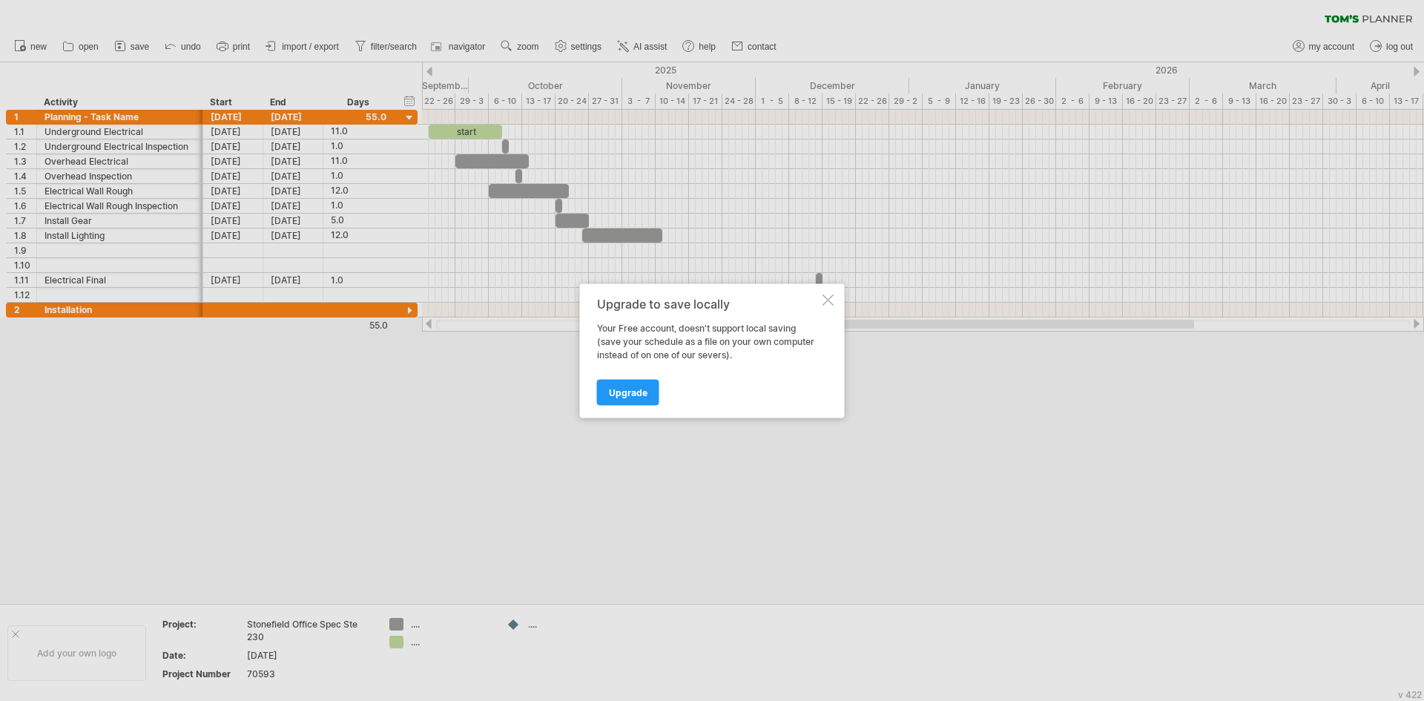
click at [829, 300] on div at bounding box center [828, 300] width 12 height 12
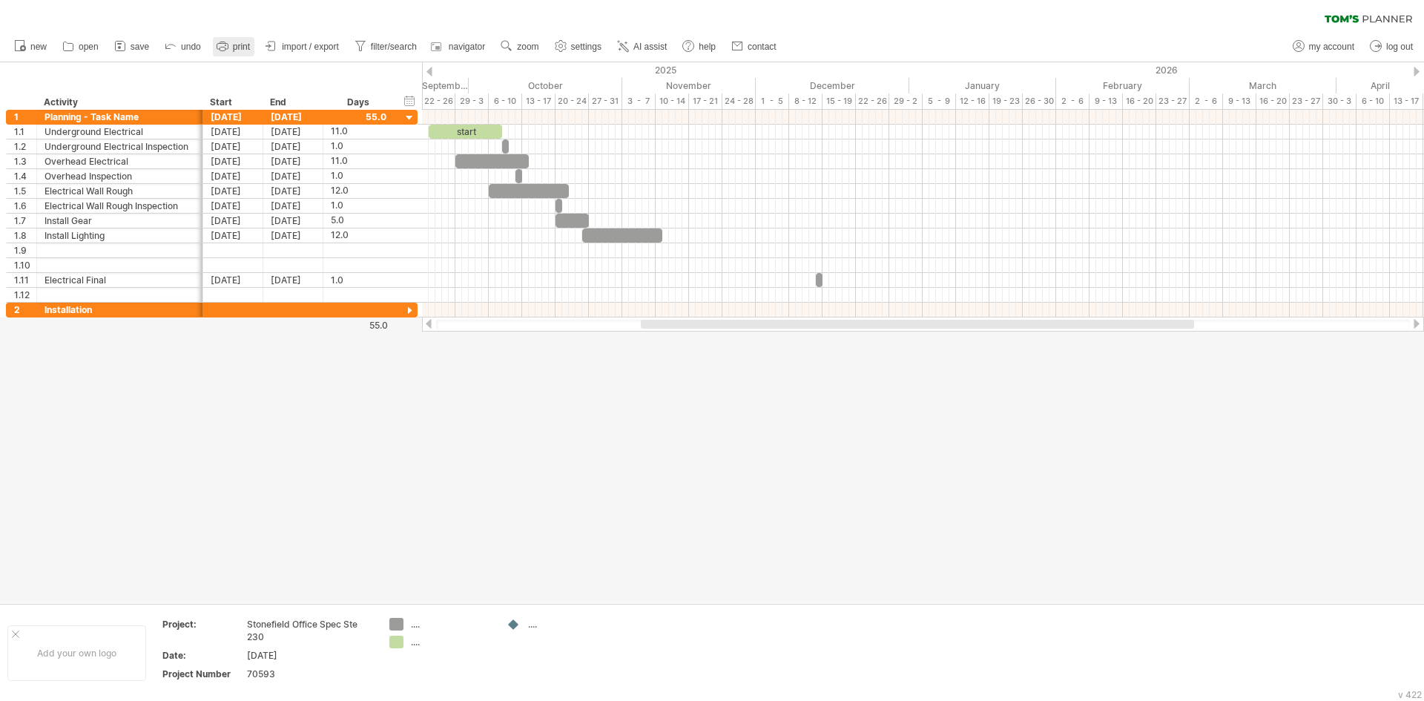
click at [243, 41] on link "print" at bounding box center [234, 46] width 42 height 19
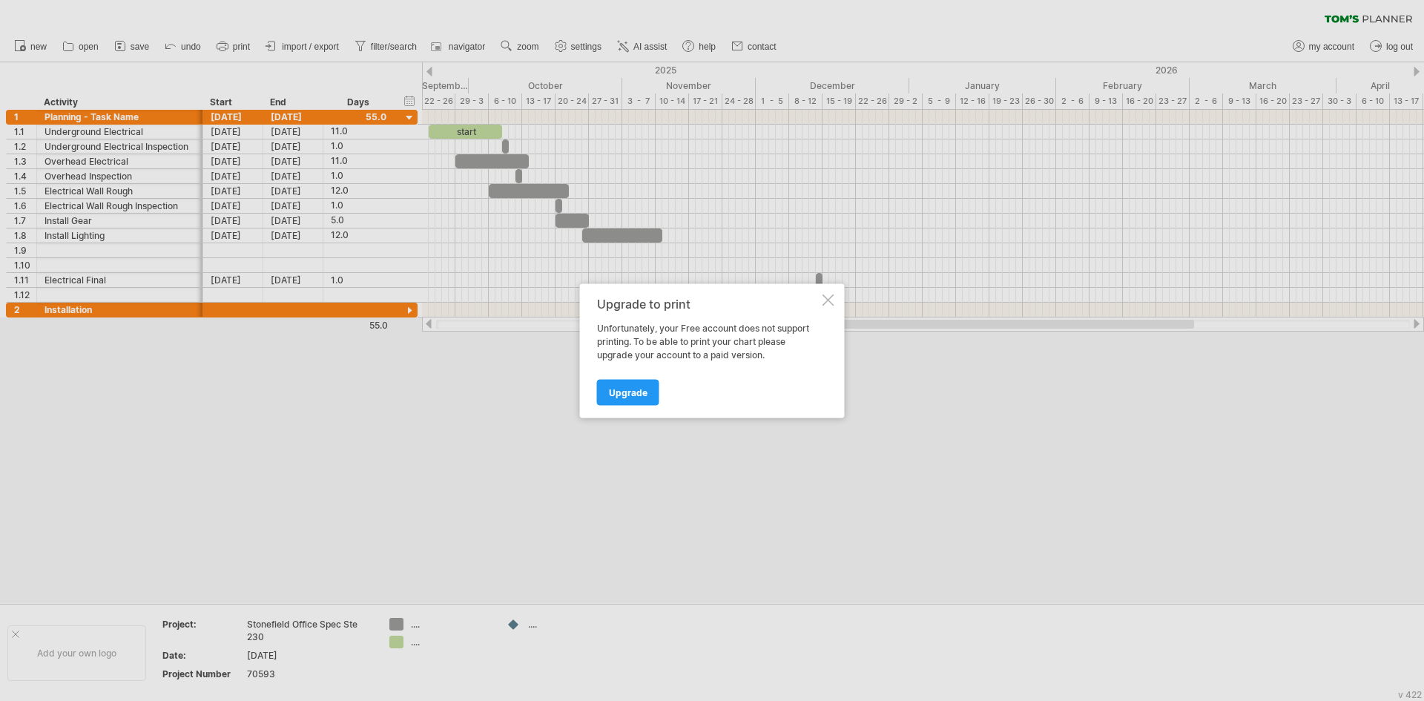
click at [824, 295] on div at bounding box center [828, 300] width 12 height 12
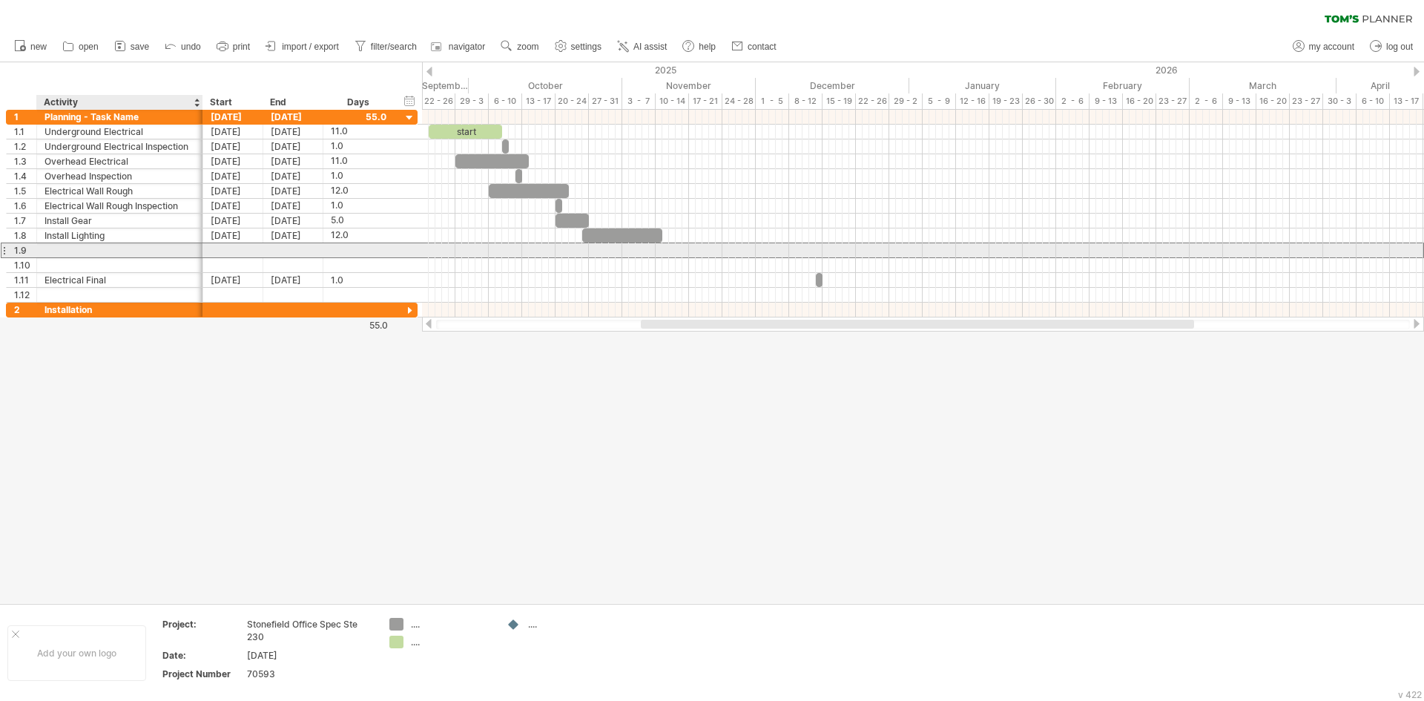
click at [93, 253] on div at bounding box center [119, 250] width 151 height 14
type input "********"
click at [234, 251] on div at bounding box center [233, 250] width 60 height 14
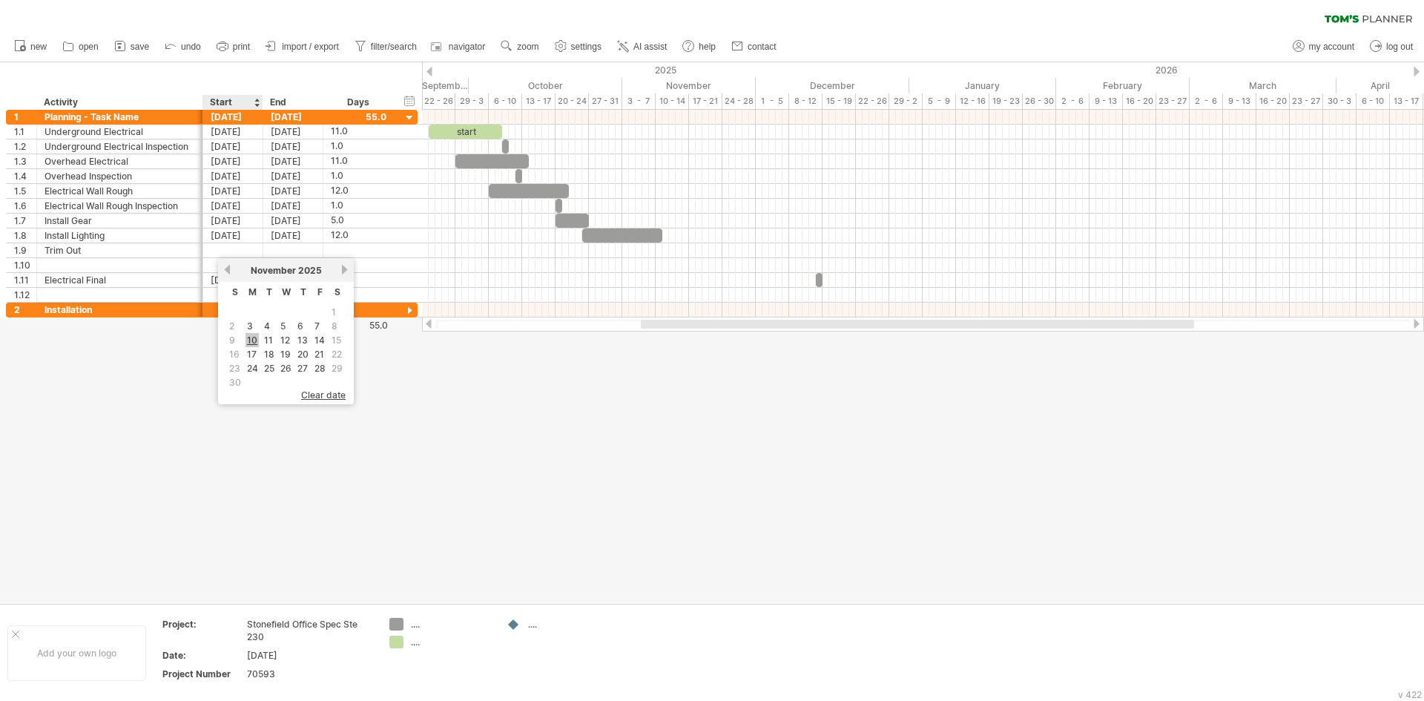
click at [250, 339] on link "10" at bounding box center [251, 340] width 13 height 14
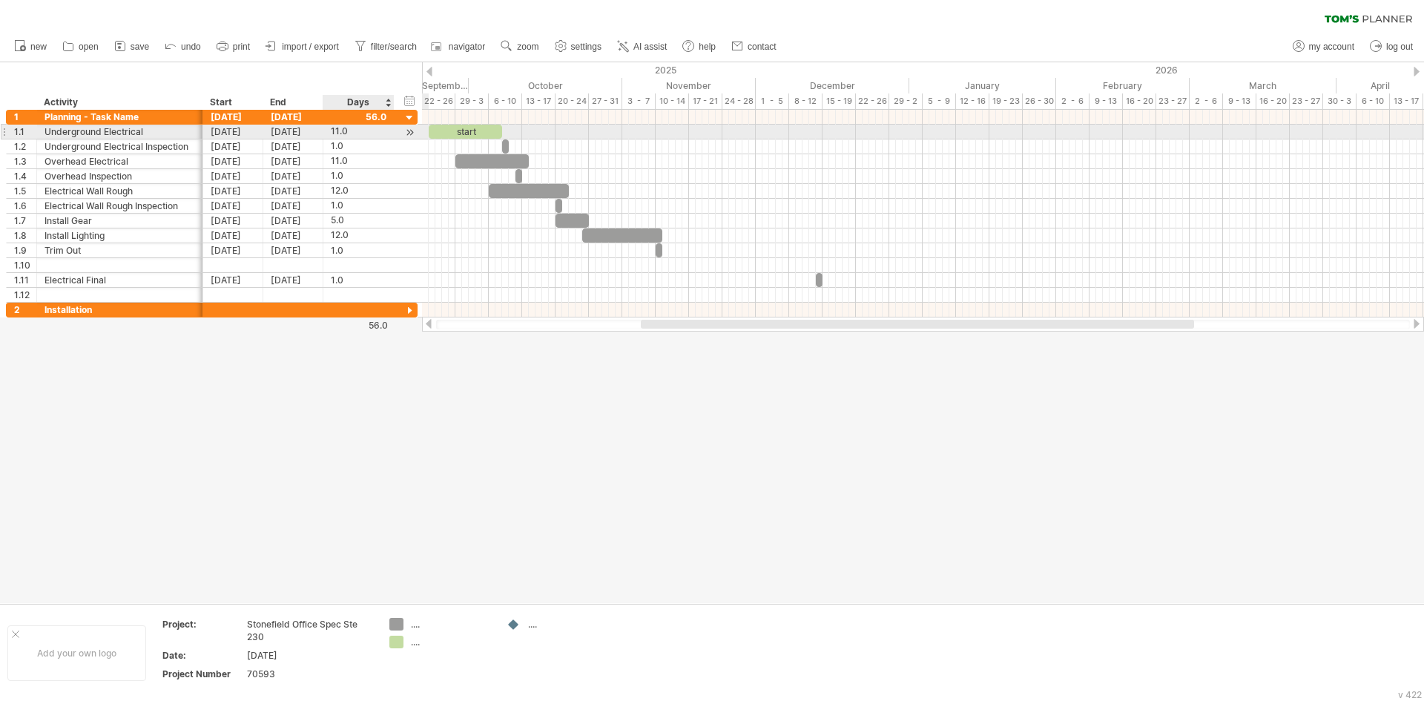
click at [339, 133] on div "11.0" at bounding box center [359, 132] width 56 height 14
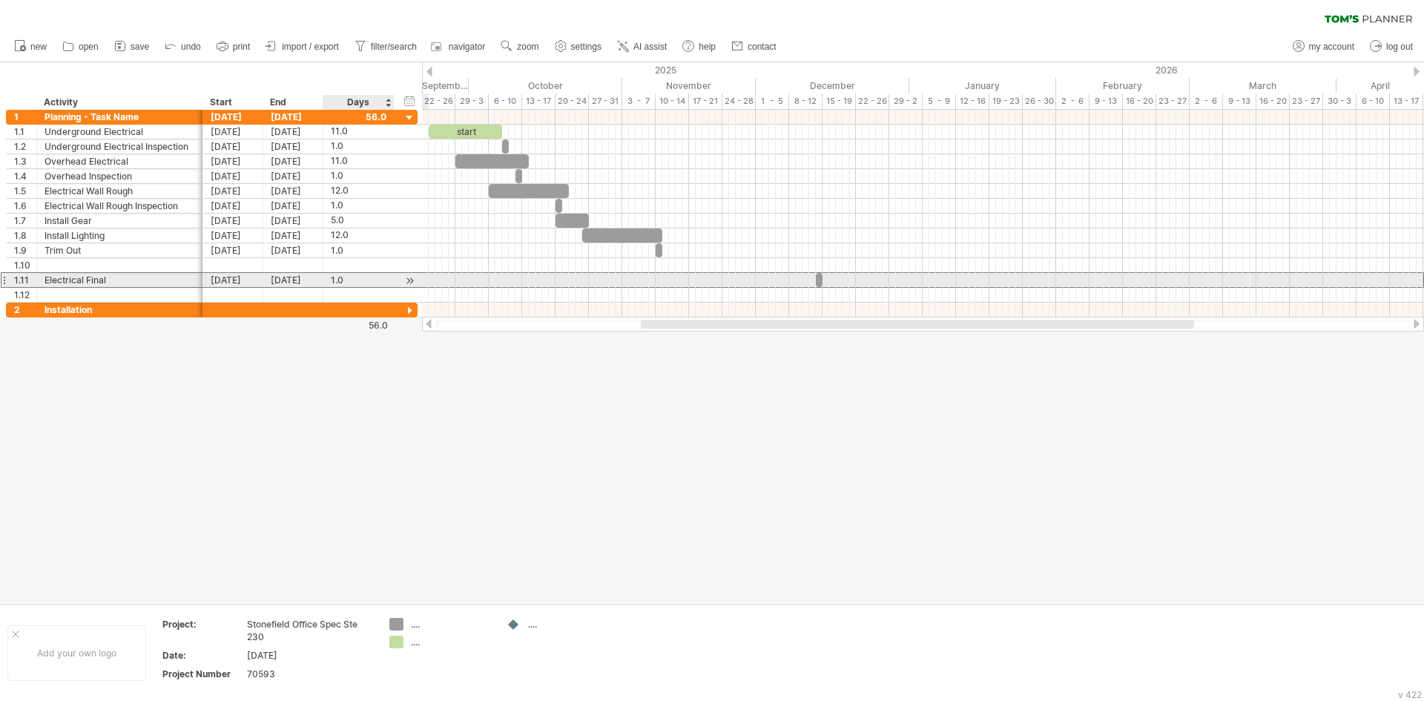
click at [343, 283] on div "1.0" at bounding box center [359, 280] width 56 height 14
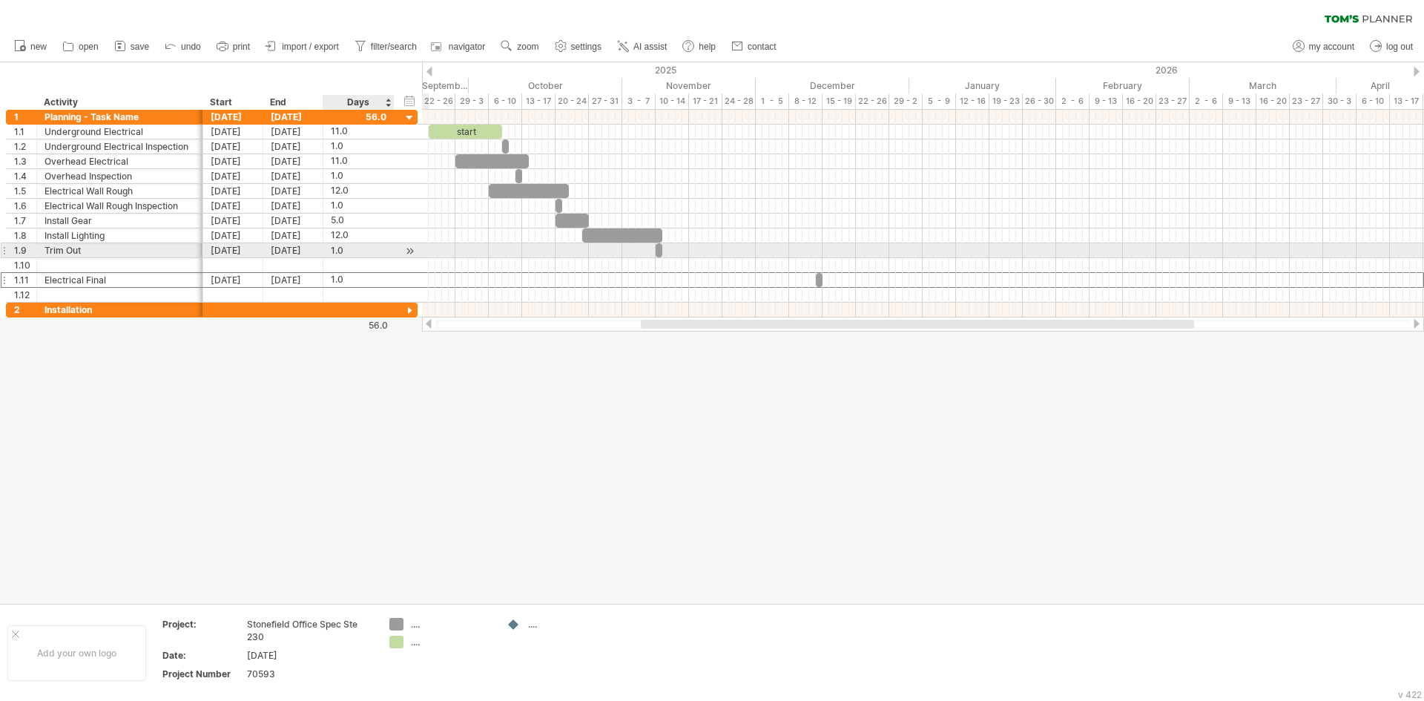
click at [358, 249] on div "1.0" at bounding box center [359, 250] width 56 height 14
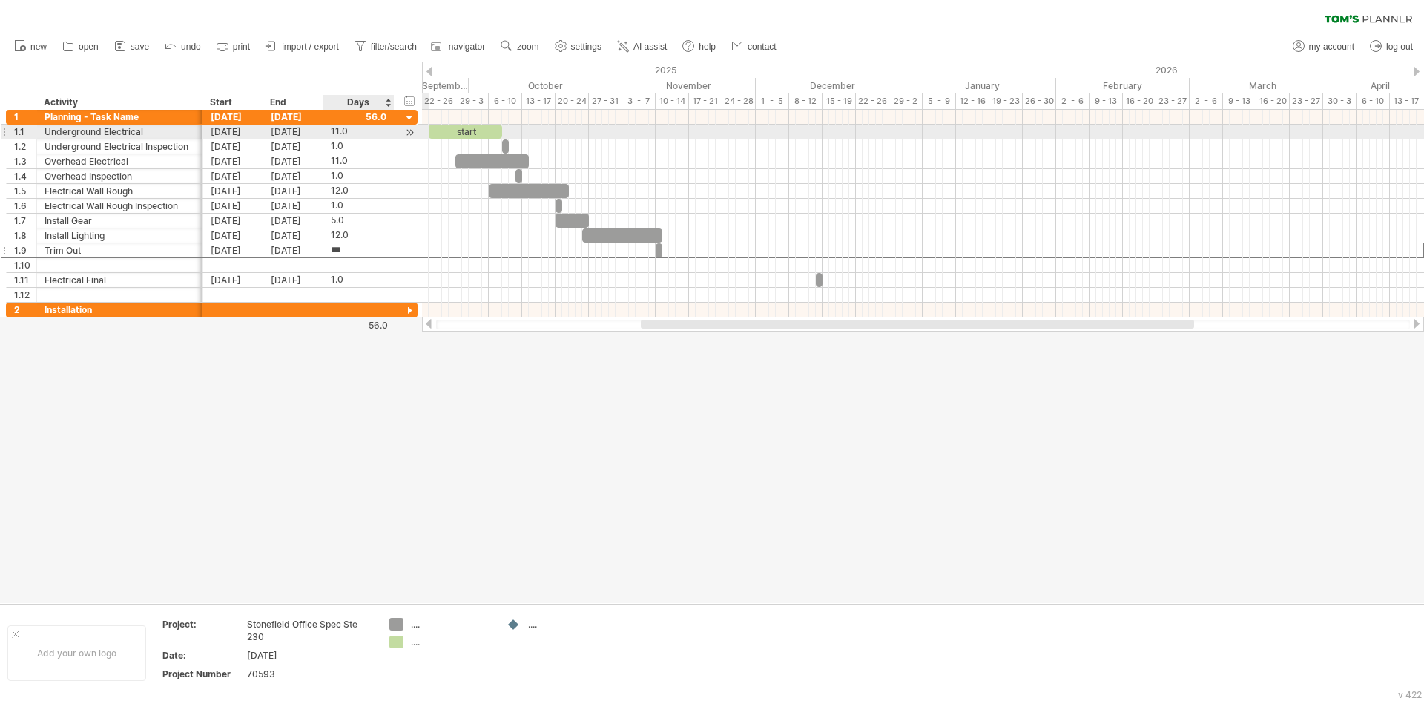
type input "*"
click at [348, 131] on div "11.0" at bounding box center [359, 132] width 56 height 14
type input "*"
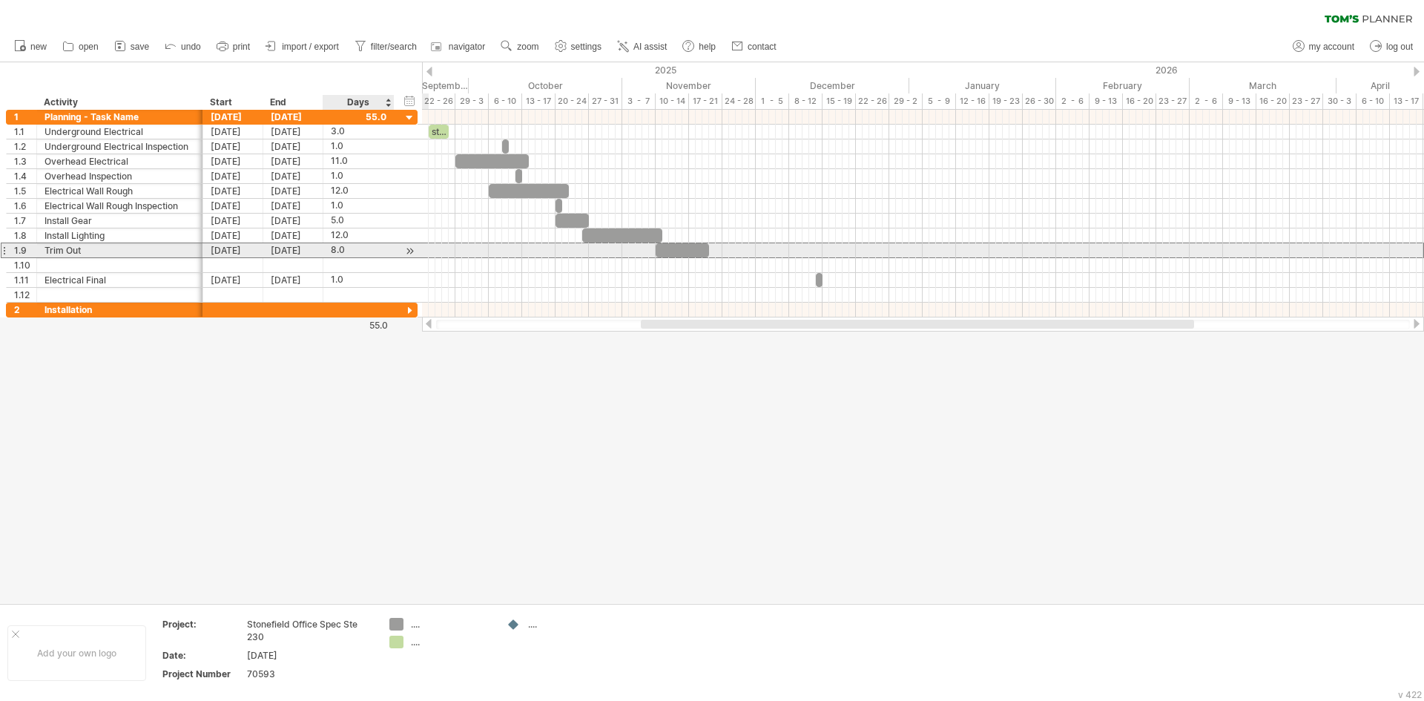
click at [400, 254] on div "1.9 ******** Trim Out [DATE] [DATE] 8.0 8.0" at bounding box center [212, 251] width 412 height 16
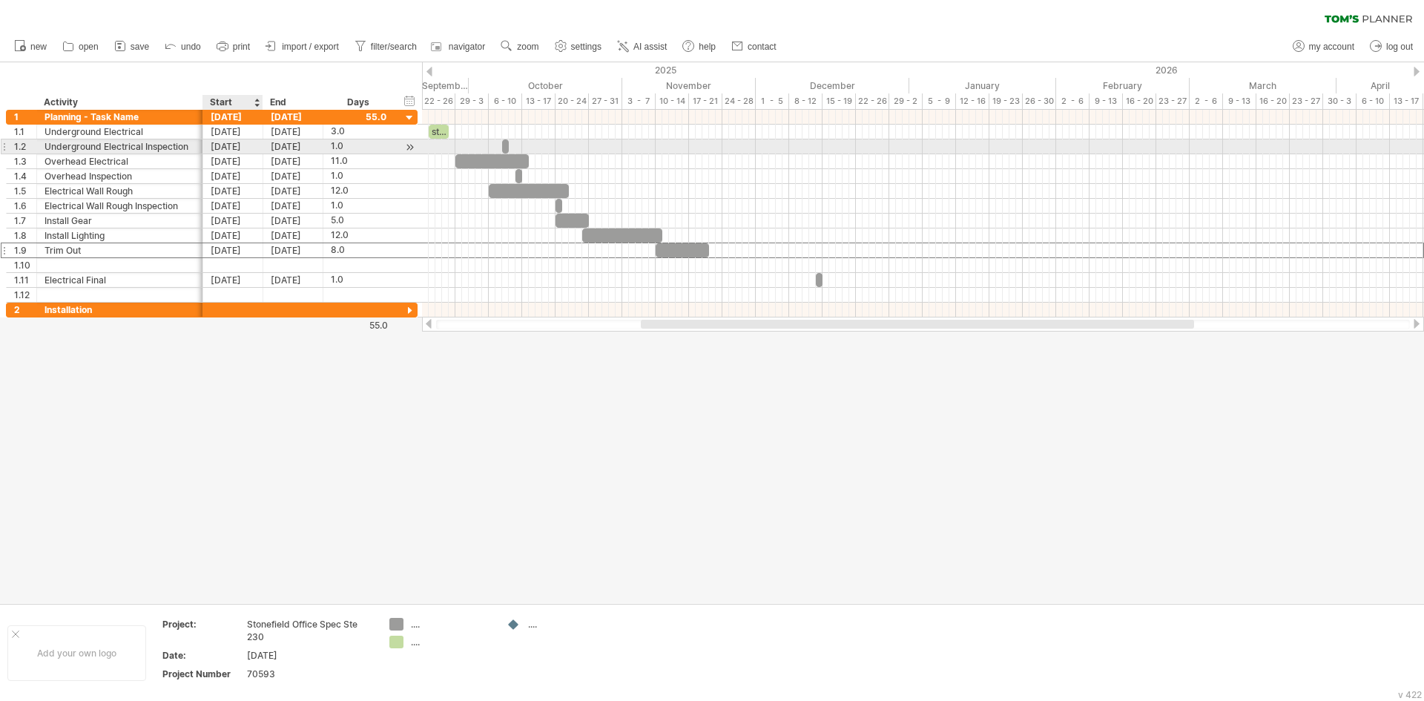
click at [242, 147] on div "[DATE]" at bounding box center [233, 146] width 60 height 14
click at [230, 165] on link "previous" at bounding box center [227, 165] width 11 height 11
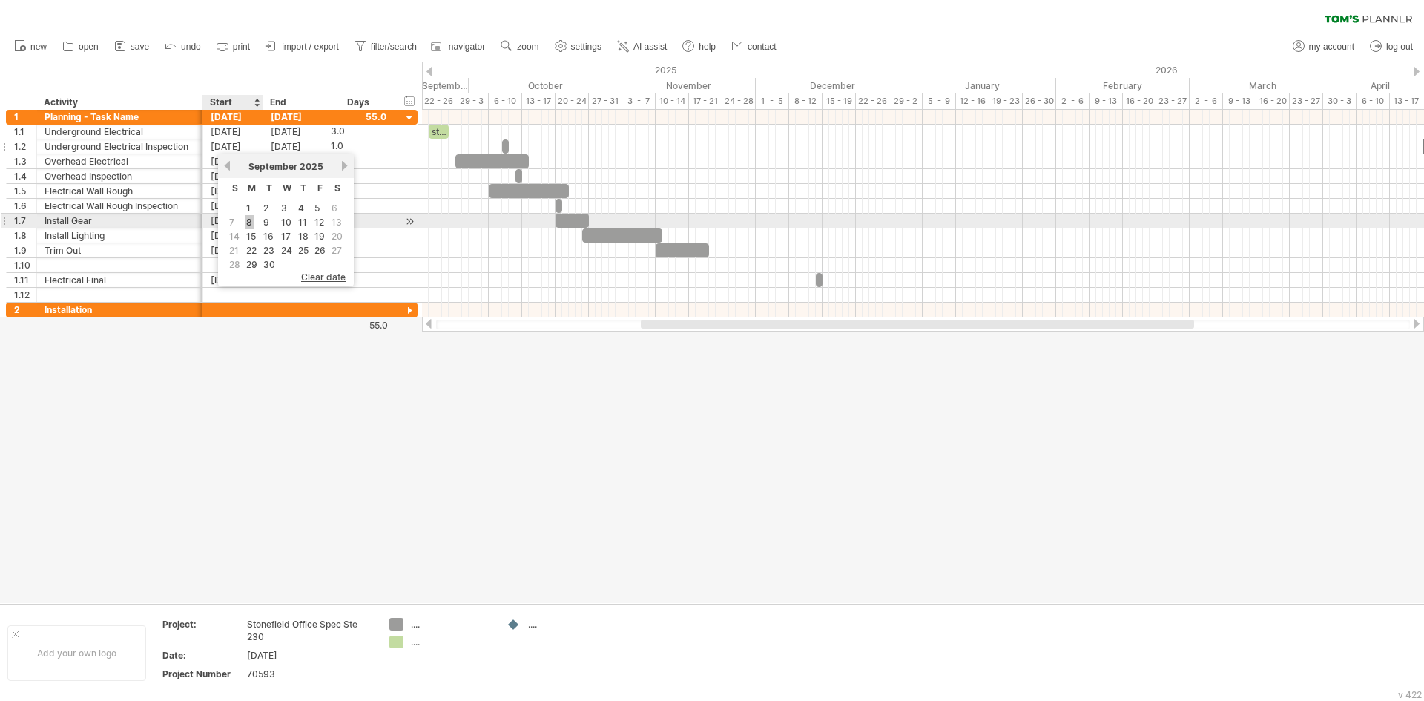
click at [246, 222] on link "8" at bounding box center [249, 222] width 9 height 14
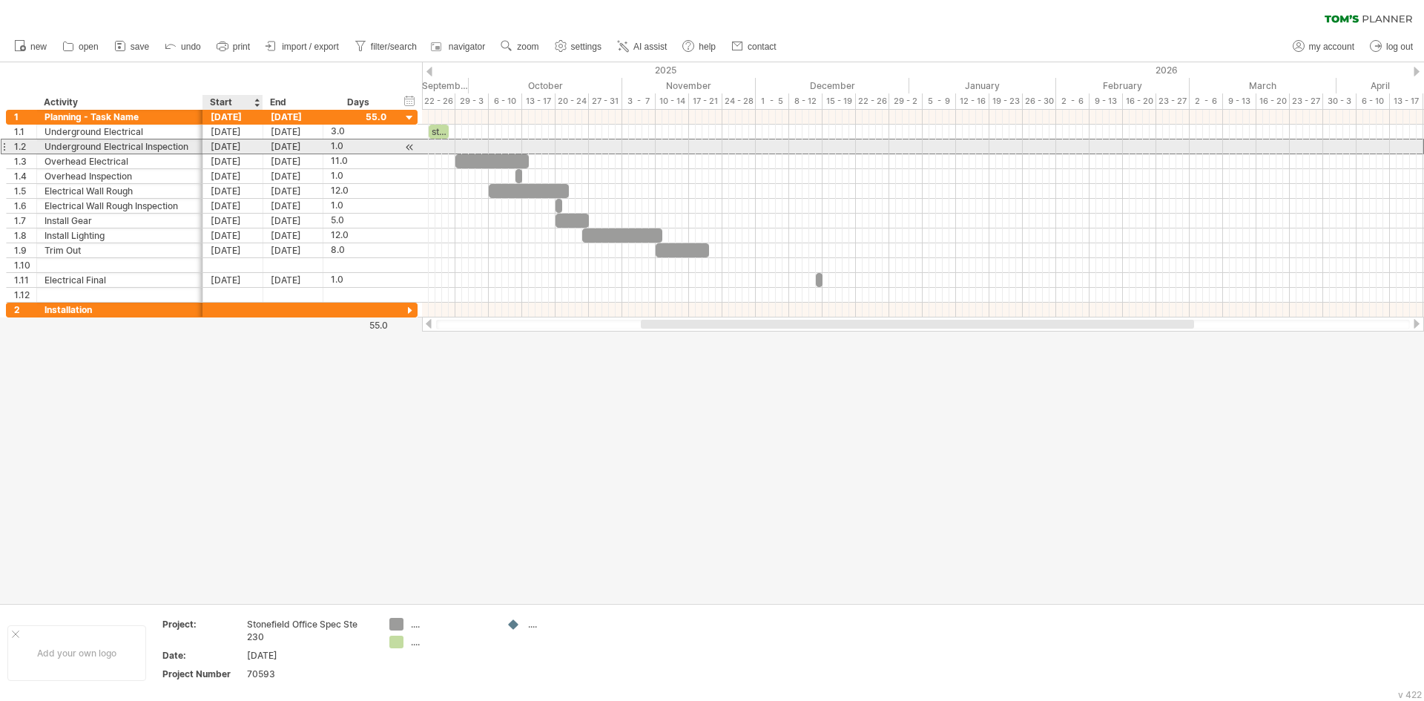
click at [245, 149] on div "[DATE]" at bounding box center [233, 146] width 60 height 14
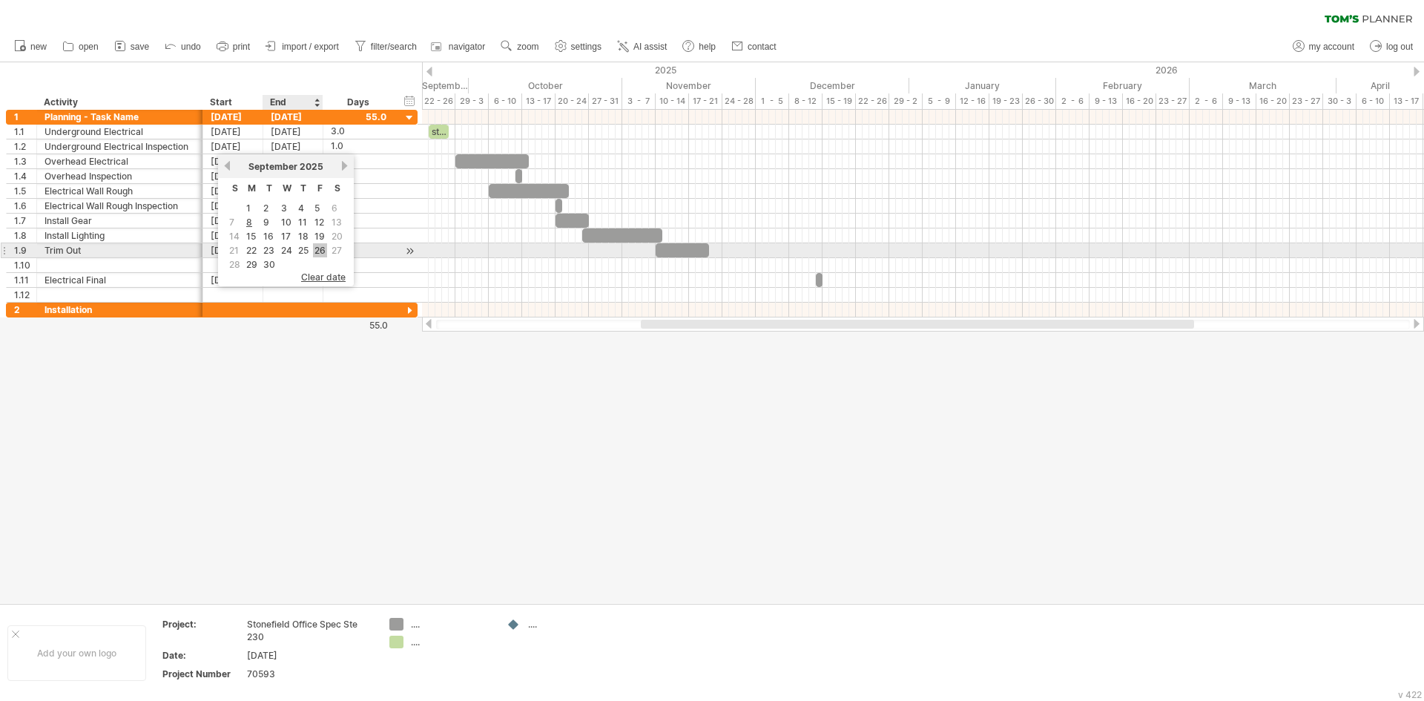
click at [317, 249] on link "26" at bounding box center [320, 250] width 14 height 14
